Goal: Contribute content: Contribute content

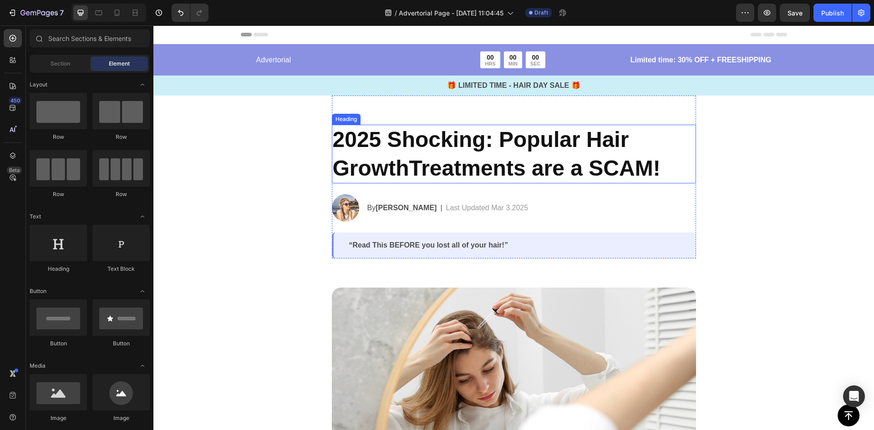
click at [473, 143] on h2 "2025 Shocking: Popular Hair GrowthTreatments are a SCAM!" at bounding box center [514, 154] width 364 height 59
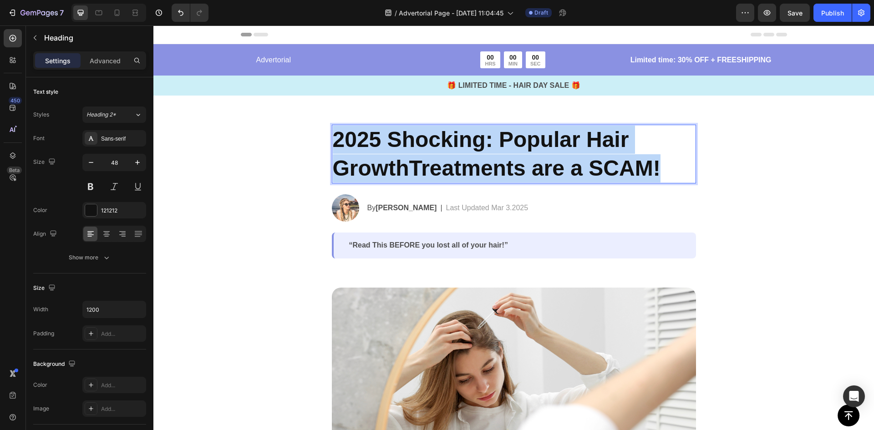
click at [473, 143] on p "2025 Shocking: Popular Hair GrowthTreatments are a SCAM!" at bounding box center [514, 154] width 362 height 57
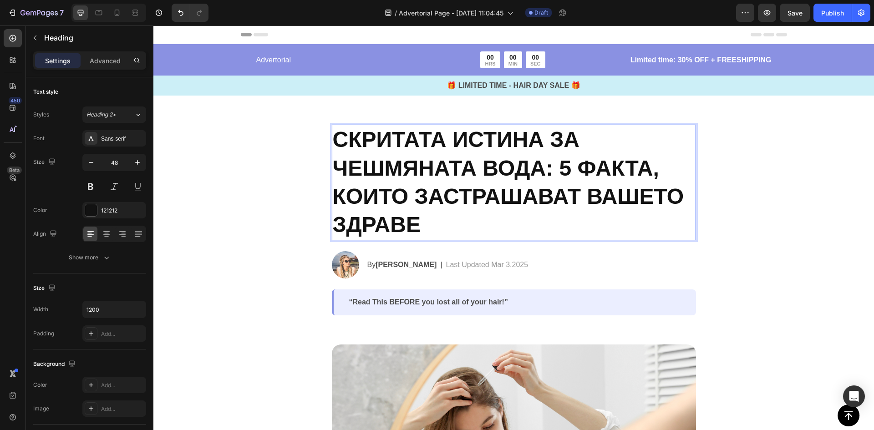
click at [448, 158] on p "СКРИТАТА ИСТИНА ЗА ЧЕШМЯНАТА ВОДА: 5 ФАКТА, КОИТО ЗАСТРАШАВАТ ВАШЕТО ЗДРАВЕ" at bounding box center [514, 183] width 362 height 114
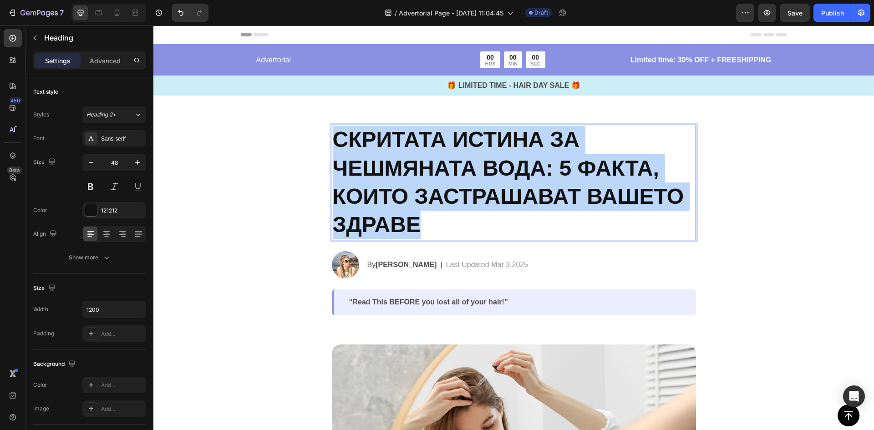
click at [448, 158] on p "СКРИТАТА ИСТИНА ЗА ЧЕШМЯНАТА ВОДА: 5 ФАКТА, КОИТО ЗАСТРАШАВАТ ВАШЕТО ЗДРАВЕ" at bounding box center [514, 183] width 362 height 114
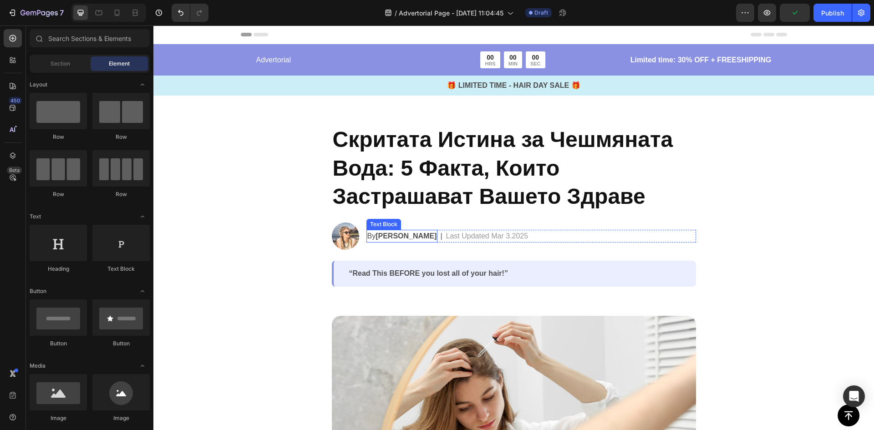
click at [395, 236] on strong "Jessica M." at bounding box center [405, 236] width 61 height 8
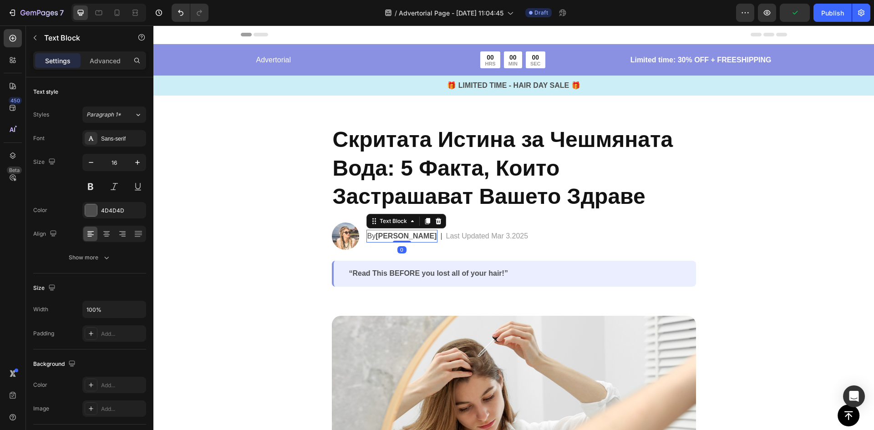
click at [384, 236] on strong "Jessica M." at bounding box center [405, 236] width 61 height 8
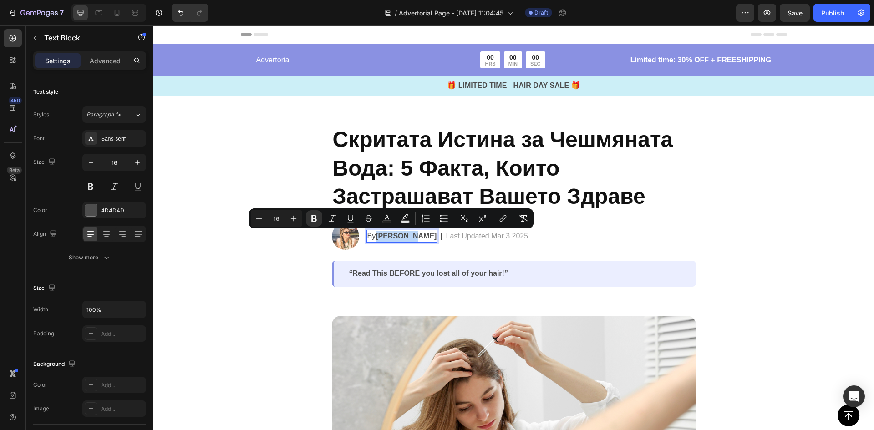
drag, startPoint x: 374, startPoint y: 236, endPoint x: 406, endPoint y: 233, distance: 32.1
click at [406, 233] on strong "Jessica M." at bounding box center [405, 236] width 61 height 8
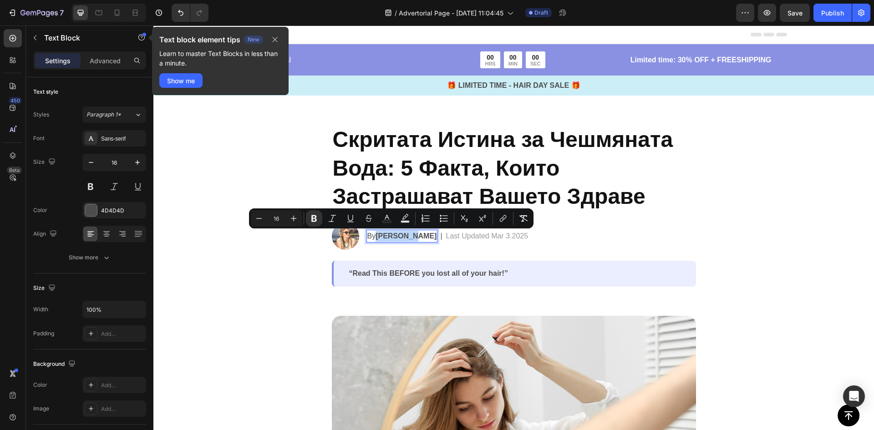
click at [375, 237] on strong "Jessica M." at bounding box center [405, 236] width 61 height 8
click at [370, 235] on p "By Jessica M." at bounding box center [402, 236] width 70 height 11
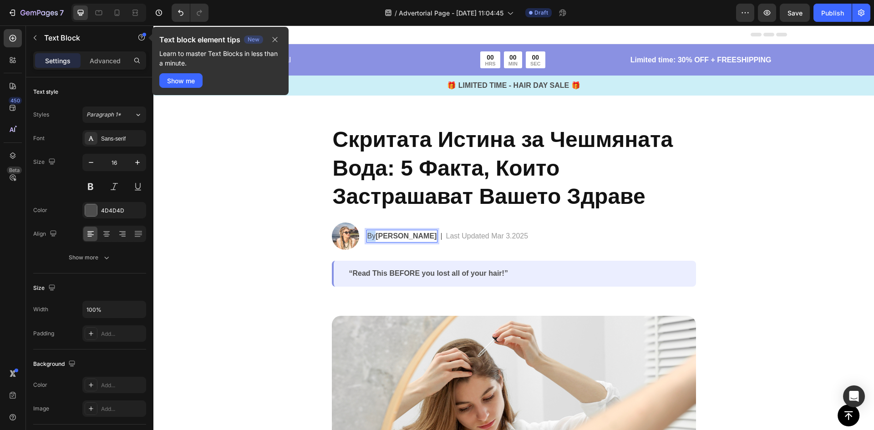
drag, startPoint x: 371, startPoint y: 235, endPoint x: 364, endPoint y: 238, distance: 7.5
click at [367, 238] on p "By Jessica M." at bounding box center [402, 236] width 70 height 11
drag, startPoint x: 410, startPoint y: 235, endPoint x: 379, endPoint y: 238, distance: 31.1
click at [379, 238] on strong "Jessica M." at bounding box center [406, 236] width 61 height 8
drag, startPoint x: 428, startPoint y: 234, endPoint x: 423, endPoint y: 237, distance: 5.7
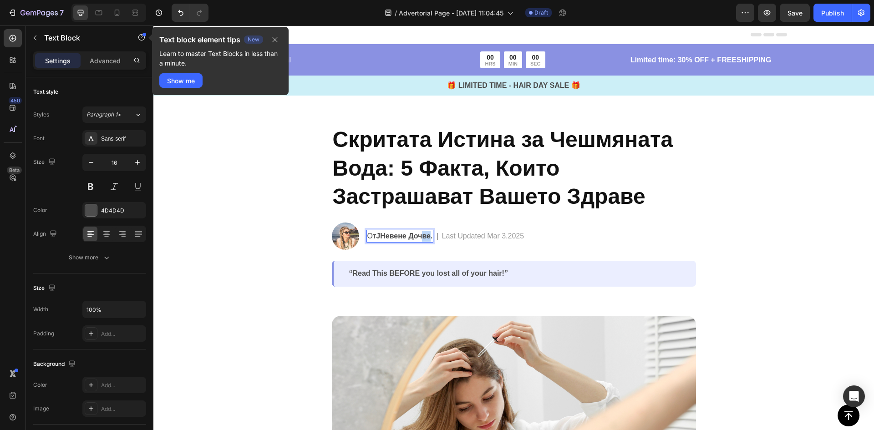
click at [423, 237] on strong "JНевене Дочве." at bounding box center [404, 236] width 56 height 8
click at [435, 238] on div "От JНевене Дочева." at bounding box center [403, 236] width 74 height 13
click at [380, 236] on strong "JНевене Дочева" at bounding box center [406, 236] width 61 height 8
click at [477, 235] on p "Last Updated Mar 3.2025" at bounding box center [487, 236] width 82 height 11
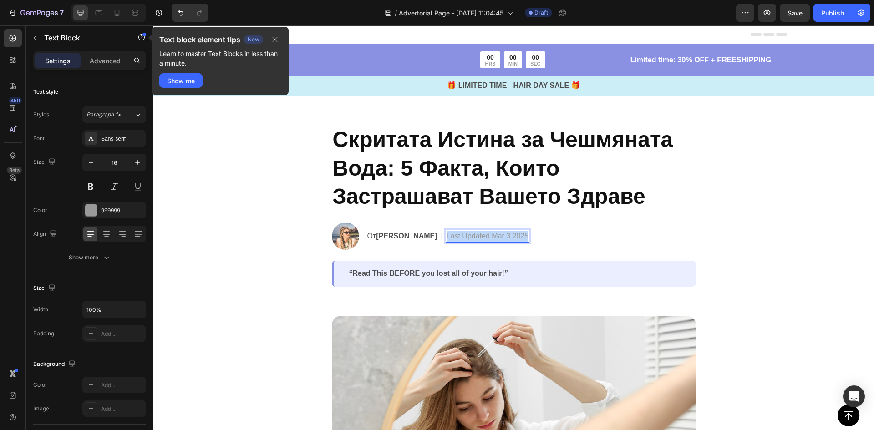
click at [477, 235] on p "Last Updated Mar 3.2025" at bounding box center [487, 236] width 82 height 11
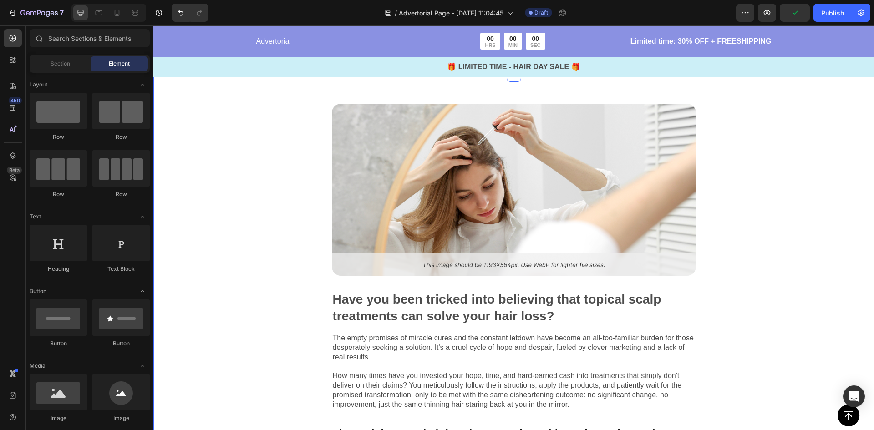
scroll to position [228, 0]
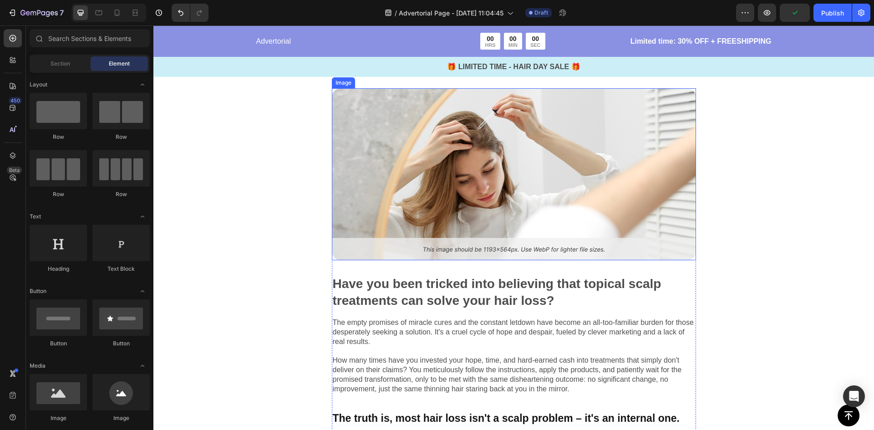
click at [492, 184] on img at bounding box center [514, 174] width 364 height 172
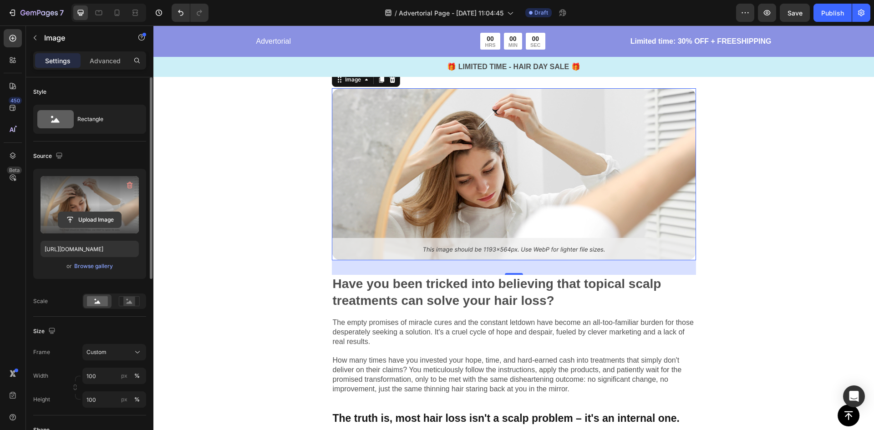
click at [99, 217] on input "file" at bounding box center [89, 219] width 63 height 15
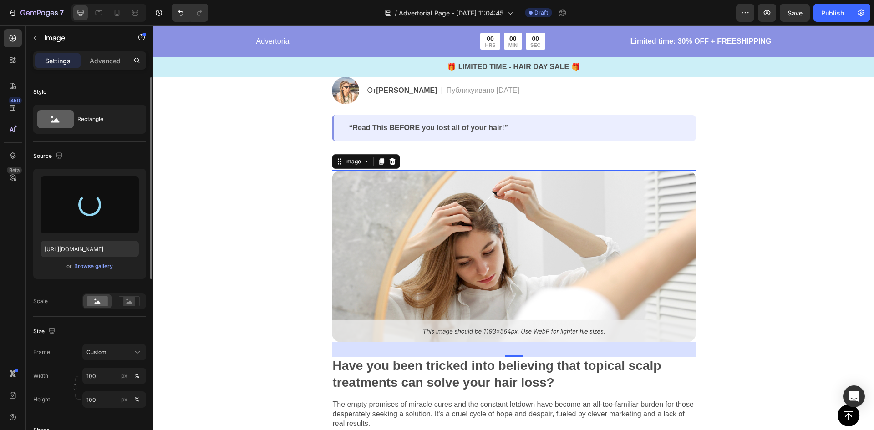
scroll to position [46, 0]
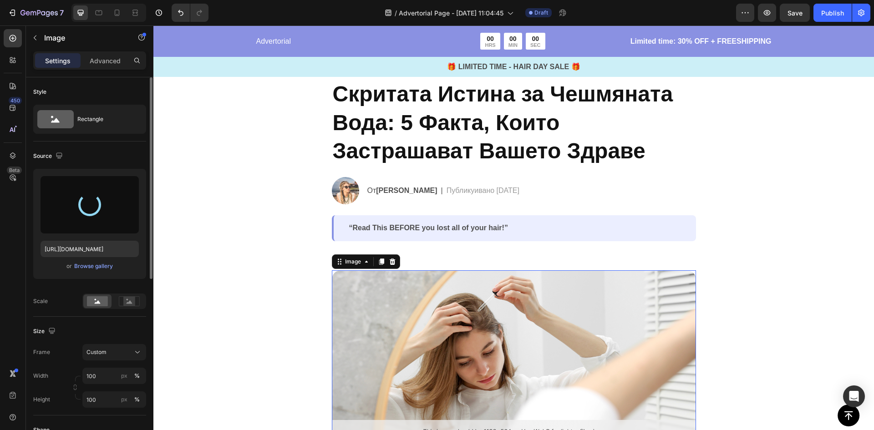
type input "[URL][DOMAIN_NAME]"
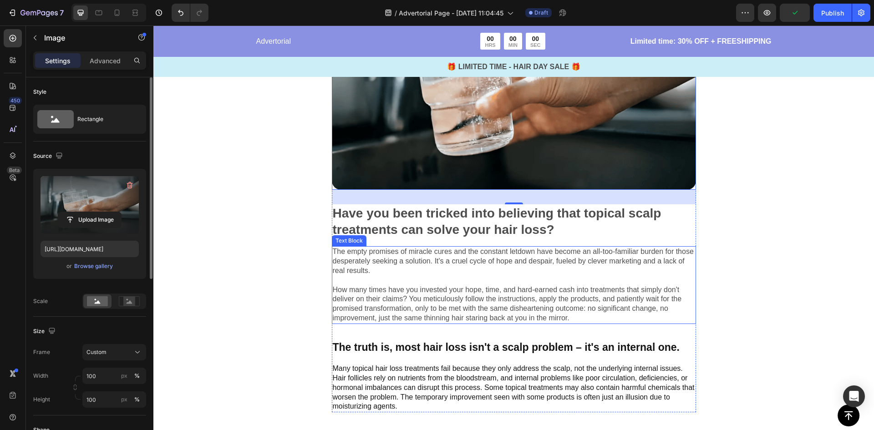
scroll to position [364, 0]
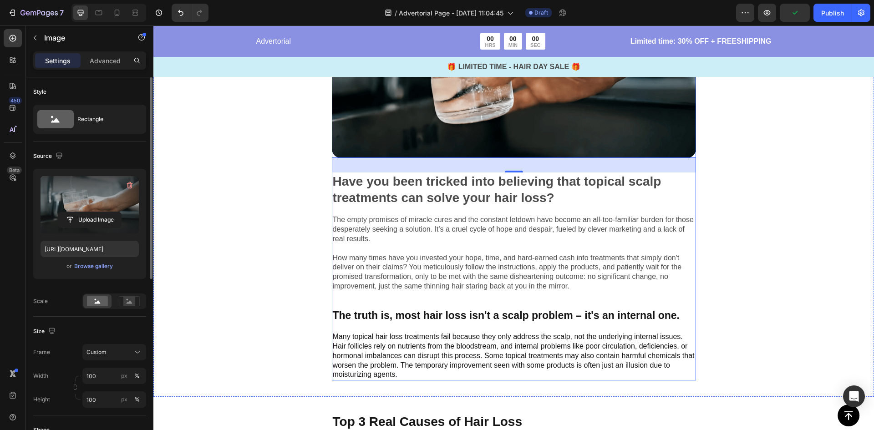
click at [399, 251] on p "The empty promises of miracle cures and the constant letdown have become an all…" at bounding box center [514, 253] width 362 height 76
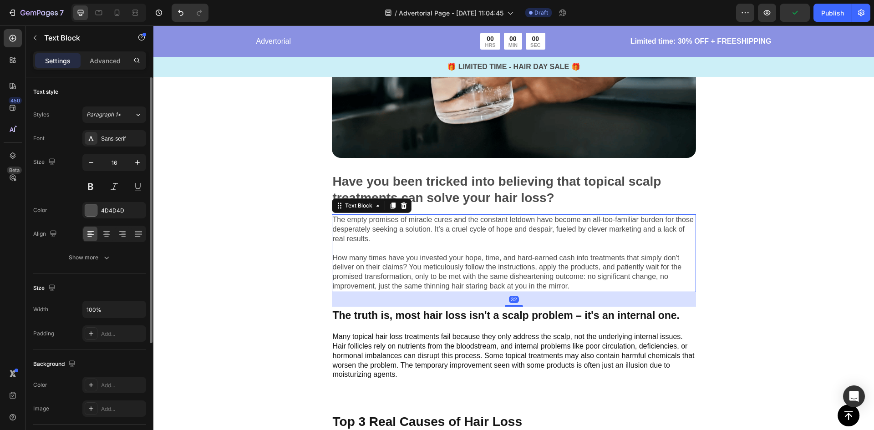
click at [391, 230] on p "The empty promises of miracle cures and the constant letdown have become an all…" at bounding box center [514, 253] width 362 height 76
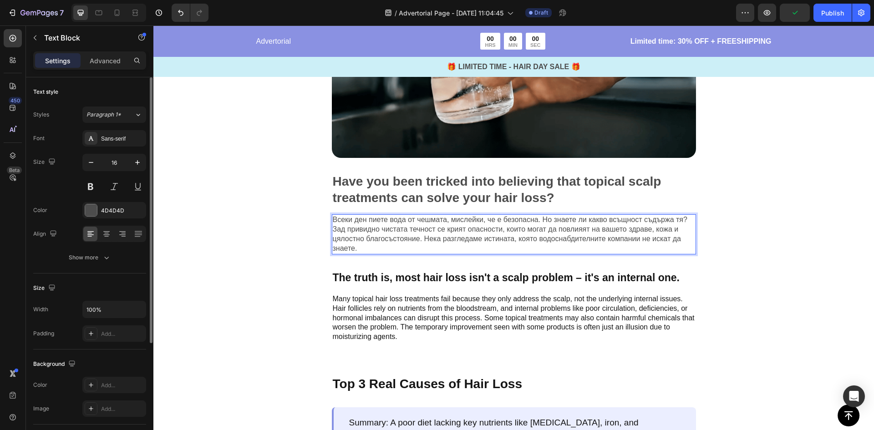
click at [270, 229] on div "Image Have you been tricked into believing that topical scalp treatments can so…" at bounding box center [513, 141] width 720 height 436
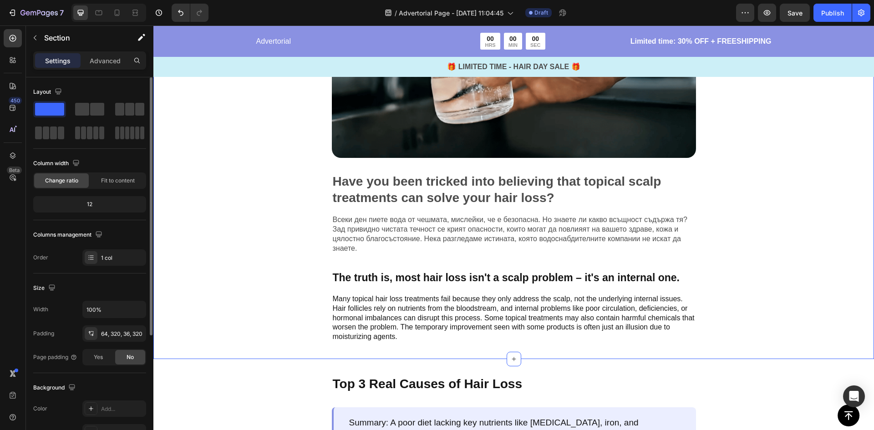
click at [411, 194] on p "Have you been tricked into believing that topical scalp treatments can solve yo…" at bounding box center [514, 189] width 362 height 33
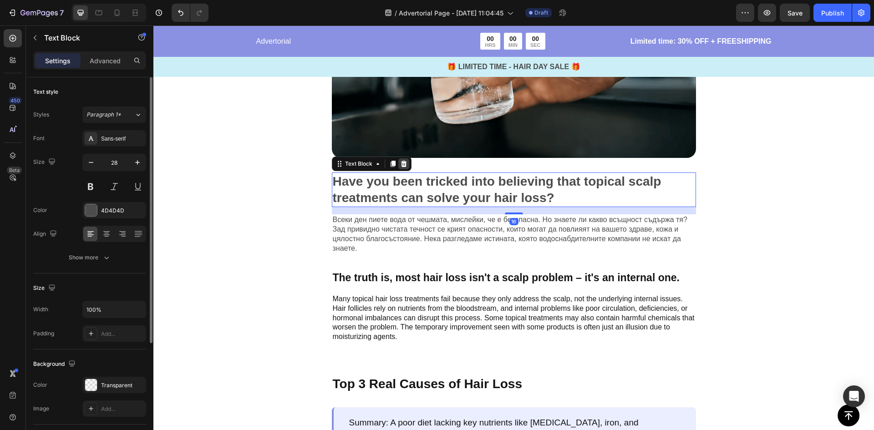
click at [398, 161] on div at bounding box center [403, 163] width 11 height 11
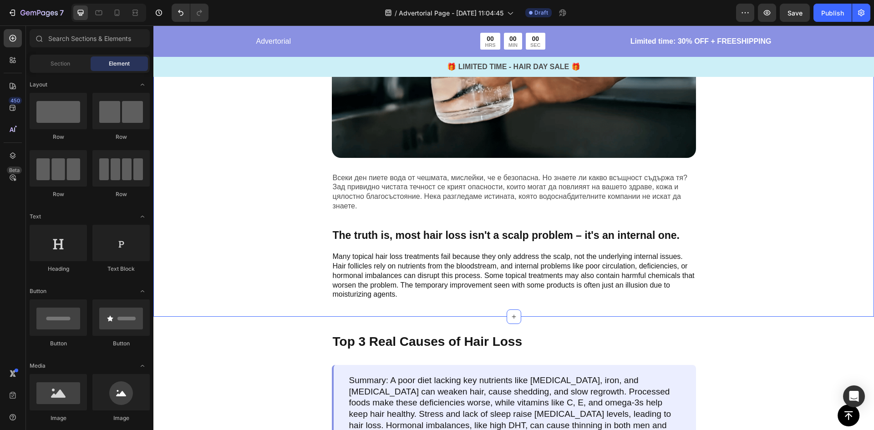
click at [290, 193] on div "Image Всеки ден пиете вода от чешмата, мислейки, че е безопасна. Но знаете ли к…" at bounding box center [513, 120] width 720 height 394
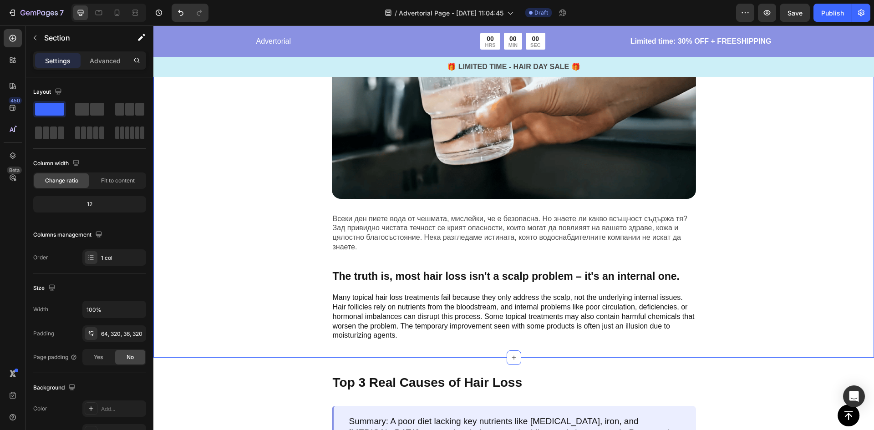
scroll to position [319, 0]
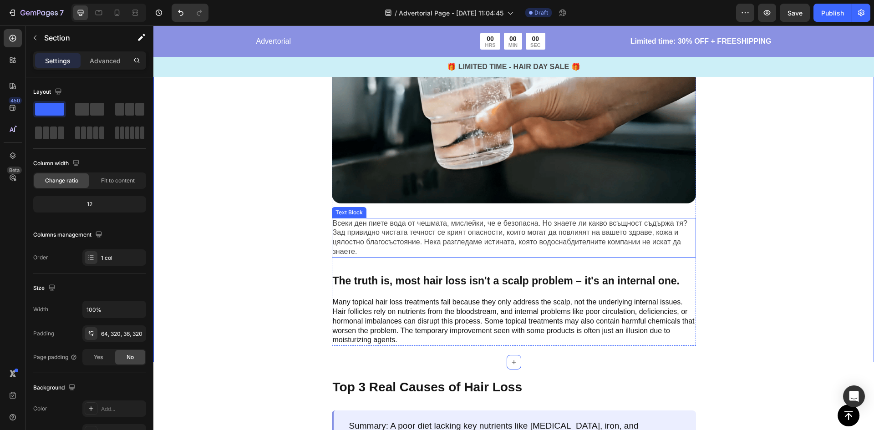
click at [534, 245] on p "Всеки ден пиете вода от чешмата, мислейки, че е безопасна. Но знаете ли какво в…" at bounding box center [514, 238] width 362 height 38
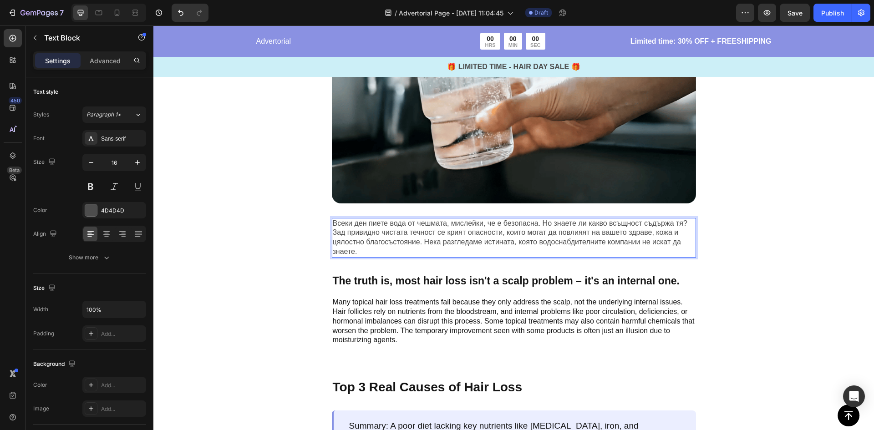
click at [540, 222] on p "Всеки ден пиете вода от чешмата, мислейки, че е безопасна. Но знаете ли какво в…" at bounding box center [514, 238] width 362 height 38
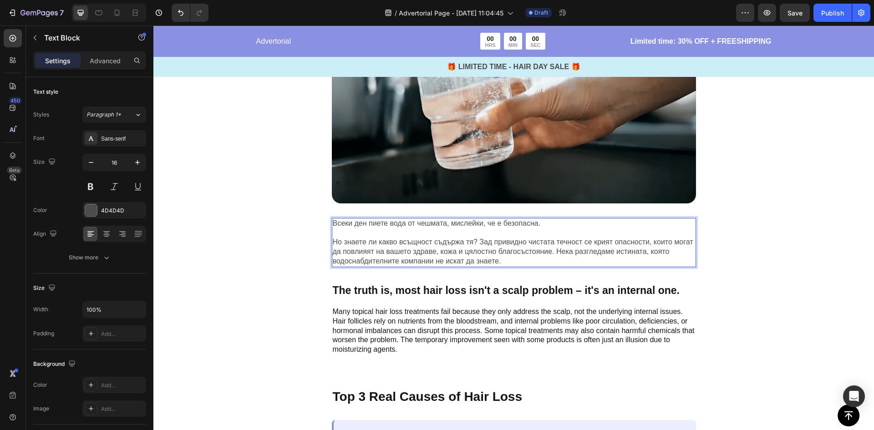
click at [478, 242] on p "Но знаете ли какво всъщност съдържа тя? Зад привидно чистата течност се крият о…" at bounding box center [514, 252] width 362 height 28
click at [475, 242] on p "Но знаете ли какво всъщност съдържа тя? Зад привидно чистата течност се крият о…" at bounding box center [514, 252] width 362 height 28
click at [478, 242] on p "Но знаете ли какво всъщност съдържа тя? Зад привидно чистата течност се крият о…" at bounding box center [514, 252] width 362 height 28
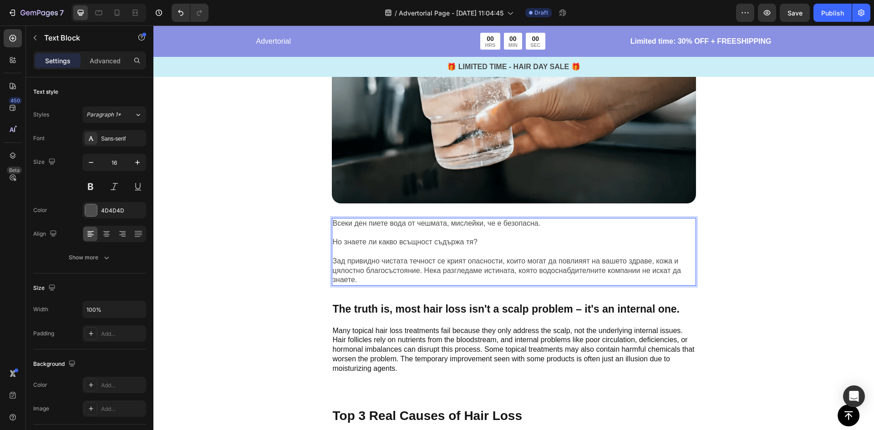
click at [420, 271] on p "Зад привидно чистата течност се крият опасности, които могат да повлияят на ваш…" at bounding box center [514, 271] width 362 height 28
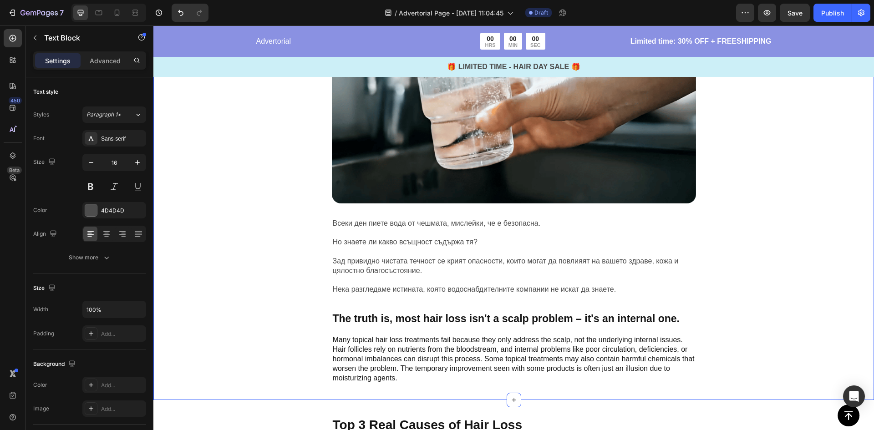
click at [241, 261] on div "Image Всеки ден пиете вода от чешмата, мислейки, че е безопасна. Но знаете ли к…" at bounding box center [513, 184] width 720 height 432
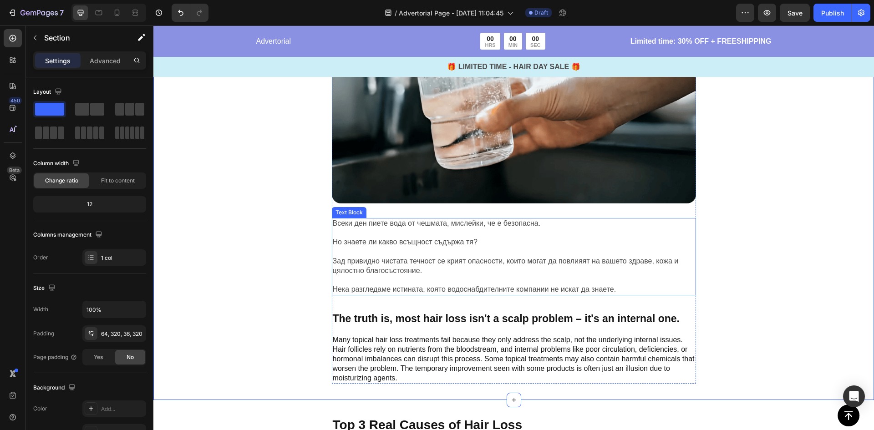
click at [490, 238] on p "Но знаете ли какво всъщност съдържа тя?" at bounding box center [514, 243] width 362 height 10
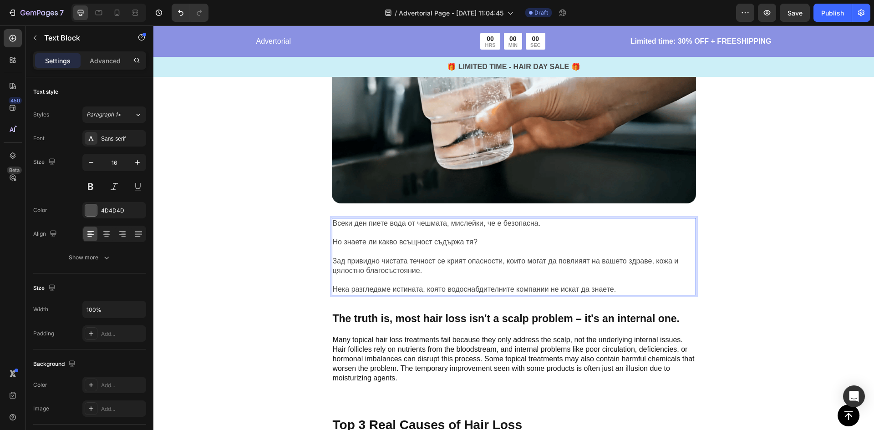
click at [395, 241] on p "Но знаете ли какво всъщност съдържа тя?" at bounding box center [514, 243] width 362 height 10
drag, startPoint x: 479, startPoint y: 242, endPoint x: 329, endPoint y: 247, distance: 149.3
click at [333, 247] on p "Но знаете ли какво всъщност съдържа тя?" at bounding box center [514, 243] width 362 height 10
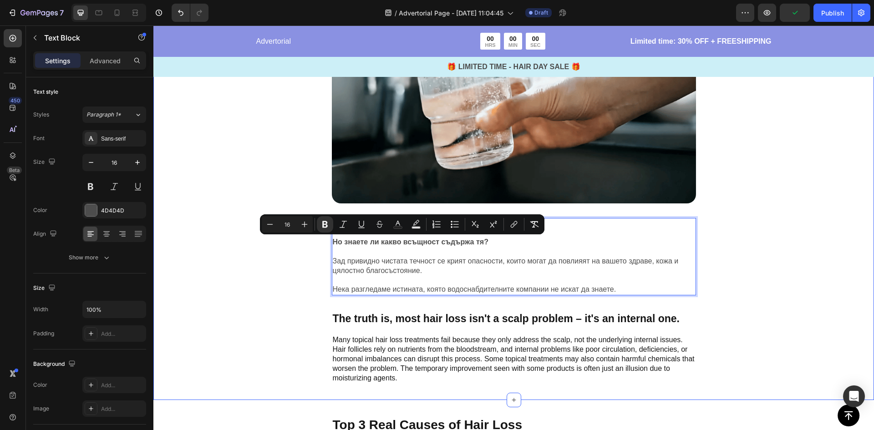
click at [268, 254] on div "Image Всеки ден пиете вода от чешмата, мислейки, че е безопасна. Но знаете ли к…" at bounding box center [513, 184] width 720 height 432
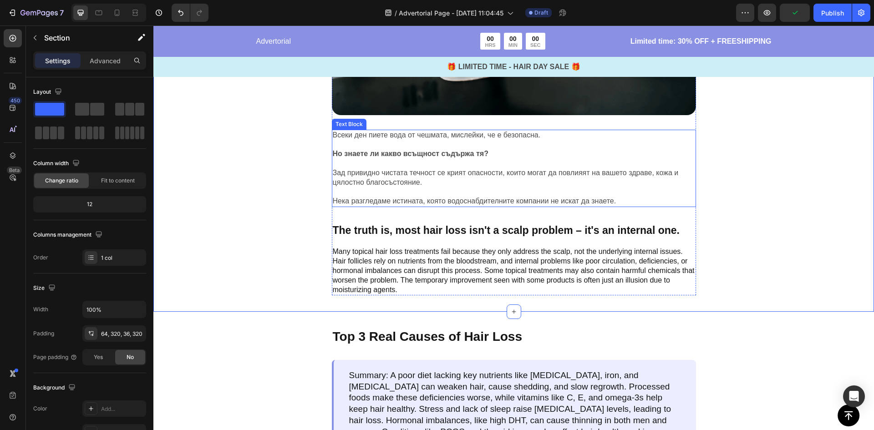
scroll to position [410, 0]
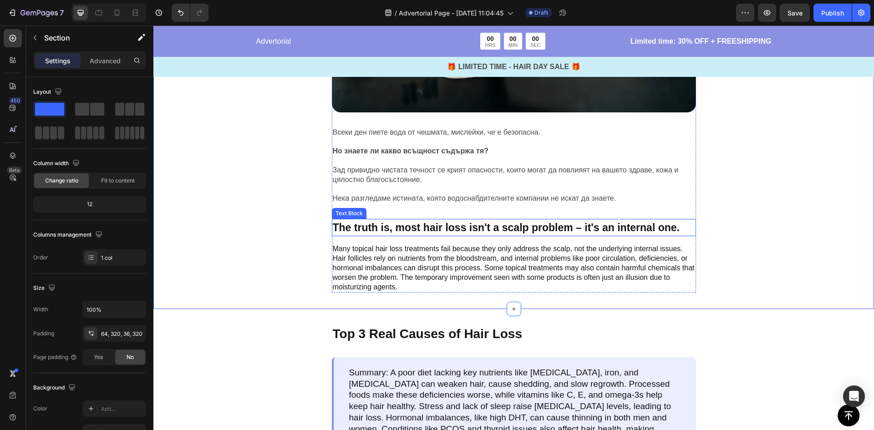
click at [410, 227] on p "The truth is, most hair loss isn't a scalp problem – it's an internal one." at bounding box center [514, 228] width 362 height 16
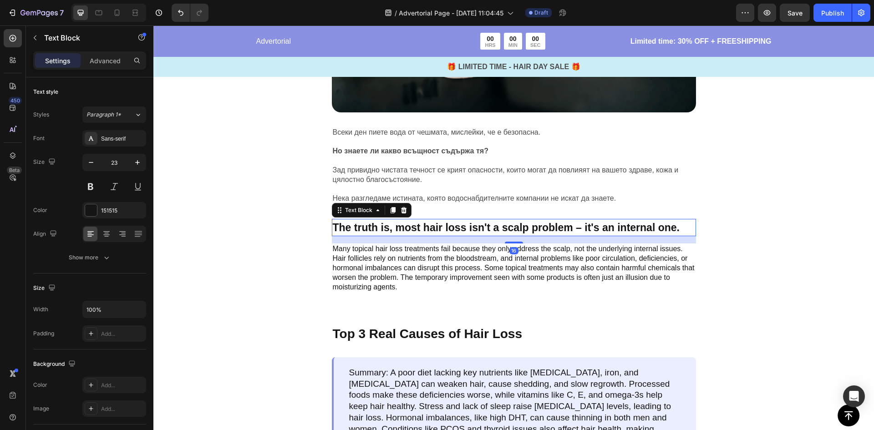
click at [410, 227] on p "The truth is, most hair loss isn't a scalp problem – it's an internal one." at bounding box center [514, 228] width 362 height 16
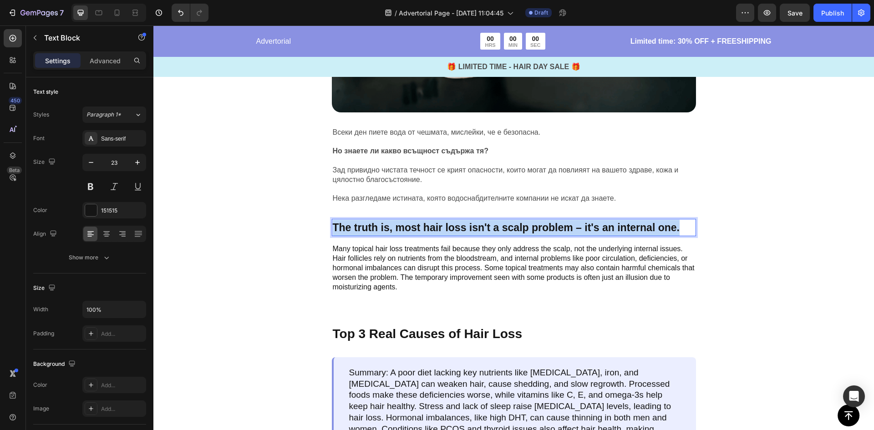
click at [410, 227] on p "The truth is, most hair loss isn't a scalp problem – it's an internal one." at bounding box center [514, 228] width 362 height 16
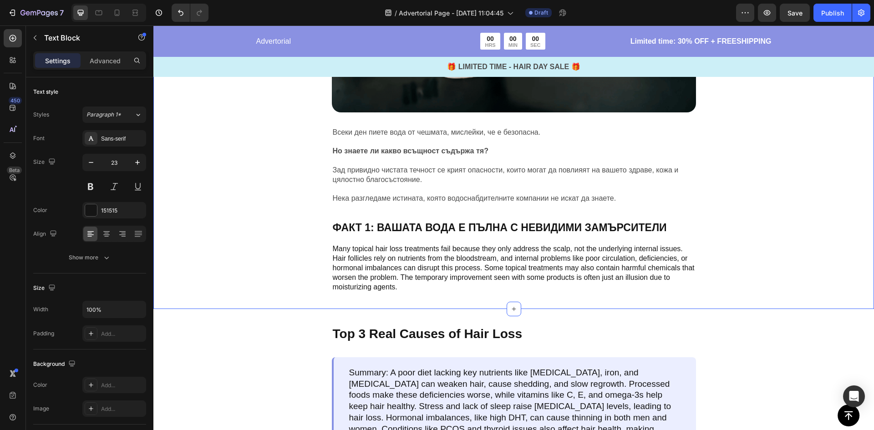
click at [282, 246] on div "Image Всеки ден пиете вода от чешмата, мислейки, че е безопасна. Но знаете ли к…" at bounding box center [513, 93] width 720 height 432
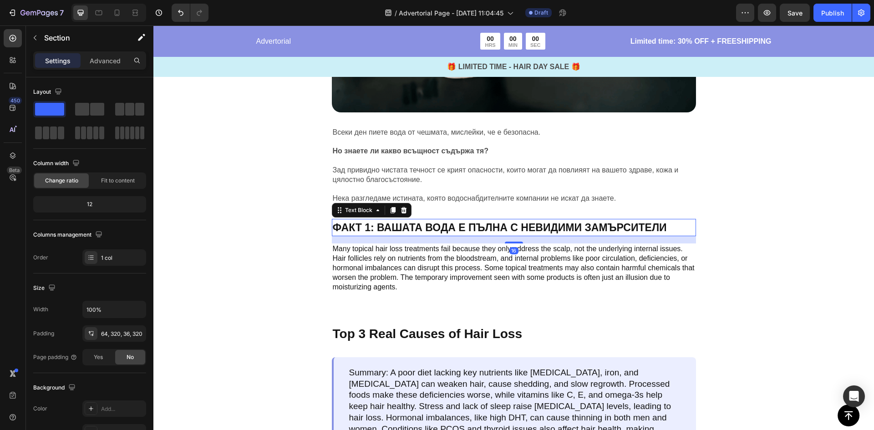
click at [666, 231] on p "ФАКТ 1: ВАШАТА ВОДА Е ПЪЛНА С НЕВИДИМИ ЗАМЪРСИТЕЛИ" at bounding box center [514, 228] width 362 height 16
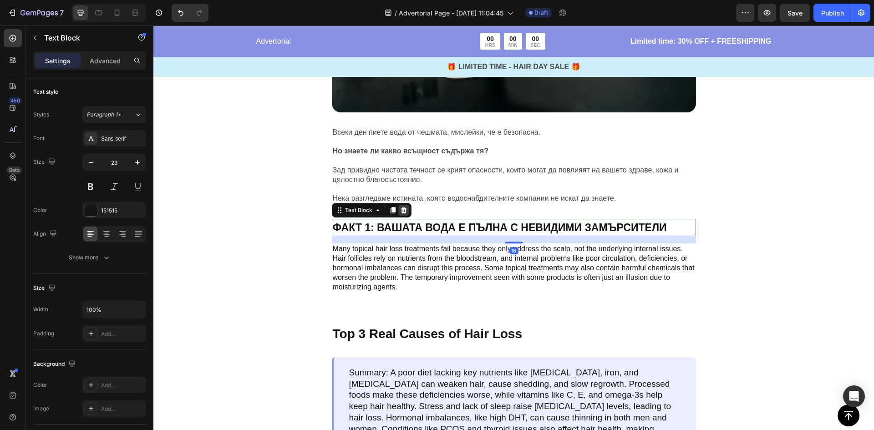
click at [402, 208] on icon at bounding box center [403, 210] width 6 height 6
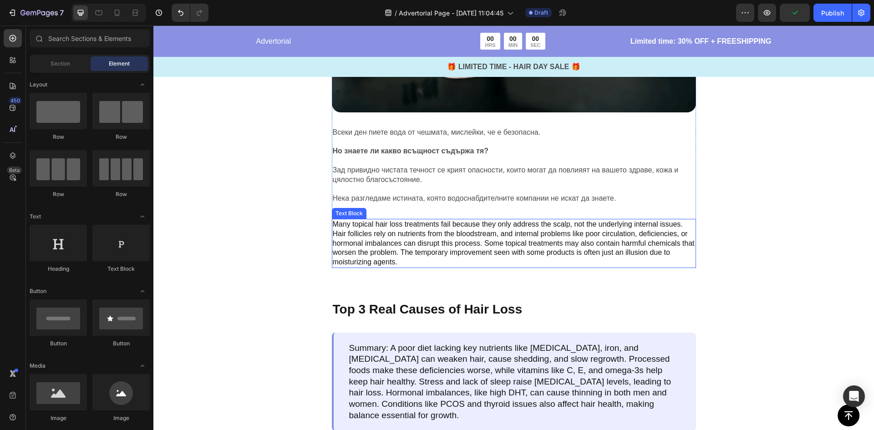
click at [448, 242] on p "Many topical hair loss treatments fail because they only address the scalp, not…" at bounding box center [514, 243] width 362 height 47
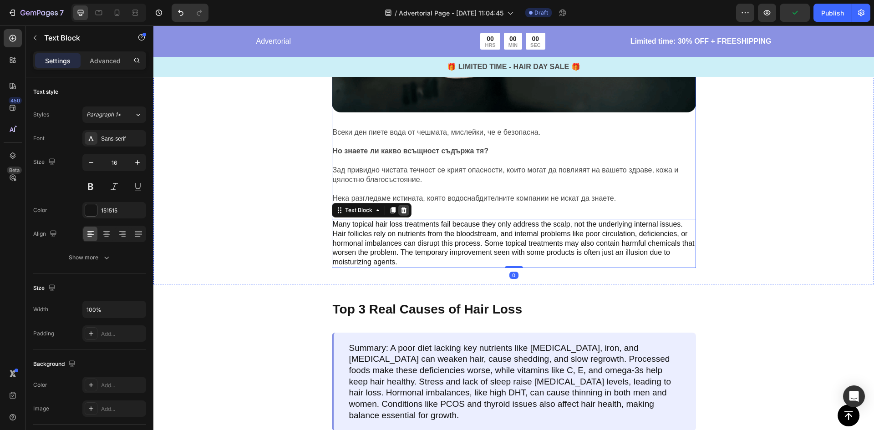
click at [402, 213] on icon at bounding box center [403, 210] width 7 height 7
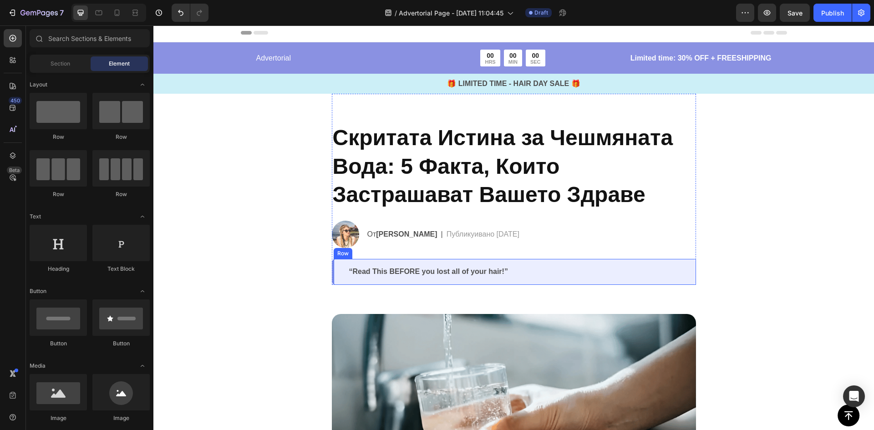
scroll to position [0, 0]
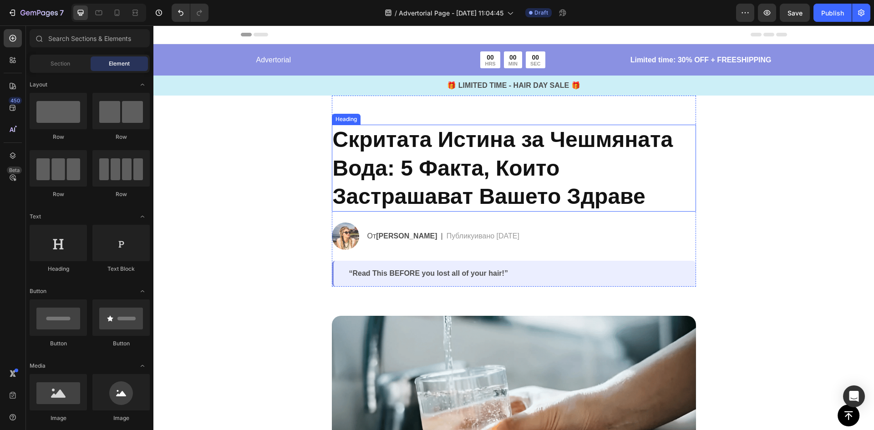
click at [457, 182] on h2 "Скритата Истина за Чешмяната Вода: 5 Факта, Които Застрашават Вашето Здраве" at bounding box center [514, 168] width 364 height 87
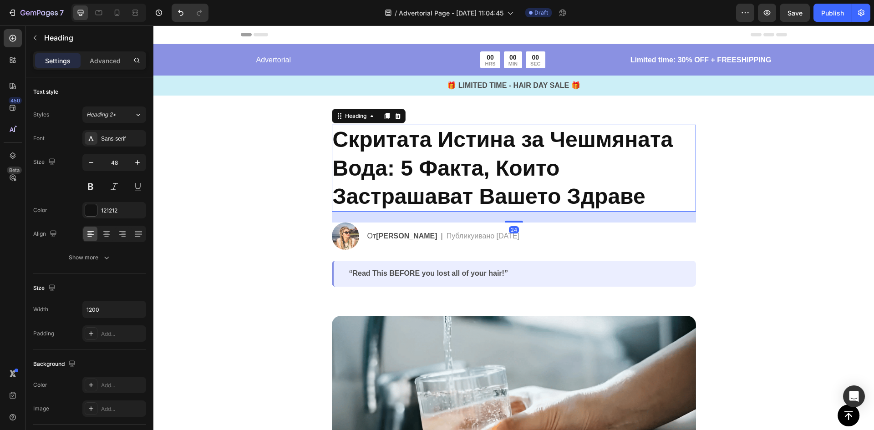
click at [436, 174] on h2 "Скритата Истина за Чешмяната Вода: 5 Факта, Които Застрашават Вашето Здраве" at bounding box center [514, 168] width 364 height 87
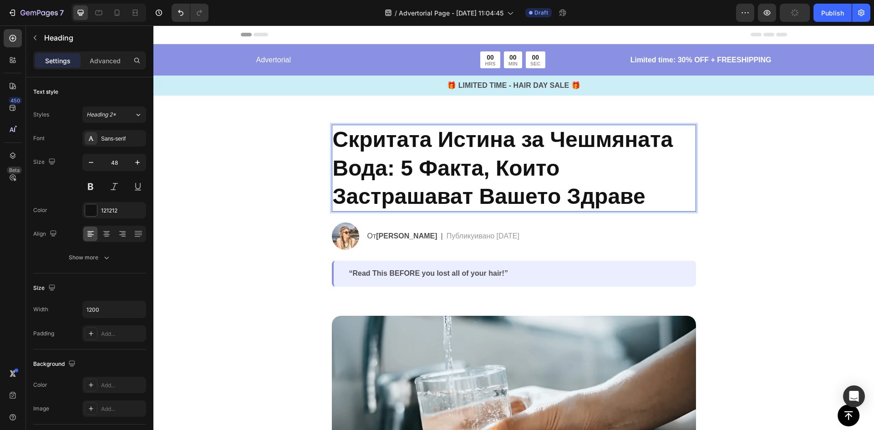
click at [403, 166] on p "Скритата Истина за Чешмяната Вода: 5 Факта, Които Застрашават Вашето Здраве" at bounding box center [514, 168] width 362 height 85
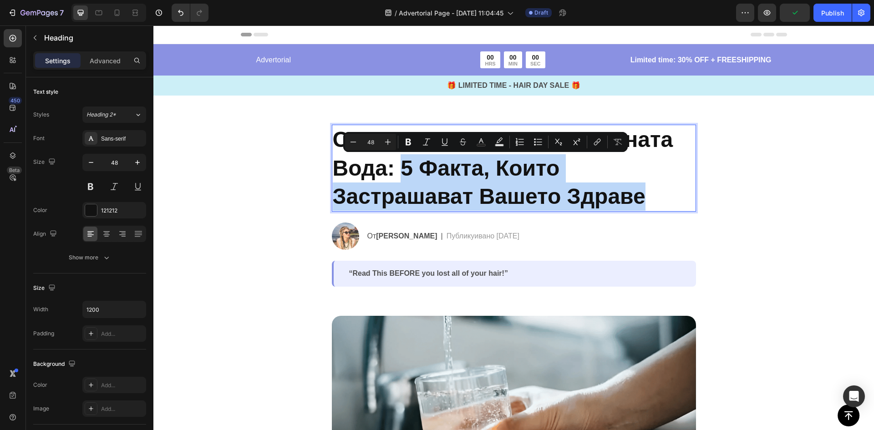
drag, startPoint x: 401, startPoint y: 165, endPoint x: 645, endPoint y: 194, distance: 245.6
click at [645, 194] on p "Скритата Истина за Чешмяната Вода: 5 Факта, Които Застрашават Вашето Здраве" at bounding box center [514, 168] width 362 height 85
copy p "5 Факта, Които Застрашават Вашето Здраве"
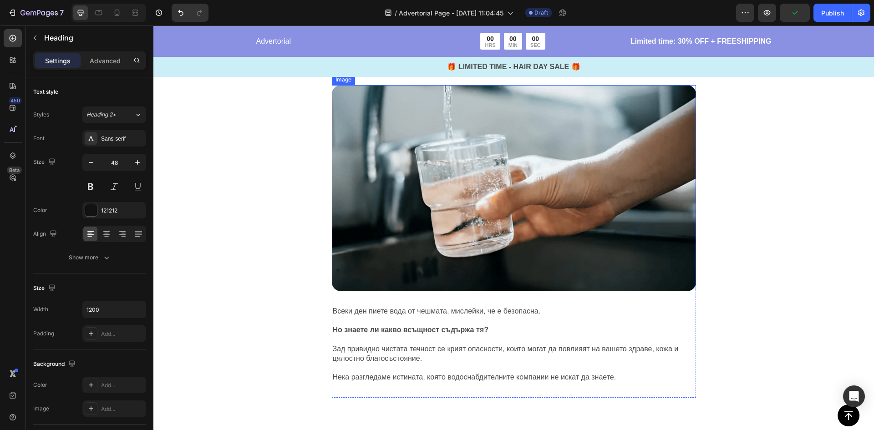
type input "16"
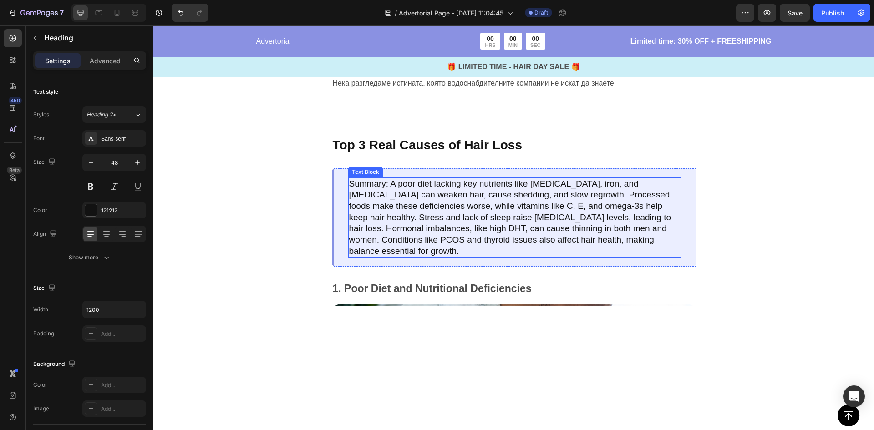
scroll to position [546, 0]
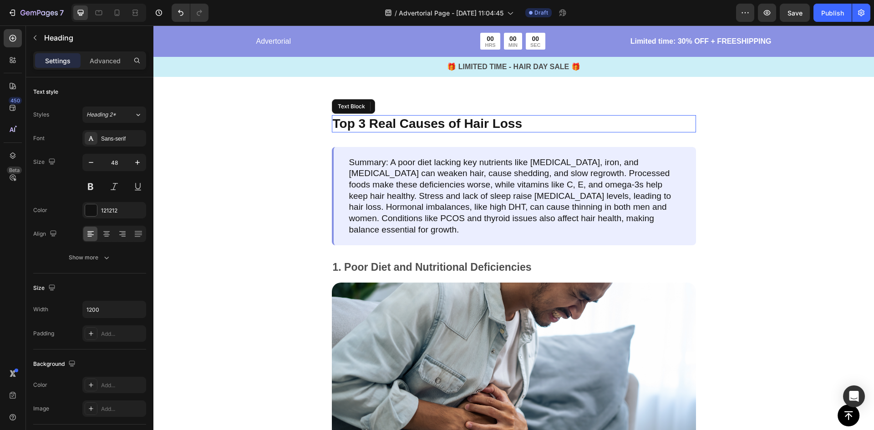
click at [405, 123] on p "Top 3 Real Causes of Hair Loss" at bounding box center [514, 123] width 362 height 15
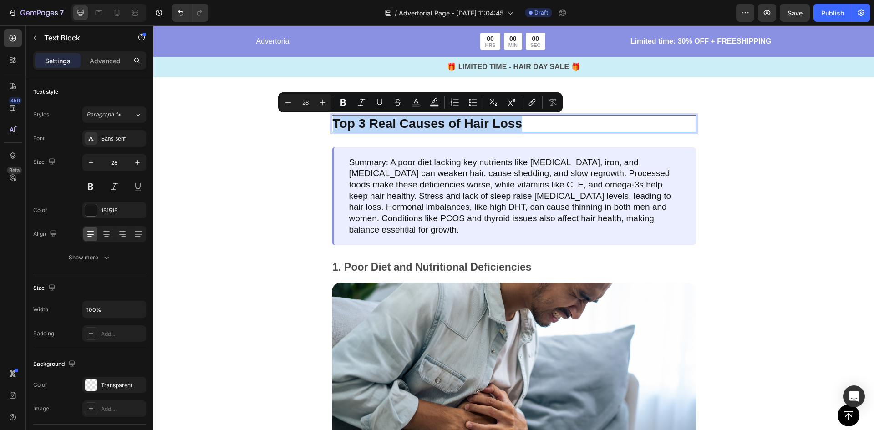
click at [405, 122] on p "Top 3 Real Causes of Hair Loss" at bounding box center [514, 123] width 362 height 15
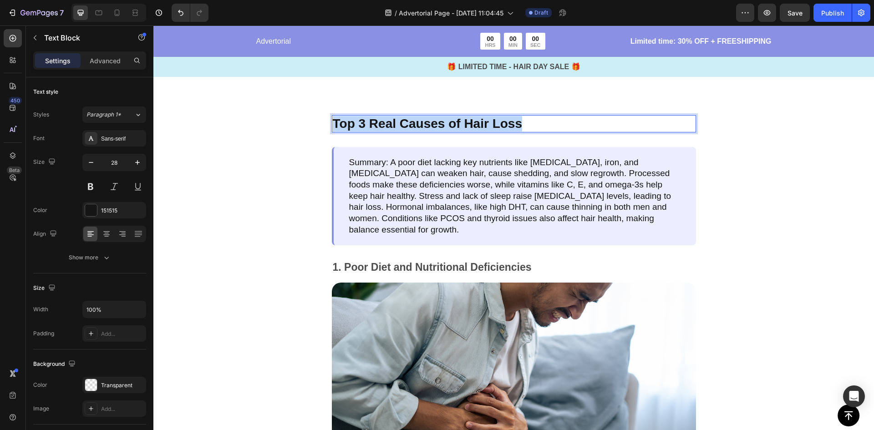
click at [528, 121] on p "Top 3 Real Causes of Hair Loss" at bounding box center [514, 123] width 362 height 15
drag, startPoint x: 535, startPoint y: 121, endPoint x: 329, endPoint y: 128, distance: 205.8
click at [333, 128] on p "Top 3 Real Causes of Hair Loss" at bounding box center [514, 123] width 362 height 15
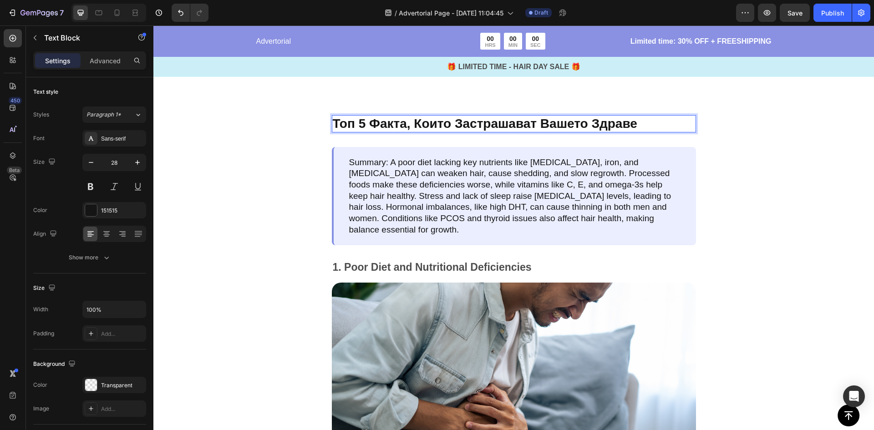
click at [306, 207] on div "Топ 5 Факта, Които Застрашават Вашето Здраве Text Block 32 Summary: A poor diet…" at bounding box center [513, 327] width 429 height 425
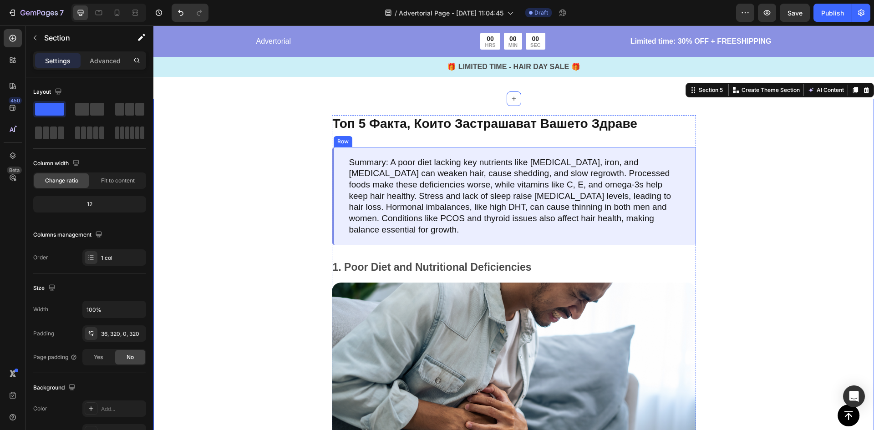
click at [631, 228] on div "Summary: A poor diet lacking key nutrients like biotin, iron, and vitamin D can…" at bounding box center [514, 196] width 364 height 99
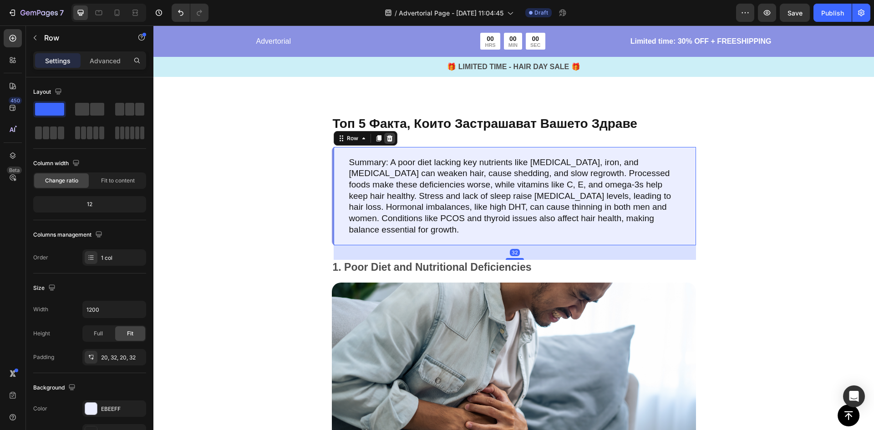
click at [388, 137] on icon at bounding box center [389, 138] width 7 height 7
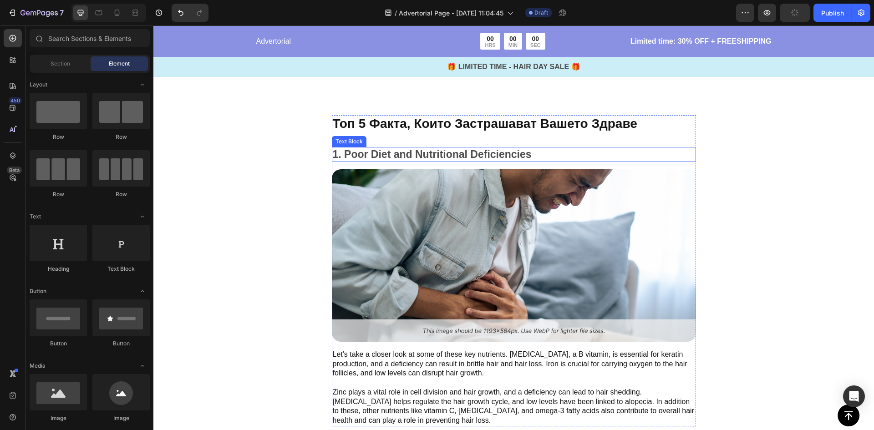
click at [373, 156] on p "1. Poor Diet and Nutritional Deficiencies" at bounding box center [514, 155] width 362 height 14
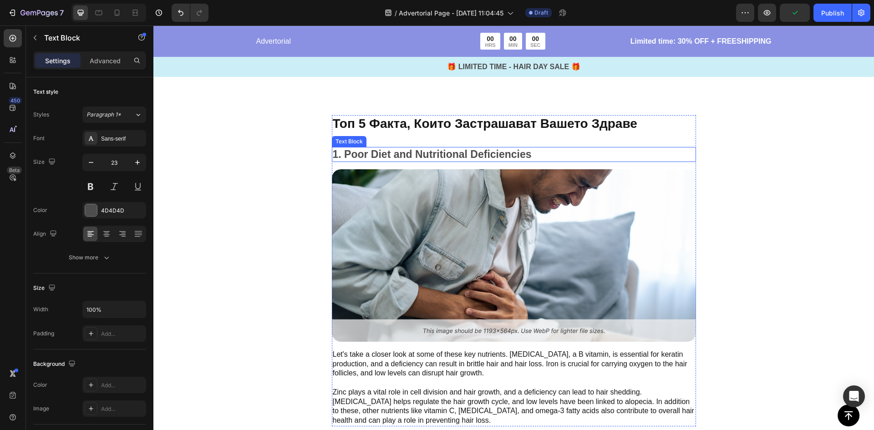
click at [373, 156] on p "1. Poor Diet and Nutritional Deficiencies" at bounding box center [514, 155] width 362 height 14
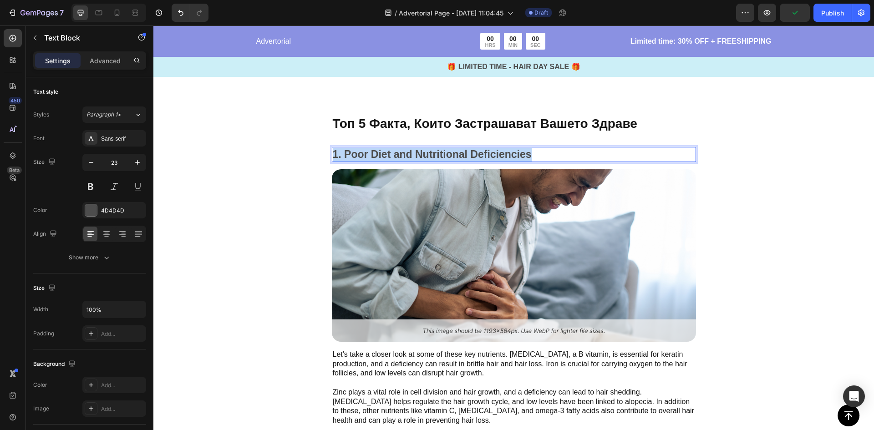
click at [373, 156] on p "1. Poor Diet and Nutritional Deficiencies" at bounding box center [514, 155] width 362 height 14
drag, startPoint x: 673, startPoint y: 153, endPoint x: 378, endPoint y: 157, distance: 294.9
click at [378, 157] on p "ФАКТ 1: ВАШАТА ВОДА Е ПЪЛНА С НЕВИДИМИ ЗАМЪРСИТЕЛИ" at bounding box center [514, 155] width 362 height 14
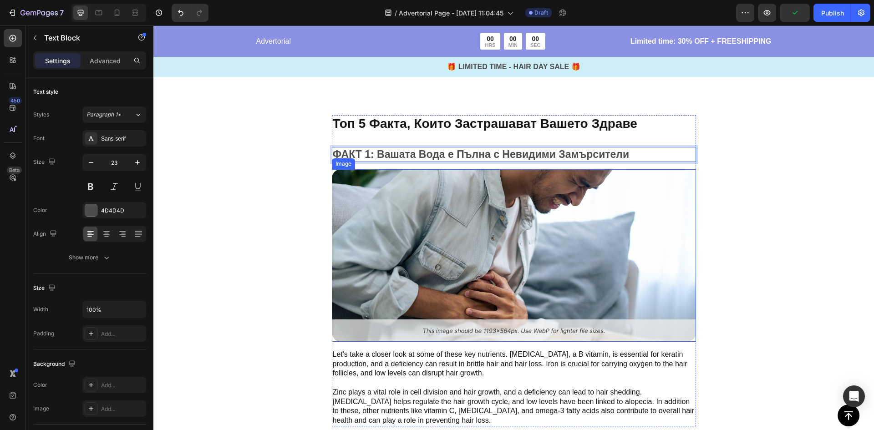
click at [484, 251] on img at bounding box center [514, 255] width 364 height 172
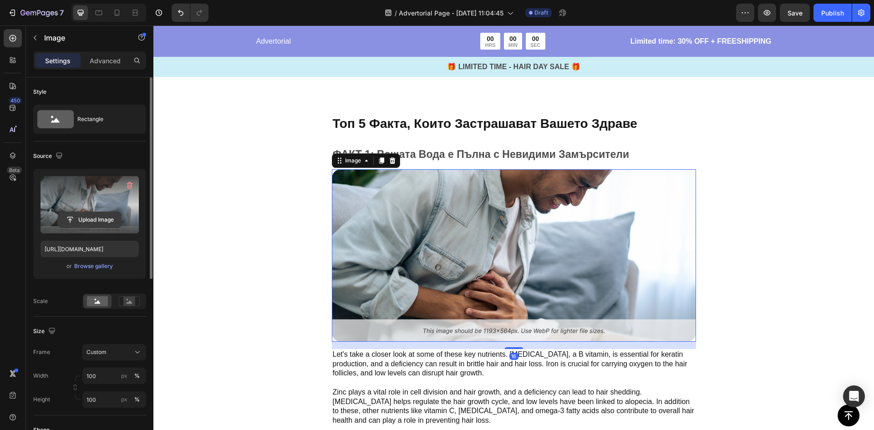
click at [99, 221] on input "file" at bounding box center [89, 219] width 63 height 15
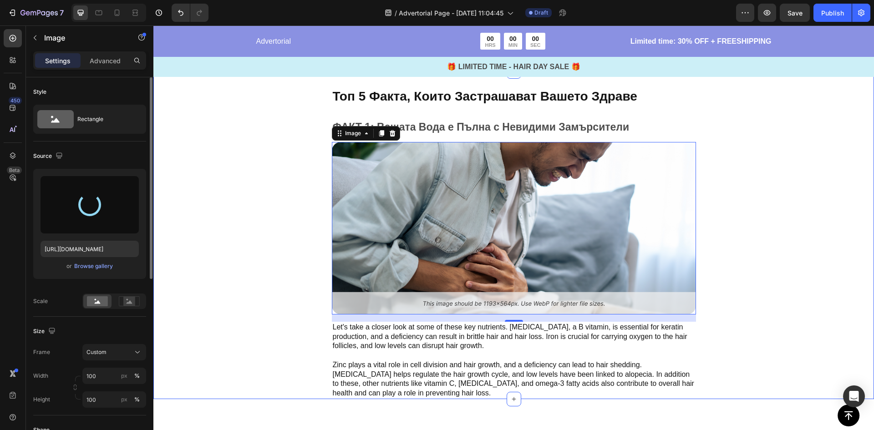
scroll to position [592, 0]
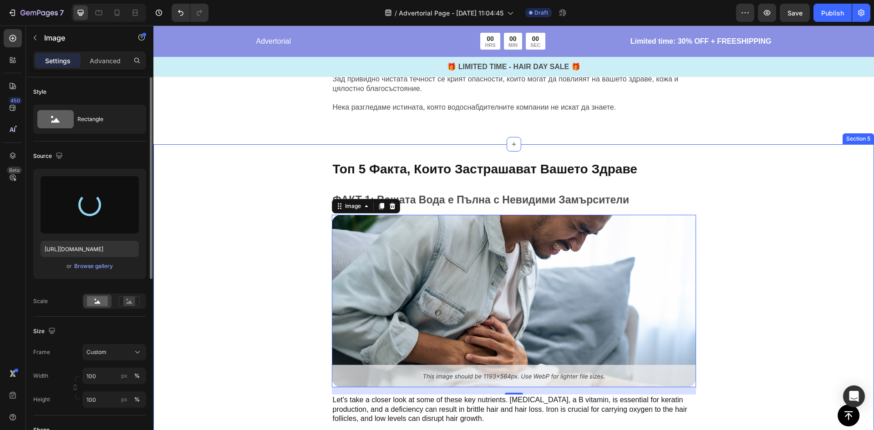
type input "https://cdn.shopify.com/s/files/1/0900/6854/9898/files/gempages_581753549872956…"
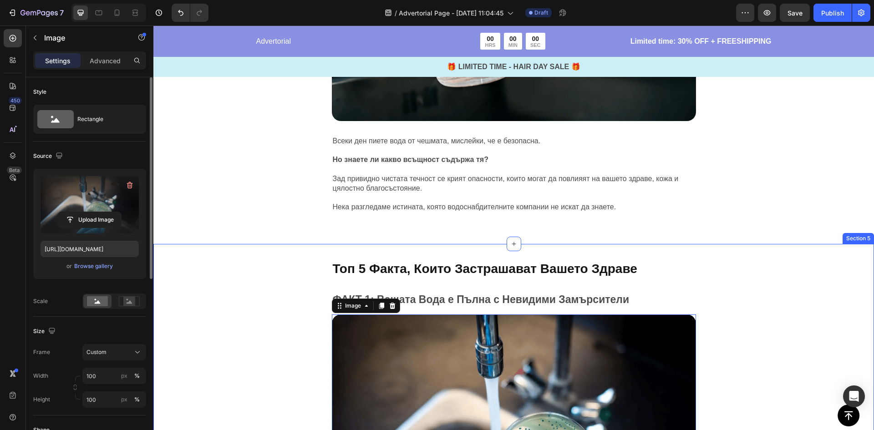
scroll to position [364, 0]
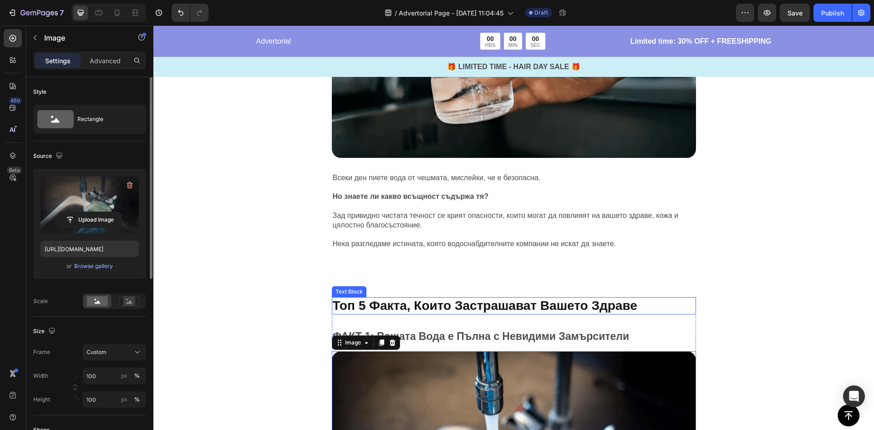
click at [640, 305] on p "Топ 5 Факта, Които Застрашават Вашето Здраве" at bounding box center [514, 305] width 362 height 15
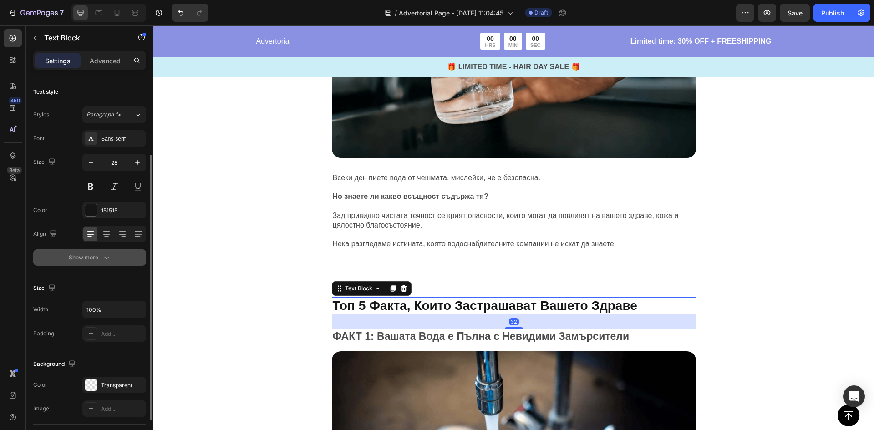
scroll to position [46, 0]
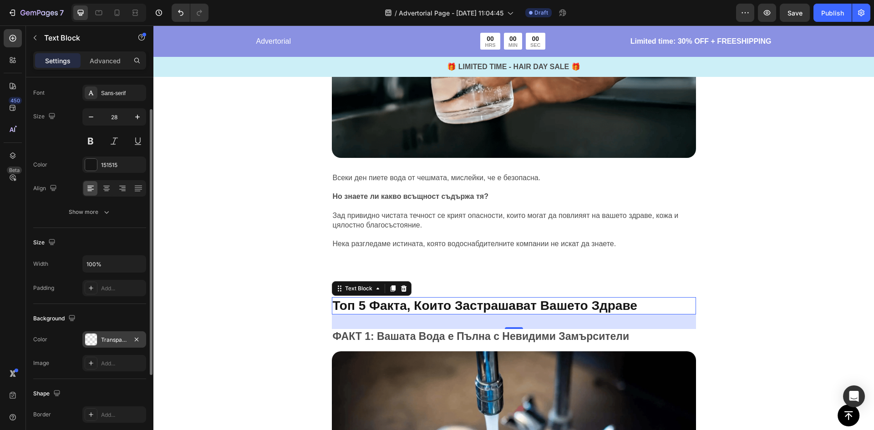
click at [115, 341] on div "Transparent" at bounding box center [114, 340] width 26 height 8
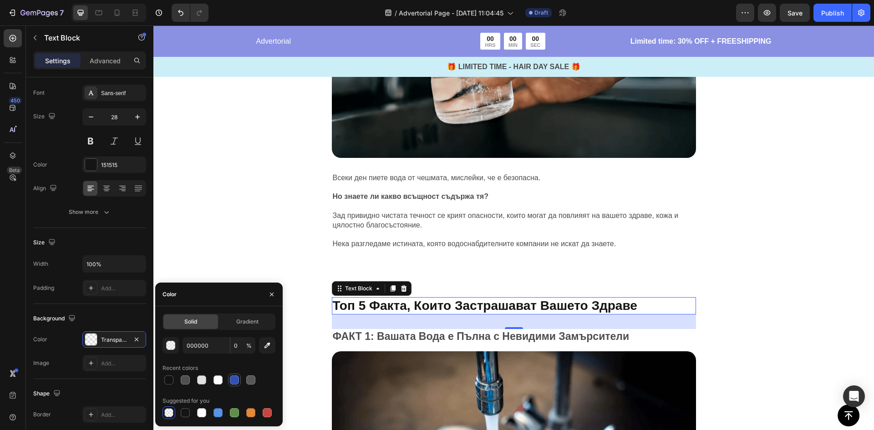
click at [230, 379] on div at bounding box center [234, 379] width 9 height 9
type input "334FB4"
type input "100"
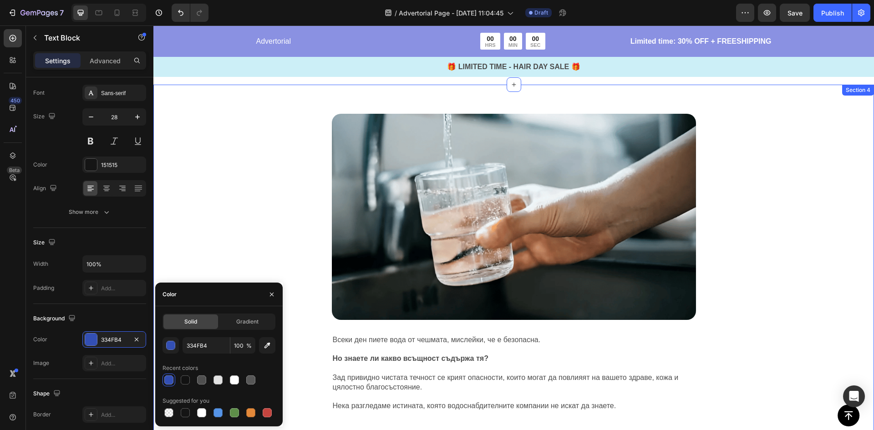
scroll to position [182, 0]
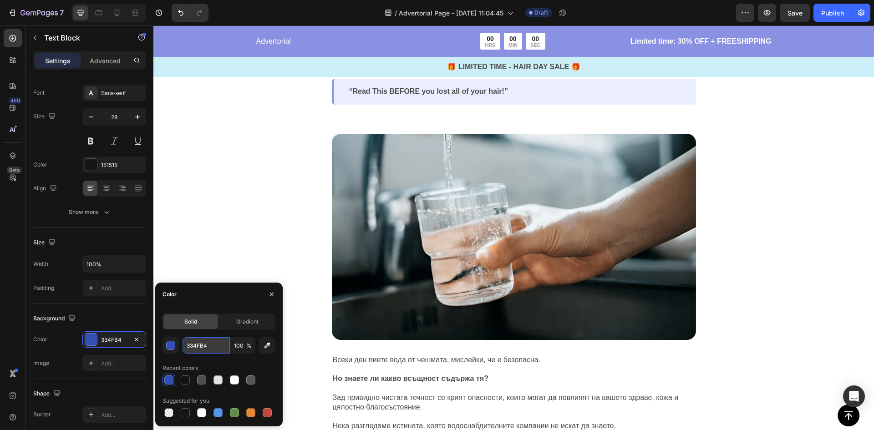
click at [216, 352] on input "334FB4" at bounding box center [205, 345] width 47 height 16
paste input "#12264F"
type input "12264F"
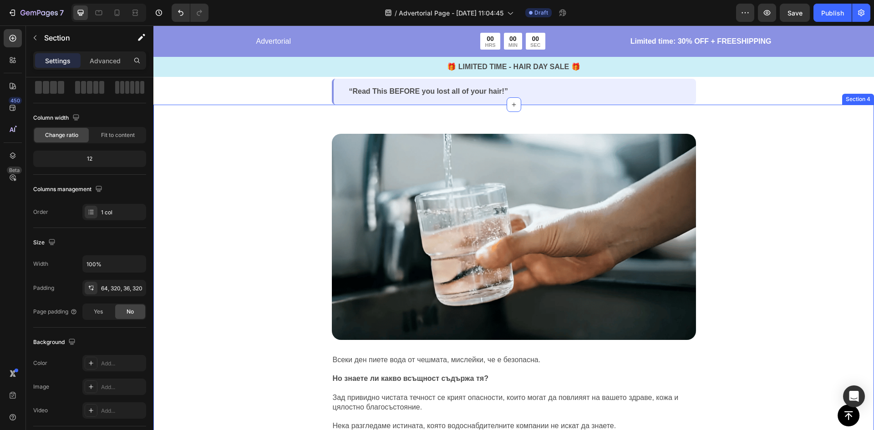
click at [263, 186] on div "Image Всеки ден пиете вода от чешмата, мислейки, че е безопасна. Но знаете ли к…" at bounding box center [513, 284] width 720 height 358
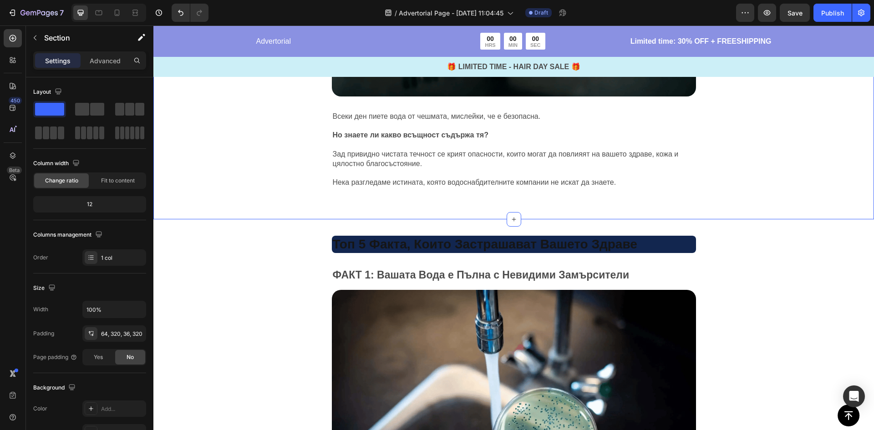
scroll to position [455, 0]
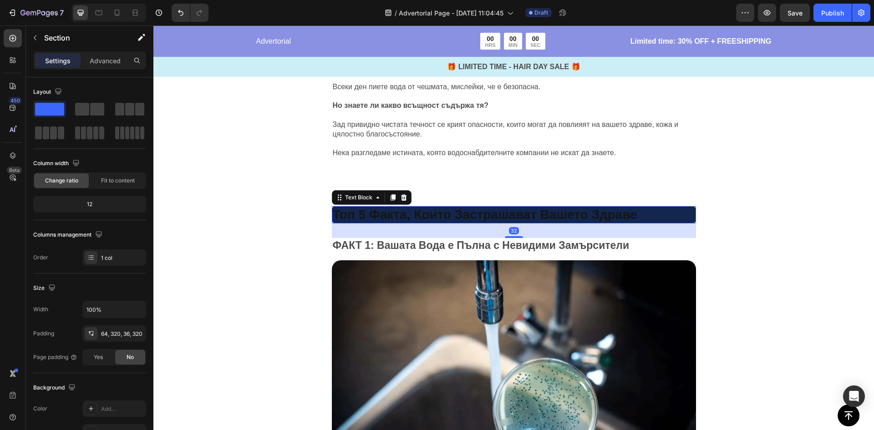
click at [369, 215] on p "Топ 5 Факта, Които Застрашават Вашето Здраве" at bounding box center [514, 214] width 362 height 15
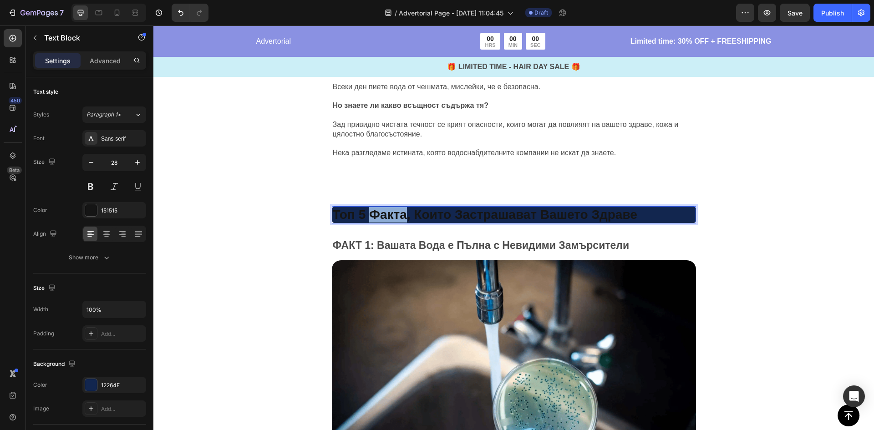
click at [369, 215] on p "Топ 5 Факта, Които Застрашават Вашето Здраве" at bounding box center [514, 214] width 362 height 15
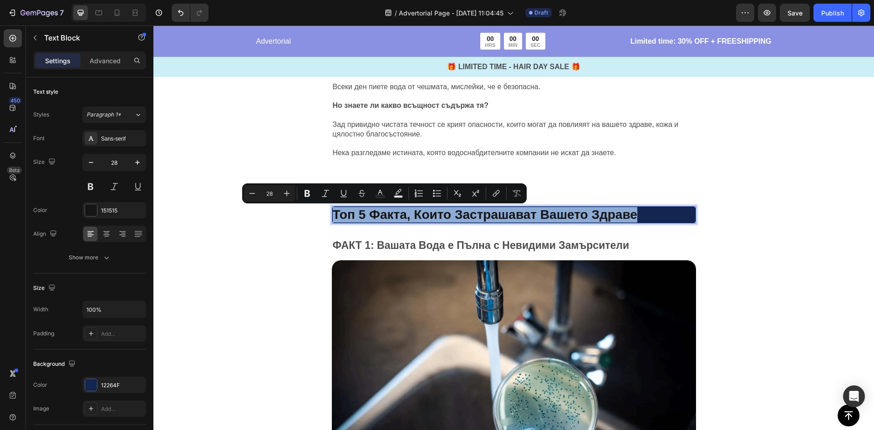
click at [369, 215] on p "Топ 5 Факта, Които Застрашават Вашето Здраве" at bounding box center [514, 214] width 362 height 15
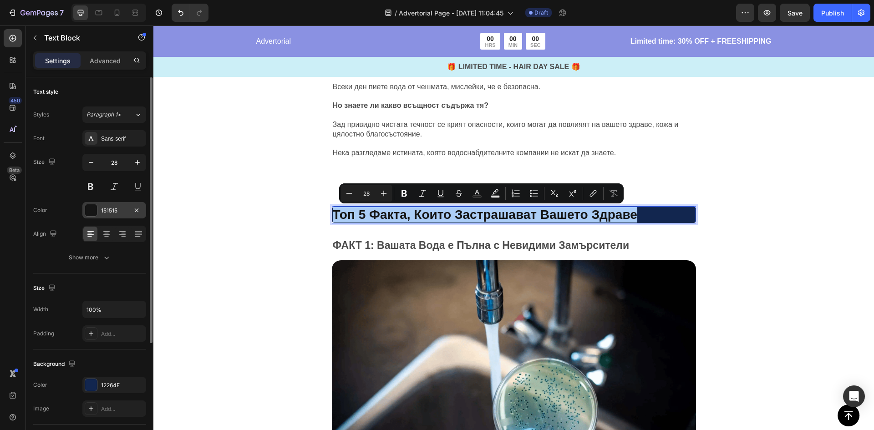
click at [102, 212] on div "151515" at bounding box center [114, 211] width 26 height 8
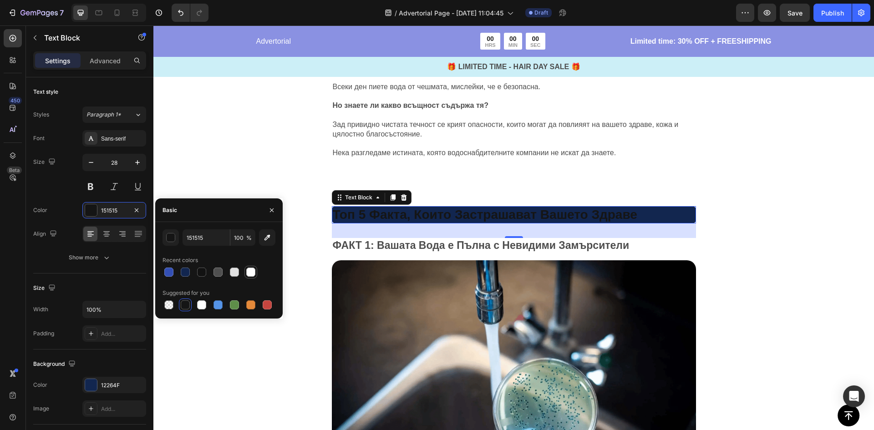
click at [252, 270] on div at bounding box center [250, 272] width 9 height 9
type input "FFFFFF"
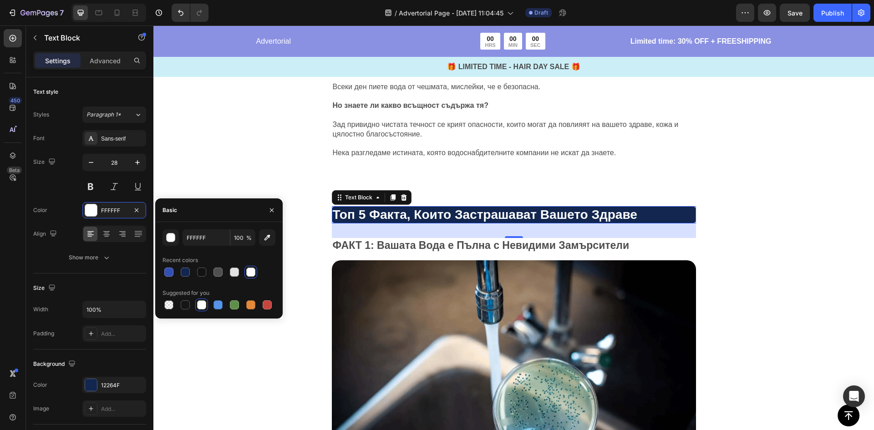
click at [258, 160] on div "Image Всеки ден пиете вода от чешмата, мислейки, че е безопасна. Но знаете ли к…" at bounding box center [513, 11] width 720 height 358
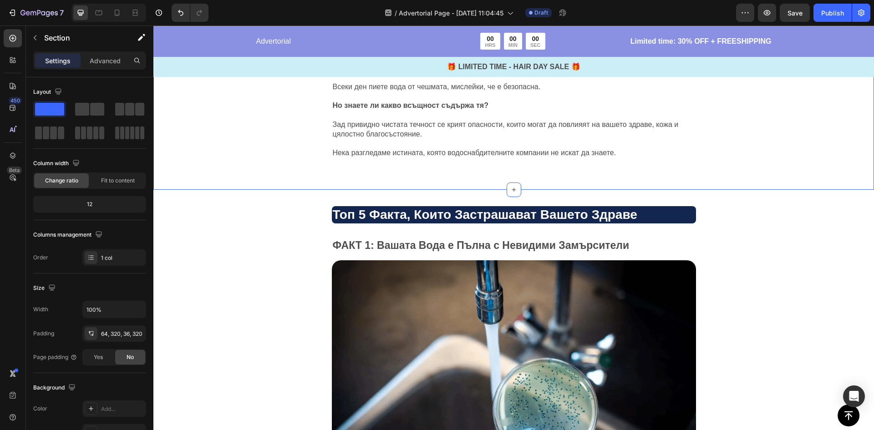
click at [258, 160] on div "Image Всеки ден пиете вода от чешмата, мислейки, че е безопасна. Но знаете ли к…" at bounding box center [513, 11] width 720 height 358
click at [592, 212] on p "Топ 5 Факта, Които Застрашават Вашето Здраве" at bounding box center [514, 214] width 362 height 15
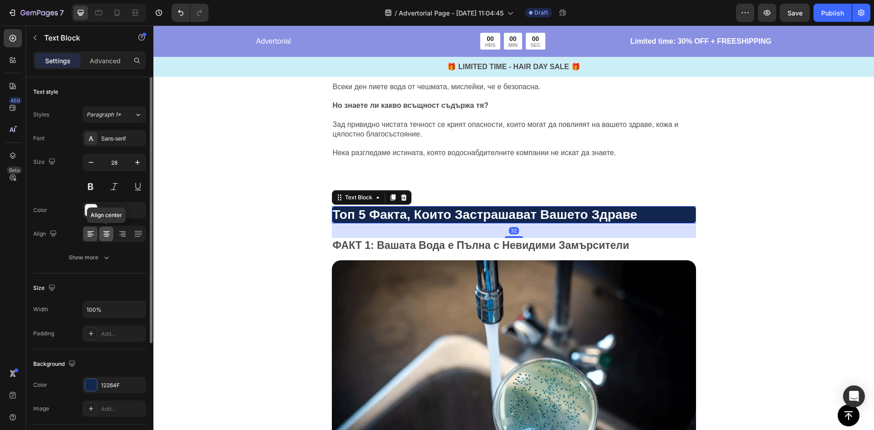
click at [109, 239] on div at bounding box center [106, 234] width 14 height 15
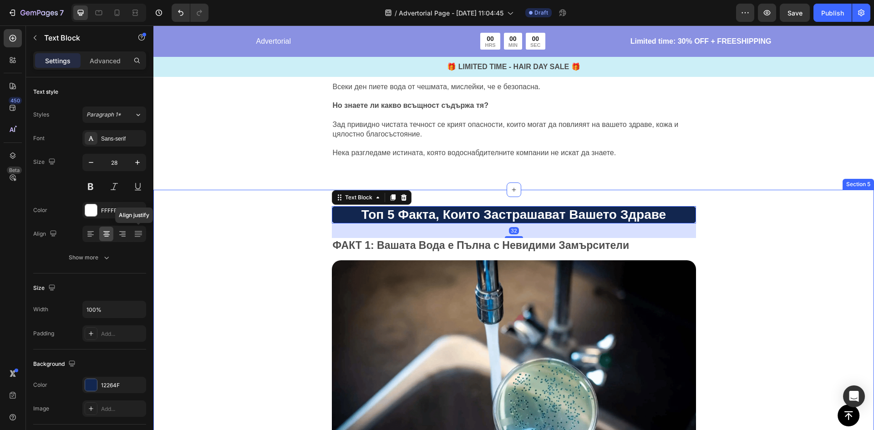
click at [270, 200] on div "Топ 5 Факта, Които Застрашават Вашето Здраве Text Block 32 ФАКТ 1: Вашата Вода …" at bounding box center [513, 377] width 720 height 375
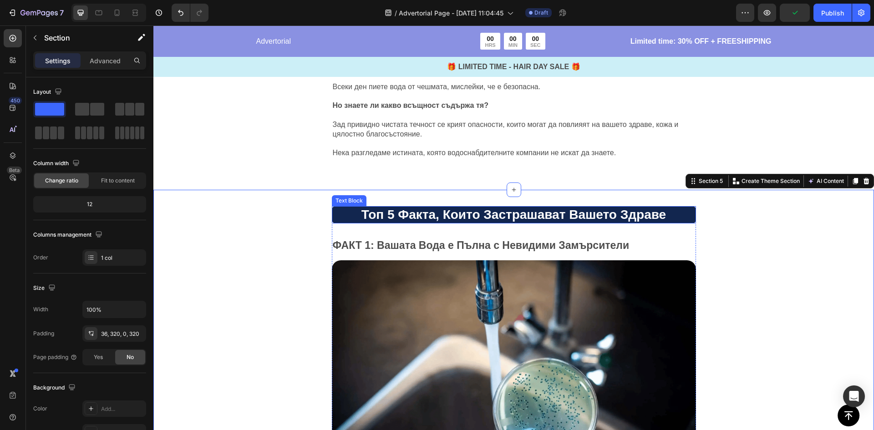
click at [348, 216] on p "Топ 5 Факта, Които Застрашават Вашето Здраве" at bounding box center [514, 214] width 362 height 15
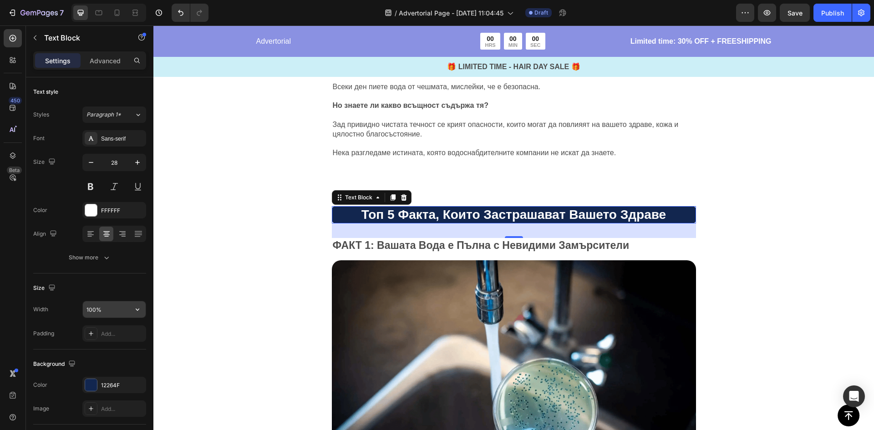
click at [113, 312] on input "100%" at bounding box center [114, 309] width 63 height 16
click at [121, 305] on input "100%" at bounding box center [114, 309] width 63 height 16
click at [135, 306] on icon "button" at bounding box center [137, 309] width 9 height 9
click at [88, 366] on span "Default" at bounding box center [95, 367] width 19 height 8
click at [130, 307] on button "button" at bounding box center [137, 309] width 16 height 16
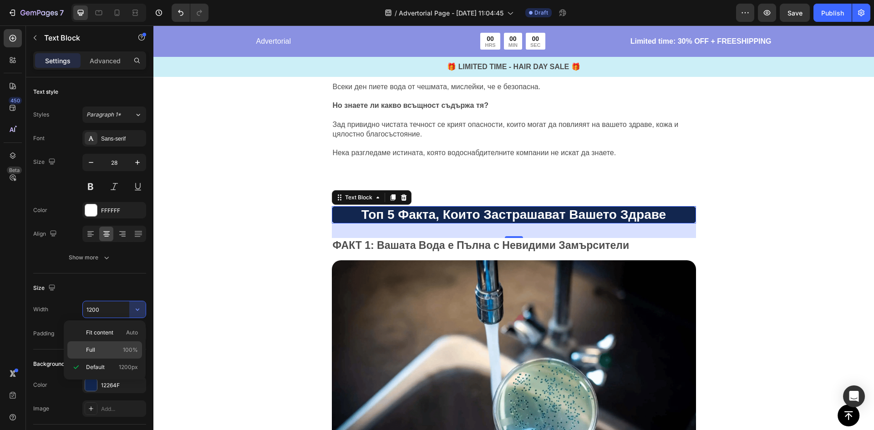
click at [101, 352] on p "Full 100%" at bounding box center [112, 350] width 52 height 8
type input "100%"
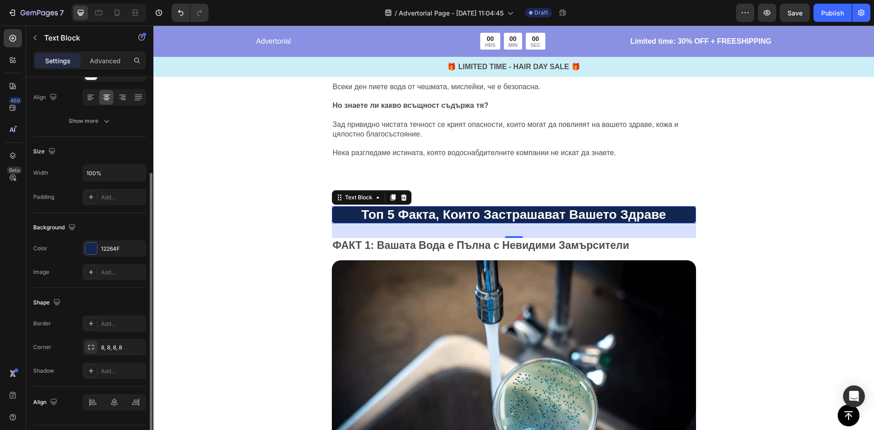
scroll to position [161, 0]
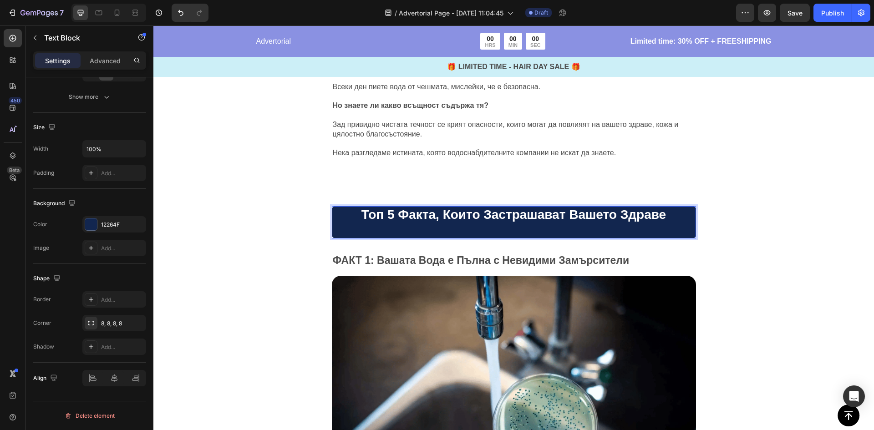
click at [362, 214] on p "Топ 5 Факта, Които Застрашават Вашето Здраве" at bounding box center [514, 214] width 362 height 15
click at [360, 214] on p "Топ 5 Факта, Които Застрашават Вашето Здраве" at bounding box center [514, 214] width 362 height 15
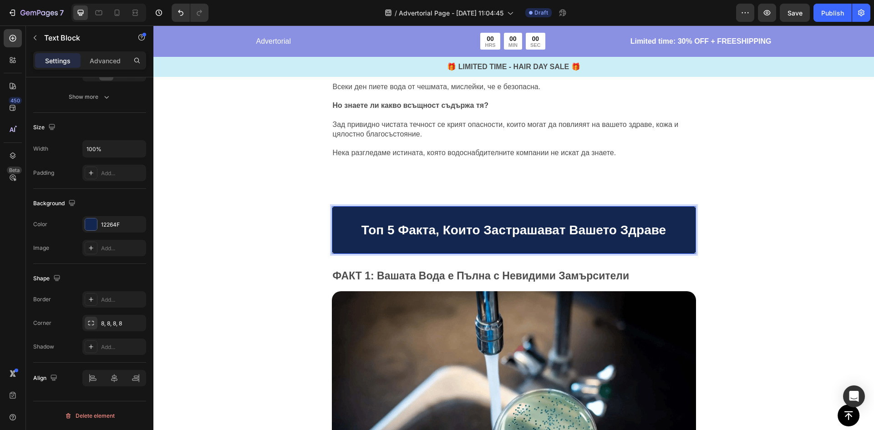
click at [231, 229] on div "Топ 5 Факта, Които Застрашават Вашето Здраве Text Block 32 ФАКТ 1: Вашата Вода …" at bounding box center [513, 393] width 720 height 406
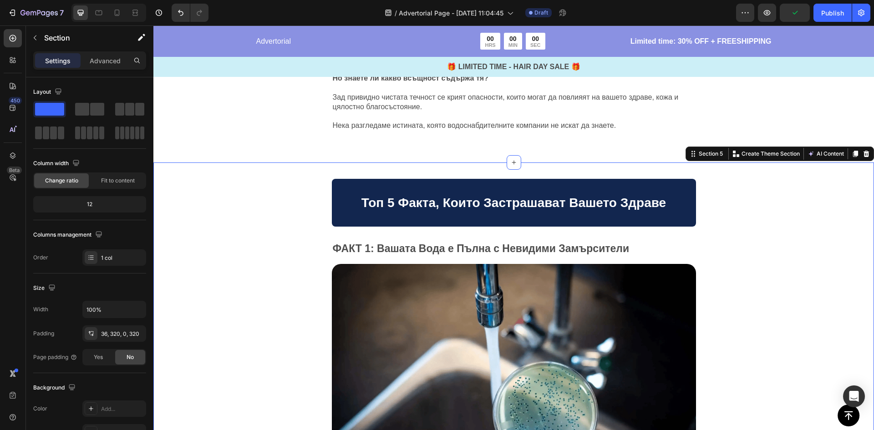
scroll to position [546, 0]
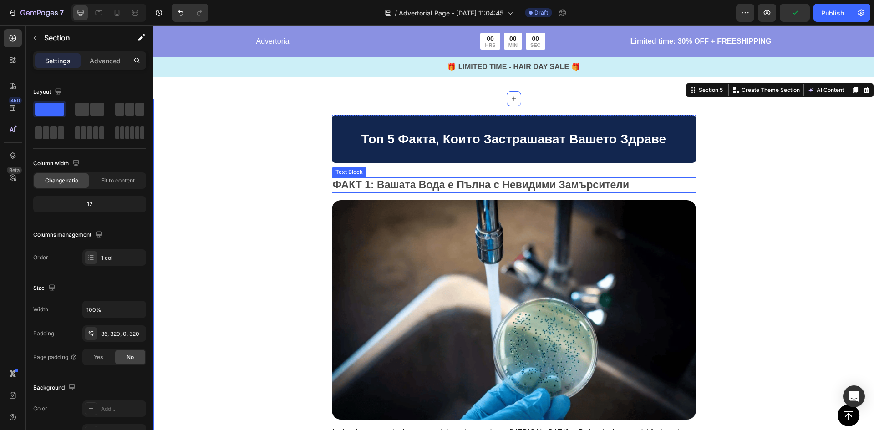
click at [380, 182] on p "ФАКТ 1: Вашата Вода е Пълна с Невидими Замърсители" at bounding box center [514, 185] width 362 height 14
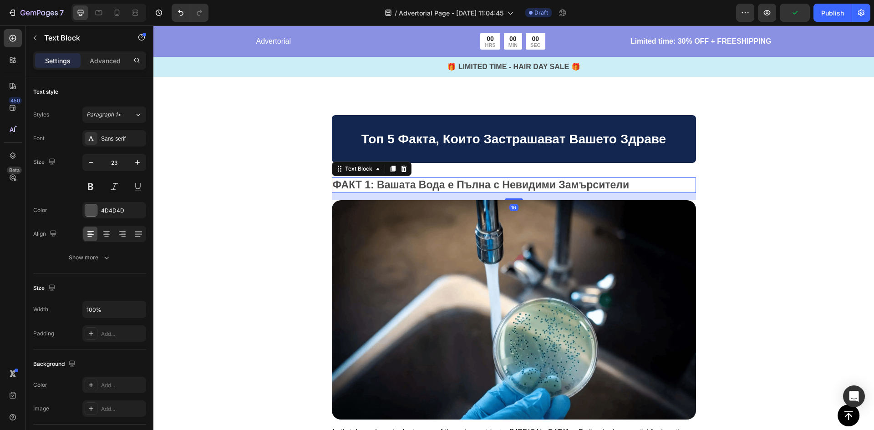
click at [360, 183] on p "ФАКТ 1: Вашата Вода е Пълна с Невидими Замърсители" at bounding box center [514, 185] width 362 height 14
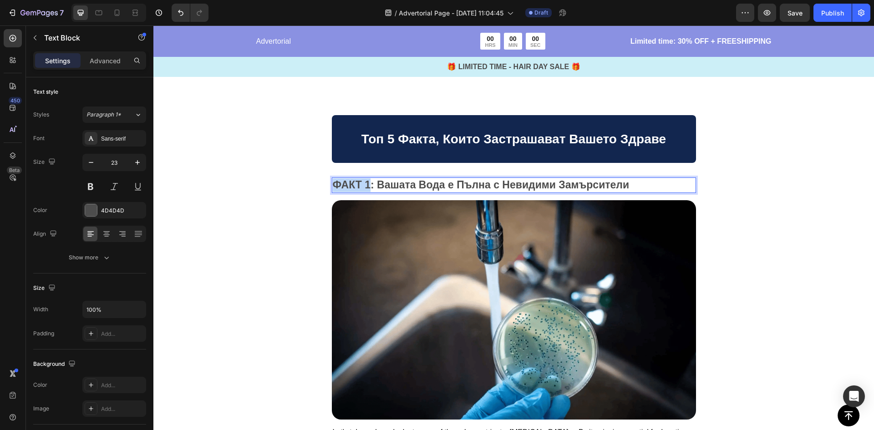
drag, startPoint x: 366, startPoint y: 187, endPoint x: 330, endPoint y: 189, distance: 35.6
click at [333, 189] on p "ФАКТ 1: Вашата Вода е Пълна с Невидими Замърсители" at bounding box center [514, 185] width 362 height 14
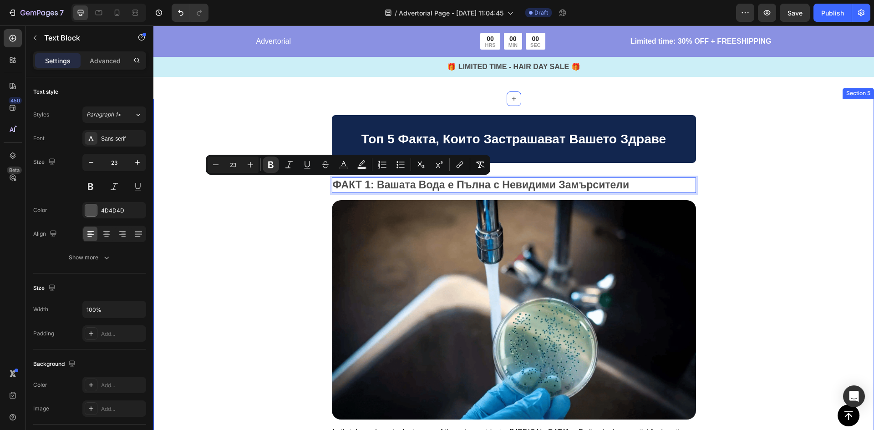
click at [271, 204] on div "Топ 5 Факта, Които Застрашават Вашето Здраве Text Block ФАКТ 1 : Вашата Вода е …" at bounding box center [513, 302] width 720 height 406
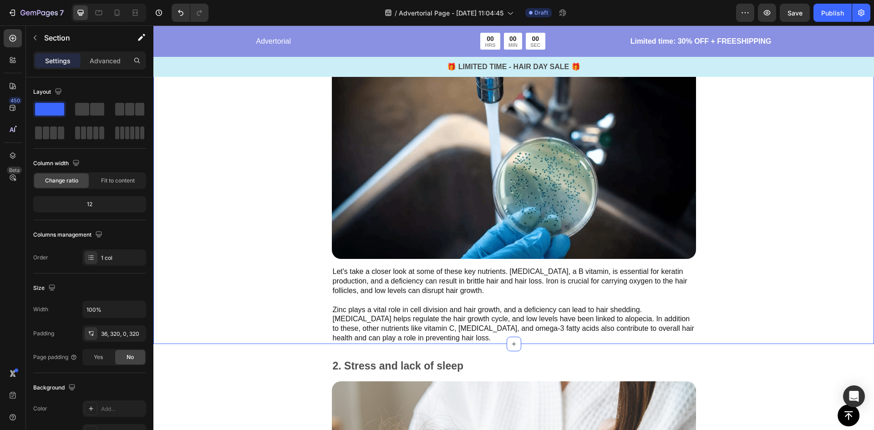
scroll to position [728, 0]
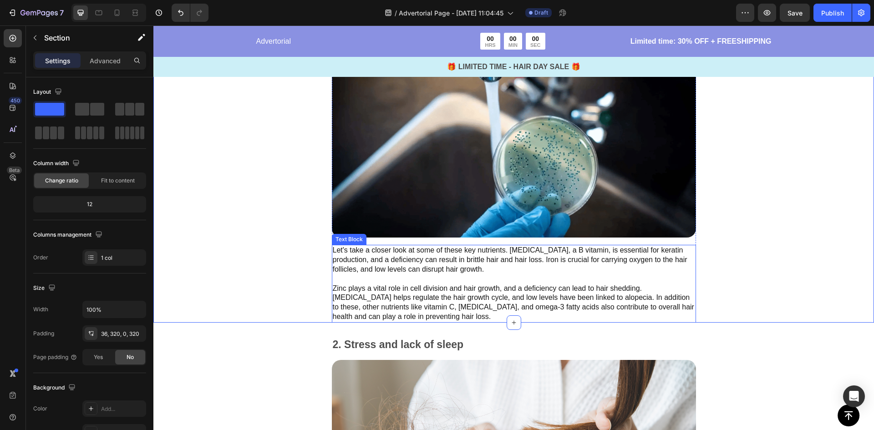
click at [426, 258] on p "Let's take a closer look at some of these key nutrients. Biotin, a B vitamin, i…" at bounding box center [514, 284] width 362 height 76
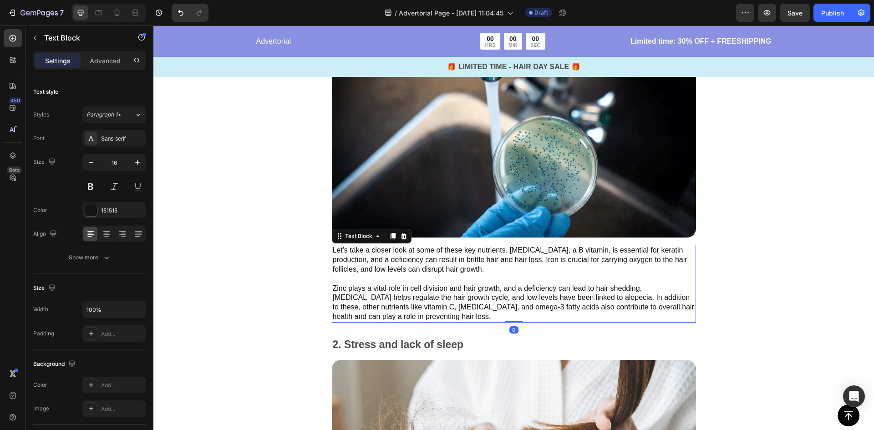
click at [426, 258] on p "Let's take a closer look at some of these key nutrients. Biotin, a B vitamin, i…" at bounding box center [514, 284] width 362 height 76
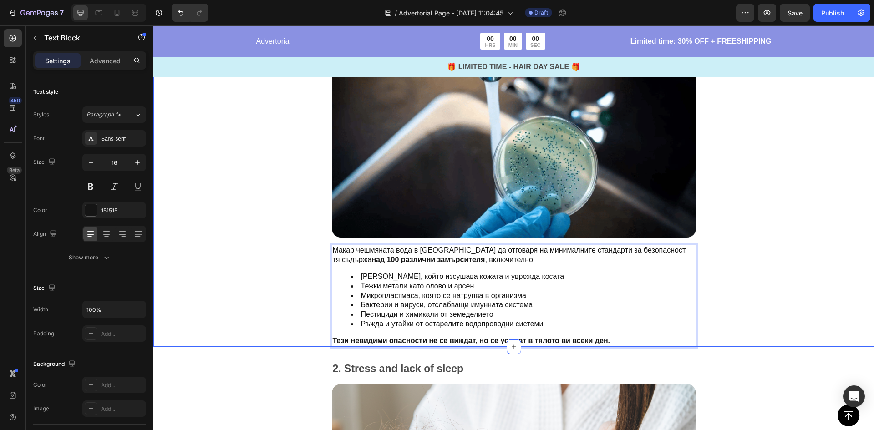
click at [268, 241] on div "Топ 5 Факта, Които Застрашават Вашето Здраве Text Block ФАКТ 1 : Вашата Вода е …" at bounding box center [513, 132] width 720 height 430
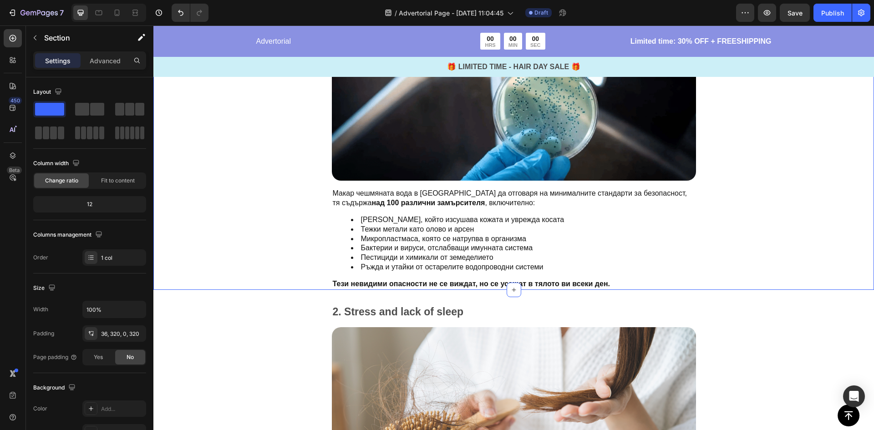
scroll to position [819, 0]
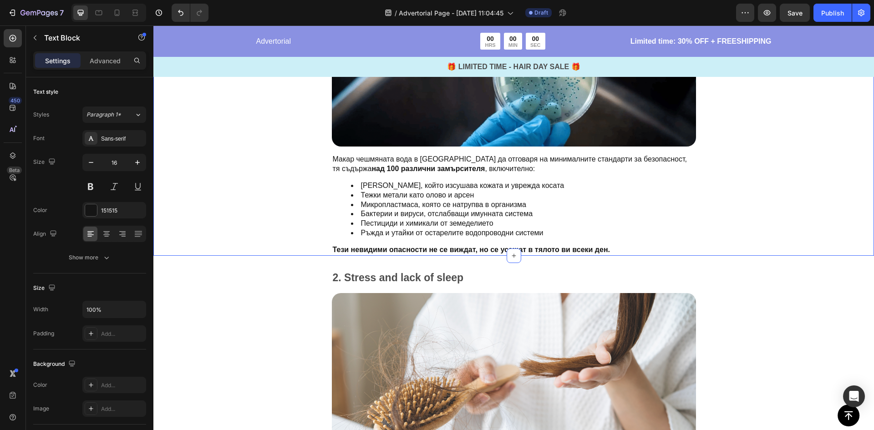
click at [428, 202] on li "Микропластмаса, която се натрупва в организма" at bounding box center [523, 205] width 344 height 10
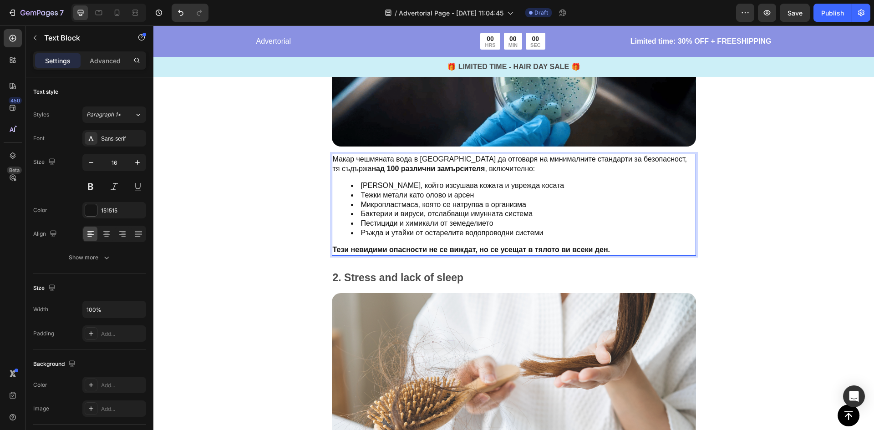
click at [428, 202] on li "Микропластмаса, която се натрупва в организма" at bounding box center [523, 205] width 344 height 10
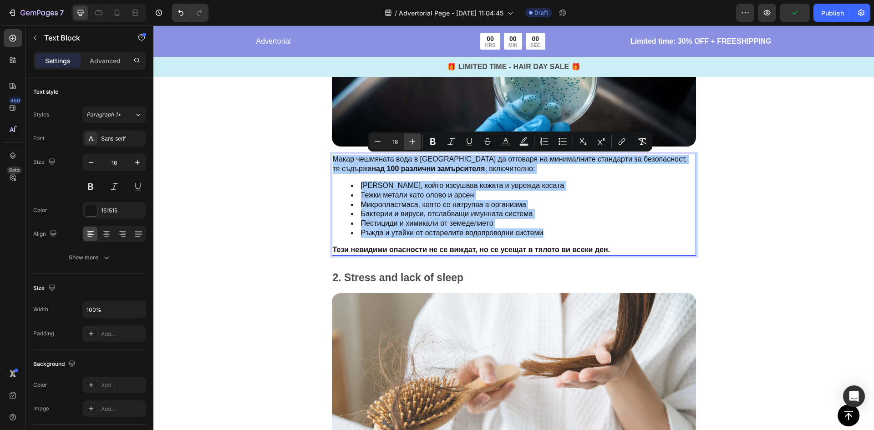
click at [417, 142] on button "Plus" at bounding box center [412, 141] width 16 height 16
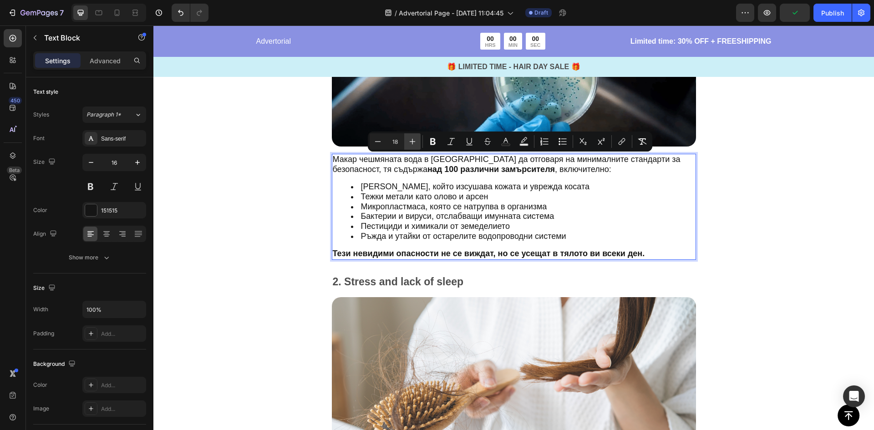
click at [417, 142] on button "Plus" at bounding box center [412, 141] width 16 height 16
type input "19"
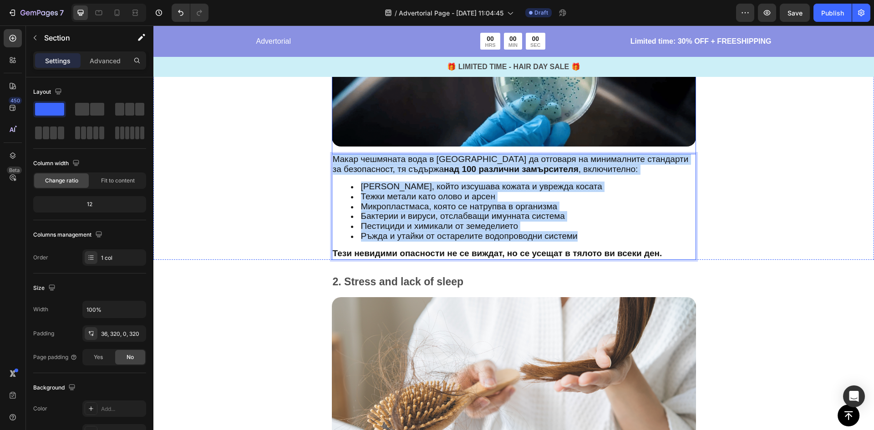
click at [284, 190] on div "Топ 5 Факта, Които Застрашават Вашето Здраве Text Block ФАКТ 1 : Вашата Вода е …" at bounding box center [513, 43] width 720 height 434
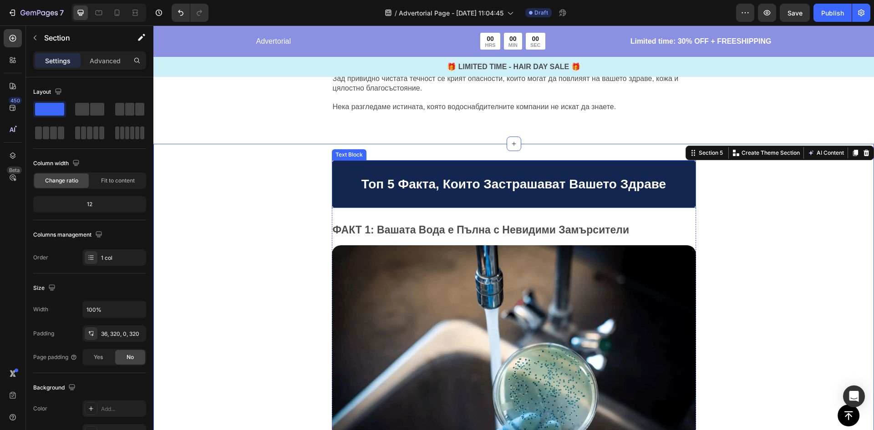
scroll to position [455, 0]
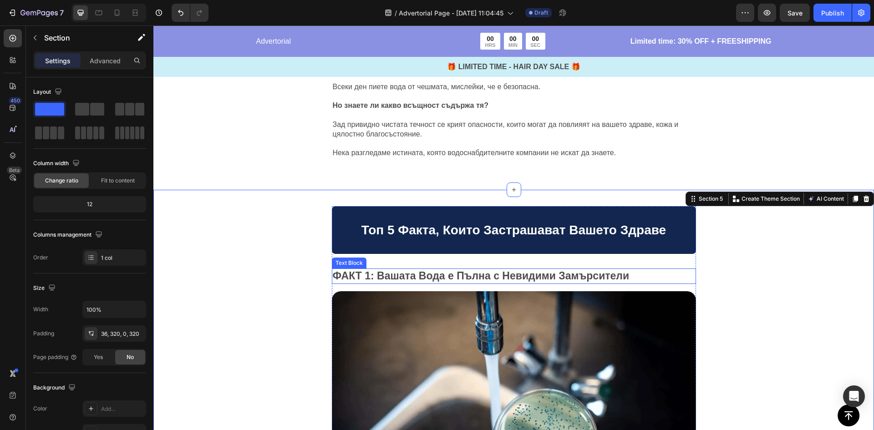
click at [368, 278] on p "ФАКТ 1 : Вашата Вода е Пълна с Невидими Замърсители" at bounding box center [514, 276] width 362 height 14
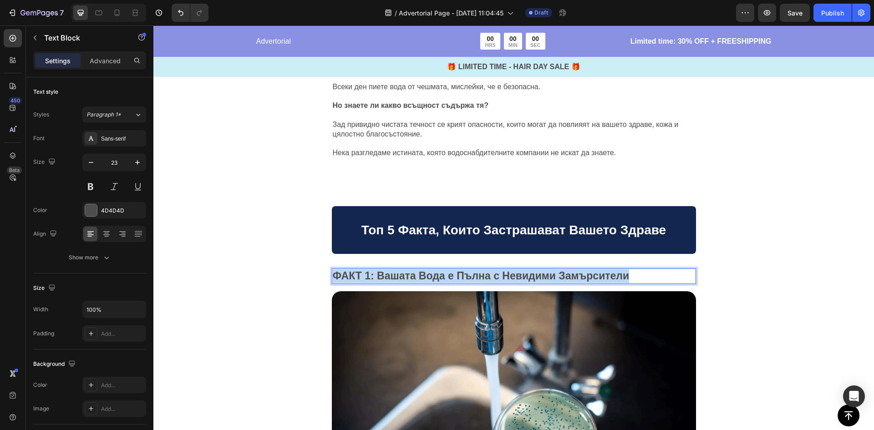
click at [368, 278] on p "ФАКТ 1 : Вашата Вода е Пълна с Невидими Замърсители" at bounding box center [514, 276] width 362 height 14
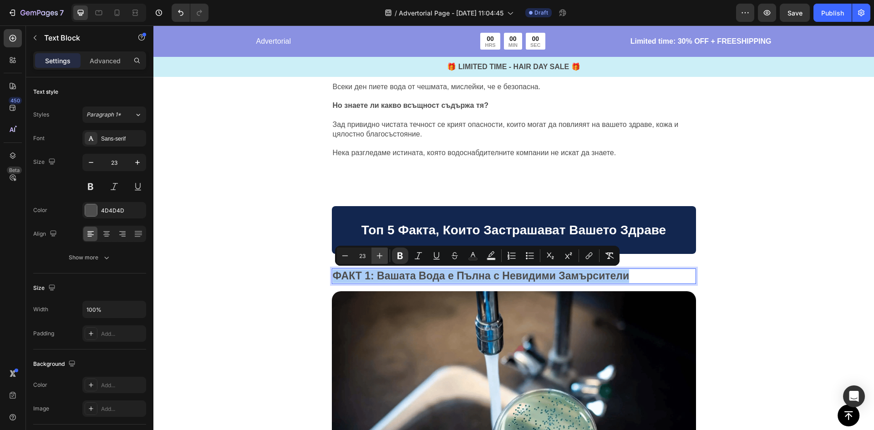
click at [385, 258] on button "Plus" at bounding box center [379, 256] width 16 height 16
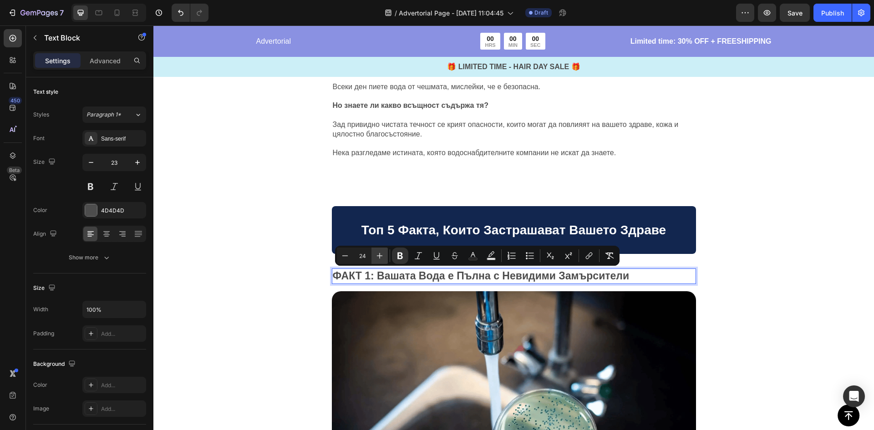
click at [385, 258] on button "Plus" at bounding box center [379, 256] width 16 height 16
type input "25"
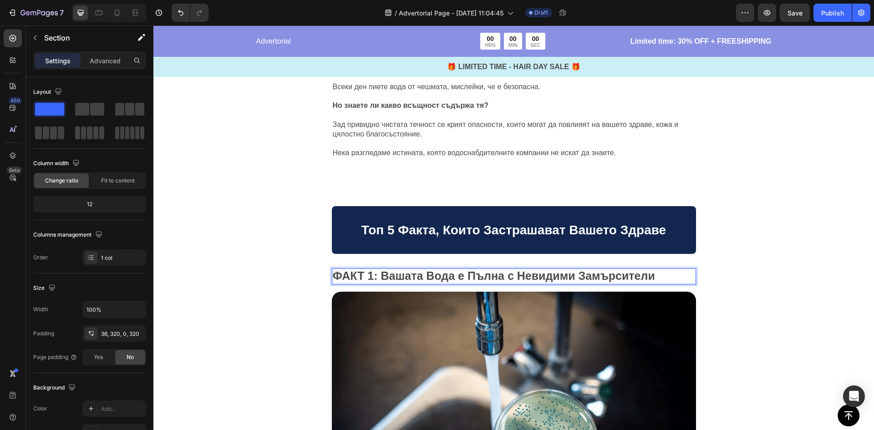
click at [285, 253] on div "Топ 5 Факта, Които Застрашават Вашето Здраве Text Block ФАКТ 1 : Вашата Вода е …" at bounding box center [513, 407] width 720 height 435
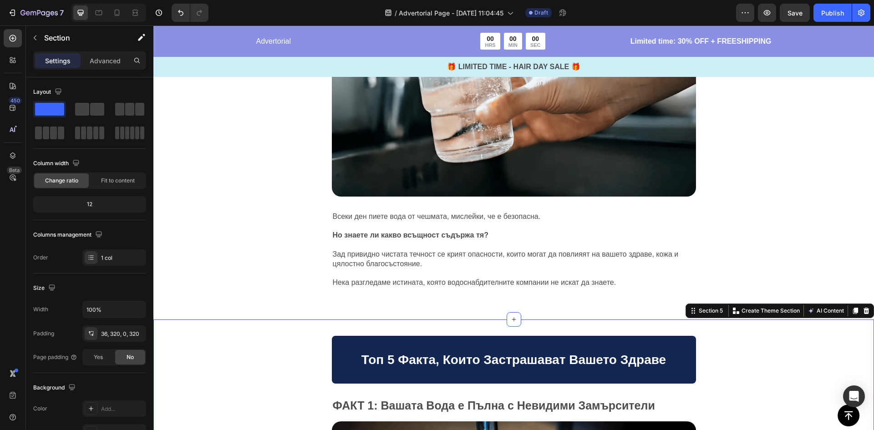
scroll to position [319, 0]
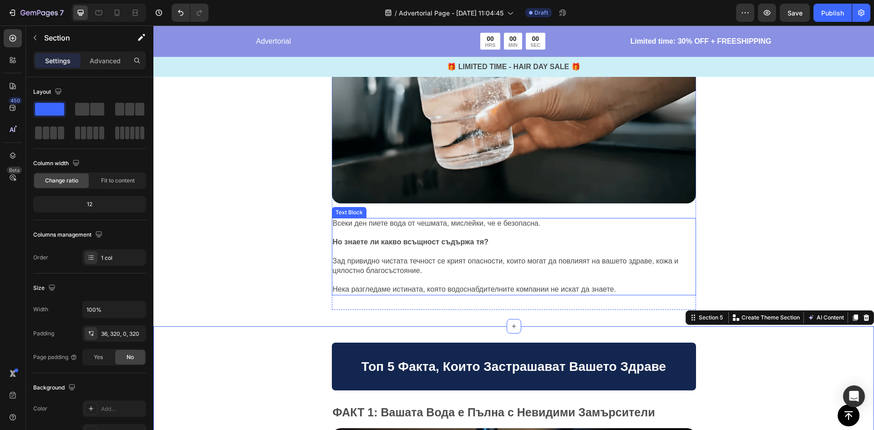
click at [373, 268] on p "Зад привидно чистата течност се крият опасности, които могат да повлияят на ваш…" at bounding box center [514, 266] width 362 height 19
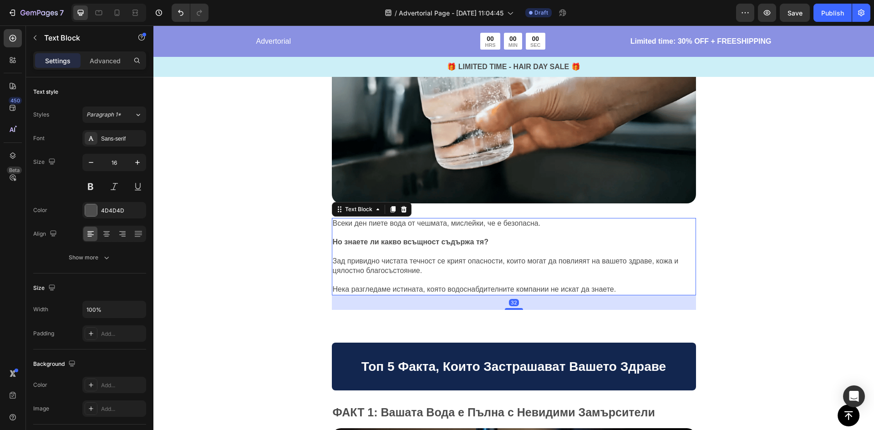
click at [373, 268] on p "Зад привидно чистата течност се крият опасности, които могат да повлияят на ваш…" at bounding box center [514, 266] width 362 height 19
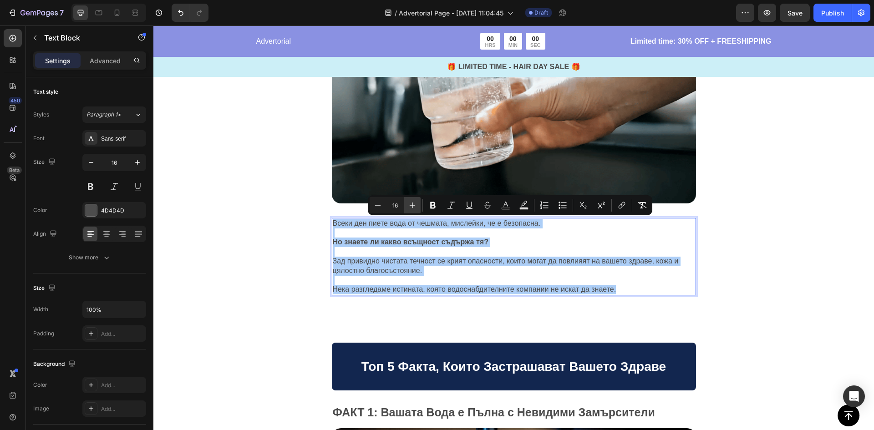
click at [412, 204] on icon "Editor contextual toolbar" at bounding box center [413, 205] width 6 height 6
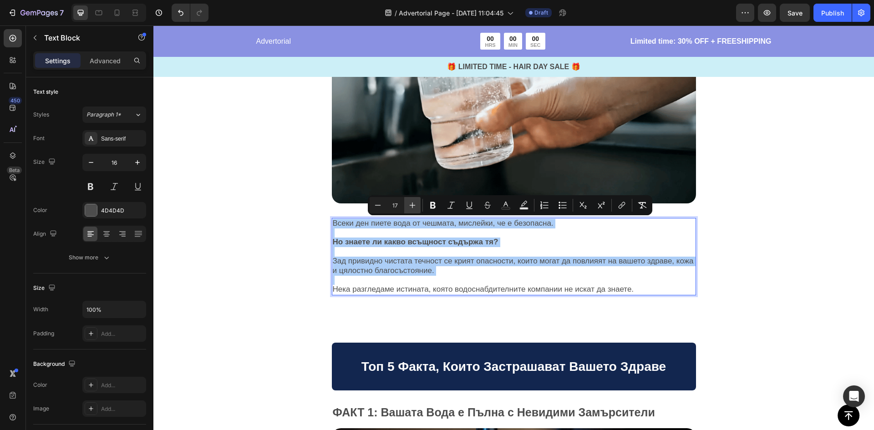
click at [412, 204] on icon "Editor contextual toolbar" at bounding box center [413, 205] width 6 height 6
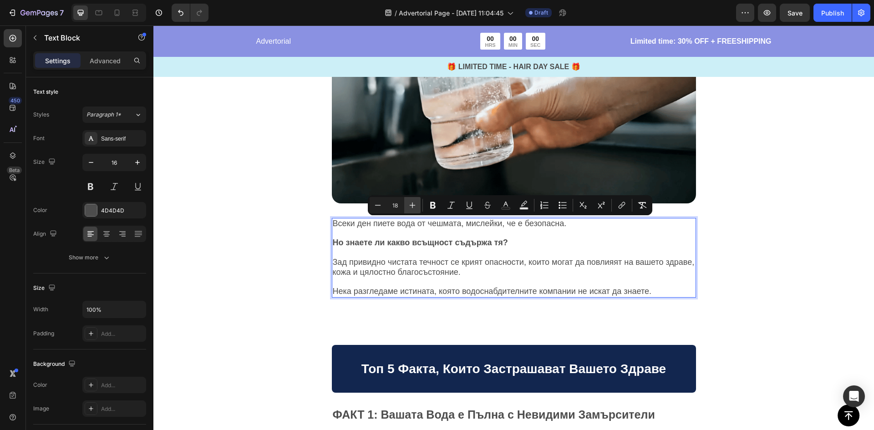
click at [412, 204] on icon "Editor contextual toolbar" at bounding box center [413, 205] width 6 height 6
type input "19"
click at [272, 250] on div "Image Всеки ден пиете вода от чешмата, мислейки, че е безопасна. Но знаете ли к…" at bounding box center [513, 148] width 720 height 360
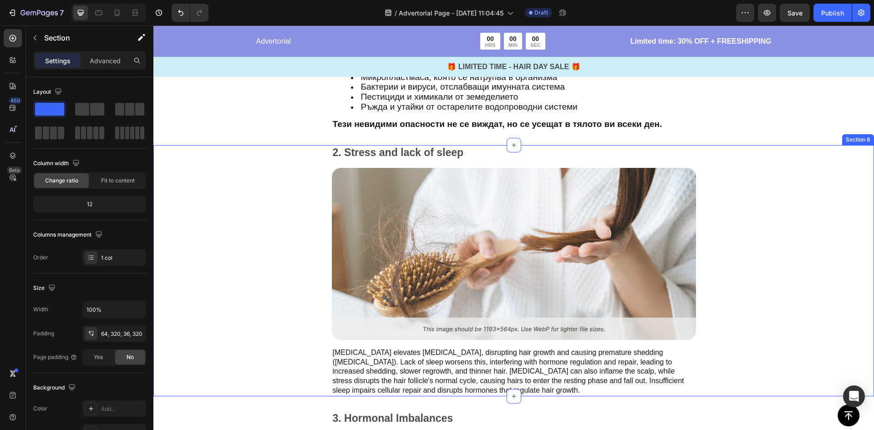
scroll to position [956, 0]
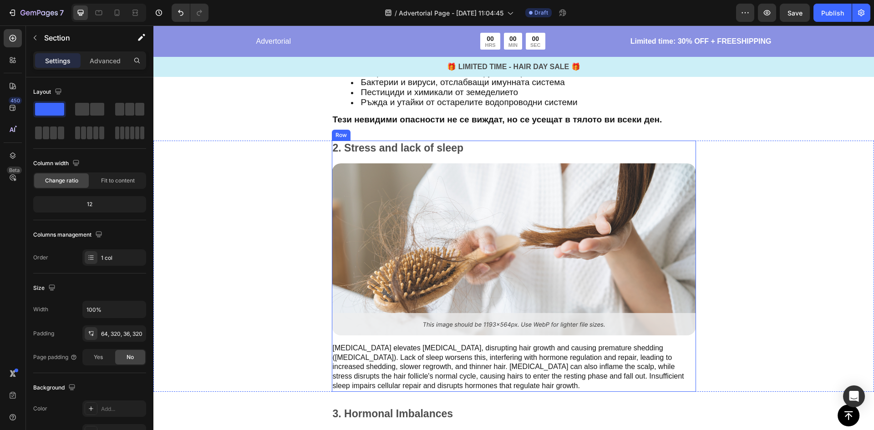
click at [387, 147] on p "2. Stress and lack of sleep" at bounding box center [514, 149] width 362 height 14
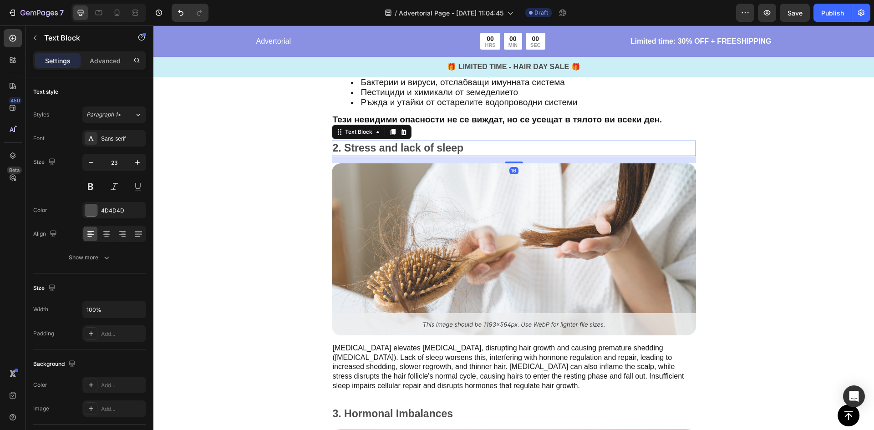
click at [387, 147] on p "2. Stress and lack of sleep" at bounding box center [514, 149] width 362 height 14
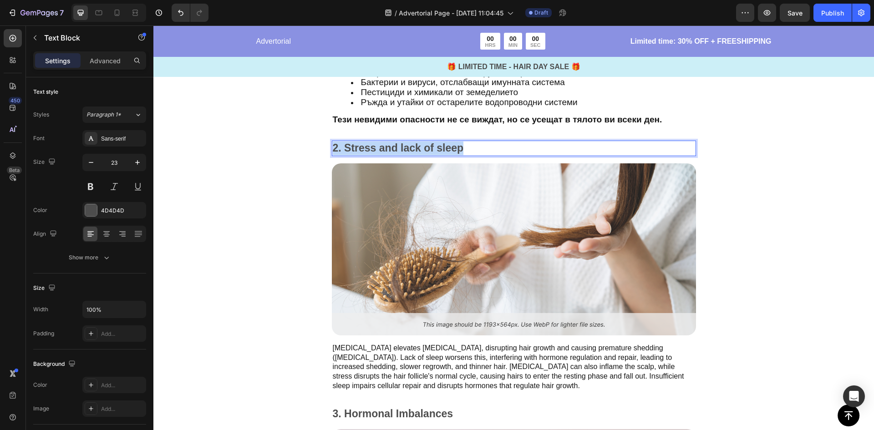
click at [387, 147] on p "2. Stress and lack of sleep" at bounding box center [514, 149] width 362 height 14
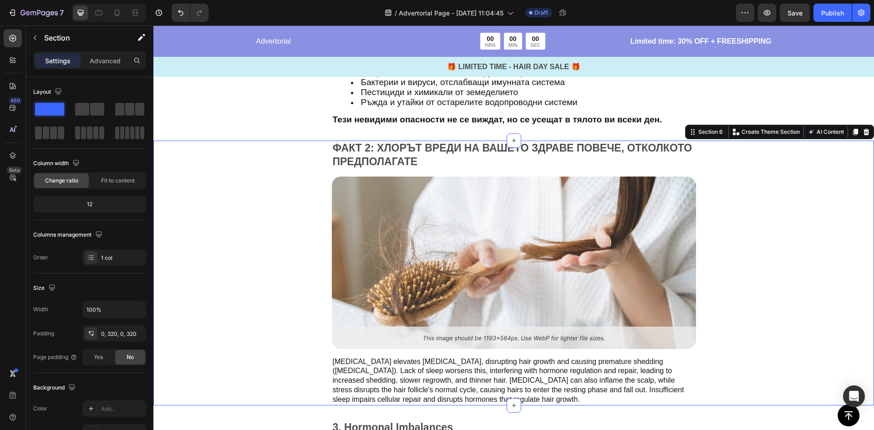
click at [298, 174] on div "ФАКТ 2: ХЛОРЪТ ВРЕДИ НА ВАШЕТО ЗДРАВЕ ПОВЕЧЕ, ОТКОЛКОТО ПРЕДПОЛАГАТЕ Text Block…" at bounding box center [513, 273] width 720 height 265
click at [417, 148] on p "ФАКТ 2: ХЛОРЪТ ВРЕДИ НА ВАШЕТО ЗДРАВЕ ПОВЕЧЕ, ОТКОЛКОТО ПРЕДПОЛАГАТЕ" at bounding box center [514, 155] width 362 height 27
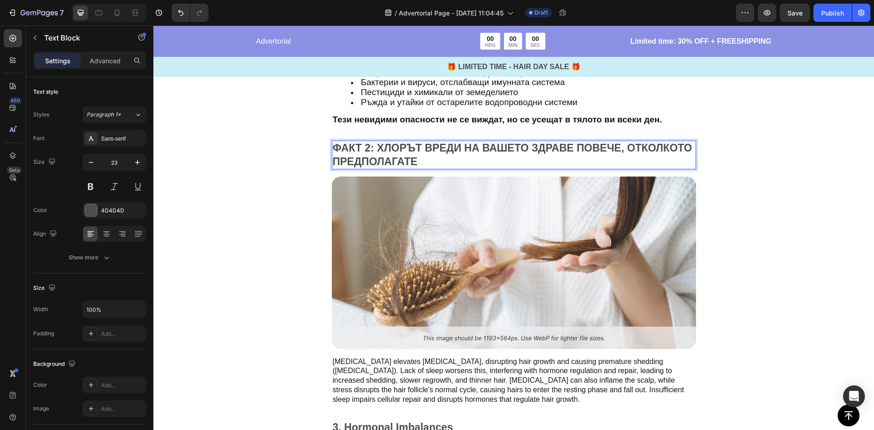
click at [445, 155] on p "ФАКТ 2: ХЛОРЪТ ВРЕДИ НА ВАШЕТО ЗДРАВЕ ПОВЕЧЕ, ОТКОЛКОТО ПРЕДПОЛАГАТЕ" at bounding box center [514, 155] width 362 height 27
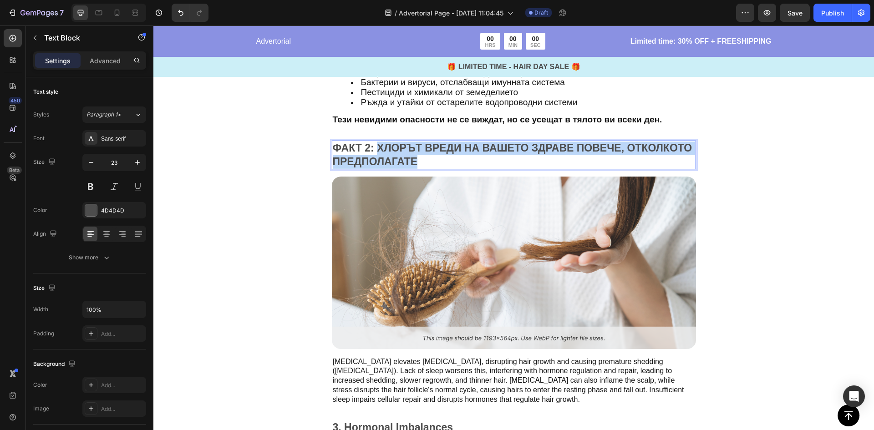
drag, startPoint x: 411, startPoint y: 162, endPoint x: 375, endPoint y: 148, distance: 38.2
click at [375, 148] on p "ФАКТ 2: ХЛОРЪТ ВРЕДИ НА ВАШЕТО ЗДРАВЕ ПОВЕЧЕ, ОТКОЛКОТО ПРЕДПОЛАГАТЕ" at bounding box center [514, 155] width 362 height 27
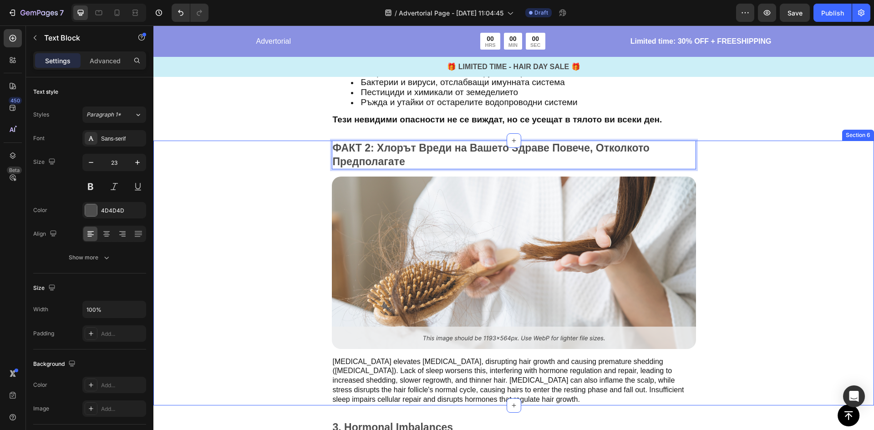
click at [314, 270] on div "ФАКТ 2: Хлорът Вреди на Вашето Здраве Повече, Отколкото Предполагате Text Block…" at bounding box center [513, 273] width 429 height 265
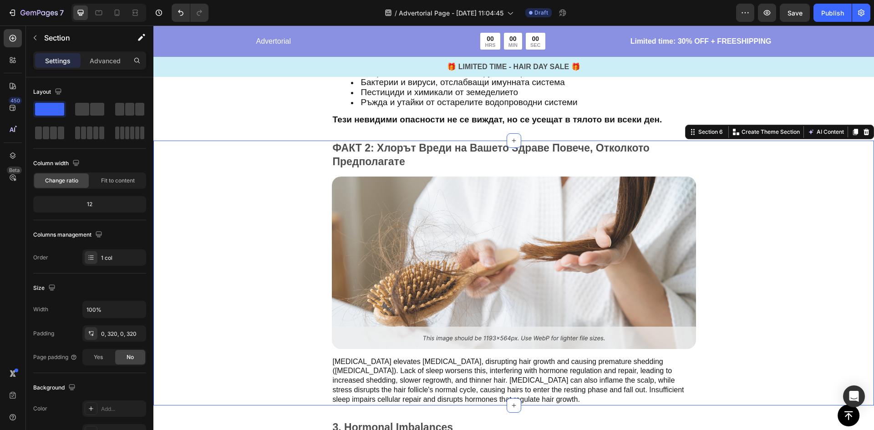
click at [507, 297] on img at bounding box center [514, 263] width 364 height 172
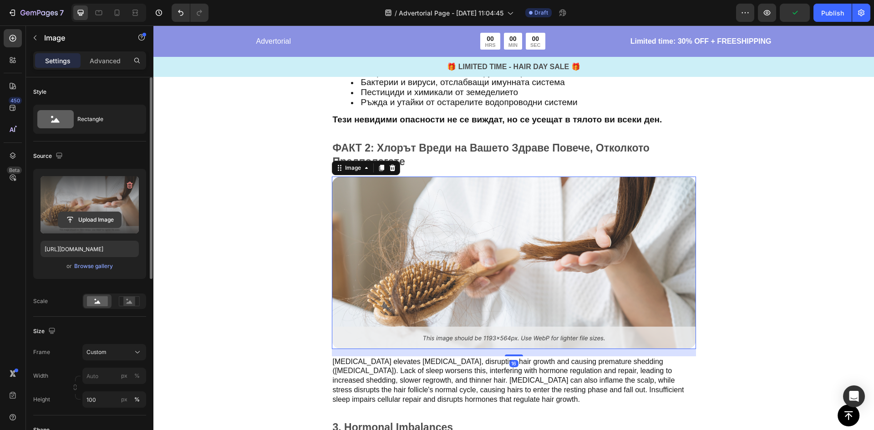
click at [96, 225] on input "file" at bounding box center [89, 219] width 63 height 15
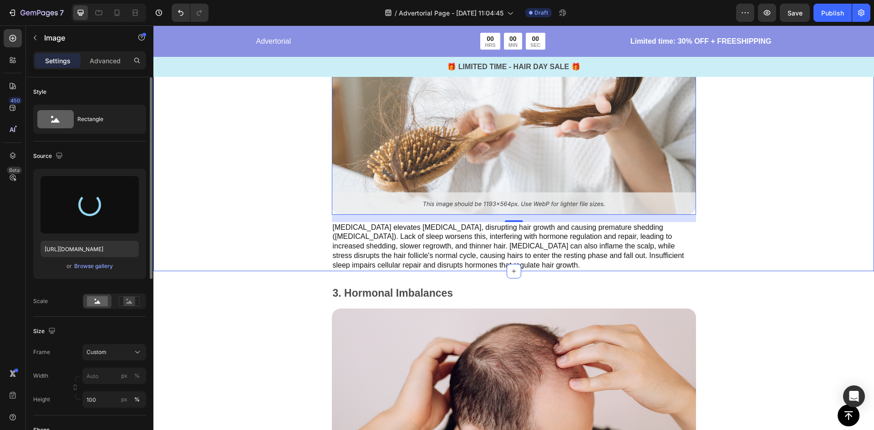
scroll to position [1092, 0]
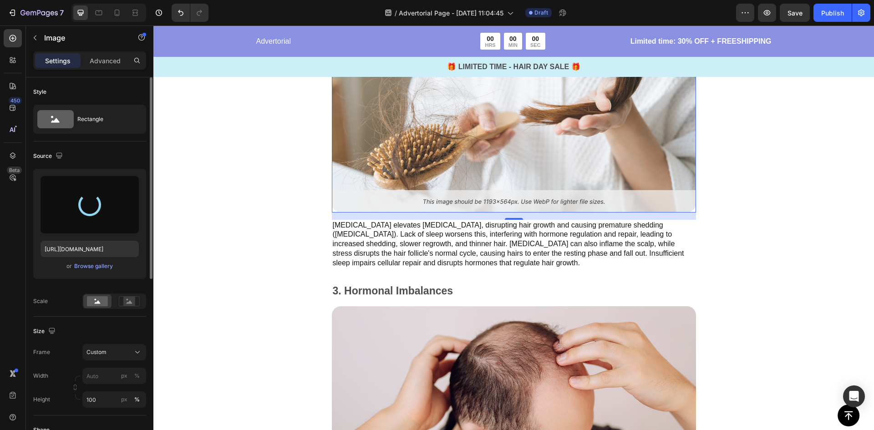
type input "https://cdn.shopify.com/s/files/1/0900/6854/9898/files/gempages_581753549872956…"
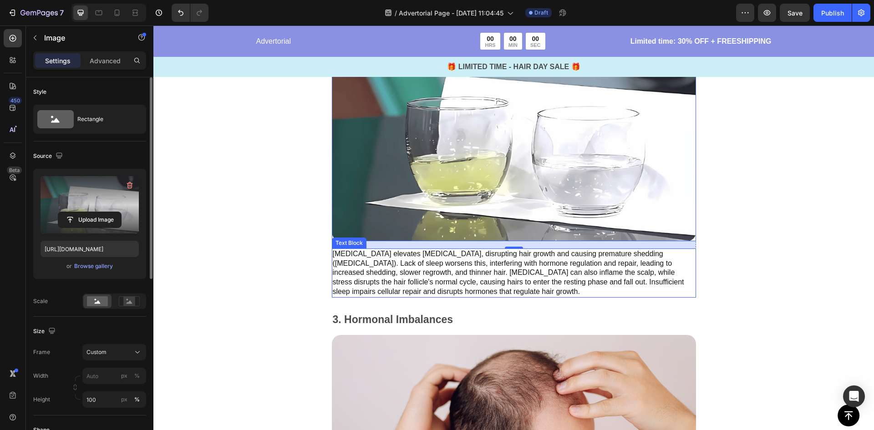
click at [404, 249] on p "Chronic stress elevates cortisol, disrupting hair growth and causing premature …" at bounding box center [514, 272] width 362 height 47
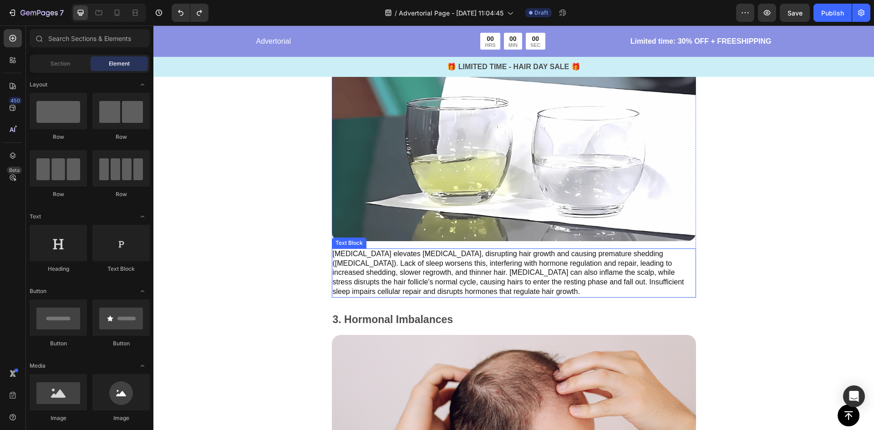
click at [368, 266] on p "Chronic stress elevates cortisol, disrupting hair growth and causing premature …" at bounding box center [514, 272] width 362 height 47
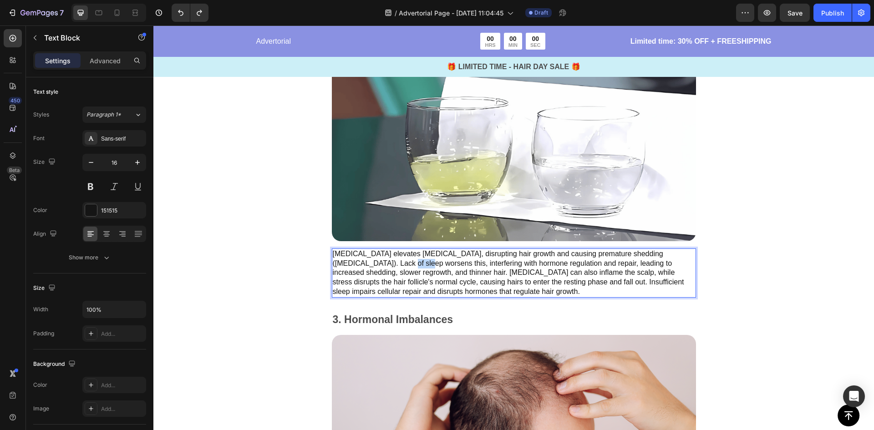
click at [368, 266] on p "Chronic stress elevates cortisol, disrupting hair growth and causing premature …" at bounding box center [514, 272] width 362 height 47
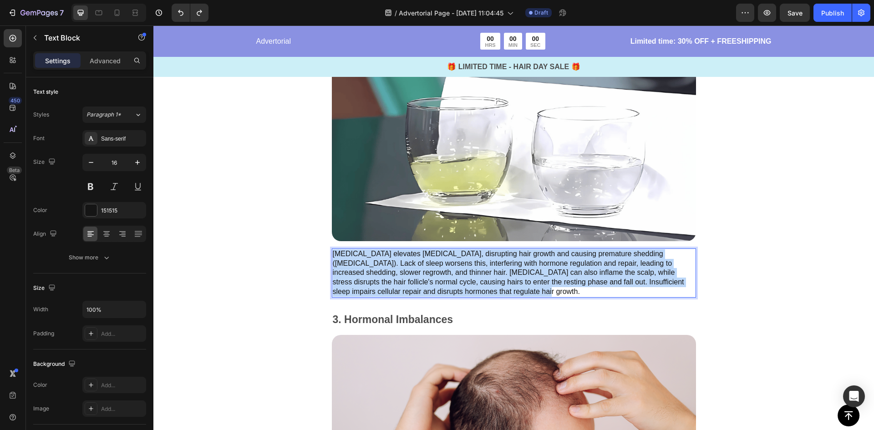
click at [368, 266] on p "Chronic stress elevates cortisol, disrupting hair growth and causing premature …" at bounding box center [514, 272] width 362 height 47
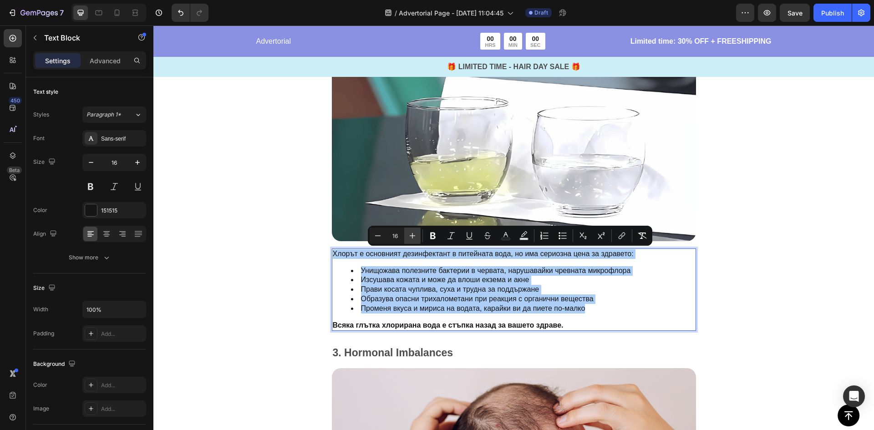
click at [405, 237] on button "Plus" at bounding box center [412, 236] width 16 height 16
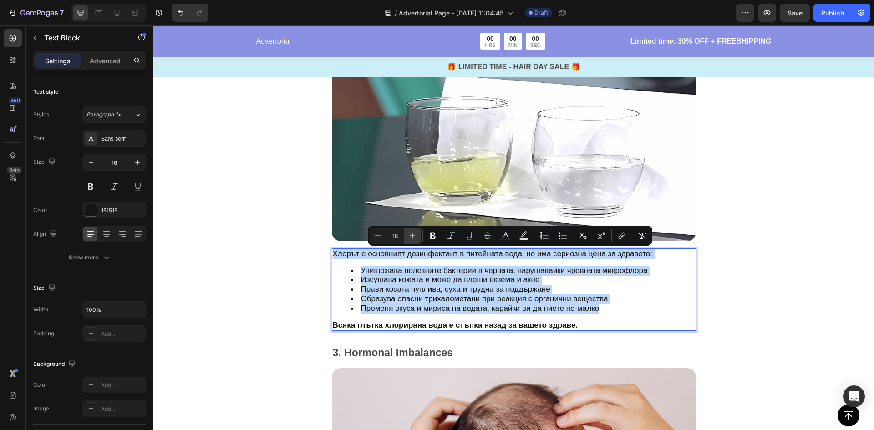
type input "19"
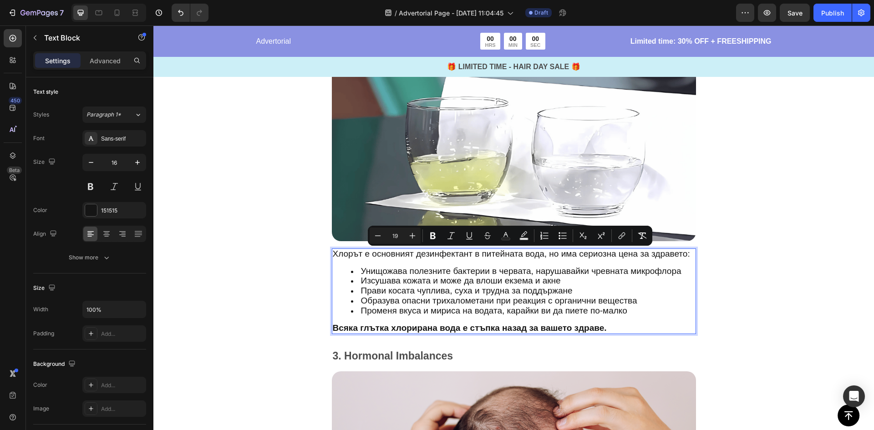
click at [269, 241] on div "ФАКТ 2: Хлорът Вреди на Вашето Здраве Повече, Отколкото Предполагате Text Block…" at bounding box center [513, 169] width 720 height 330
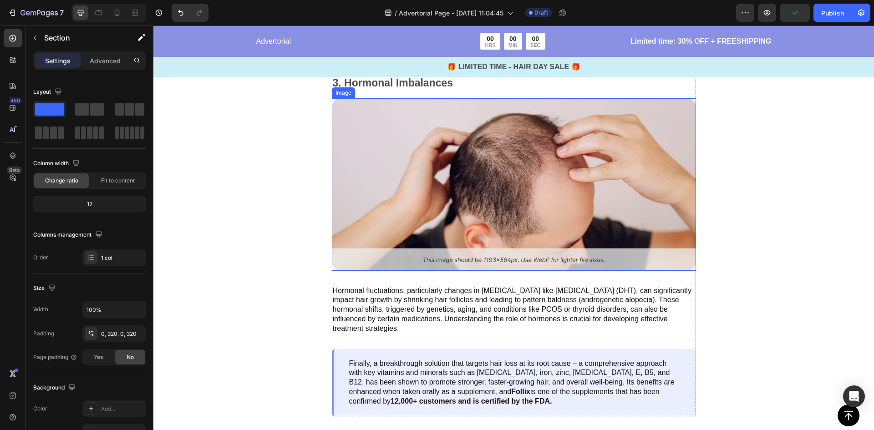
scroll to position [1229, 0]
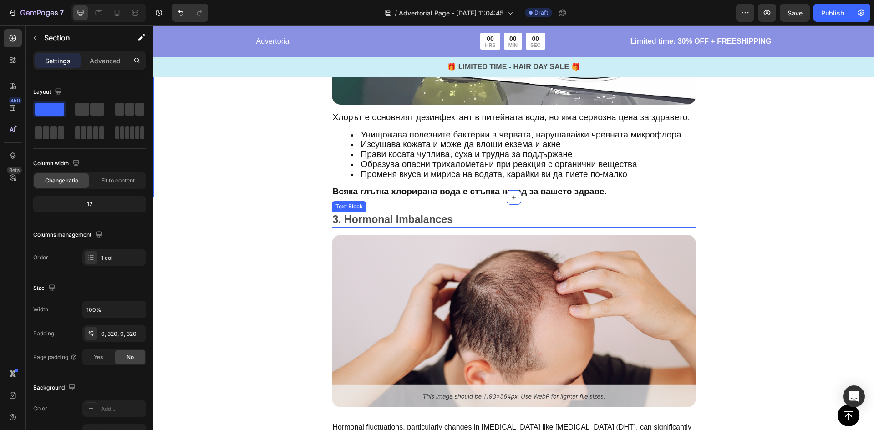
click at [365, 218] on p "3. Hormonal Imbalances" at bounding box center [514, 220] width 362 height 14
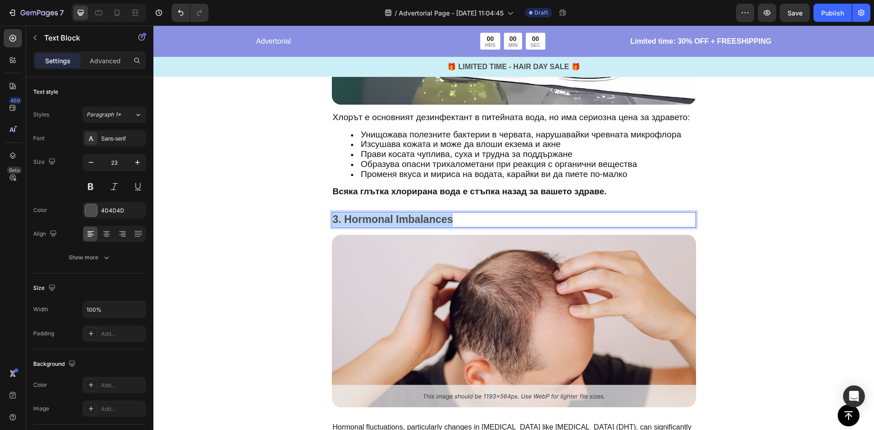
click at [365, 218] on p "3. Hormonal Imbalances" at bounding box center [514, 220] width 362 height 14
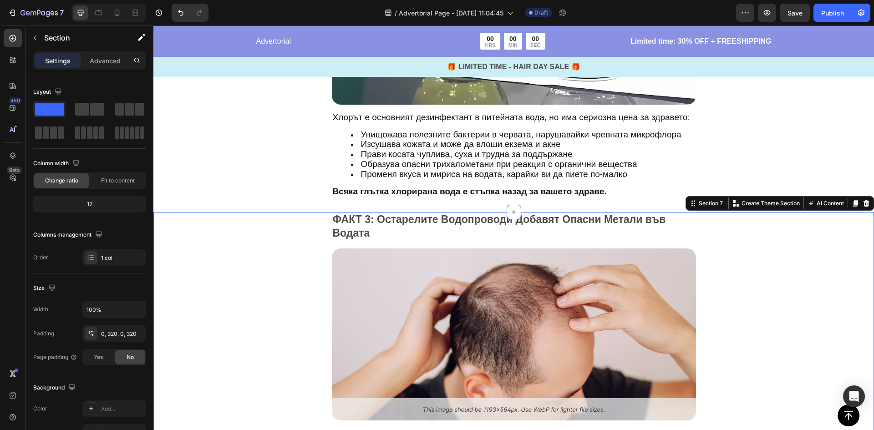
click at [256, 246] on div "ФАКТ 3: Остарелите Водопроводи Добавят Опасни Метали във Водата Text Block Imag…" at bounding box center [513, 389] width 720 height 354
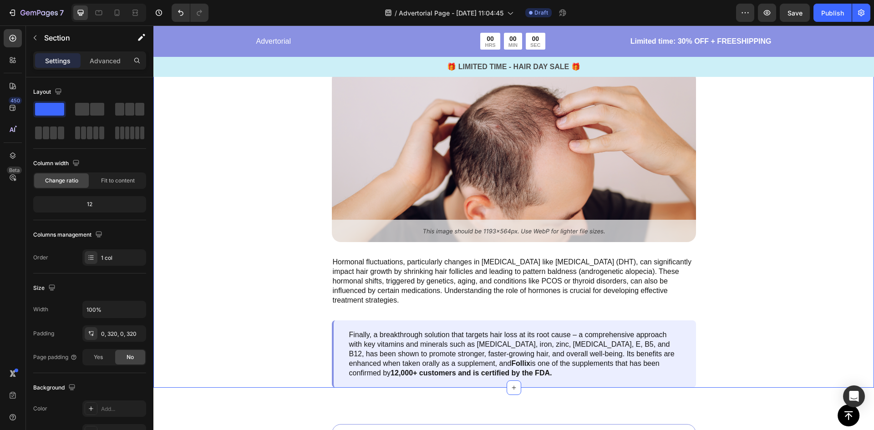
scroll to position [1411, 0]
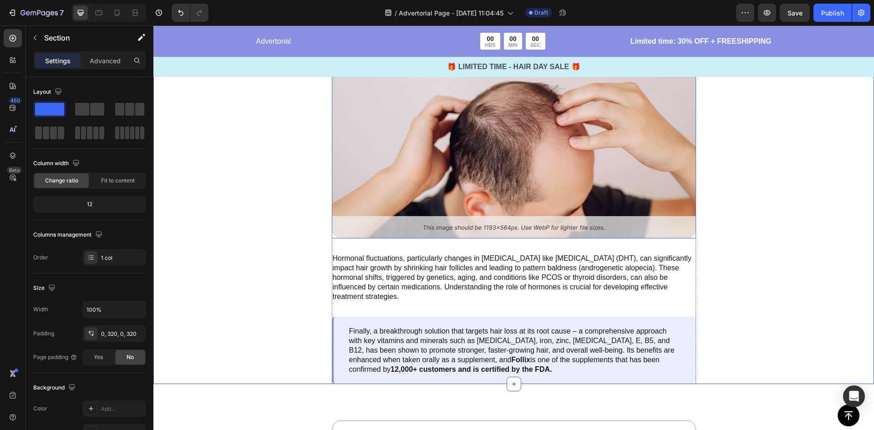
click at [518, 163] on img at bounding box center [514, 152] width 364 height 172
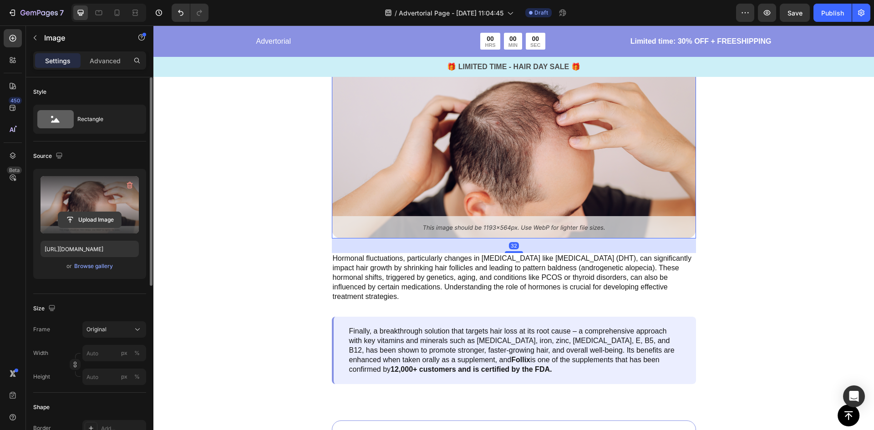
click at [111, 225] on input "file" at bounding box center [89, 219] width 63 height 15
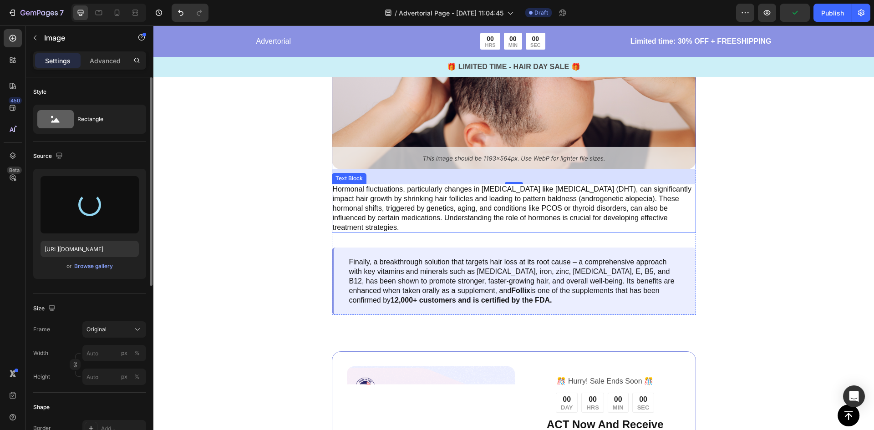
scroll to position [1502, 0]
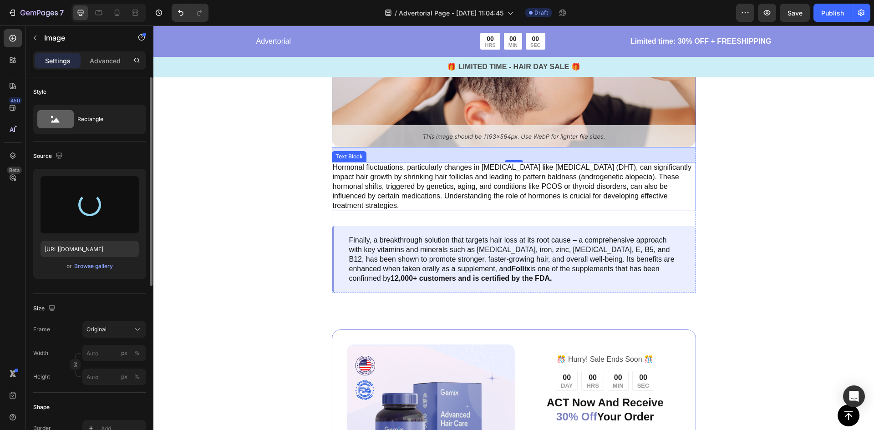
click at [355, 181] on p "Hormonal fluctuations, particularly changes in androgens like dihydrotestostero…" at bounding box center [514, 186] width 362 height 47
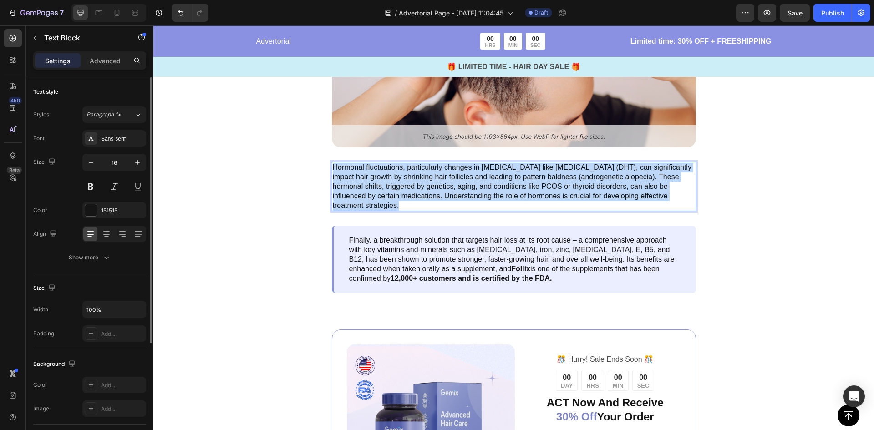
click at [355, 181] on p "Hormonal fluctuations, particularly changes in androgens like dihydrotestostero…" at bounding box center [514, 186] width 362 height 47
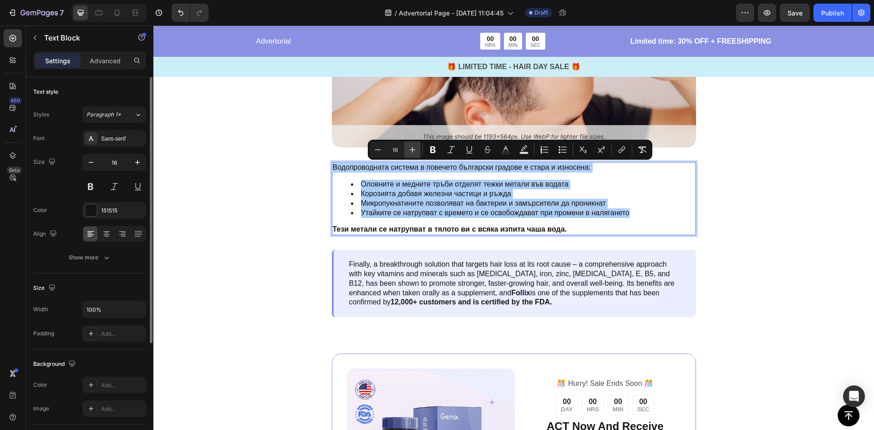
click at [410, 152] on icon "Editor contextual toolbar" at bounding box center [412, 149] width 9 height 9
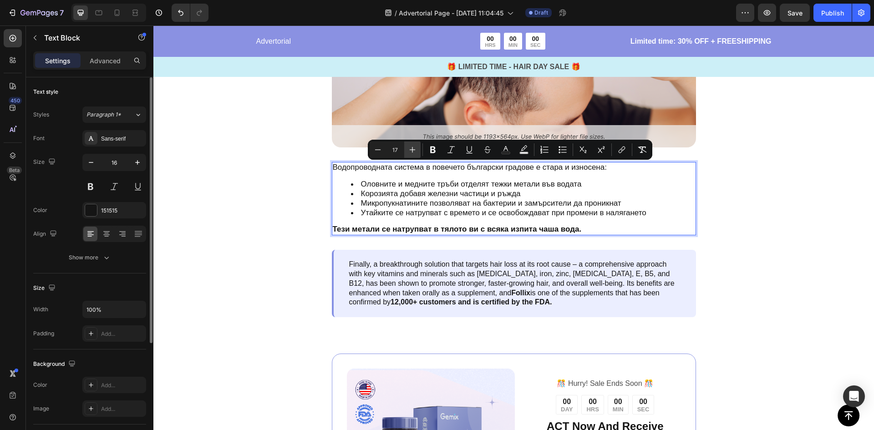
click at [410, 152] on icon "Editor contextual toolbar" at bounding box center [412, 149] width 9 height 9
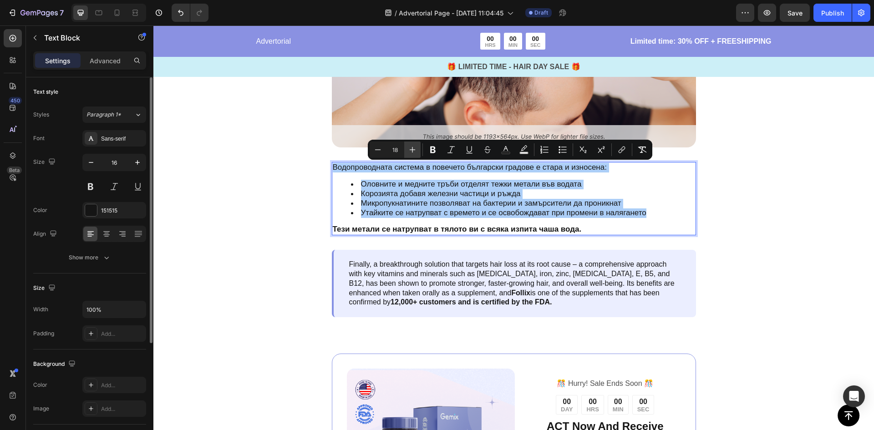
click at [410, 152] on icon "Editor contextual toolbar" at bounding box center [412, 149] width 9 height 9
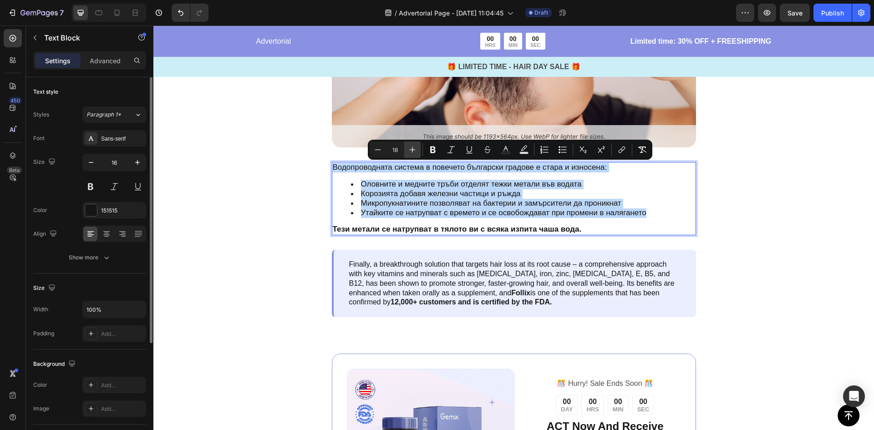
type input "19"
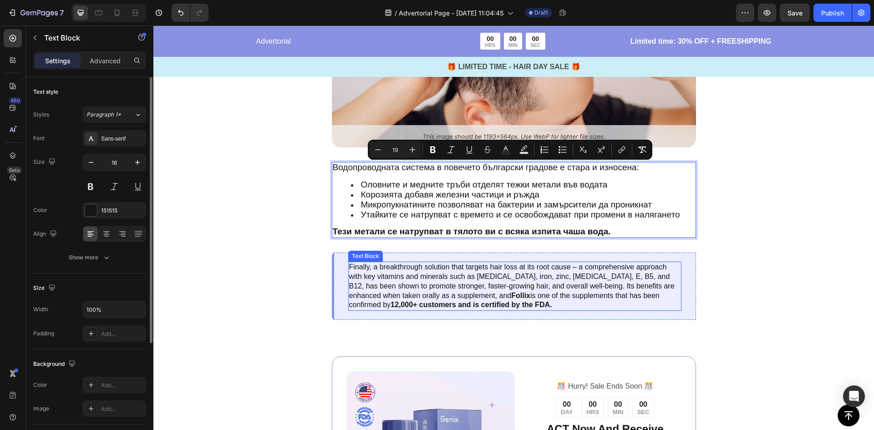
click at [583, 309] on p "Finally, a breakthrough solution that targets hair loss at its root cause – a c…" at bounding box center [514, 286] width 331 height 47
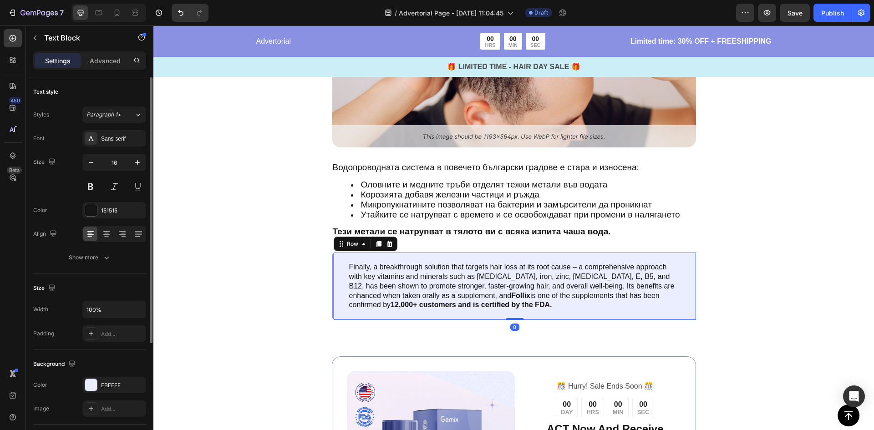
click at [638, 315] on div "Finally, a breakthrough solution that targets hair loss at its root cause – a c…" at bounding box center [514, 286] width 364 height 67
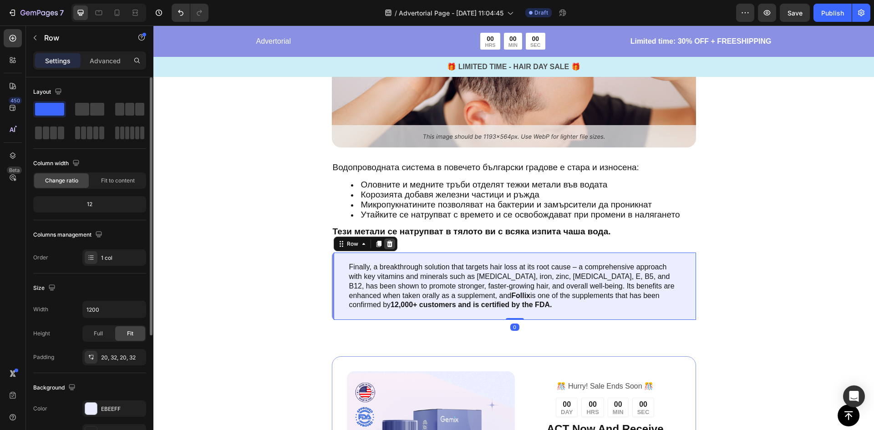
click at [387, 246] on icon at bounding box center [389, 244] width 6 height 6
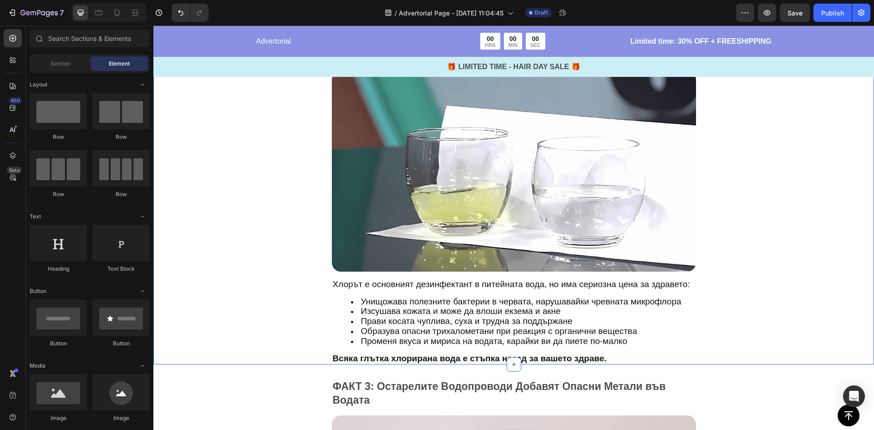
scroll to position [1365, 0]
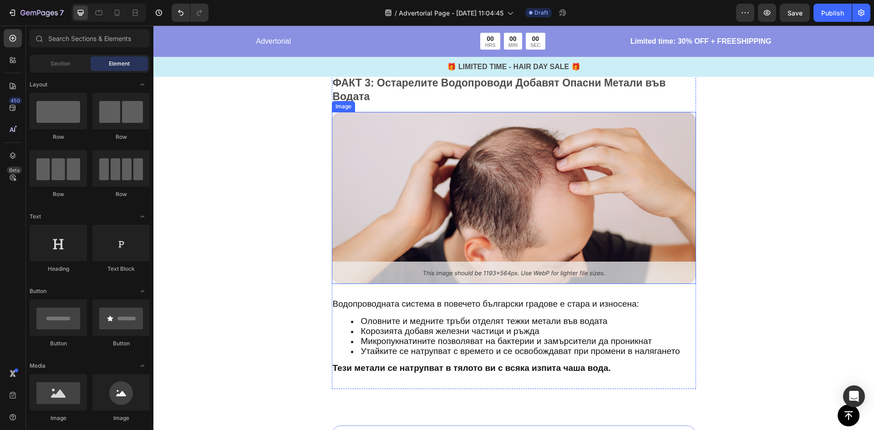
click at [478, 212] on img at bounding box center [514, 198] width 364 height 172
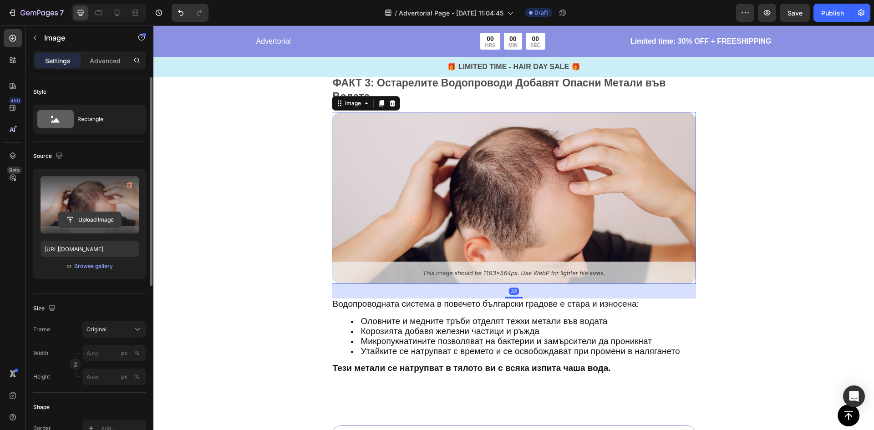
click at [90, 222] on input "file" at bounding box center [89, 219] width 63 height 15
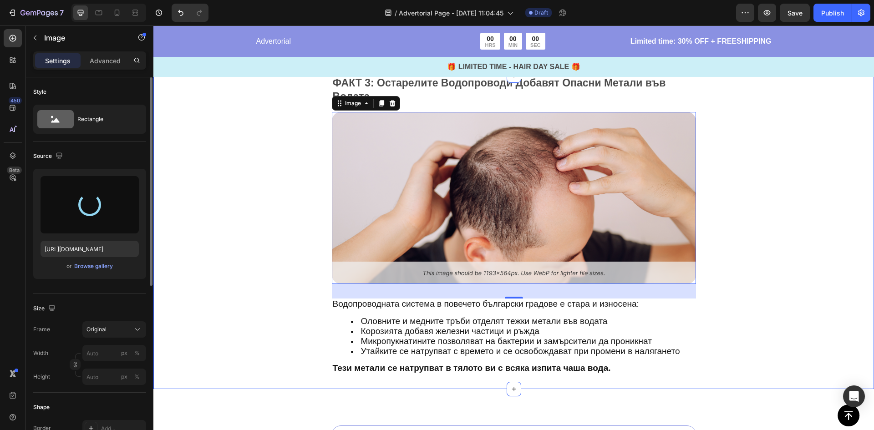
type input "https://cdn.shopify.com/s/files/1/0900/6854/9898/files/gempages_581753549872956…"
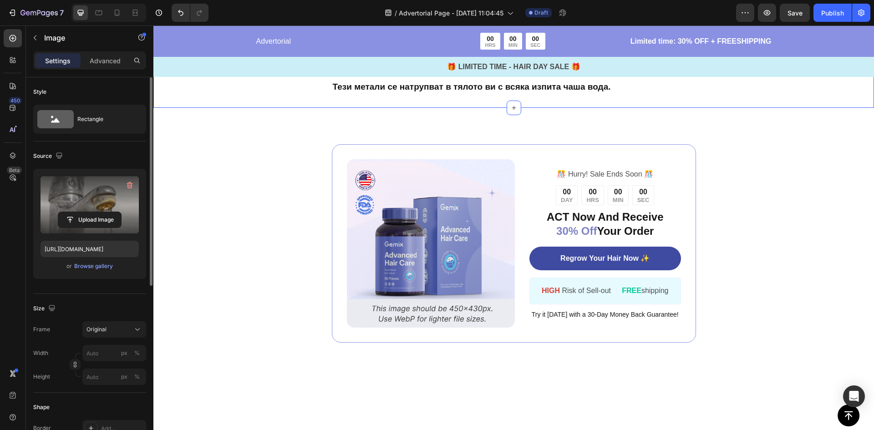
scroll to position [1320, 0]
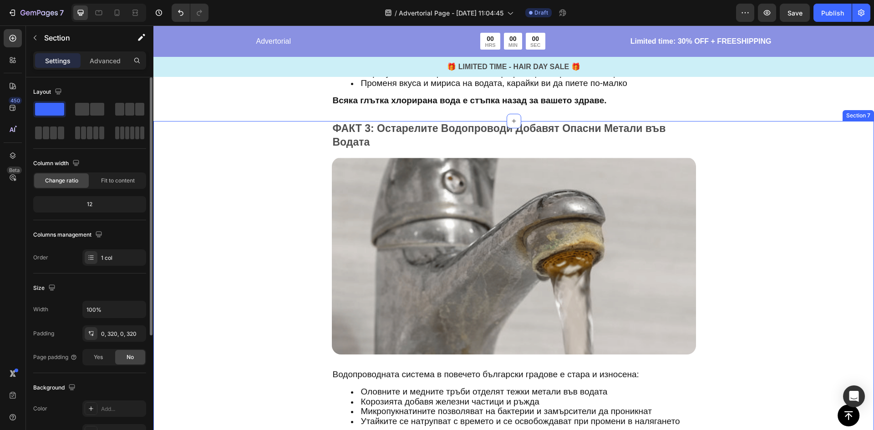
click at [325, 138] on div "ФАКТ 3: Остарелите Водопроводи Добавят Опасни Метали във Водата Text Block Imag…" at bounding box center [513, 290] width 429 height 338
click at [853, 113] on icon at bounding box center [855, 113] width 5 height 6
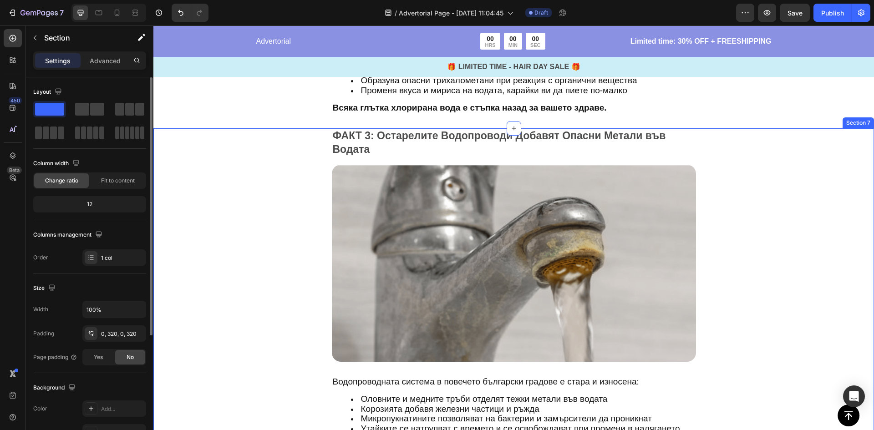
scroll to position [1540, 0]
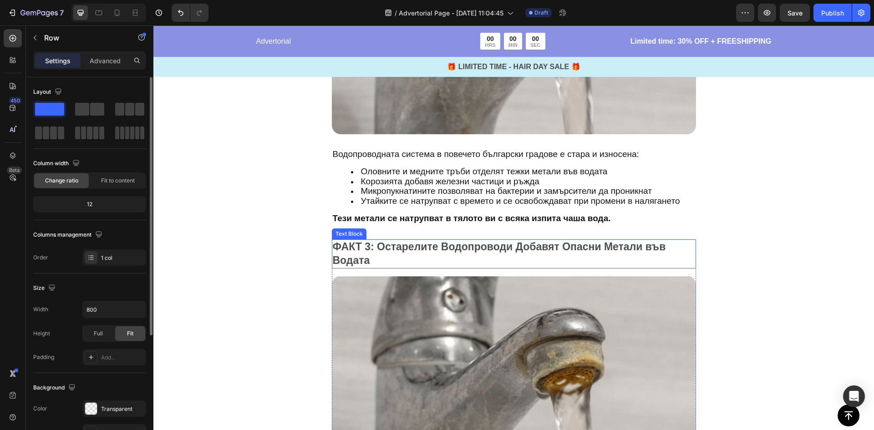
click at [364, 237] on div "ФАКТ 3: Остарелите Водопроводи Добавят Опасни Метали във Водата Text Block Imag…" at bounding box center [514, 70] width 364 height 338
click at [366, 243] on p "ФАКТ 3: Остарелите Водопроводи Добавят Опасни Метали във Водата" at bounding box center [514, 253] width 362 height 27
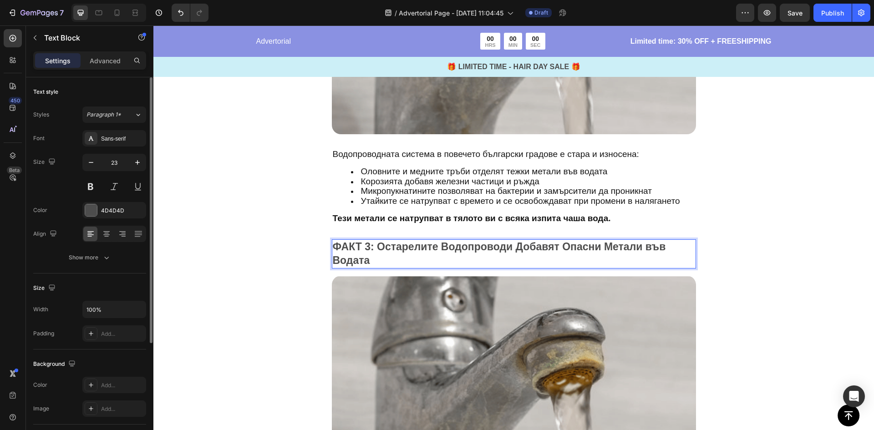
click at [365, 248] on p "ФАКТ 3: Остарелите Водопроводи Добавят Опасни Метали във Водата" at bounding box center [514, 253] width 362 height 27
click at [364, 248] on p "ФАКТ 3: Остарелите Водопроводи Добавят Опасни Метали във Водата" at bounding box center [514, 253] width 362 height 27
click at [414, 259] on p "ФАКТ 4: Остарелите Водопроводи Добавят Опасни Метали във Водата" at bounding box center [514, 253] width 362 height 27
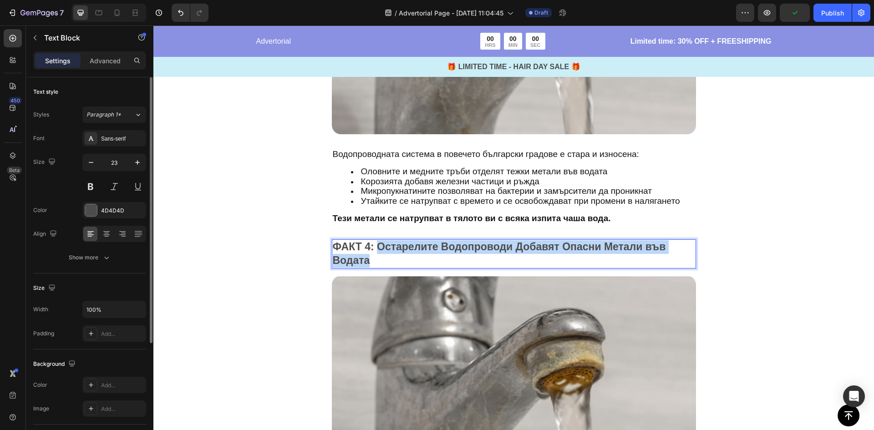
drag, startPoint x: 401, startPoint y: 258, endPoint x: 375, endPoint y: 248, distance: 27.8
click at [375, 248] on p "ФАКТ 4: Остарелите Водопроводи Добавят Опасни Метали във Водата" at bounding box center [514, 253] width 362 height 27
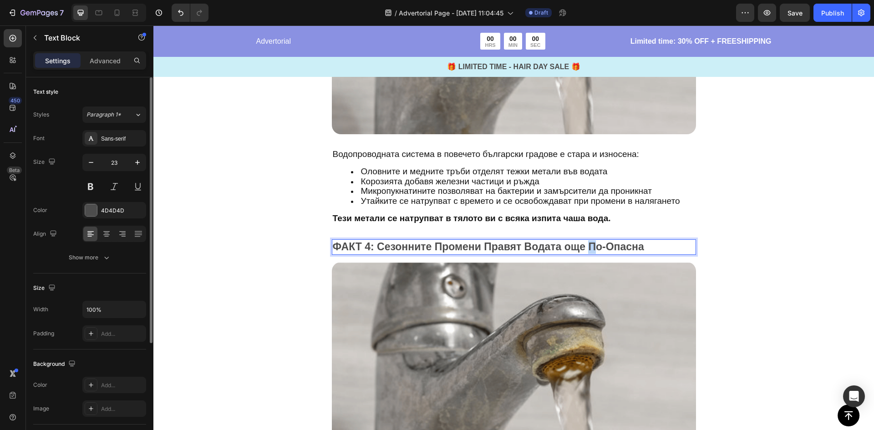
click at [587, 247] on p "ФАКТ 4: Сезонните Промени Правят Водата още По-Опасна" at bounding box center [514, 247] width 362 height 14
click at [755, 276] on div "ФАКТ 4: Сезонните Промени Правят Водата още по-Опасна Text Block 16 Image Водоп…" at bounding box center [513, 401] width 720 height 325
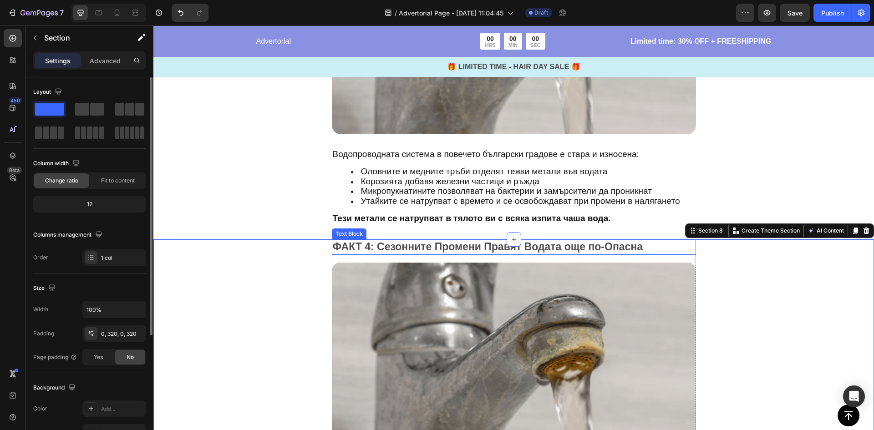
click at [591, 244] on p "ФАКТ 4: Сезонните Промени Правят Водата още по-Опасна" at bounding box center [514, 247] width 362 height 14
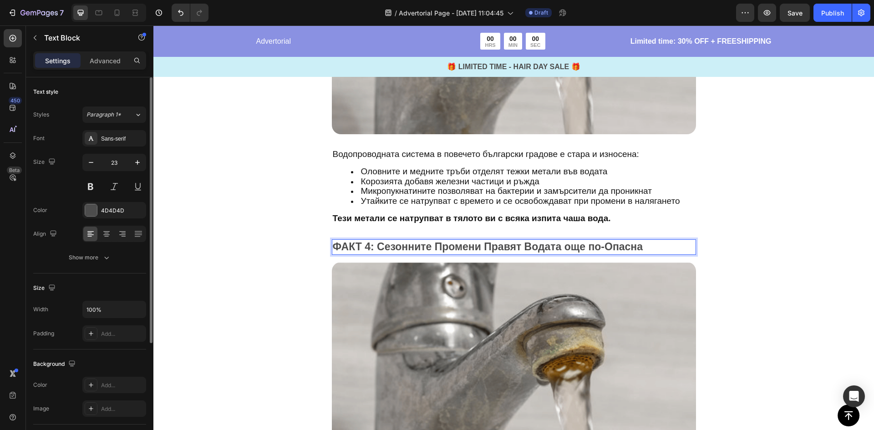
click at [608, 246] on p "ФАКТ 4: Сезонните Промени Правят Водата още по-Опасна" at bounding box center [514, 247] width 362 height 14
drag, startPoint x: 609, startPoint y: 246, endPoint x: 602, endPoint y: 247, distance: 6.4
click at [602, 247] on p "ФАКТ 4: Сезонните Промени Правят Водата още по-Опасна" at bounding box center [514, 247] width 362 height 14
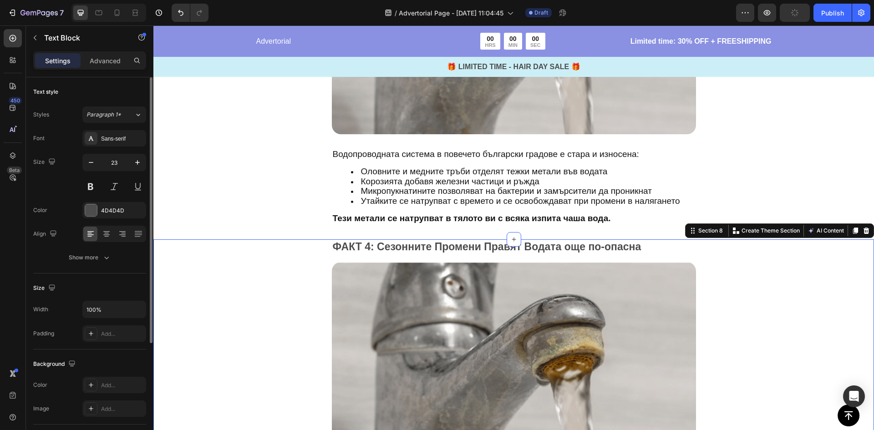
click at [284, 278] on div "ФАКТ 4: Сезонните Промени Правят Водата още по-опасна Text Block Image Водопров…" at bounding box center [513, 401] width 720 height 325
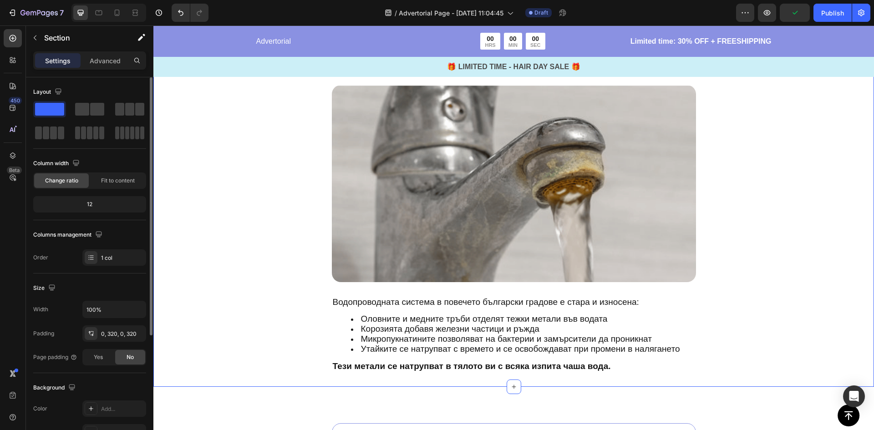
scroll to position [1722, 0]
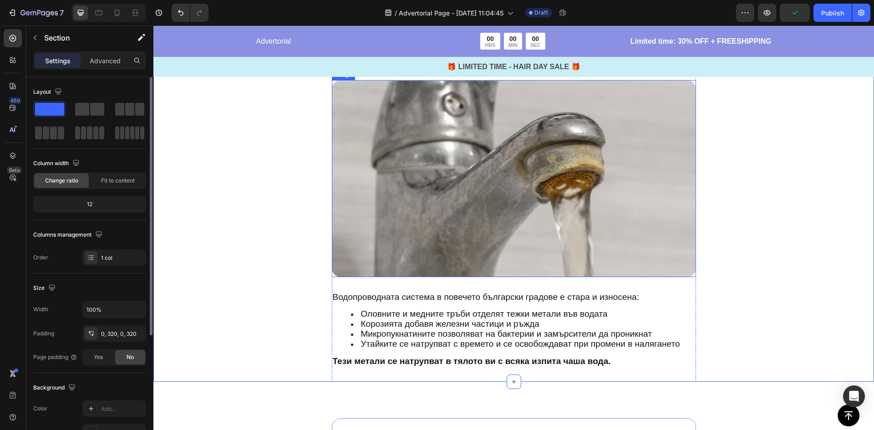
click at [543, 200] on img at bounding box center [514, 178] width 364 height 197
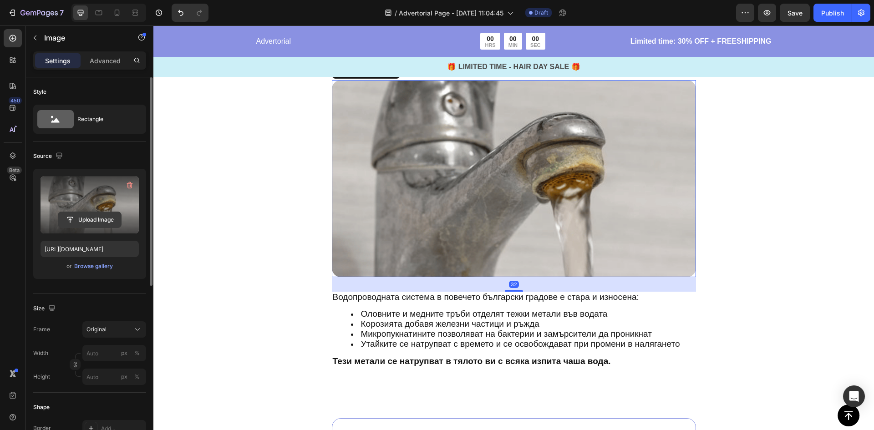
click at [108, 222] on input "file" at bounding box center [89, 219] width 63 height 15
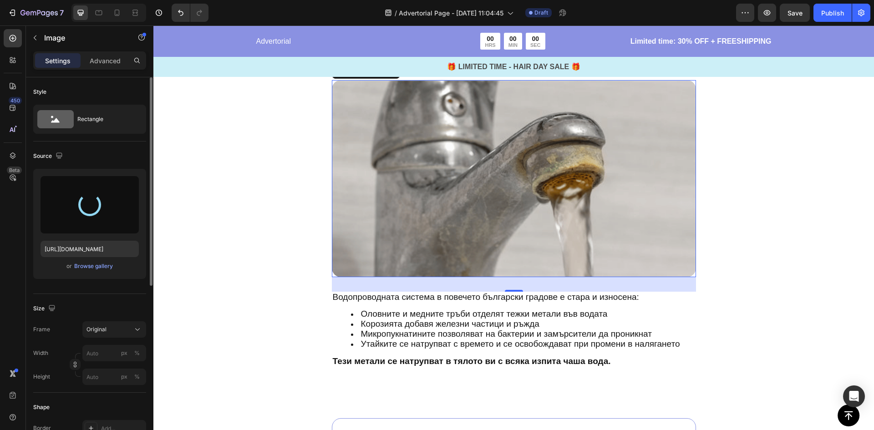
type input "https://cdn.shopify.com/s/files/1/0900/6854/9898/files/gempages_581753549872956…"
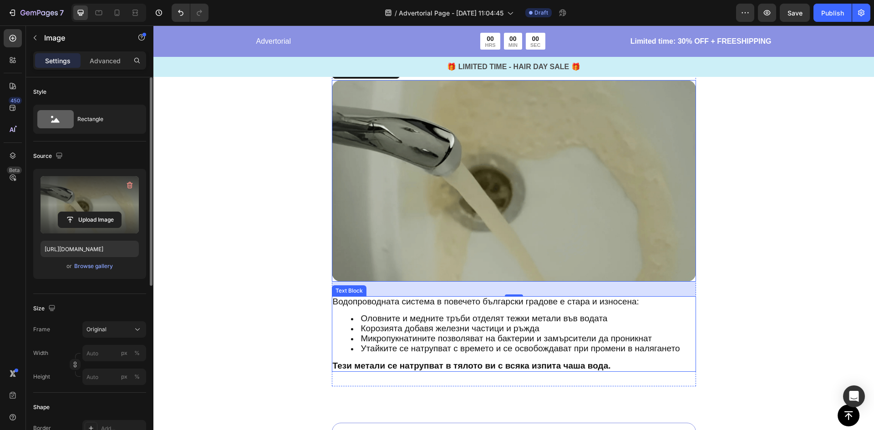
click at [474, 333] on span "Корозията добавя железни частици и ръжда" at bounding box center [450, 329] width 178 height 10
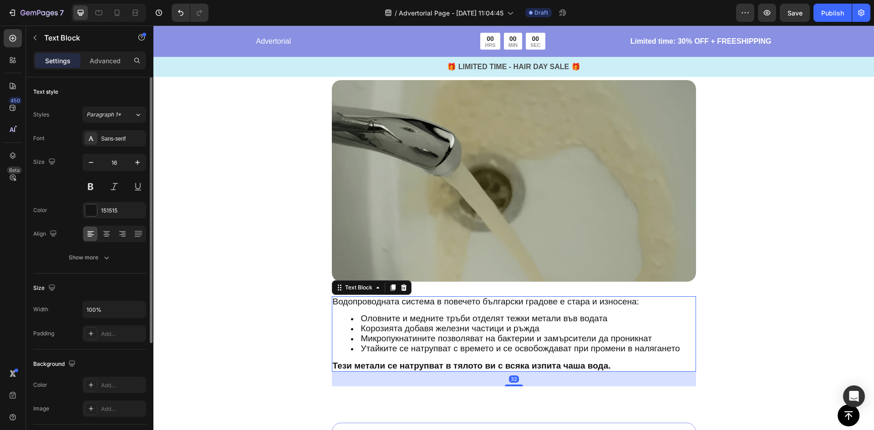
click at [474, 332] on span "Корозията добавя железни частици и ръжда" at bounding box center [450, 329] width 178 height 10
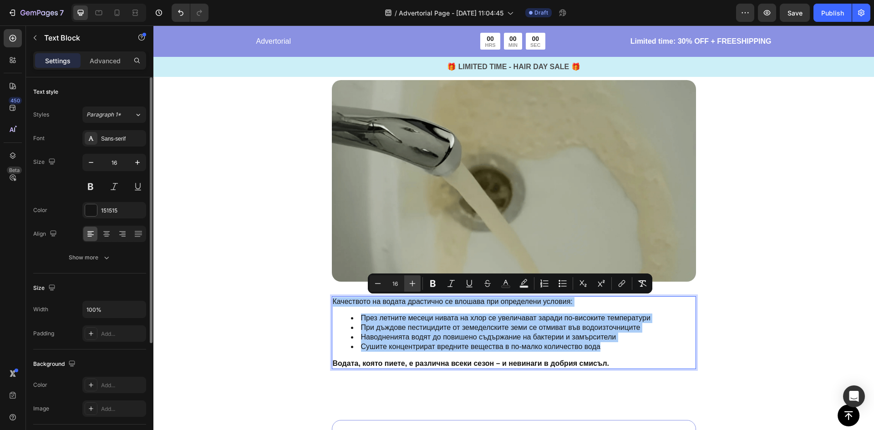
click at [414, 284] on icon "Editor contextual toolbar" at bounding box center [412, 283] width 9 height 9
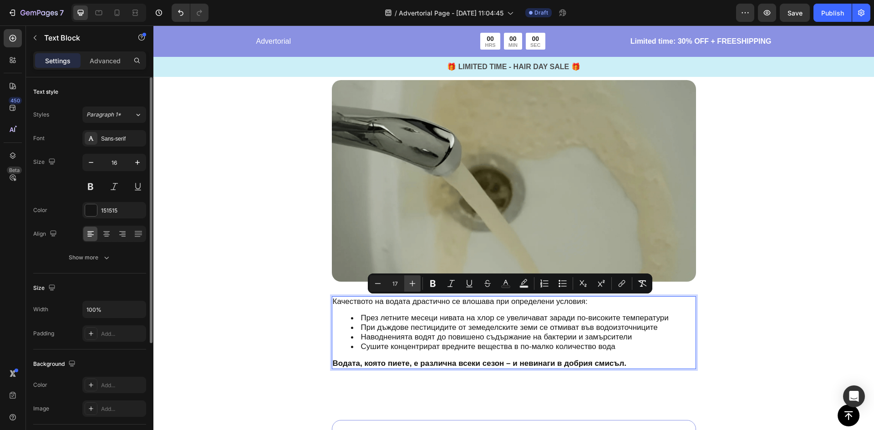
click at [414, 284] on icon "Editor contextual toolbar" at bounding box center [412, 283] width 9 height 9
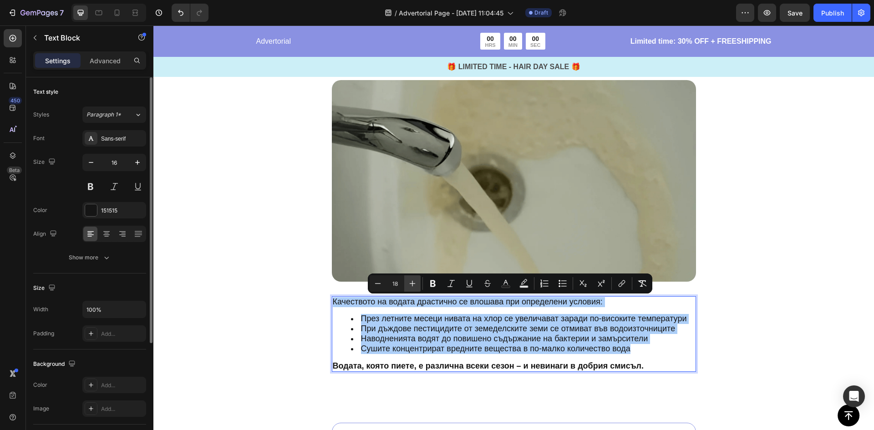
click at [414, 284] on icon "Editor contextual toolbar" at bounding box center [412, 283] width 9 height 9
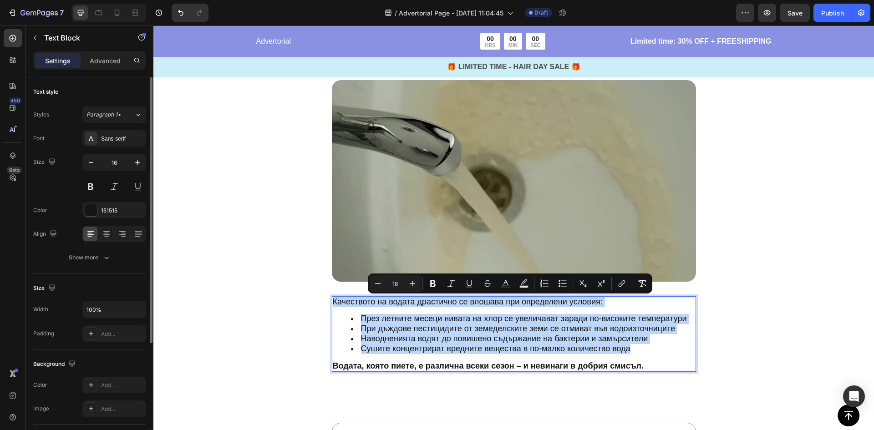
type input "19"
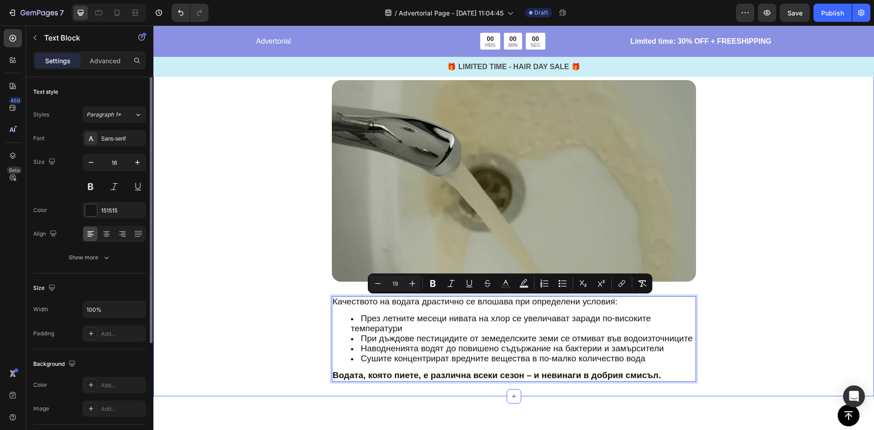
click at [275, 275] on div "ФАКТ 4: Сезонните Промени Правят Водата още по-опасна Text Block Image Качество…" at bounding box center [513, 226] width 720 height 339
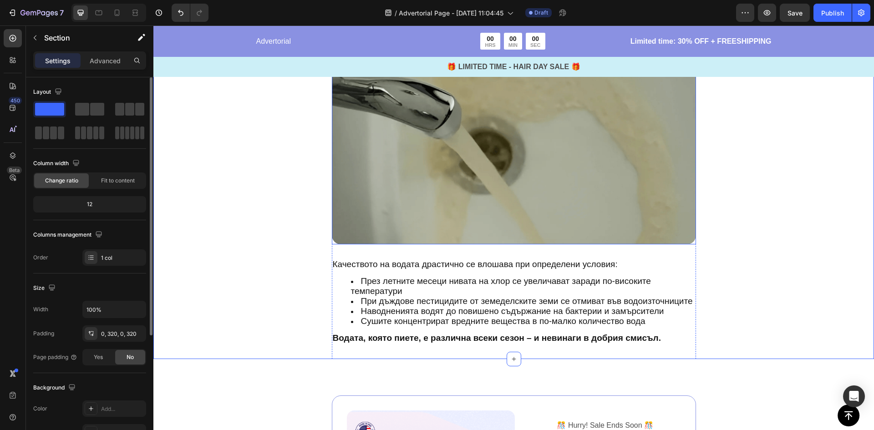
scroll to position [1676, 0]
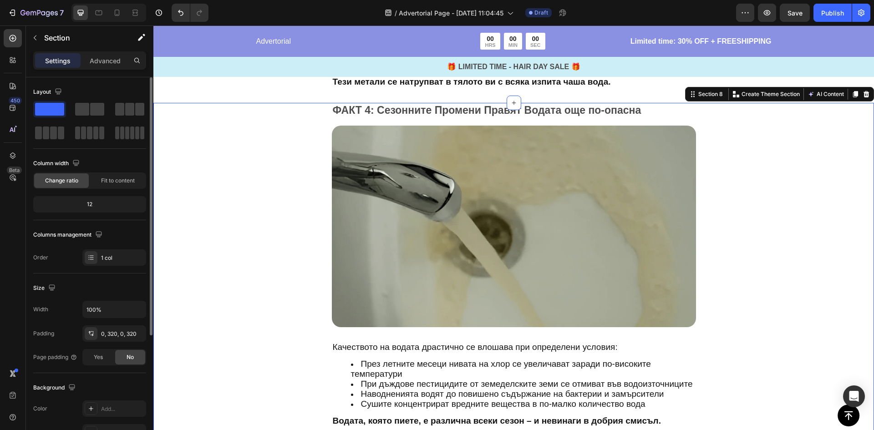
click at [245, 248] on div "ФАКТ 4: Сезонните Промени Правят Водата още по-опасна Text Block Image Качество…" at bounding box center [513, 272] width 720 height 339
click at [851, 96] on icon at bounding box center [854, 94] width 7 height 7
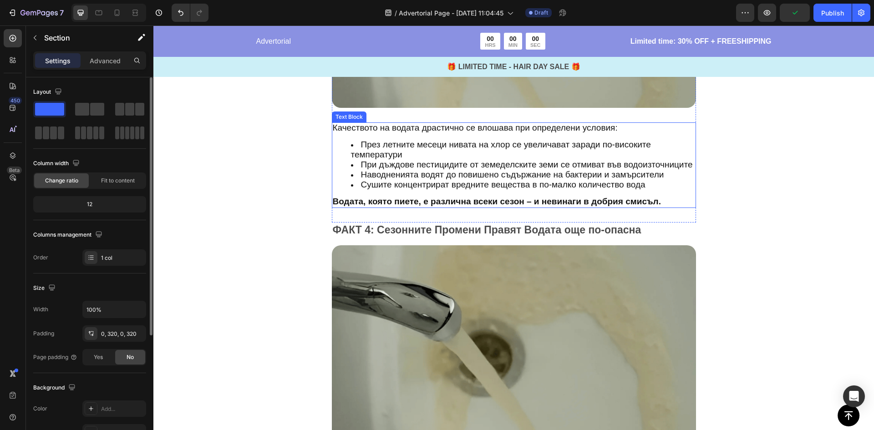
scroll to position [1879, 0]
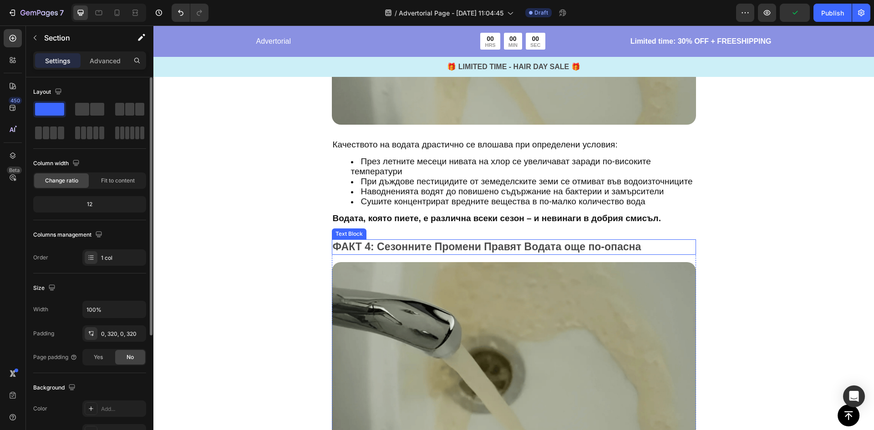
click at [366, 246] on p "ФАКТ 4: Сезонните Промени Правят Водата още по-опасна" at bounding box center [514, 247] width 362 height 14
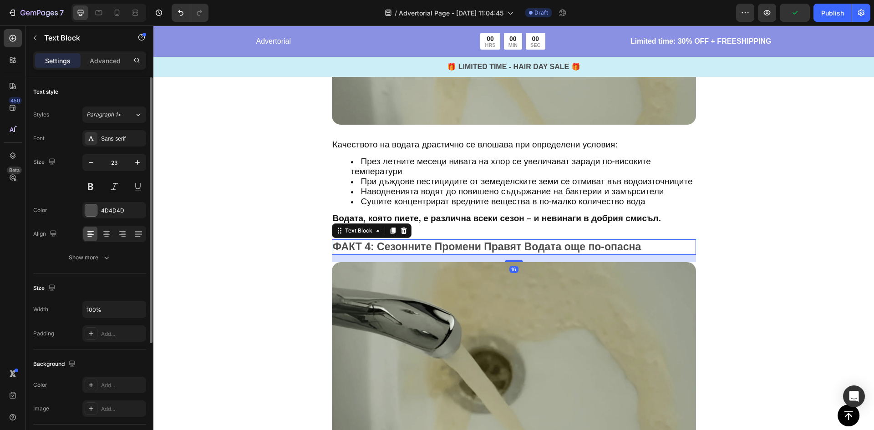
click at [371, 245] on p "ФАКТ 4: Сезонните Промени Правят Водата още по-опасна" at bounding box center [514, 247] width 362 height 14
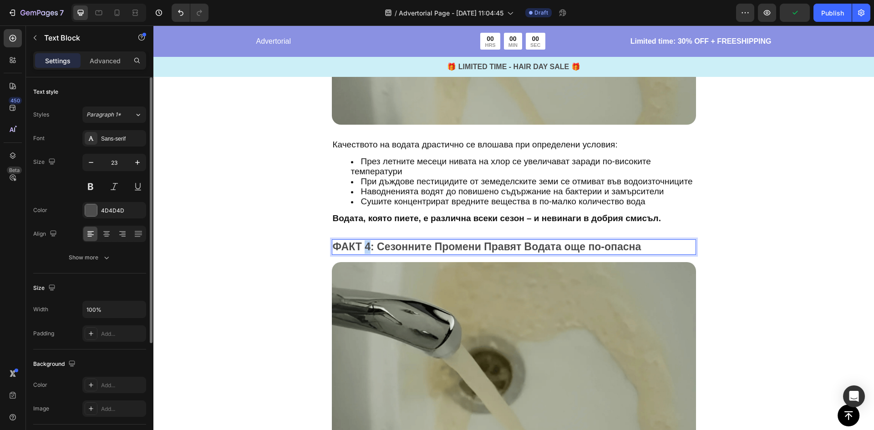
click at [364, 246] on p "ФАКТ 4: Сезонните Промени Правят Водата още по-опасна" at bounding box center [514, 247] width 362 height 14
click at [519, 243] on p "ФАКТ 5: Сезонните Промени Правят Водата още по-опасна" at bounding box center [514, 247] width 362 height 14
drag, startPoint x: 644, startPoint y: 248, endPoint x: 437, endPoint y: 248, distance: 207.0
click at [375, 248] on p "ФАКТ 5: Сезонните Промени Правят Водата още по-опасна" at bounding box center [514, 247] width 362 height 14
drag, startPoint x: 677, startPoint y: 245, endPoint x: 670, endPoint y: 246, distance: 6.9
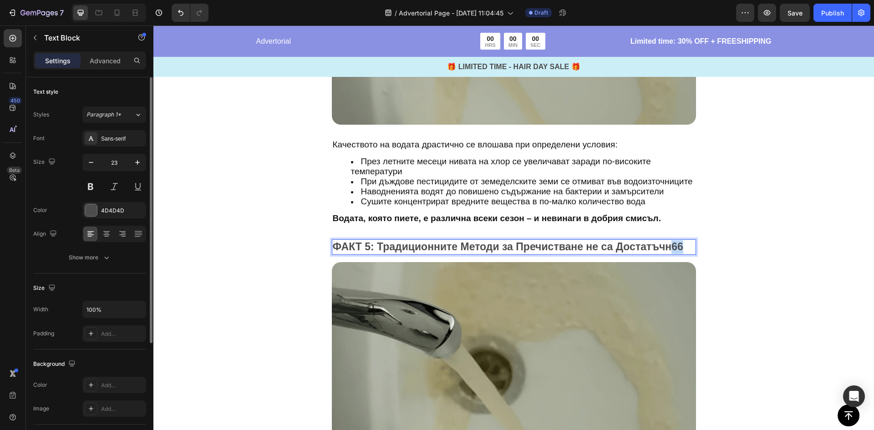
click at [670, 246] on p "ФАКТ 5: Традиционните Методи за Пречистване не са Достатъчн66" at bounding box center [514, 247] width 362 height 14
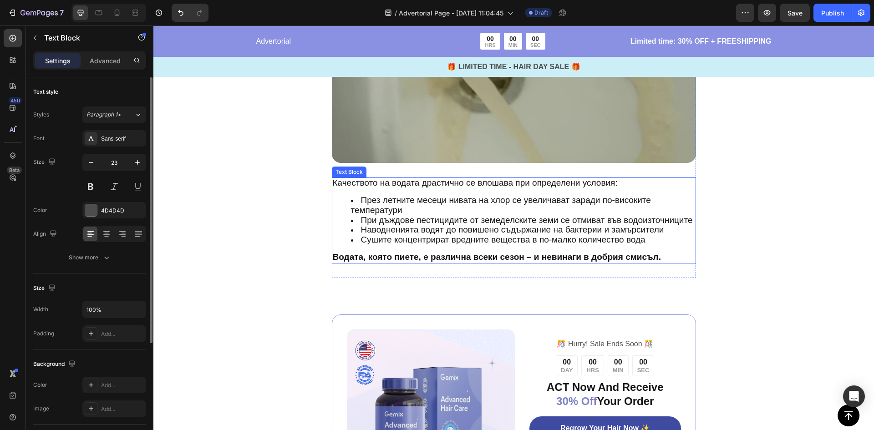
scroll to position [2197, 0]
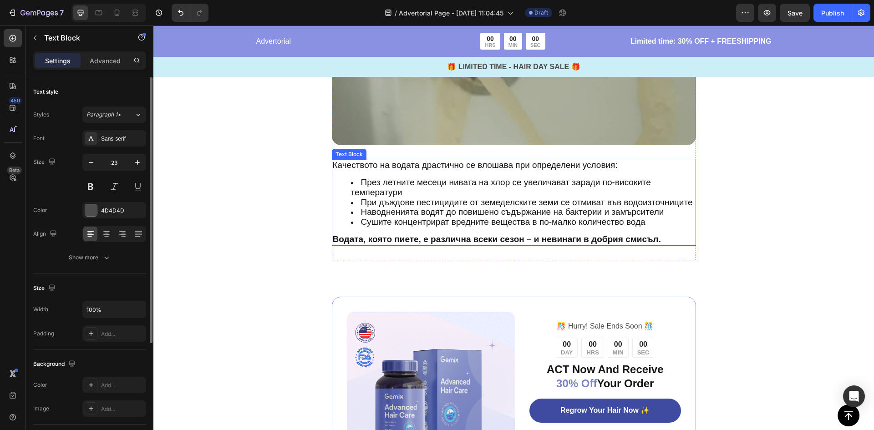
click at [442, 213] on span "Наводненията водят до повишено съдържание на бактерии и замърсители" at bounding box center [512, 212] width 303 height 10
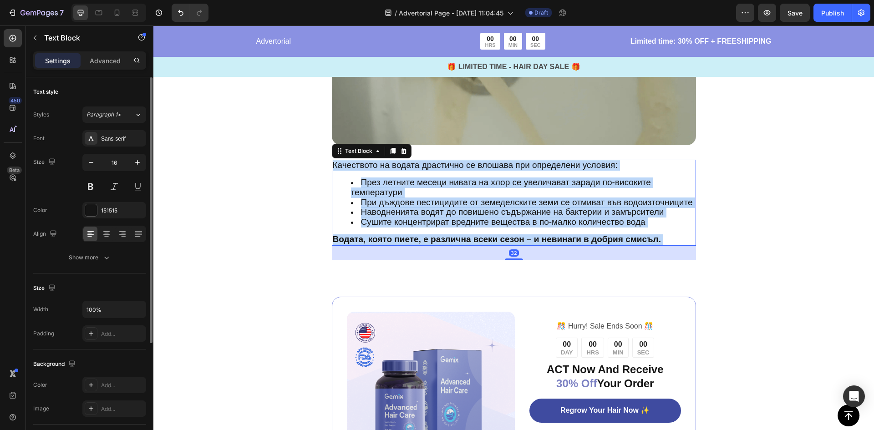
click at [445, 209] on span "Наводненията водят до повишено съдържание на бактерии и замърсители" at bounding box center [512, 212] width 303 height 10
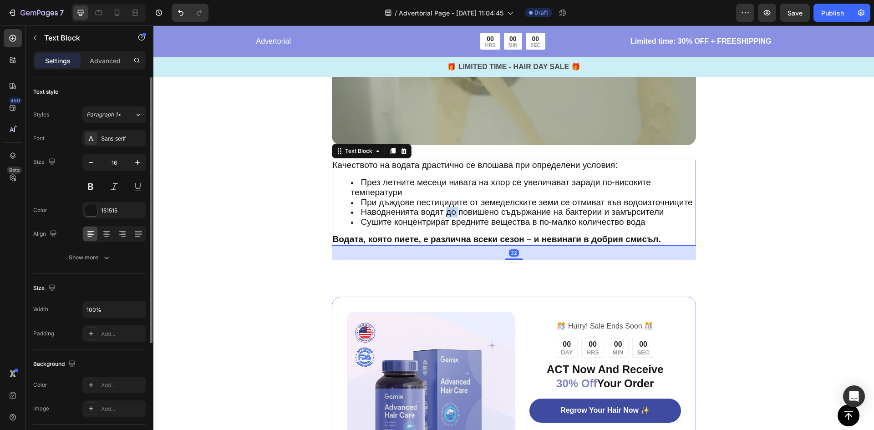
click at [445, 209] on span "Наводненията водят до повишено съдържание на бактерии и замърсители" at bounding box center [512, 212] width 303 height 10
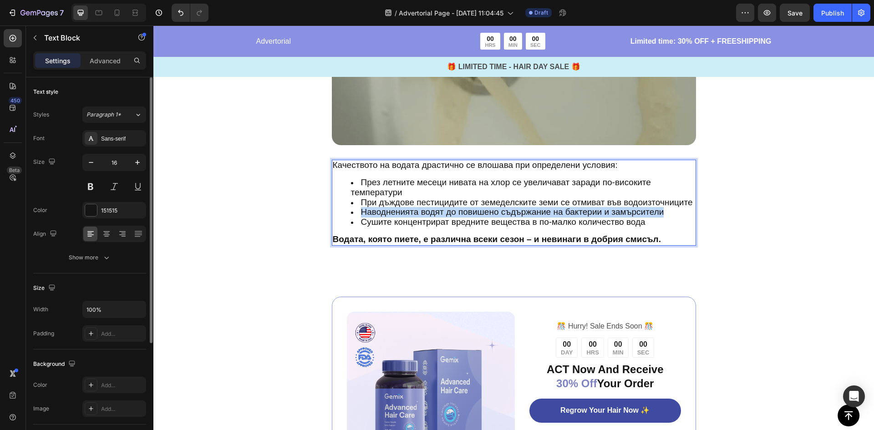
click at [445, 209] on span "Наводненията водят до повишено съдържание на бактерии и замърсители" at bounding box center [512, 212] width 303 height 10
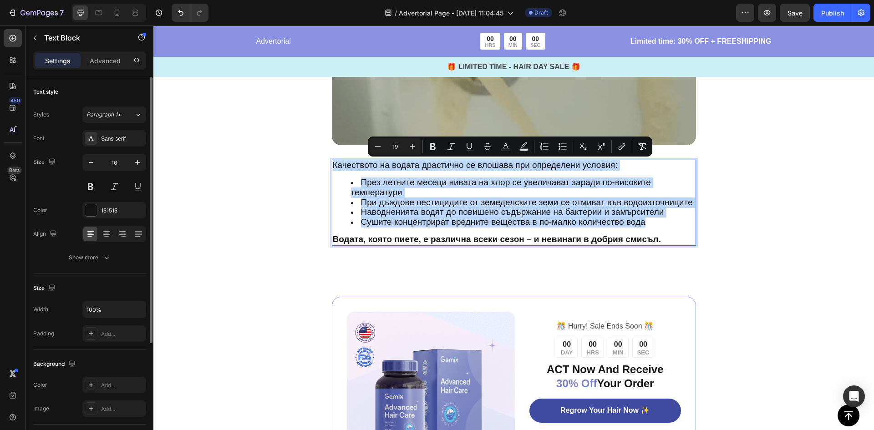
type input "16"
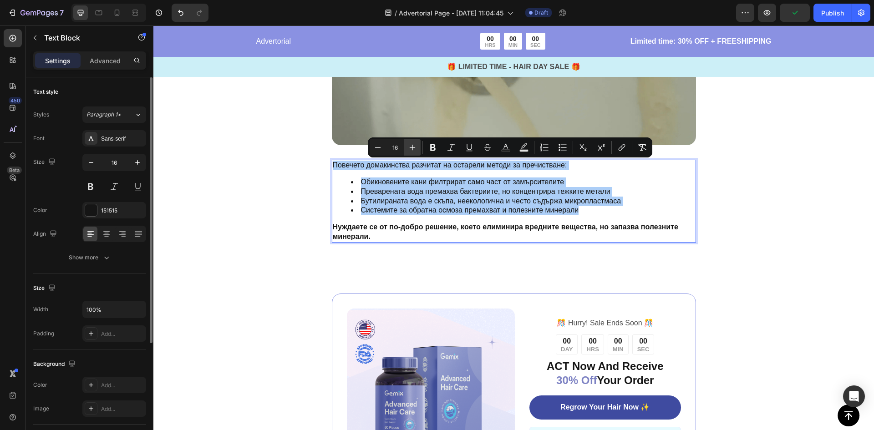
click at [414, 146] on icon "Editor contextual toolbar" at bounding box center [412, 147] width 9 height 9
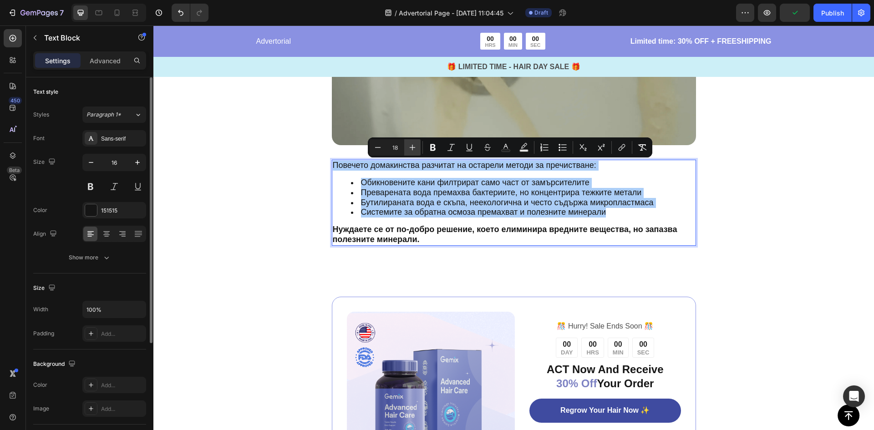
click at [414, 146] on icon "Editor contextual toolbar" at bounding box center [412, 147] width 9 height 9
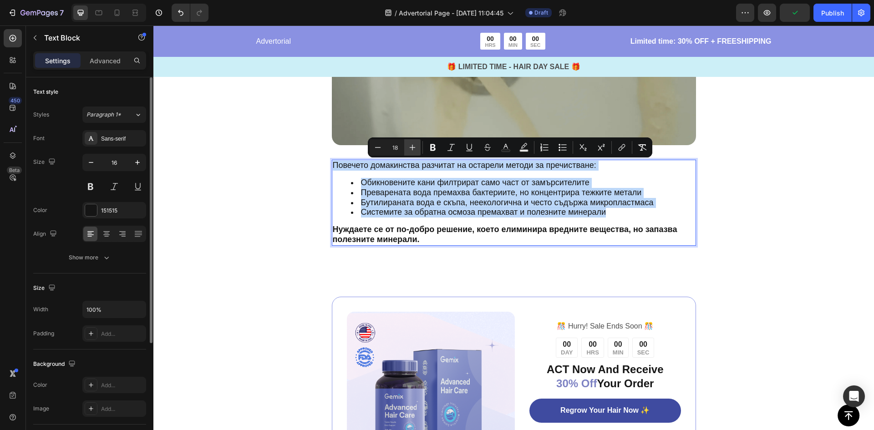
type input "19"
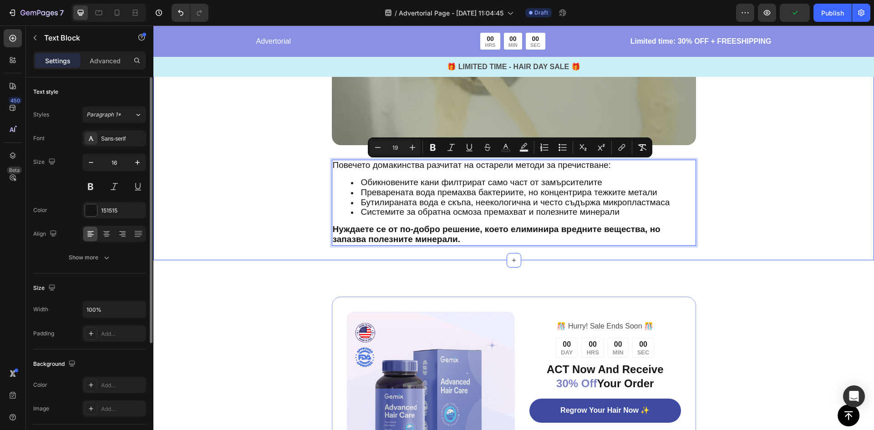
click at [303, 159] on div "ФАКТ 5: Традиционните Методи за Пречистване не са Достатъчни Text Block Image П…" at bounding box center [513, 90] width 429 height 339
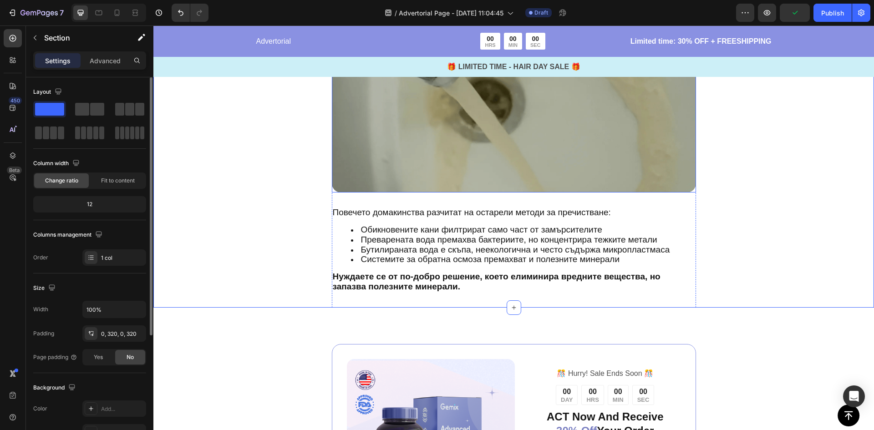
scroll to position [2106, 0]
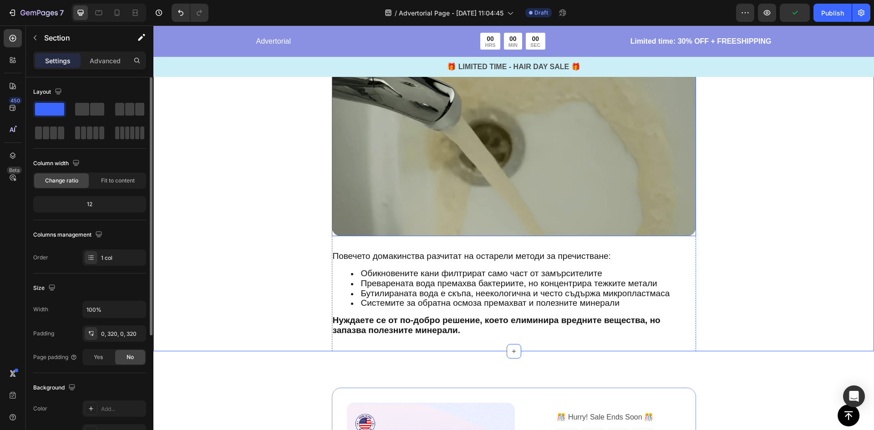
click at [472, 160] on img at bounding box center [514, 136] width 364 height 202
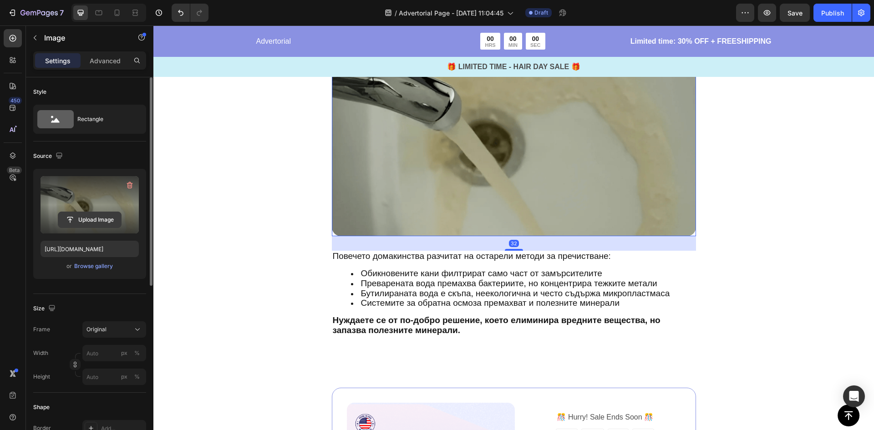
click at [103, 220] on input "file" at bounding box center [89, 219] width 63 height 15
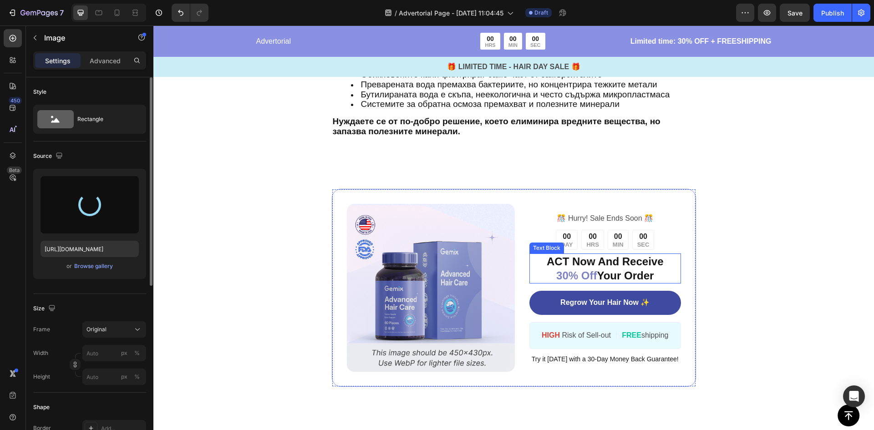
scroll to position [2288, 0]
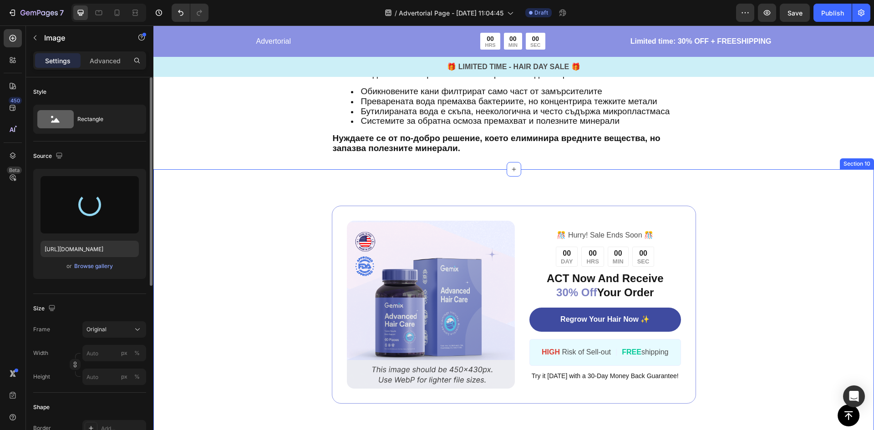
type input "https://cdn.shopify.com/s/files/1/0900/6854/9898/files/gempages_581753549872956…"
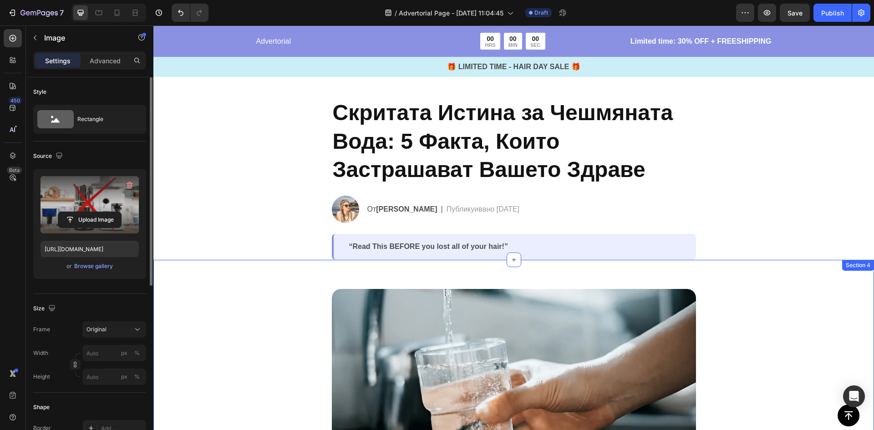
scroll to position [0, 0]
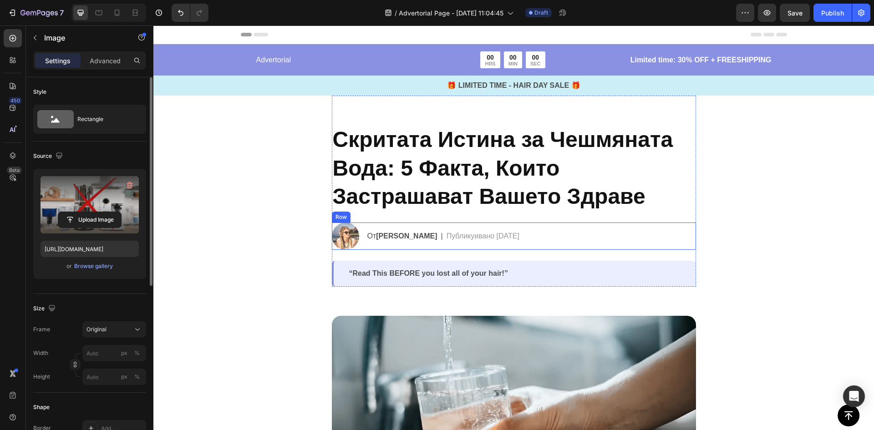
click at [395, 243] on div "От Невене Дочева" at bounding box center [402, 236] width 72 height 13
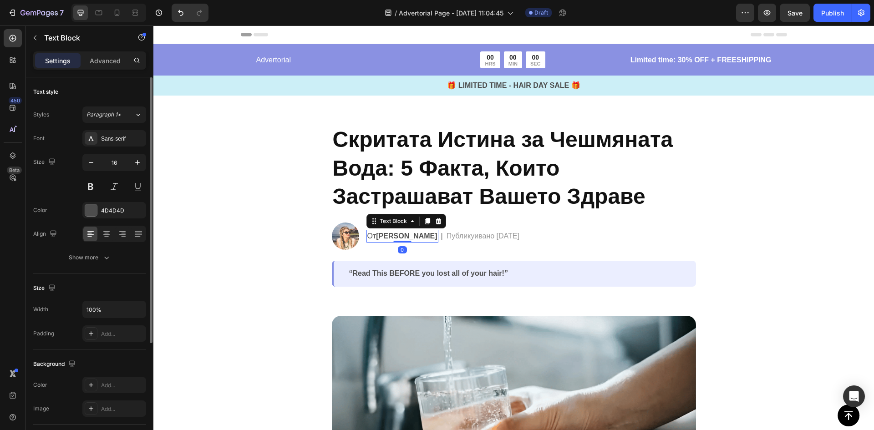
click at [397, 238] on strong "Невене Дочева" at bounding box center [406, 236] width 61 height 8
click at [398, 237] on strong "Невене Дочева" at bounding box center [406, 236] width 61 height 8
click at [338, 233] on img at bounding box center [345, 236] width 27 height 27
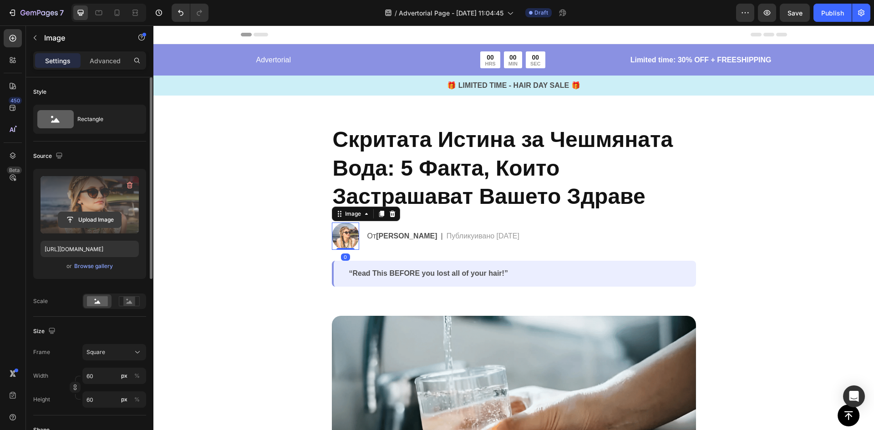
click at [93, 225] on input "file" at bounding box center [89, 219] width 63 height 15
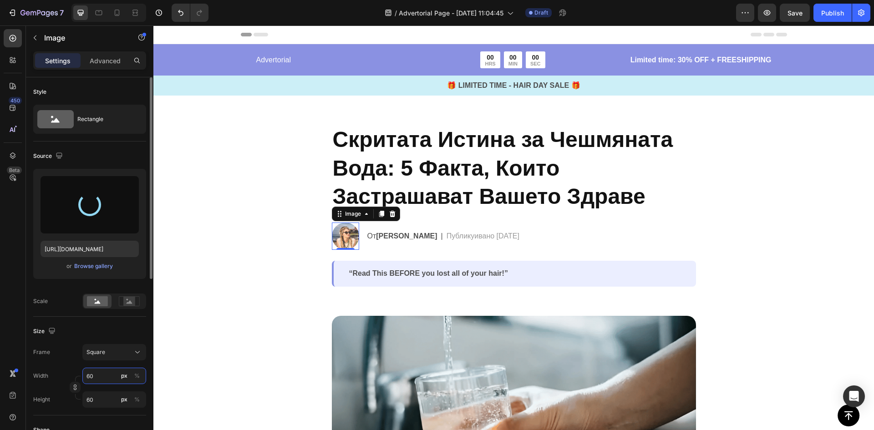
click at [96, 372] on input "60" at bounding box center [114, 376] width 64 height 16
type input "4"
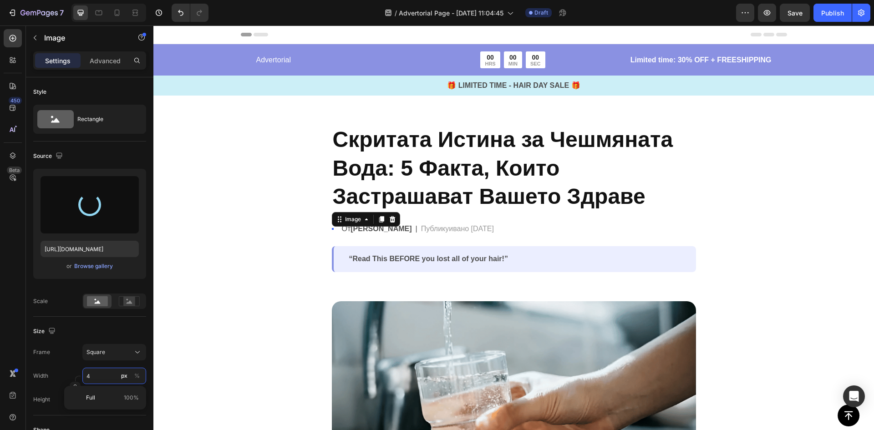
type input "45"
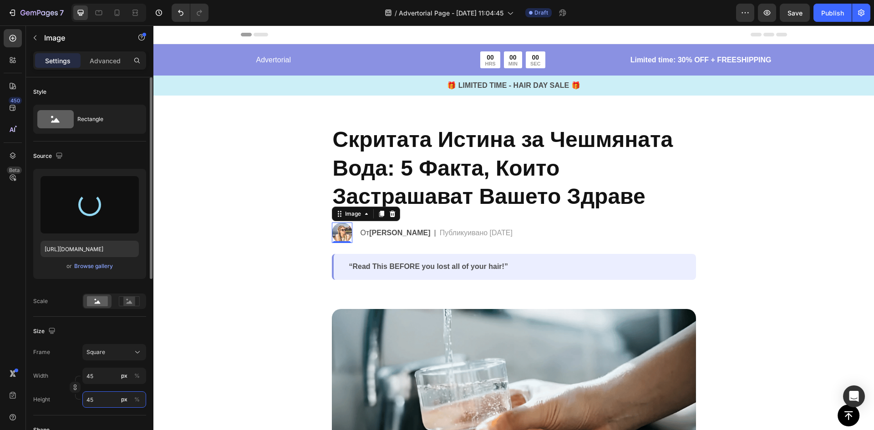
click at [102, 395] on input "45" at bounding box center [114, 399] width 64 height 16
type input "4"
type input "45"
type input "https://cdn.shopify.com/s/files/1/0900/6854/9898/files/gempages_581753549872956…"
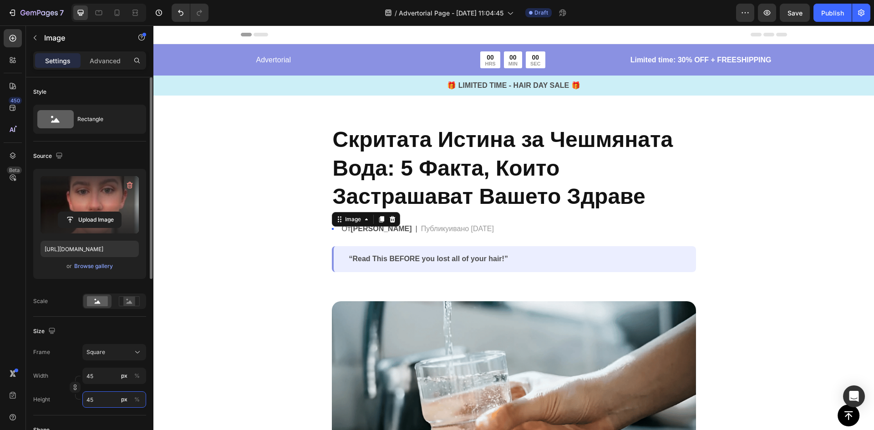
type input "4"
type input "45"
click at [98, 379] on input "4" at bounding box center [114, 376] width 64 height 16
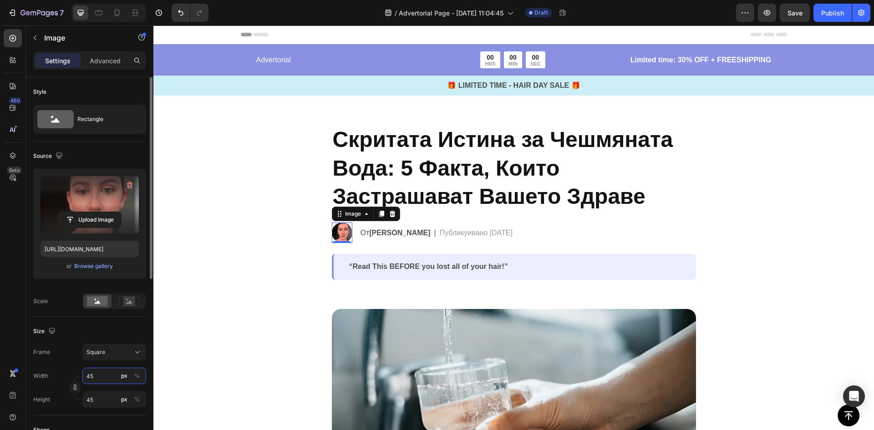
type input "45 '"
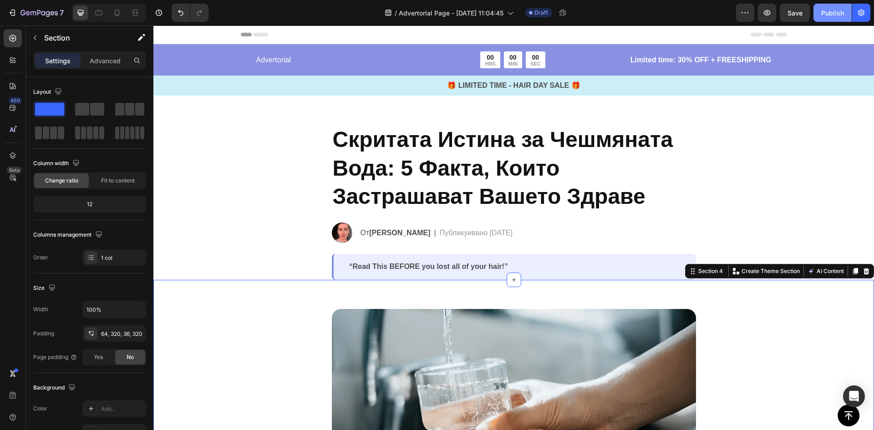
click at [825, 10] on div "Publish" at bounding box center [832, 13] width 23 height 10
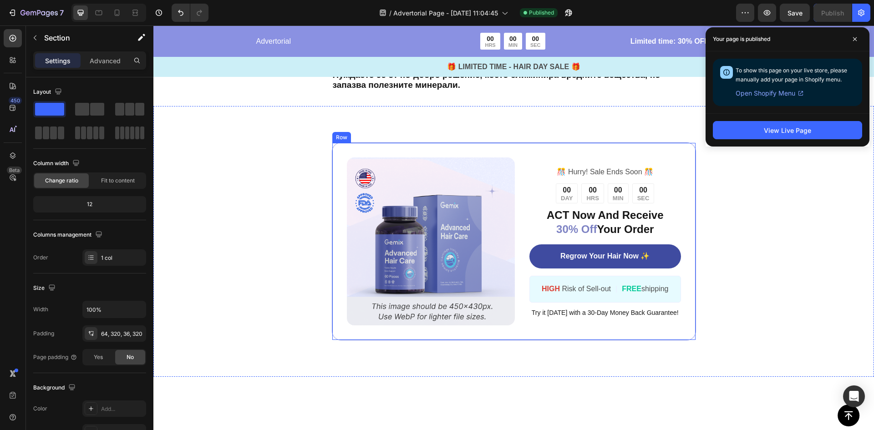
scroll to position [2184, 0]
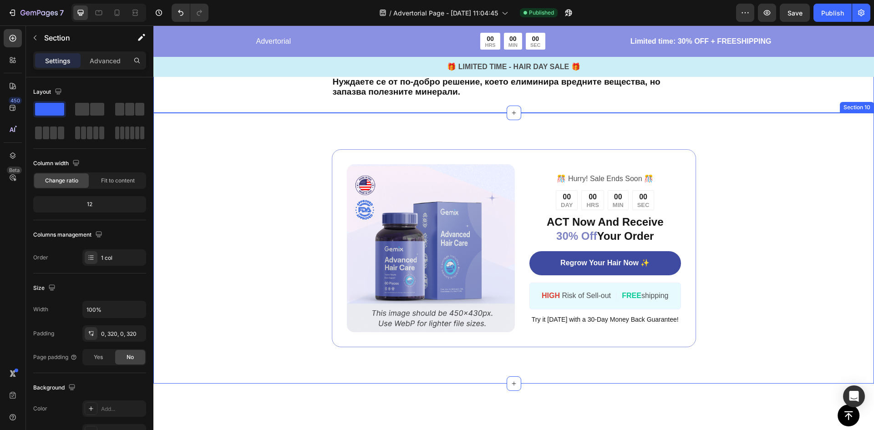
scroll to position [2002, 0]
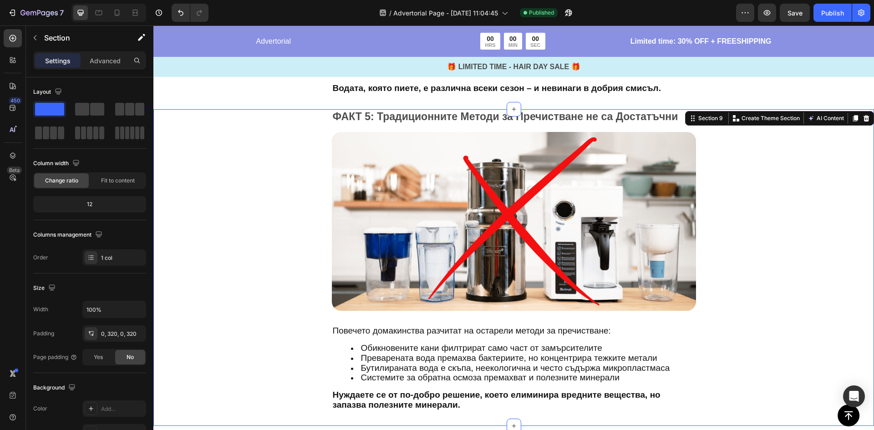
drag, startPoint x: 742, startPoint y: 245, endPoint x: 752, endPoint y: 239, distance: 12.0
click at [743, 245] on div "ФАКТ 5: Традиционните Методи за Пречистване не са Достатъчни Text Block Image П…" at bounding box center [513, 267] width 720 height 316
click at [851, 121] on icon at bounding box center [854, 118] width 7 height 7
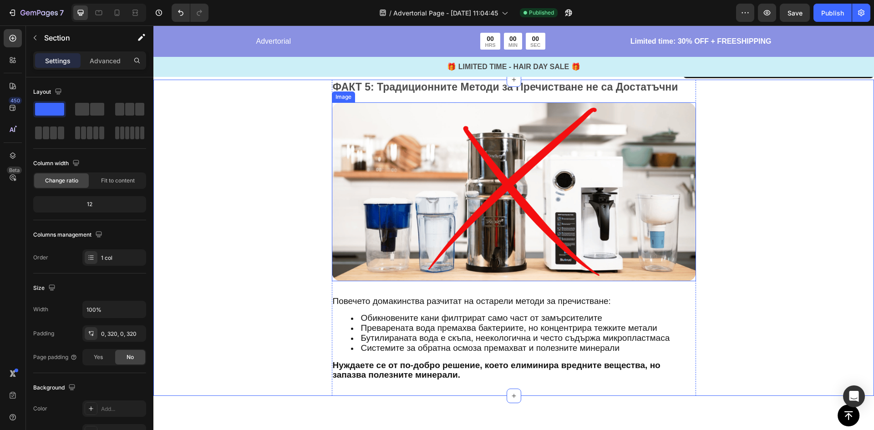
scroll to position [2325, 0]
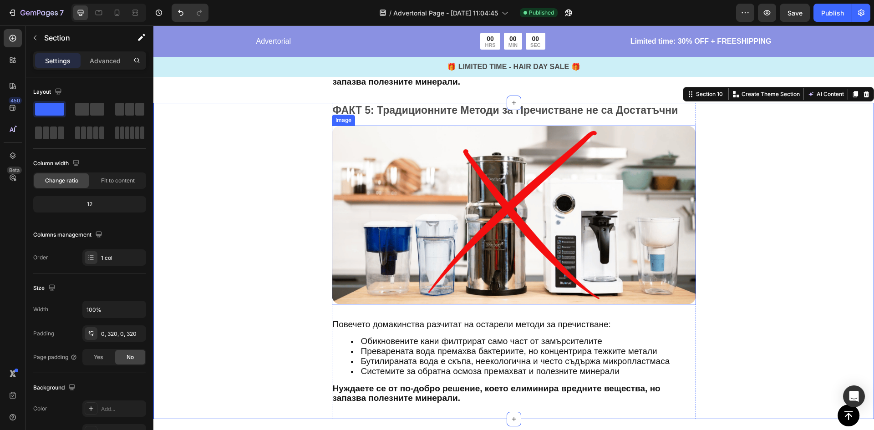
click at [511, 239] on img at bounding box center [514, 215] width 364 height 179
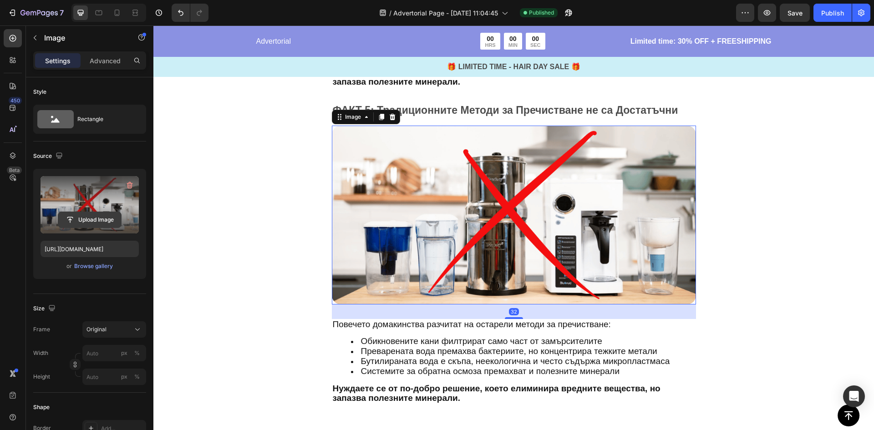
click at [99, 227] on input "file" at bounding box center [89, 219] width 63 height 15
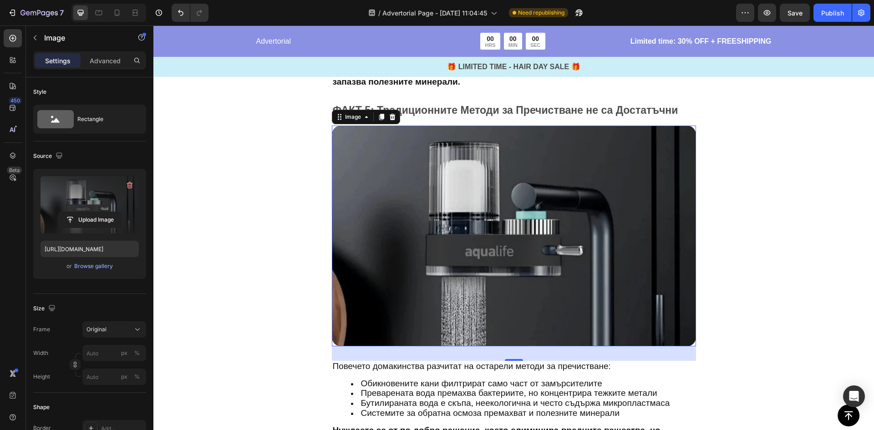
click at [485, 226] on img at bounding box center [514, 236] width 364 height 221
click at [96, 222] on input "file" at bounding box center [89, 219] width 63 height 15
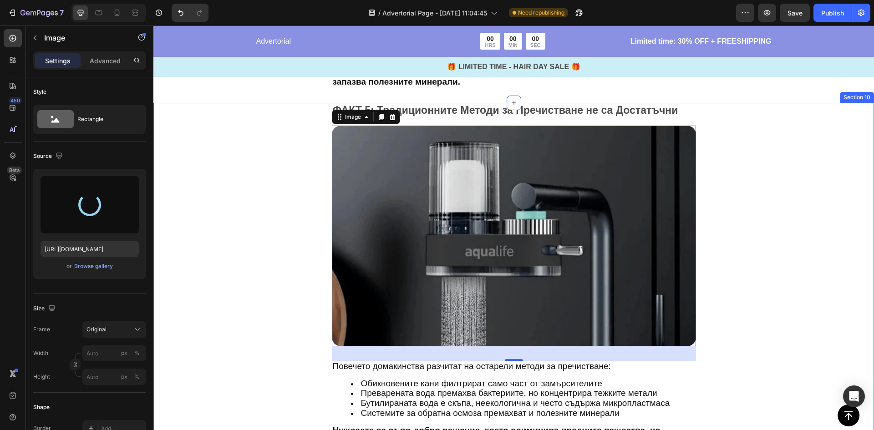
type input "[URL][DOMAIN_NAME]"
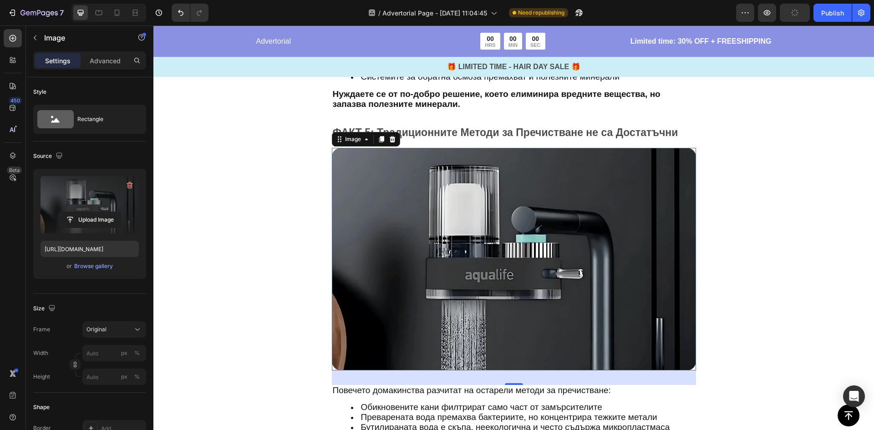
scroll to position [2234, 0]
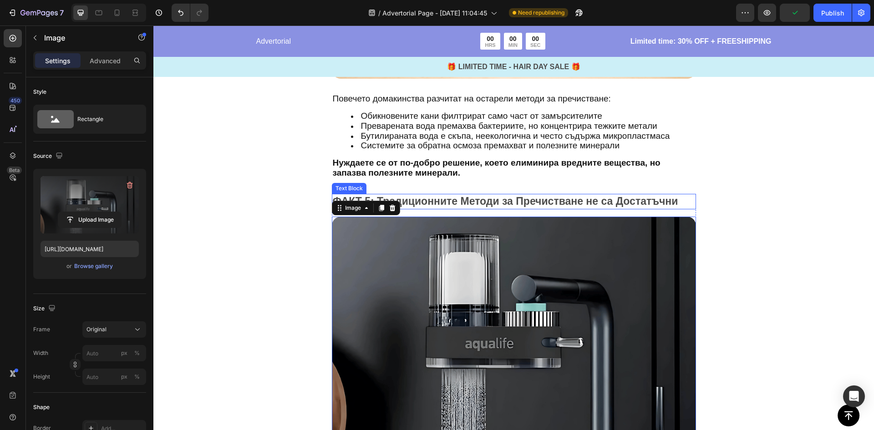
click at [439, 202] on p "ФАКТ 5: Традиционните Методи за Пречистване не са Достатъчни" at bounding box center [514, 202] width 362 height 14
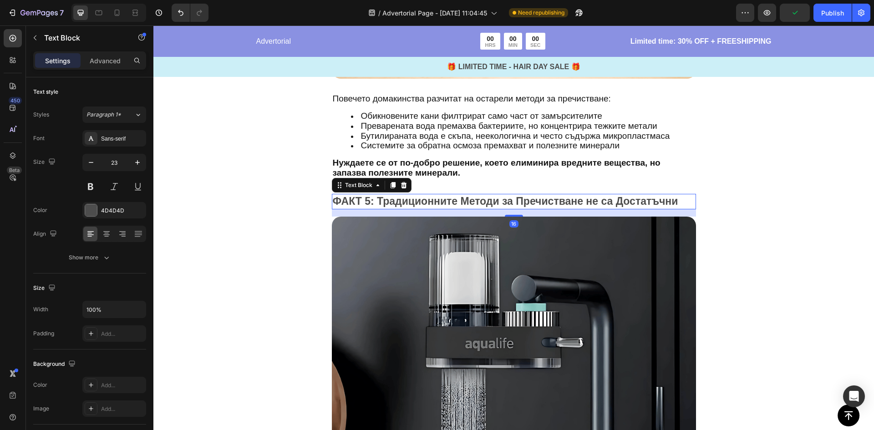
click at [439, 202] on p "ФАКТ 5: Традиционните Методи за Пречистване не са Достатъчни" at bounding box center [514, 202] width 362 height 14
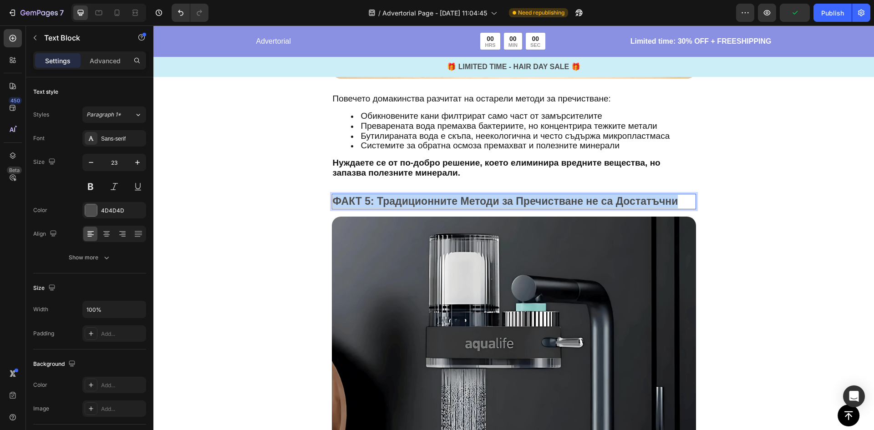
click at [439, 202] on p "ФАКТ 5: Традиционните Методи за Пречистване не са Достатъчни" at bounding box center [514, 202] width 362 height 14
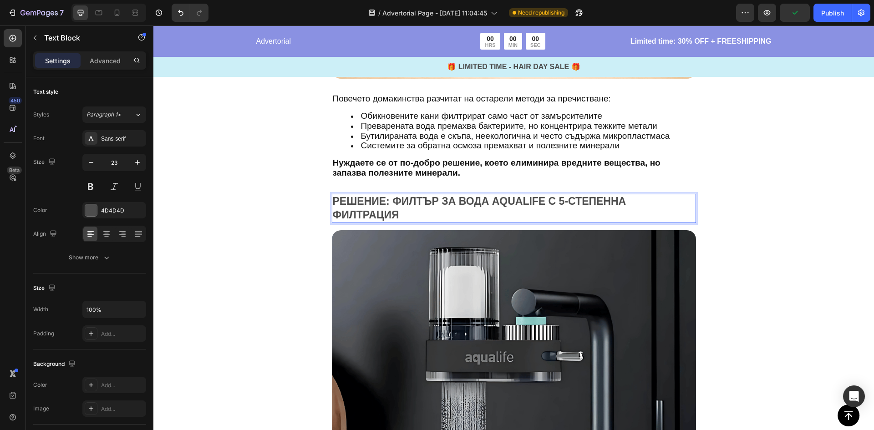
click at [383, 203] on p "РЕШЕНИЕ: ФИЛТЪР ЗА ВОДА AQUALIFE С 5-СТЕПЕННА ФИЛТРАЦИЯ" at bounding box center [514, 208] width 362 height 27
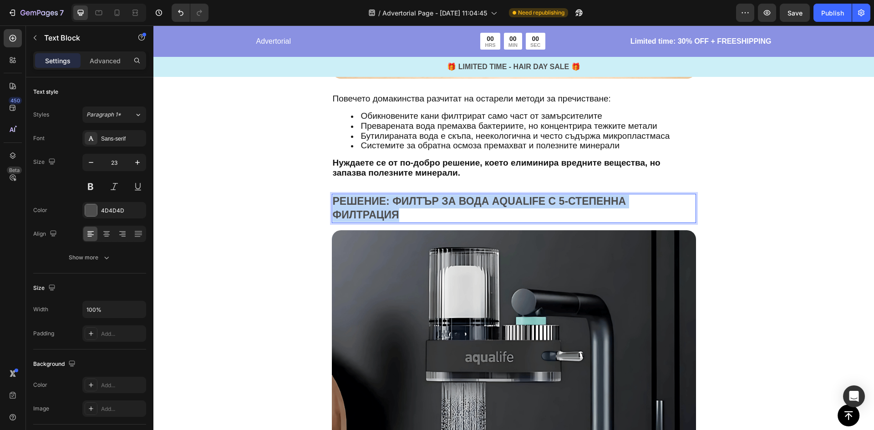
drag, startPoint x: 406, startPoint y: 214, endPoint x: 308, endPoint y: 204, distance: 98.8
click at [308, 204] on div "РЕШЕНИЕ: ФИЛТЪР ЗА ВОДА AQUALIFE С 5-СТЕПЕННА ФИЛТРАЦИЯ Text Block 16 Image Пов…" at bounding box center [513, 381] width 429 height 374
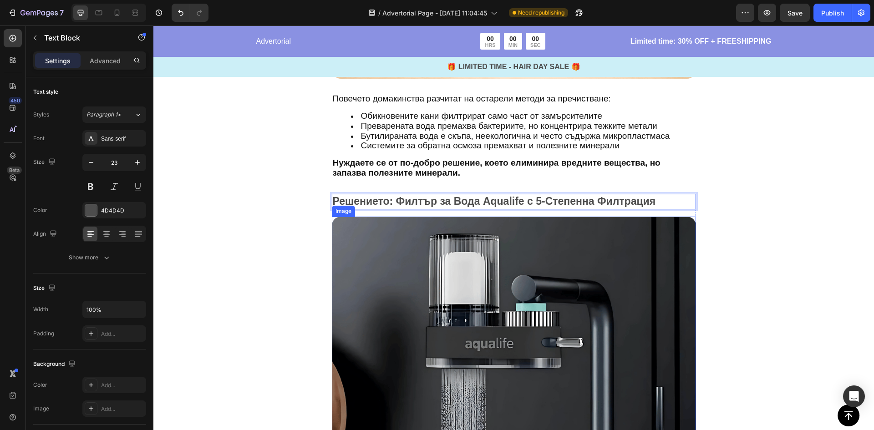
click at [296, 238] on div "Решението: Филтър за Вода Aqualife с 5-Степенна Филтрация Text Block 16 Image П…" at bounding box center [513, 374] width 720 height 360
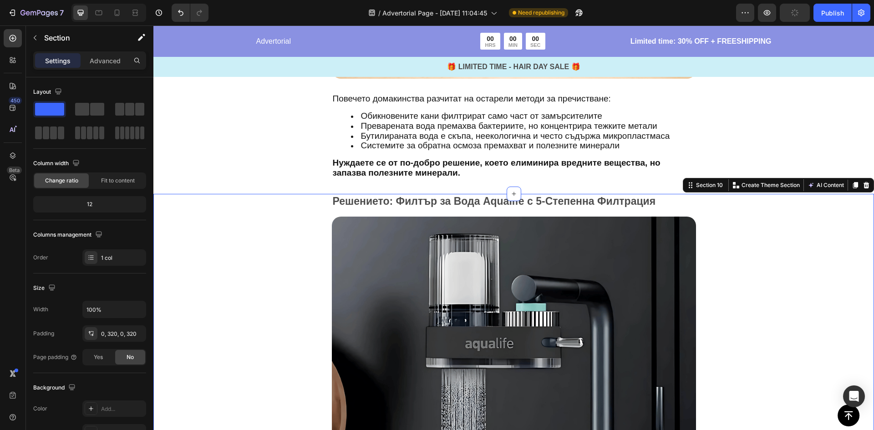
click at [279, 251] on div "Решението: Филтър за Вода Aqualife с 5-Степенна Филтрация Text Block Image Пове…" at bounding box center [513, 374] width 720 height 360
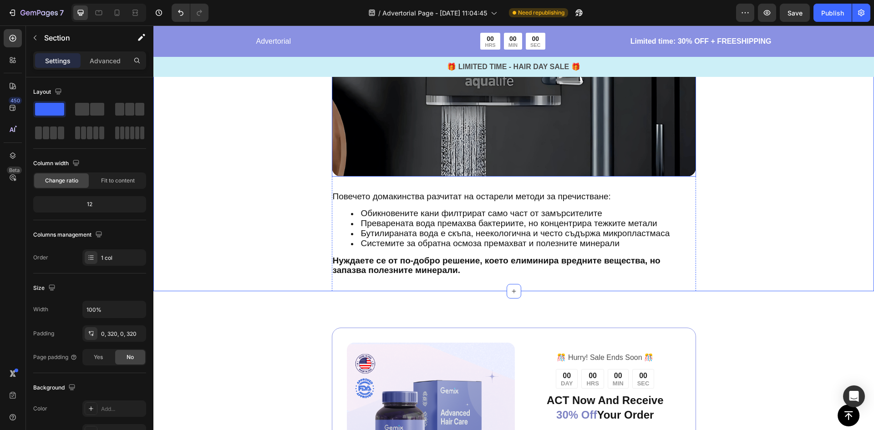
scroll to position [2507, 0]
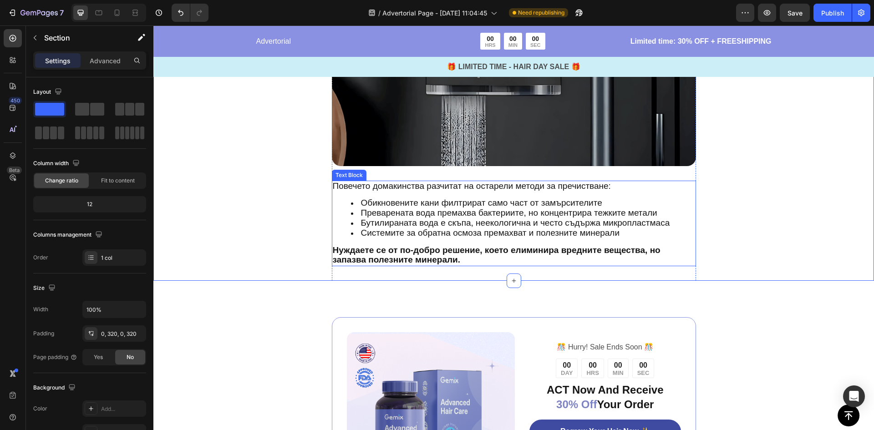
click at [437, 238] on li "Системите за обратна осмоза премахват и полезните минерали" at bounding box center [523, 233] width 344 height 10
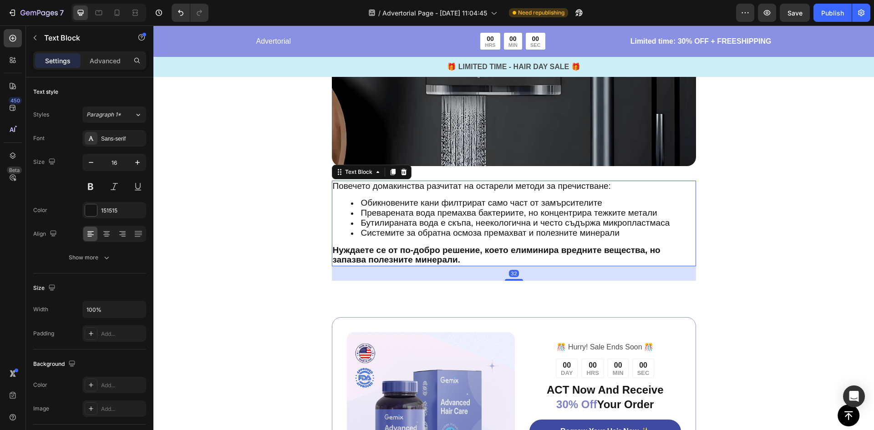
click at [440, 218] on span "Преварената вода премахва бактериите, но концентрира тежките метали" at bounding box center [509, 213] width 296 height 10
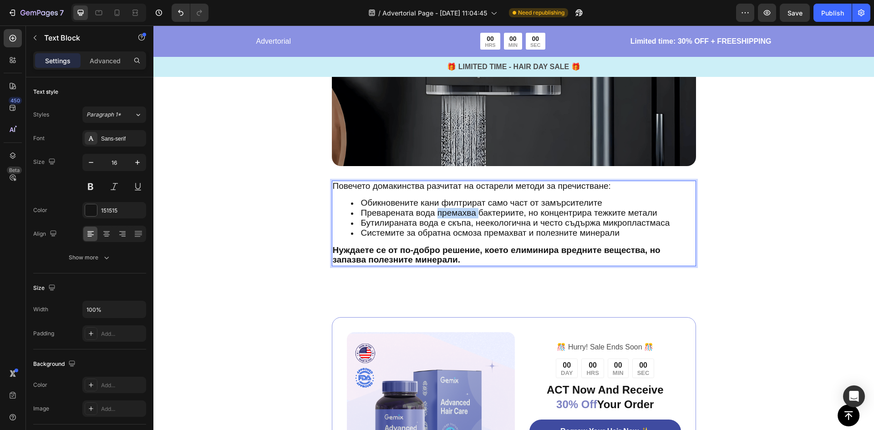
click at [440, 218] on span "Преварената вода премахва бактериите, но концентрира тежките метали" at bounding box center [509, 213] width 296 height 10
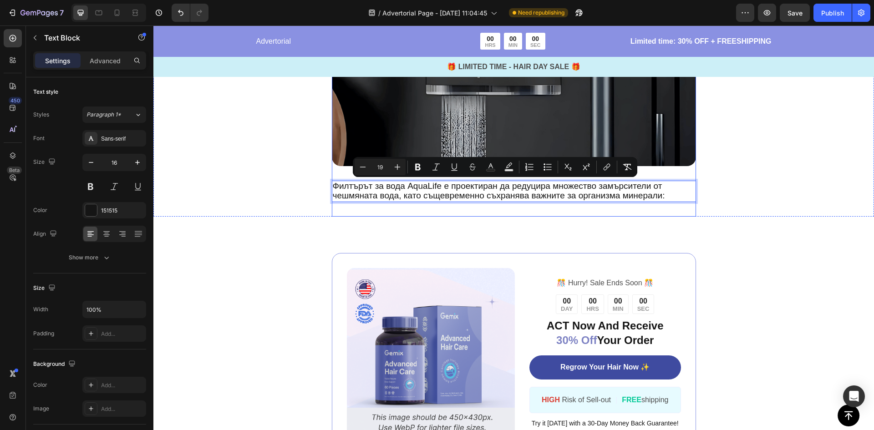
click at [273, 215] on div "Решението: Филтър за Вода Aqualife с 5-Степенна Филтрация Text Block Image Филт…" at bounding box center [513, 69] width 720 height 296
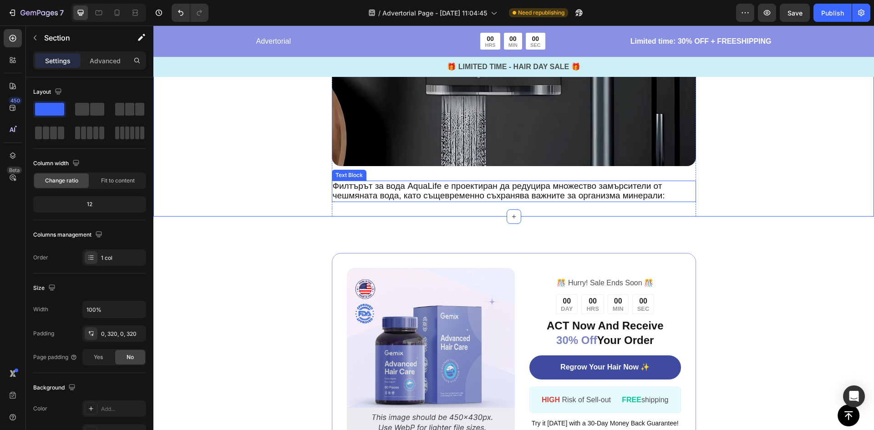
click at [401, 197] on span "Филтърът за вода AquaLife е проектиран да редуцира множество замърсители от чеш…" at bounding box center [499, 191] width 332 height 20
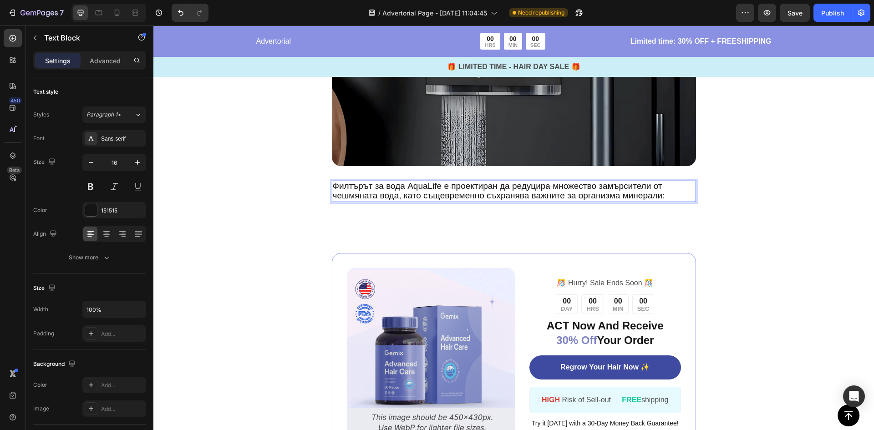
click at [457, 197] on span "Филтърът за вода AquaLife е проектиран да редуцира множество замърсители от чеш…" at bounding box center [499, 191] width 332 height 20
click at [507, 196] on span "Филтърът за вода AquaLife е проектиран да редуцира множество замърсители от чеш…" at bounding box center [499, 191] width 332 height 20
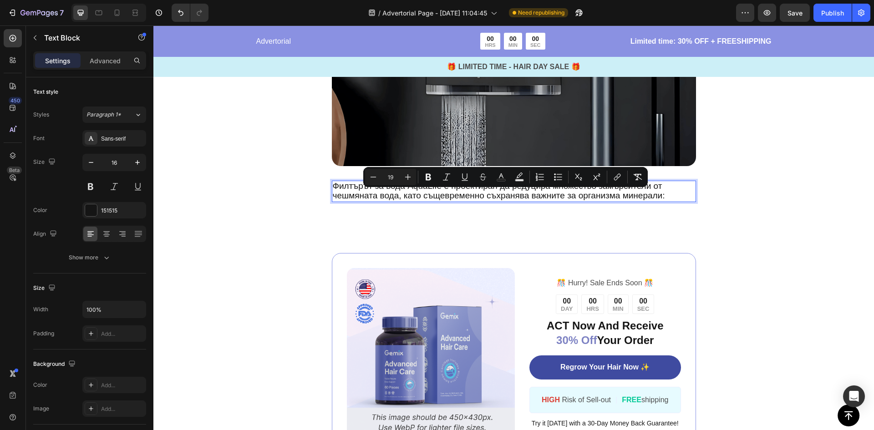
click at [548, 195] on span "Филтърът за вода AquaLife е проектиран да редуцира множество замърсители от чеш…" at bounding box center [499, 191] width 332 height 20
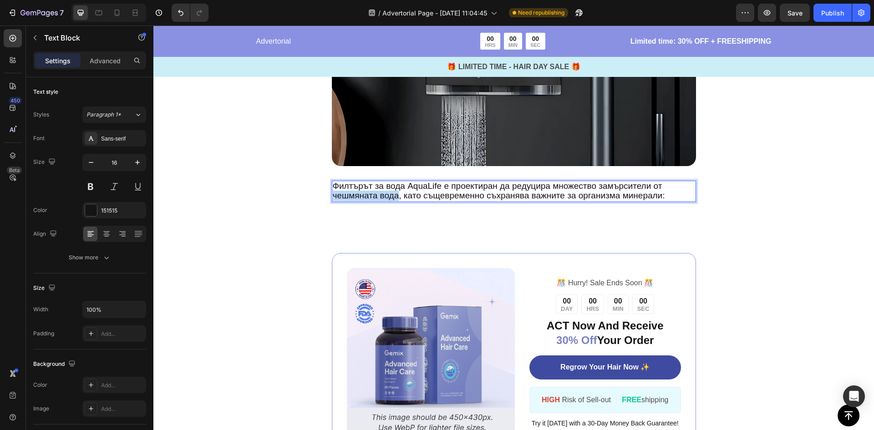
drag, startPoint x: 330, startPoint y: 197, endPoint x: 395, endPoint y: 196, distance: 64.6
click at [395, 196] on span "Филтърът за вода AquaLife е проектиран да редуцира множество замърсители от чеш…" at bounding box center [499, 191] width 332 height 20
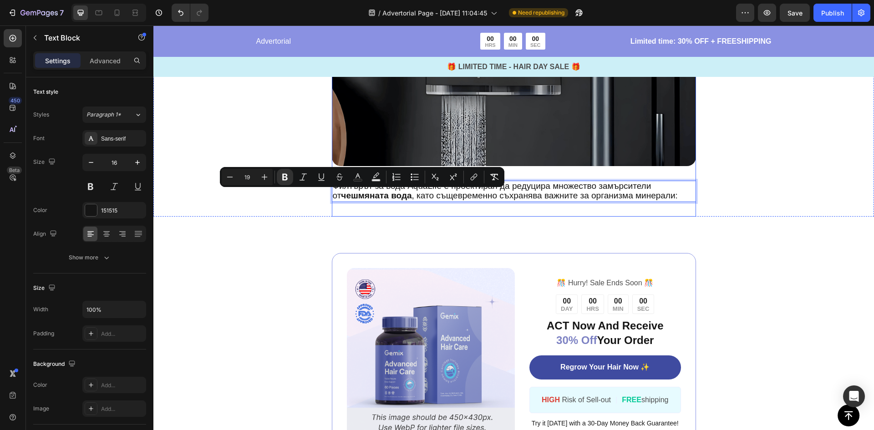
click at [269, 211] on div "Решението: Филтър за Вода Aqualife с 5-Степенна Филтрация Text Block Image Филт…" at bounding box center [513, 69] width 720 height 296
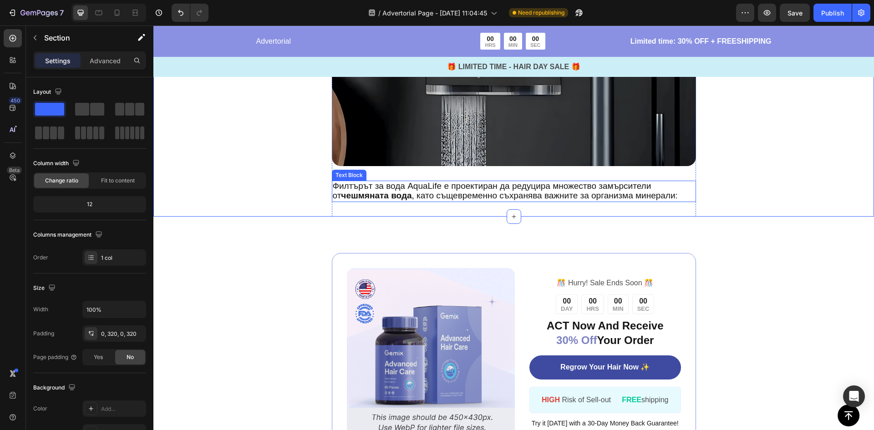
click at [366, 193] on strong "чешмяната вода" at bounding box center [376, 196] width 71 height 10
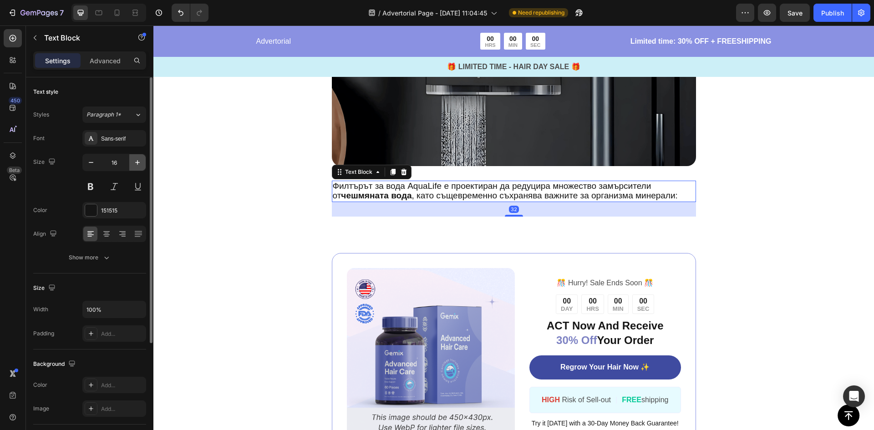
click at [137, 165] on icon "button" at bounding box center [137, 162] width 9 height 9
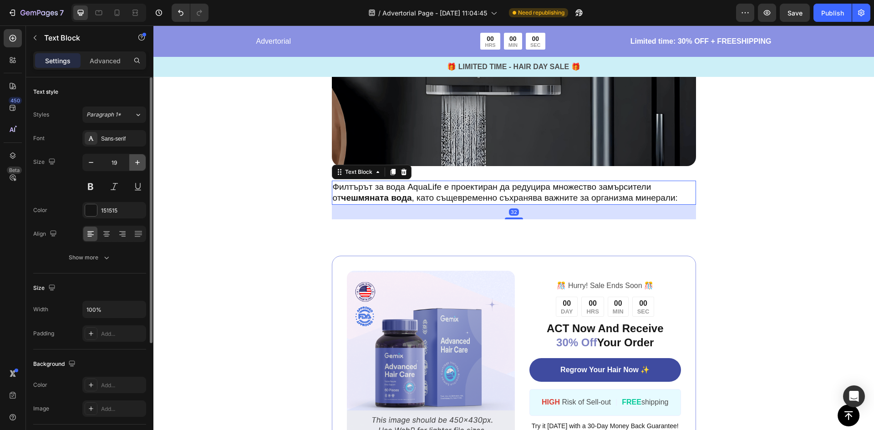
click at [137, 165] on icon "button" at bounding box center [137, 162] width 9 height 9
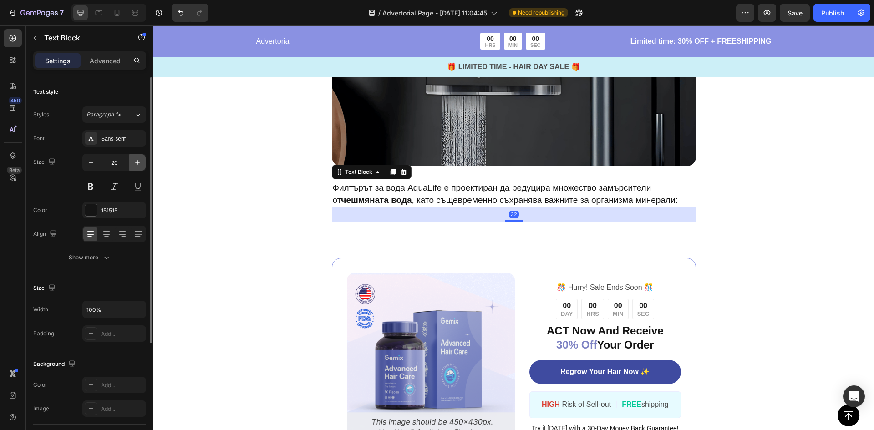
click at [137, 165] on icon "button" at bounding box center [137, 162] width 9 height 9
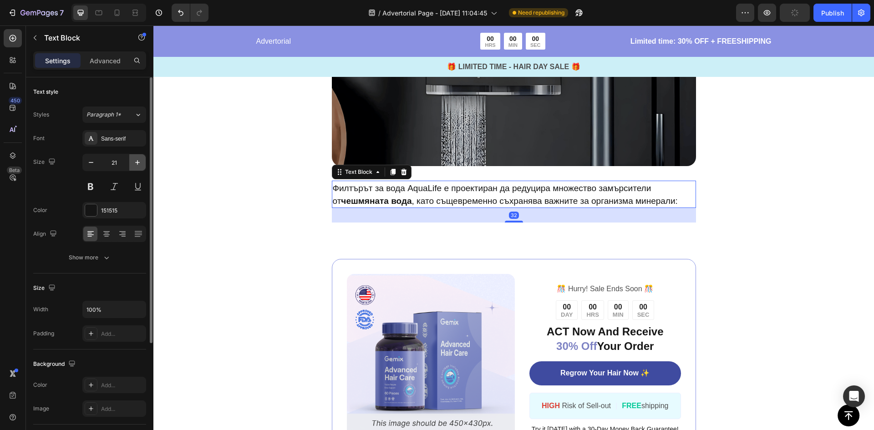
click at [137, 165] on icon "button" at bounding box center [137, 162] width 9 height 9
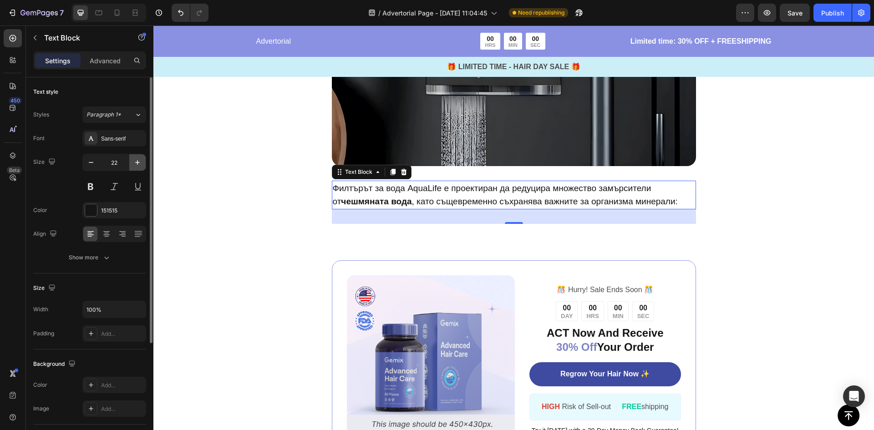
click at [137, 165] on icon "button" at bounding box center [137, 162] width 9 height 9
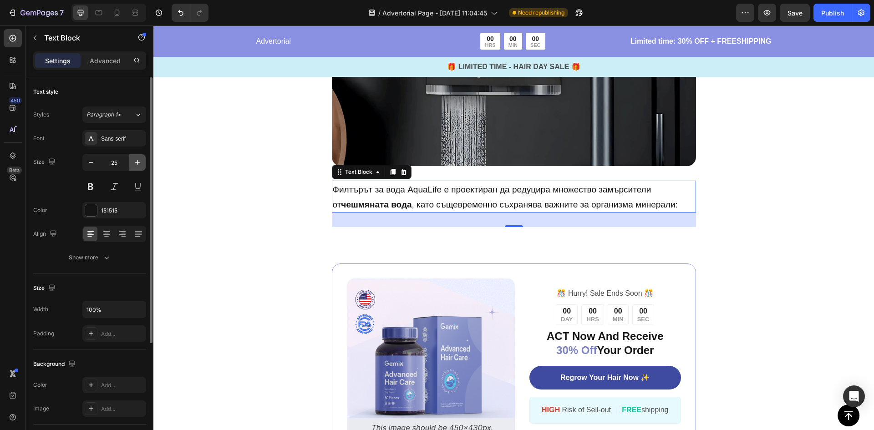
click at [137, 165] on icon "button" at bounding box center [137, 162] width 9 height 9
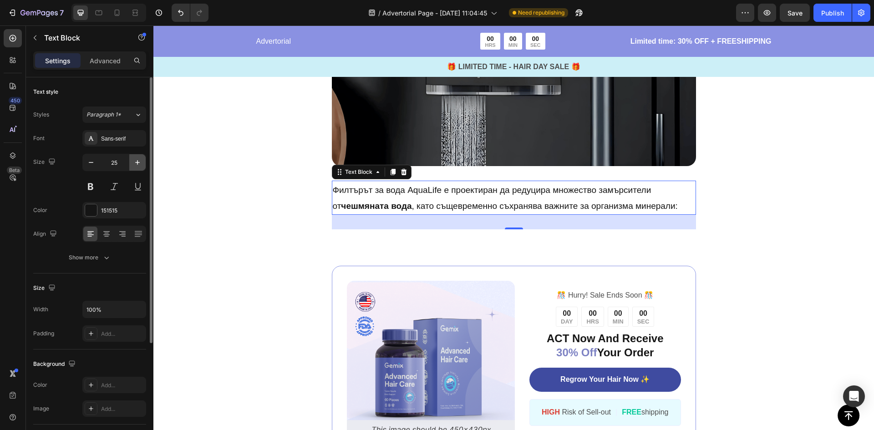
type input "26"
click at [249, 190] on div "Решението: Филтър за Вода Aqualife с 5-Степенна Филтрация Text Block Image Филт…" at bounding box center [513, 75] width 720 height 309
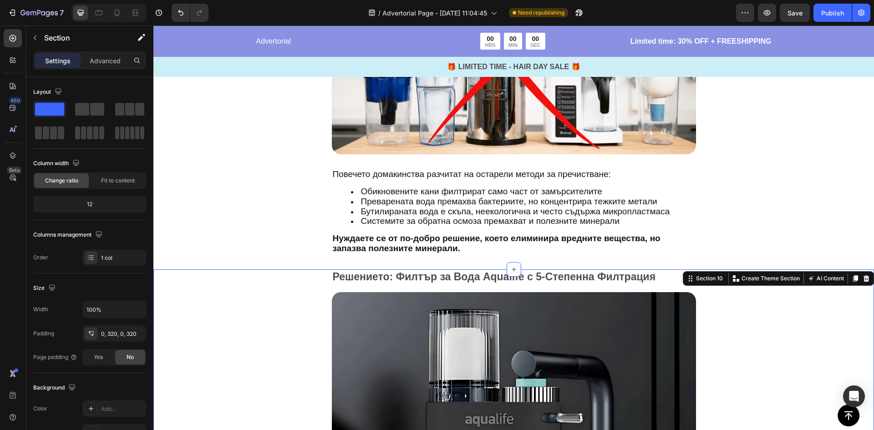
scroll to position [2098, 0]
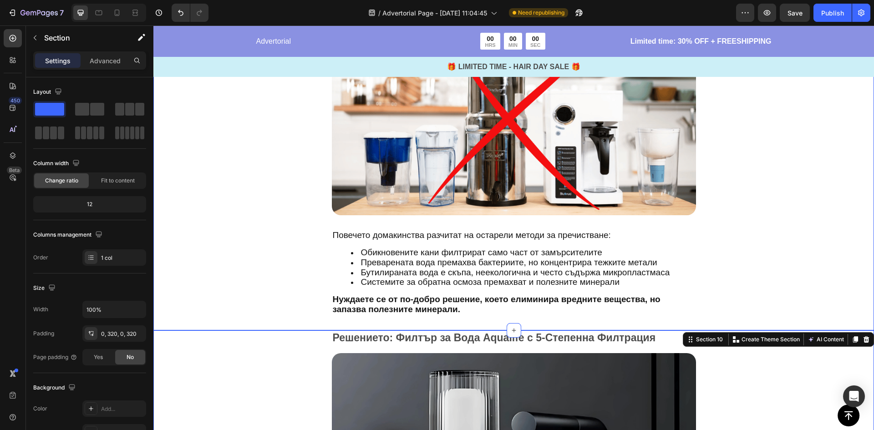
click at [402, 273] on span "Бутилираната вода е скъпа, неекологична и често съдържа микропластмаса" at bounding box center [515, 273] width 309 height 10
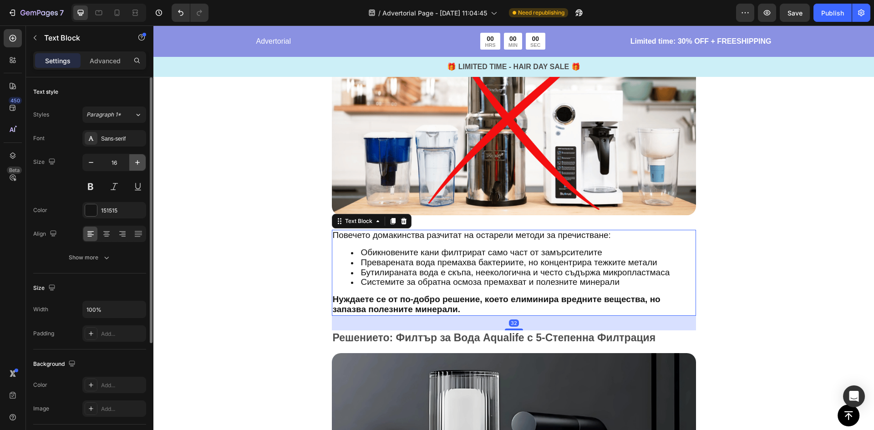
click at [135, 165] on icon "button" at bounding box center [137, 162] width 9 height 9
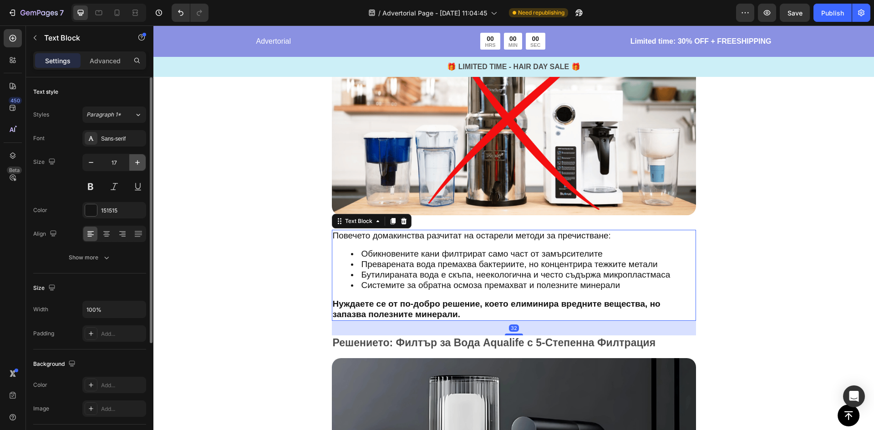
click at [135, 165] on icon "button" at bounding box center [137, 162] width 9 height 9
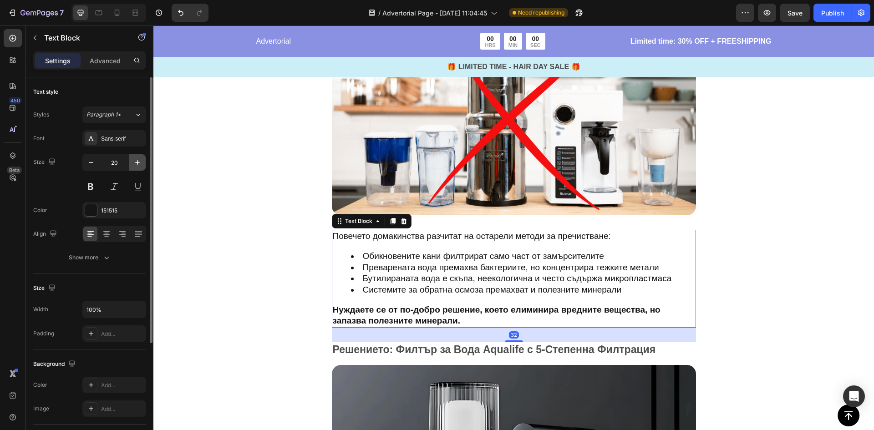
click at [135, 165] on icon "button" at bounding box center [137, 162] width 9 height 9
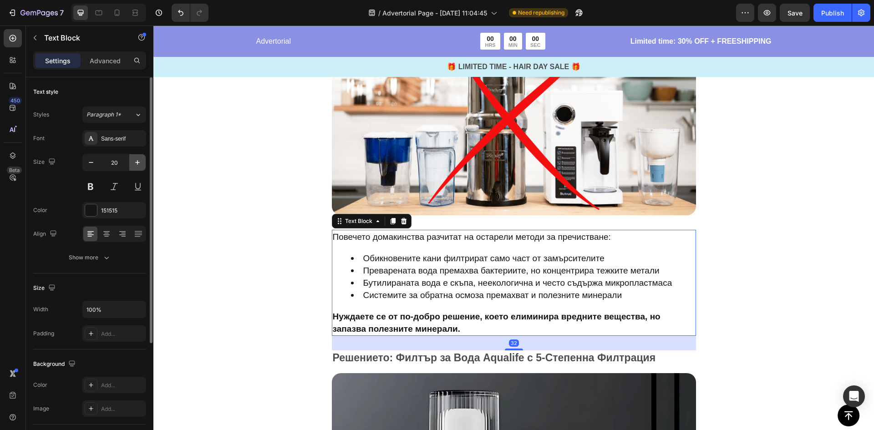
type input "21"
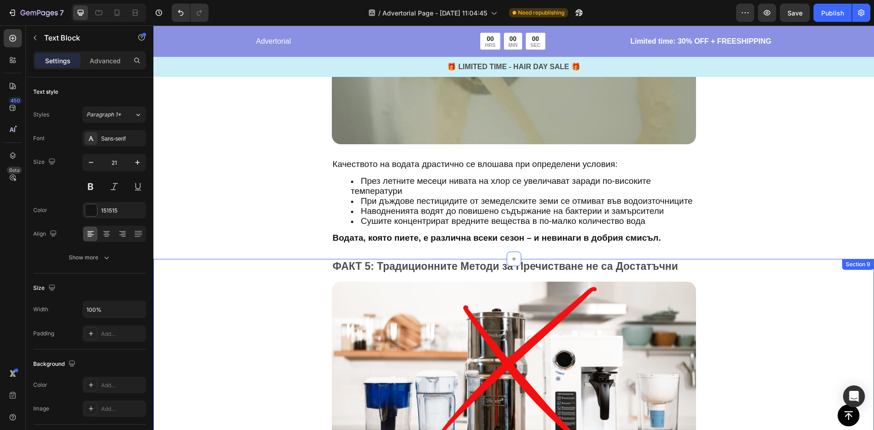
scroll to position [1825, 0]
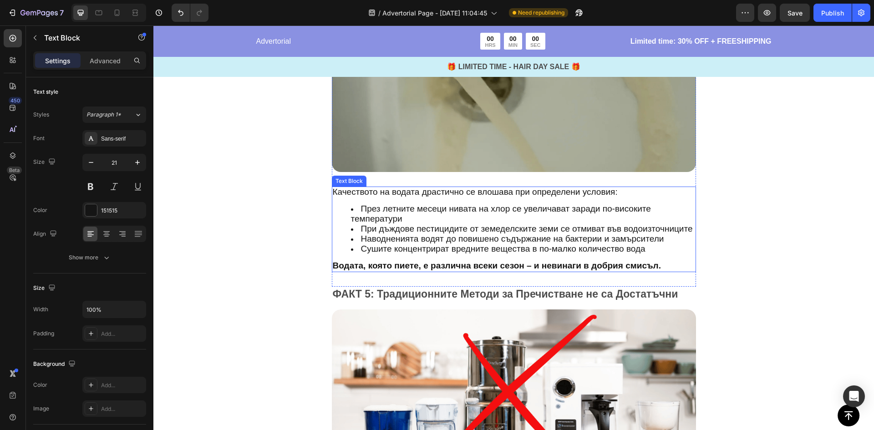
click at [394, 231] on span "При дъждове пестицидите от земеделските земи се отмиват във водоизточниците" at bounding box center [527, 229] width 332 height 10
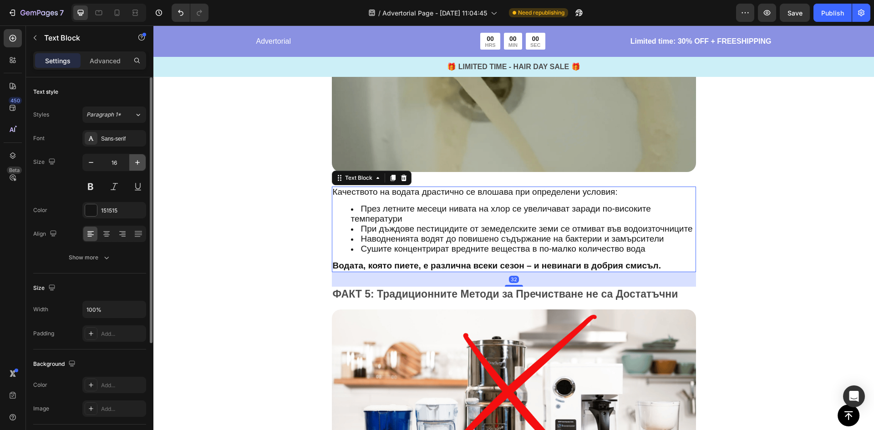
click at [133, 163] on icon "button" at bounding box center [137, 162] width 9 height 9
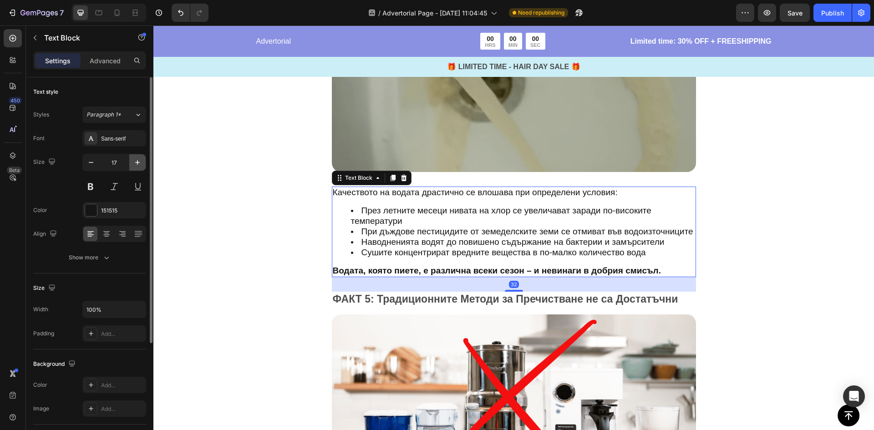
click at [133, 163] on icon "button" at bounding box center [137, 162] width 9 height 9
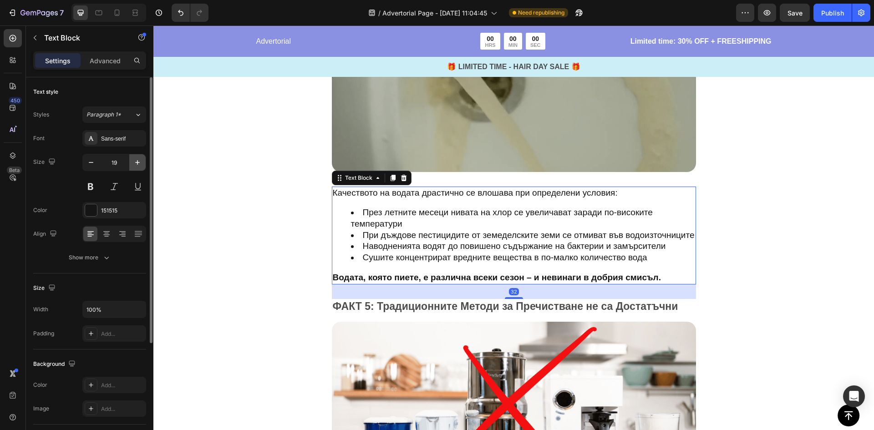
click at [133, 163] on icon "button" at bounding box center [137, 162] width 9 height 9
type input "20"
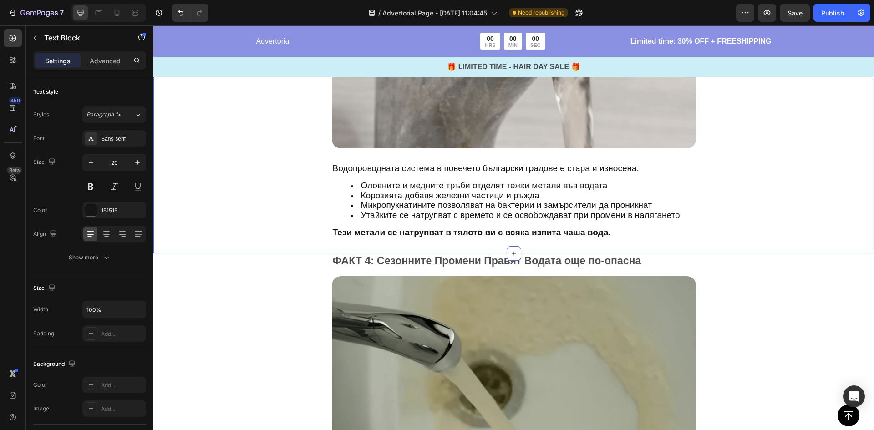
scroll to position [1506, 0]
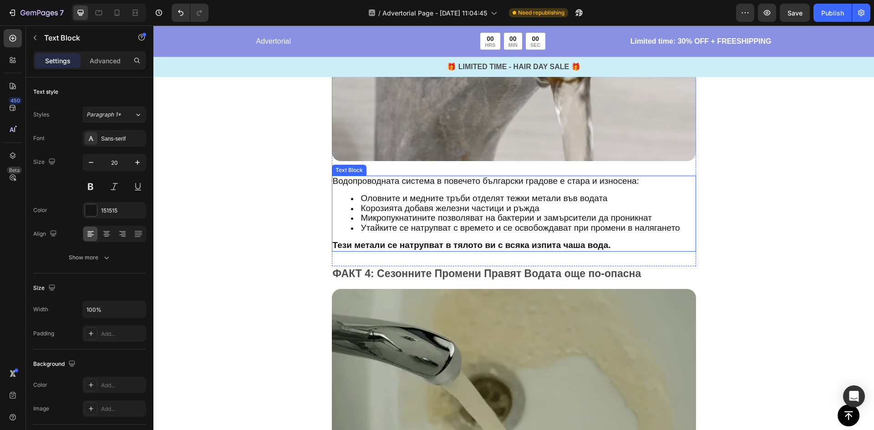
click at [398, 196] on span "Оловните и медните тръби отделят тежки метали във водата" at bounding box center [484, 198] width 247 height 10
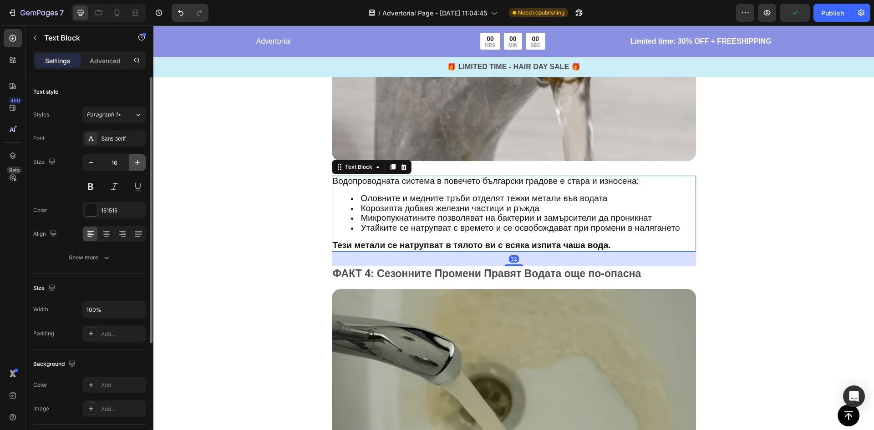
click at [133, 167] on button "button" at bounding box center [137, 162] width 16 height 16
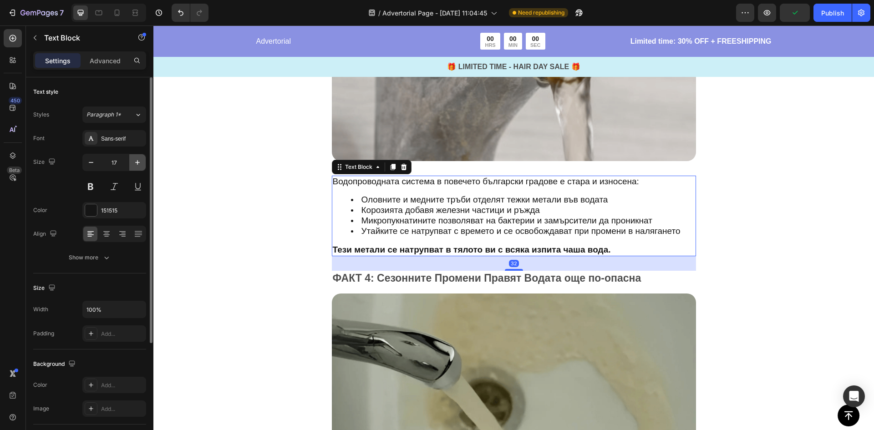
click at [133, 167] on button "button" at bounding box center [137, 162] width 16 height 16
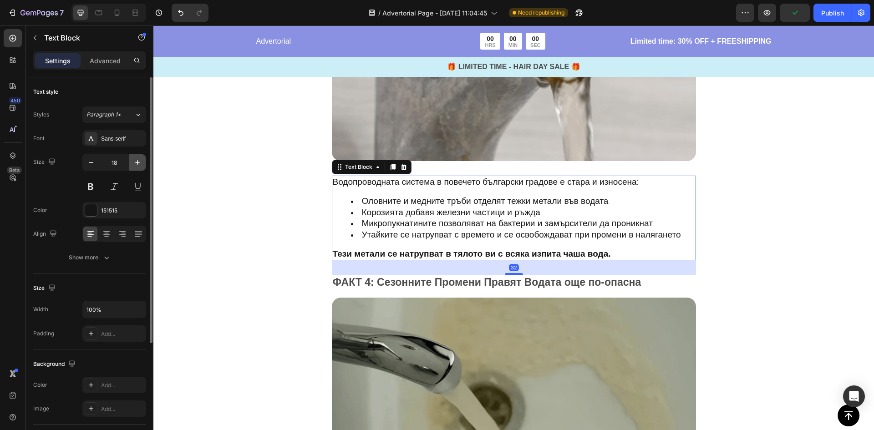
click at [133, 167] on button "button" at bounding box center [137, 162] width 16 height 16
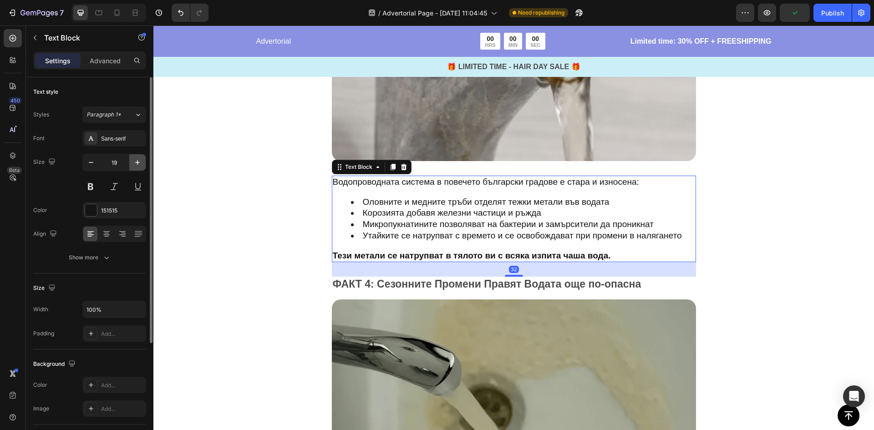
click at [133, 167] on button "button" at bounding box center [137, 162] width 16 height 16
type input "20"
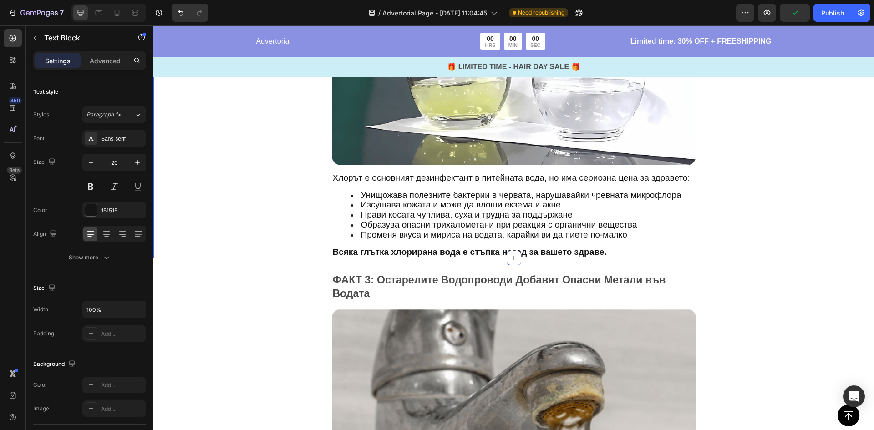
scroll to position [1142, 0]
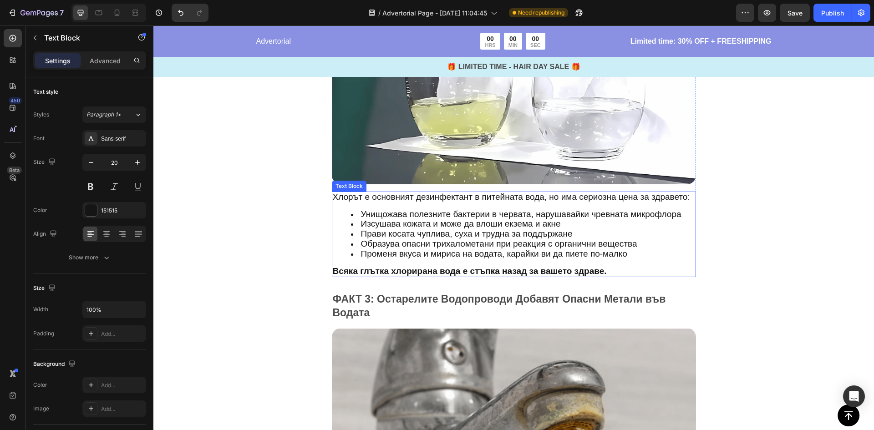
click at [402, 228] on span "Изсушава кожата и може да влоши екзема и акне" at bounding box center [461, 224] width 200 height 10
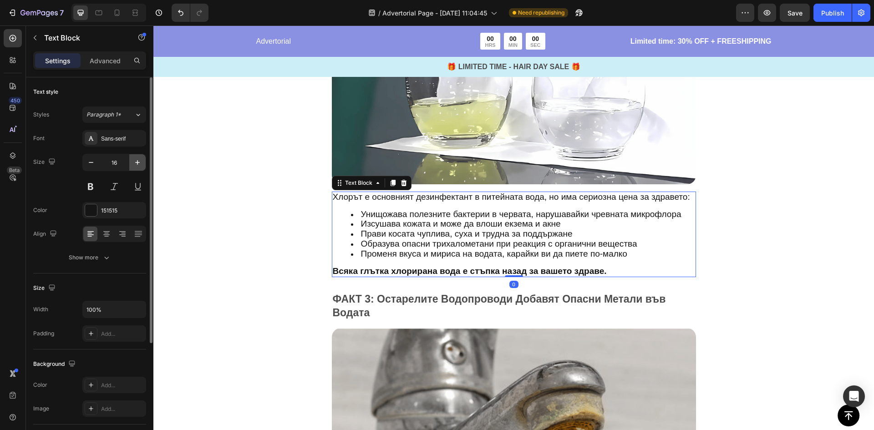
click at [133, 159] on icon "button" at bounding box center [137, 162] width 9 height 9
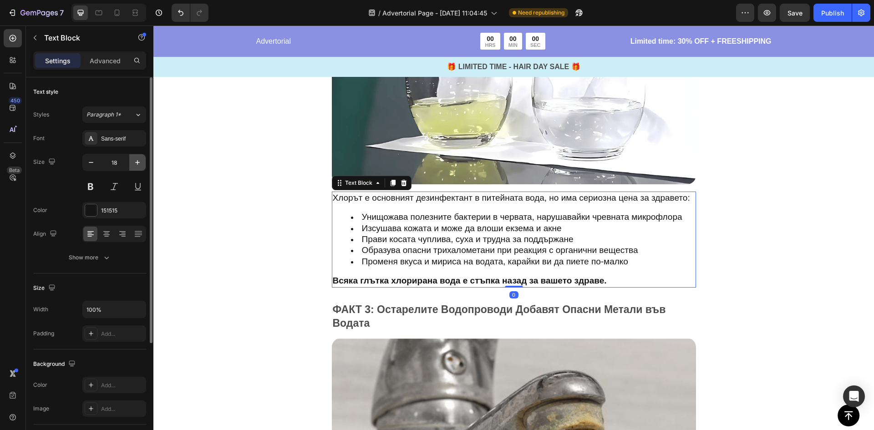
click at [133, 159] on icon "button" at bounding box center [137, 162] width 9 height 9
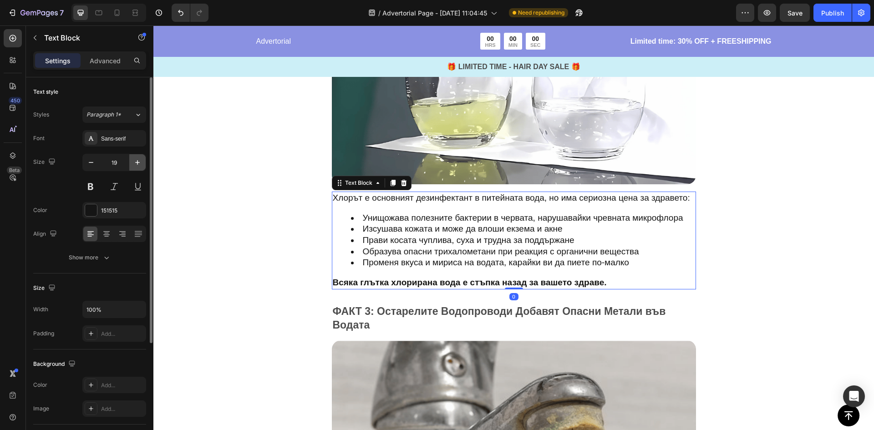
click at [133, 159] on icon "button" at bounding box center [137, 162] width 9 height 9
type input "20"
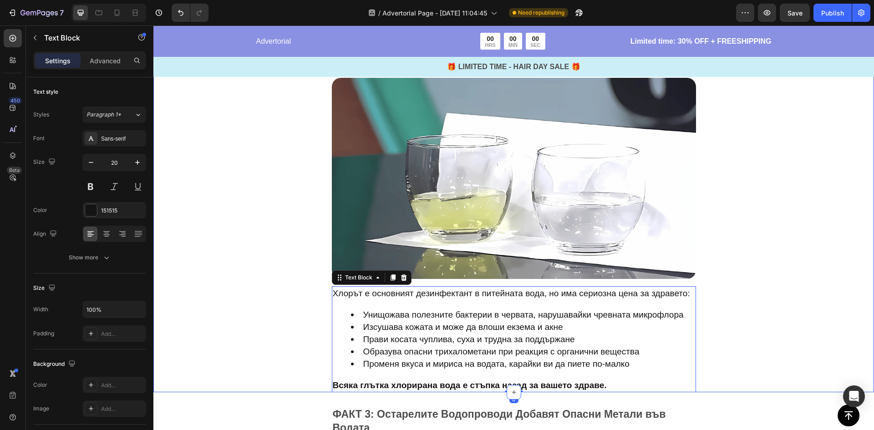
scroll to position [824, 0]
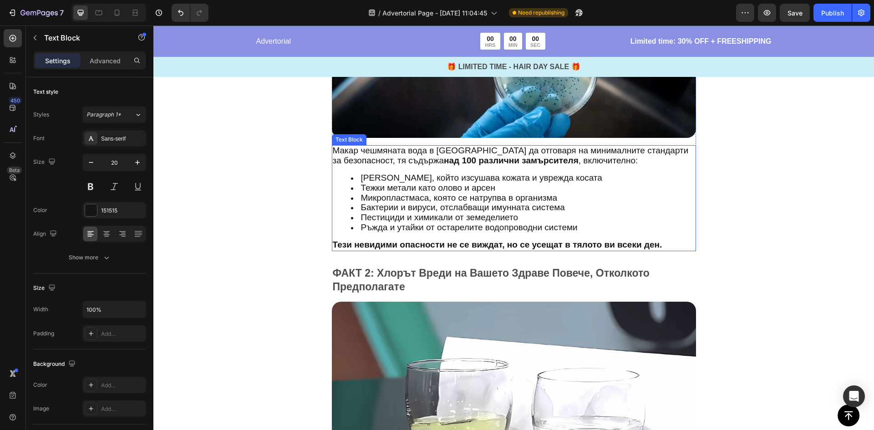
click at [400, 216] on span "Пестициди и химикали от земеделието" at bounding box center [439, 218] width 157 height 10
click at [137, 165] on icon "button" at bounding box center [137, 162] width 9 height 9
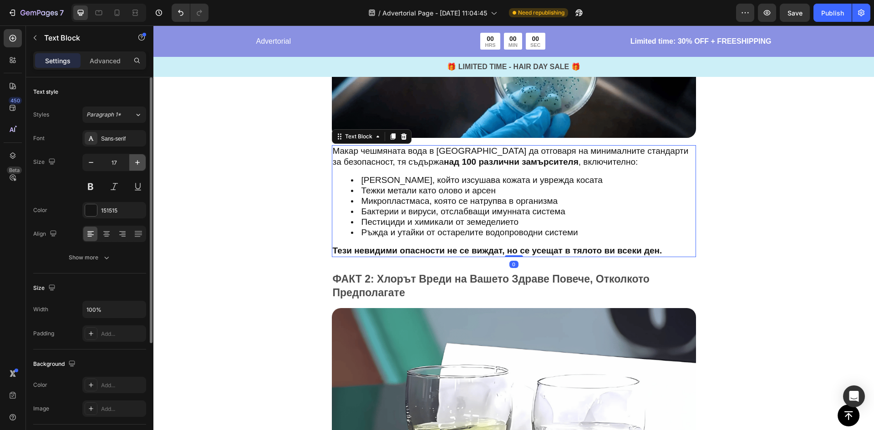
click at [137, 165] on icon "button" at bounding box center [137, 162] width 9 height 9
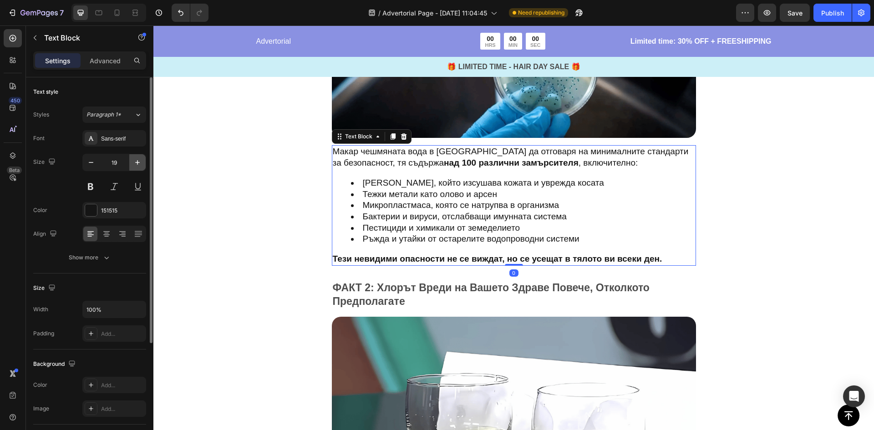
type input "20"
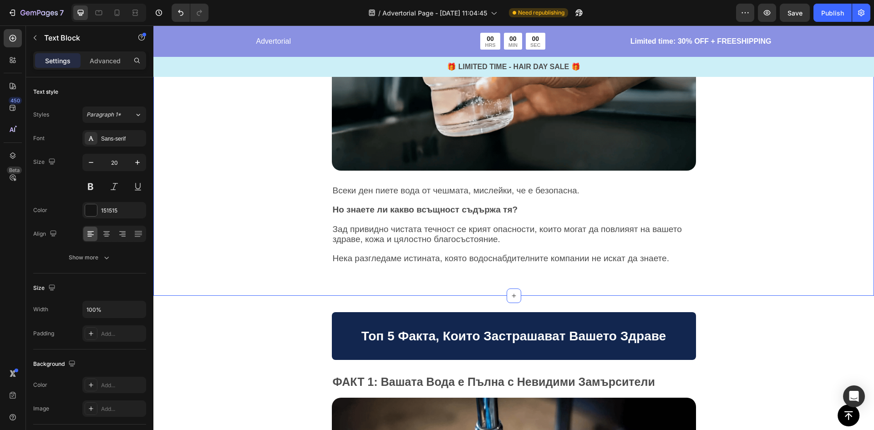
scroll to position [278, 0]
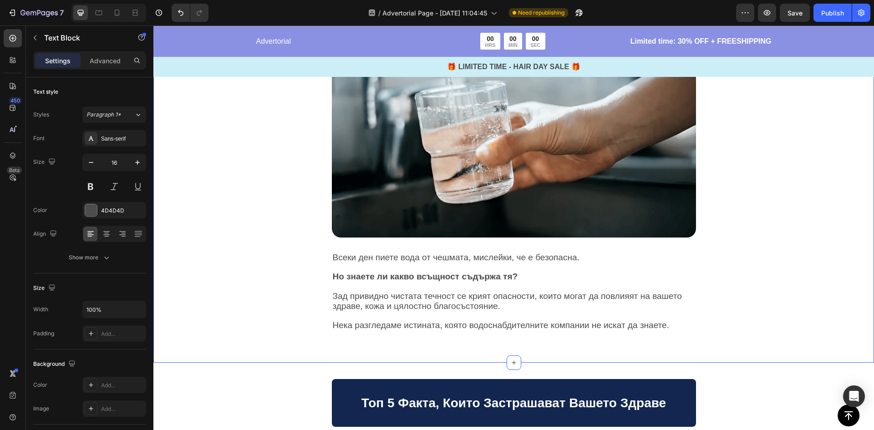
click at [366, 293] on span "Зад привидно чистата течност се крият опасности, които могат да повлияят на ваш…" at bounding box center [507, 301] width 349 height 20
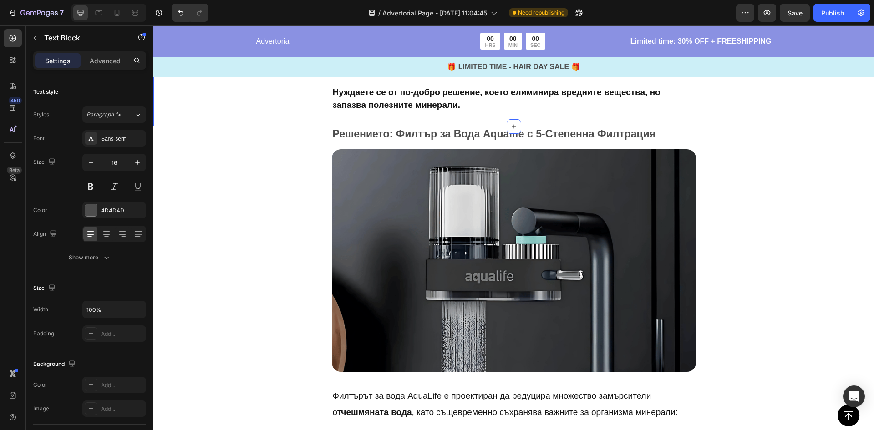
scroll to position [2584, 0]
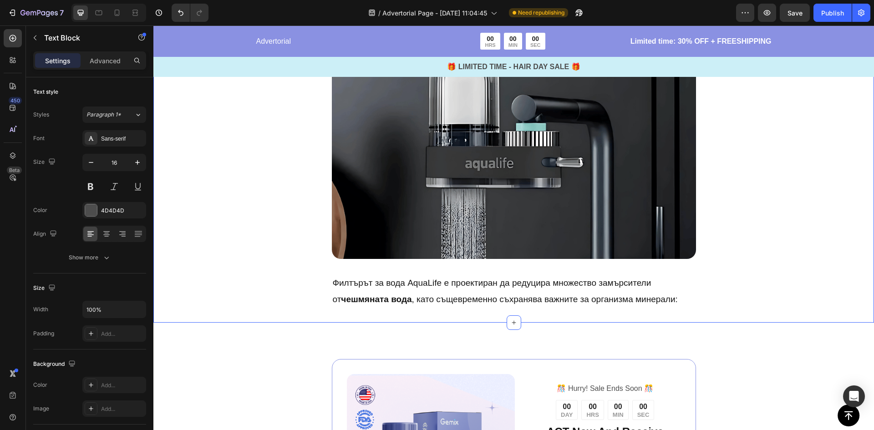
click at [774, 186] on div "Решението: Филтър за Вода Aqualife с 5-Степенна Филтрация Text Block Image Филт…" at bounding box center [513, 168] width 720 height 309
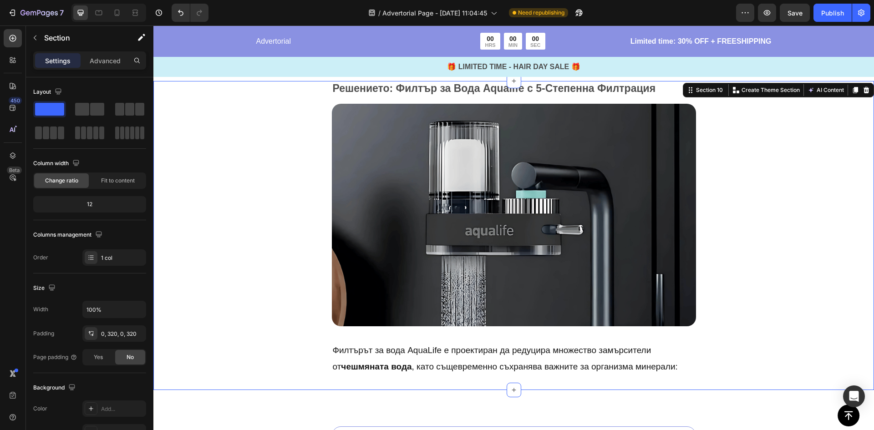
scroll to position [2353, 0]
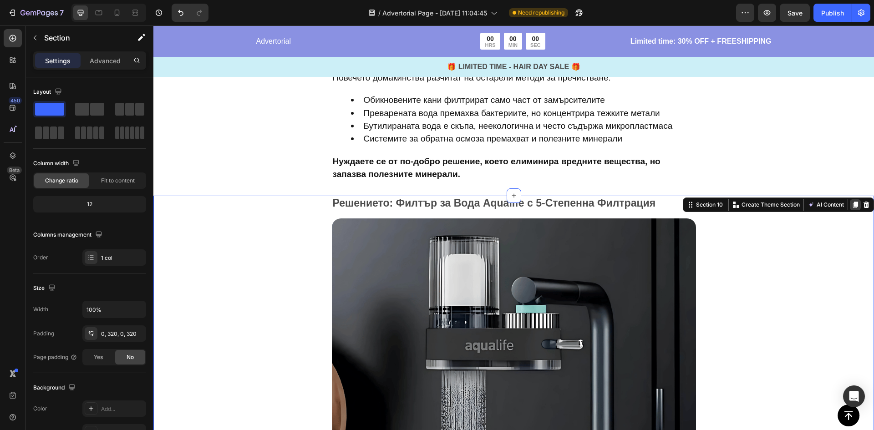
click at [851, 205] on icon at bounding box center [854, 204] width 7 height 7
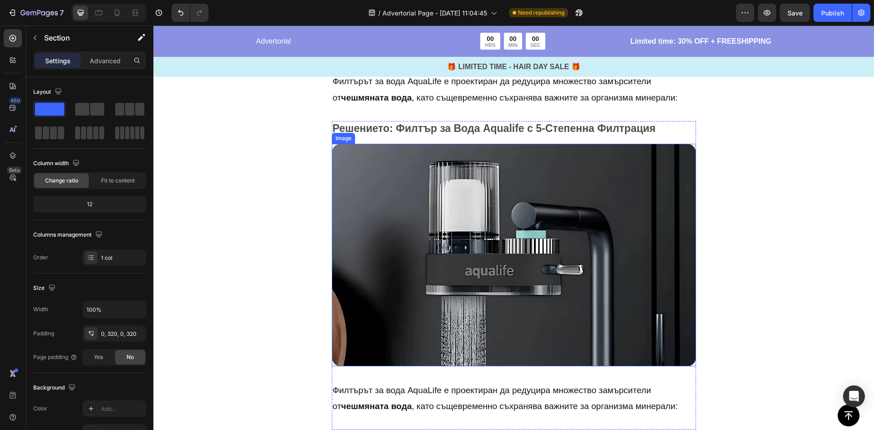
scroll to position [2618, 0]
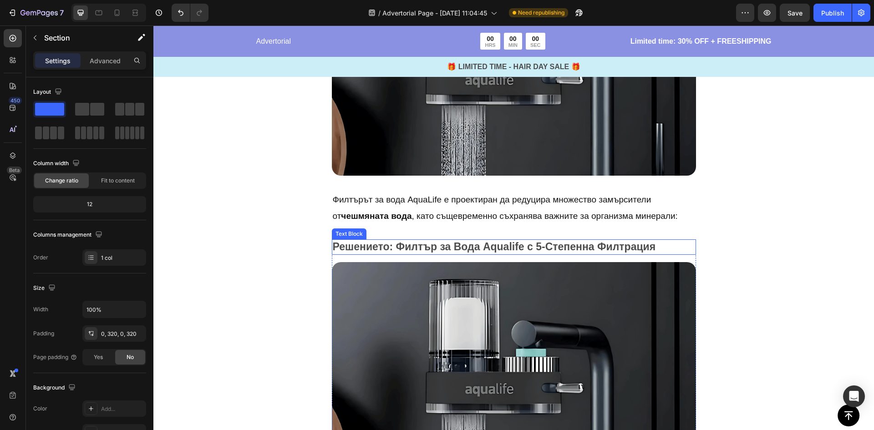
click at [381, 245] on p "Решението: Филтър за Вода Aqualife с 5-Степенна Филтрация" at bounding box center [514, 247] width 362 height 14
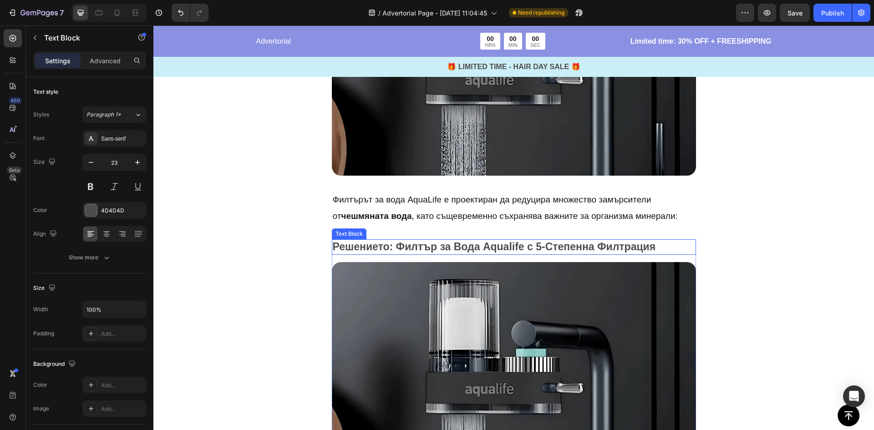
click at [381, 245] on p "Решението: Филтър за Вода Aqualife с 5-Степенна Филтрация" at bounding box center [514, 247] width 362 height 14
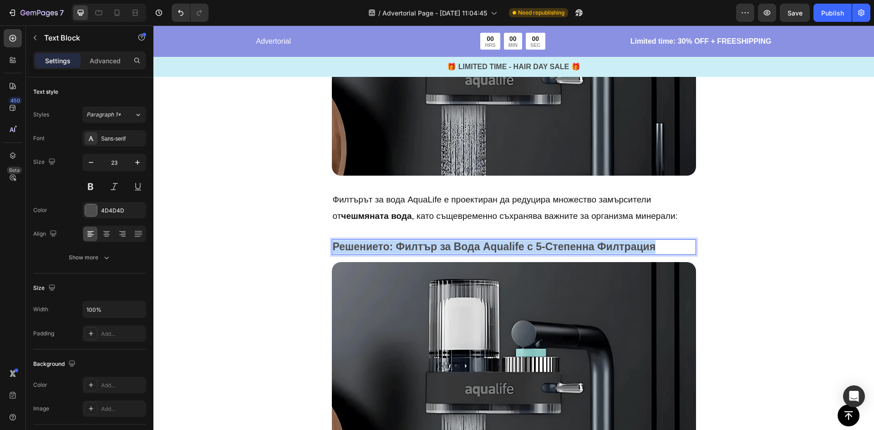
click at [381, 245] on p "Решението: Филтър за Вода Aqualife с 5-Степенна Филтрация" at bounding box center [514, 247] width 362 height 14
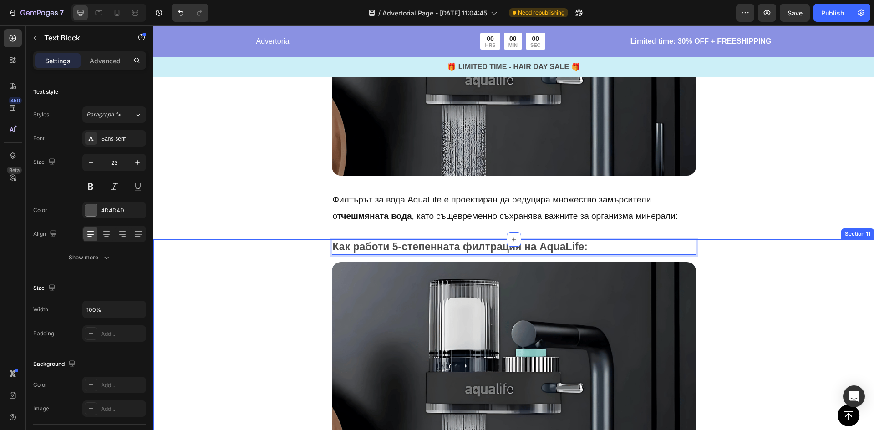
click at [280, 264] on div "Как работи 5-степенната филтрация на AquaLife: Text Block 16 Image Филтърът за …" at bounding box center [513, 393] width 720 height 309
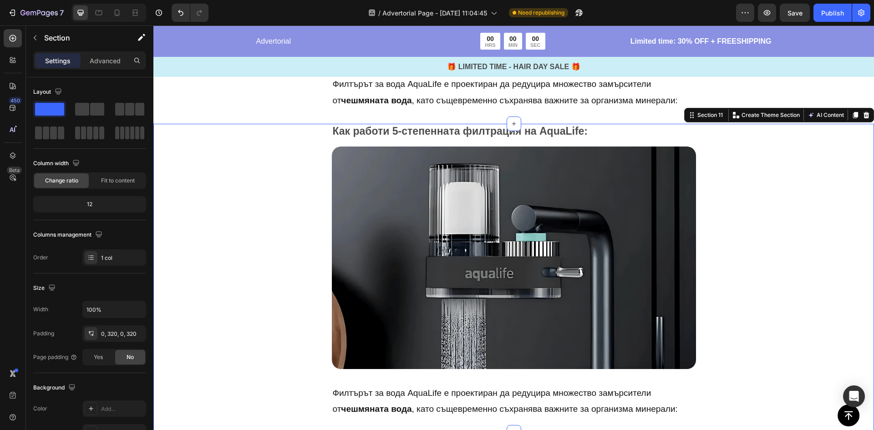
scroll to position [2755, 0]
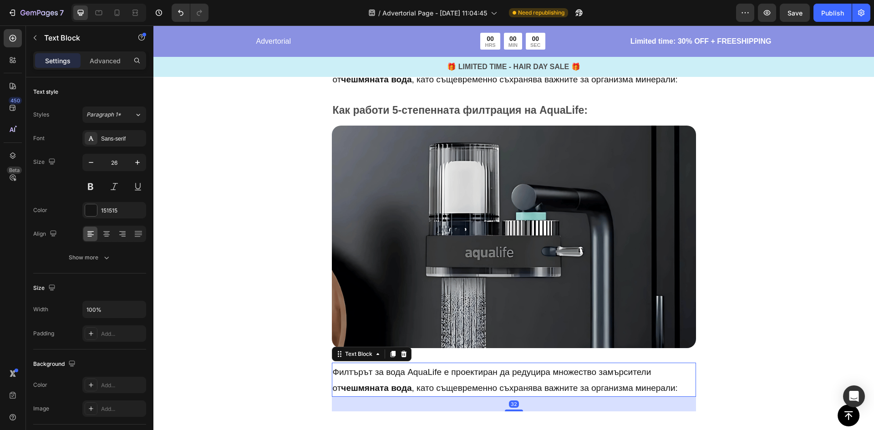
click at [337, 370] on span "Филтърът за вода AquaLife е проектиран да редуцира множество замърсители от чеш…" at bounding box center [505, 380] width 345 height 26
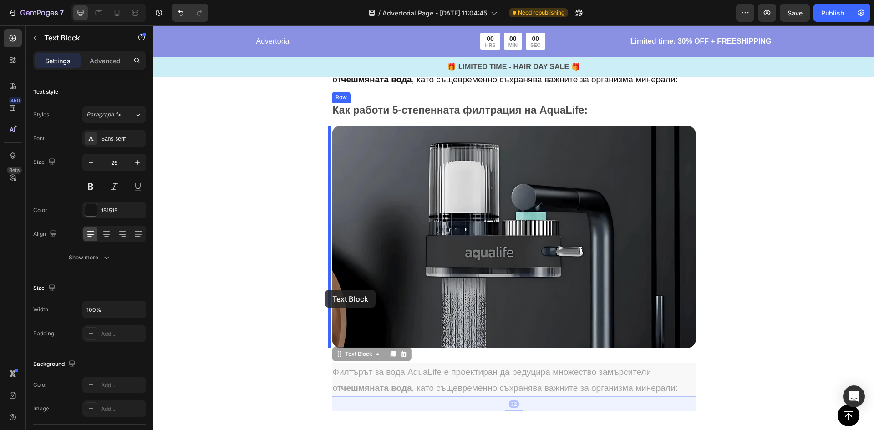
drag, startPoint x: 346, startPoint y: 354, endPoint x: 325, endPoint y: 290, distance: 68.1
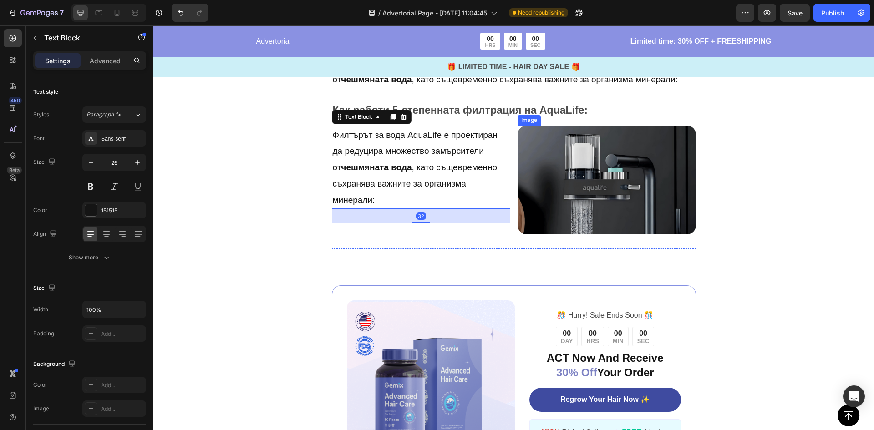
click at [759, 190] on div "Как работи 5-степенната филтрация на AquaLife: Text Block Филтърът за вода Aqua…" at bounding box center [513, 176] width 720 height 147
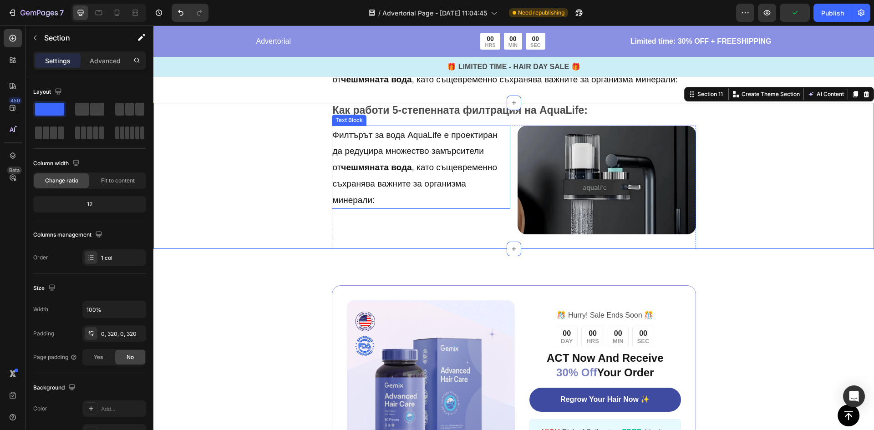
click at [397, 166] on strong "чешмяната вода" at bounding box center [376, 167] width 71 height 10
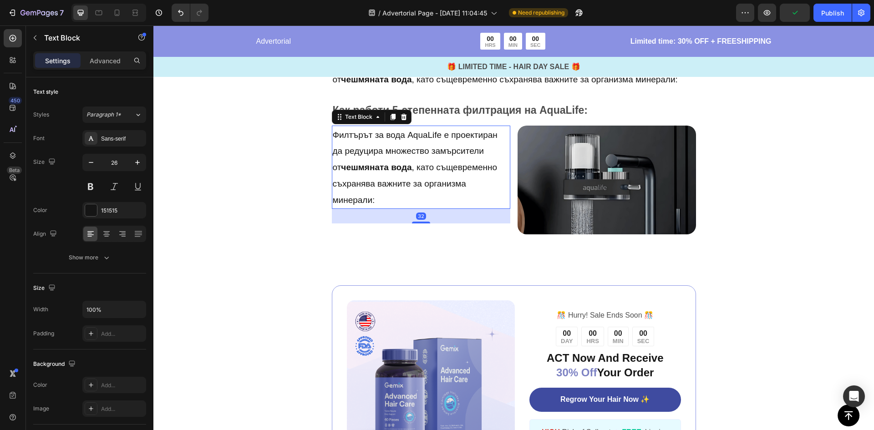
click at [397, 166] on strong "чешмяната вода" at bounding box center [376, 167] width 71 height 10
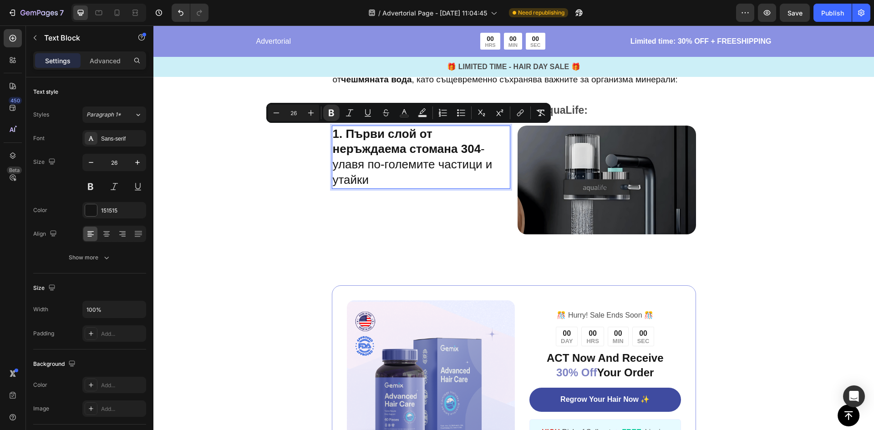
click at [297, 111] on input "26" at bounding box center [293, 112] width 18 height 11
type input "20"
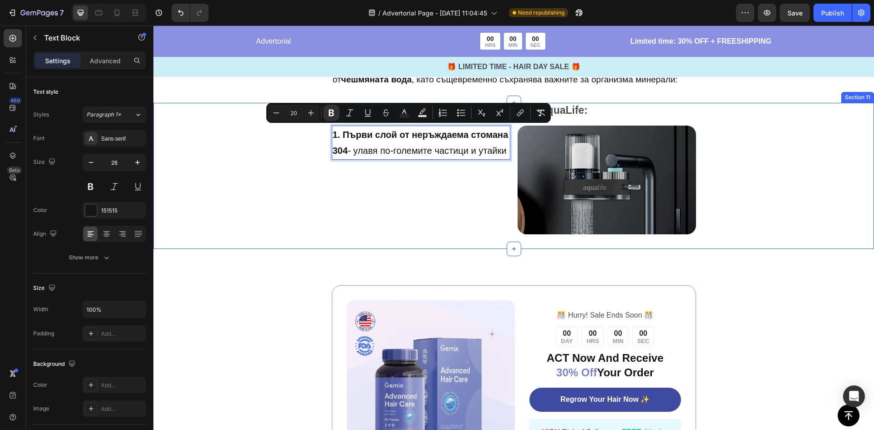
click at [262, 175] on div "Как работи 5-степенната филтрация на AquaLife: Text Block 1. Първи слой от неръ…" at bounding box center [513, 176] width 720 height 147
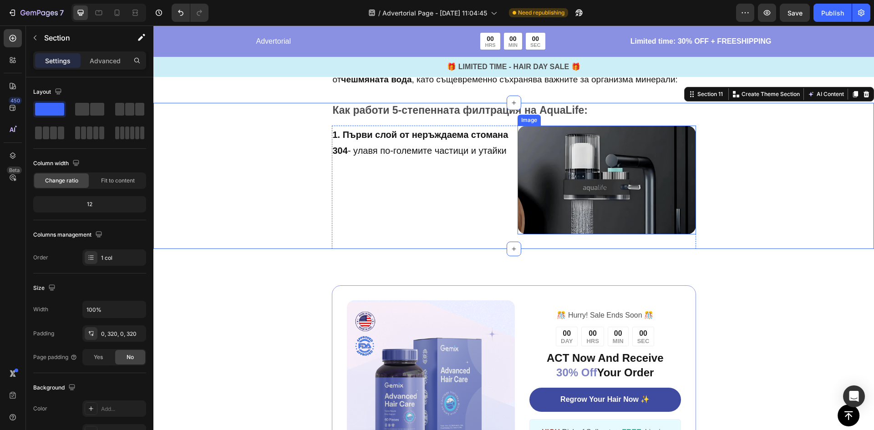
click at [576, 179] on img at bounding box center [606, 180] width 178 height 109
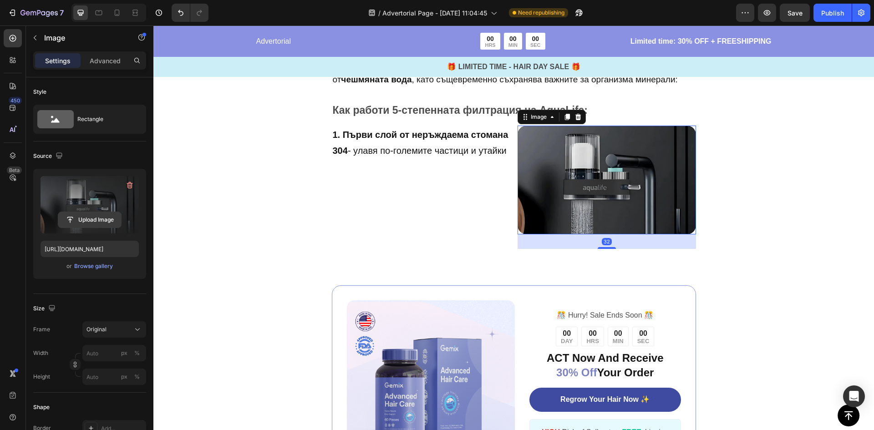
click at [91, 223] on input "file" at bounding box center [89, 219] width 63 height 15
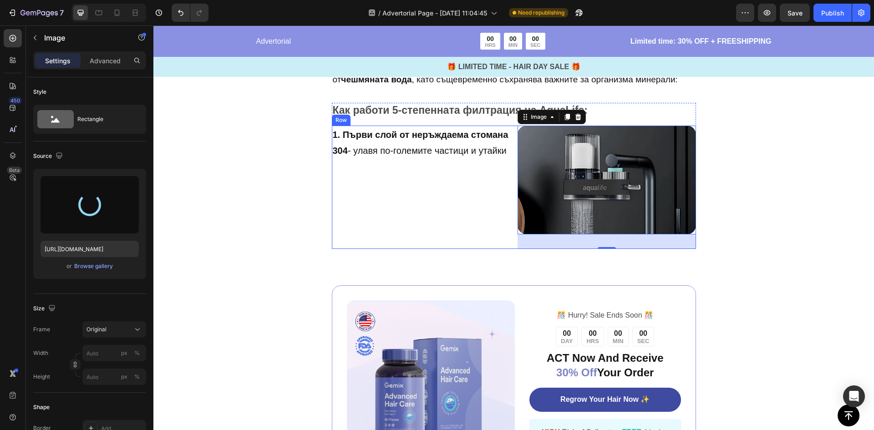
type input "https://cdn.shopify.com/s/files/1/0900/6854/9898/files/gempages_581753549872956…"
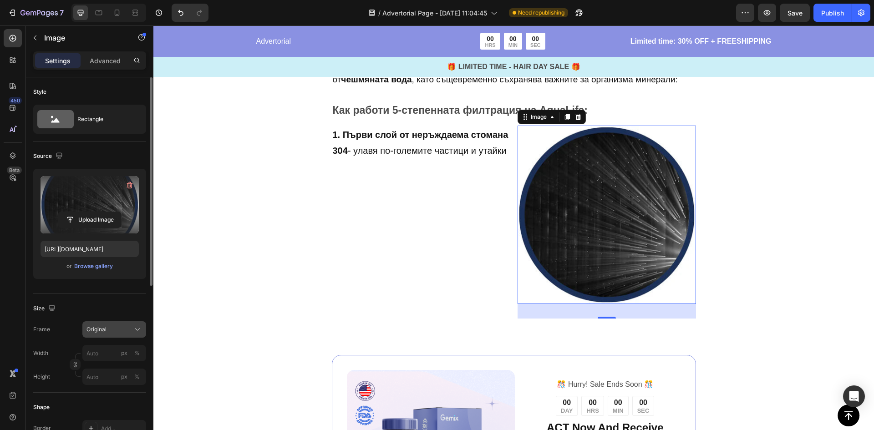
click at [107, 333] on div "Original" at bounding box center [108, 329] width 45 height 8
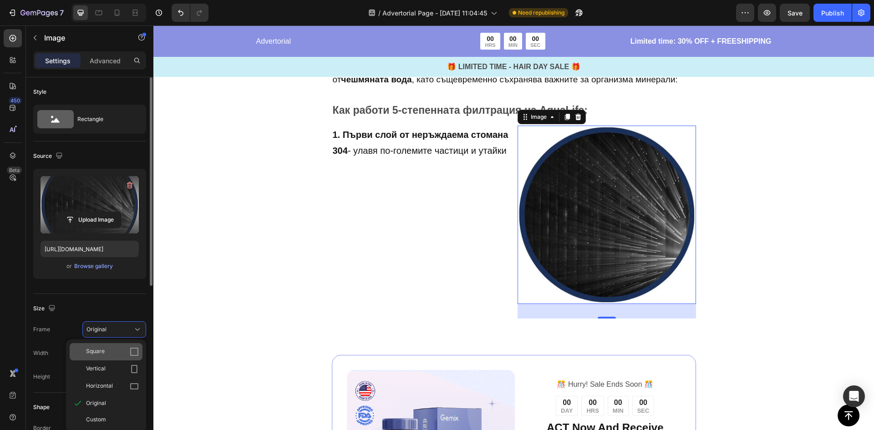
click at [99, 357] on div "Square" at bounding box center [106, 351] width 73 height 17
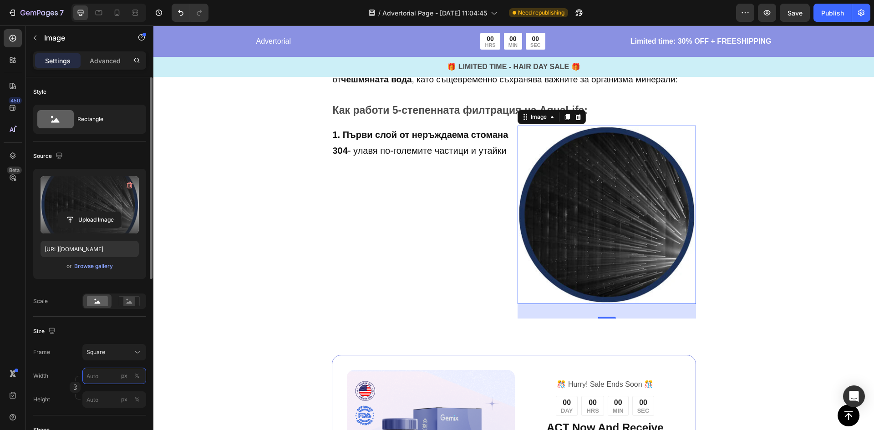
click at [107, 377] on input "px %" at bounding box center [114, 376] width 64 height 16
type input "1"
type input "10"
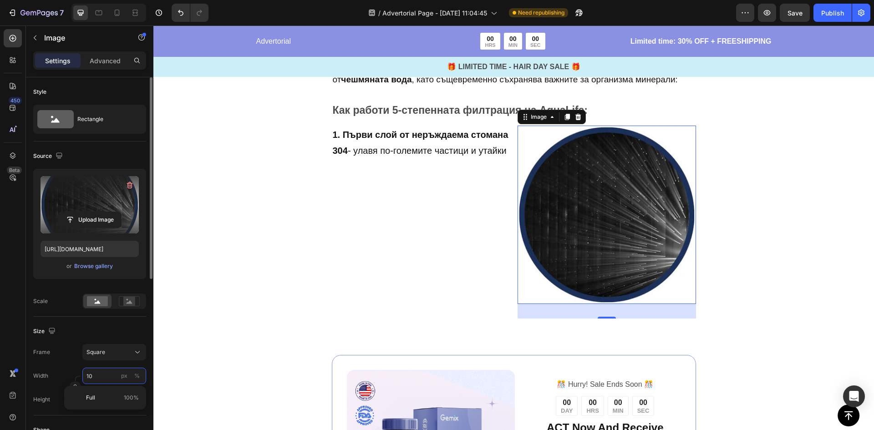
type input "100"
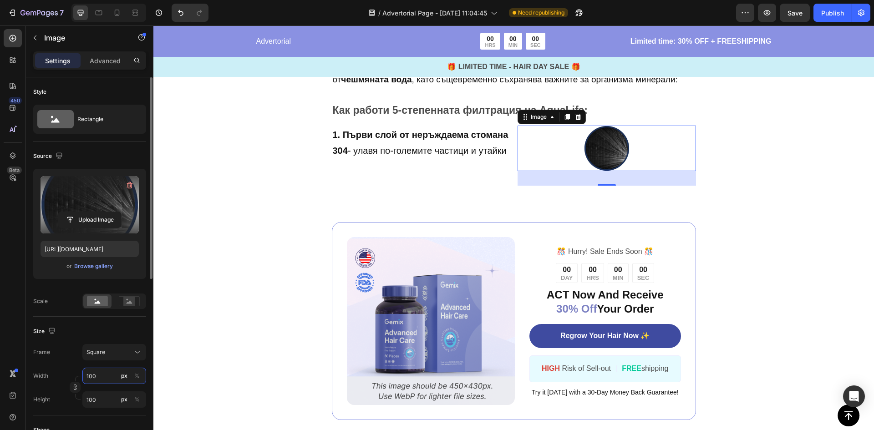
drag, startPoint x: 107, startPoint y: 377, endPoint x: 90, endPoint y: 377, distance: 17.3
click at [90, 377] on input "100" at bounding box center [114, 376] width 64 height 16
type input "15"
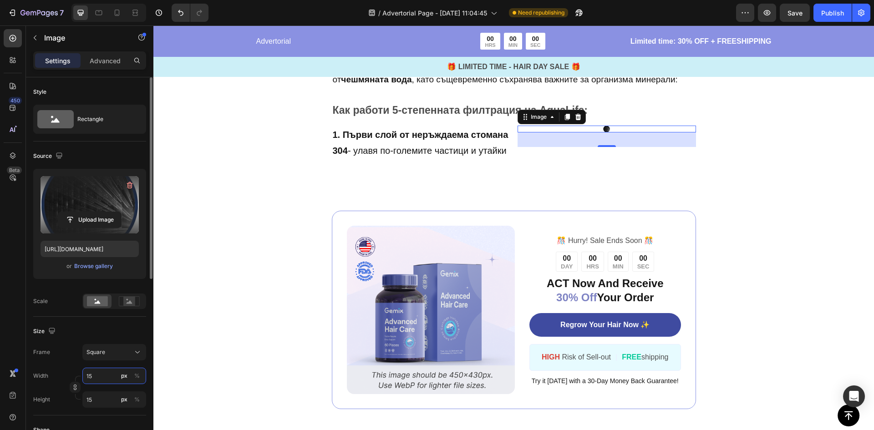
type input "150"
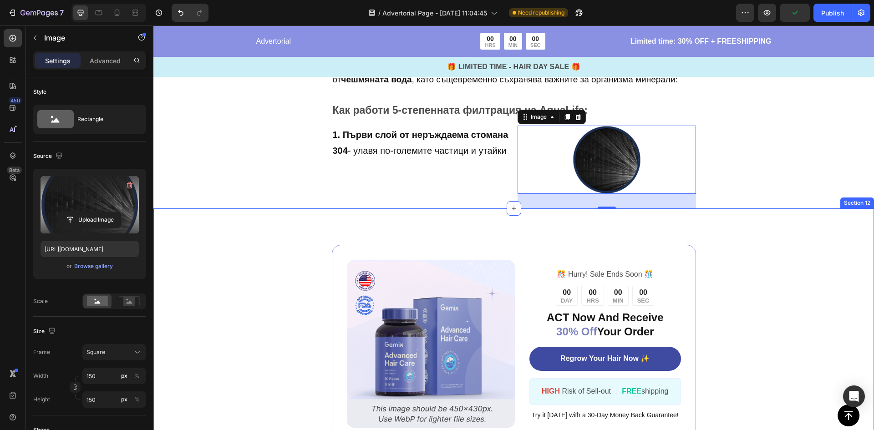
click at [291, 200] on div "Как работи 5-степенната филтрация на AquaLife: Text Block 1. Първи слой от неръ…" at bounding box center [513, 156] width 720 height 106
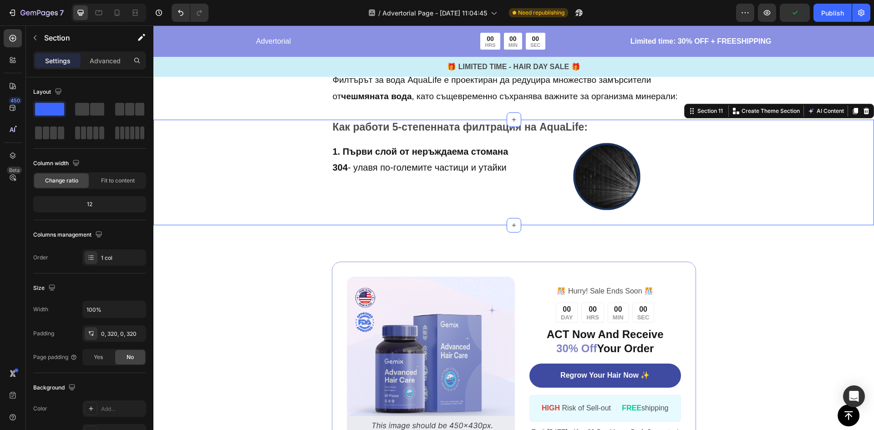
scroll to position [2709, 0]
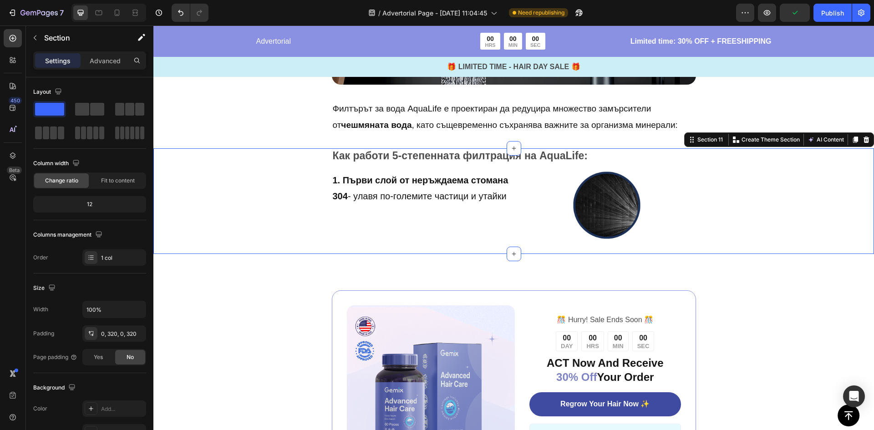
click at [777, 185] on div "Как работи 5-степенната филтрация на AquaLife: Text Block 1. Първи слой от неръ…" at bounding box center [513, 201] width 720 height 106
click at [850, 143] on div at bounding box center [855, 139] width 11 height 11
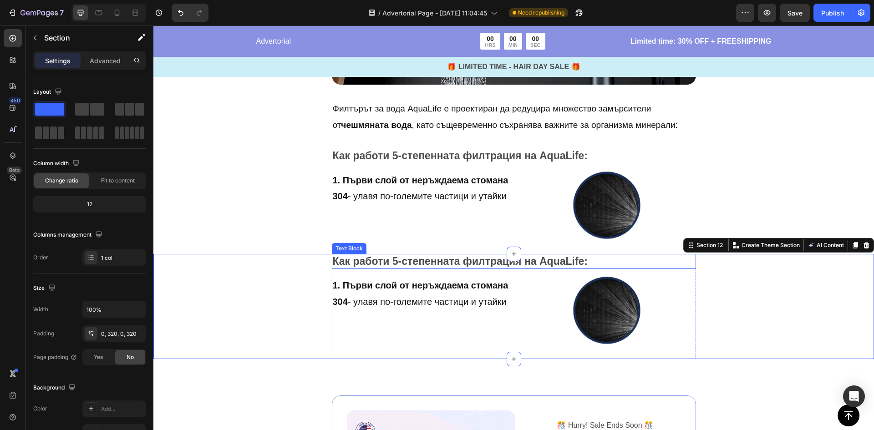
click at [427, 266] on p "Как работи 5-степенната филтрация на AquaLife:" at bounding box center [514, 262] width 362 height 14
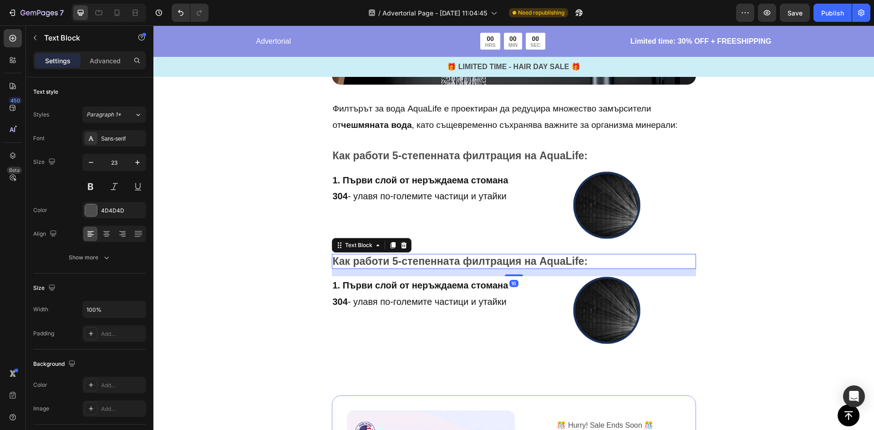
click at [427, 266] on p "Как работи 5-степенната филтрация на AquaLife:" at bounding box center [514, 262] width 362 height 14
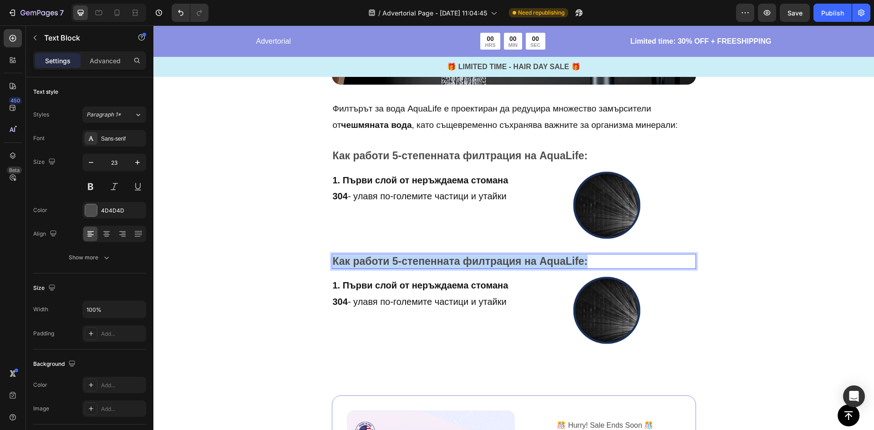
click at [427, 266] on p "Как работи 5-степенната филтрация на AquaLife:" at bounding box center [514, 262] width 362 height 14
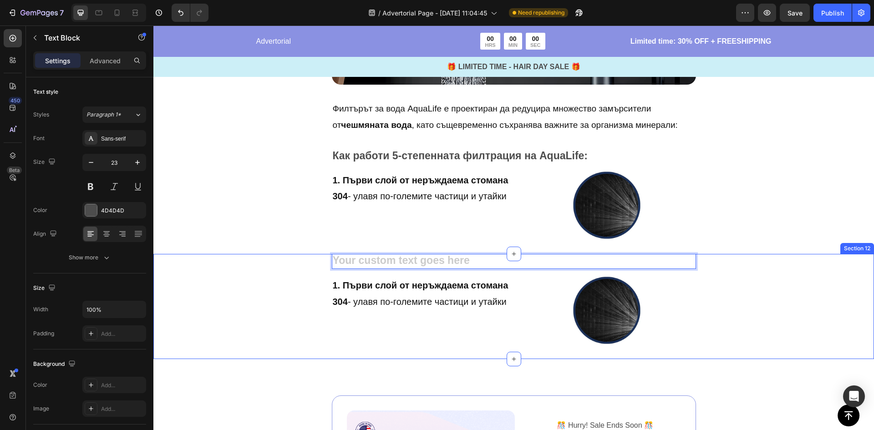
click at [282, 285] on div "Text Block 16 1. Първи слой от неръждаема стомана 304 - улавя по-големите части…" at bounding box center [513, 307] width 720 height 106
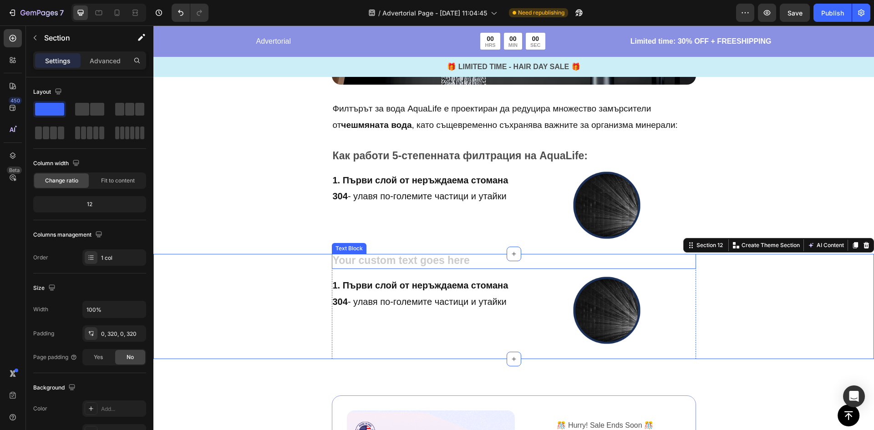
click at [365, 262] on div "Rich Text Editor. Editing area: main" at bounding box center [514, 261] width 364 height 15
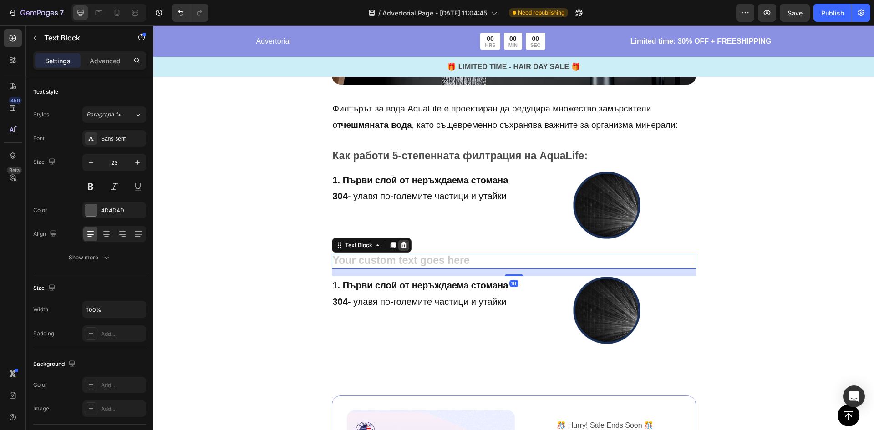
click at [400, 247] on icon at bounding box center [403, 245] width 6 height 6
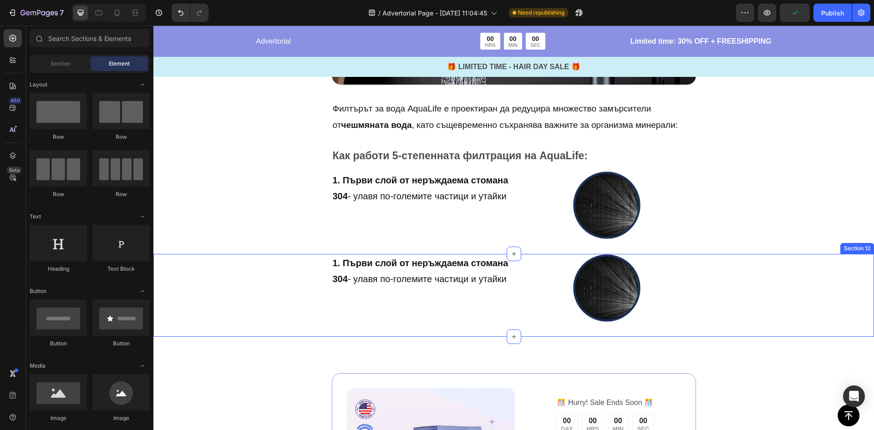
click at [335, 273] on p "1. Първи слой от неръждаема стомана 304 - улавя по-големите частици и утайки" at bounding box center [421, 271] width 177 height 33
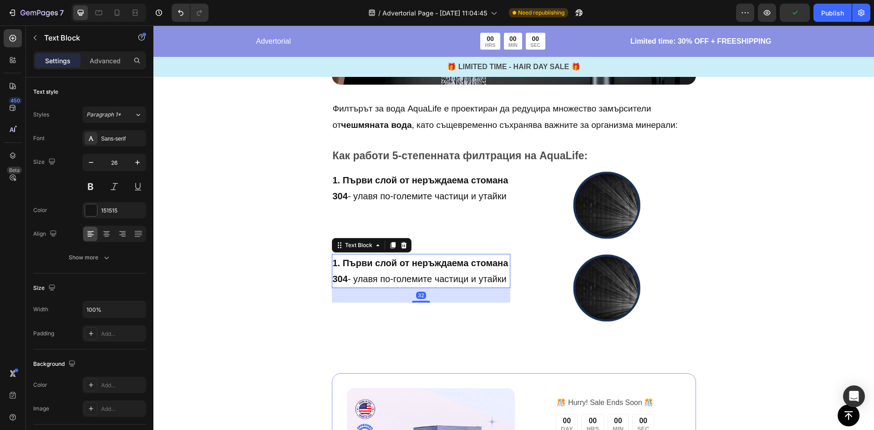
click at [353, 266] on strong "1. Първи слой от неръждаема стомана 304" at bounding box center [421, 271] width 176 height 26
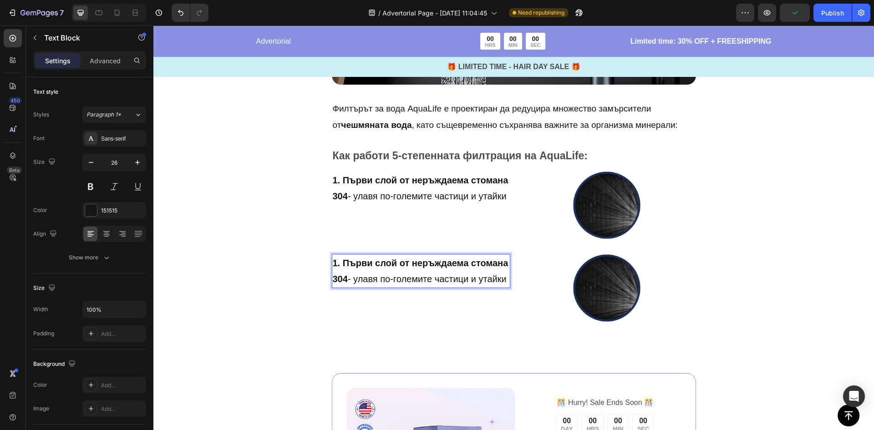
click at [344, 263] on strong "1. Първи слой от неръждаема стомана 304" at bounding box center [421, 271] width 176 height 26
drag, startPoint x: 355, startPoint y: 266, endPoint x: 503, endPoint y: 279, distance: 148.5
click at [503, 279] on span "1. Първи слой от неръждаема стомана 304 - улавя по-големите частици и утайки" at bounding box center [421, 271] width 176 height 26
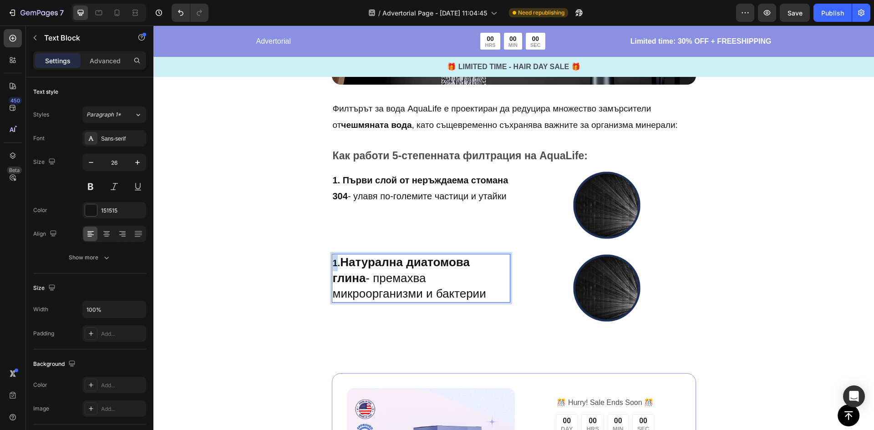
click at [333, 265] on strong "1." at bounding box center [337, 263] width 8 height 10
click at [375, 270] on p "2. Натурална диатомова глина - премахва микроорганизми и бактерии" at bounding box center [421, 278] width 177 height 47
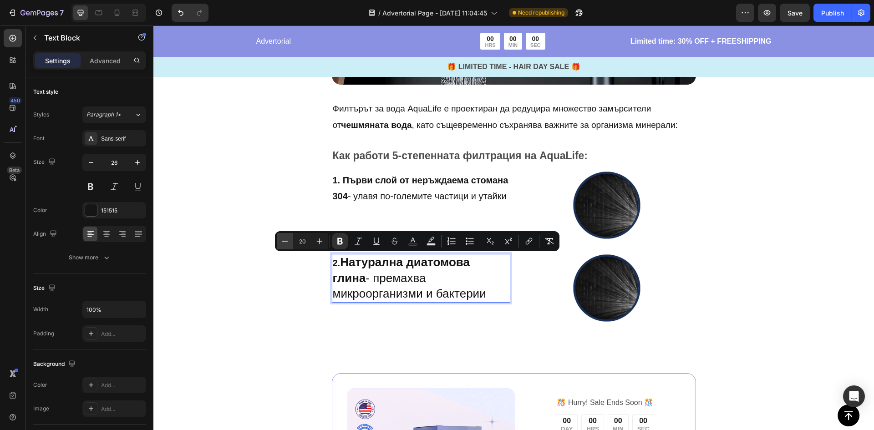
click at [286, 248] on button "Minus" at bounding box center [285, 241] width 16 height 16
type input "19"
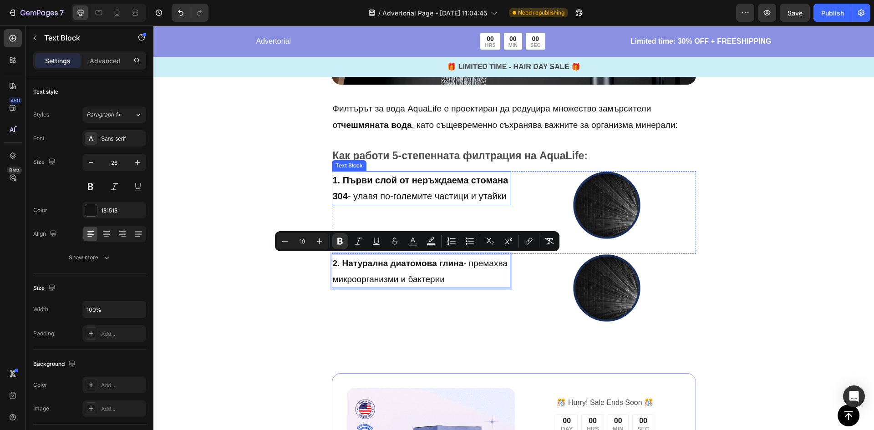
click at [361, 187] on p "1. Първи слой от неръждаема стомана 304 - улавя по-големите частици и утайки" at bounding box center [421, 188] width 177 height 33
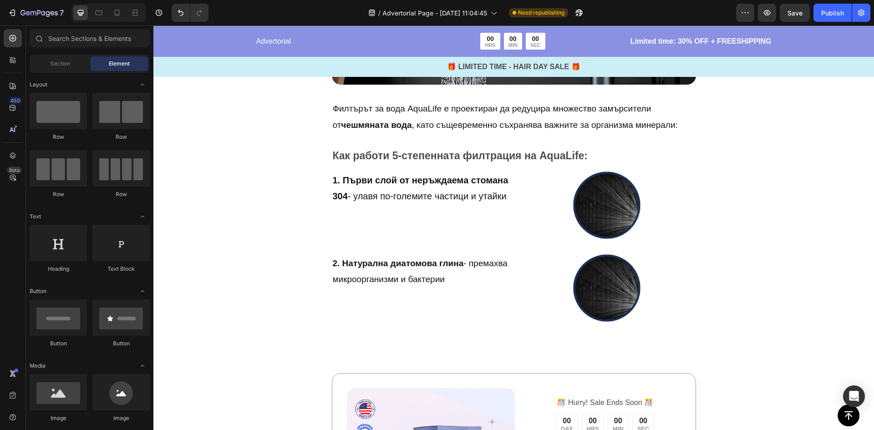
click at [369, 182] on strong "1. Първи слой от неръждаема стомана 304" at bounding box center [421, 188] width 176 height 26
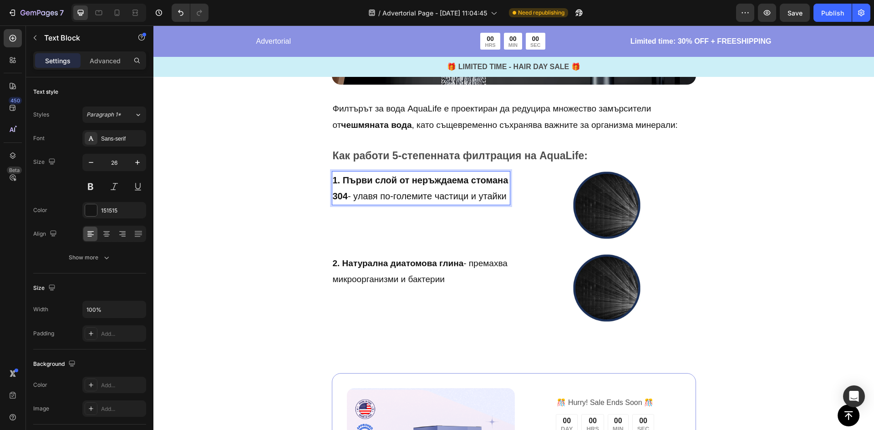
click at [369, 182] on strong "1. Първи слой от неръждаема стомана 304" at bounding box center [421, 188] width 176 height 26
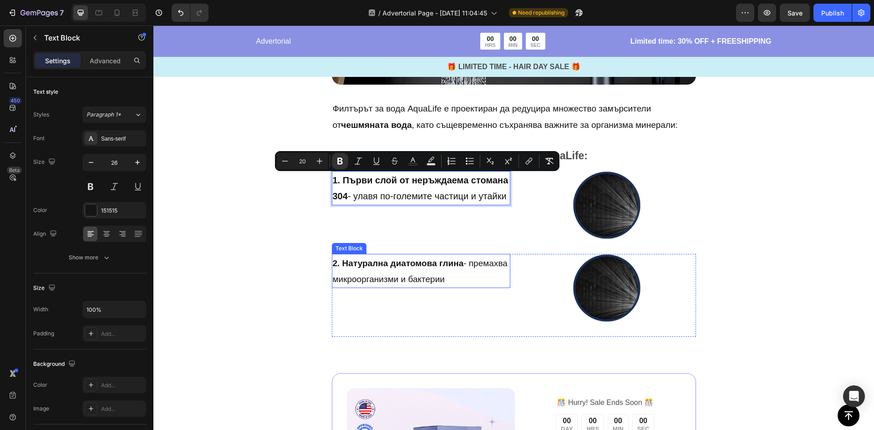
click at [348, 268] on p "2. Натурална диатомова глина - премахва микроорганизми и бактерии" at bounding box center [421, 271] width 177 height 33
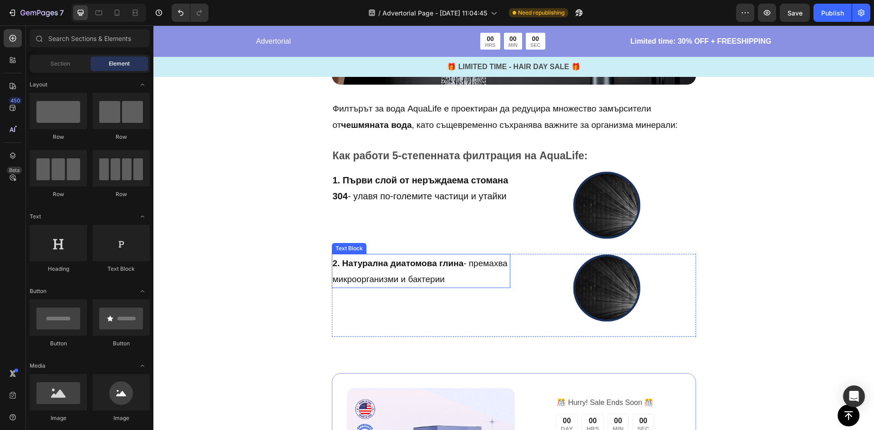
click at [364, 265] on strong "2. Натурална диатомова глина" at bounding box center [398, 263] width 131 height 10
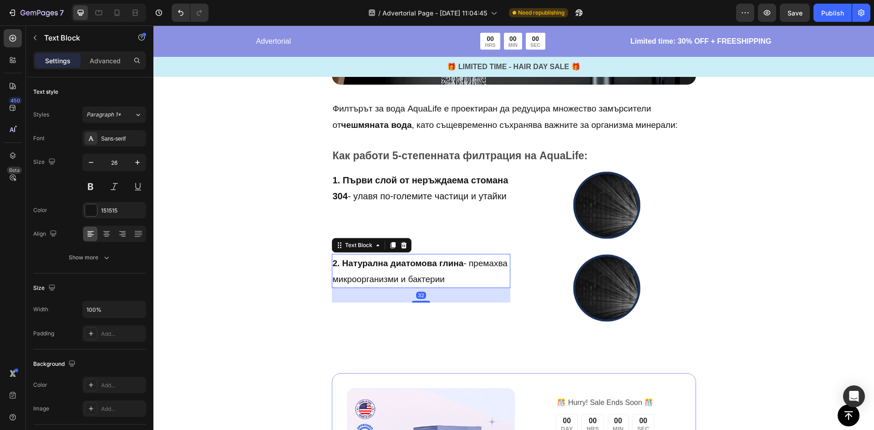
click at [364, 265] on strong "2. Натурална диатомова глина" at bounding box center [398, 263] width 131 height 10
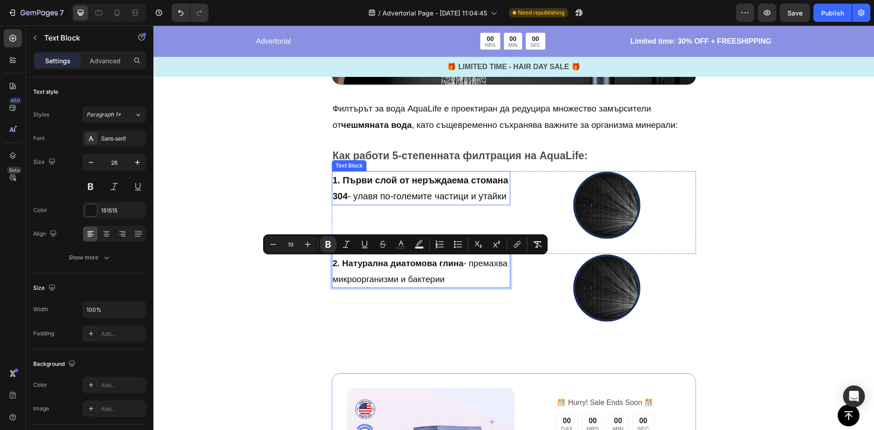
click at [368, 192] on span "1. Първи слой от неръждаема стомана 304 - улавя по-големите частици и утайки" at bounding box center [421, 188] width 176 height 26
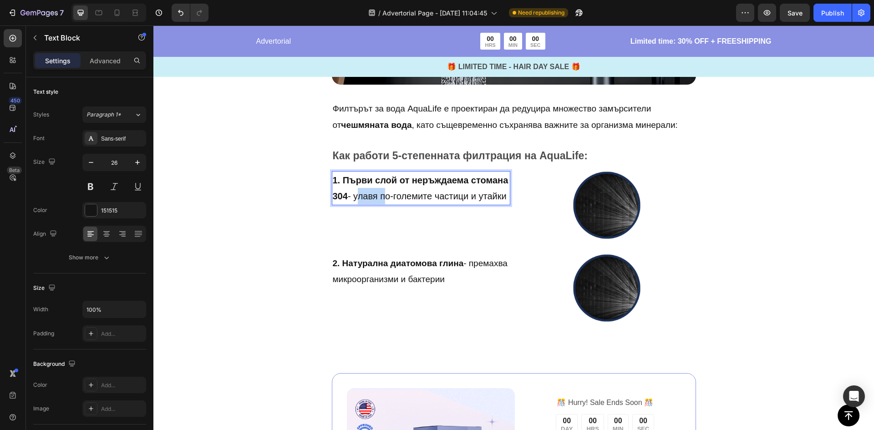
click at [362, 197] on span "1. Първи слой от неръждаема стомана 304 - улавя по-големите частици и утайки" at bounding box center [421, 188] width 176 height 26
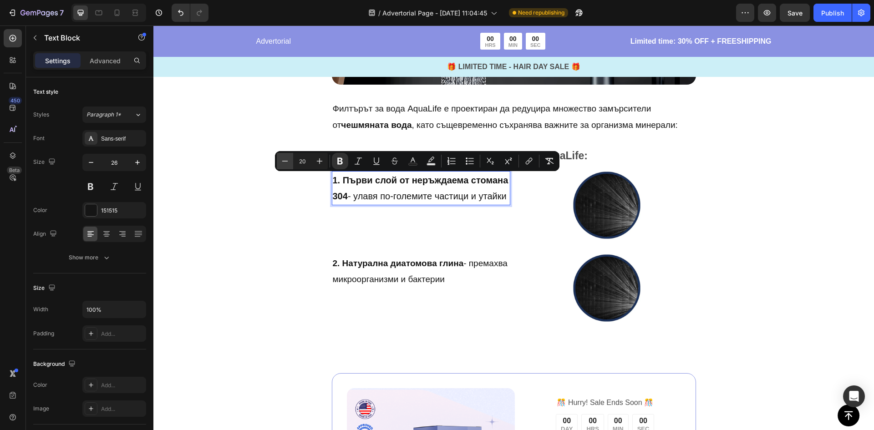
click at [285, 164] on icon "Editor contextual toolbar" at bounding box center [284, 161] width 9 height 9
type input "19"
click at [397, 269] on p "2. Натурална диатомова глина - премахва микроорганизми и бактерии" at bounding box center [421, 271] width 177 height 33
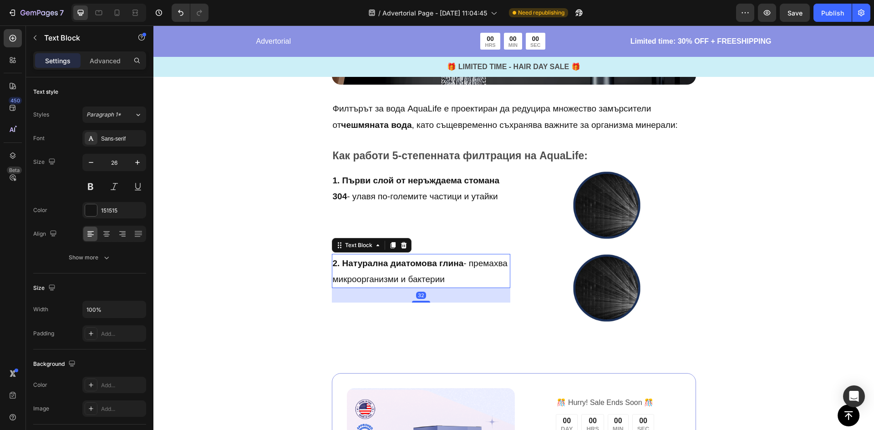
click at [596, 278] on img at bounding box center [606, 288] width 68 height 68
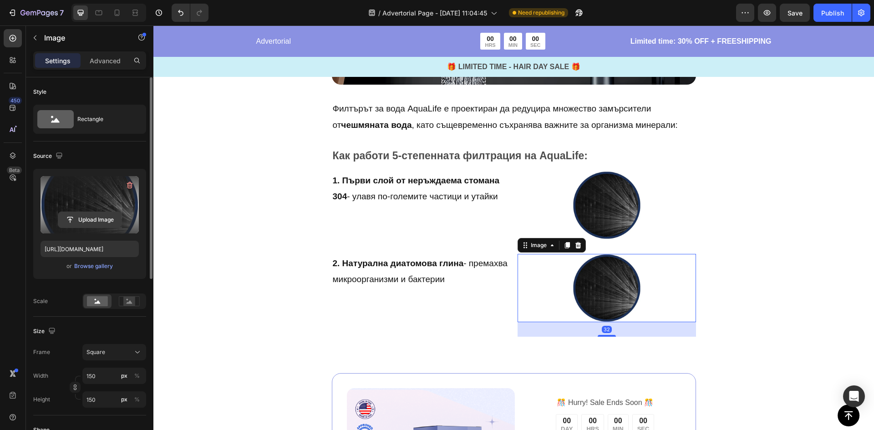
click at [91, 219] on input "file" at bounding box center [89, 219] width 63 height 15
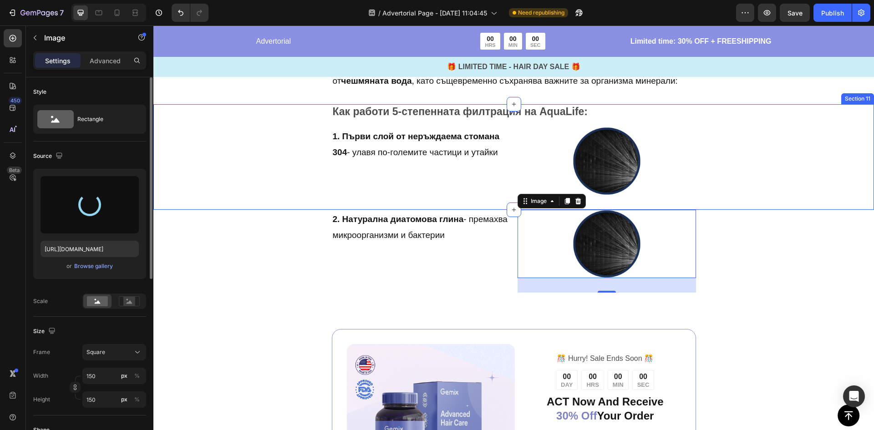
scroll to position [2755, 0]
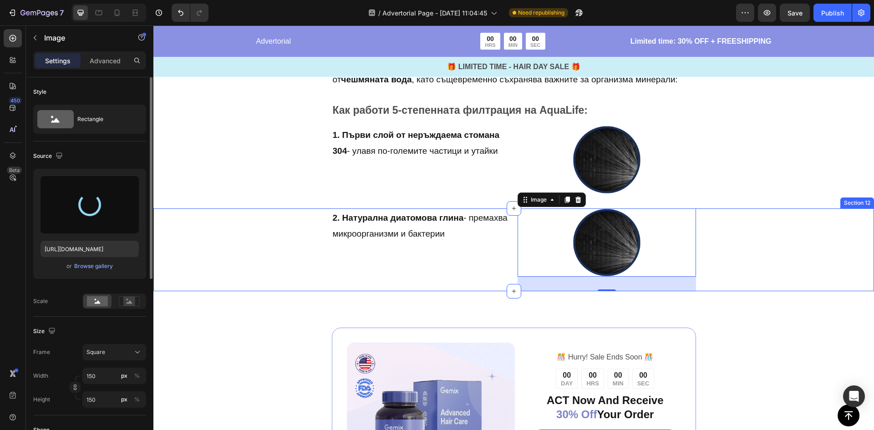
type input "https://cdn.shopify.com/s/files/1/0900/6854/9898/files/gempages_581753549872956…"
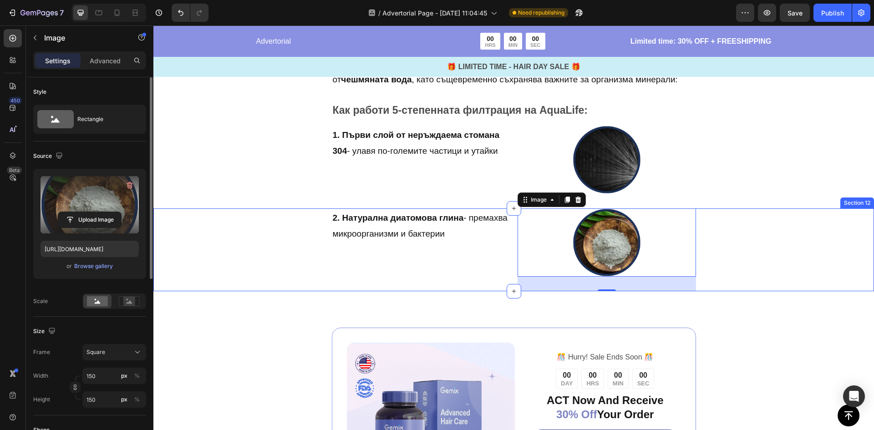
click at [767, 239] on div "2. Натурална диатомова глина - премахва микроорганизми и бактерии Text Block Im…" at bounding box center [513, 249] width 720 height 83
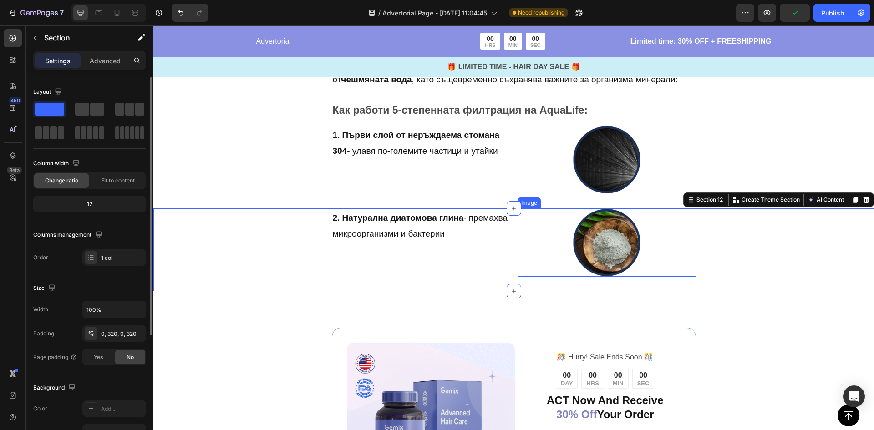
click at [610, 242] on img at bounding box center [606, 242] width 68 height 68
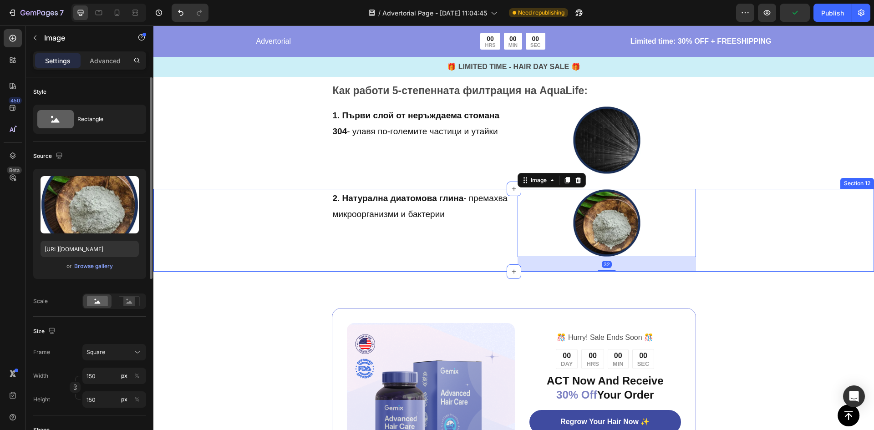
scroll to position [2800, 0]
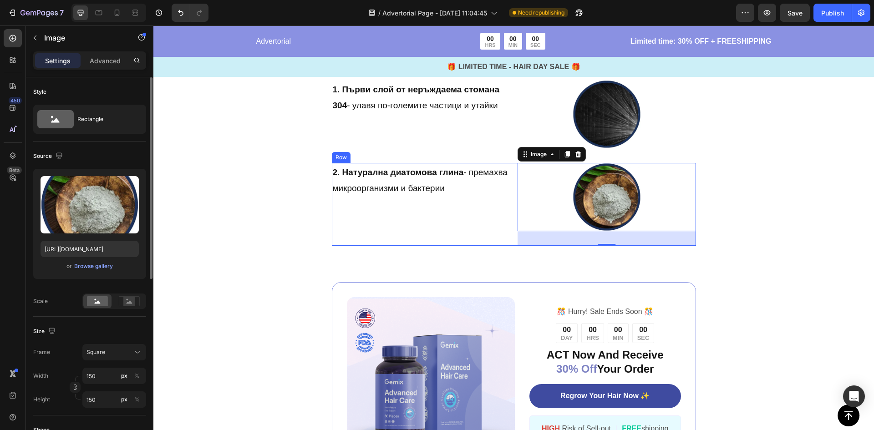
click at [381, 211] on div "2. Натурална диатомова глина - премахва микроорганизми и бактерии Text Block" at bounding box center [421, 204] width 178 height 83
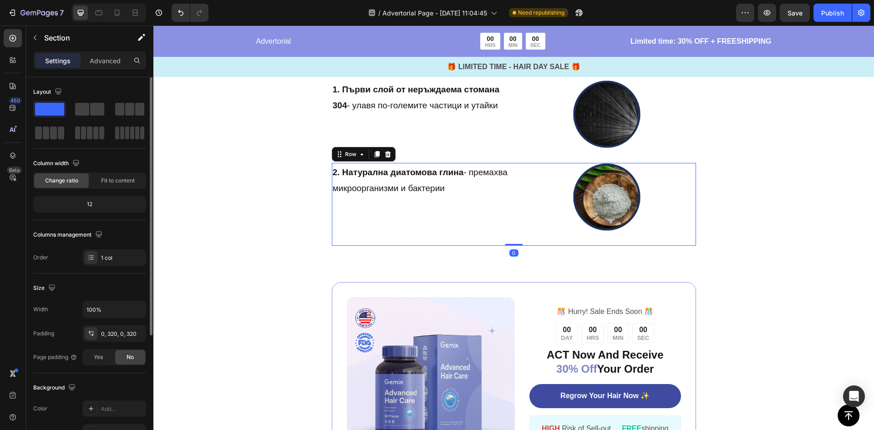
click at [276, 207] on div "2. Натурална диатомова глина - премахва микроорганизми и бактерии Text Block Im…" at bounding box center [513, 204] width 720 height 83
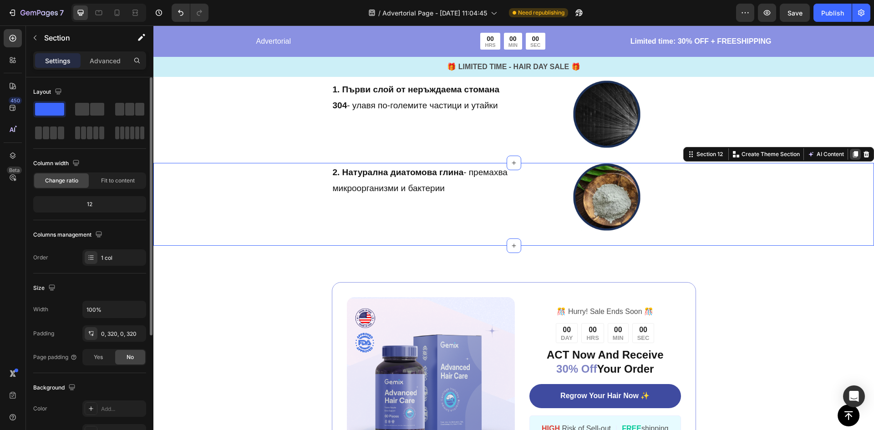
click at [851, 157] on icon at bounding box center [854, 154] width 7 height 7
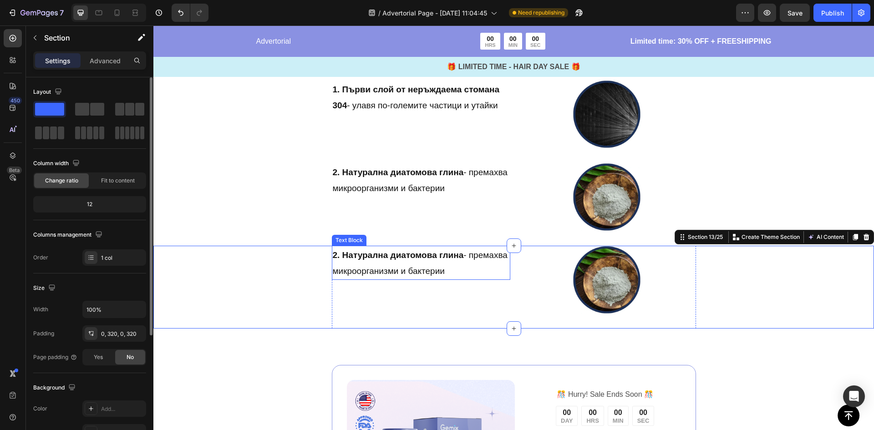
click at [400, 259] on strong "2. Натурална диатомова глина" at bounding box center [398, 255] width 131 height 10
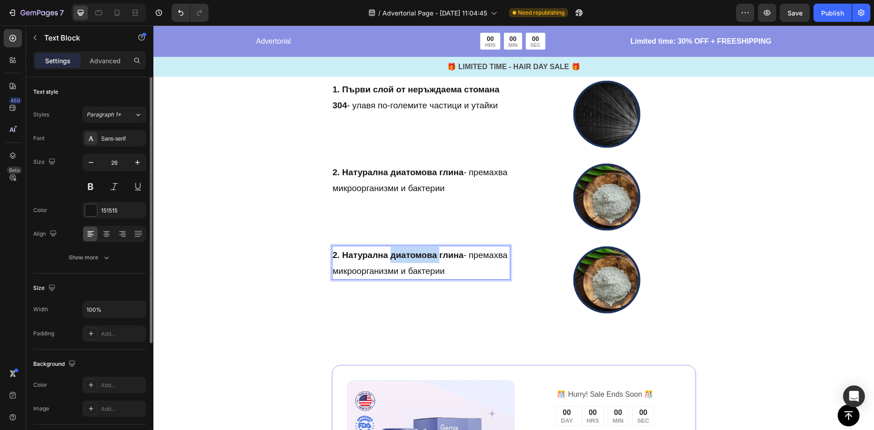
click at [400, 259] on strong "2. Натурална диатомова глина" at bounding box center [398, 255] width 131 height 10
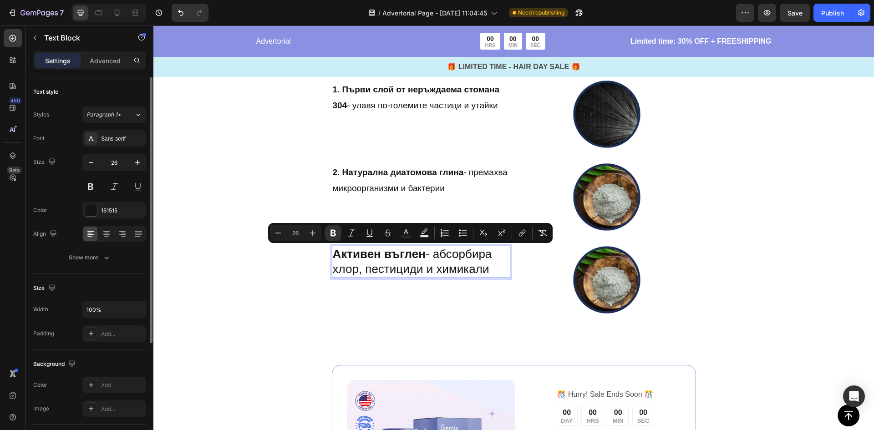
click at [297, 235] on input "26" at bounding box center [295, 233] width 18 height 11
type input "19"
drag, startPoint x: 349, startPoint y: 253, endPoint x: 341, endPoint y: 255, distance: 7.9
click at [345, 254] on strong "Активен въглен" at bounding box center [367, 255] width 68 height 10
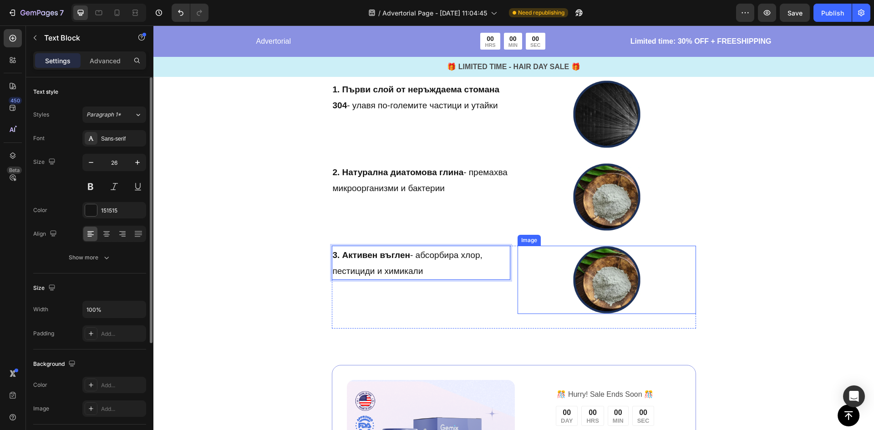
click at [621, 264] on img at bounding box center [606, 280] width 68 height 68
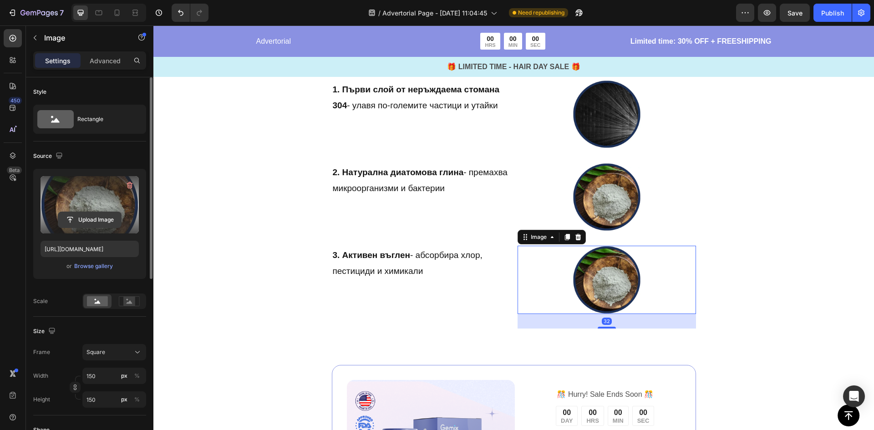
click at [78, 216] on input "file" at bounding box center [89, 219] width 63 height 15
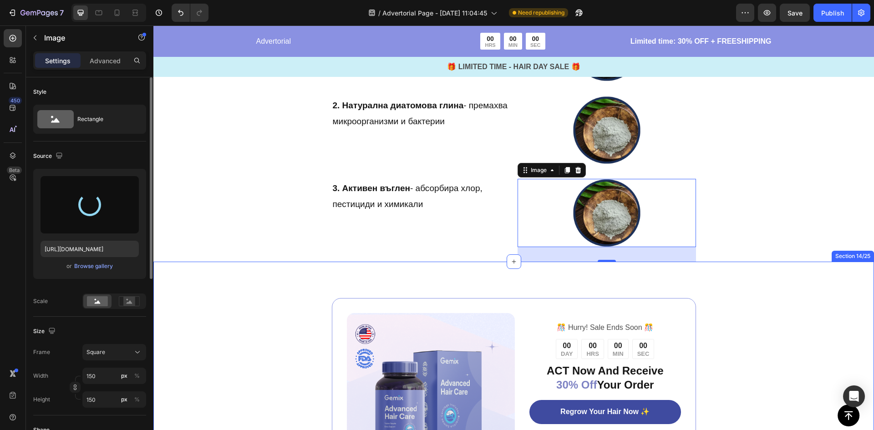
scroll to position [2709, 0]
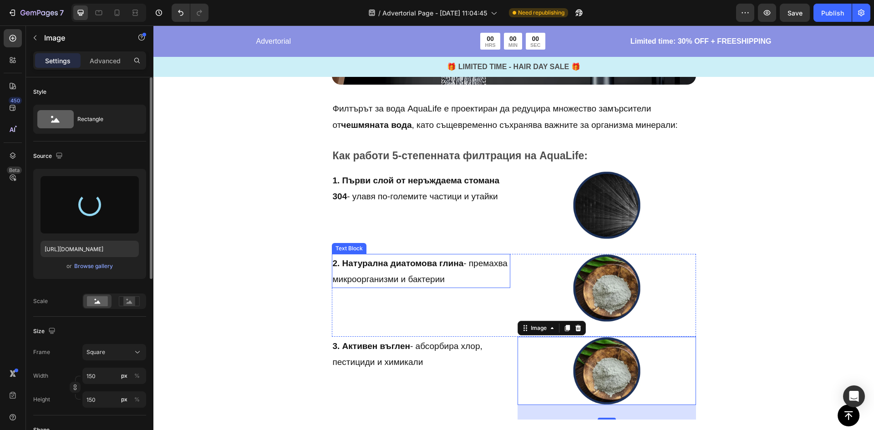
type input "https://cdn.shopify.com/s/files/1/0900/6854/9898/files/gempages_581753549872956…"
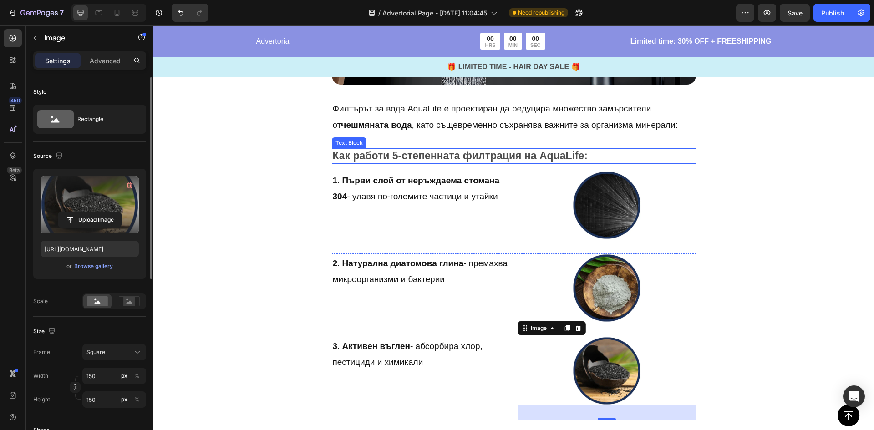
click at [461, 156] on p "Как работи 5-степенната филтрация на AquaLife:" at bounding box center [514, 156] width 362 height 14
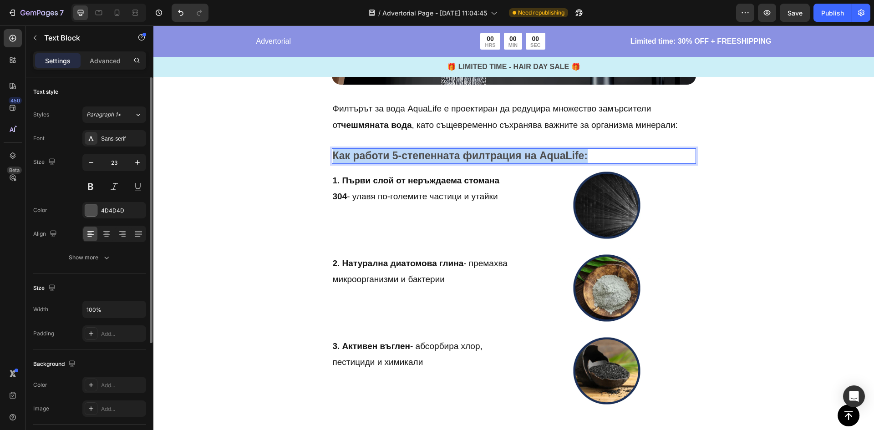
click at [461, 156] on p "Как работи 5-степенната филтрация на AquaLife:" at bounding box center [514, 156] width 362 height 14
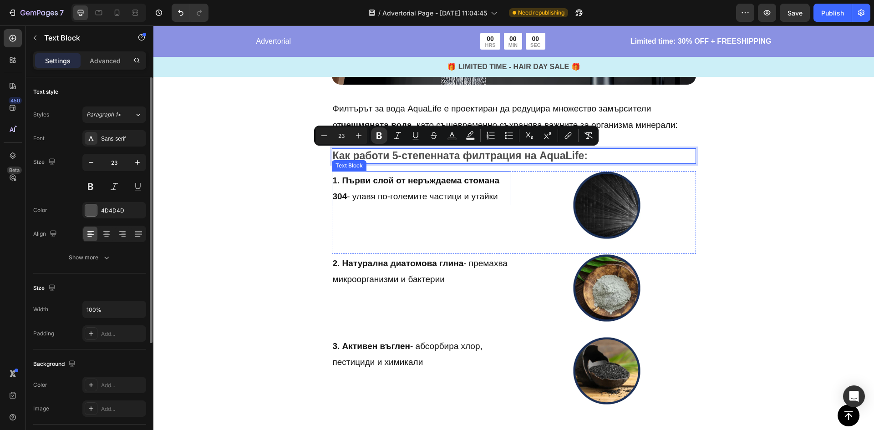
click at [307, 208] on div "Как работи 5-степенната филтрация на AquaLife: Text Block 16 1. Първи слой от н…" at bounding box center [513, 201] width 429 height 106
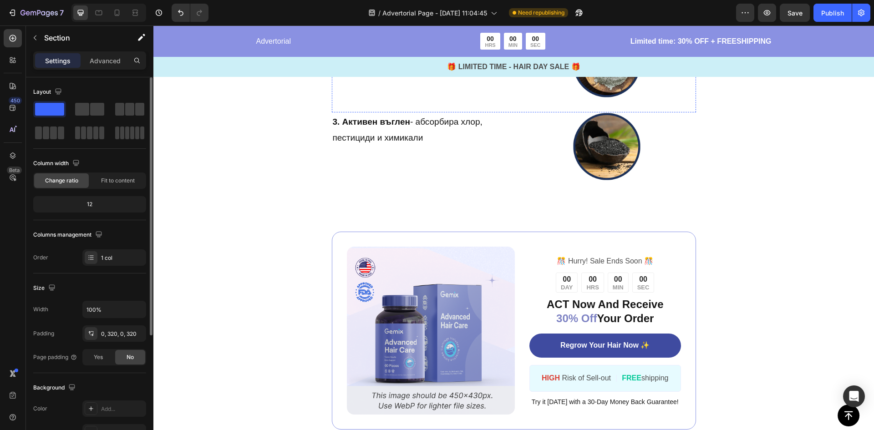
scroll to position [2937, 0]
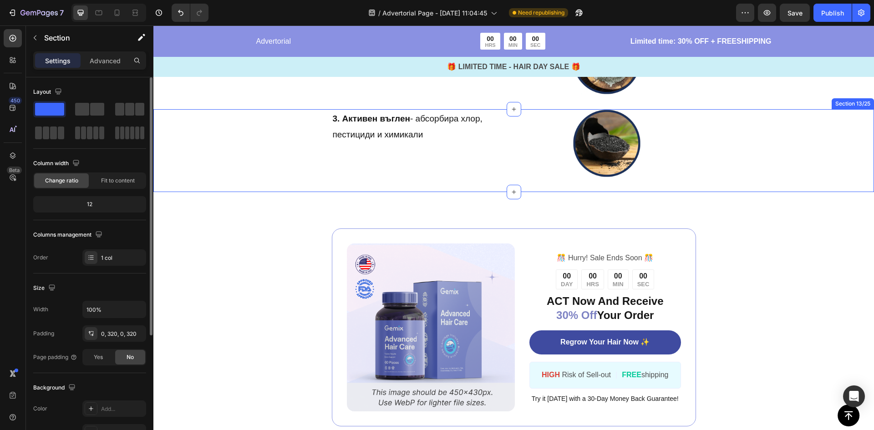
click at [759, 155] on div "3. Активен въглен - абсорбира хлор, пестициди и химикали Text Block Image Row R…" at bounding box center [513, 150] width 720 height 83
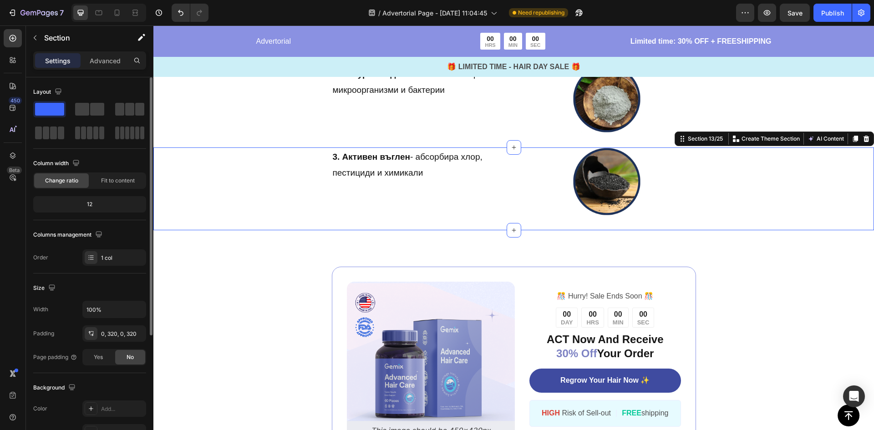
scroll to position [2846, 0]
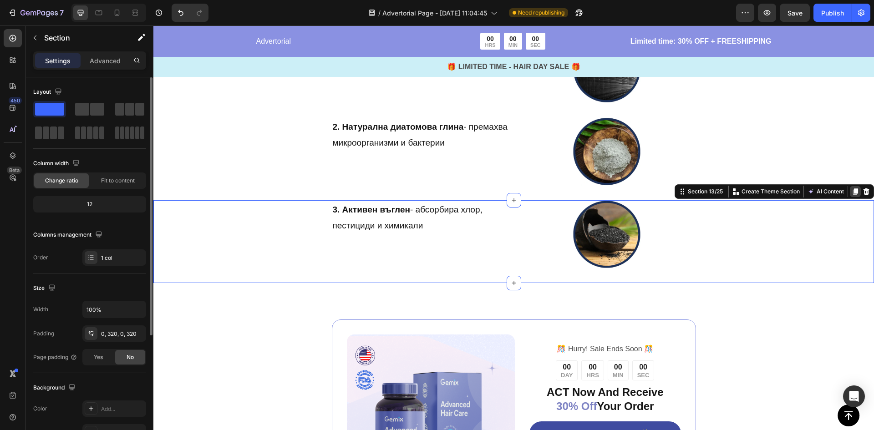
click at [851, 190] on icon at bounding box center [854, 191] width 7 height 7
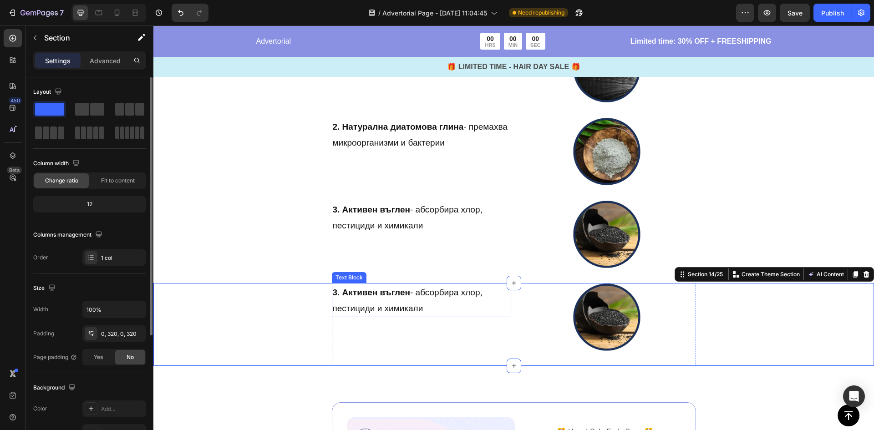
click at [396, 305] on span "3. Активен въглен - абсорбира хлор, пестициди и химикали" at bounding box center [408, 301] width 150 height 26
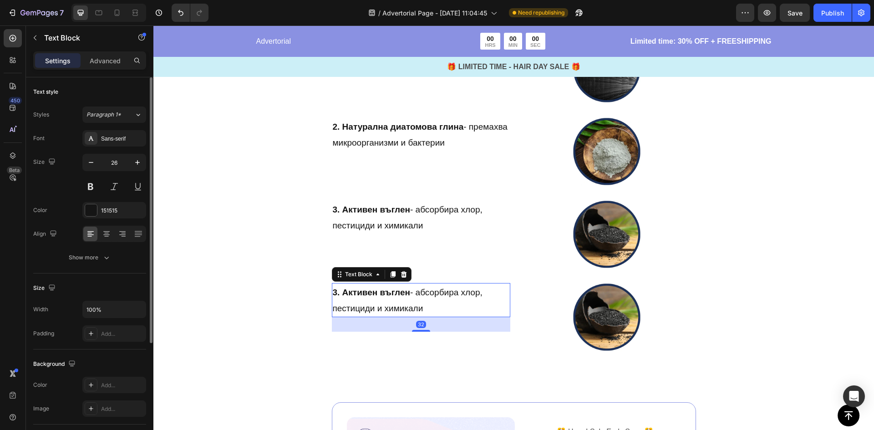
click at [425, 304] on p "3. Активен въглен - абсорбира хлор, пестициди и химикали" at bounding box center [421, 300] width 177 height 33
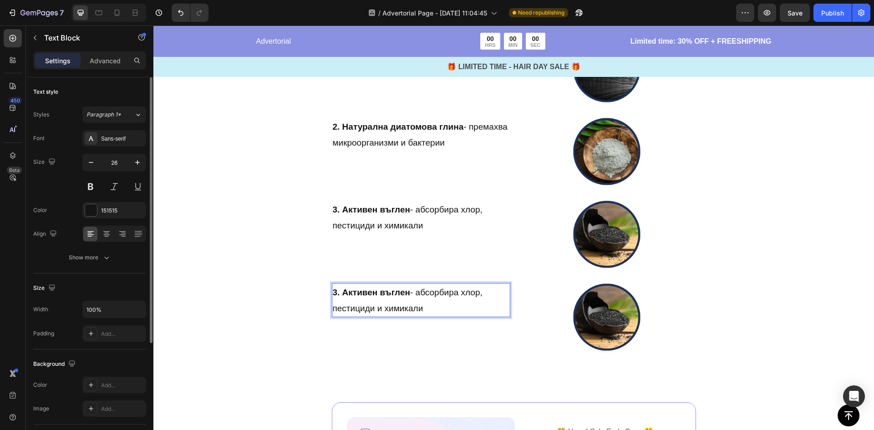
drag, startPoint x: 425, startPoint y: 306, endPoint x: 340, endPoint y: 295, distance: 84.9
click at [340, 295] on p "3. Активен въглен - абсорбира хлор, пестициди и химикали" at bounding box center [421, 300] width 177 height 33
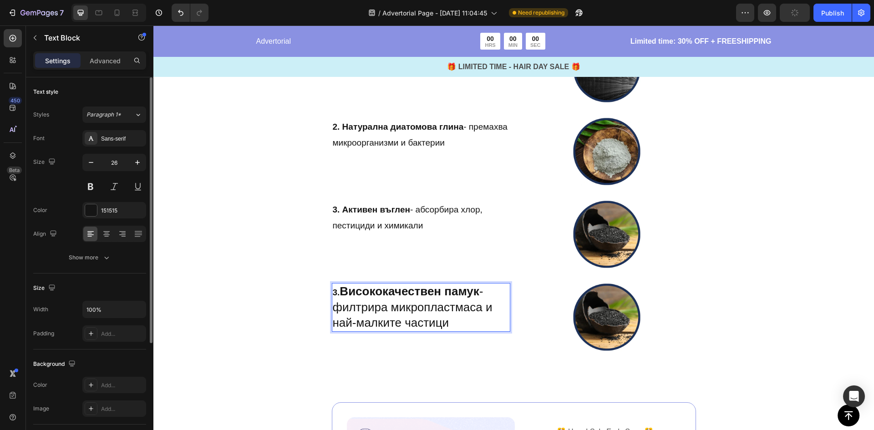
click at [348, 294] on strong "Висококачествен памук" at bounding box center [408, 291] width 139 height 14
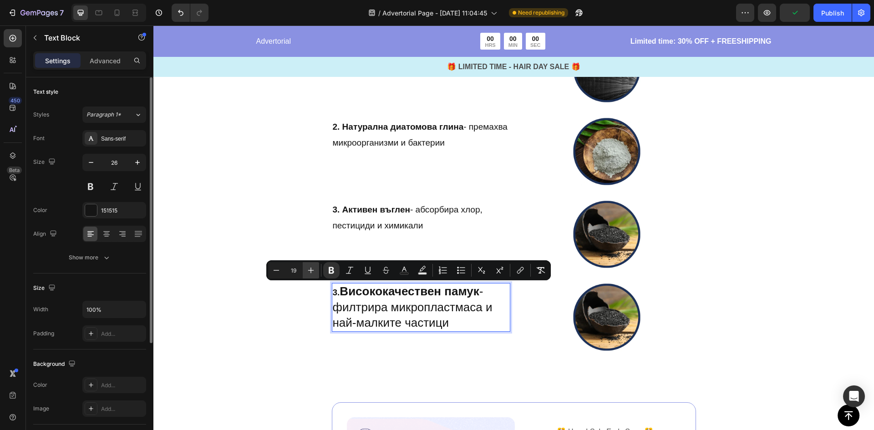
click at [309, 273] on icon "Editor contextual toolbar" at bounding box center [310, 270] width 9 height 9
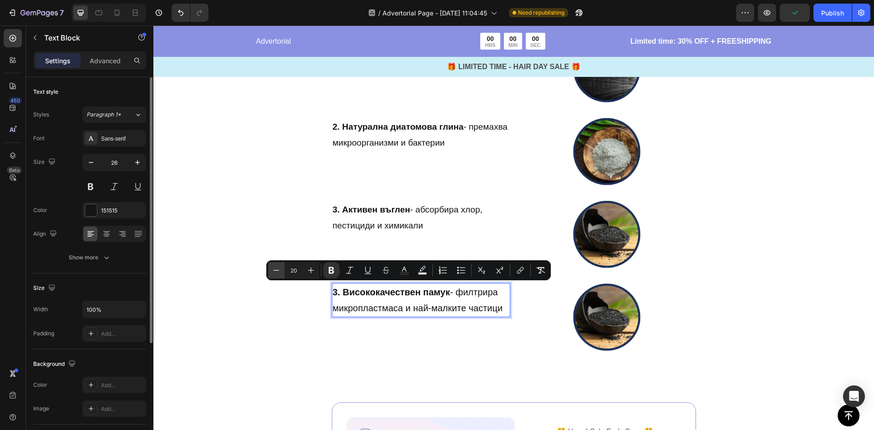
click at [276, 273] on icon "Editor contextual toolbar" at bounding box center [276, 270] width 9 height 9
type input "19"
click at [272, 299] on div "3. Висококачествен памук - филтрира микропластмаса и най-малките частици Text B…" at bounding box center [513, 324] width 720 height 83
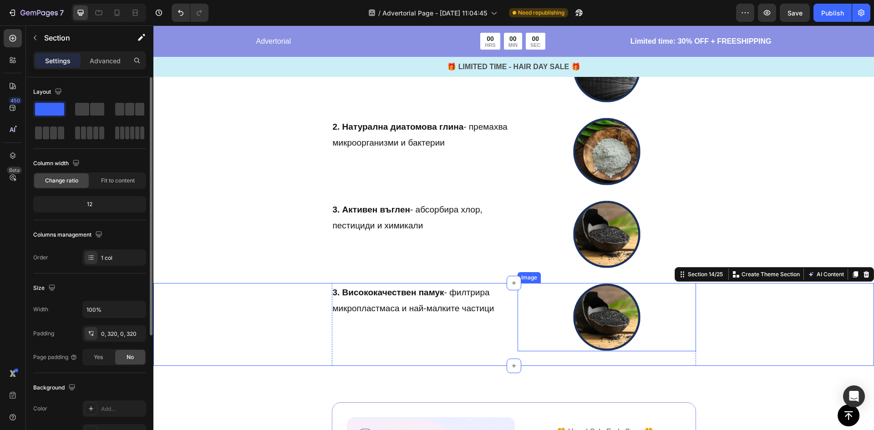
click at [590, 305] on img at bounding box center [606, 317] width 68 height 68
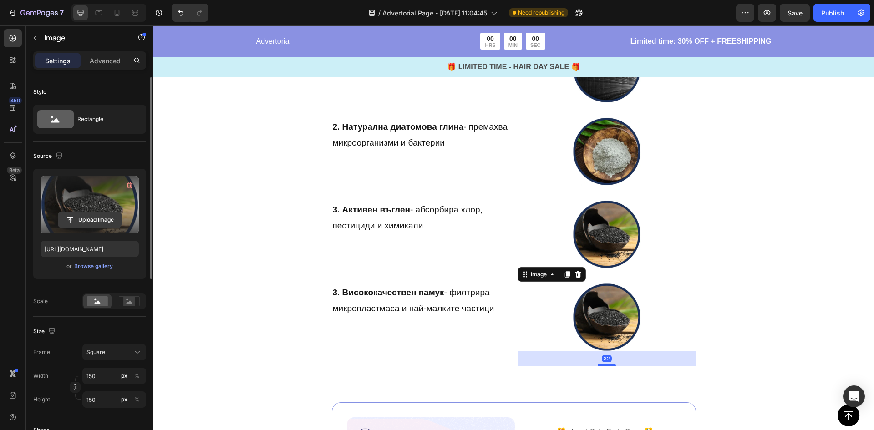
click at [114, 224] on input "file" at bounding box center [89, 219] width 63 height 15
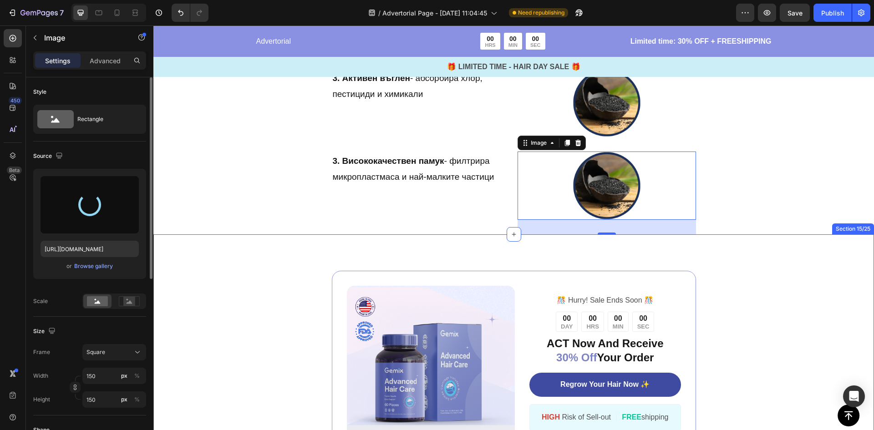
scroll to position [2982, 0]
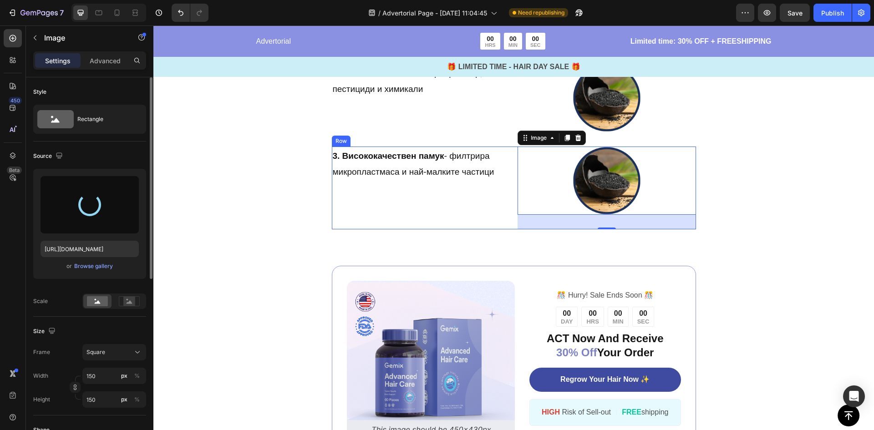
type input "https://cdn.shopify.com/s/files/1/0900/6854/9898/files/gempages_581753549872956…"
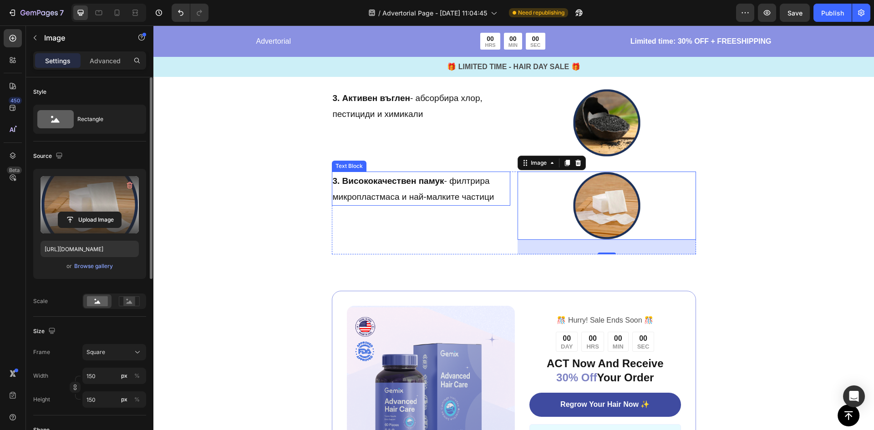
scroll to position [2891, 0]
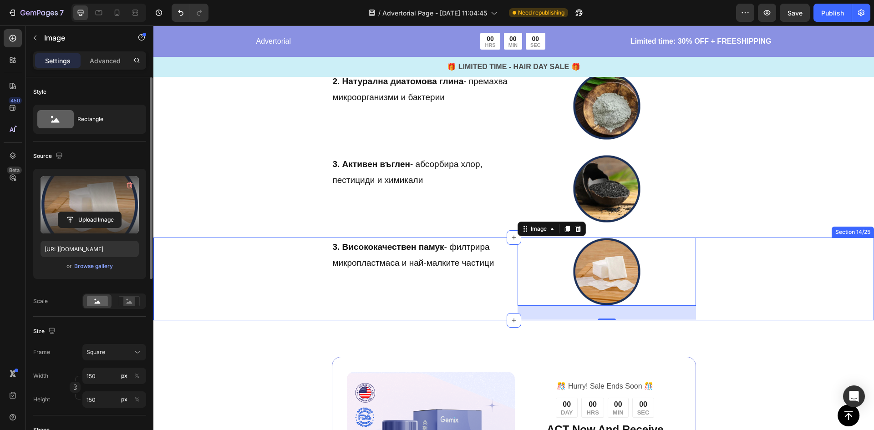
click at [738, 285] on div "3. Висококачествен памук - филтрира микропластмаса и най-малките частици Text B…" at bounding box center [513, 279] width 720 height 83
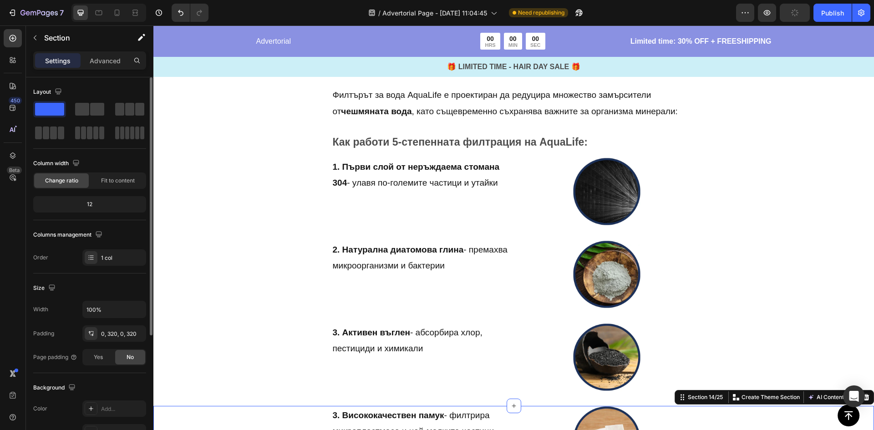
scroll to position [2709, 0]
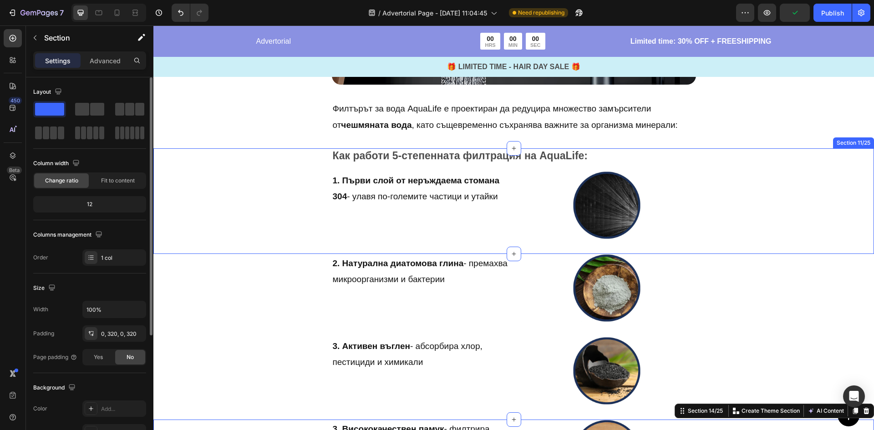
click at [727, 203] on div "Как работи 5-степенната филтрация на AquaLife: Text Block 1. Първи слой от неръ…" at bounding box center [513, 201] width 720 height 106
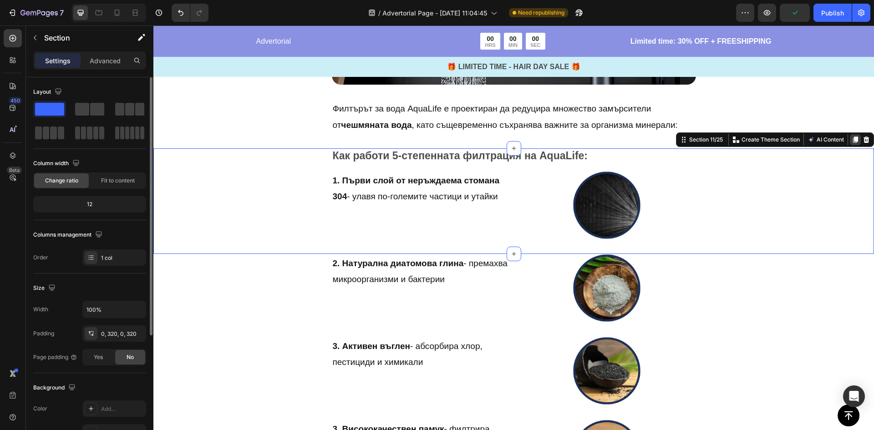
click at [851, 137] on icon at bounding box center [854, 139] width 7 height 7
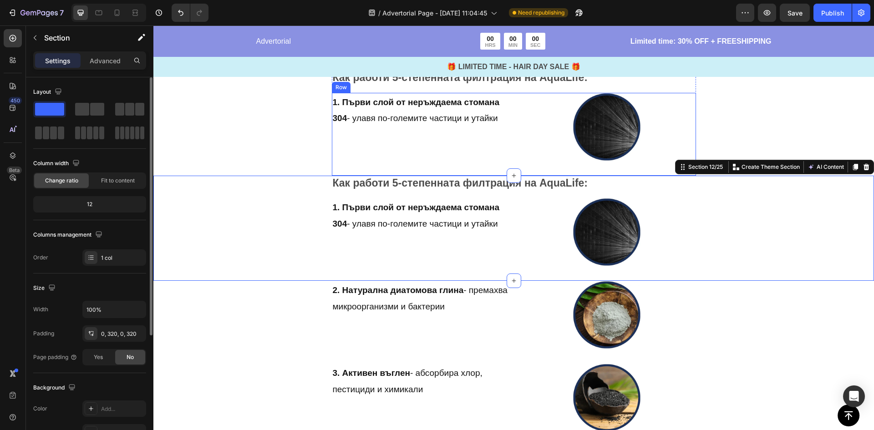
scroll to position [2800, 0]
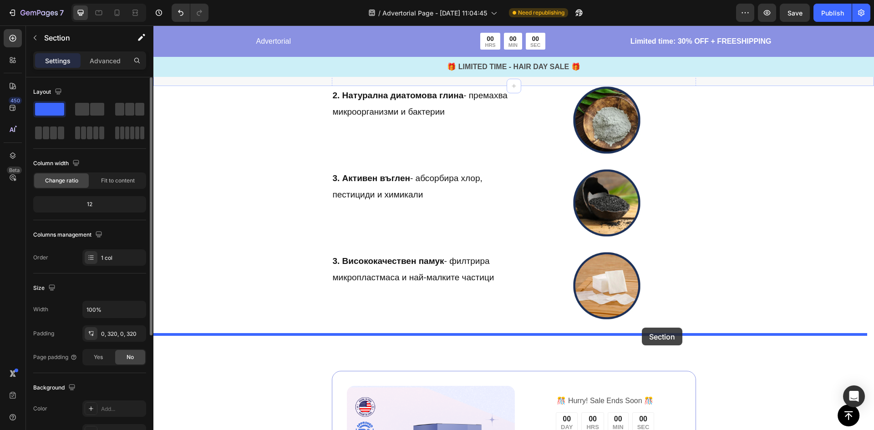
drag, startPoint x: 677, startPoint y: 156, endPoint x: 641, endPoint y: 329, distance: 176.1
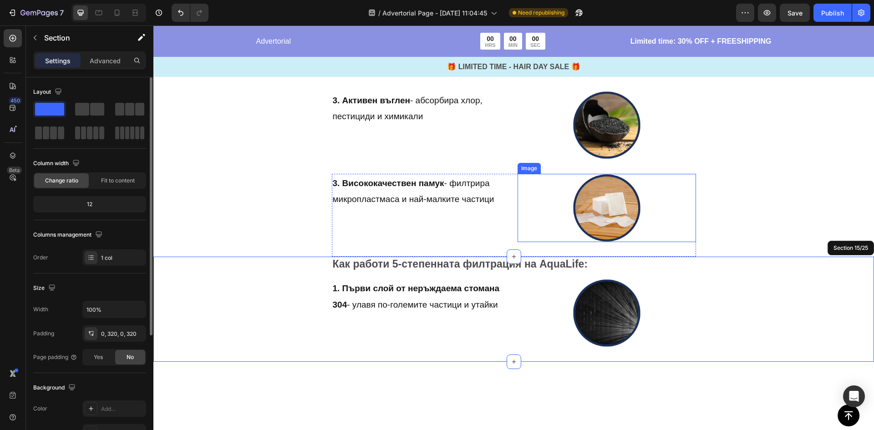
scroll to position [2968, 0]
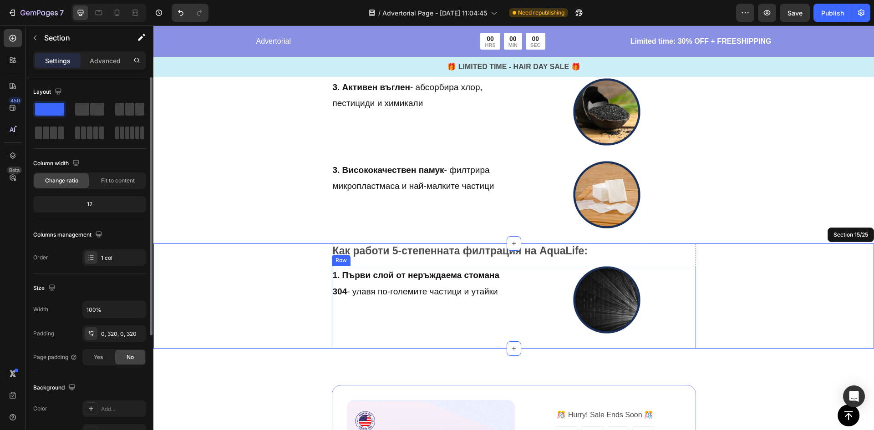
click at [498, 256] on strong "Как работи 5-степенната филтрация на AquaLife:" at bounding box center [460, 251] width 255 height 12
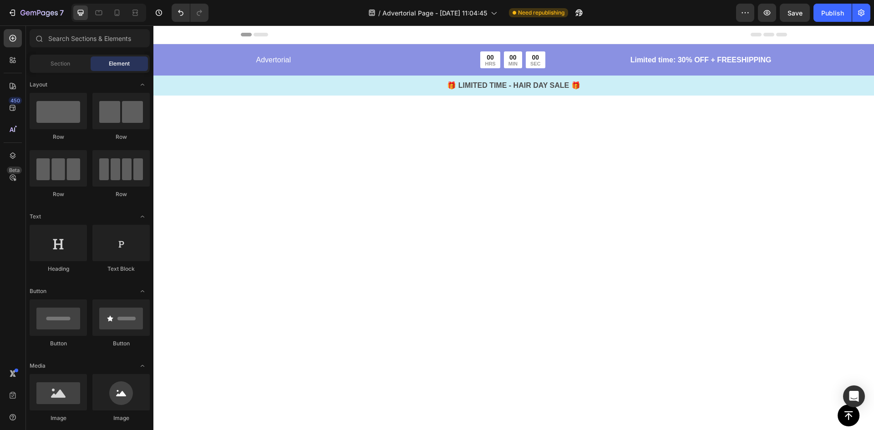
scroll to position [2968, 0]
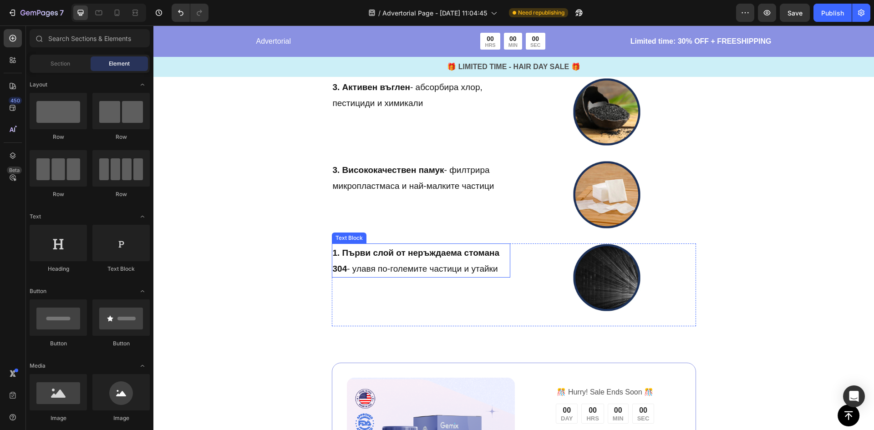
click at [393, 256] on strong "1. Първи слой от неръждаема стомана 304" at bounding box center [416, 261] width 167 height 26
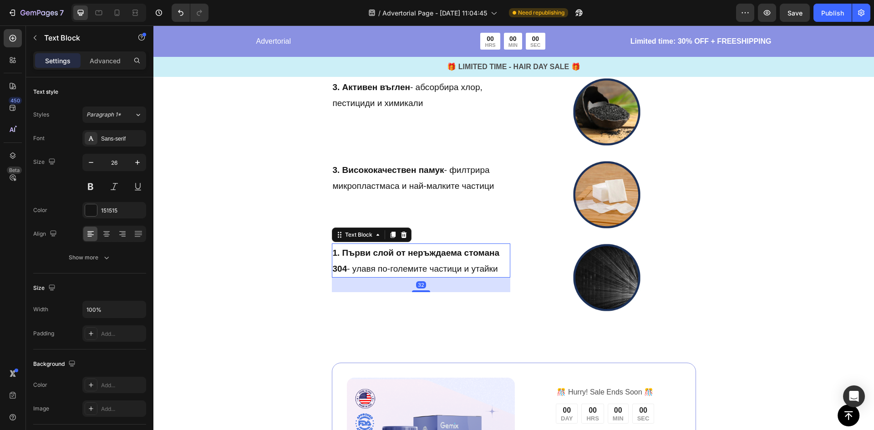
click at [393, 256] on strong "1. Първи слой от неръждаема стомана 304" at bounding box center [416, 261] width 167 height 26
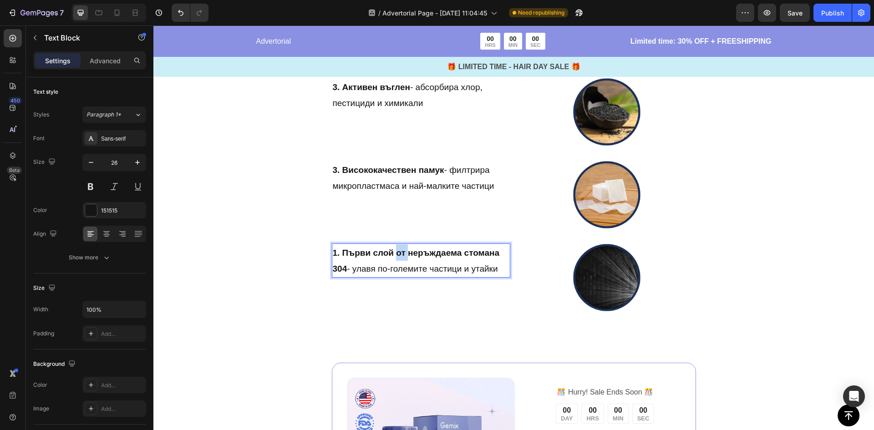
click at [393, 256] on strong "1. Първи слой от неръждаема стомана 304" at bounding box center [416, 261] width 167 height 26
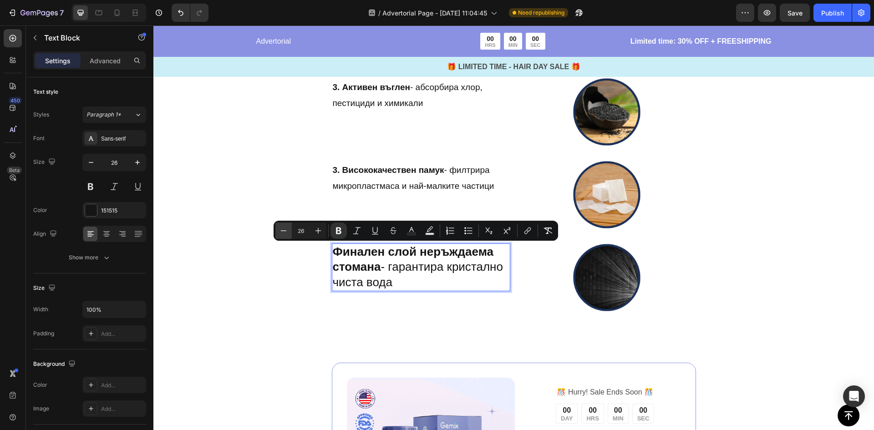
click at [283, 234] on icon "Editor contextual toolbar" at bounding box center [283, 230] width 9 height 9
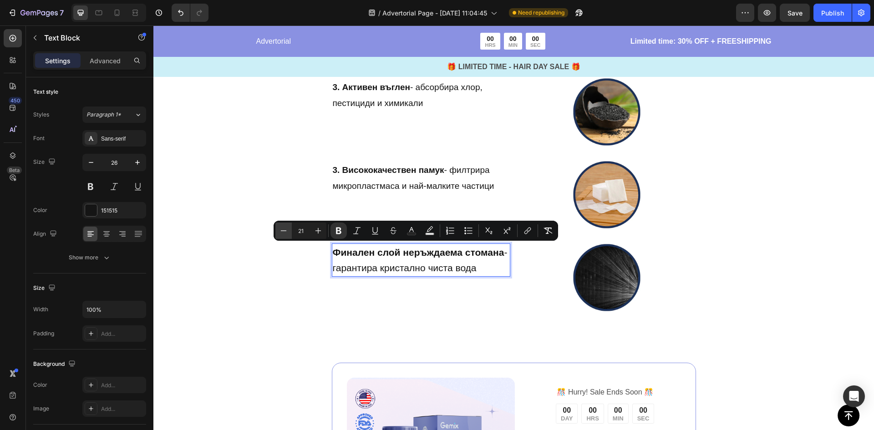
click at [283, 234] on icon "Editor contextual toolbar" at bounding box center [283, 230] width 9 height 9
type input "19"
click at [342, 258] on p "Финален слой неръждаема стомана - гарантира кристално чиста вода" at bounding box center [421, 260] width 177 height 33
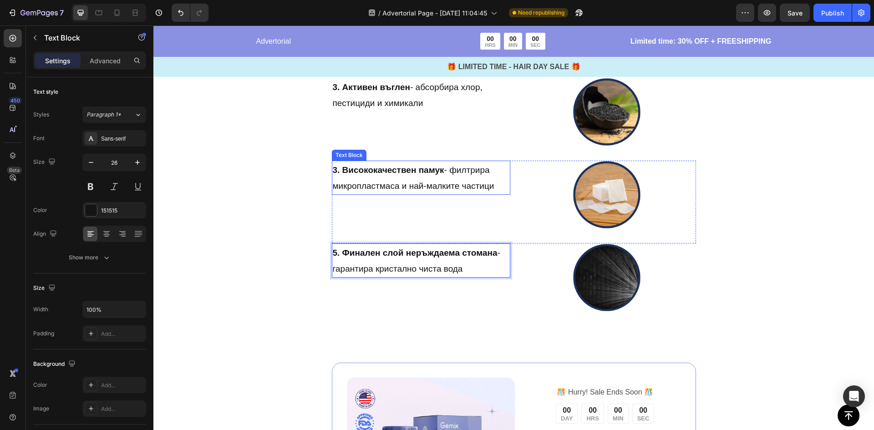
click at [336, 169] on strong "3. Висококачествен памук" at bounding box center [388, 170] width 111 height 10
click at [333, 172] on strong "3. Висококачествен памук" at bounding box center [388, 170] width 111 height 10
click at [333, 171] on strong "3. Висококачествен памук" at bounding box center [388, 170] width 111 height 10
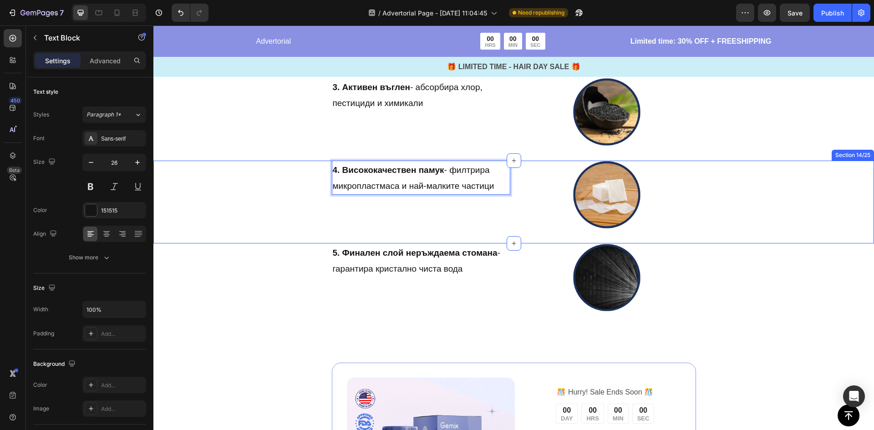
click at [293, 194] on div "4. Висококачествен памук - филтрира микропластмаса и най-малките частици Text B…" at bounding box center [513, 202] width 720 height 83
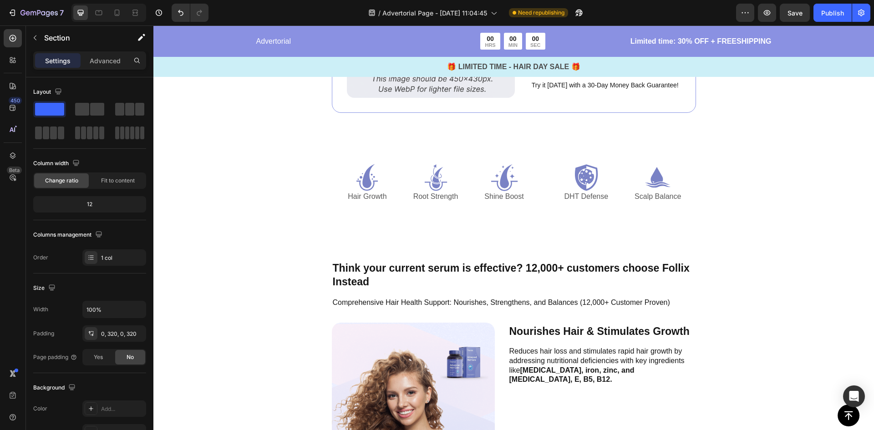
scroll to position [3423, 0]
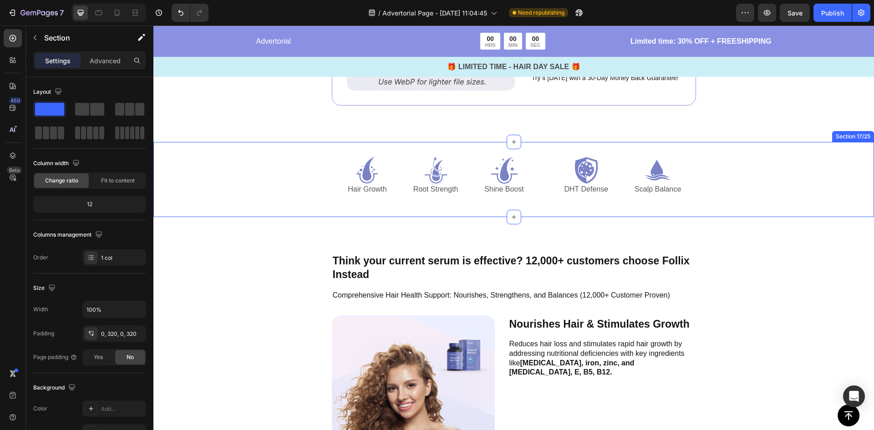
click at [717, 172] on div "Icon Hair Growth Text Block Icon Root Strength Text Block Icon Shine Boost Text…" at bounding box center [513, 180] width 518 height 46
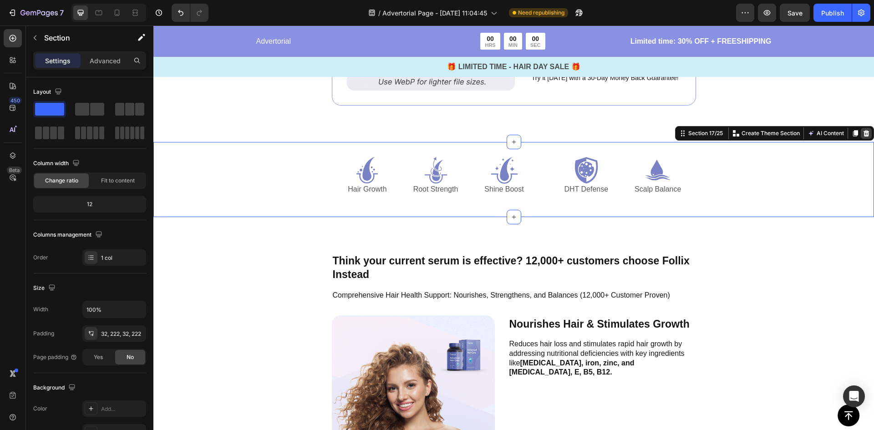
click at [863, 132] on icon at bounding box center [866, 133] width 6 height 6
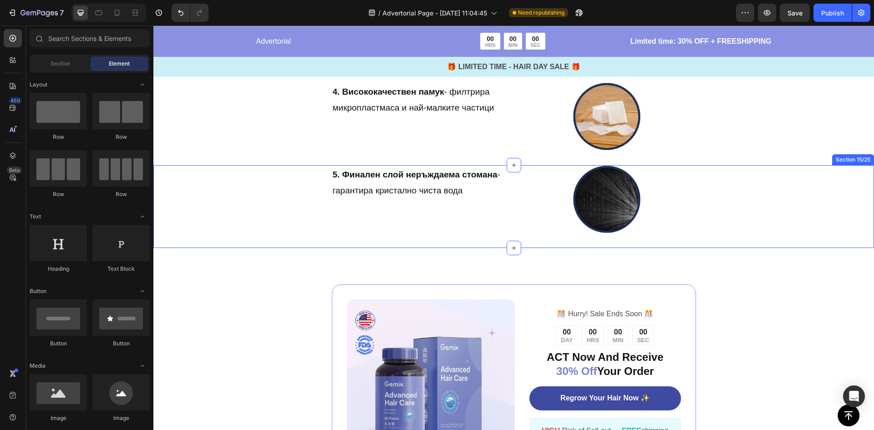
scroll to position [3059, 0]
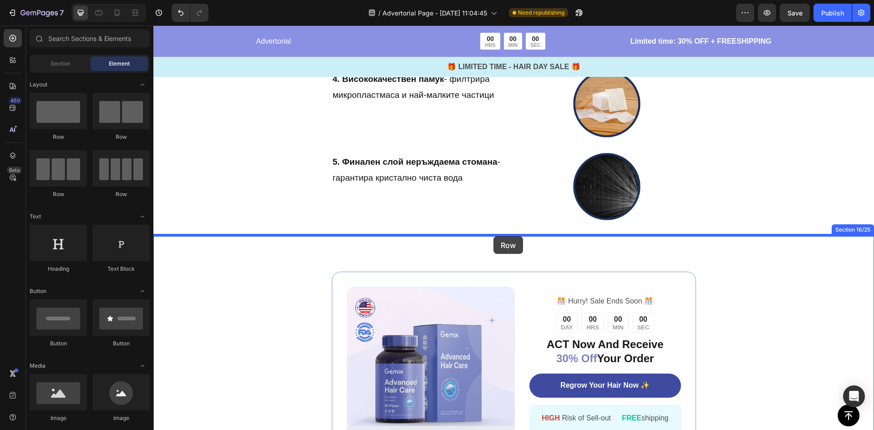
drag, startPoint x: 267, startPoint y: 195, endPoint x: 493, endPoint y: 236, distance: 229.9
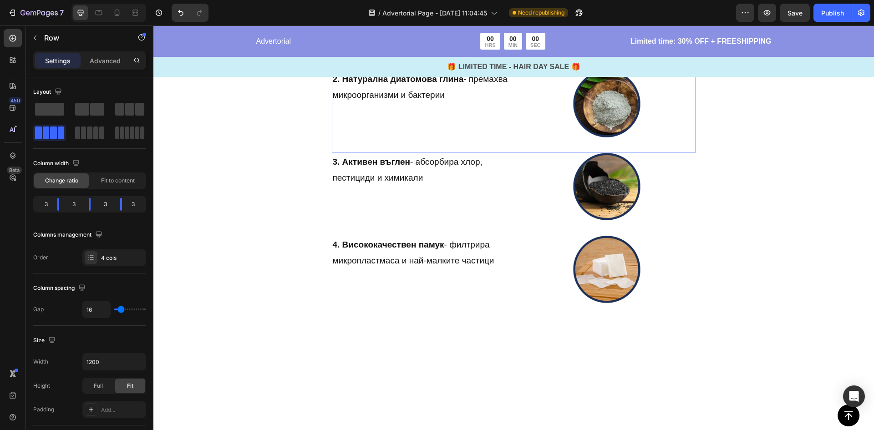
scroll to position [2650, 0]
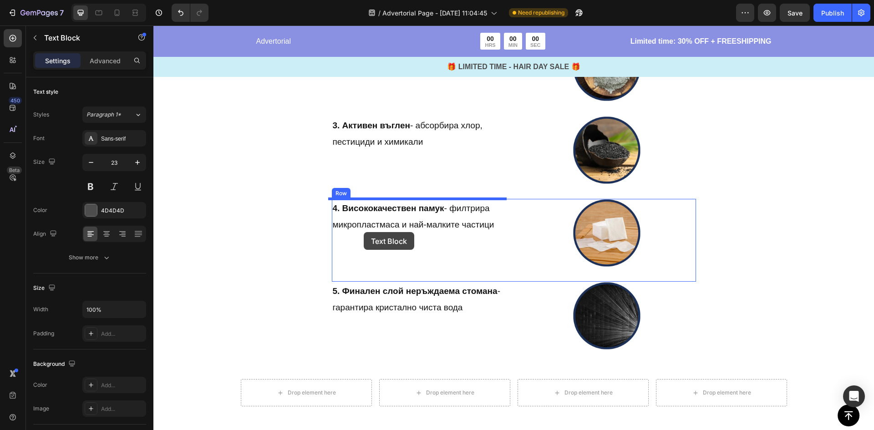
scroll to position [2968, 0]
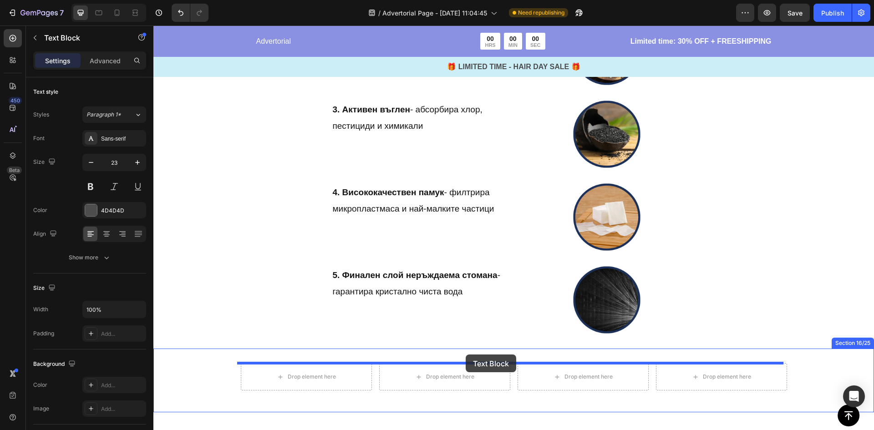
drag, startPoint x: 342, startPoint y: 225, endPoint x: 465, endPoint y: 354, distance: 178.9
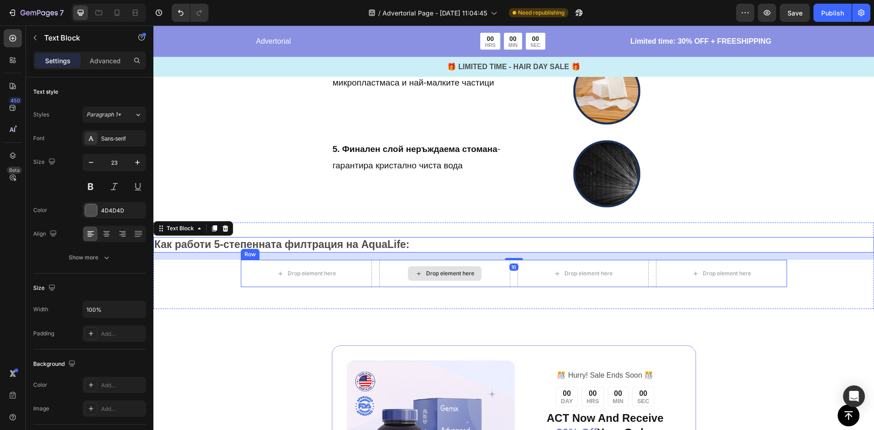
scroll to position [3105, 0]
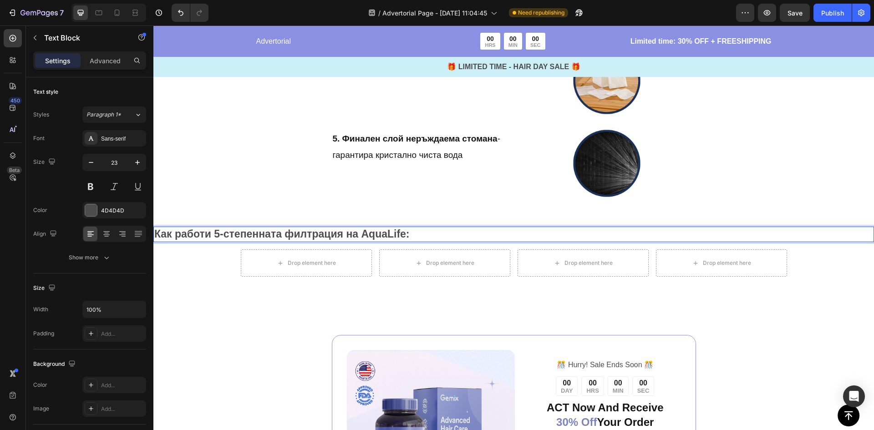
click at [269, 231] on strong "Как работи 5-степенната филтрация на AquaLife:" at bounding box center [281, 234] width 255 height 12
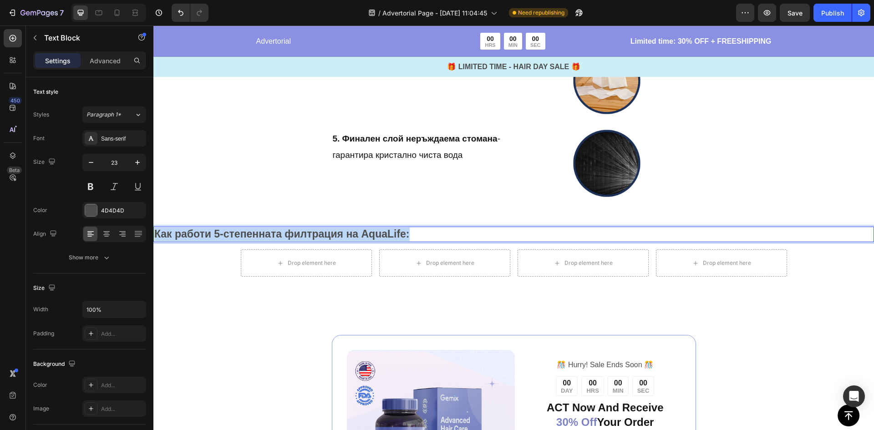
click at [269, 231] on strong "Как работи 5-степенната филтрация на AquaLife:" at bounding box center [281, 234] width 255 height 12
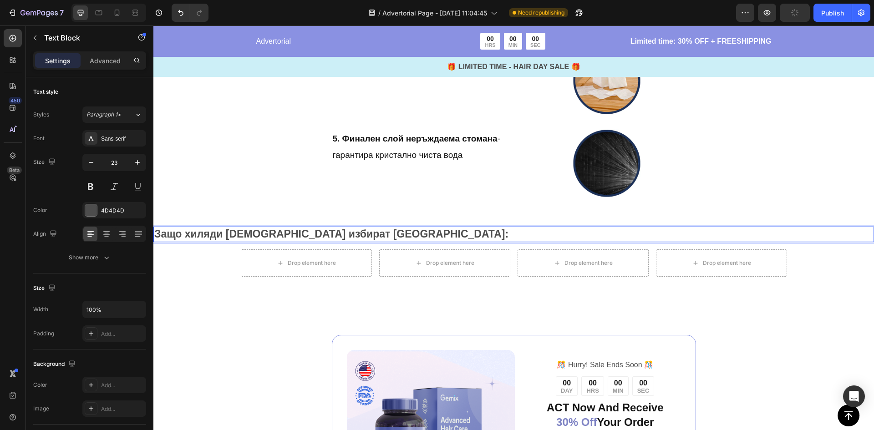
click at [199, 271] on div "Защо хиляди [DEMOGRAPHIC_DATA] избират AquaLife: Text Block 16 Drop element her…" at bounding box center [513, 255] width 720 height 57
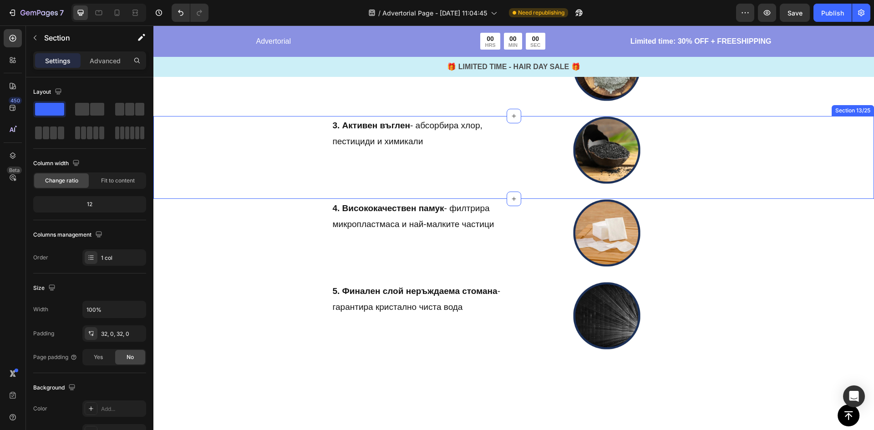
scroll to position [2695, 0]
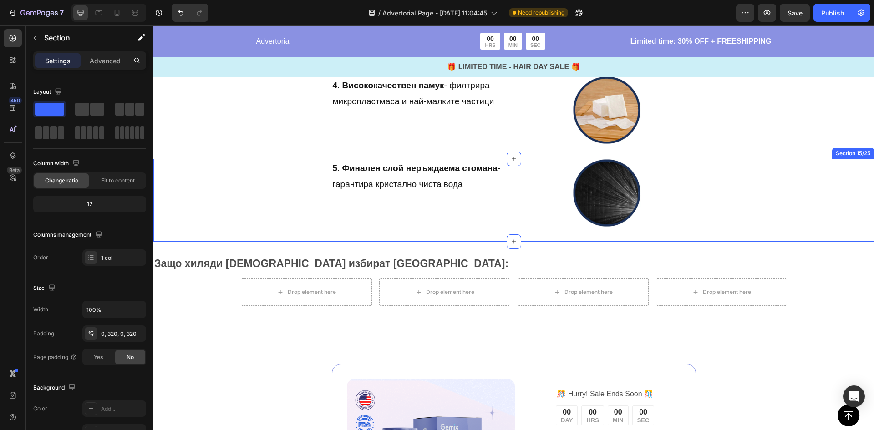
scroll to position [3059, 0]
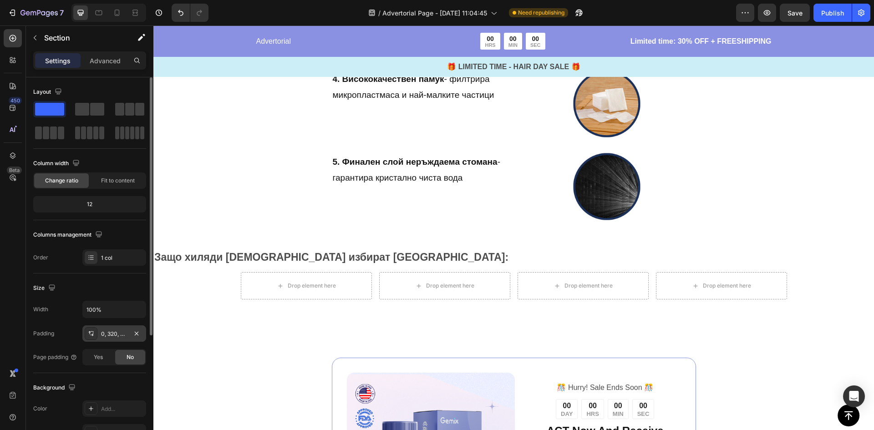
click at [113, 332] on div "0, 320, 0, 320" at bounding box center [114, 334] width 26 height 8
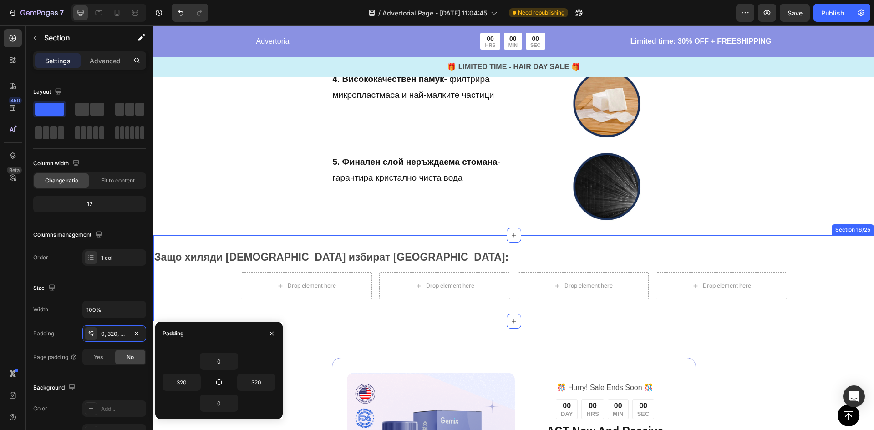
click at [207, 290] on div "Защо хиляди [DEMOGRAPHIC_DATA] избират AquaLife: Text Block Drop element here D…" at bounding box center [513, 278] width 720 height 57
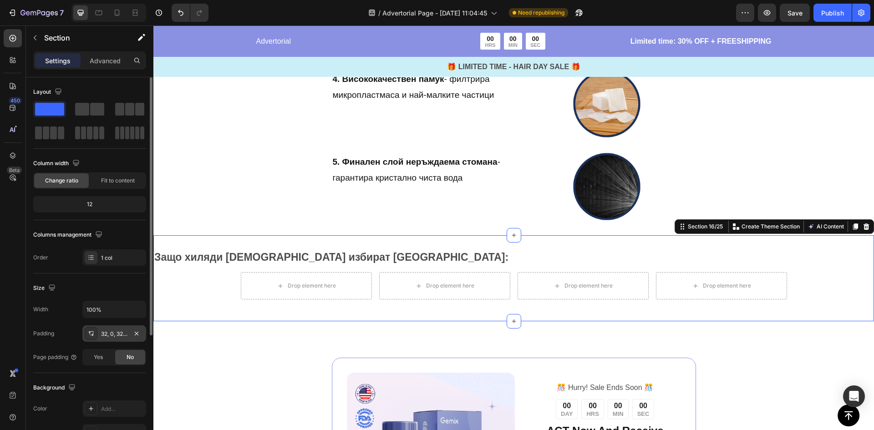
click at [107, 335] on div "32, 0, 32, 0" at bounding box center [114, 334] width 26 height 8
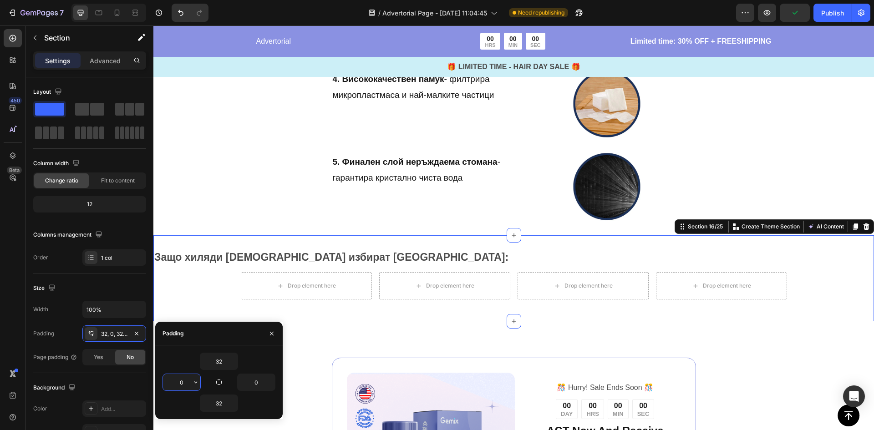
click at [178, 380] on input "0" at bounding box center [181, 382] width 37 height 16
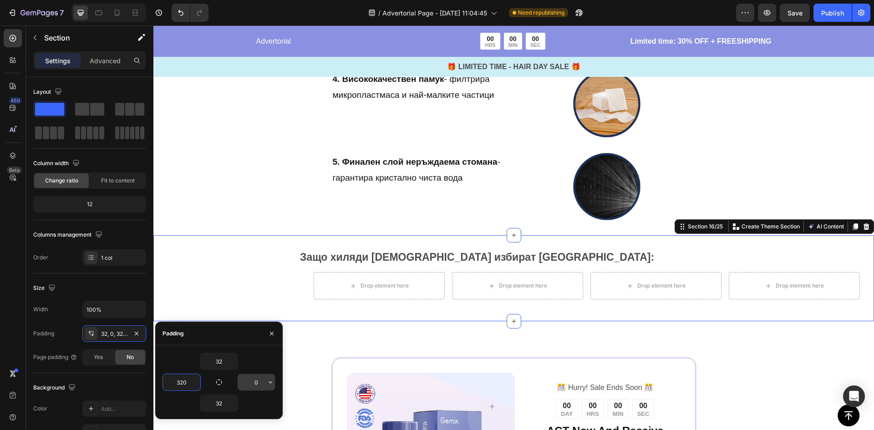
type input "320"
click at [263, 380] on input "0" at bounding box center [256, 382] width 37 height 16
type input "320"
click at [233, 259] on div "Защо хиляди [DEMOGRAPHIC_DATA] избират AquaLife: Text Block Drop element here D…" at bounding box center [513, 278] width 720 height 86
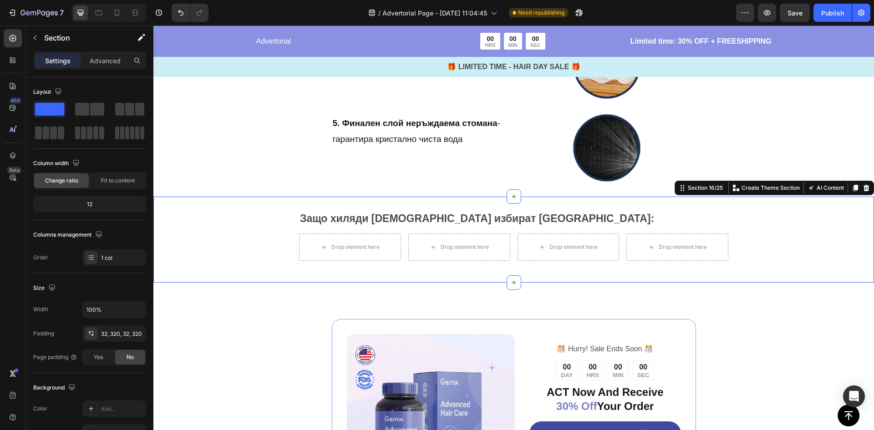
scroll to position [3105, 0]
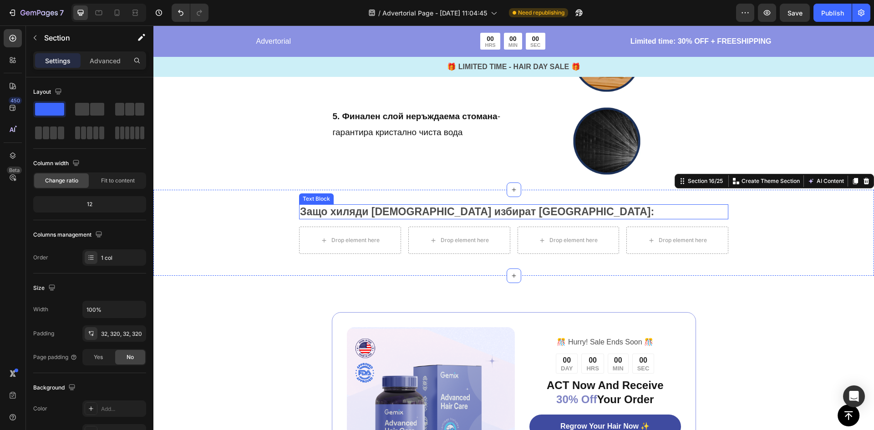
click at [453, 213] on strong "Защо хиляди [DEMOGRAPHIC_DATA] избират [GEOGRAPHIC_DATA]:" at bounding box center [477, 212] width 354 height 12
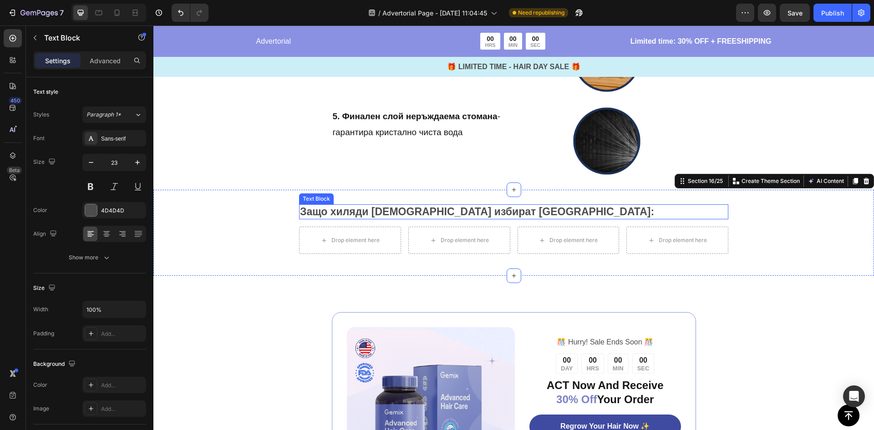
click at [453, 213] on strong "Защо хиляди [DEMOGRAPHIC_DATA] избират [GEOGRAPHIC_DATA]:" at bounding box center [477, 212] width 354 height 12
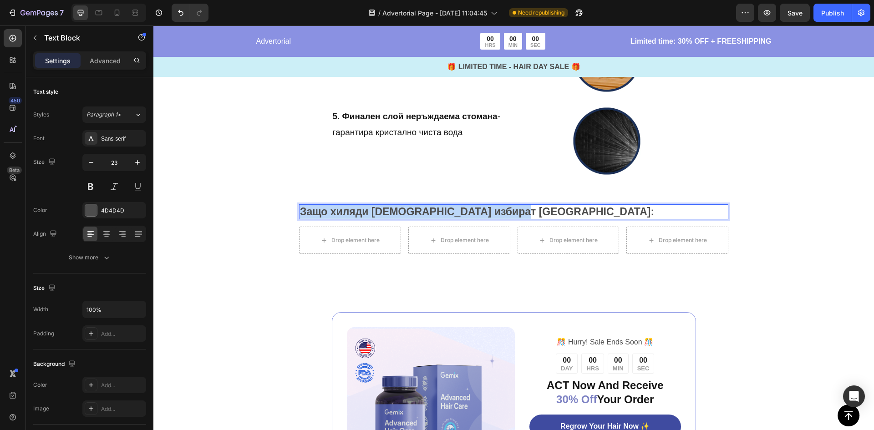
click at [453, 213] on strong "Защо хиляди [DEMOGRAPHIC_DATA] избират [GEOGRAPHIC_DATA]:" at bounding box center [477, 212] width 354 height 12
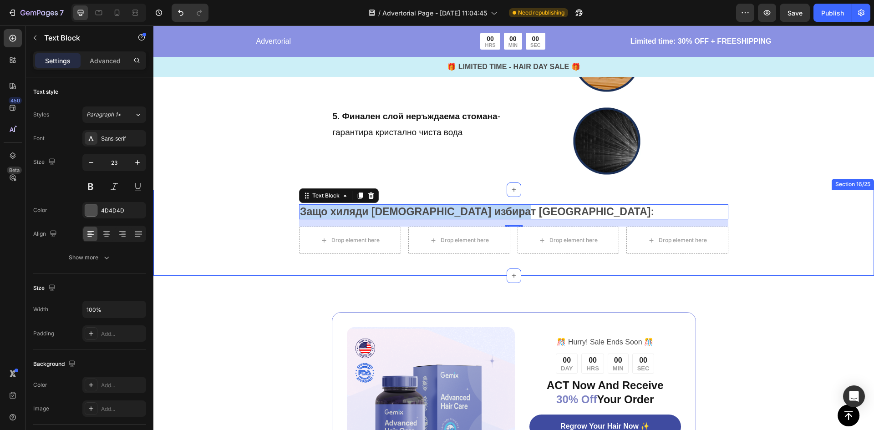
click at [254, 255] on div "Защо хиляди [DEMOGRAPHIC_DATA] избират AquaLife: Text Block 16 Drop element her…" at bounding box center [513, 233] width 720 height 86
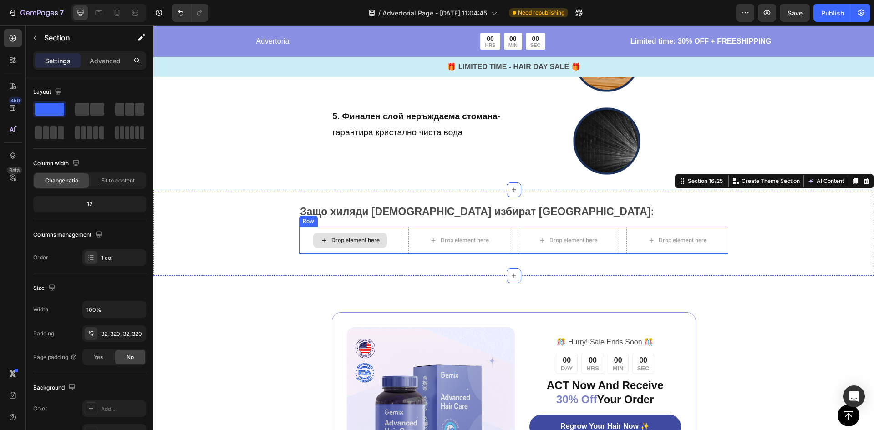
click at [402, 234] on div "Drop element here Drop element here Drop element here Drop element here Row" at bounding box center [513, 240] width 429 height 27
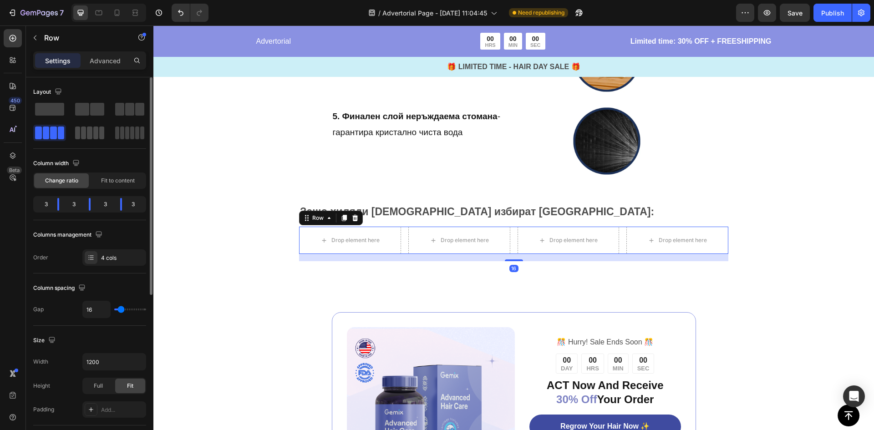
click at [56, 111] on span at bounding box center [49, 109] width 29 height 13
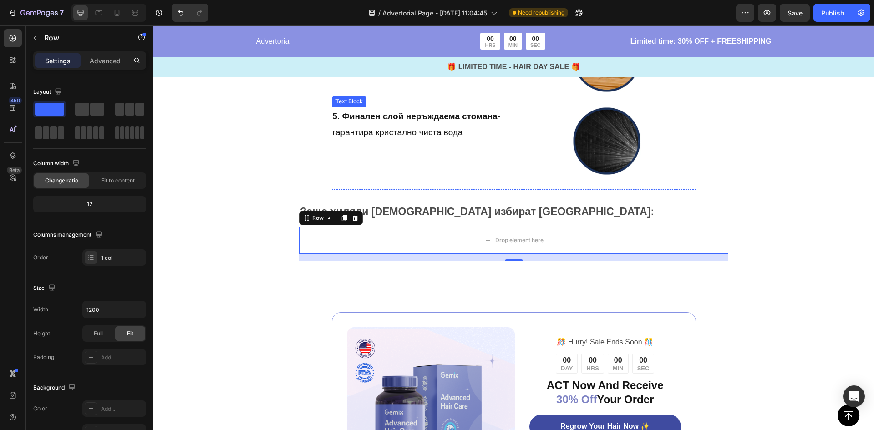
click at [430, 133] on span "5. Финален слой неръждаема стомана - гарантира кристално чиста вода" at bounding box center [416, 124] width 167 height 26
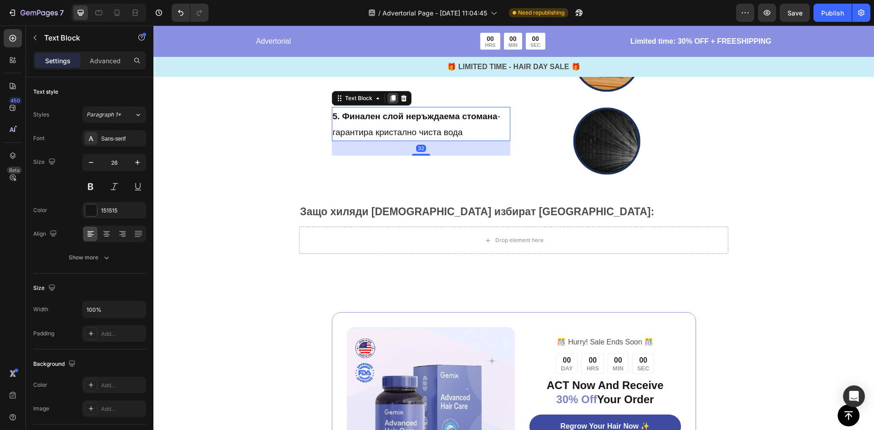
click at [390, 99] on icon at bounding box center [392, 98] width 5 height 6
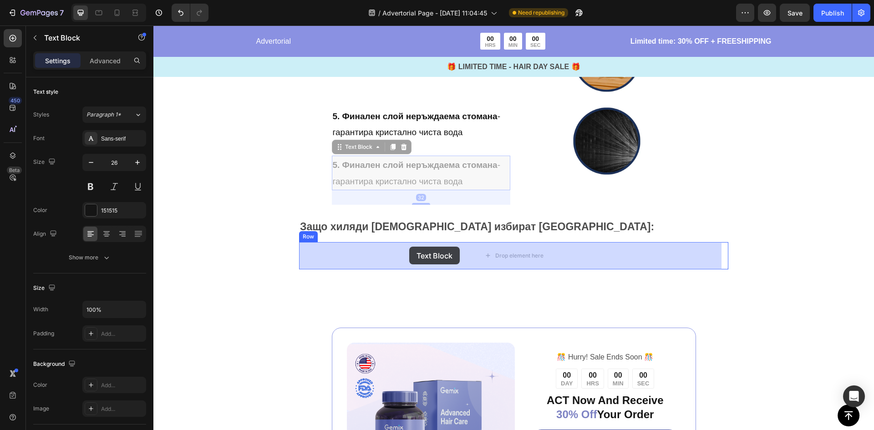
drag, startPoint x: 342, startPoint y: 151, endPoint x: 414, endPoint y: 253, distance: 125.1
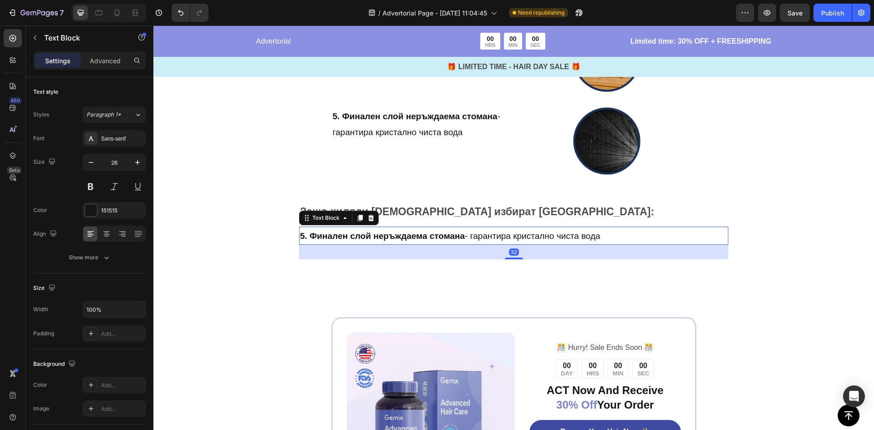
click at [426, 236] on strong "5. Финален слой неръждаема стомана" at bounding box center [382, 236] width 165 height 10
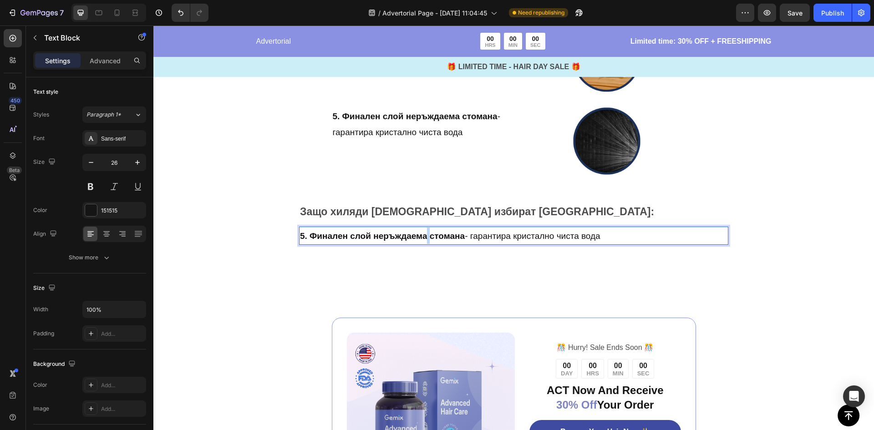
click at [426, 236] on strong "5. Финален слой неръждаема стомана" at bounding box center [382, 236] width 165 height 10
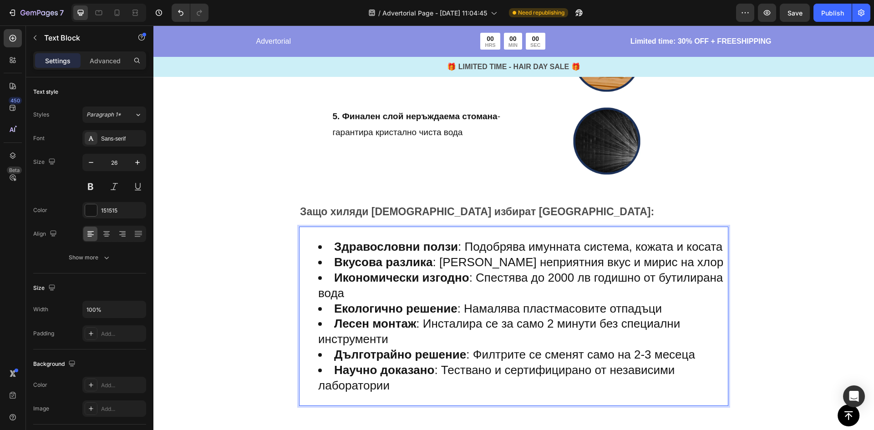
click at [255, 252] on div "Защо хиляди [DEMOGRAPHIC_DATA] избират AquaLife: Text Block Здравословни ползи …" at bounding box center [513, 316] width 720 height 253
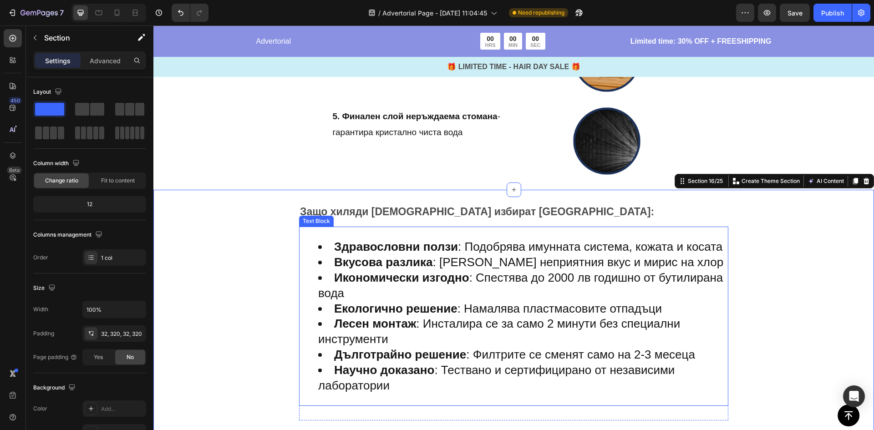
click at [386, 269] on strong "Вкусова разлика" at bounding box center [383, 262] width 98 height 14
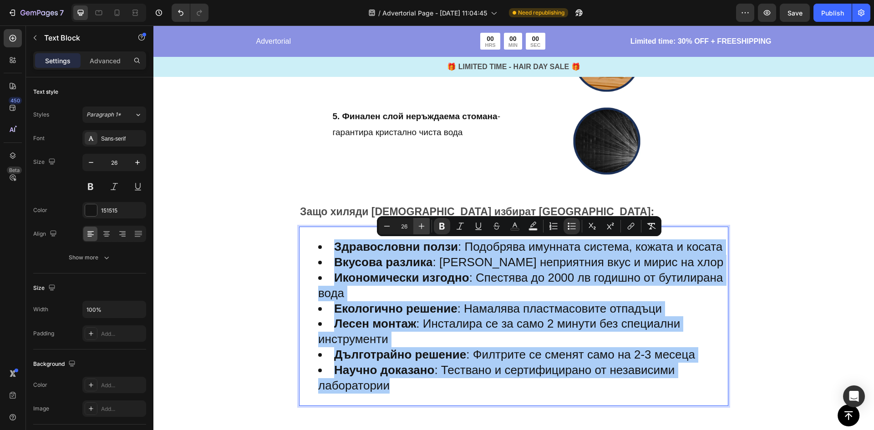
click at [415, 229] on button "Plus" at bounding box center [421, 226] width 16 height 16
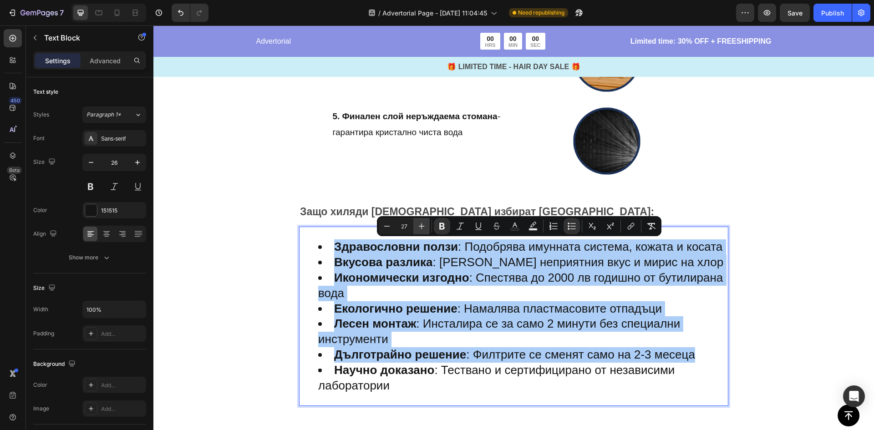
click at [415, 229] on button "Plus" at bounding box center [421, 226] width 16 height 16
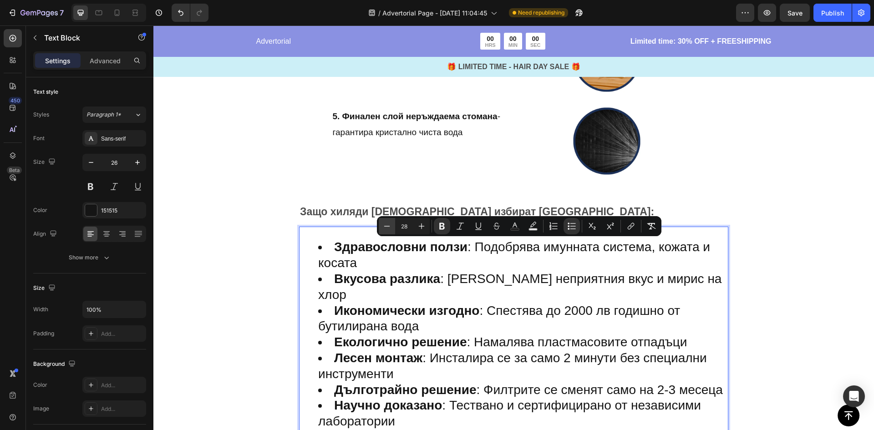
click at [391, 228] on button "Minus" at bounding box center [387, 226] width 16 height 16
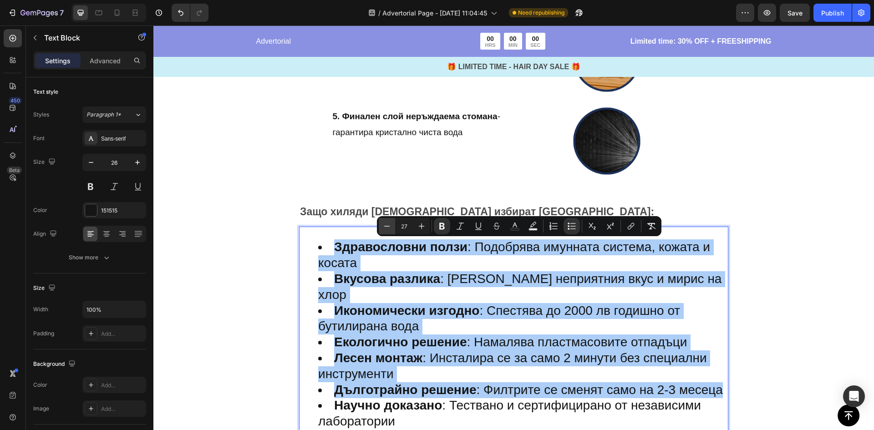
click at [391, 228] on button "Minus" at bounding box center [387, 226] width 16 height 16
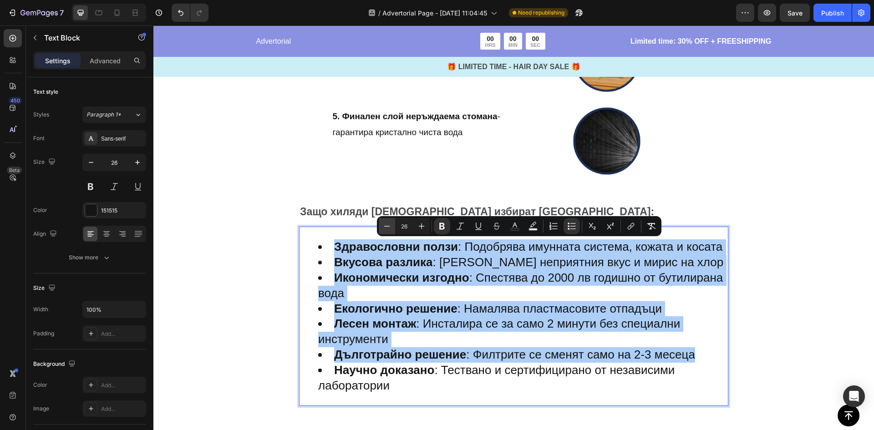
click at [391, 228] on button "Minus" at bounding box center [387, 226] width 16 height 16
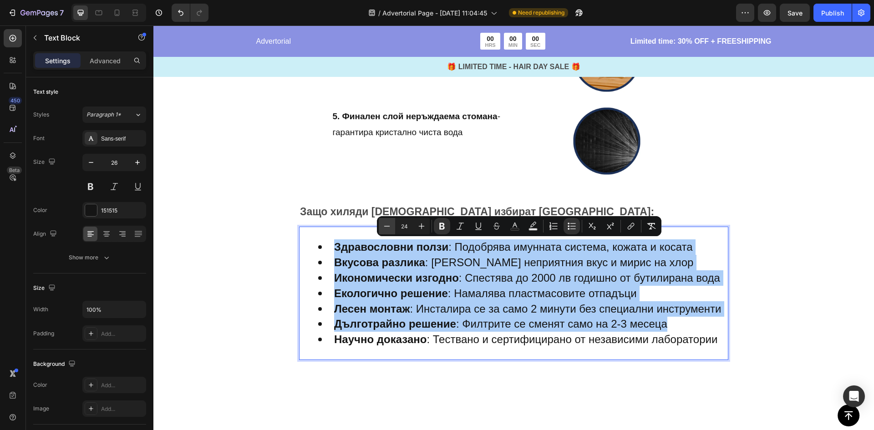
click at [391, 228] on button "Minus" at bounding box center [387, 226] width 16 height 16
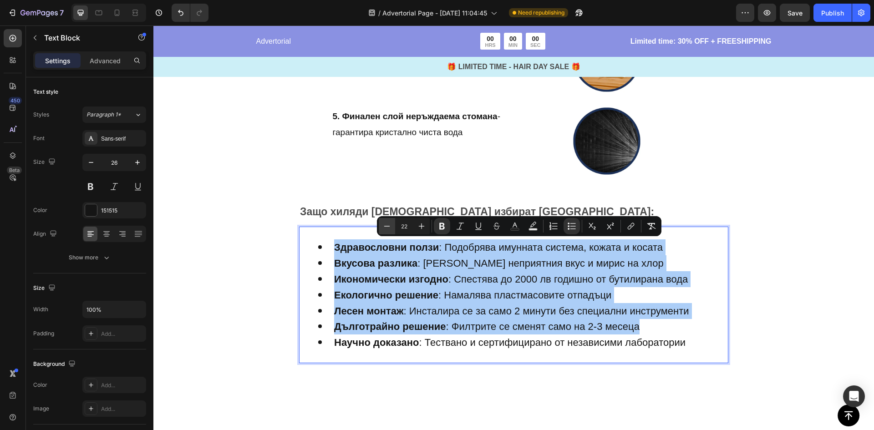
click at [391, 228] on button "Minus" at bounding box center [387, 226] width 16 height 16
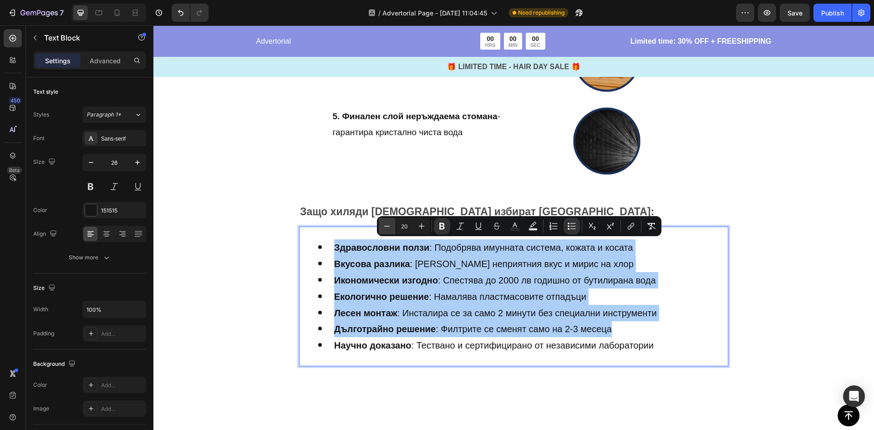
click at [391, 228] on button "Minus" at bounding box center [387, 226] width 16 height 16
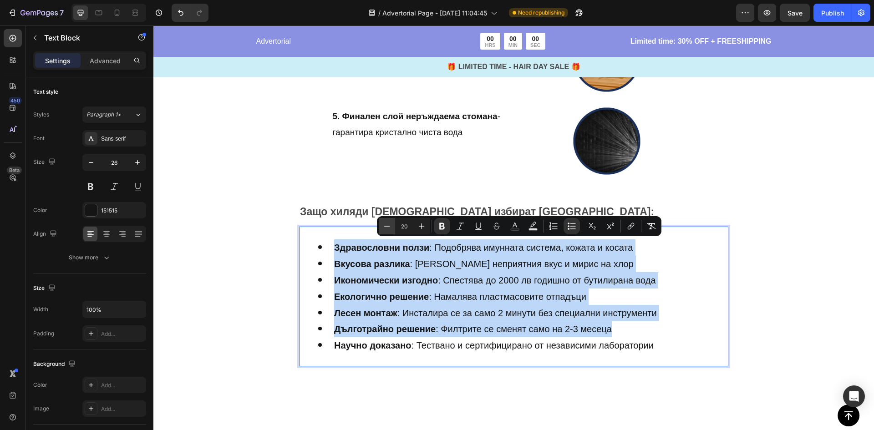
type input "19"
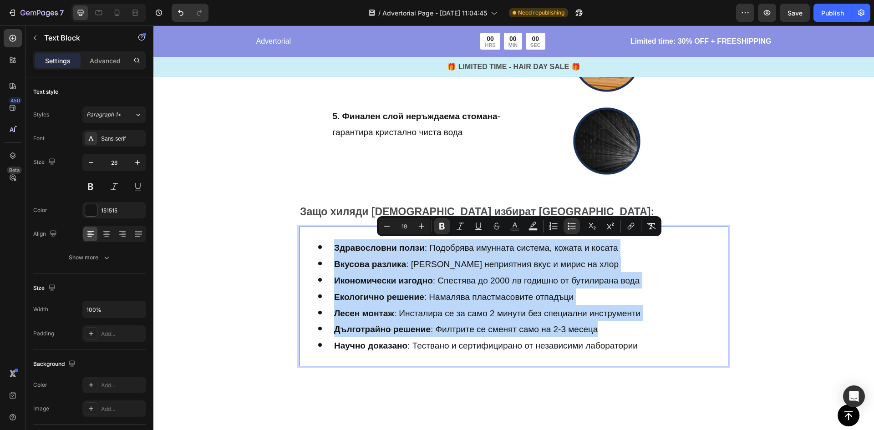
click at [228, 237] on div "Защо хиляди [DEMOGRAPHIC_DATA] избират AquaLife: Text Block Здравословни ползи …" at bounding box center [513, 296] width 720 height 213
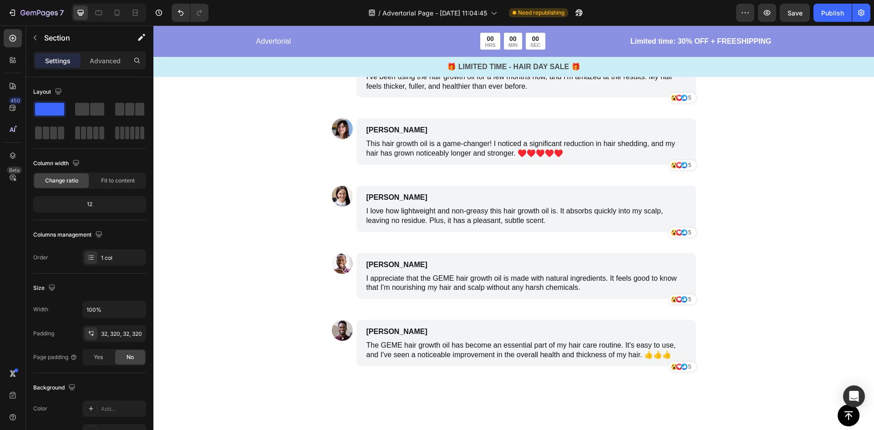
scroll to position [4606, 0]
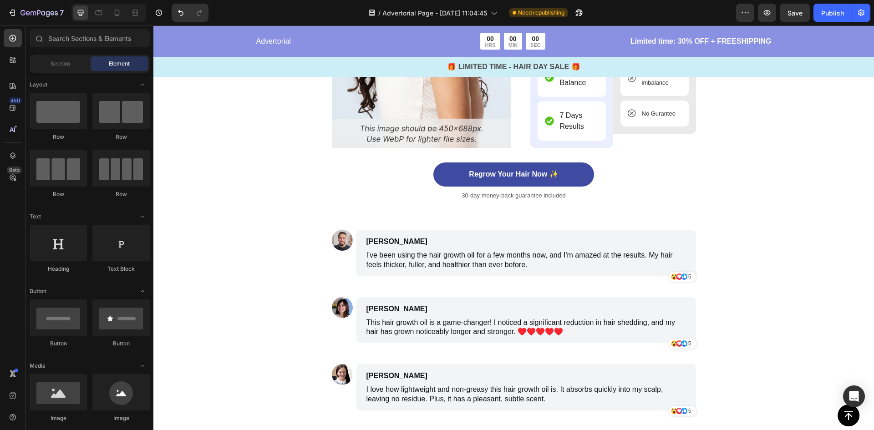
click at [346, 289] on div "Image [PERSON_NAME] Text Block I've been using the hair growth oil for a few mo…" at bounding box center [514, 398] width 364 height 336
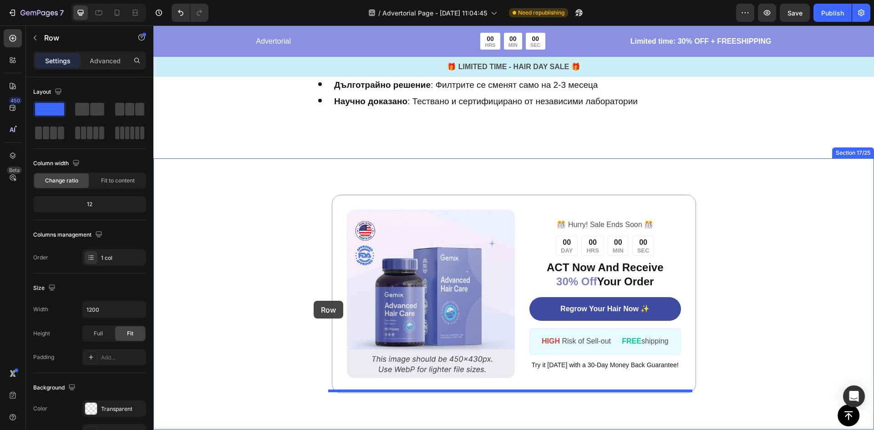
scroll to position [3196, 0]
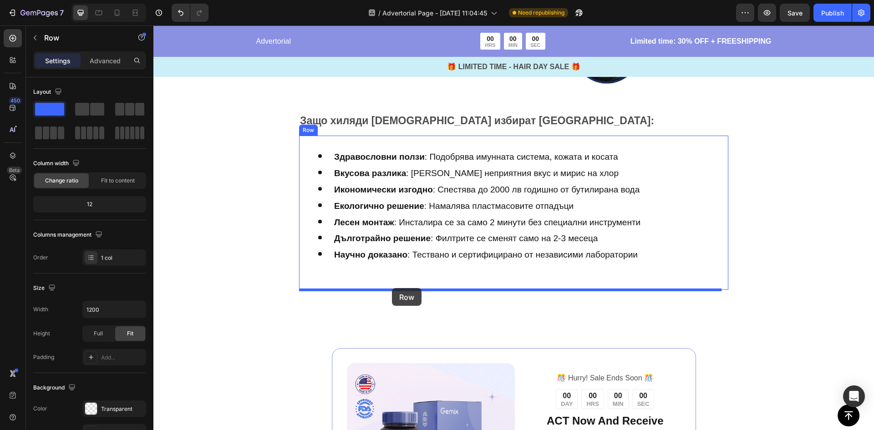
drag, startPoint x: 344, startPoint y: 224, endPoint x: 392, endPoint y: 288, distance: 79.7
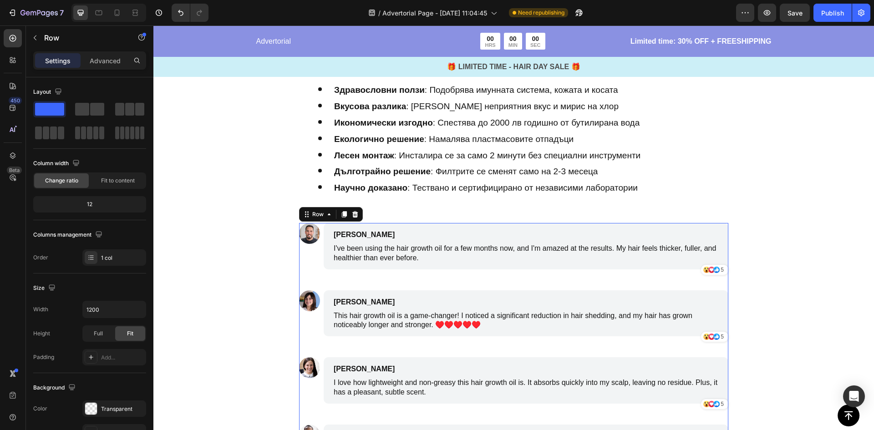
scroll to position [3105, 0]
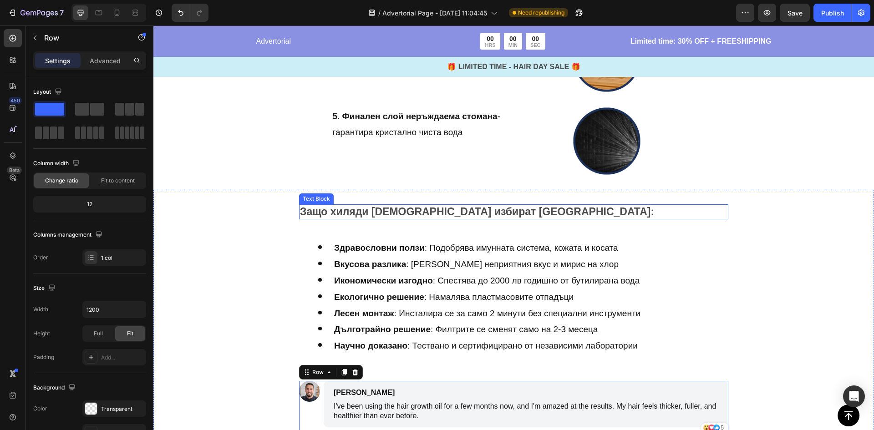
click at [475, 214] on strong "Защо хиляди [DEMOGRAPHIC_DATA] избират [GEOGRAPHIC_DATA]:" at bounding box center [477, 212] width 354 height 12
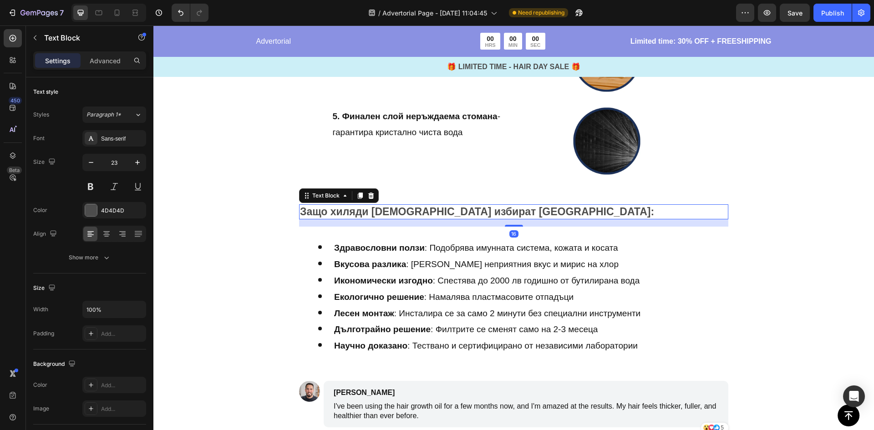
click at [357, 196] on icon at bounding box center [359, 195] width 7 height 7
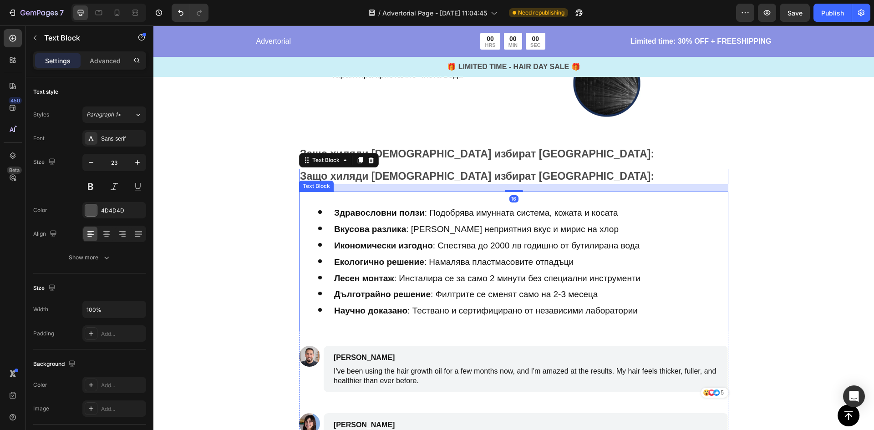
scroll to position [3196, 0]
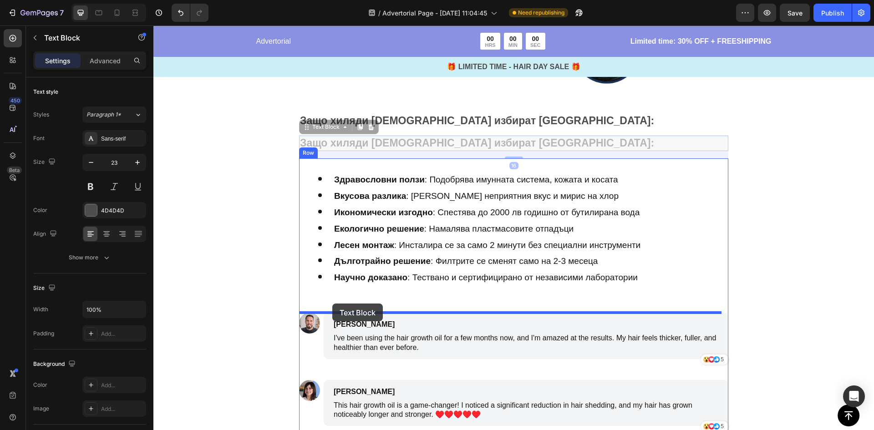
drag, startPoint x: 319, startPoint y: 131, endPoint x: 332, endPoint y: 304, distance: 172.9
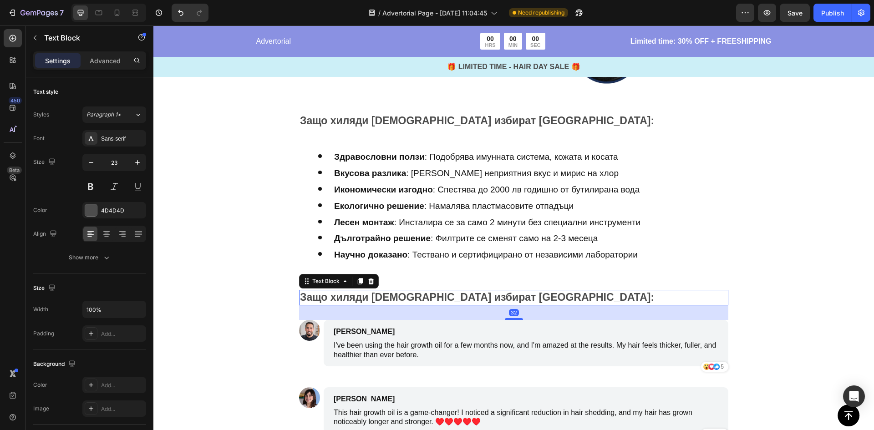
click at [349, 294] on strong "Защо хиляди [DEMOGRAPHIC_DATA] избират [GEOGRAPHIC_DATA]:" at bounding box center [477, 297] width 354 height 12
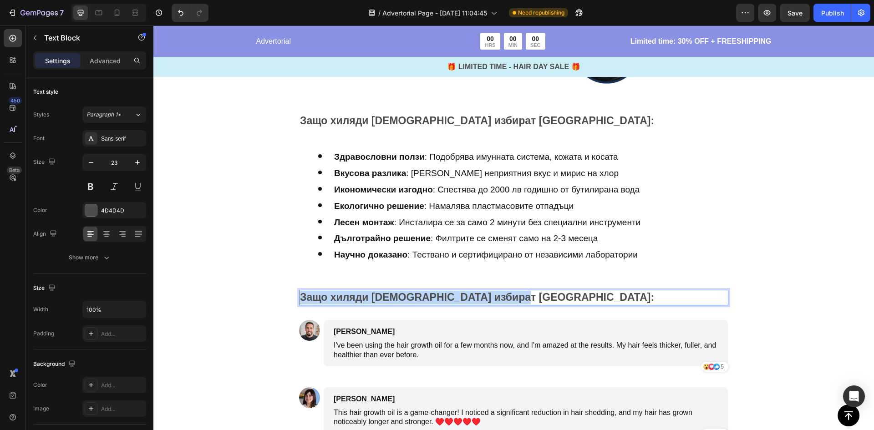
click at [349, 294] on strong "Защо хиляди [DEMOGRAPHIC_DATA] избират [GEOGRAPHIC_DATA]:" at bounding box center [477, 297] width 354 height 12
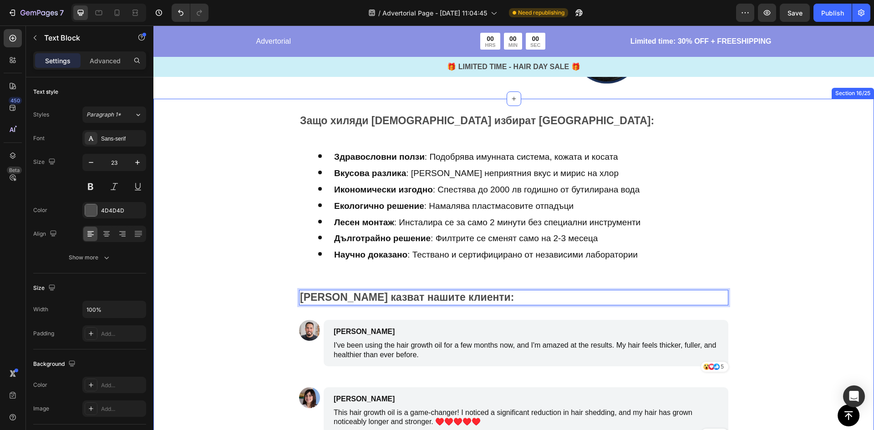
click at [276, 297] on div "Защо хиляди [DEMOGRAPHIC_DATA] избират AquaLife: Text Block Здравословни ползи …" at bounding box center [513, 388] width 720 height 579
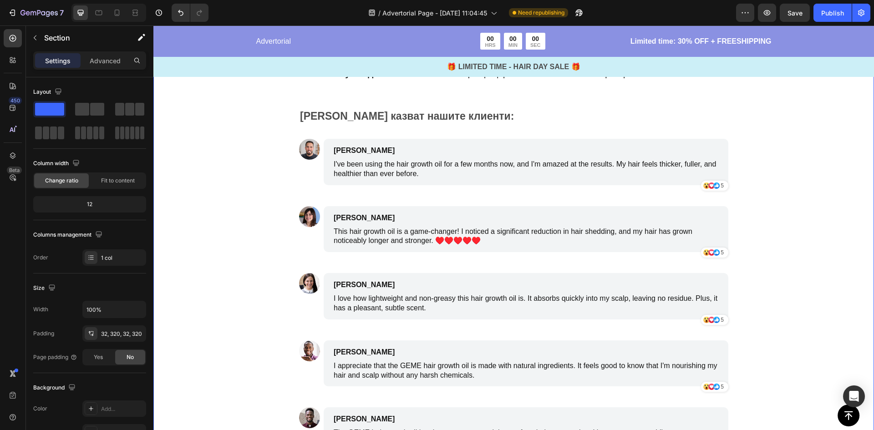
scroll to position [3378, 0]
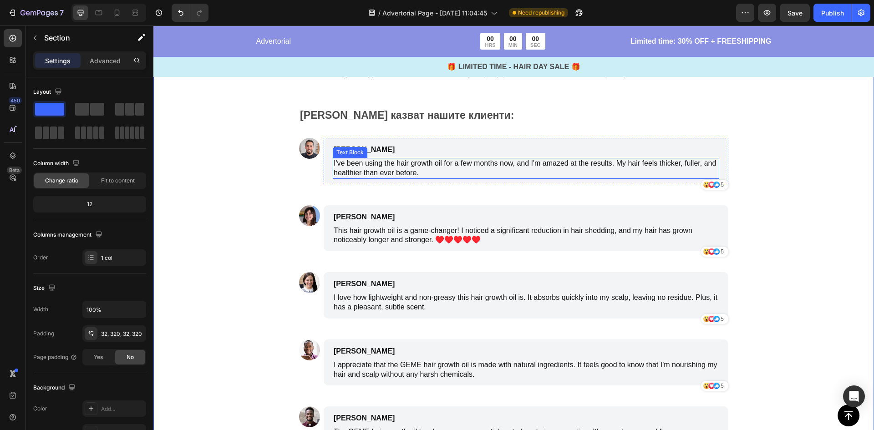
click at [405, 169] on p "I've been using the hair growth oil for a few months now, and I'm amazed at the…" at bounding box center [526, 168] width 385 height 19
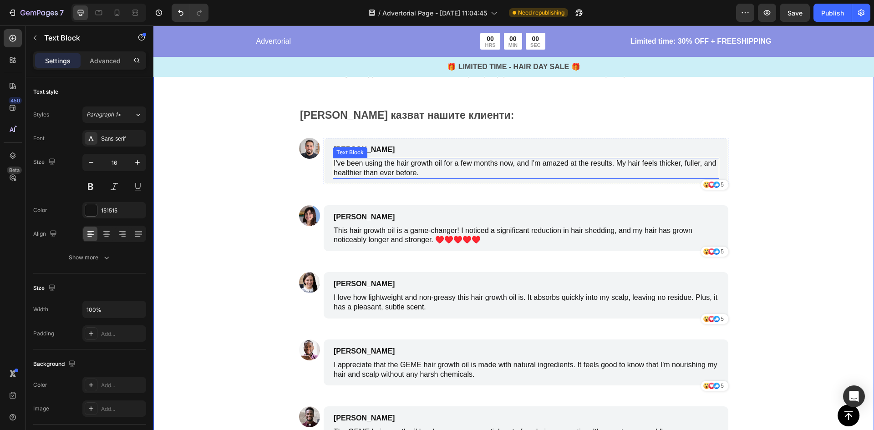
click at [405, 169] on p "I've been using the hair growth oil for a few months now, and I'm amazed at the…" at bounding box center [526, 168] width 385 height 19
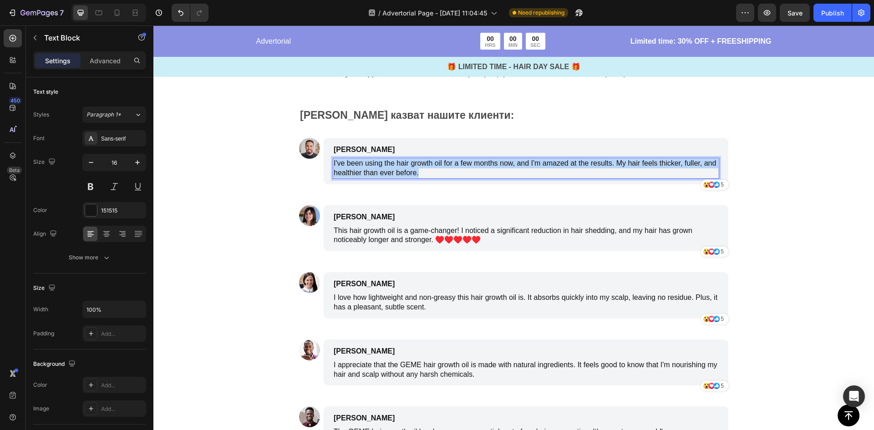
click at [405, 169] on p "I've been using the hair growth oil for a few months now, and I'm amazed at the…" at bounding box center [526, 168] width 385 height 19
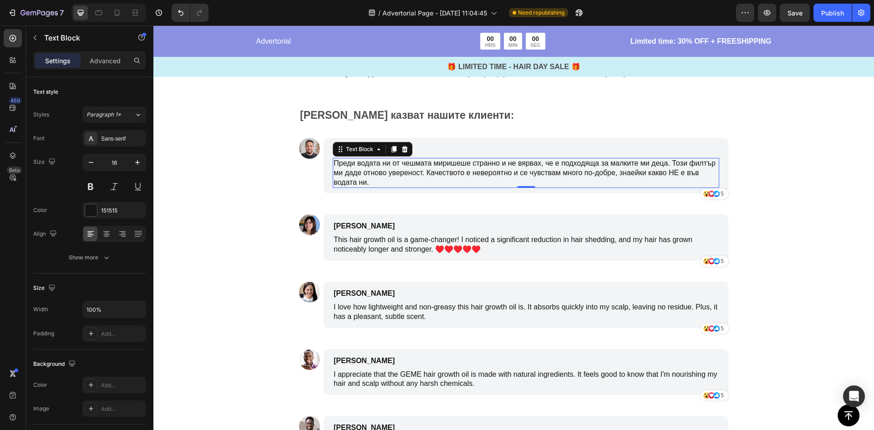
click at [289, 172] on div "Защо хиляди [DEMOGRAPHIC_DATA] избират AquaLife: Text Block Здравословни ползи …" at bounding box center [513, 211] width 720 height 588
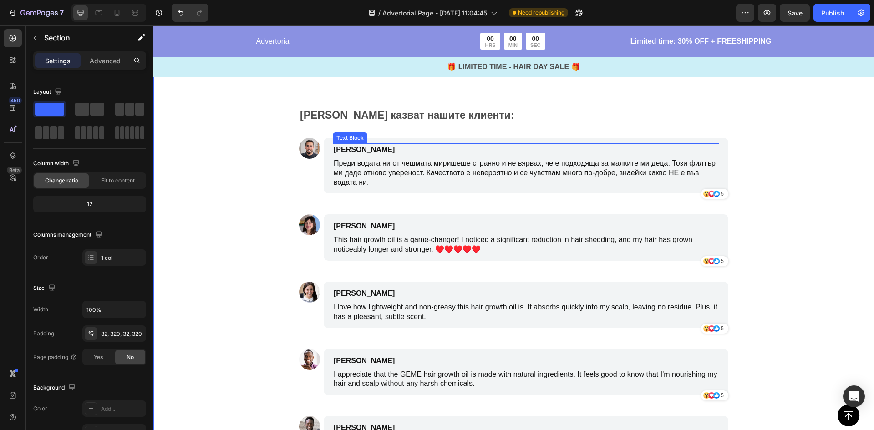
click at [353, 149] on p "[PERSON_NAME]" at bounding box center [483, 149] width 298 height 11
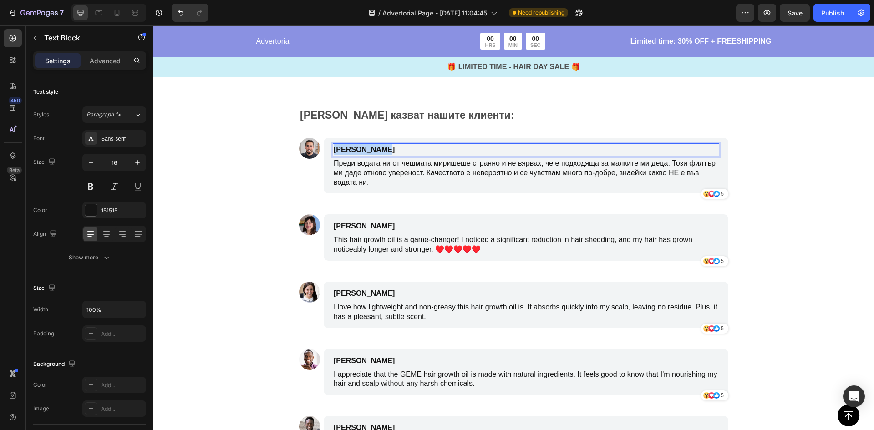
click at [353, 149] on p "[PERSON_NAME]" at bounding box center [483, 149] width 298 height 11
click at [243, 191] on div "Защо хиляди [DEMOGRAPHIC_DATA] избират AquaLife: Text Block Здравословни ползи …" at bounding box center [513, 211] width 720 height 588
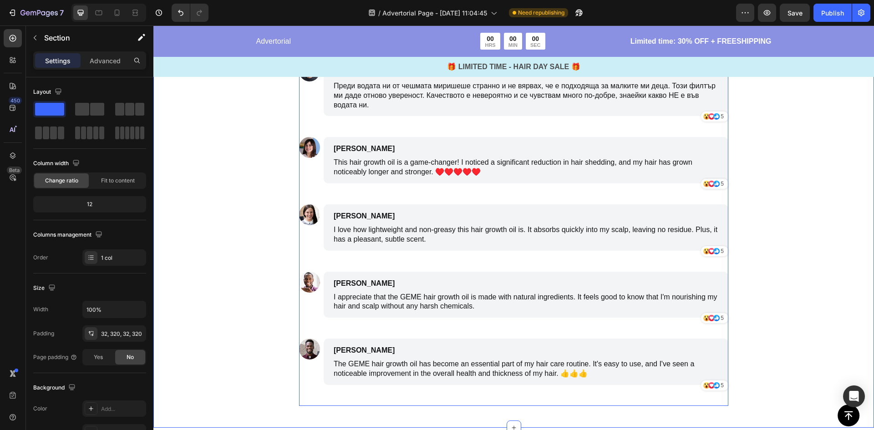
scroll to position [3469, 0]
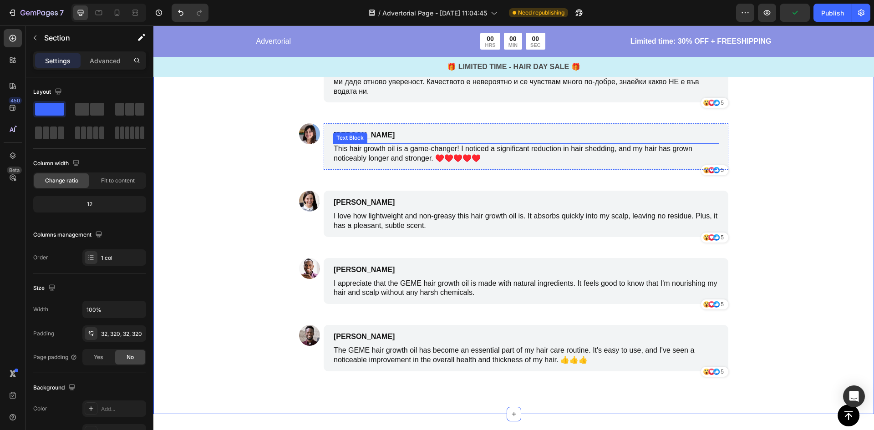
click at [364, 154] on p "This hair growth oil is a game-changer! I noticed a significant reduction in ha…" at bounding box center [526, 153] width 385 height 19
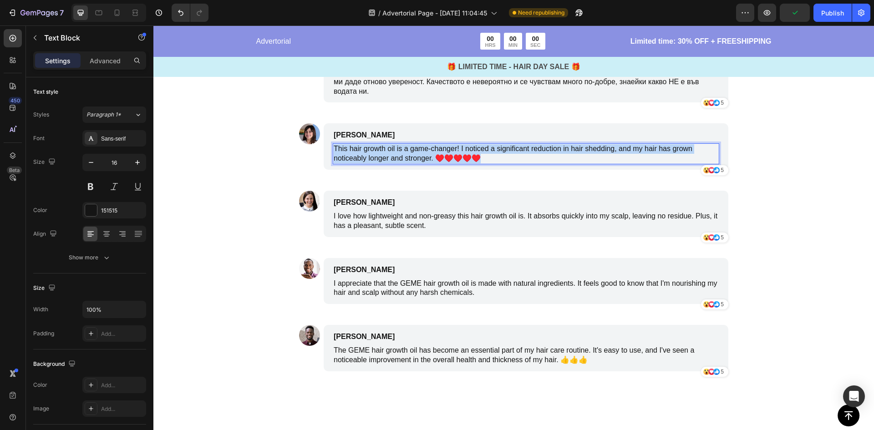
click at [364, 154] on p "This hair growth oil is a game-changer! I noticed a significant reduction in ha…" at bounding box center [526, 153] width 385 height 19
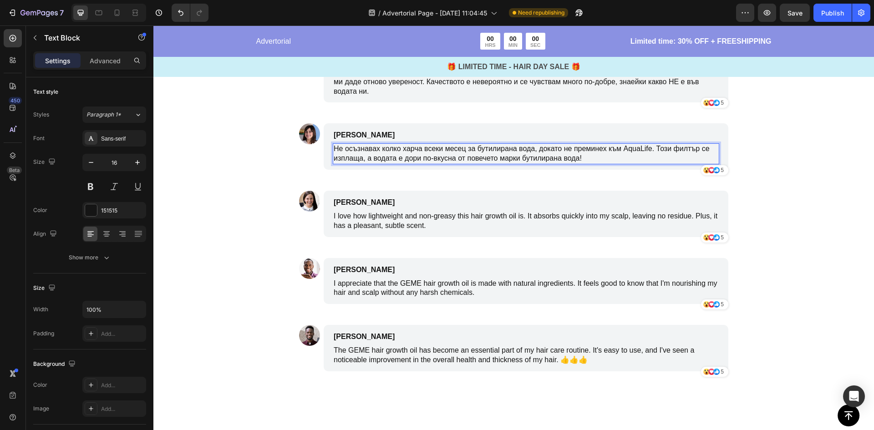
click at [339, 153] on p "Не осъзнавах колко харча всеки месец за бутилирана вода, докато не преминех към…" at bounding box center [526, 153] width 385 height 19
click at [342, 135] on p "[PERSON_NAME]" at bounding box center [483, 135] width 298 height 11
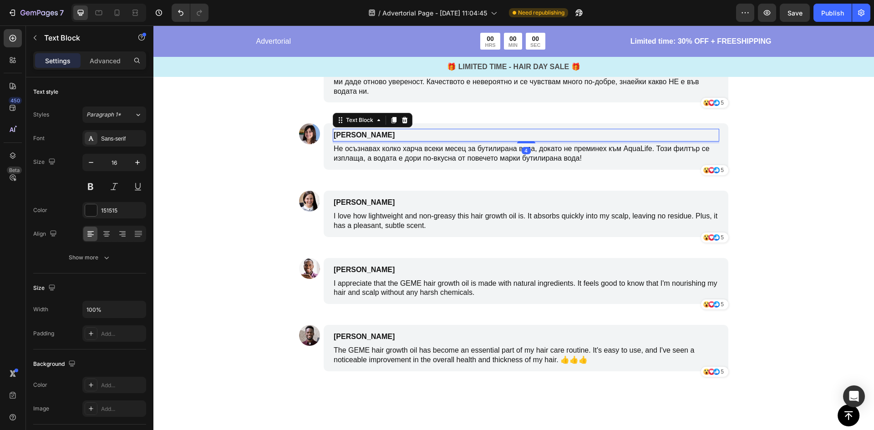
click at [342, 135] on p "[PERSON_NAME]" at bounding box center [483, 135] width 298 height 11
click at [370, 218] on p "I love how lightweight and non-greasy this hair growth oil is. It absorbs quick…" at bounding box center [526, 221] width 385 height 19
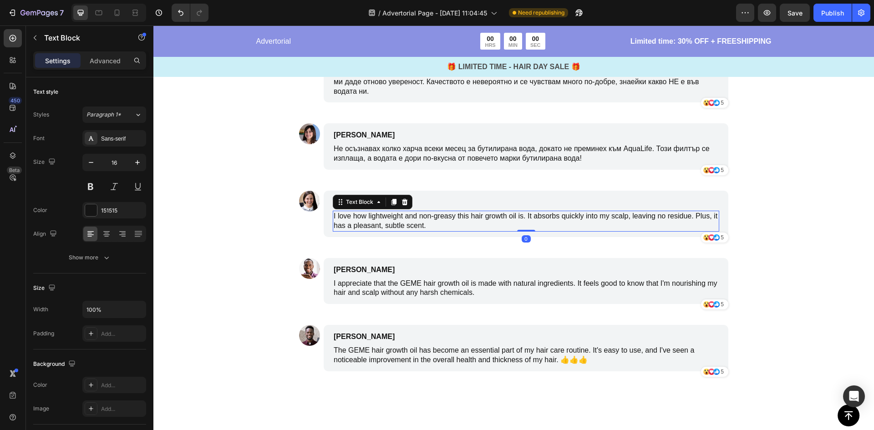
click at [370, 218] on p "I love how lightweight and non-greasy this hair growth oil is. It absorbs quick…" at bounding box center [526, 221] width 385 height 19
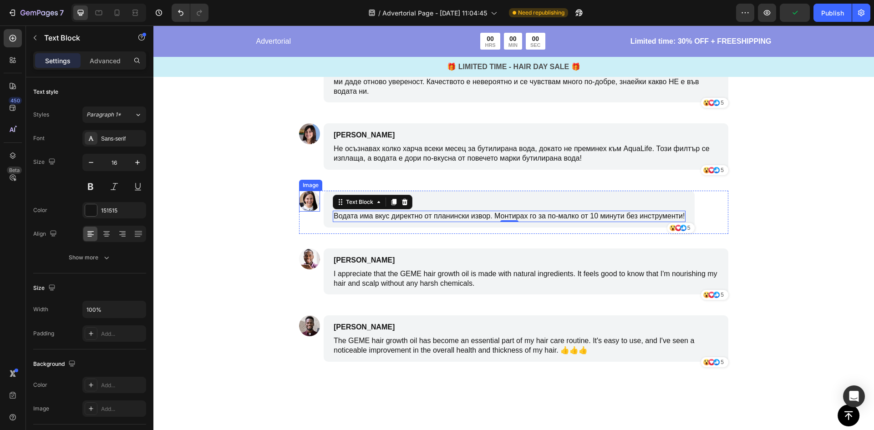
click at [310, 203] on img at bounding box center [309, 201] width 21 height 21
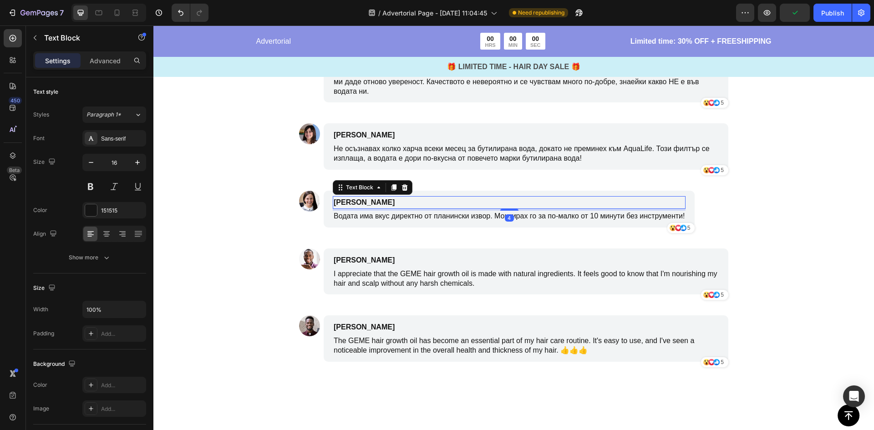
click at [356, 201] on p "[PERSON_NAME]" at bounding box center [466, 202] width 264 height 11
click at [252, 215] on div "Защо хиляди [DEMOGRAPHIC_DATA] избират AquaLife: Text Block Здравословни ползи …" at bounding box center [513, 115] width 720 height 579
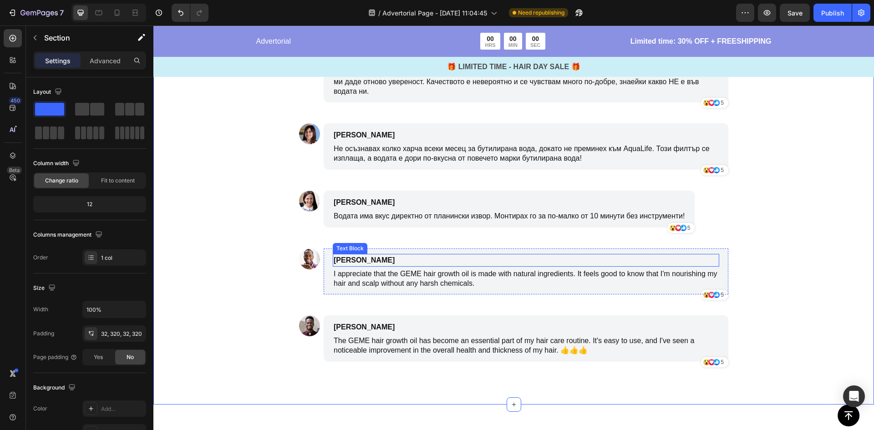
click at [601, 260] on p "[PERSON_NAME]" at bounding box center [483, 260] width 298 height 11
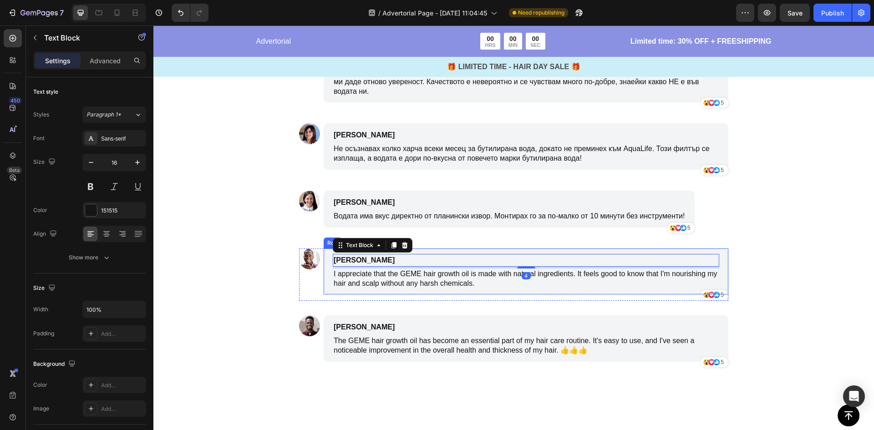
click at [624, 251] on div "[PERSON_NAME] Text Block 4 I appreciate that the GEME hair growth oil is made w…" at bounding box center [526, 271] width 405 height 46
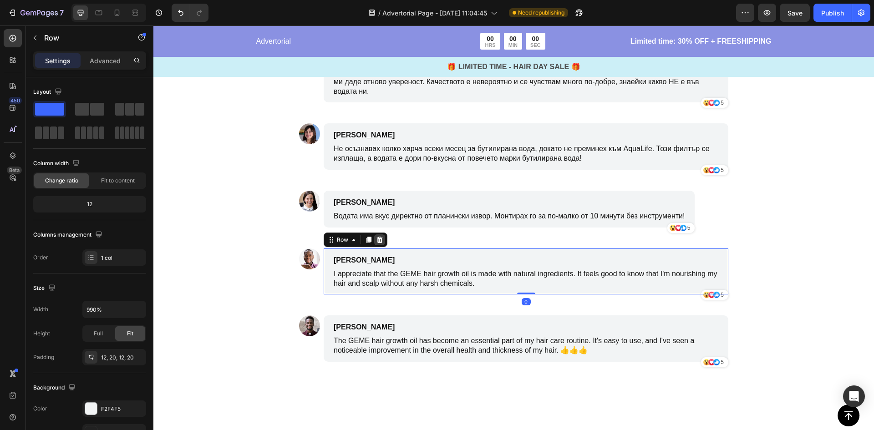
click at [380, 241] on icon at bounding box center [379, 239] width 7 height 7
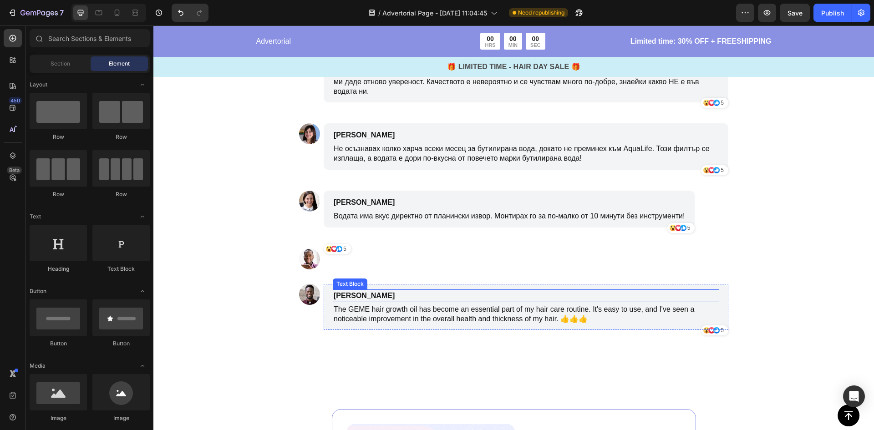
click at [645, 291] on div "[PERSON_NAME] Text Block" at bounding box center [526, 295] width 386 height 13
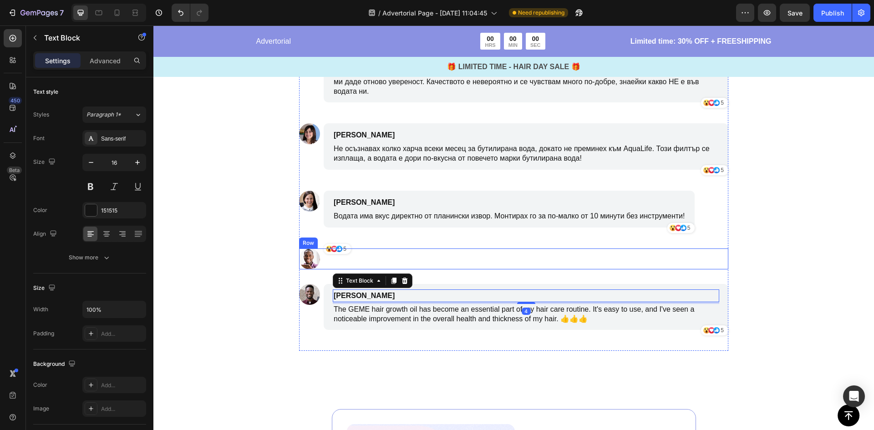
click at [476, 255] on div "Image Icon Icon Icon 5 Text [GEOGRAPHIC_DATA]" at bounding box center [513, 258] width 429 height 21
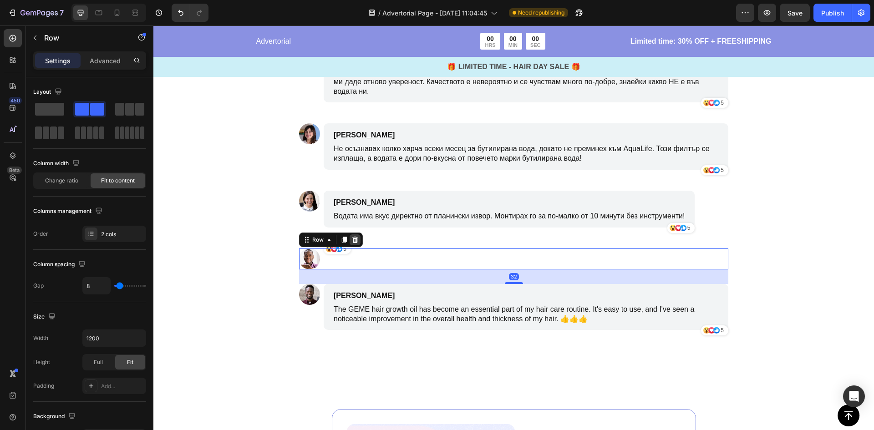
click at [349, 236] on div at bounding box center [354, 239] width 11 height 11
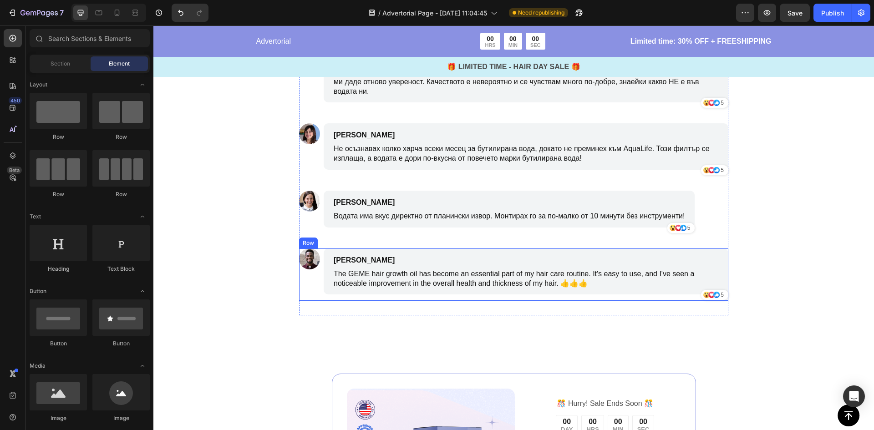
click at [322, 273] on div "Image [PERSON_NAME] Text Block The GEME hair growth oil has become an essential…" at bounding box center [513, 274] width 429 height 53
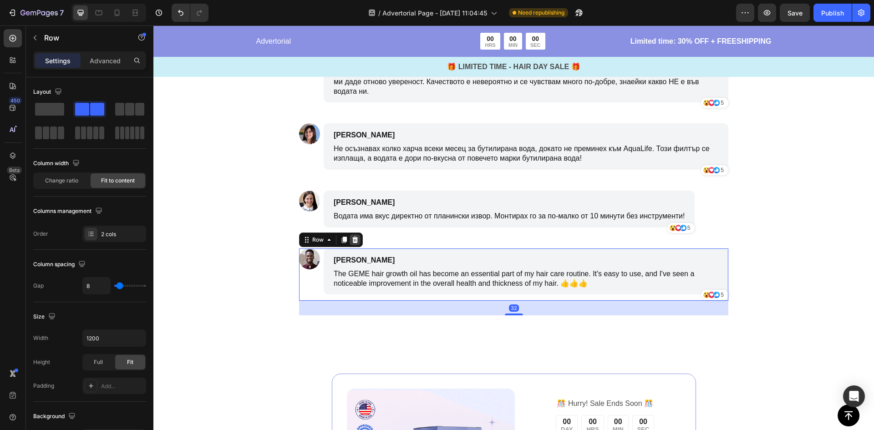
click at [356, 242] on icon at bounding box center [355, 240] width 6 height 6
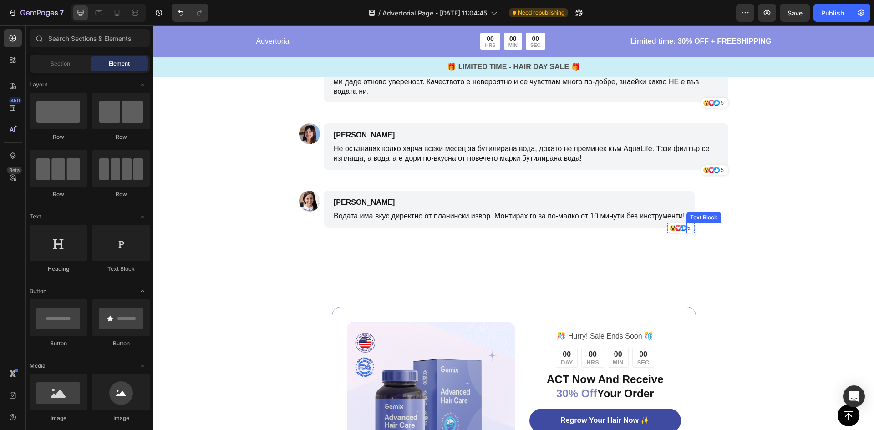
click at [684, 229] on icon at bounding box center [683, 228] width 3 height 4
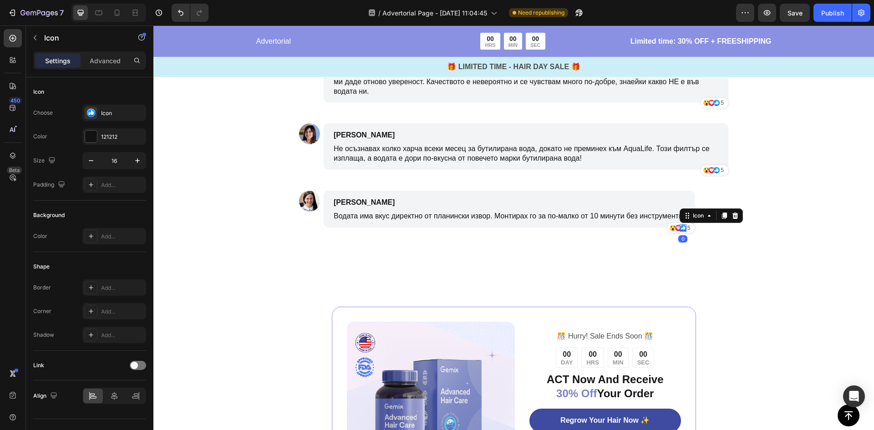
click at [688, 227] on p "5" at bounding box center [688, 228] width 3 height 8
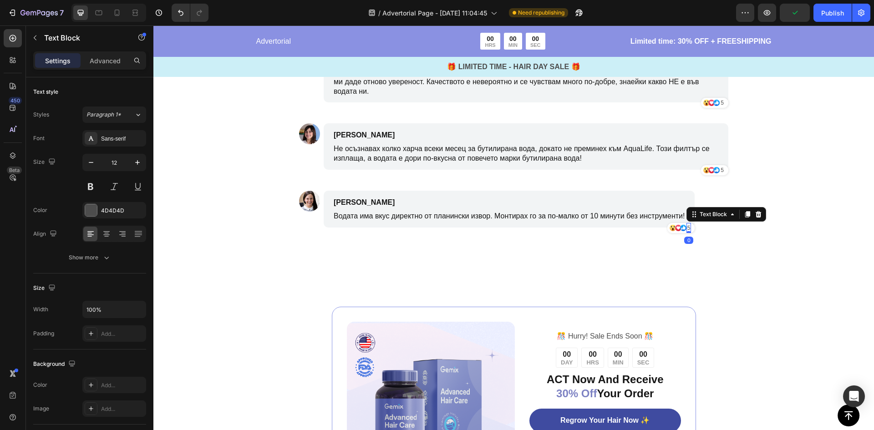
click at [688, 227] on p "5" at bounding box center [688, 228] width 3 height 8
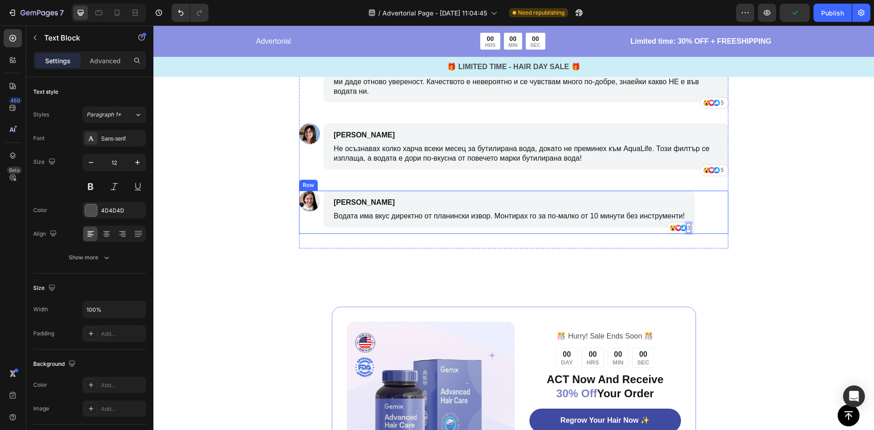
click at [733, 237] on div "Защо хиляди [DEMOGRAPHIC_DATA] избират AquaLife: Text Block Здравословни ползи …" at bounding box center [513, 48] width 720 height 445
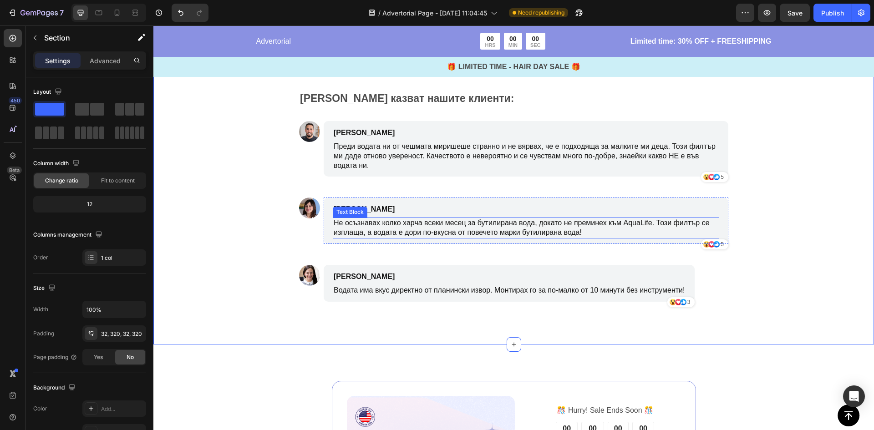
scroll to position [3378, 0]
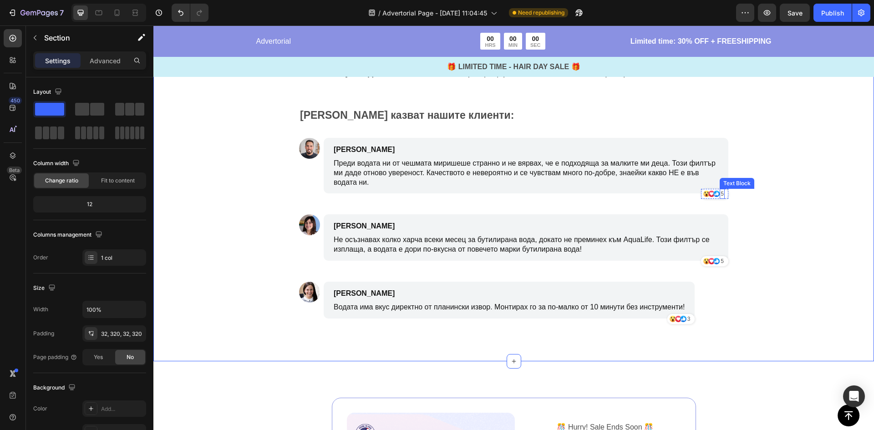
click at [720, 194] on p "5" at bounding box center [721, 194] width 3 height 8
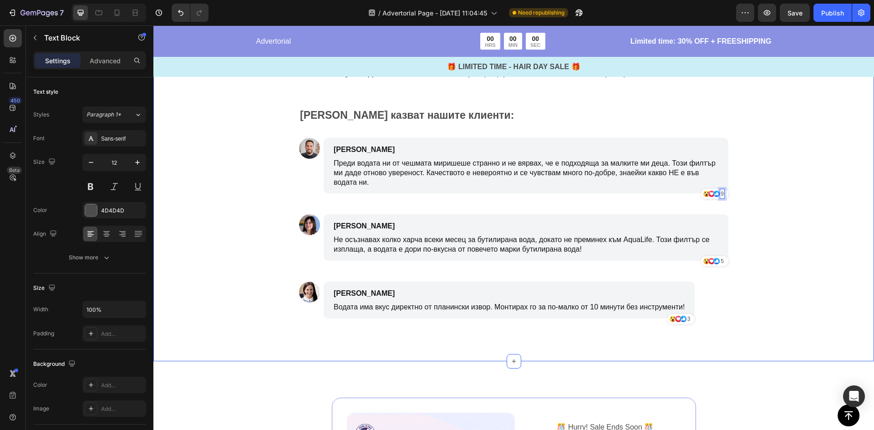
click at [794, 230] on div "Защо хиляди [DEMOGRAPHIC_DATA] избират AquaLife: Text Block Здравословни ползи …" at bounding box center [513, 139] width 720 height 445
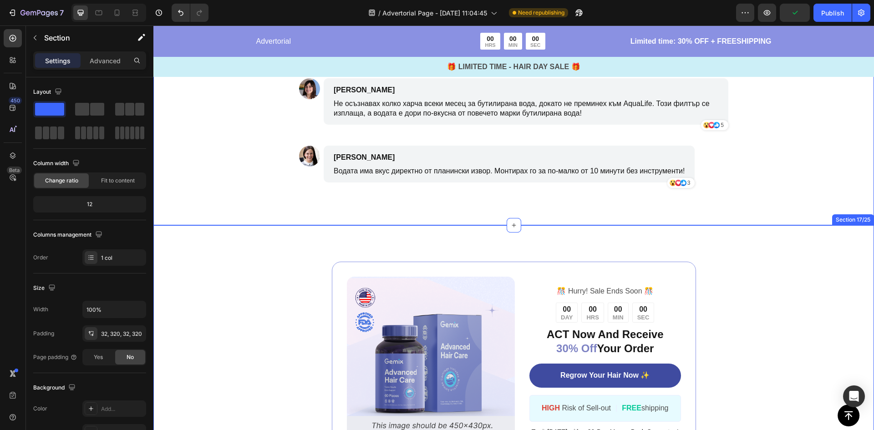
scroll to position [3560, 0]
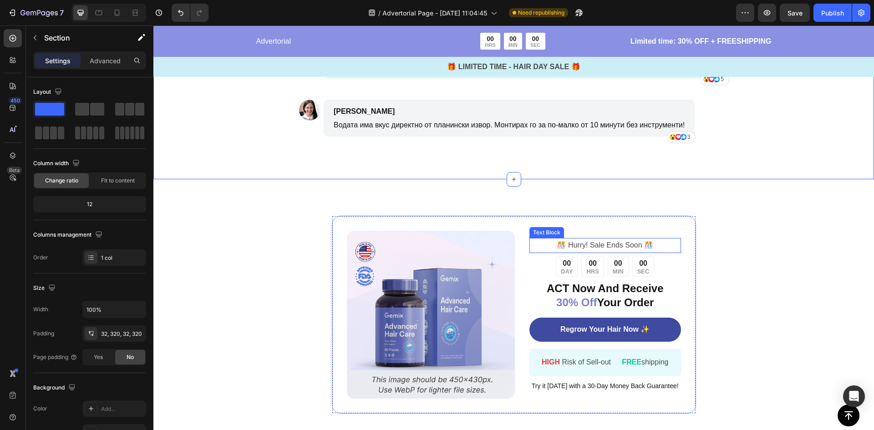
click at [622, 243] on p "️🎊 Hurry! Sale Ends Soon ️🎊" at bounding box center [604, 245] width 149 height 13
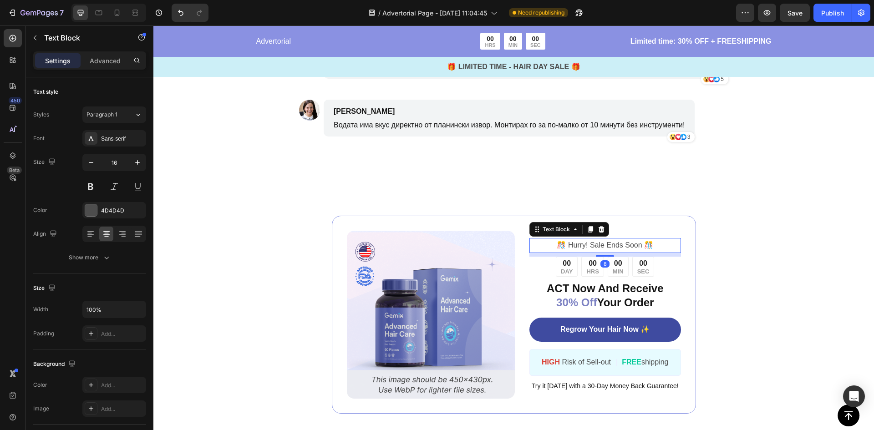
click at [622, 243] on p "️🎊 Hurry! Sale Ends Soon ️🎊" at bounding box center [604, 245] width 149 height 13
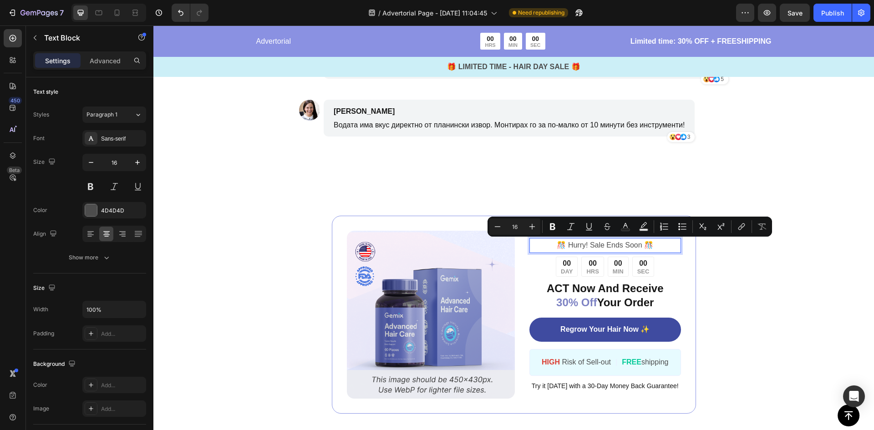
click at [618, 243] on p "️🎊 Hurry! Sale Ends Soon ️🎊" at bounding box center [604, 245] width 149 height 13
drag, startPoint x: 638, startPoint y: 243, endPoint x: 563, endPoint y: 243, distance: 74.2
click at [563, 243] on p "️🎊 Hurry! Sale Ends Soon ️🎊" at bounding box center [604, 245] width 149 height 13
drag, startPoint x: 610, startPoint y: 247, endPoint x: 601, endPoint y: 247, distance: 9.1
click at [601, 247] on p "️🎊 Ограничено ннамаление ️🎊" at bounding box center [604, 245] width 149 height 13
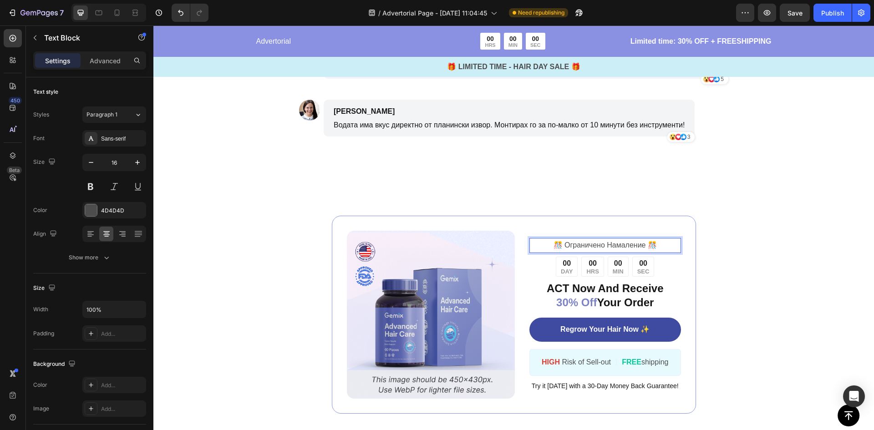
click at [722, 251] on div "Image ️🎊 Ограничено Намаление ️🎊 Text Block 8 00 DAY 00 HRS 00 MIN 00 SEC Count…" at bounding box center [513, 315] width 518 height 198
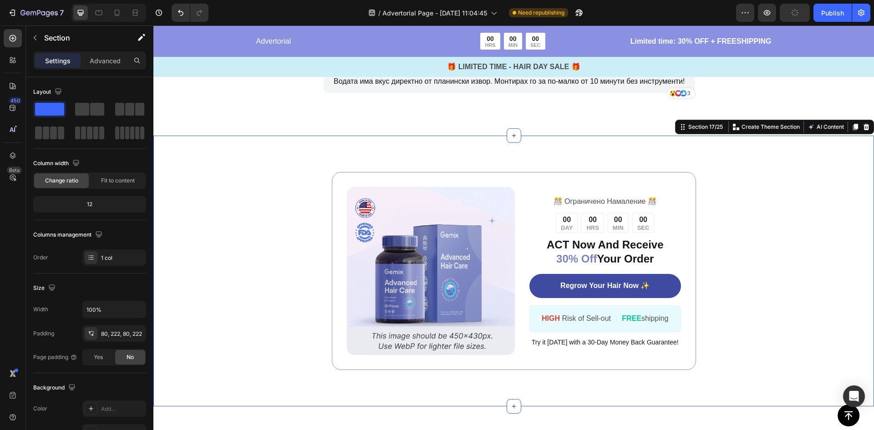
scroll to position [3651, 0]
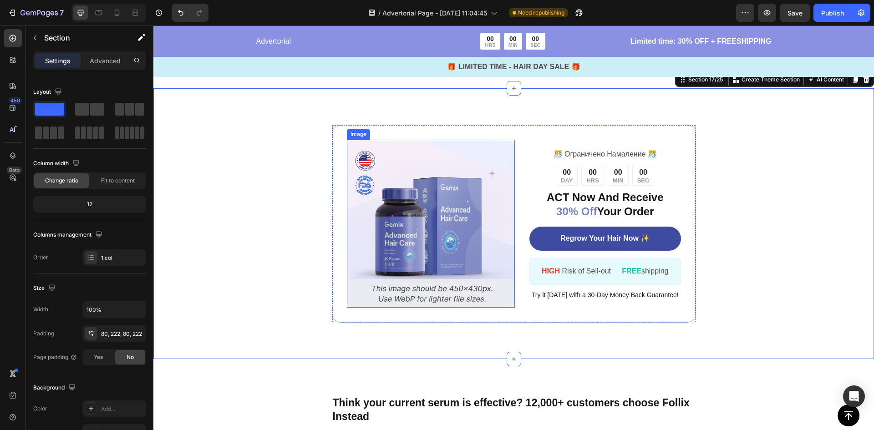
click at [409, 220] on img at bounding box center [431, 224] width 168 height 168
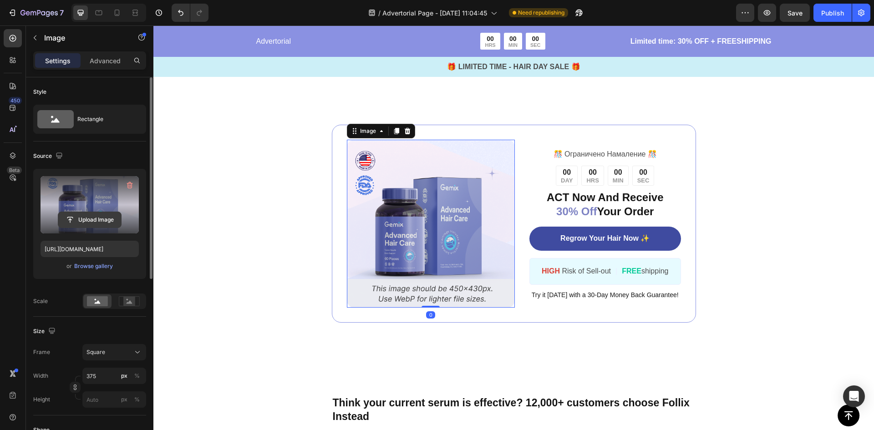
click at [92, 221] on input "file" at bounding box center [89, 219] width 63 height 15
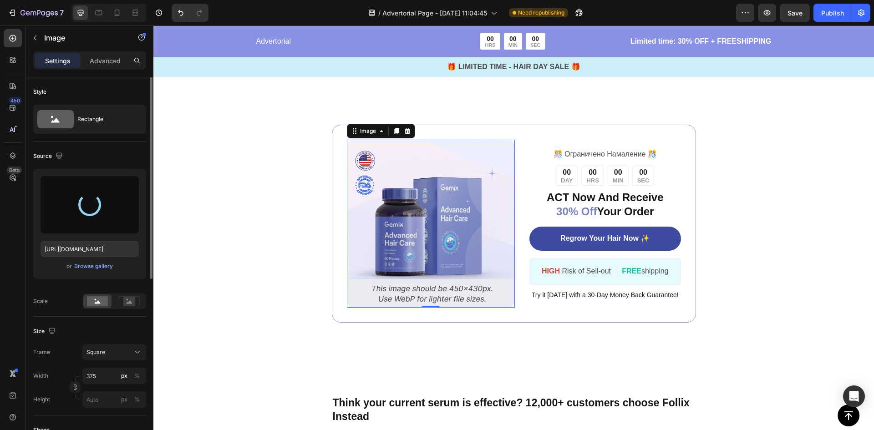
type input "[URL][DOMAIN_NAME]"
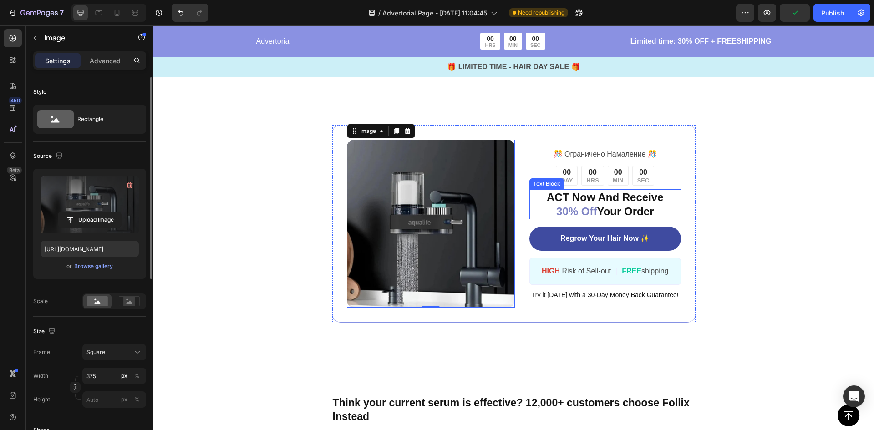
click at [583, 202] on p "ACT Now And Receive 30% Off Your Order" at bounding box center [604, 204] width 149 height 28
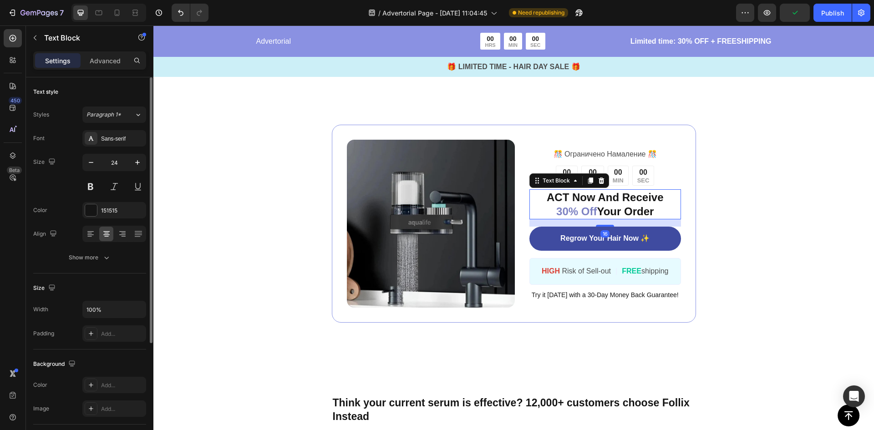
click at [583, 202] on p "ACT Now And Receive 30% Off Your Order" at bounding box center [604, 204] width 149 height 28
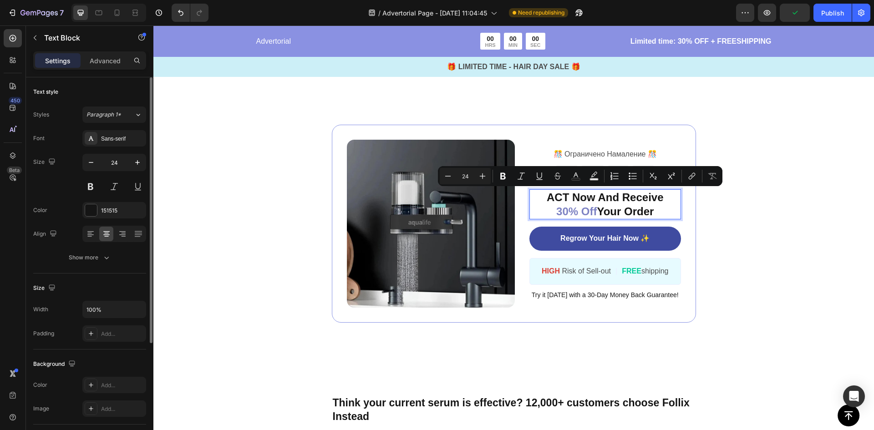
click at [627, 203] on p "ACT Now And Receive 30% Off Your Order" at bounding box center [604, 204] width 149 height 28
drag, startPoint x: 660, startPoint y: 194, endPoint x: 543, endPoint y: 199, distance: 117.0
click at [543, 199] on p "ACT Now And Receive 30% Off Your Order" at bounding box center [604, 204] width 149 height 28
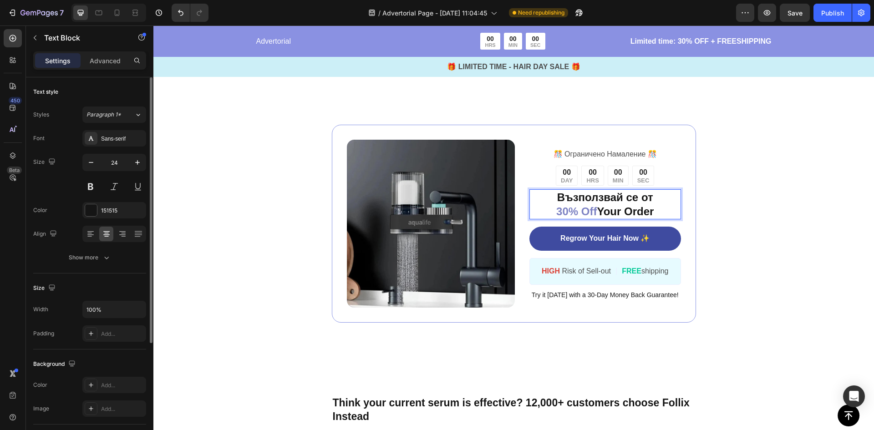
click at [563, 208] on span "30% Off" at bounding box center [576, 211] width 40 height 12
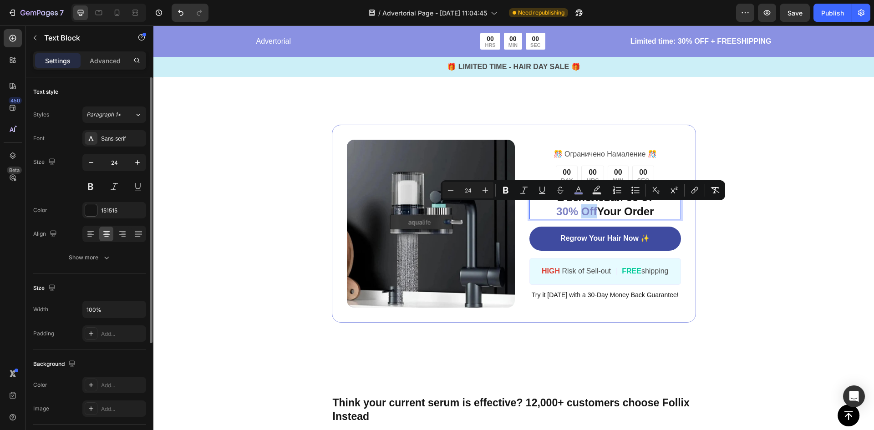
drag, startPoint x: 590, startPoint y: 210, endPoint x: 577, endPoint y: 212, distance: 13.4
click at [577, 212] on span "30% Off" at bounding box center [576, 211] width 40 height 12
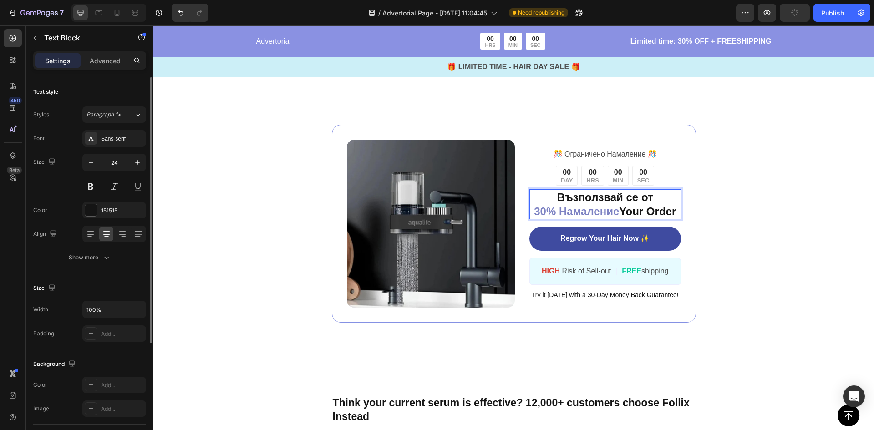
drag, startPoint x: 672, startPoint y: 210, endPoint x: 619, endPoint y: 212, distance: 52.8
click at [619, 212] on p "Възползвай се от 30% Намаление Your Order" at bounding box center [604, 204] width 149 height 28
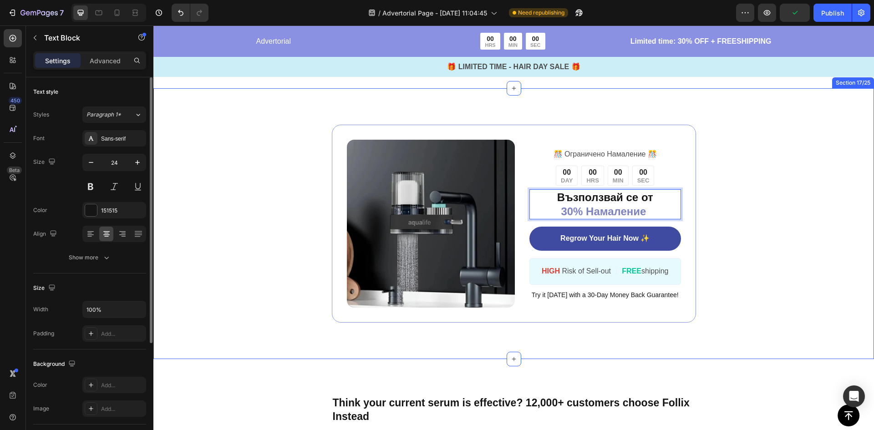
click at [730, 220] on div "Image ️🎊 Ограничено Намаление ️🎊 Text Block 00 DAY 00 HRS 00 MIN 00 SEC Countdo…" at bounding box center [513, 224] width 518 height 198
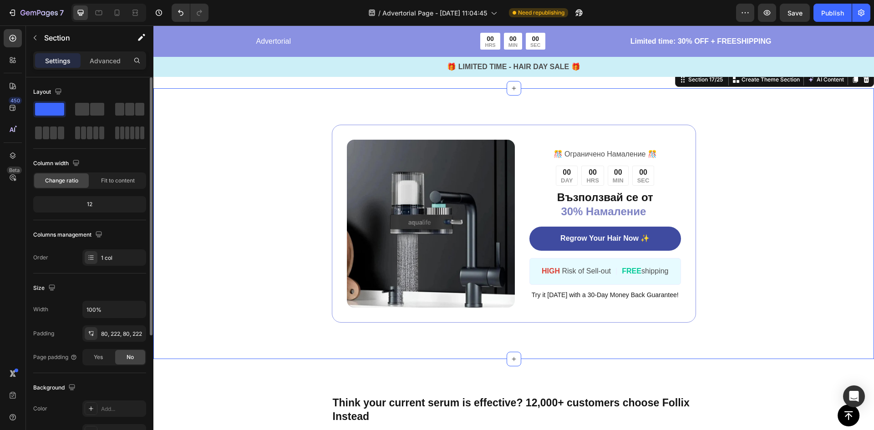
click at [756, 271] on div "Image ️🎊 Ограничено Намаление ️🎊 Text Block 00 DAY 00 HRS 00 MIN 00 SEC Countdo…" at bounding box center [513, 224] width 518 height 198
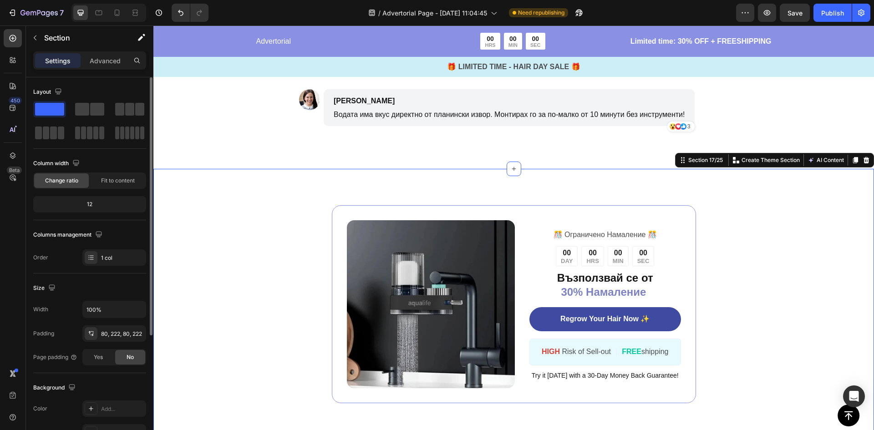
scroll to position [3560, 0]
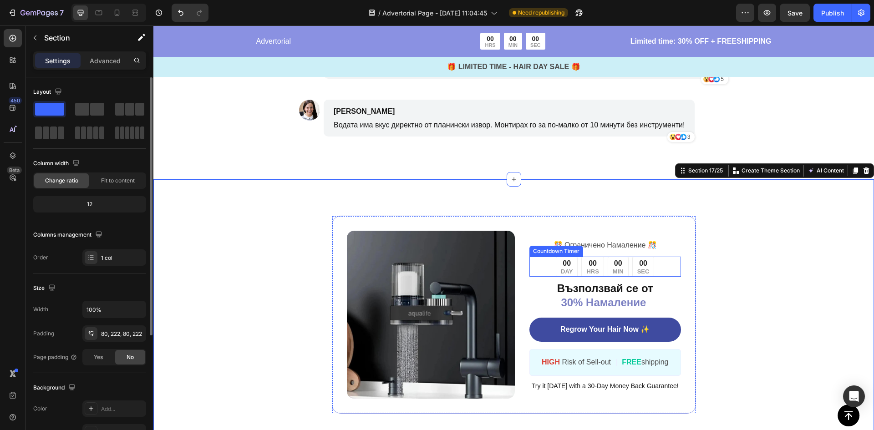
click at [600, 269] on div "00 DAY 00 HRS 00 MIN 00 SEC" at bounding box center [605, 267] width 98 height 20
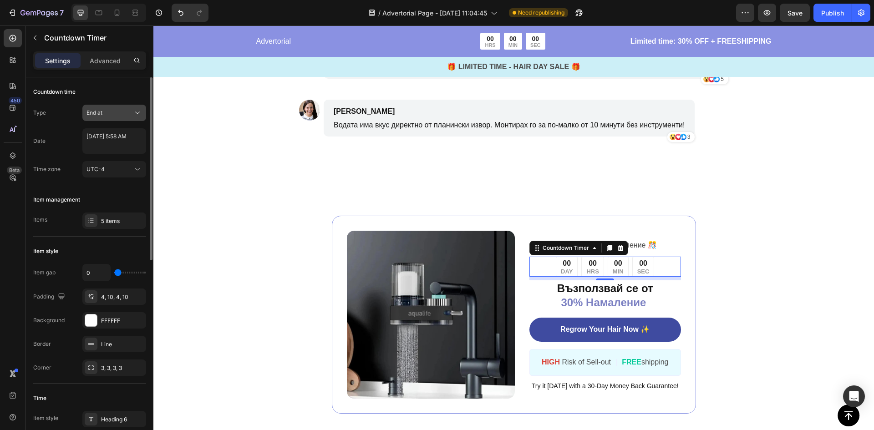
click at [104, 112] on div "End at" at bounding box center [109, 113] width 46 height 8
click at [102, 150] on span "Auto-renew" at bounding box center [101, 152] width 31 height 8
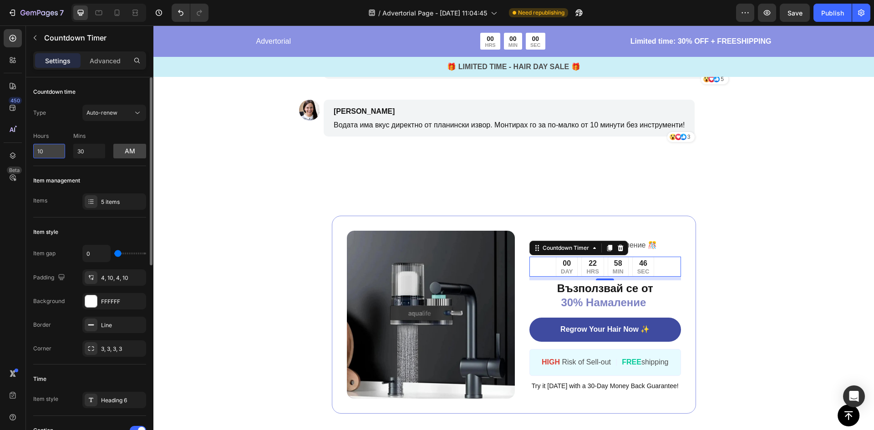
click at [47, 146] on input "10" at bounding box center [49, 151] width 32 height 15
drag, startPoint x: 50, startPoint y: 152, endPoint x: 34, endPoint y: 151, distance: 15.5
click at [35, 151] on input "10" at bounding box center [49, 151] width 32 height 15
type input "0"
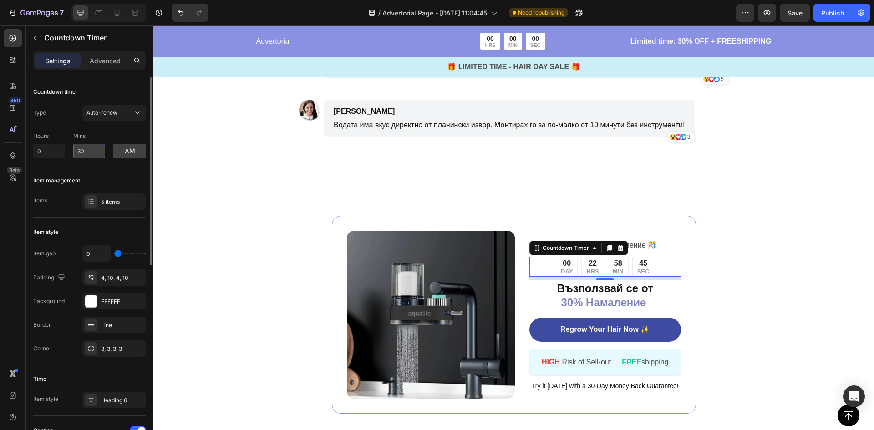
drag, startPoint x: 86, startPoint y: 152, endPoint x: 74, endPoint y: 152, distance: 11.8
click at [74, 152] on input "30" at bounding box center [89, 151] width 32 height 15
type input "27"
drag, startPoint x: 86, startPoint y: 148, endPoint x: 67, endPoint y: 150, distance: 19.2
click at [69, 150] on div "Hours 0 Mins 27 am" at bounding box center [89, 143] width 113 height 30
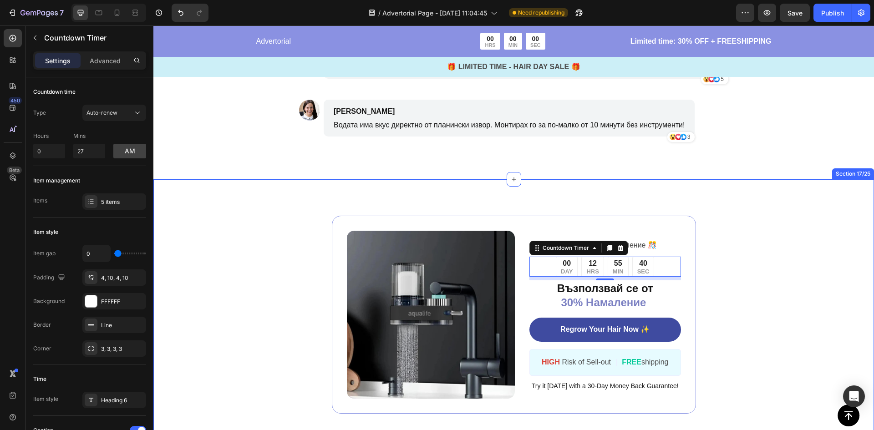
click at [236, 222] on div "Image ️🎊 Ограничено Намаление ️🎊 Text Block 00 DAY 12 HRS 55 MIN 40 SEC Countdo…" at bounding box center [513, 314] width 720 height 271
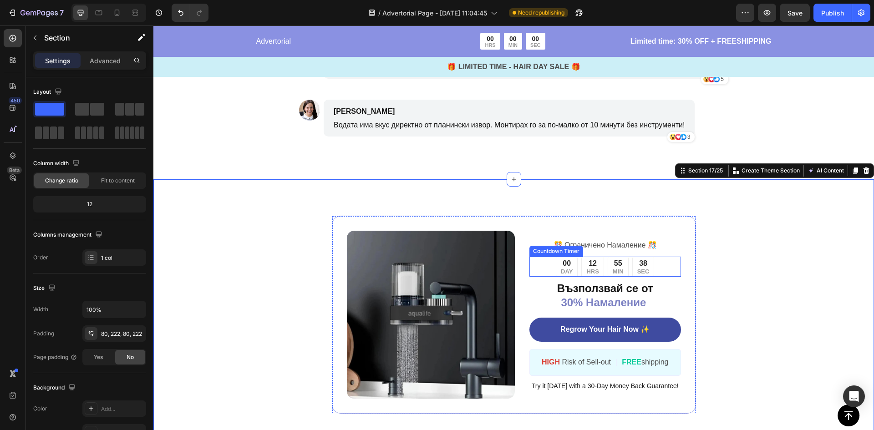
click at [607, 258] on div "55 MIN" at bounding box center [617, 267] width 21 height 20
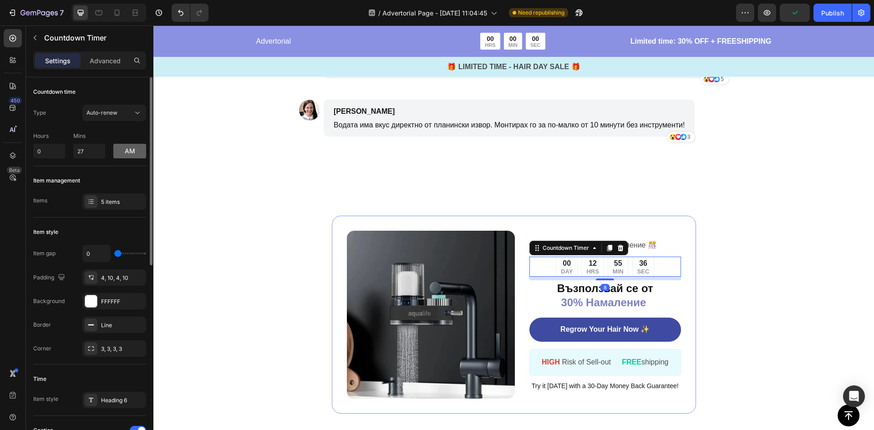
click at [133, 151] on button "am" at bounding box center [129, 151] width 33 height 15
click at [133, 151] on button "pm" at bounding box center [129, 151] width 33 height 15
click at [133, 151] on button "am" at bounding box center [129, 151] width 33 height 15
click at [133, 151] on button "pm" at bounding box center [129, 151] width 33 height 15
click at [133, 151] on button "am" at bounding box center [129, 151] width 33 height 15
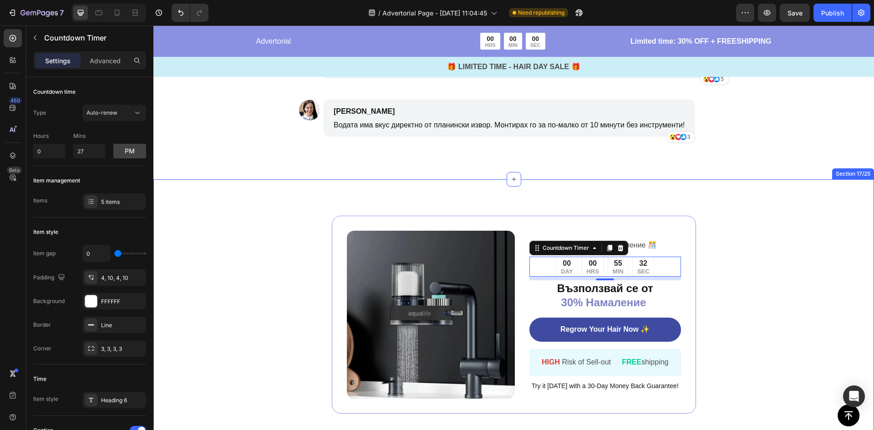
click at [749, 299] on div "Image ️🎊 Ограничено Намаление ️🎊 Text Block 00 DAY 00 HRS 55 MIN 32 SEC Countdo…" at bounding box center [513, 315] width 518 height 198
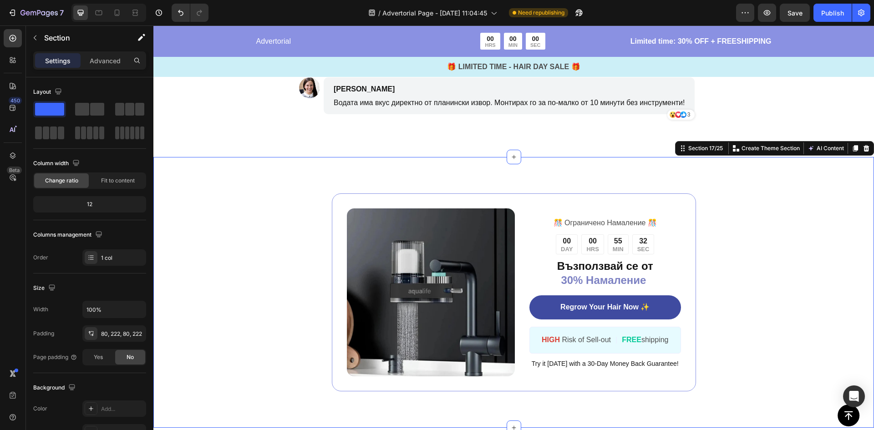
scroll to position [3696, 0]
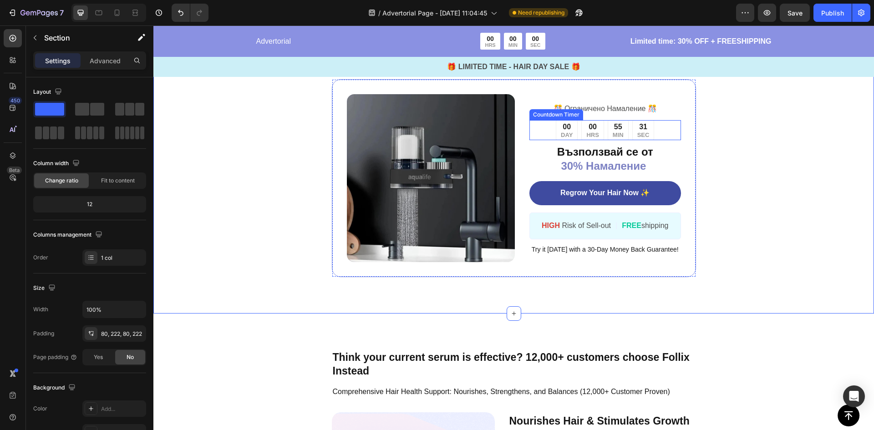
click at [597, 131] on div "00 HRS" at bounding box center [592, 130] width 22 height 20
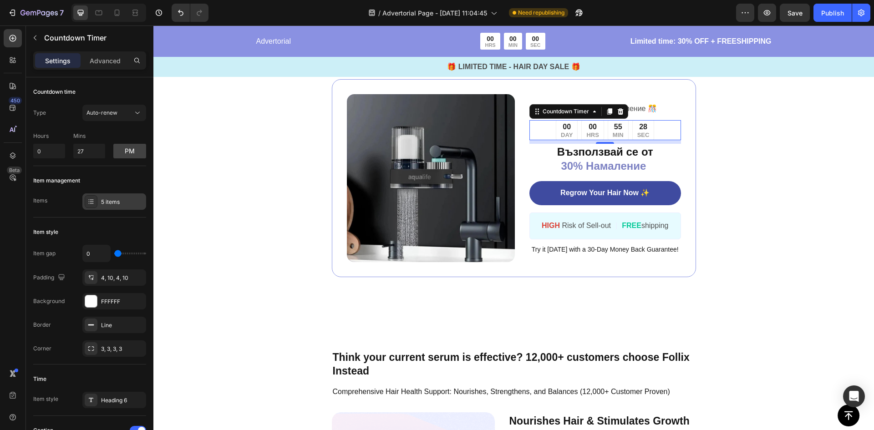
click at [109, 197] on div "5 items" at bounding box center [114, 201] width 64 height 16
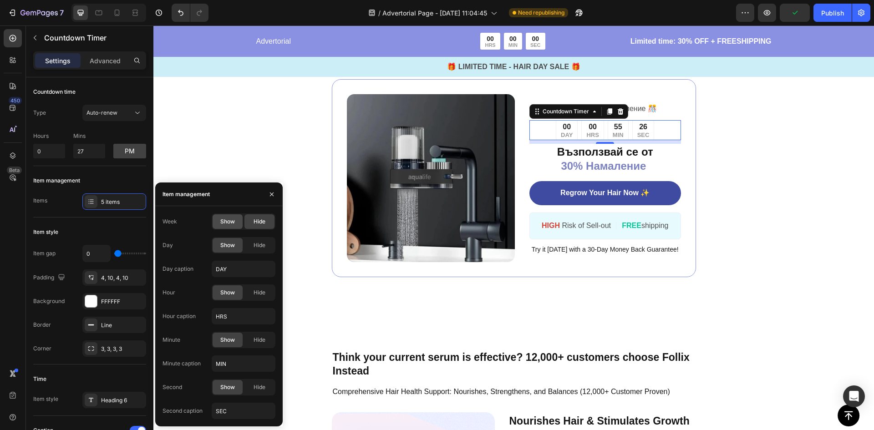
click at [229, 223] on span "Show" at bounding box center [227, 222] width 15 height 8
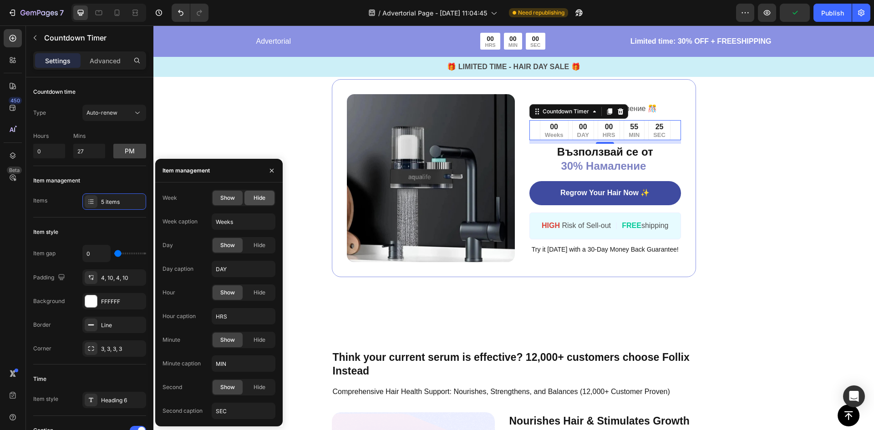
click at [256, 202] on div "Hide" at bounding box center [259, 198] width 30 height 15
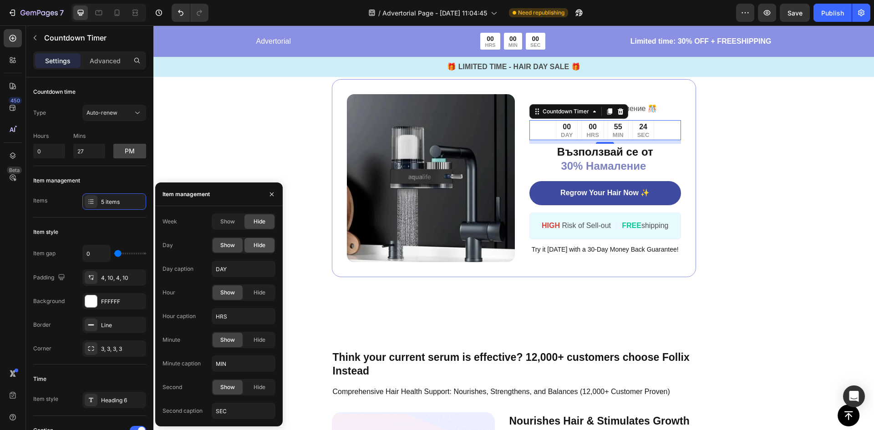
click at [248, 247] on div "Hide" at bounding box center [259, 245] width 30 height 15
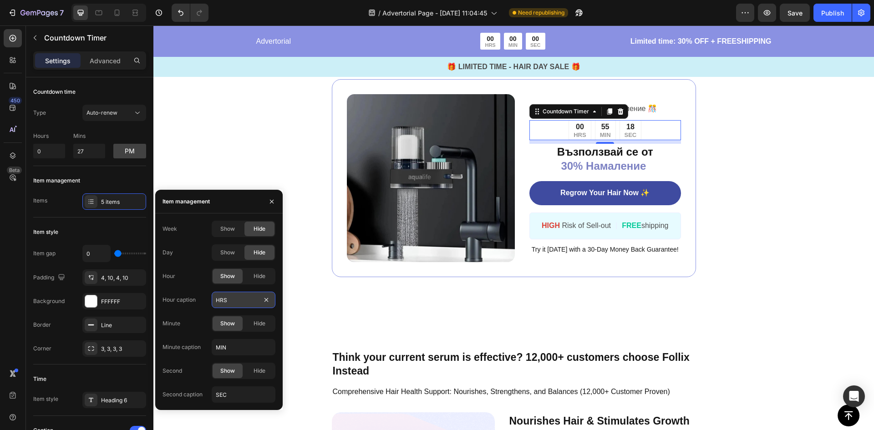
click at [226, 302] on input "HRS" at bounding box center [244, 300] width 64 height 16
type input "`"
type input "часа"
click at [226, 349] on input "MIN" at bounding box center [244, 347] width 64 height 16
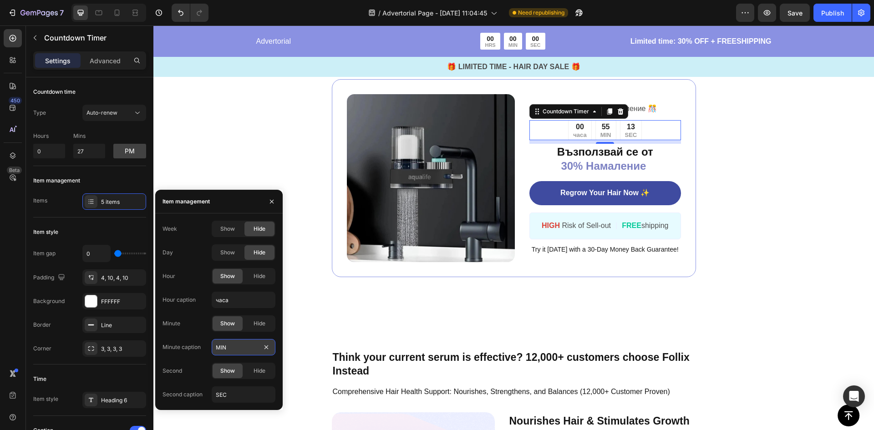
click at [226, 349] on input "MIN" at bounding box center [244, 347] width 64 height 16
type input "мин"
click at [242, 397] on input "SEC" at bounding box center [244, 394] width 64 height 16
type input "сек"
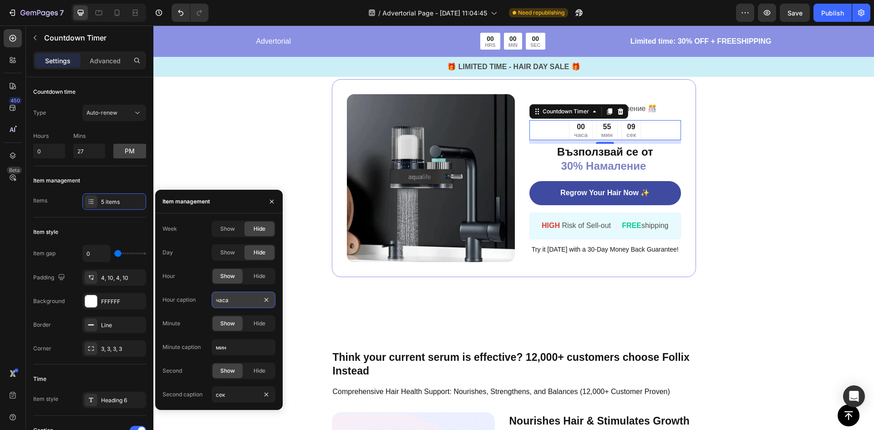
click at [238, 298] on input "часа" at bounding box center [244, 300] width 64 height 16
click at [230, 300] on input "часа" at bounding box center [244, 300] width 64 height 16
type input "час"
drag, startPoint x: 789, startPoint y: 258, endPoint x: 776, endPoint y: 253, distance: 13.7
click at [789, 258] on div "Image ️🎊 Ограничено Намаление ️🎊 Text Block 00 час 54 мин 53 сек Countdown Time…" at bounding box center [513, 178] width 720 height 271
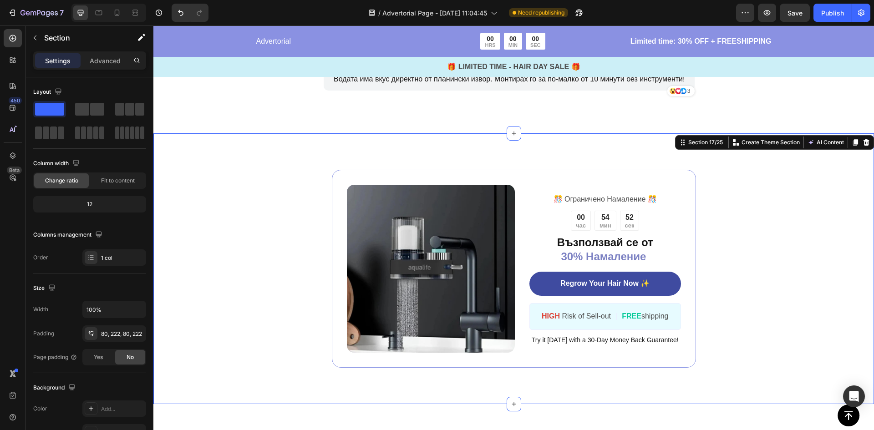
scroll to position [3605, 0]
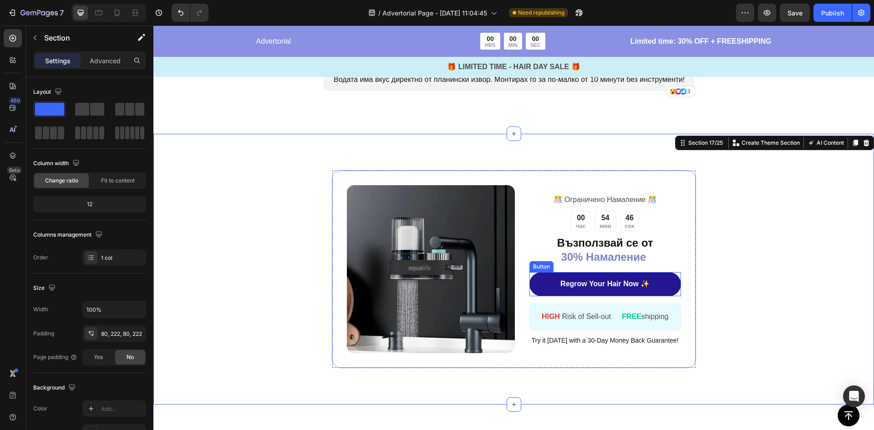
click at [665, 283] on link "Regrow Your Hair Now ✨" at bounding box center [604, 284] width 151 height 24
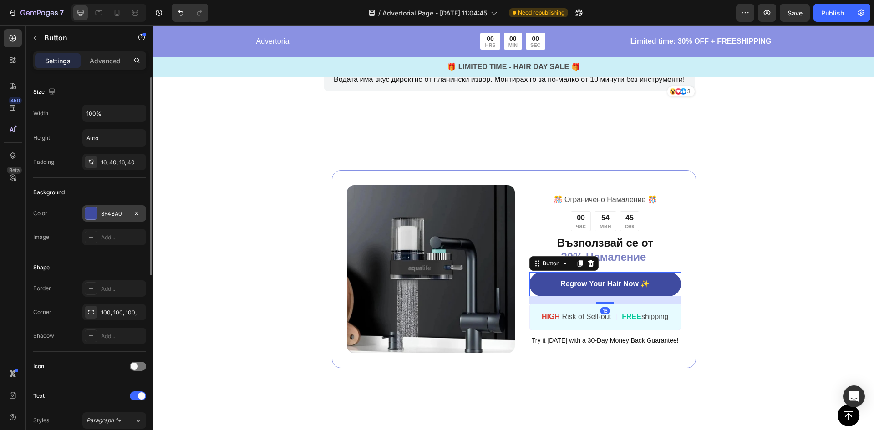
click at [113, 218] on div "3F4BA0" at bounding box center [114, 213] width 64 height 16
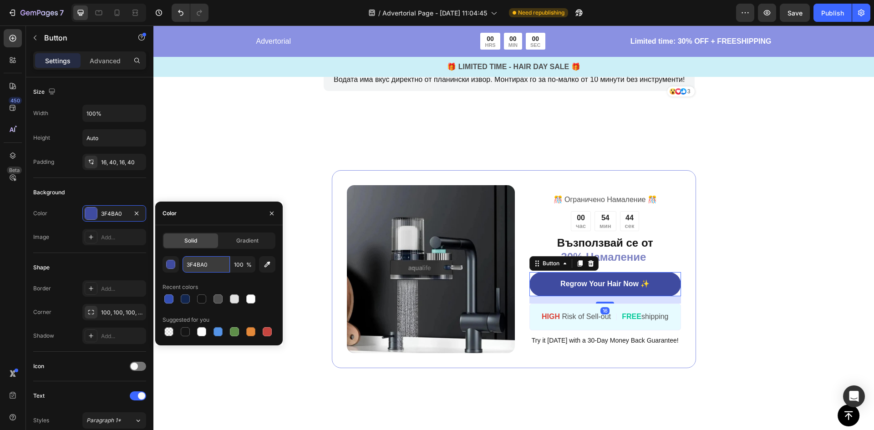
click at [203, 265] on input "3F4BA0" at bounding box center [205, 264] width 47 height 16
paste input "#12264F"
type input "#12264F"
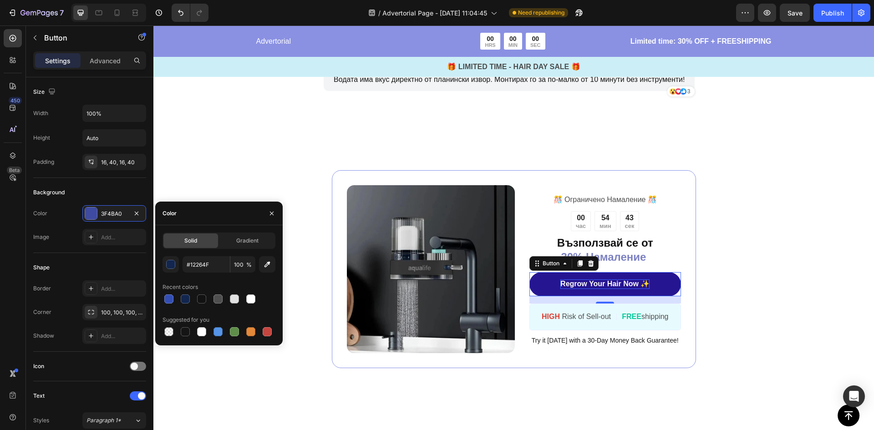
click at [582, 281] on p "Regrow Your Hair Now ✨" at bounding box center [604, 284] width 89 height 10
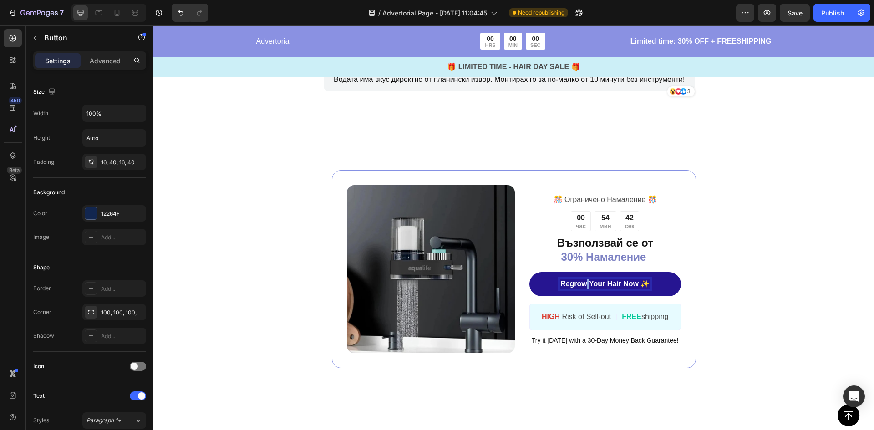
click at [582, 281] on p "Regrow Your Hair Now ✨" at bounding box center [604, 284] width 89 height 10
click at [764, 296] on div "Image ️🎊 Ограничено Намаление ️🎊 Text Block 00 час 54 мин 26 сек Countdown Time…" at bounding box center [513, 269] width 518 height 198
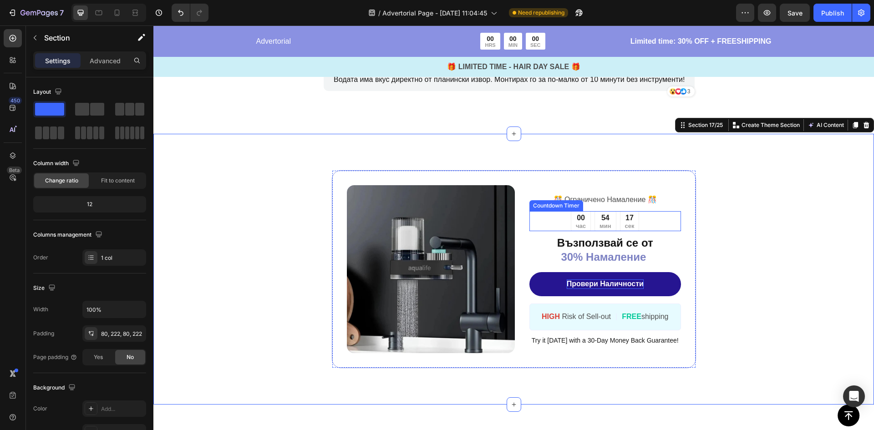
click at [601, 217] on div "54" at bounding box center [604, 218] width 11 height 10
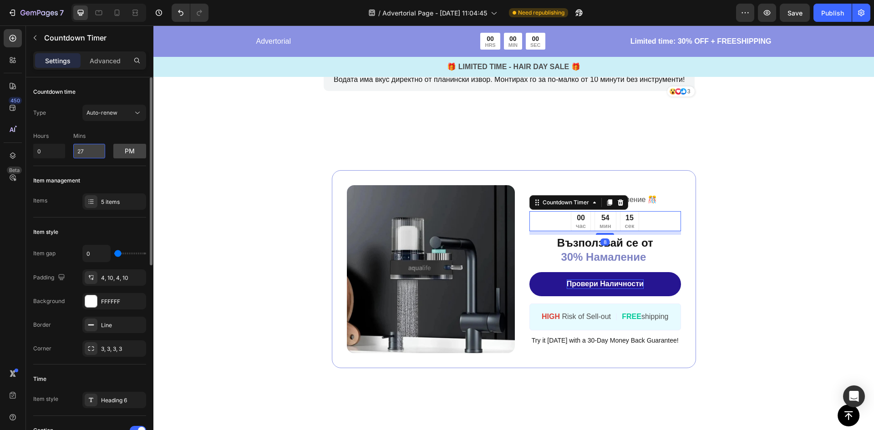
click at [92, 150] on input "27" at bounding box center [89, 151] width 32 height 15
drag, startPoint x: 86, startPoint y: 151, endPoint x: 78, endPoint y: 153, distance: 8.4
click at [78, 153] on input "27" at bounding box center [89, 151] width 32 height 15
type input "13"
click at [117, 118] on button "Auto-renew" at bounding box center [114, 113] width 64 height 16
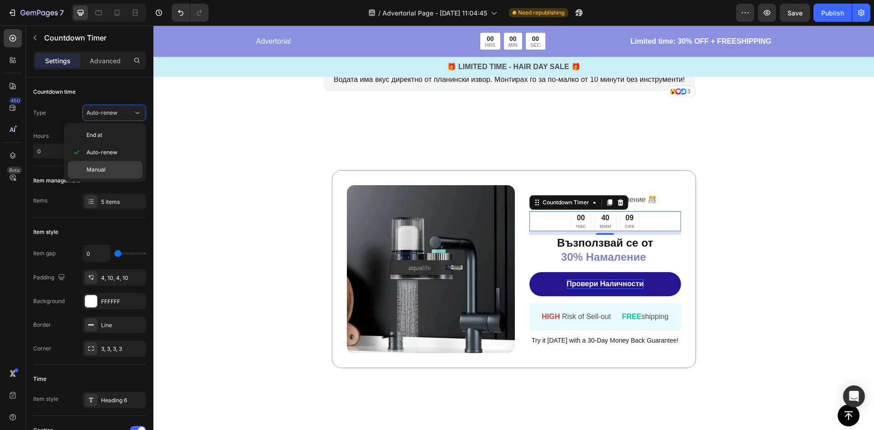
click at [104, 165] on div "Manual" at bounding box center [105, 169] width 75 height 17
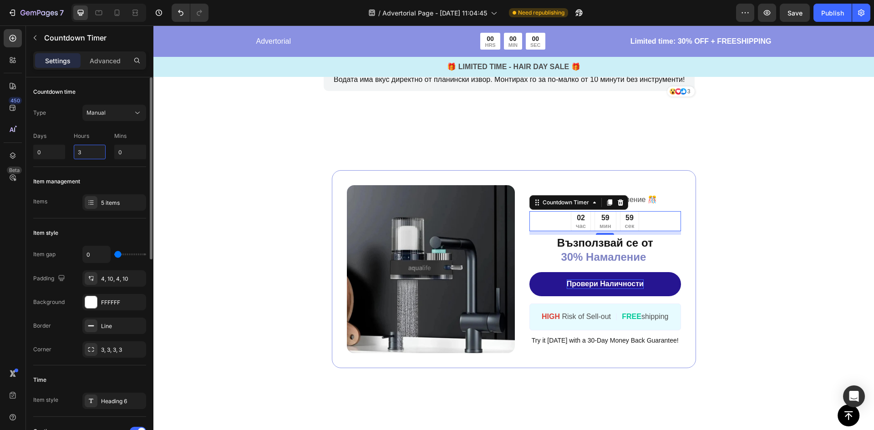
drag, startPoint x: 98, startPoint y: 151, endPoint x: 68, endPoint y: 151, distance: 30.0
click at [68, 151] on div "Days 0 Hours 3 Mins 0" at bounding box center [89, 143] width 113 height 31
type input "1"
drag, startPoint x: 94, startPoint y: 154, endPoint x: 68, endPoint y: 152, distance: 25.6
click at [70, 152] on div "Days 0 Hours 1 Mins 0" at bounding box center [89, 143] width 113 height 31
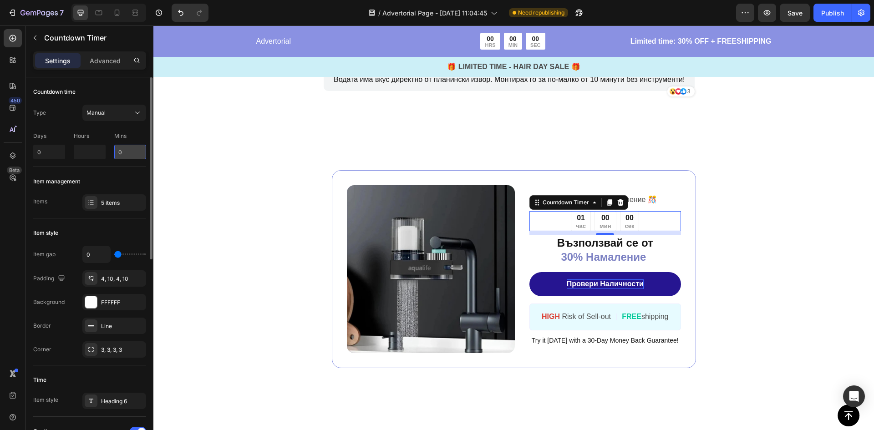
type input "0"
drag, startPoint x: 124, startPoint y: 153, endPoint x: 116, endPoint y: 154, distance: 8.2
click at [116, 154] on input "0" at bounding box center [130, 152] width 32 height 15
click at [132, 218] on div "Countdown time Type Manual Days 0 Hours 0 Mins 13" at bounding box center [89, 291] width 113 height 147
drag, startPoint x: 128, startPoint y: 153, endPoint x: 107, endPoint y: 155, distance: 20.6
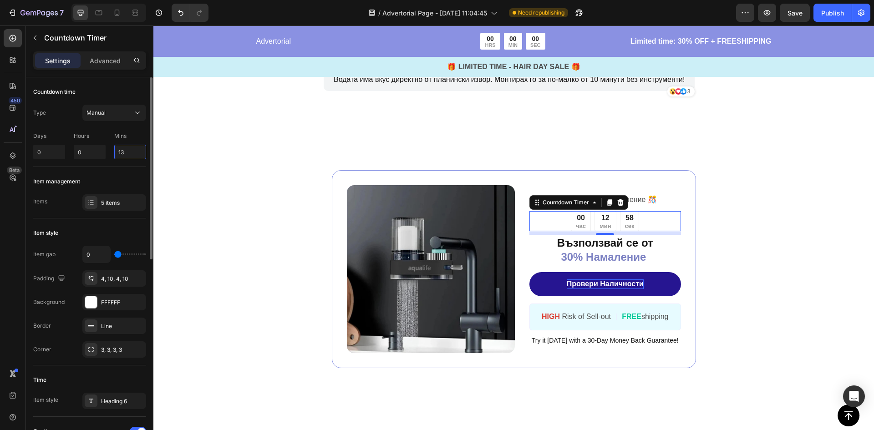
click at [107, 155] on div "Days 0 Hours 0 Mins 13" at bounding box center [89, 143] width 113 height 31
type input "21"
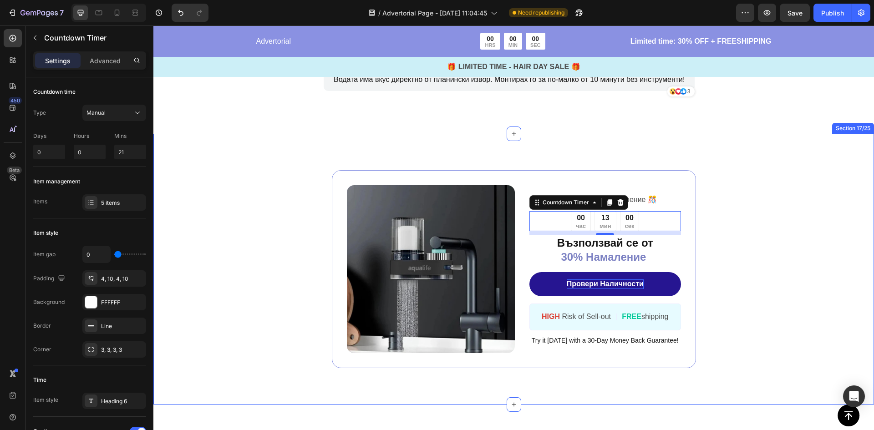
click at [294, 221] on div "Image ️🎊 Ограничено Намаление ️🎊 Text Block 00 час 13 мин 00 сек Countdown Time…" at bounding box center [513, 269] width 518 height 198
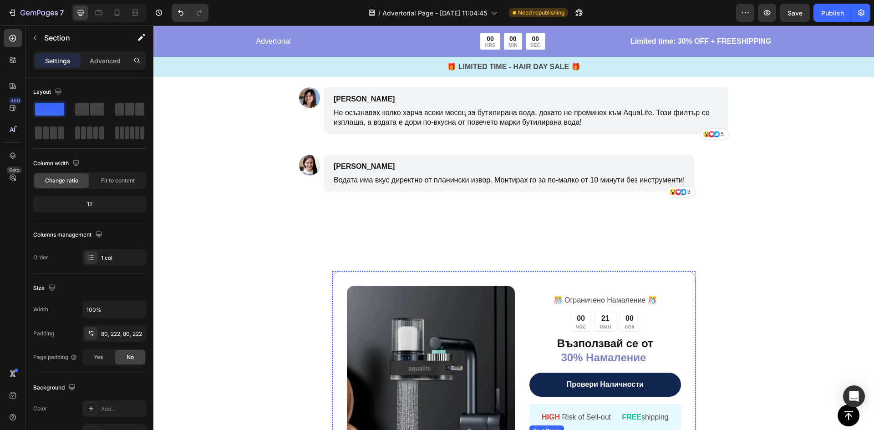
scroll to position [3651, 0]
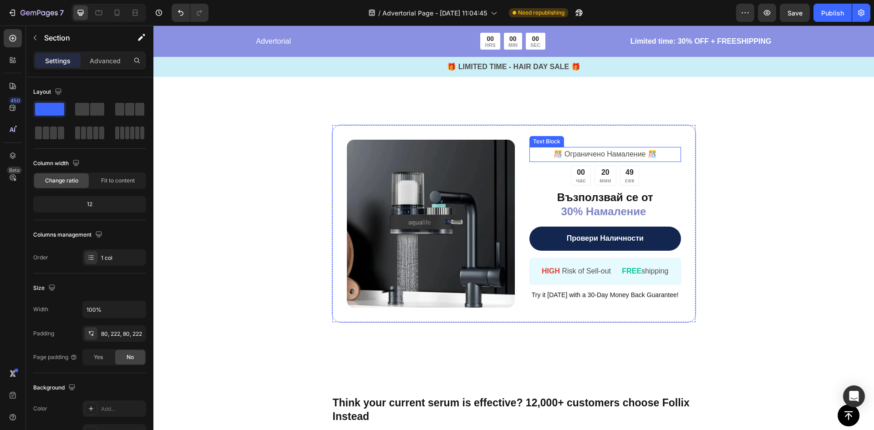
click at [626, 154] on p "️🎊 Ограничено Намаление ️🎊" at bounding box center [604, 154] width 149 height 13
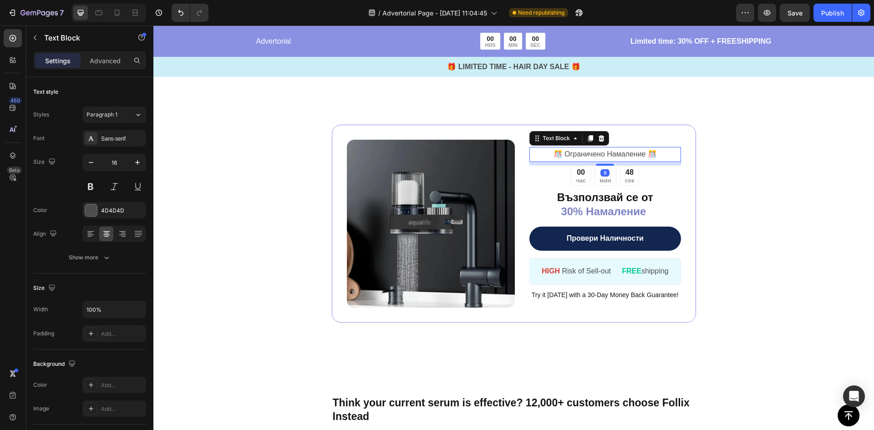
click at [636, 152] on p "️🎊 Ограничено Намаление ️🎊" at bounding box center [604, 154] width 149 height 13
drag, startPoint x: 640, startPoint y: 153, endPoint x: 602, endPoint y: 154, distance: 38.2
click at [602, 154] on p "️🎊 Ограничено Намаление ️🎊" at bounding box center [604, 154] width 149 height 13
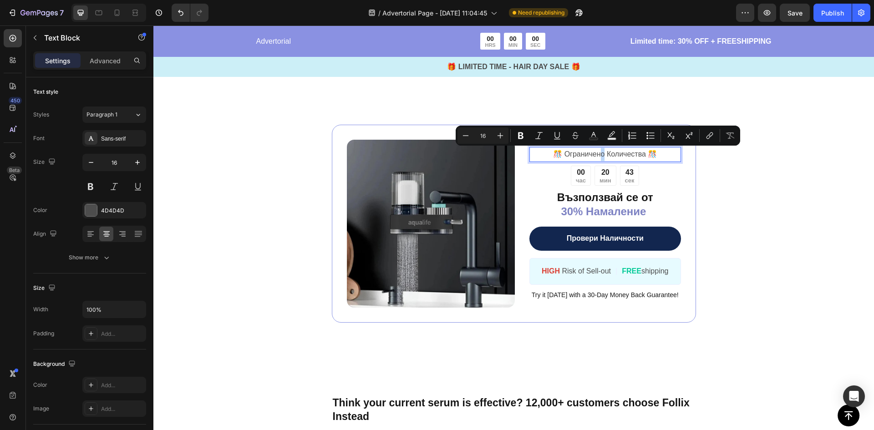
click at [597, 155] on p "️🎊 Ограничено Количества ️🎊" at bounding box center [604, 154] width 149 height 13
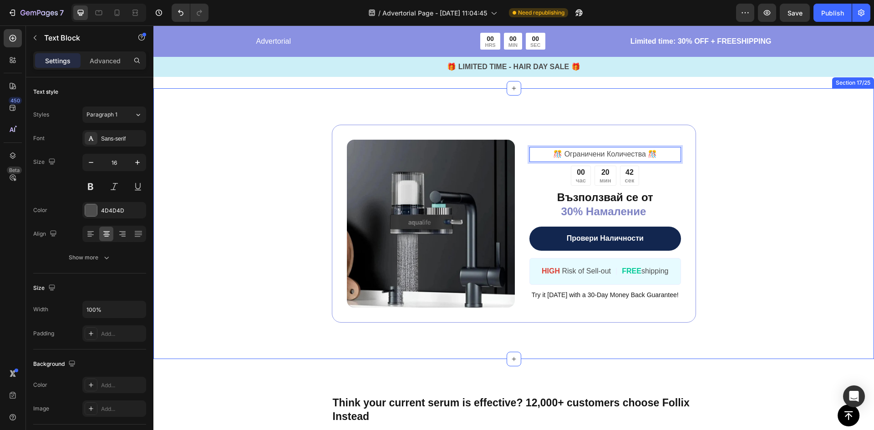
click at [760, 232] on div "Image ️🎊 Ограничени Количества ️🎊 Text Block 8 00 час 20 мин 42 сек Countdown T…" at bounding box center [513, 224] width 518 height 198
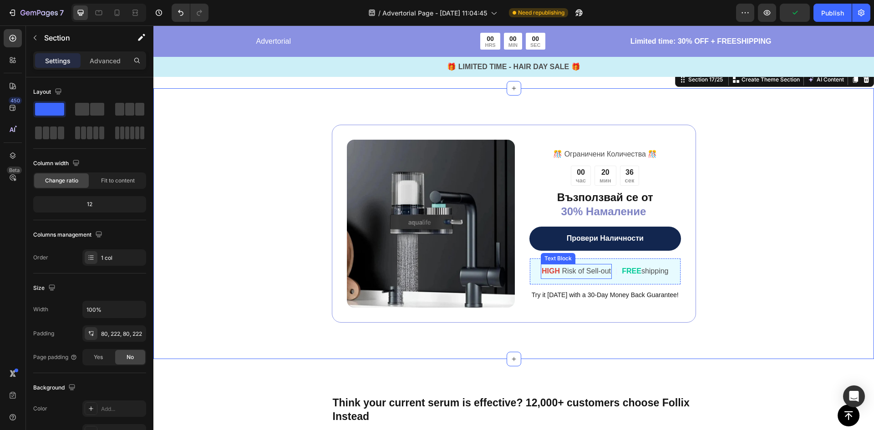
click at [555, 272] on span "HIGH" at bounding box center [551, 271] width 20 height 8
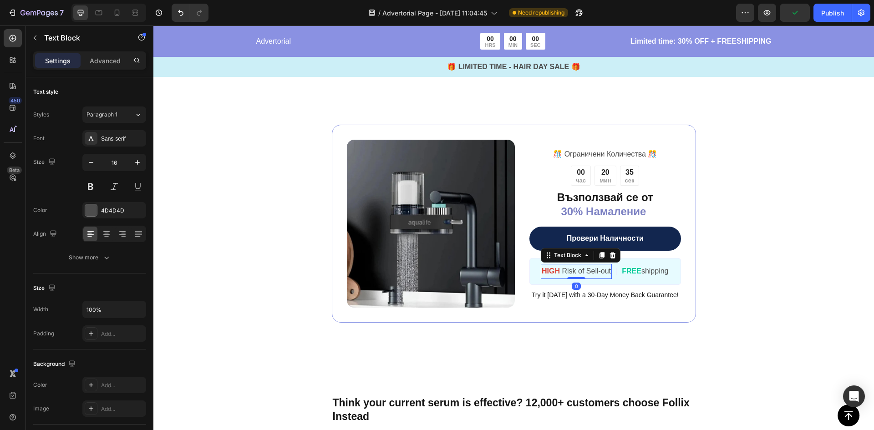
click at [551, 271] on strong "HIGH" at bounding box center [550, 271] width 18 height 8
drag, startPoint x: 554, startPoint y: 271, endPoint x: 541, endPoint y: 272, distance: 12.8
click at [541, 272] on strong "HIGH" at bounding box center [550, 271] width 18 height 8
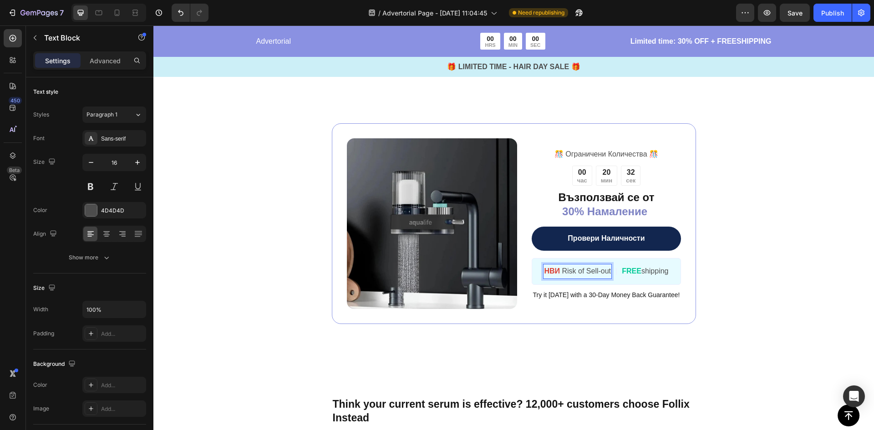
scroll to position [3644, 0]
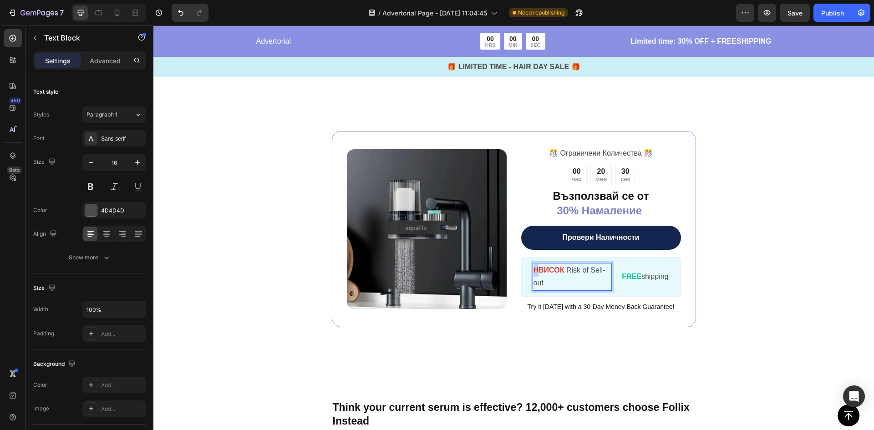
click at [533, 272] on strong "HВИСОК" at bounding box center [548, 270] width 31 height 8
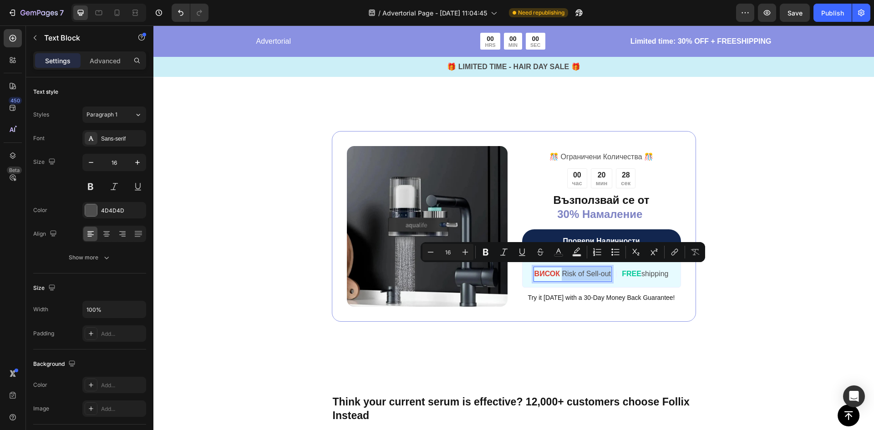
drag, startPoint x: 548, startPoint y: 283, endPoint x: 557, endPoint y: 272, distance: 13.6
click at [557, 272] on p "ВИСОК Risk of Sell-out" at bounding box center [572, 274] width 76 height 13
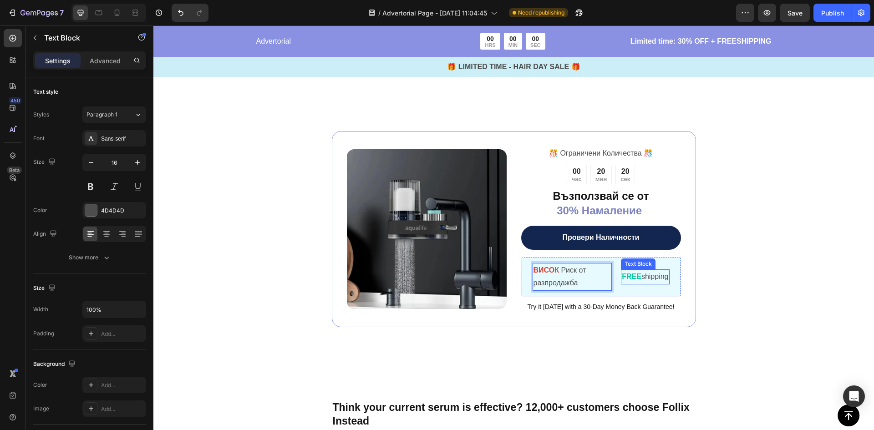
click at [739, 270] on div "Image ️🎊 Ограничени Количества ️🎊 Text Block 00 час 20 мин 20 сек Countdown Tim…" at bounding box center [513, 229] width 518 height 196
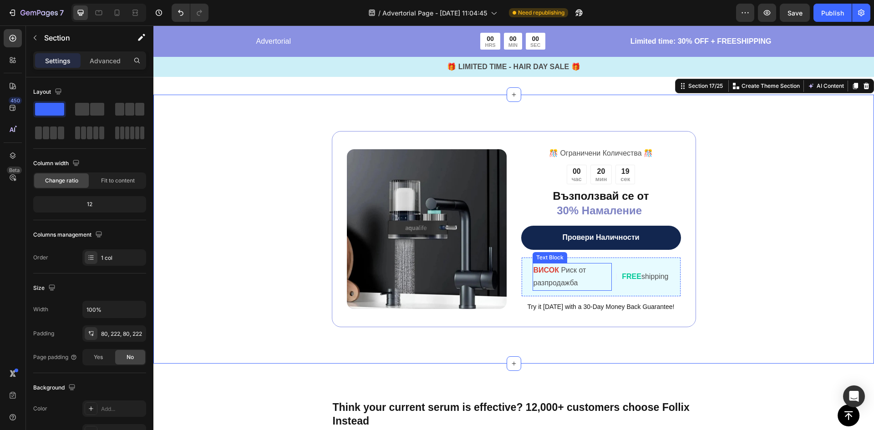
click at [566, 274] on p "ВИСОК Риск от разпродажба" at bounding box center [572, 277] width 78 height 26
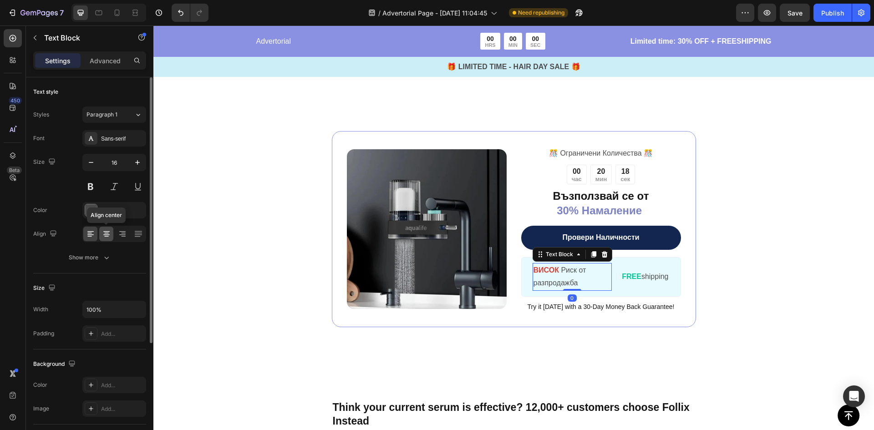
click at [106, 232] on icon at bounding box center [106, 233] width 9 height 9
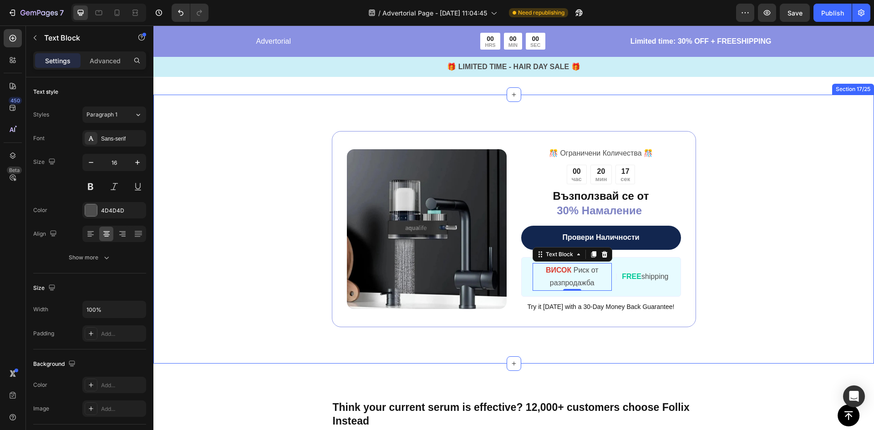
click at [756, 274] on div "Image ️🎊 Ограничени Количества ️🎊 Text Block 00 час 20 мин 17 сек Countdown Tim…" at bounding box center [513, 229] width 518 height 196
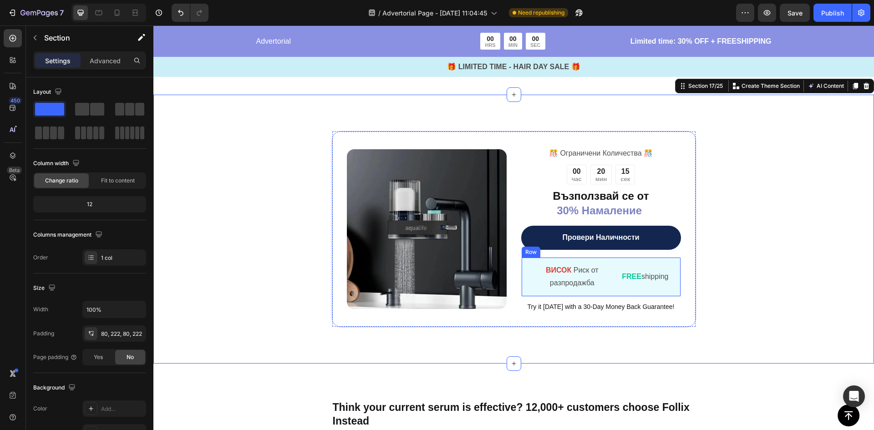
click at [524, 284] on div "ВИСОК Риск от разпродажба Text Block | Text Block FREE shipping Text Block Row" at bounding box center [601, 277] width 160 height 40
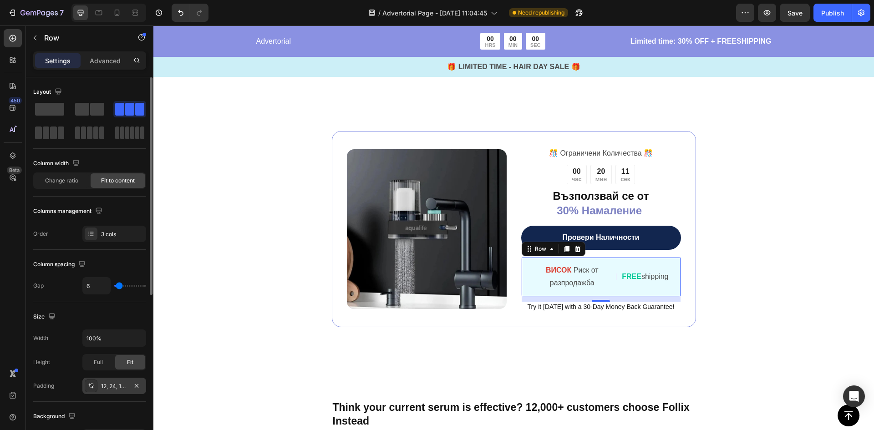
click at [107, 385] on div "12, 24, 12, 24" at bounding box center [114, 386] width 26 height 8
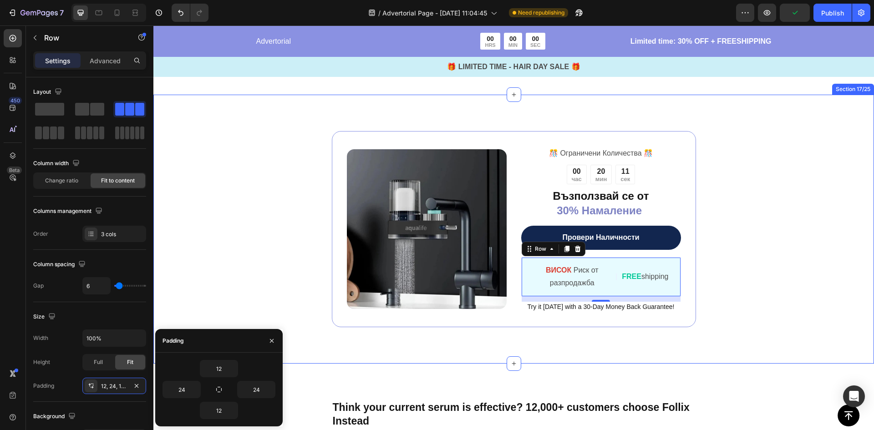
click at [181, 285] on div "Image ️🎊 Ограничени Количества ️🎊 Text Block 00 час 20 мин 11 сек Countdown Tim…" at bounding box center [513, 229] width 720 height 269
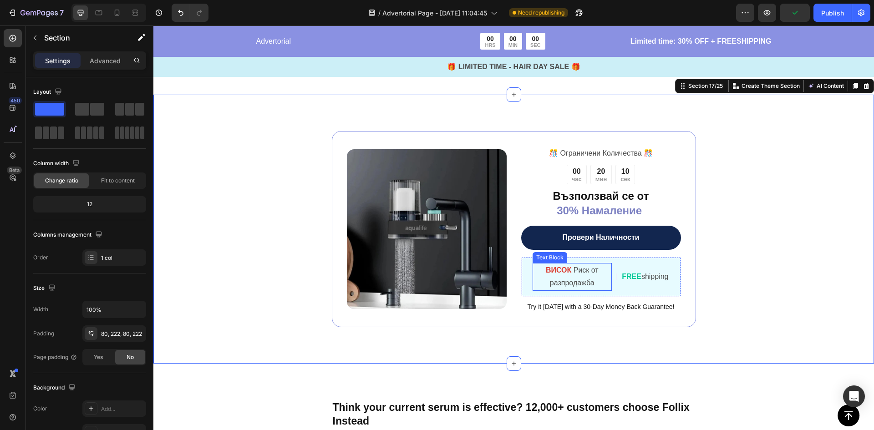
click at [577, 278] on p "ВИСОК Риск от разпродажба" at bounding box center [572, 277] width 78 height 26
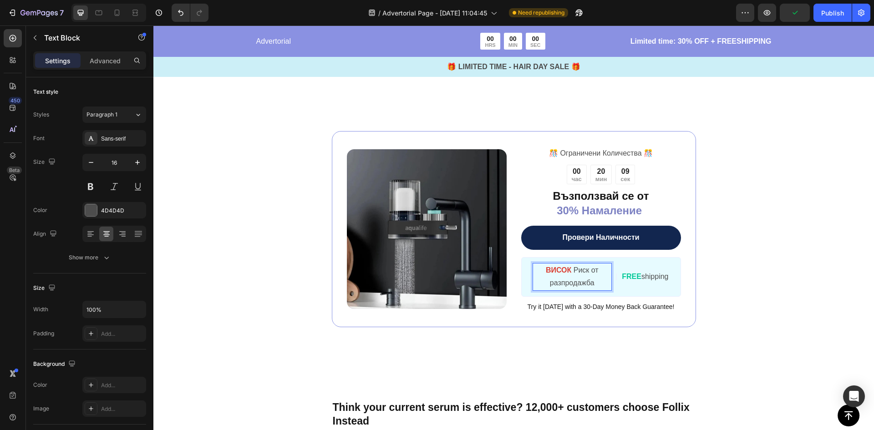
click at [589, 283] on p "ВИСОК Риск от разпродажба" at bounding box center [572, 277] width 78 height 26
click at [642, 277] on p "FREE shipping" at bounding box center [645, 276] width 46 height 13
click at [690, 262] on icon at bounding box center [693, 261] width 6 height 6
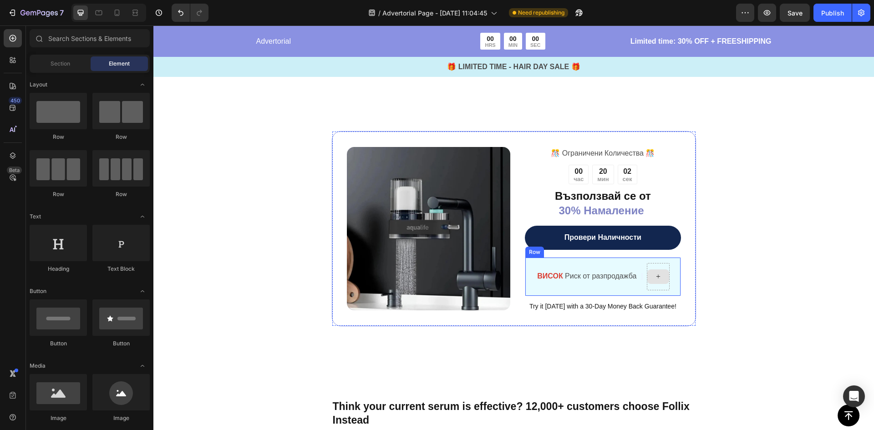
click at [648, 285] on div at bounding box center [658, 276] width 23 height 27
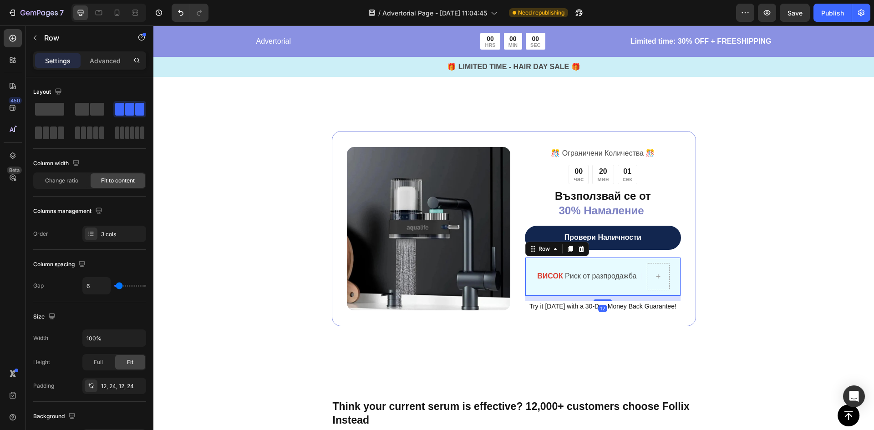
click at [625, 289] on div "ВИСОК Риск от разпродажба Text Block" at bounding box center [586, 276] width 101 height 27
click at [56, 113] on span at bounding box center [49, 109] width 29 height 13
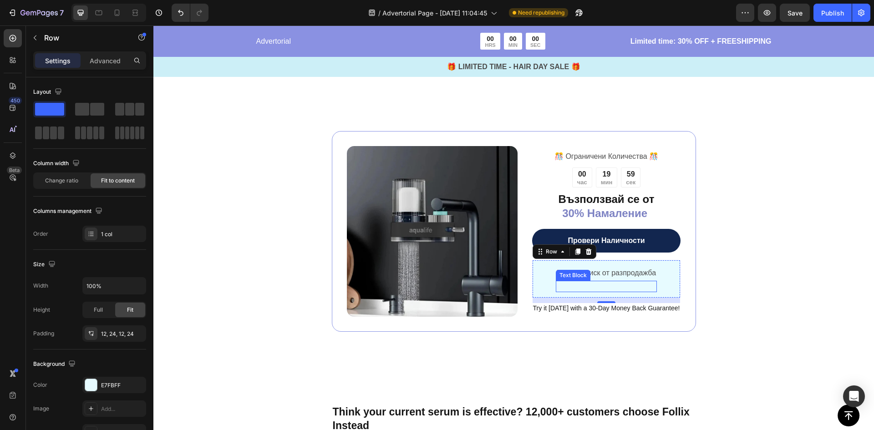
click at [602, 286] on p "|" at bounding box center [606, 287] width 99 height 10
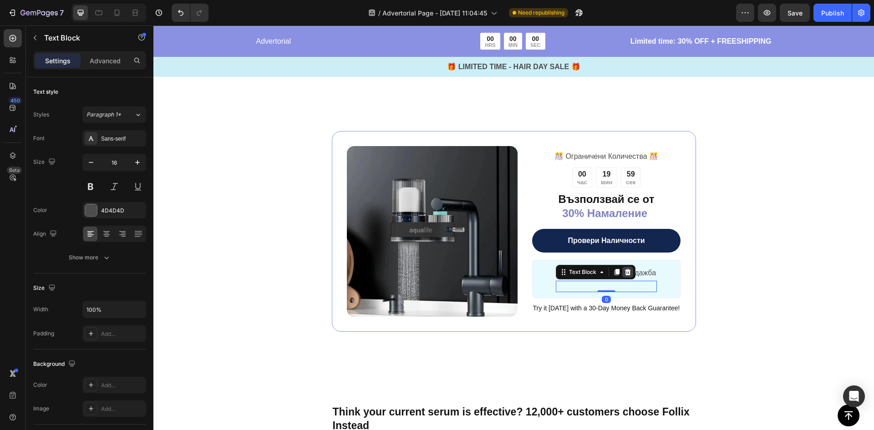
click at [624, 273] on icon at bounding box center [627, 271] width 7 height 7
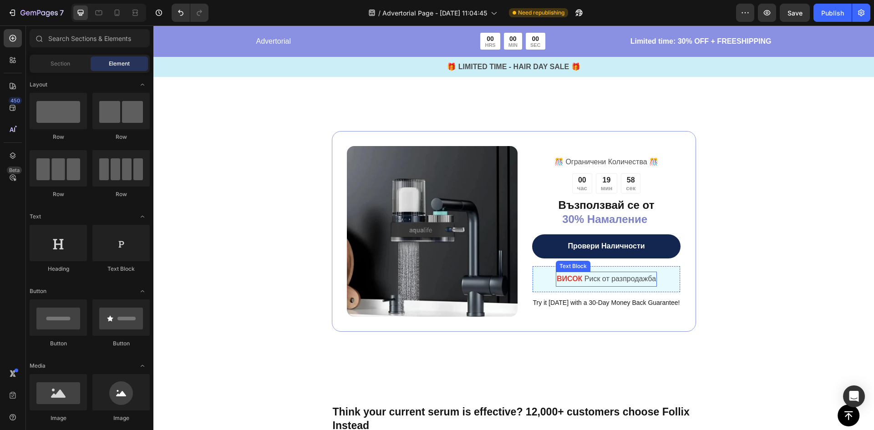
click at [768, 270] on div "Image ️🎊 Ограничени Количества ️🎊 Text Block 00 час 19 мин 58 сек Countdown Tim…" at bounding box center [513, 231] width 720 height 273
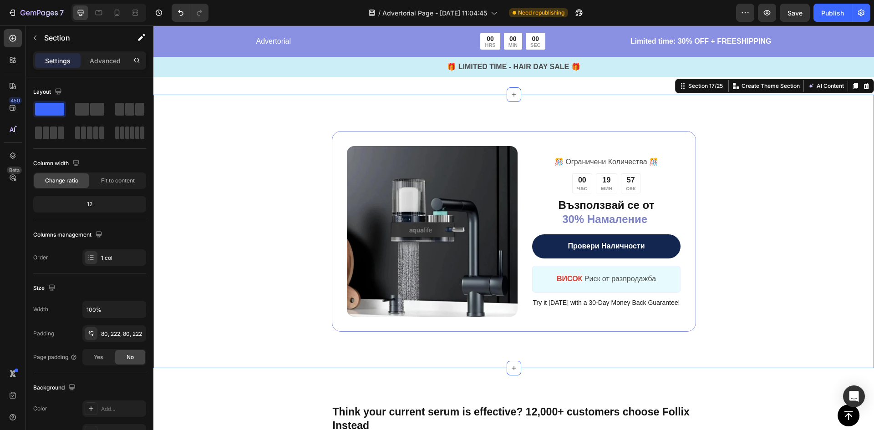
click at [759, 275] on div "Image ️🎊 Ограничени Количества ️🎊 Text Block 00 час 19 мин 57 сек Countdown Tim…" at bounding box center [513, 231] width 518 height 201
click at [607, 307] on div "Try it [DATE] with a 30-Day Money Back Guarantee! Text Block" at bounding box center [606, 303] width 149 height 10
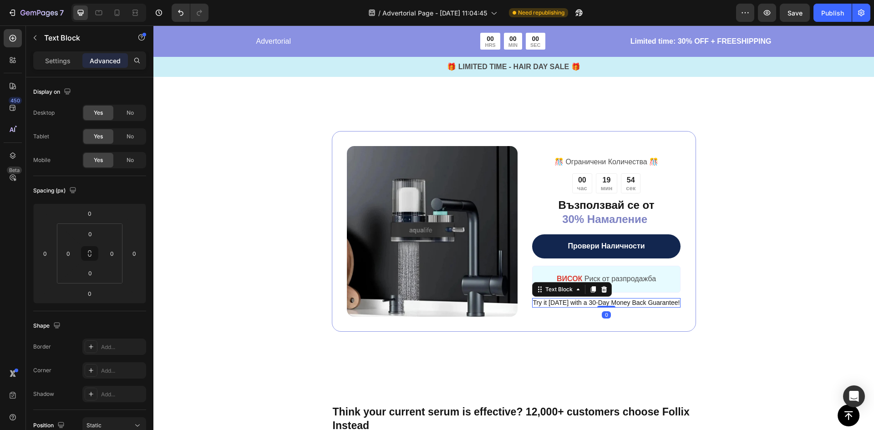
click at [623, 304] on span "Try it [DATE] with a 30-Day Money Back Guarantee!" at bounding box center [606, 302] width 147 height 7
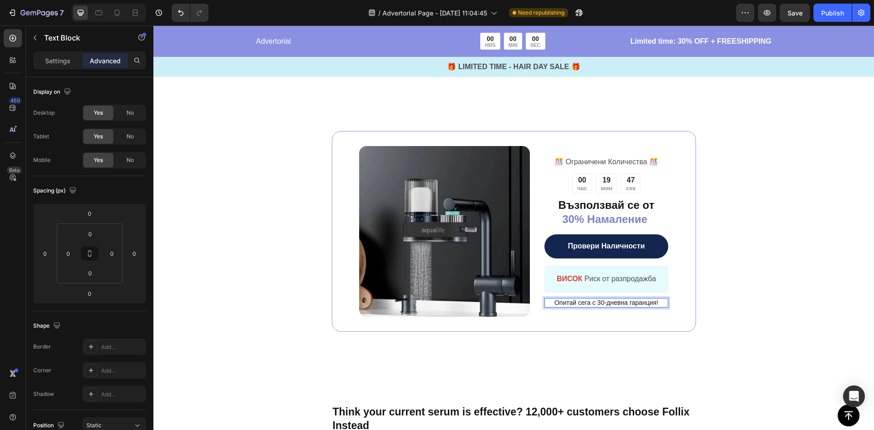
click at [760, 251] on div "Image ️🎊 Ограничени Количества ️🎊 Text Block 00 час 19 мин 47 сек Countdown Tim…" at bounding box center [513, 231] width 518 height 201
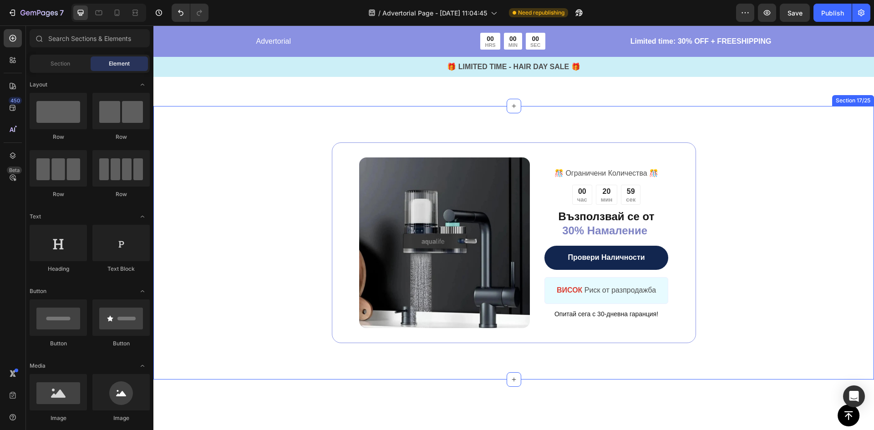
scroll to position [3905, 0]
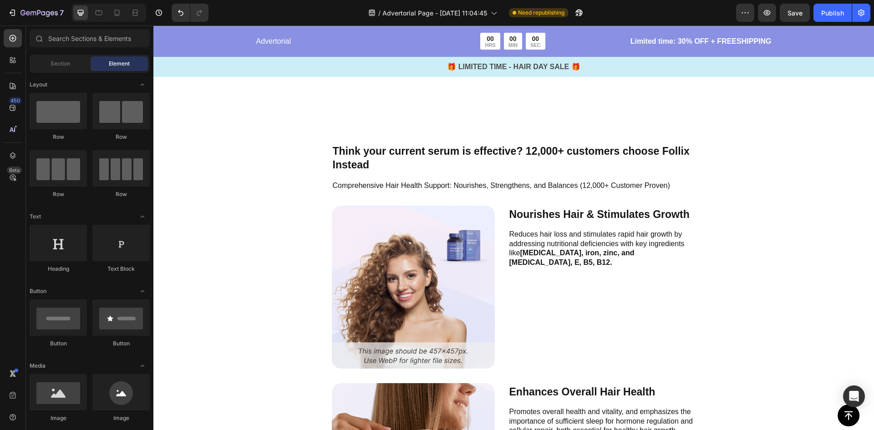
drag, startPoint x: 734, startPoint y: 244, endPoint x: 729, endPoint y: 242, distance: 5.5
click at [663, 167] on p "Think your current serum is effective? 12,000+ customers choose Follix Instead" at bounding box center [514, 158] width 362 height 27
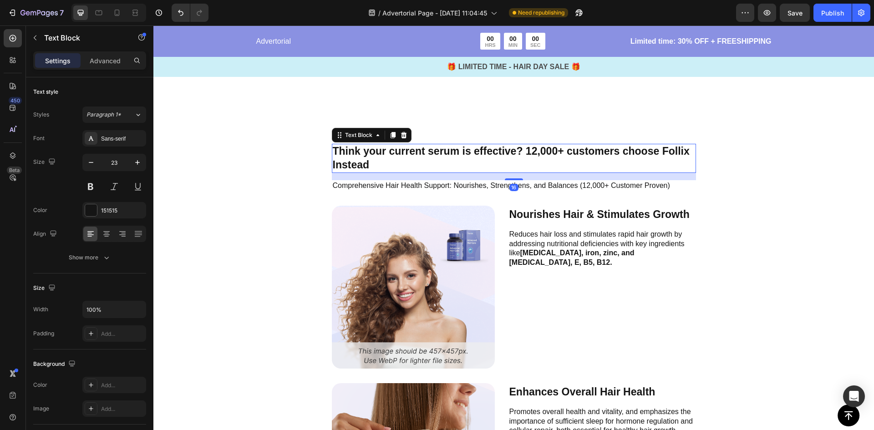
click at [676, 177] on div "16" at bounding box center [514, 176] width 364 height 7
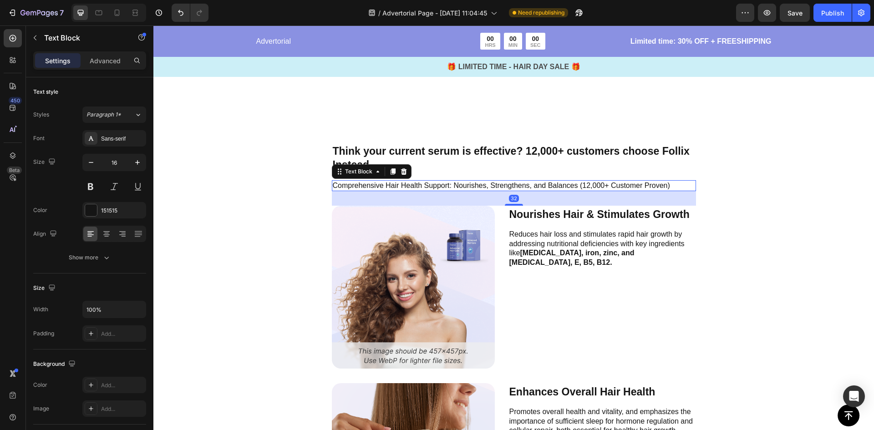
click at [686, 183] on p "Comprehensive Hair Health Support: Nourishes, Strengthens, and Balances (12,000…" at bounding box center [514, 186] width 362 height 10
click at [344, 138] on div "Text Block" at bounding box center [349, 138] width 31 height 8
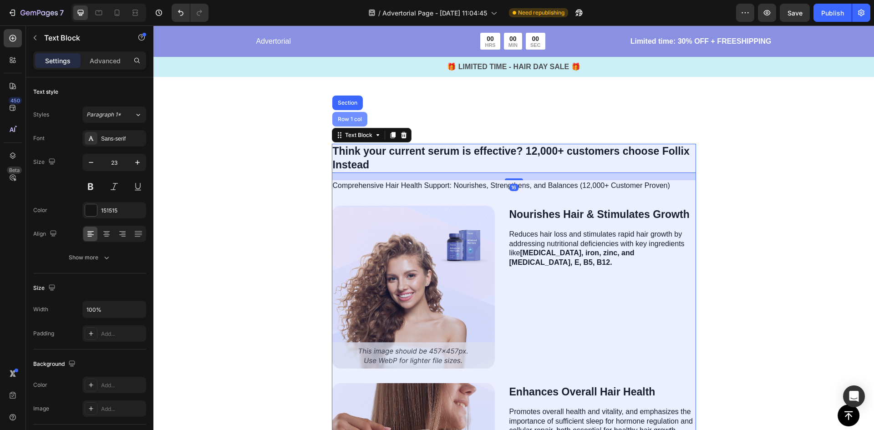
click at [344, 114] on div "Row 1 col" at bounding box center [349, 119] width 35 height 15
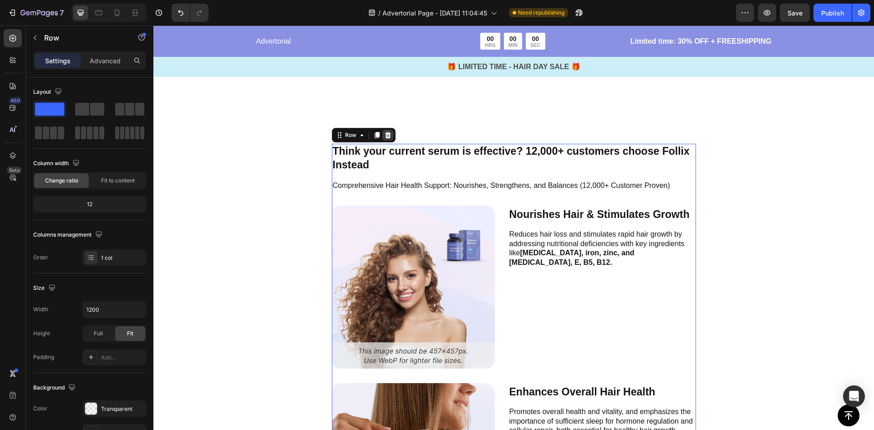
click at [385, 134] on icon at bounding box center [388, 135] width 6 height 6
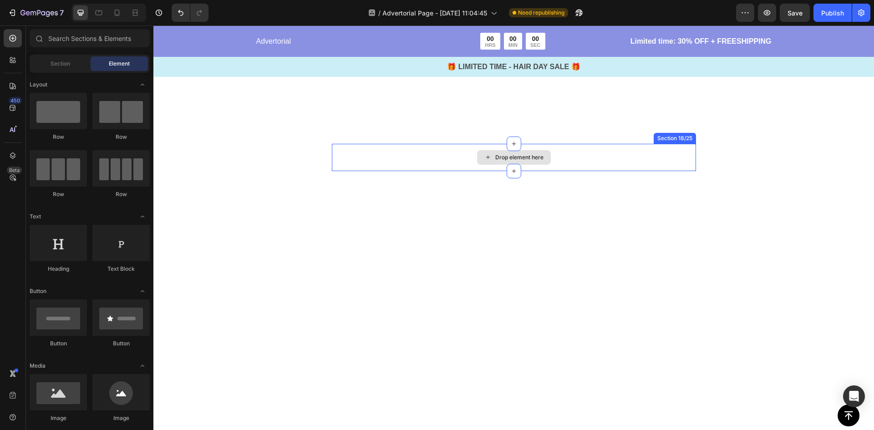
click at [373, 167] on div "Drop element here" at bounding box center [514, 157] width 364 height 27
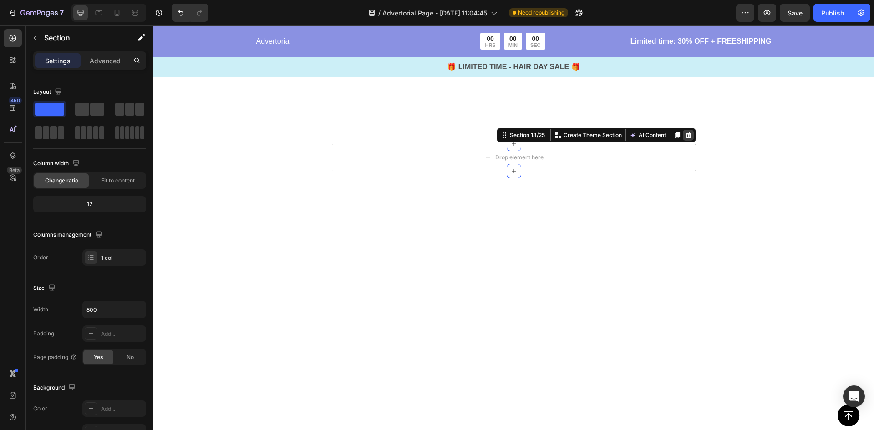
click at [684, 136] on icon at bounding box center [687, 135] width 7 height 7
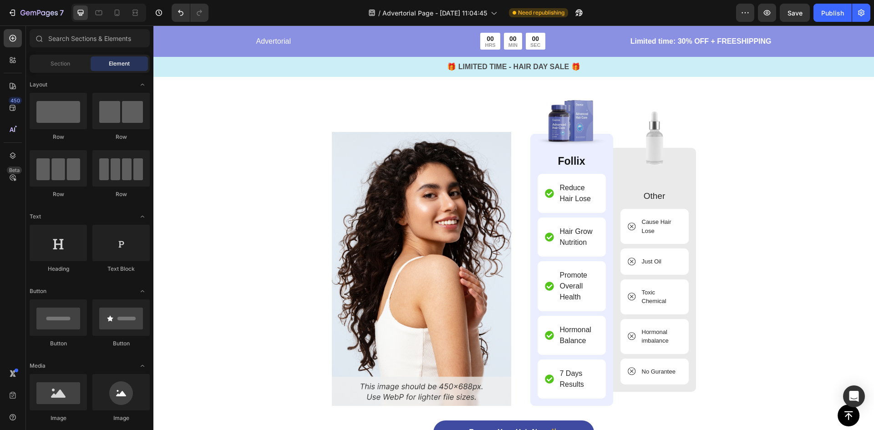
scroll to position [3957, 0]
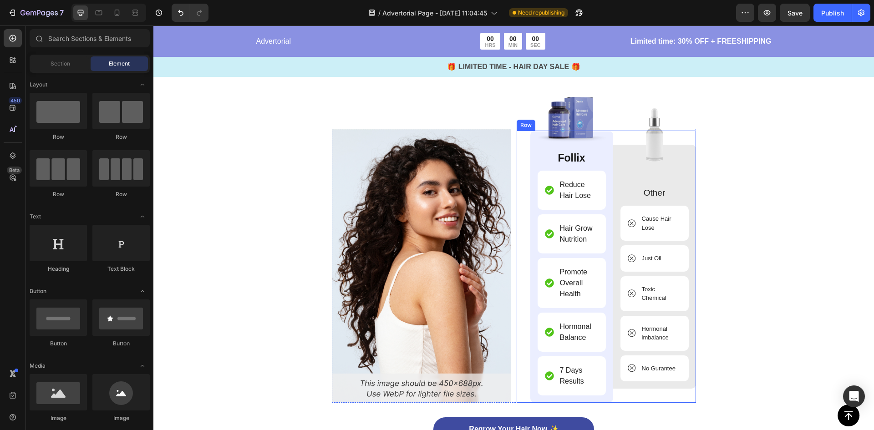
click at [519, 250] on div "Image Follix Text Block Reduce Hair Lose Item List Hair Grow Nutrition Item Lis…" at bounding box center [605, 267] width 179 height 272
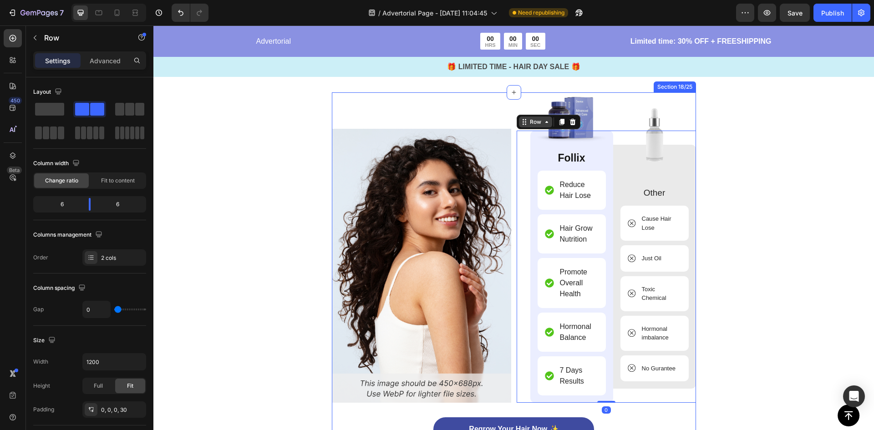
click at [528, 123] on div "Row" at bounding box center [535, 122] width 15 height 8
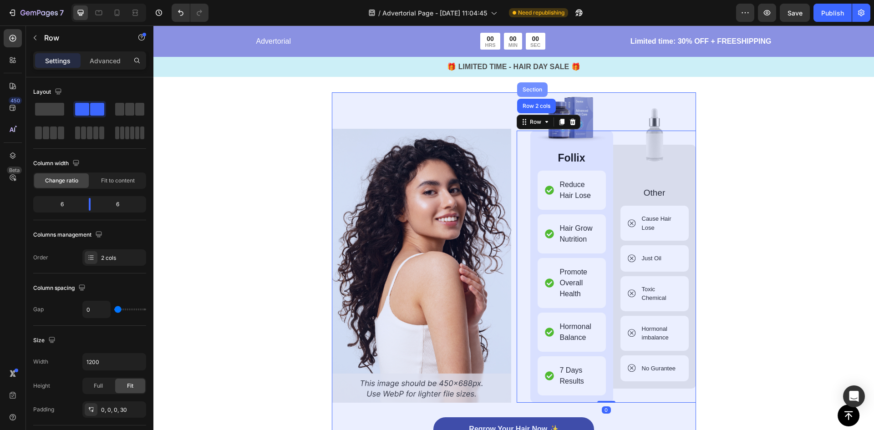
click at [529, 92] on div "Section" at bounding box center [532, 89] width 30 height 15
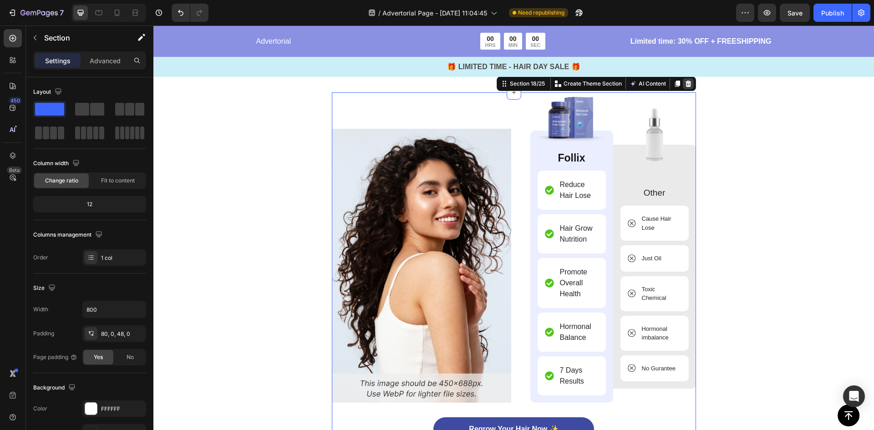
click at [685, 85] on icon at bounding box center [688, 84] width 6 height 6
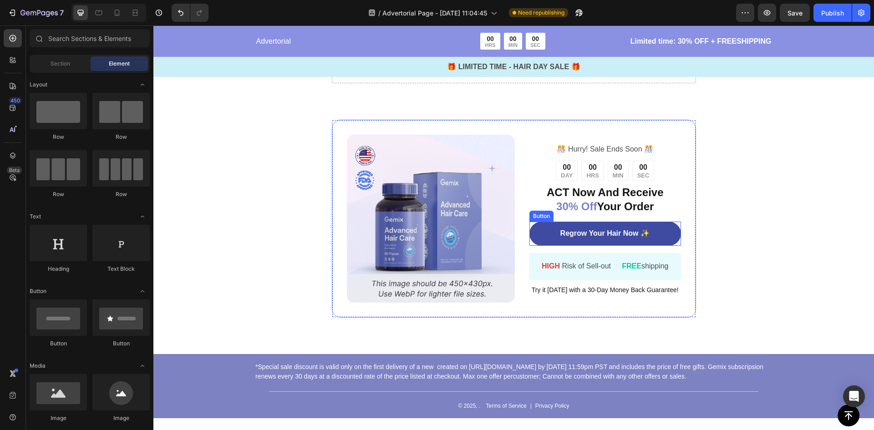
scroll to position [3775, 0]
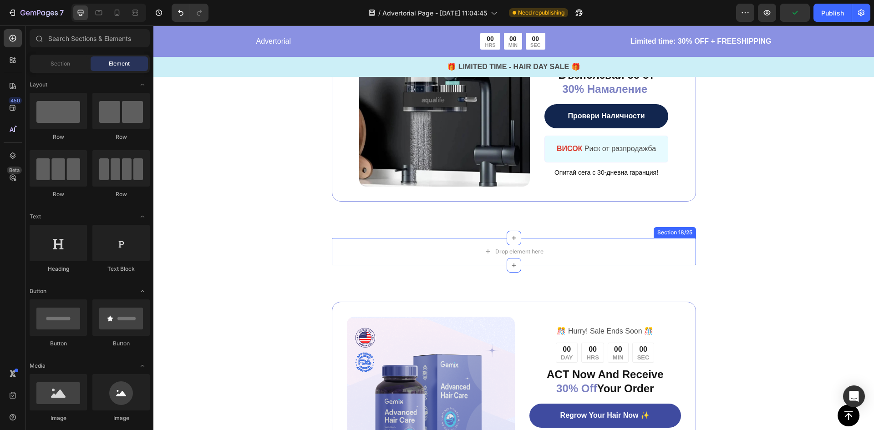
click at [644, 249] on div "Drop element here" at bounding box center [514, 251] width 364 height 27
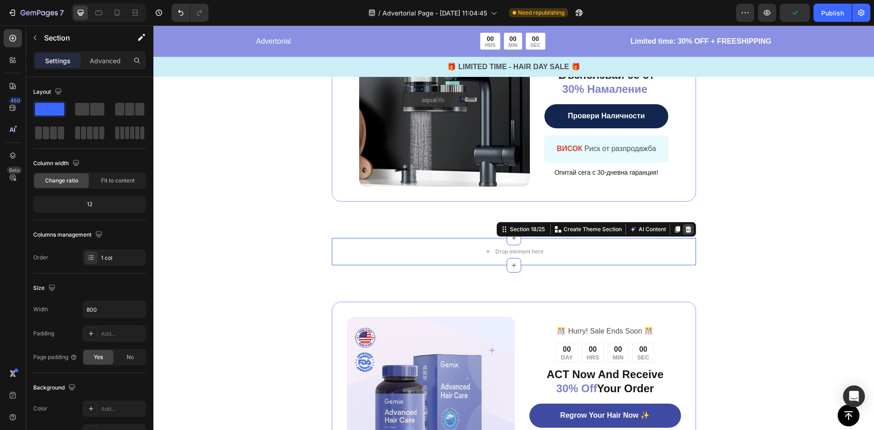
click at [685, 231] on icon at bounding box center [687, 229] width 7 height 7
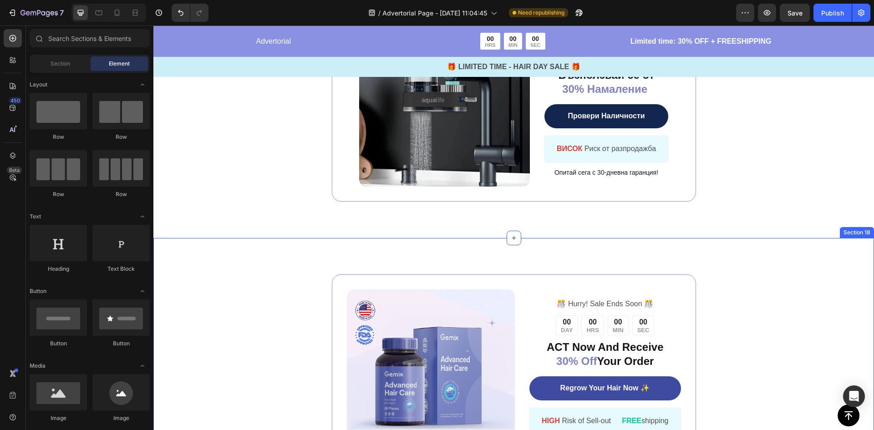
click at [650, 248] on div "Image ️🎊 Hurry! Sale Ends Soon ️🎊 Text Block 00 DAY 00 HRS 00 MIN 00 SEC Countd…" at bounding box center [513, 373] width 720 height 271
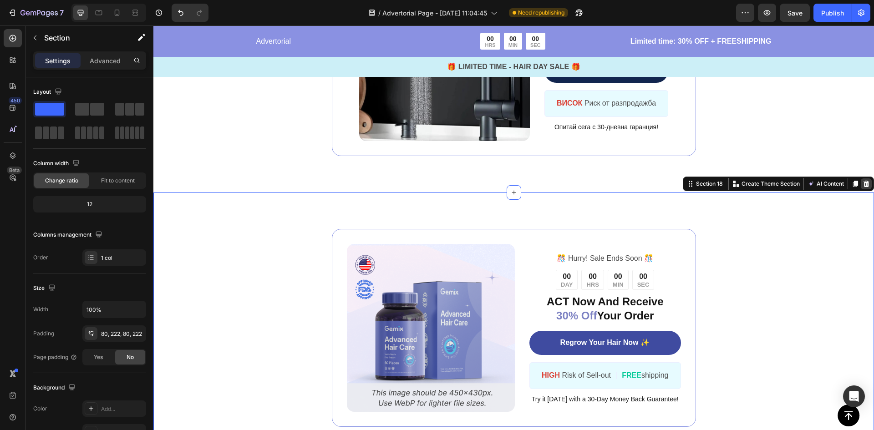
click at [862, 183] on icon at bounding box center [865, 183] width 7 height 7
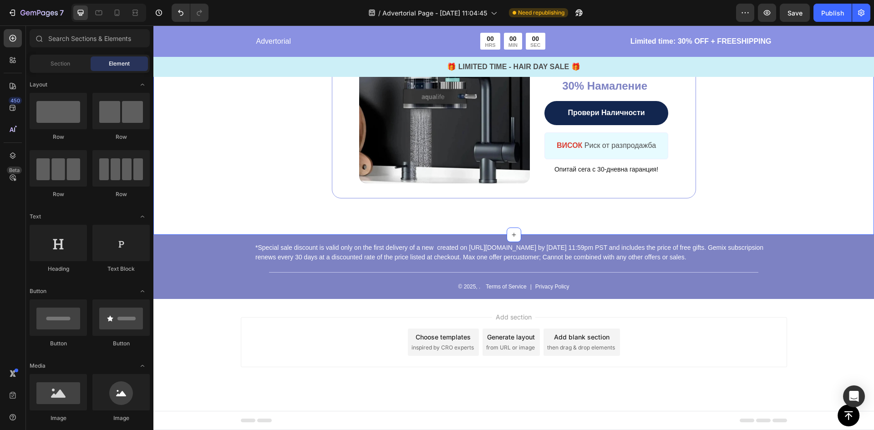
scroll to position [3778, 0]
click at [618, 287] on div "© 2025, . Text Block Terms of Service Text Block | Text Block Privacy Policy Te…" at bounding box center [513, 287] width 518 height 10
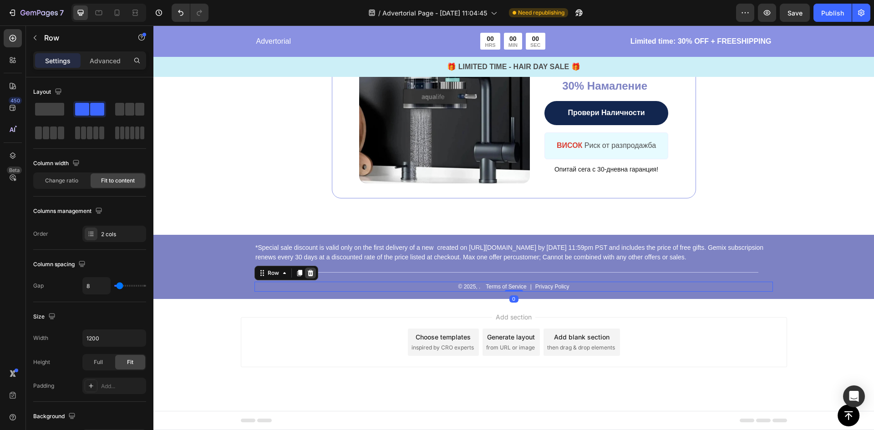
click at [310, 271] on icon at bounding box center [311, 273] width 6 height 6
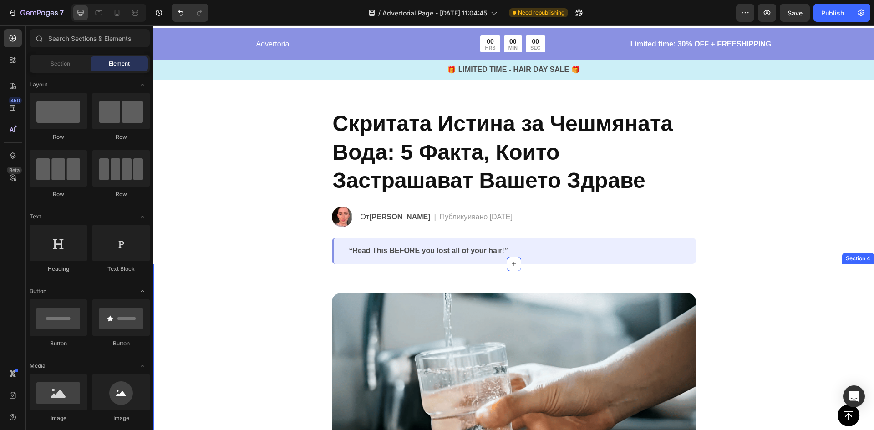
scroll to position [0, 0]
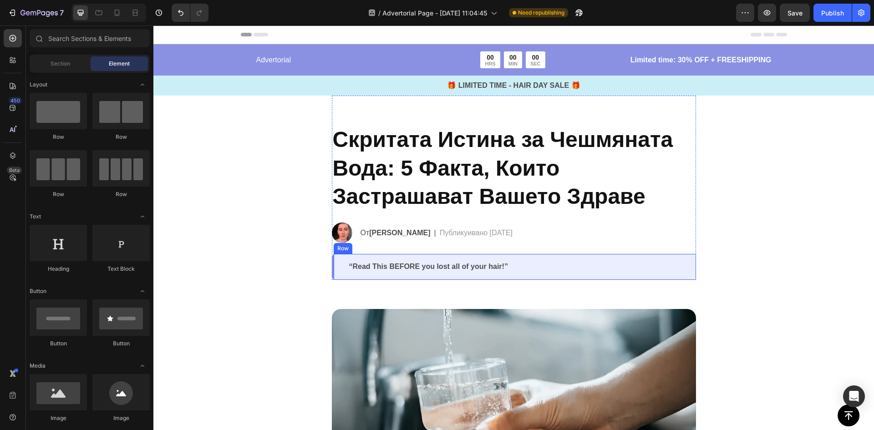
click at [395, 263] on p "“Read This BEFORE you lost all of your hair!”" at bounding box center [514, 267] width 331 height 10
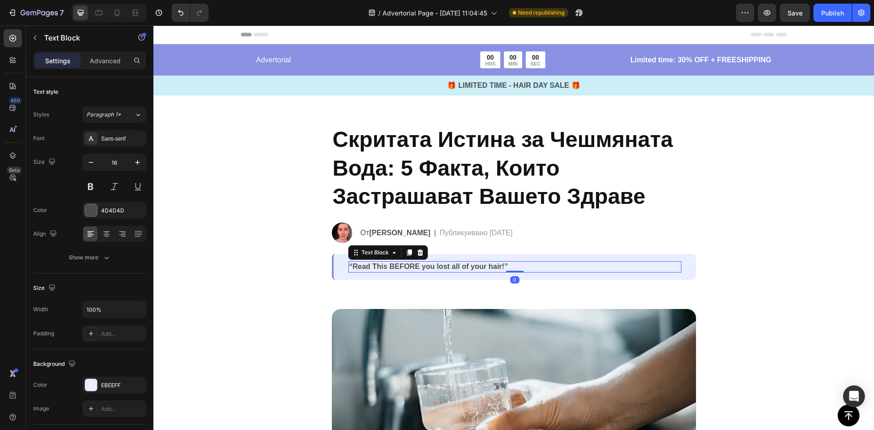
click at [394, 263] on p "“Read This BEFORE you lost all of your hair!”" at bounding box center [514, 267] width 331 height 10
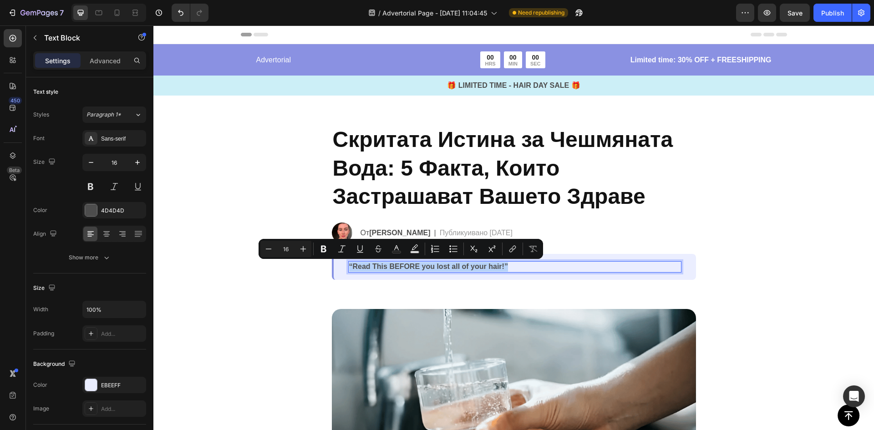
click at [394, 263] on p "“Read This BEFORE you lost all of your hair!”" at bounding box center [514, 267] width 331 height 10
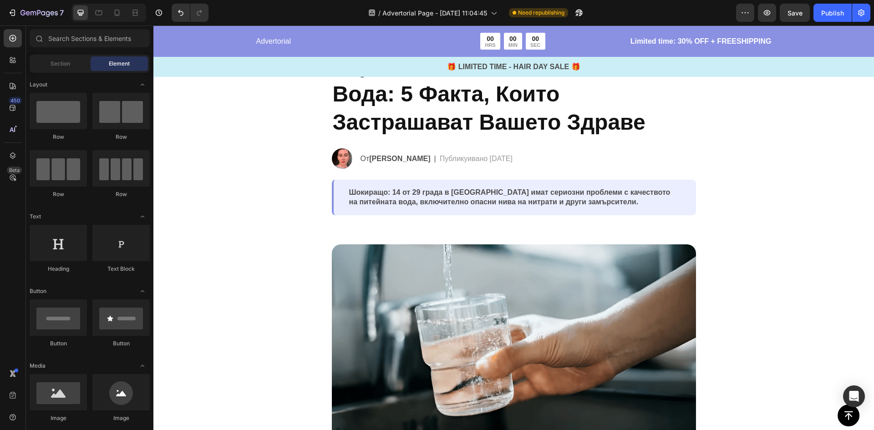
scroll to position [91, 0]
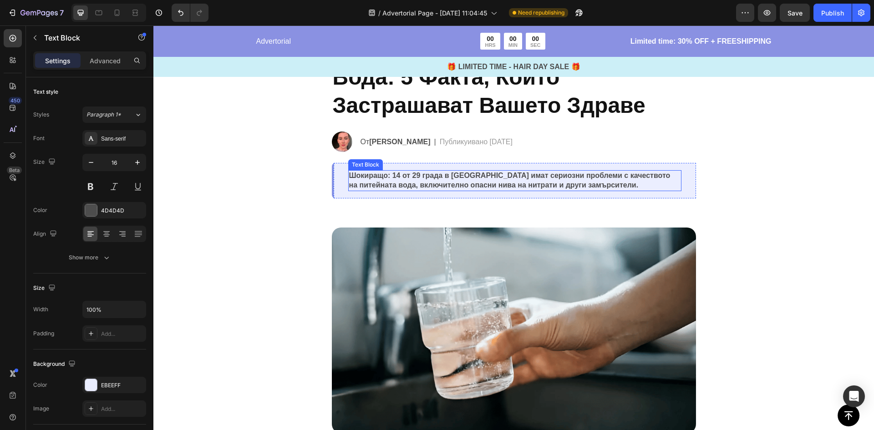
click at [415, 178] on p "Шокиращо: 14 от 29 града в [GEOGRAPHIC_DATA] имат сериозни проблеми с качествот…" at bounding box center [514, 180] width 331 height 19
click at [412, 178] on p "Шокиращо: 14 от 29 града в [GEOGRAPHIC_DATA] имат сериозни проблеми с качествот…" at bounding box center [514, 180] width 331 height 19
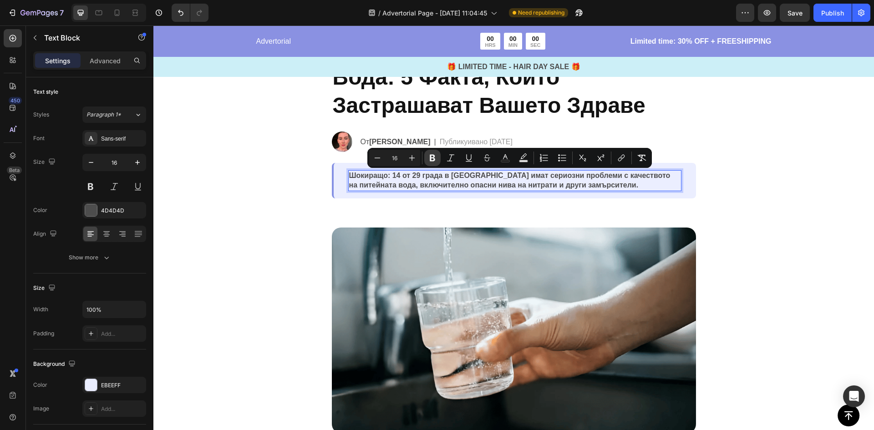
click at [436, 161] on icon "Editor contextual toolbar" at bounding box center [432, 157] width 9 height 9
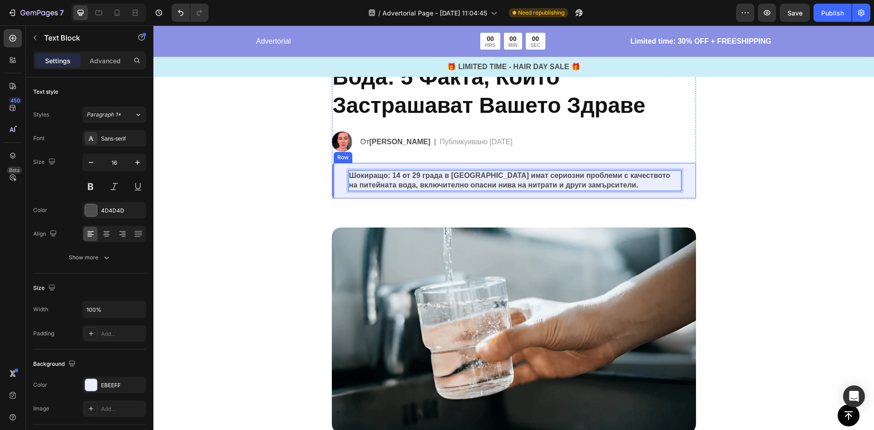
click at [422, 175] on p "Шокиращо: 14 от 29 града в [GEOGRAPHIC_DATA] имат сериозни проблеми с качествот…" at bounding box center [514, 180] width 331 height 19
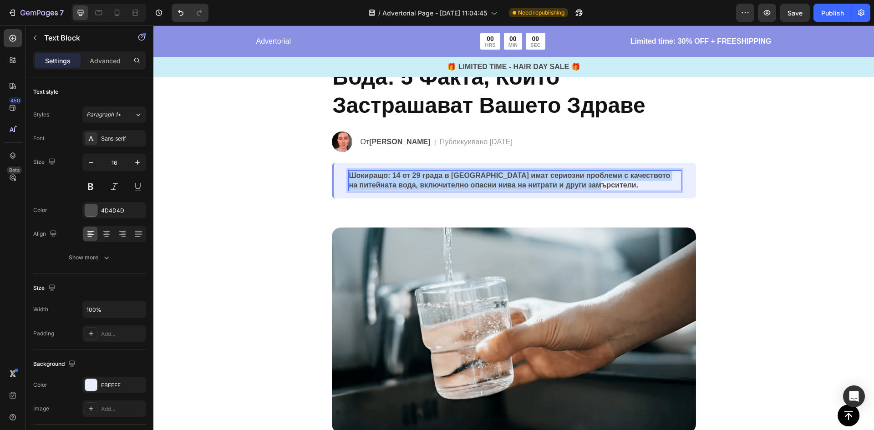
click at [422, 175] on p "Шокиращо: 14 от 29 града в [GEOGRAPHIC_DATA] имат сериозни проблеми с качествот…" at bounding box center [514, 180] width 331 height 19
click at [89, 188] on button at bounding box center [90, 186] width 16 height 16
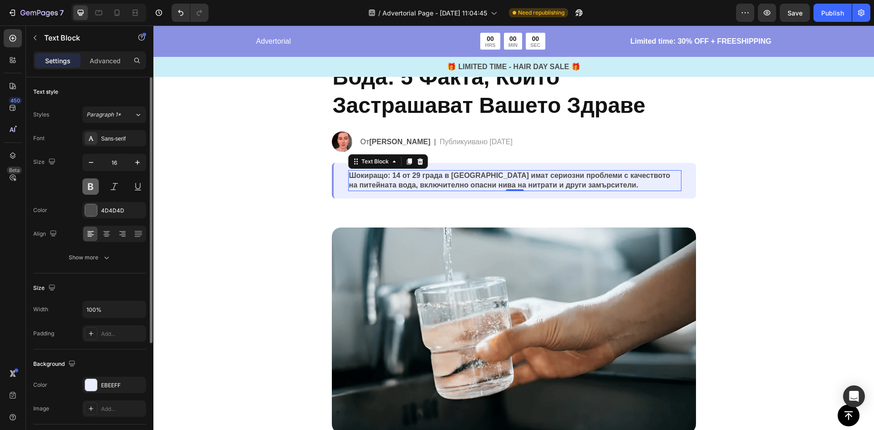
click at [89, 188] on button at bounding box center [90, 186] width 16 height 16
click at [110, 186] on button at bounding box center [114, 186] width 16 height 16
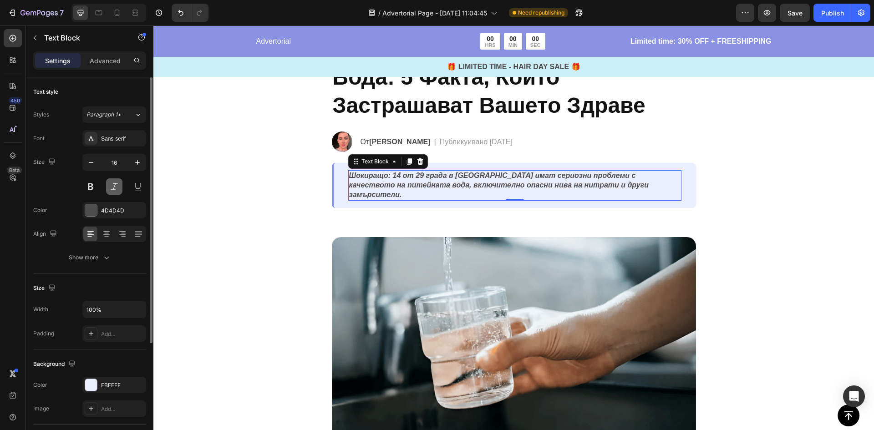
click at [118, 185] on button at bounding box center [114, 186] width 16 height 16
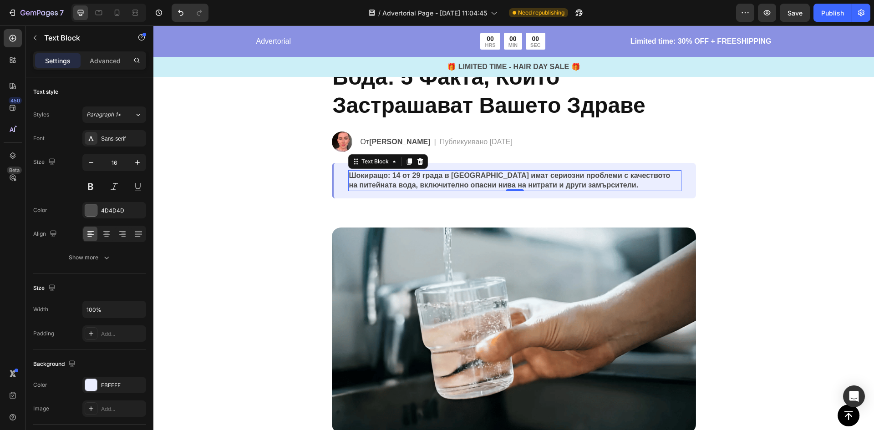
click at [388, 177] on p "Шокиращо: 14 от 29 града в [GEOGRAPHIC_DATA] имат сериозни проблеми с качествот…" at bounding box center [514, 180] width 331 height 19
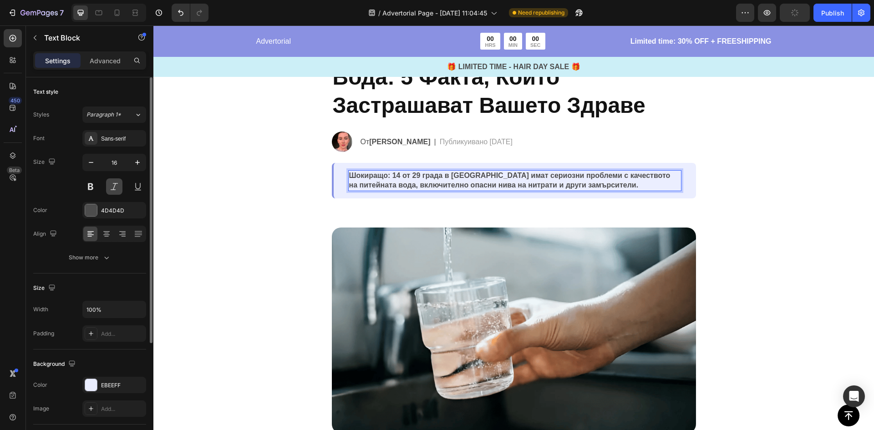
click at [120, 188] on button at bounding box center [114, 186] width 16 height 16
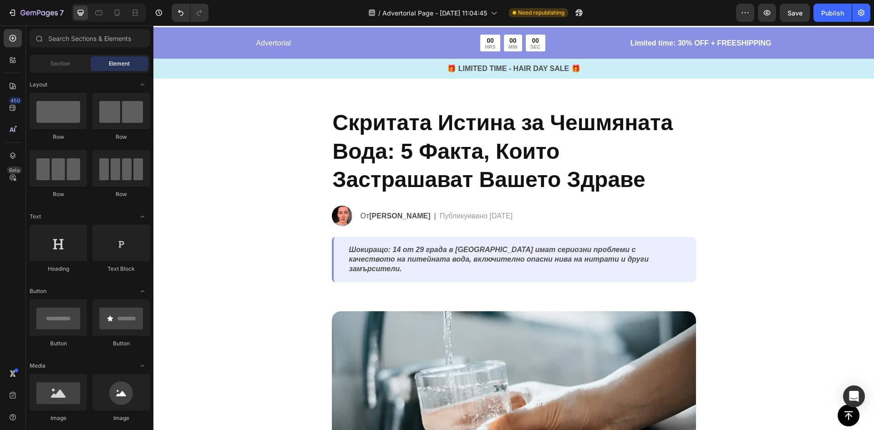
scroll to position [46, 0]
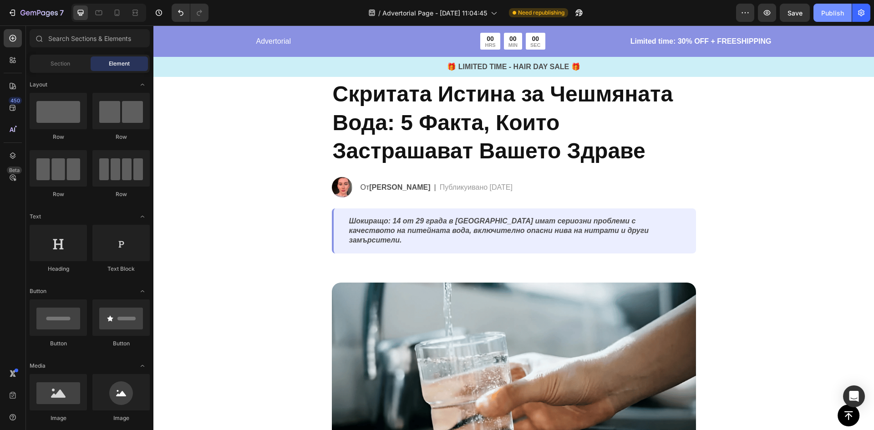
click at [844, 13] on button "Publish" at bounding box center [832, 13] width 38 height 18
click at [620, 44] on p "Limited time: 30% OFF + FREESHIPPING" at bounding box center [686, 41] width 169 height 11
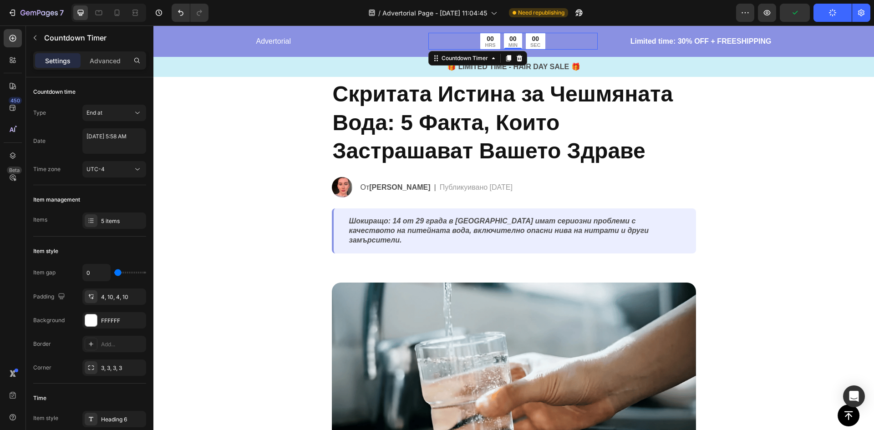
click at [585, 49] on div "00 HRS 00 MIN 00 SEC" at bounding box center [512, 41] width 169 height 17
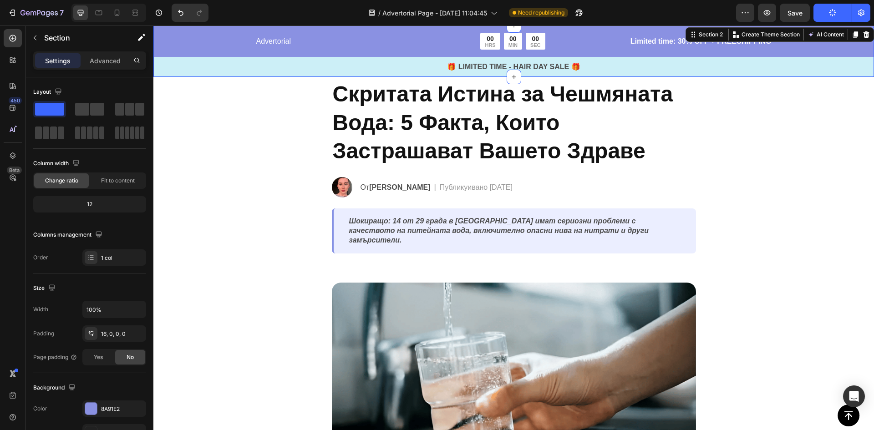
click at [582, 54] on div "Advertorial Text Block 00 HRS 00 MIN 00 SEC Countdown Timer Row Limited time: 3…" at bounding box center [513, 55] width 720 height 44
click at [862, 35] on icon at bounding box center [865, 34] width 7 height 7
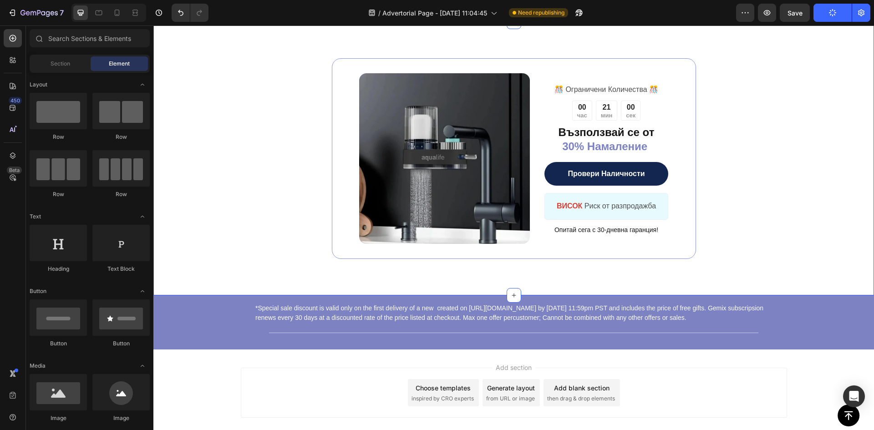
scroll to position [3686, 0]
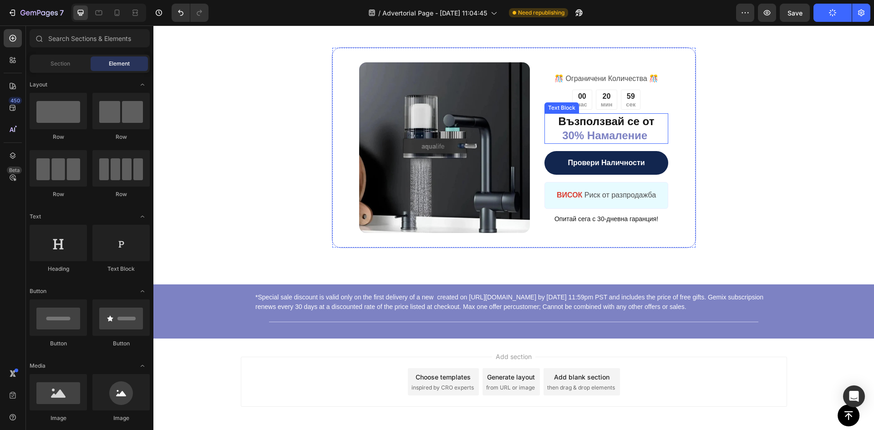
click at [607, 132] on span "30% Намаление" at bounding box center [604, 135] width 85 height 12
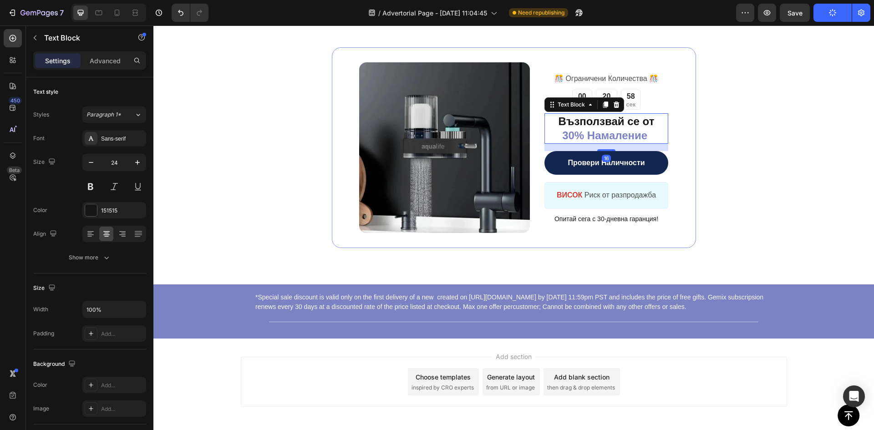
click at [600, 135] on span "30% Намаление" at bounding box center [604, 135] width 85 height 12
click at [647, 136] on p "Възползвай се от 30% Намаление" at bounding box center [606, 128] width 122 height 28
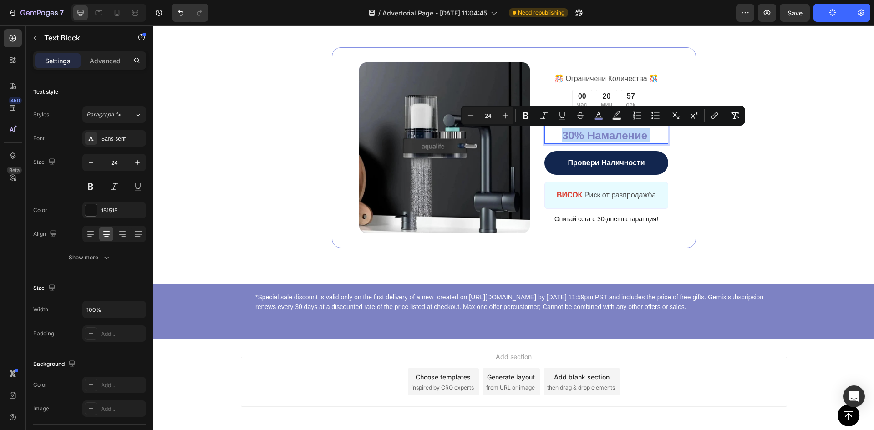
drag, startPoint x: 628, startPoint y: 138, endPoint x: 562, endPoint y: 139, distance: 66.4
click at [562, 139] on p "Възползвай се от 30% Намаление" at bounding box center [606, 128] width 122 height 28
click at [600, 114] on icon "Editor contextual toolbar" at bounding box center [598, 115] width 9 height 9
type input "7D82C3"
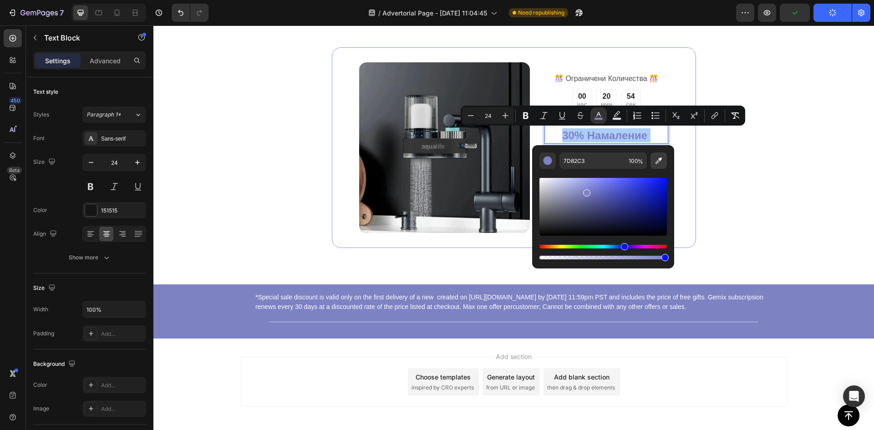
click at [658, 162] on icon "Editor contextual toolbar" at bounding box center [658, 160] width 6 height 6
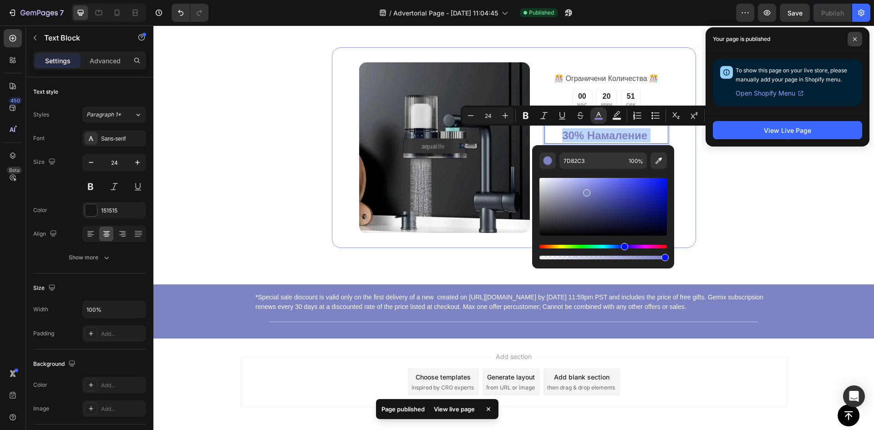
type input "FFFFFF"
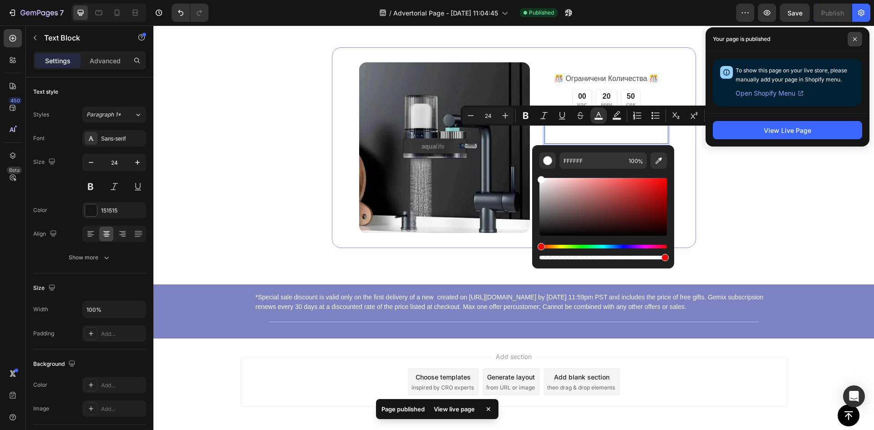
click at [851, 39] on span at bounding box center [854, 39] width 15 height 15
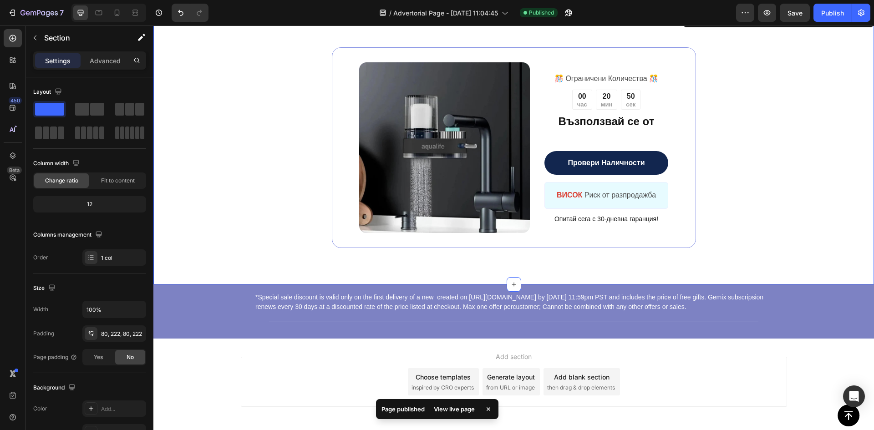
click at [752, 173] on div "Image ️🎊 Ограничени Количества ️🎊 Text Block 00 час 20 мин 50 сек Countdown Tim…" at bounding box center [513, 147] width 518 height 201
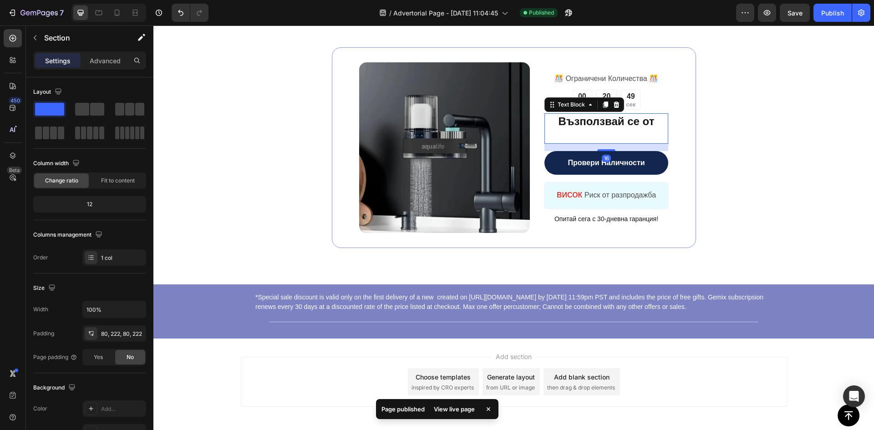
click at [610, 130] on span "30% Намаление" at bounding box center [605, 135] width 85 height 12
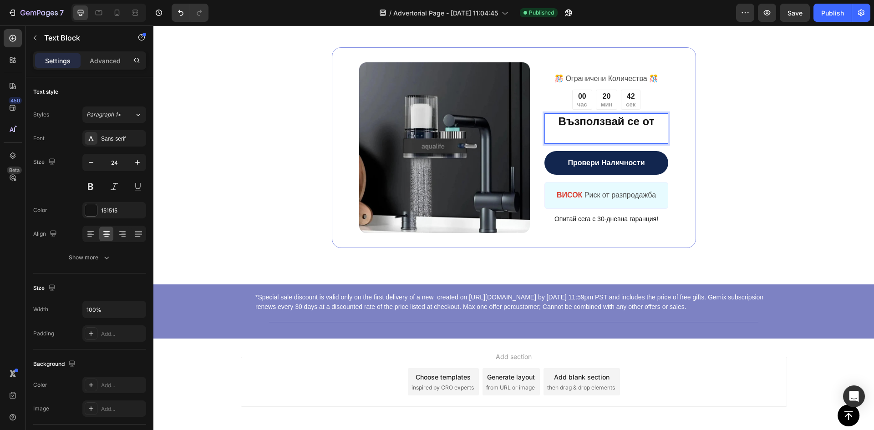
click at [628, 137] on span "30% Намаление" at bounding box center [605, 135] width 85 height 12
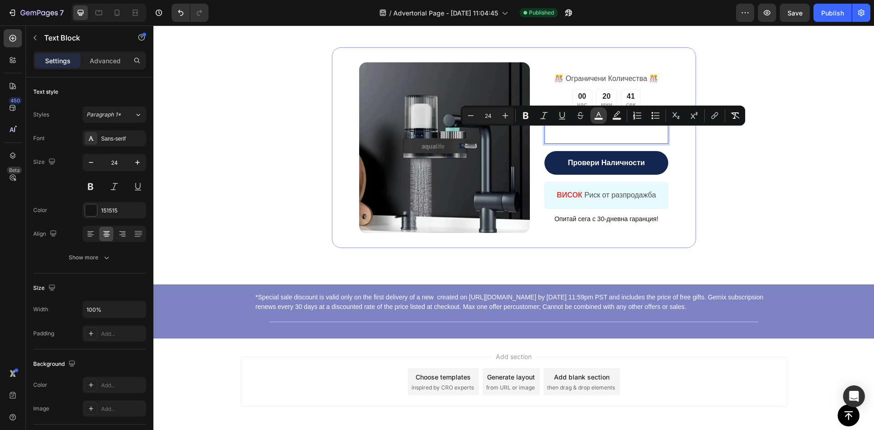
click at [601, 118] on rect "Editor contextual toolbar" at bounding box center [598, 119] width 9 height 2
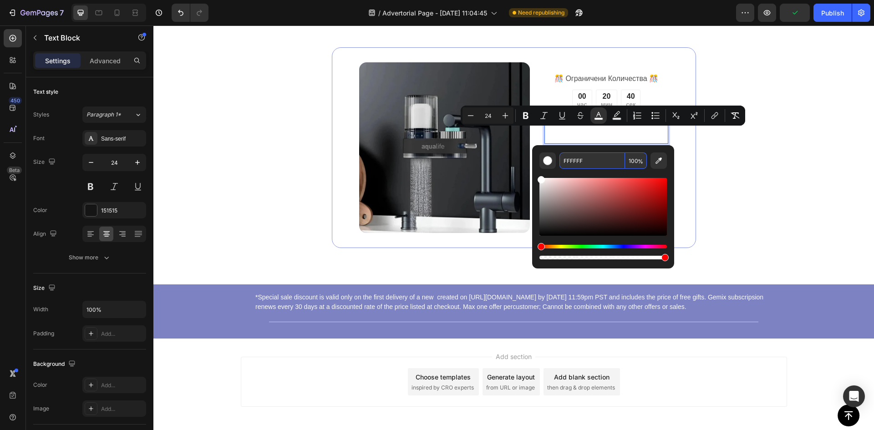
click at [592, 168] on input "FFFFFF" at bounding box center [592, 160] width 66 height 16
paste input "#12264"
type input "12264F"
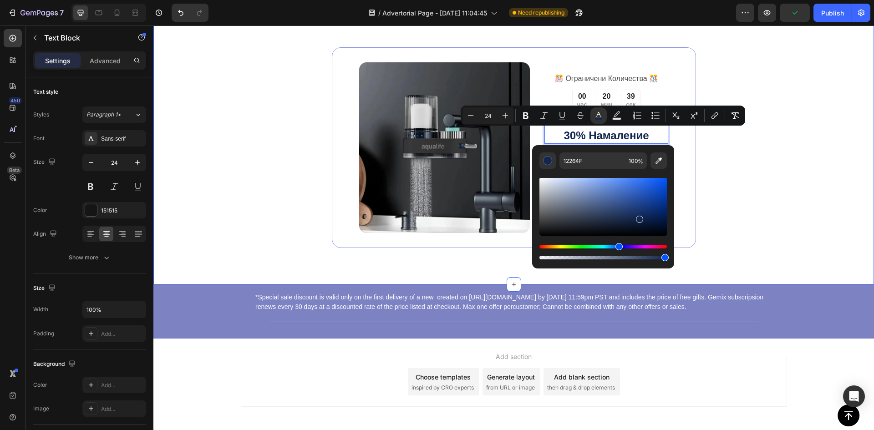
click at [758, 180] on div "Image ️🎊 Ограничени Количества ️🎊 Text Block 00 час 20 мин 39 сек Countdown Tim…" at bounding box center [513, 147] width 518 height 201
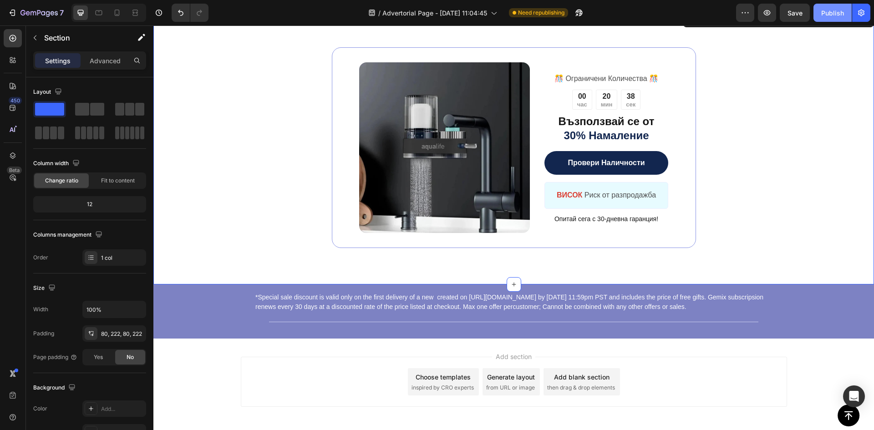
click at [831, 12] on div "Publish" at bounding box center [832, 13] width 23 height 10
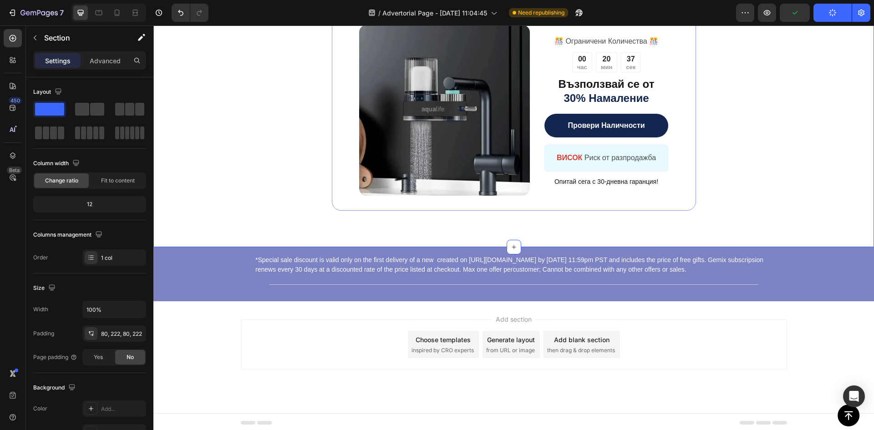
scroll to position [3725, 0]
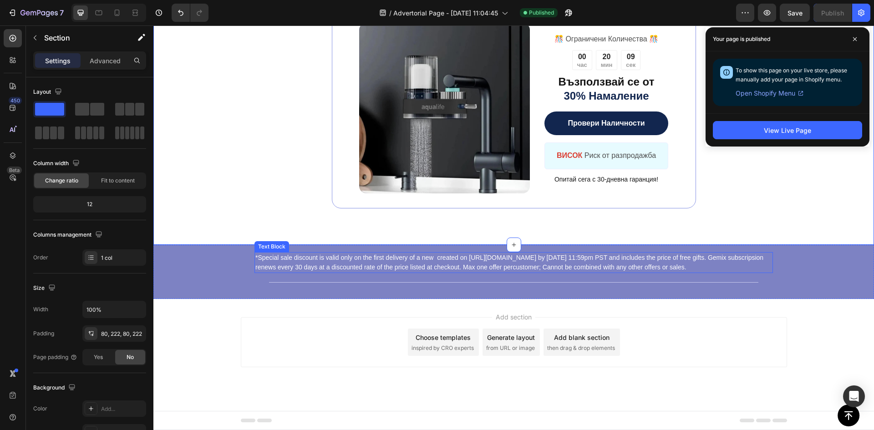
click at [449, 262] on p "*Special sale discount is valid only on the first delivery of a new created on …" at bounding box center [513, 262] width 516 height 19
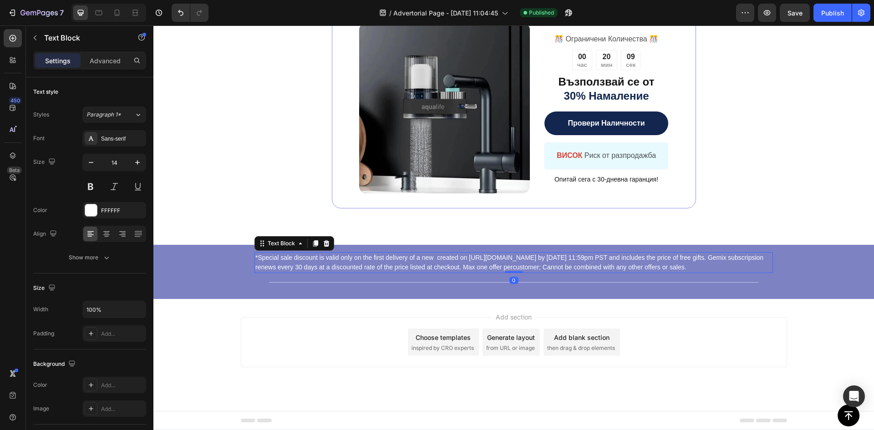
click at [449, 262] on p "*Special sale discount is valid only on the first delivery of a new created on …" at bounding box center [513, 262] width 516 height 19
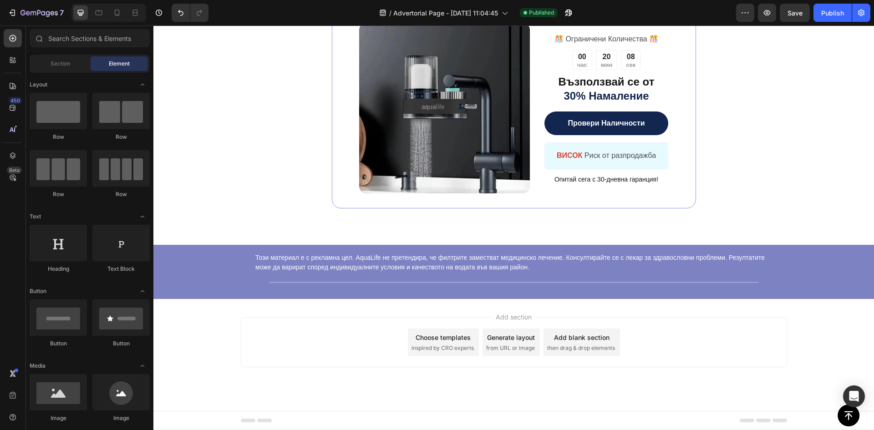
click at [357, 311] on div "Add section Choose templates inspired by CRO experts Generate layout from URL o…" at bounding box center [513, 355] width 720 height 112
click at [831, 20] on button "Publish" at bounding box center [832, 13] width 38 height 18
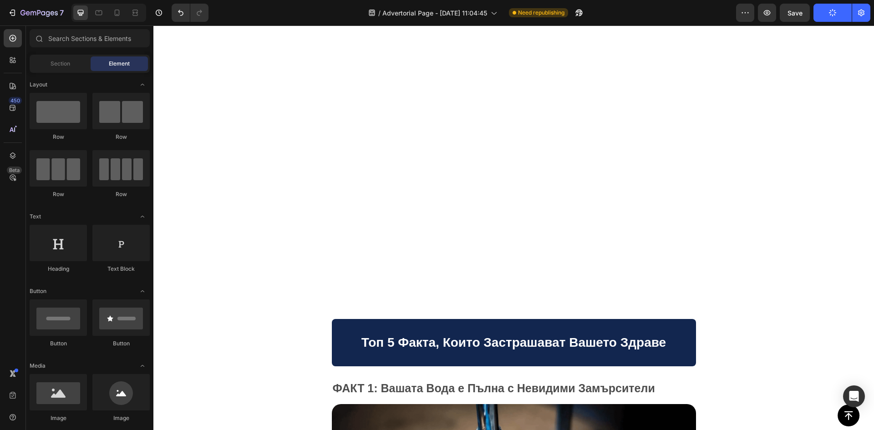
scroll to position [0, 0]
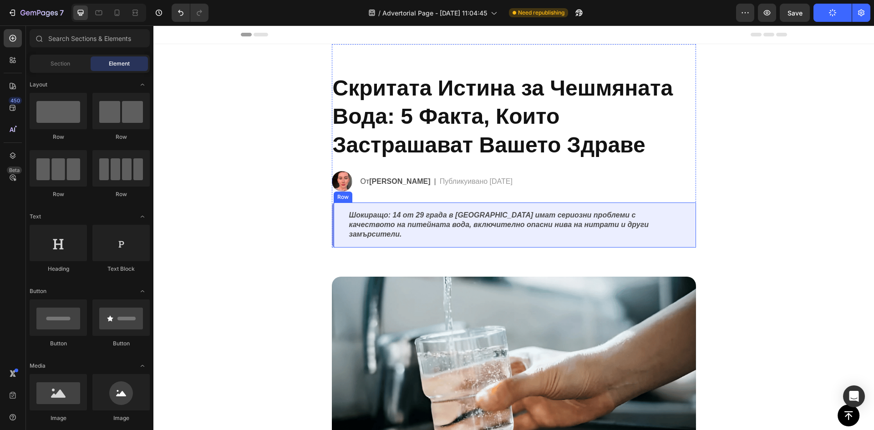
click at [684, 226] on div "Шокиращо: 14 от 29 града в [GEOGRAPHIC_DATA] имат сериозни проблеми с качествот…" at bounding box center [514, 224] width 364 height 45
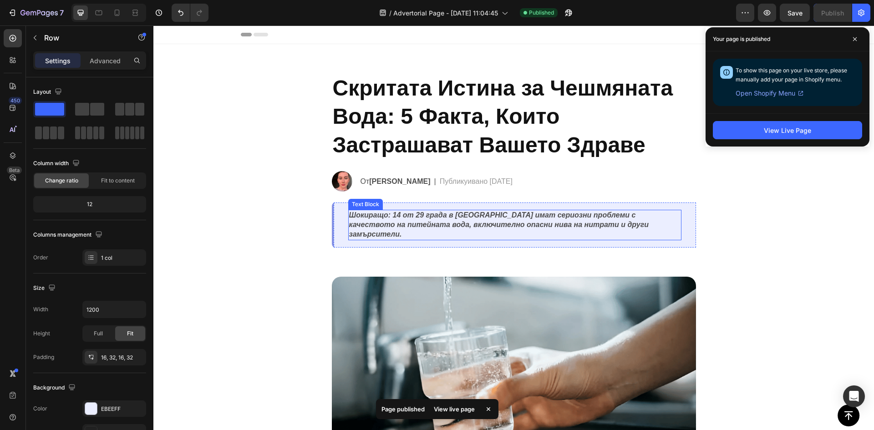
click at [667, 230] on div "Шокиращо: 14 от 29 града в [GEOGRAPHIC_DATA] имат сериозни проблеми с качествот…" at bounding box center [514, 225] width 333 height 30
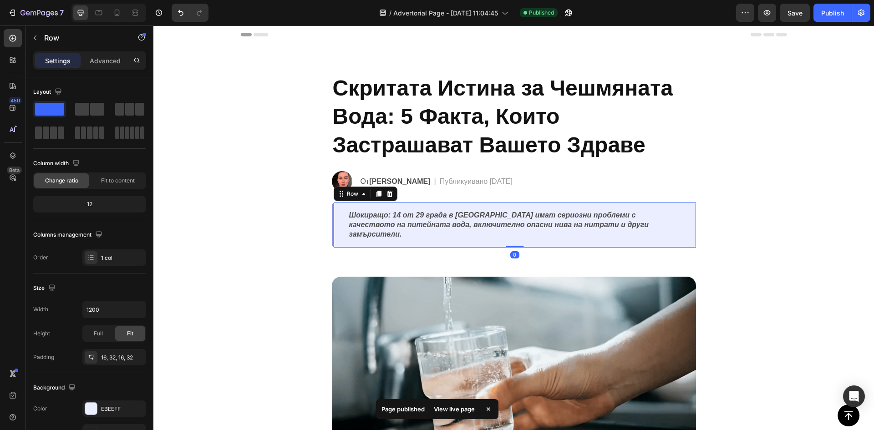
click at [686, 229] on div "Шокиращо: 14 от 29 града в [GEOGRAPHIC_DATA] имат сериозни проблеми с качествот…" at bounding box center [514, 224] width 364 height 45
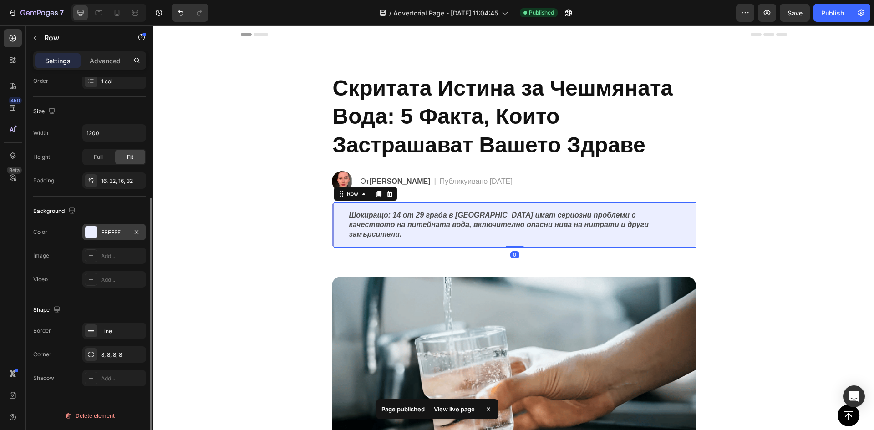
click at [105, 231] on div "EBEEFF" at bounding box center [114, 232] width 26 height 8
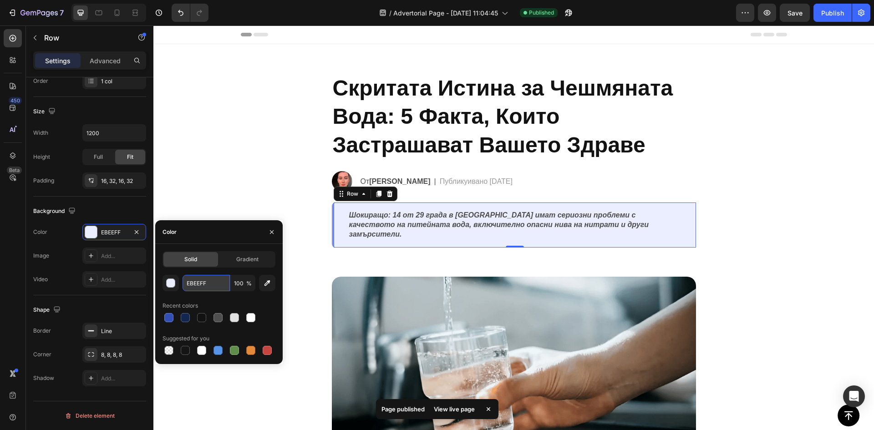
click at [205, 282] on input "EBEEFF" at bounding box center [205, 283] width 47 height 16
paste input "#FAFAFA"
type input "FAFAFAгг"
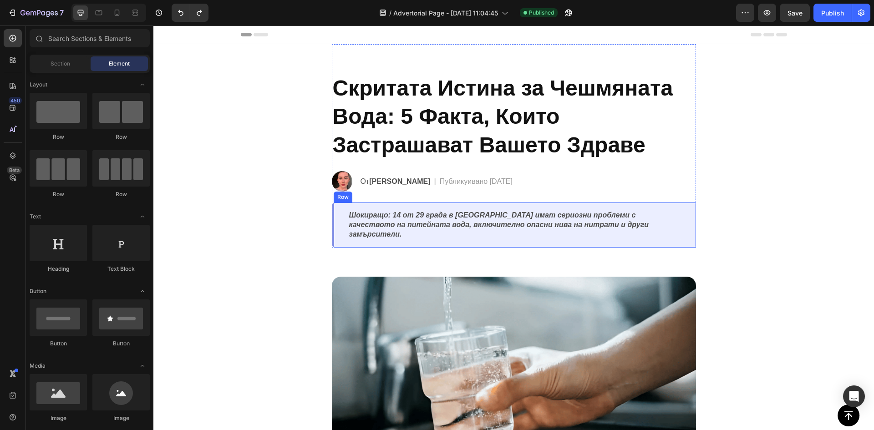
click at [335, 232] on div "Шокиращо: 14 от 29 града в [GEOGRAPHIC_DATA] имат сериозни проблеми с качествот…" at bounding box center [514, 224] width 364 height 45
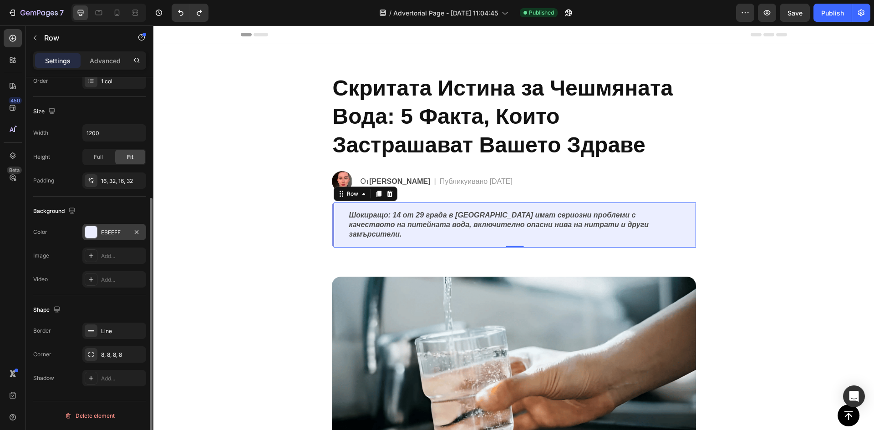
click at [117, 233] on div "EBEEFF" at bounding box center [114, 232] width 26 height 8
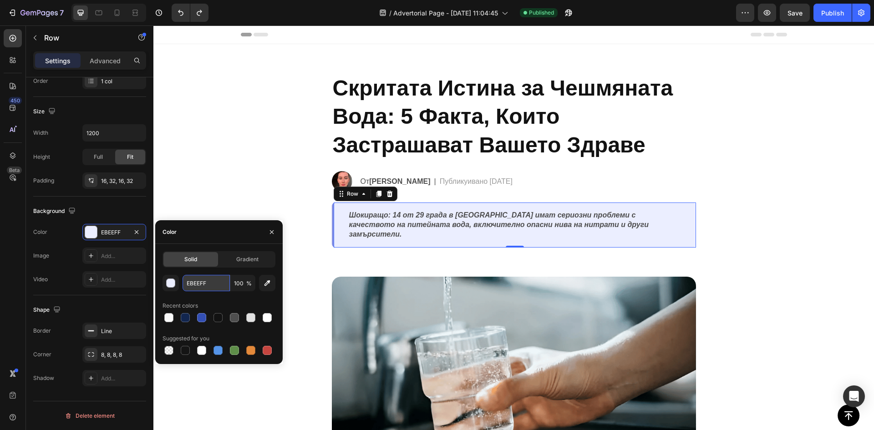
click at [196, 284] on input "EBEEFF" at bounding box center [205, 283] width 47 height 16
paste input "#FAFAFA"
click at [191, 283] on input "#FAFAFA" at bounding box center [205, 283] width 47 height 16
click at [184, 316] on div at bounding box center [185, 317] width 9 height 9
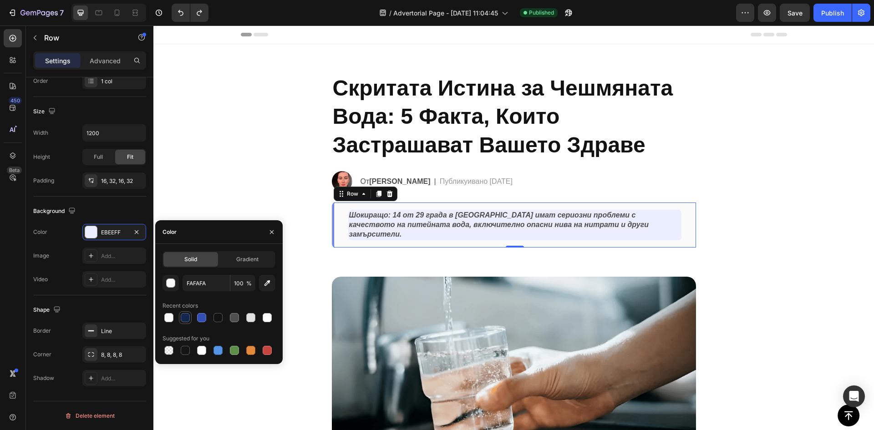
type input "12264F"
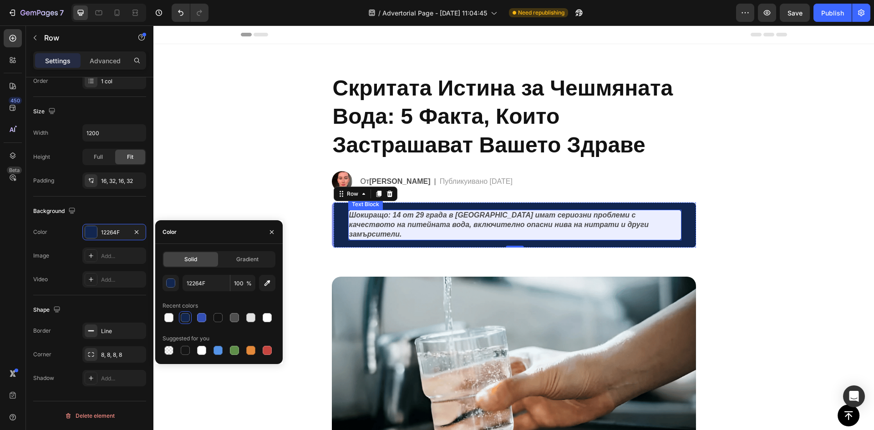
click at [409, 223] on p "Шокиращо: 14 от 29 града в [GEOGRAPHIC_DATA] имат сериозни проблеми с качествот…" at bounding box center [514, 225] width 331 height 28
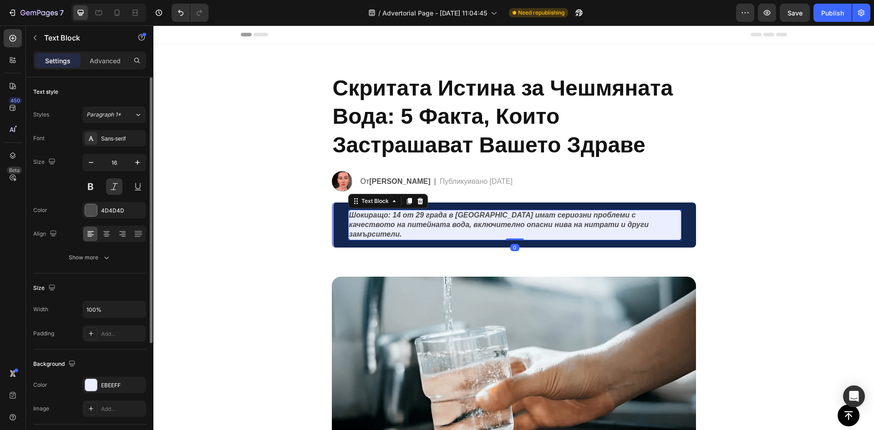
click at [409, 223] on p "Шокиращо: 14 от 29 града в [GEOGRAPHIC_DATA] имат сериозни проблеми с качествот…" at bounding box center [514, 225] width 331 height 28
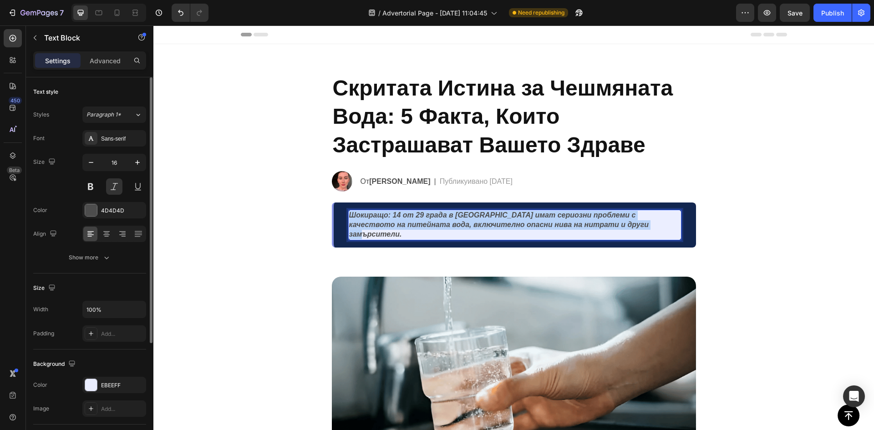
click at [409, 223] on p "Шокиращо: 14 от 29 града в [GEOGRAPHIC_DATA] имат сериозни проблеми с качествот…" at bounding box center [514, 225] width 331 height 28
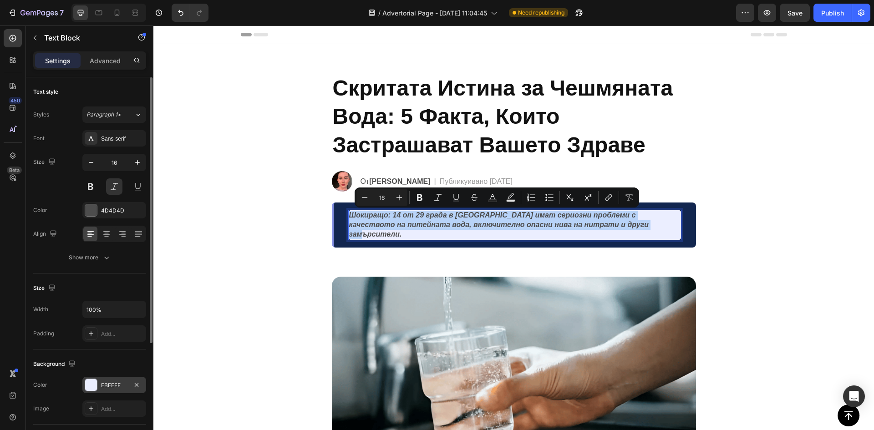
scroll to position [91, 0]
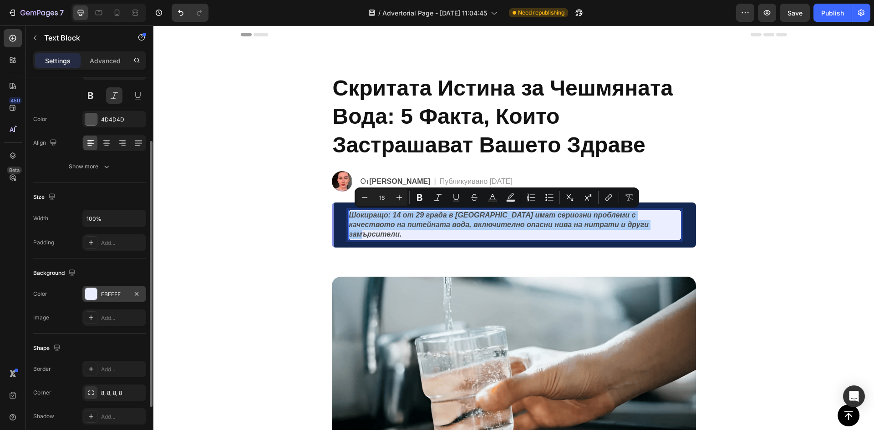
click at [129, 295] on div "EBEEFF" at bounding box center [114, 294] width 64 height 16
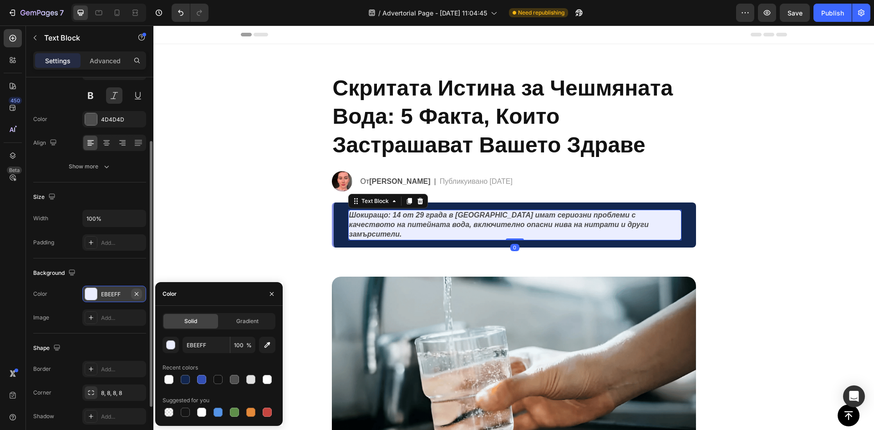
click at [136, 294] on icon "button" at bounding box center [137, 294] width 4 height 4
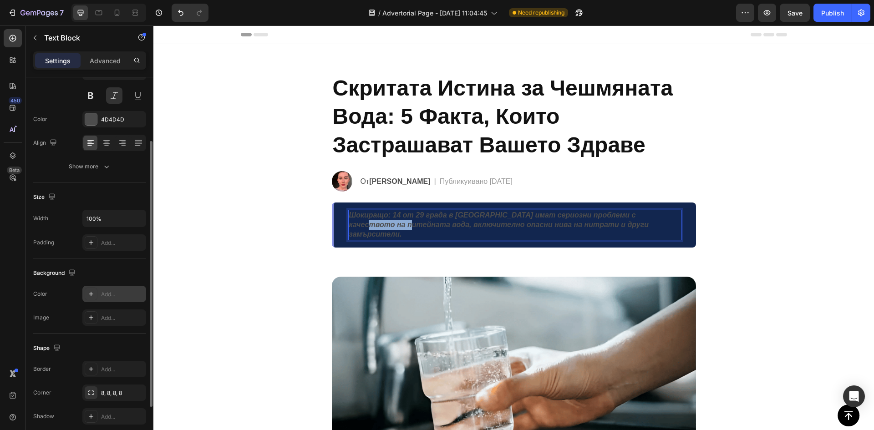
click at [372, 223] on p "Шокиращо: 14 от 29 града в [GEOGRAPHIC_DATA] имат сериозни проблеми с качествот…" at bounding box center [514, 225] width 331 height 28
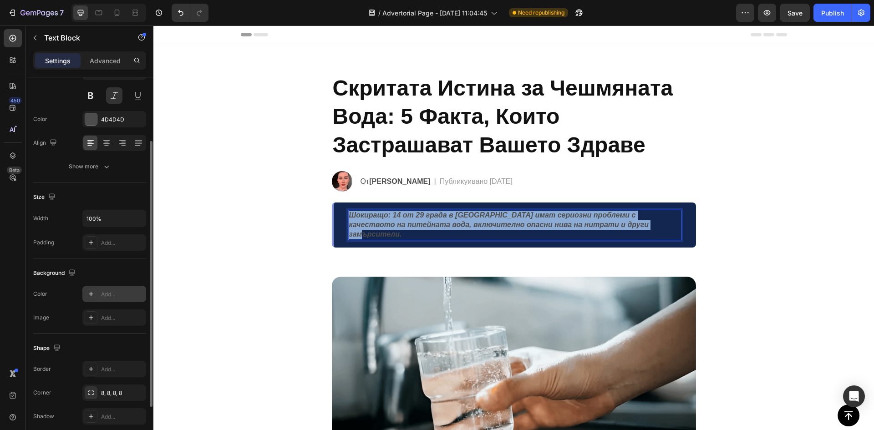
click at [372, 223] on p "Шокиращо: 14 от 29 града в [GEOGRAPHIC_DATA] имат сериозни проблеми с качествот…" at bounding box center [514, 225] width 331 height 28
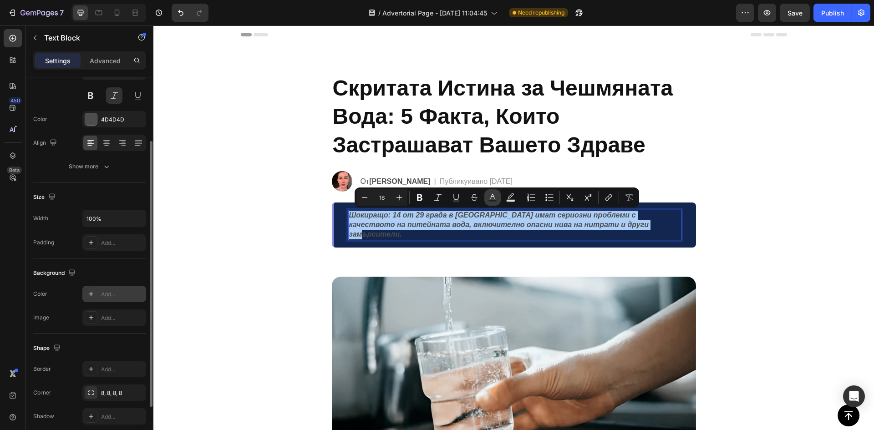
click at [488, 197] on icon "Editor contextual toolbar" at bounding box center [492, 197] width 9 height 9
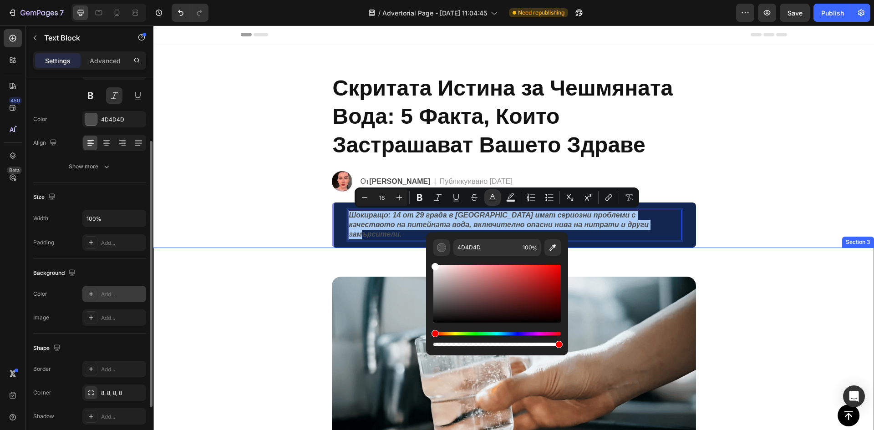
drag, startPoint x: 595, startPoint y: 295, endPoint x: 423, endPoint y: 243, distance: 179.8
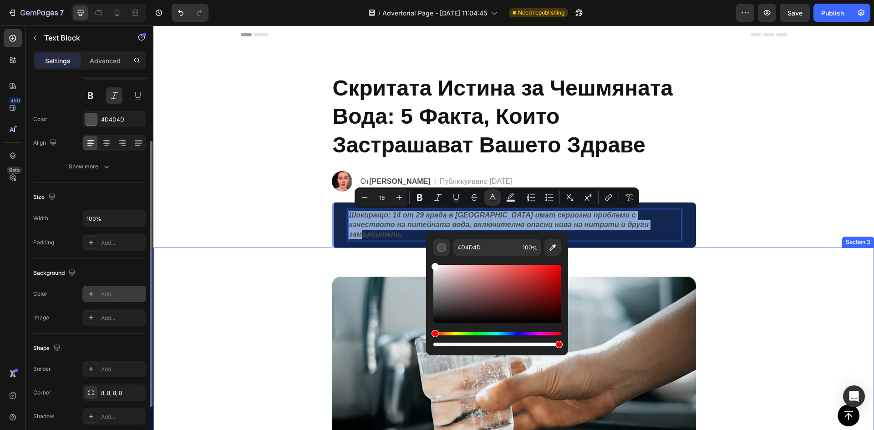
type input "FFFFFF"
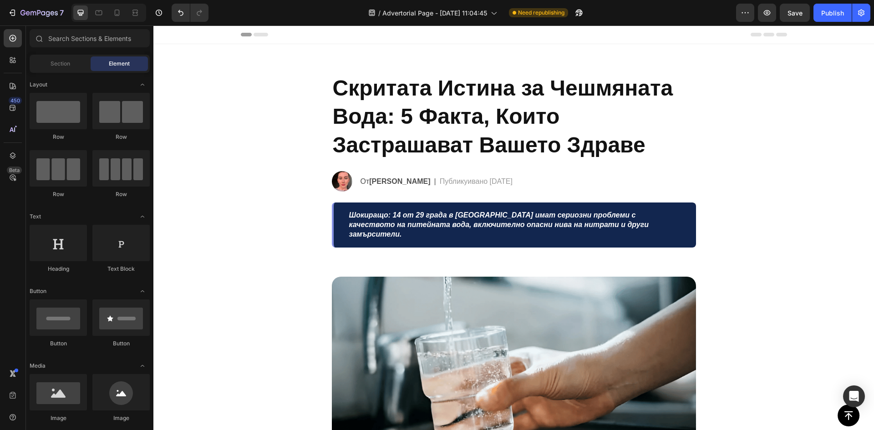
click at [828, 4] on button "Publish" at bounding box center [832, 13] width 38 height 18
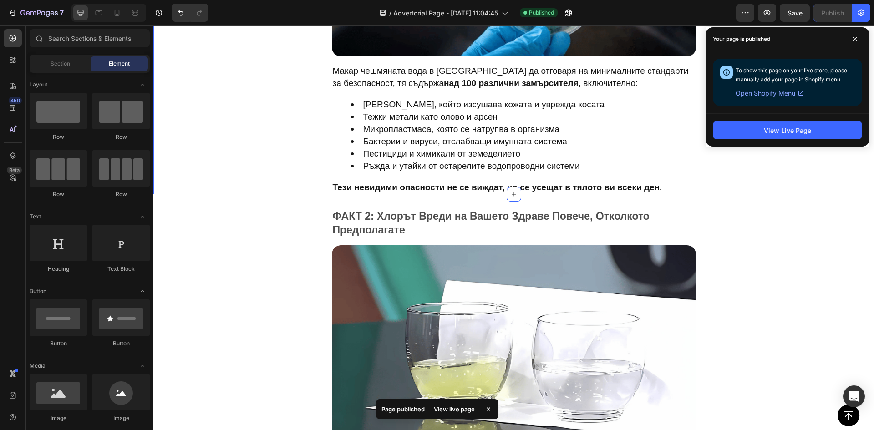
scroll to position [865, 0]
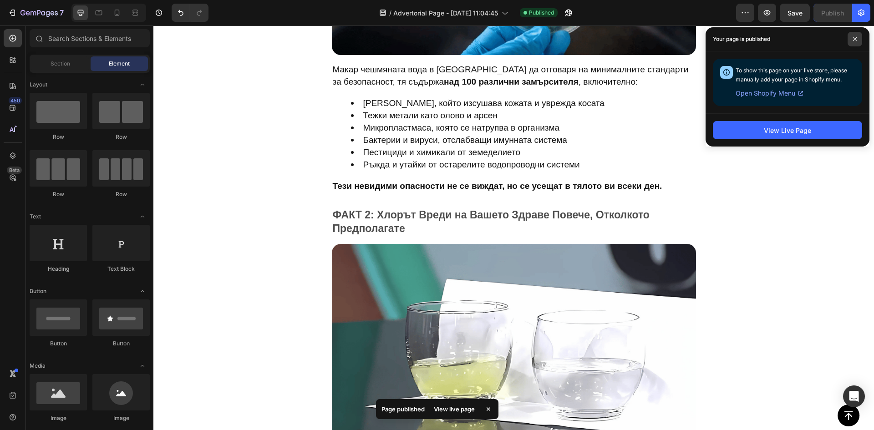
click at [853, 35] on span at bounding box center [854, 39] width 15 height 15
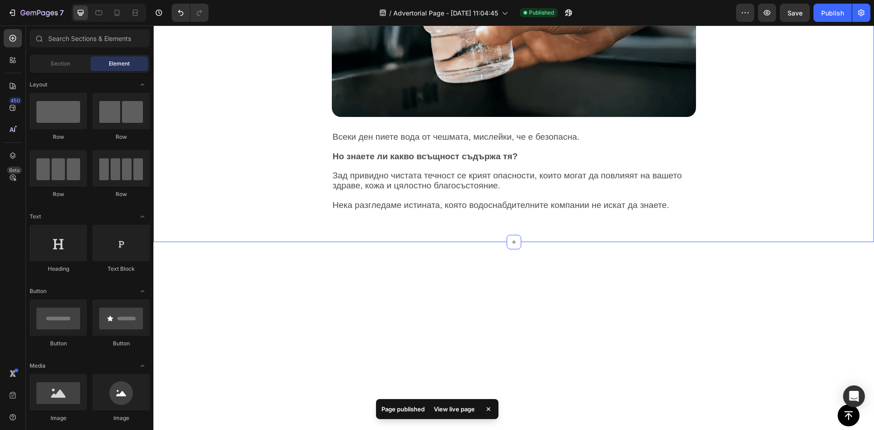
scroll to position [0, 0]
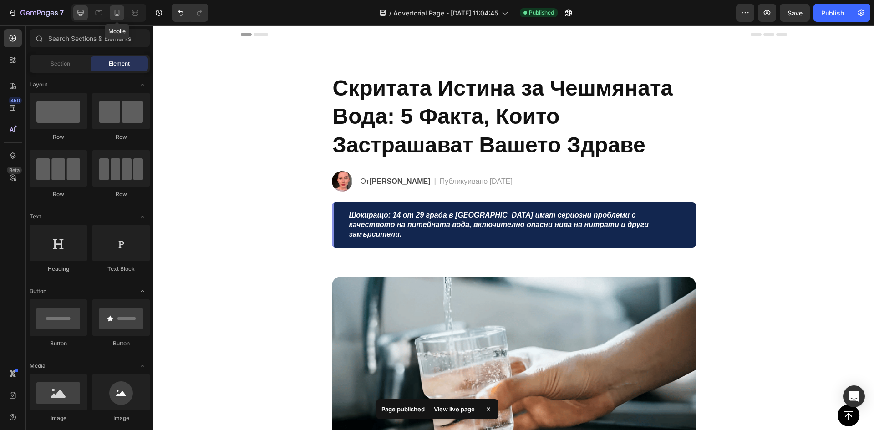
click at [111, 12] on div at bounding box center [117, 12] width 15 height 15
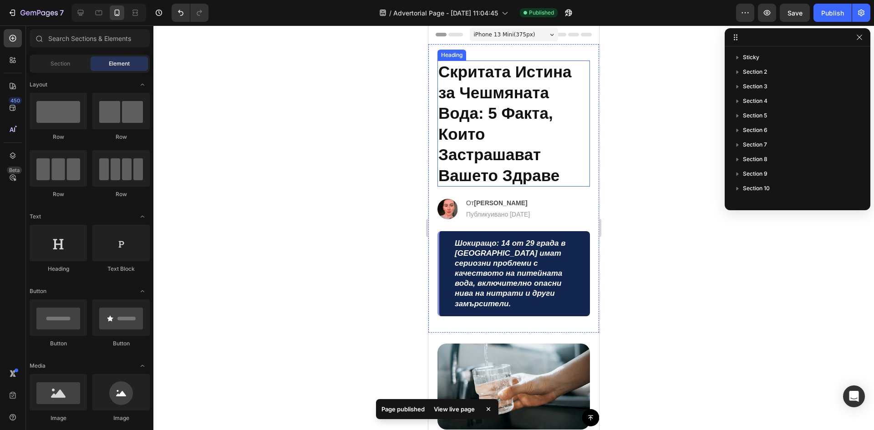
click at [482, 123] on h2 "Скритата Истина за Чешмяната Вода: 5 Факта, Които Застрашават Вашето Здраве" at bounding box center [513, 124] width 152 height 126
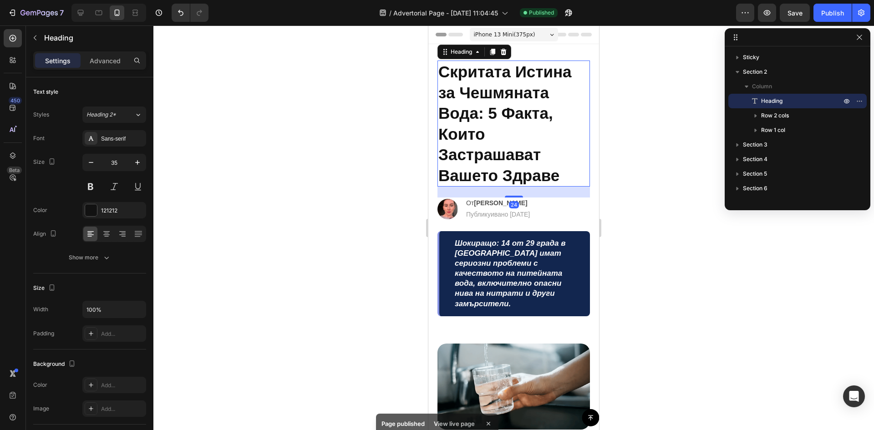
click at [482, 123] on h2 "Скритата Истина за Чешмяната Вода: 5 Факта, Които Застрашават Вашето Здраве" at bounding box center [513, 124] width 152 height 126
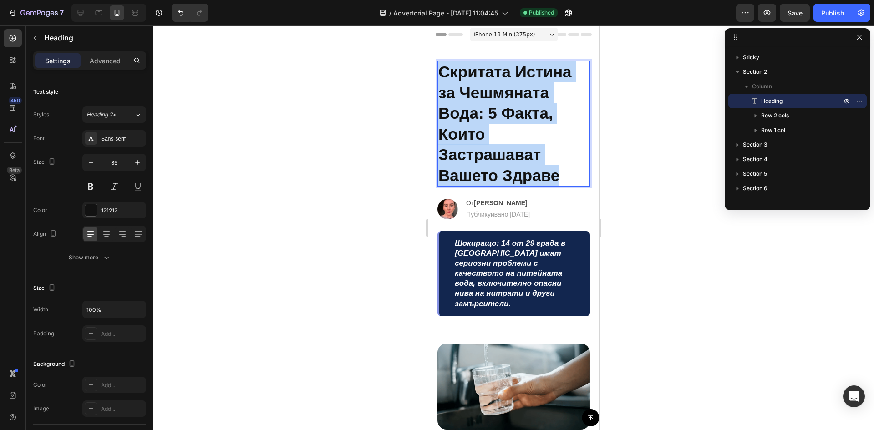
click at [482, 123] on p "Скритата Истина за Чешмяната Вода: 5 Факта, Които Застрашават Вашето Здраве" at bounding box center [513, 123] width 151 height 124
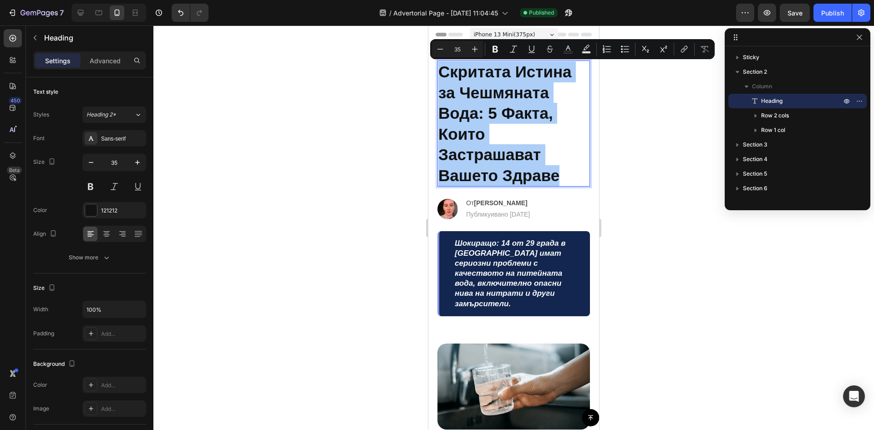
click at [456, 49] on input "35" at bounding box center [457, 49] width 18 height 11
type input "25"
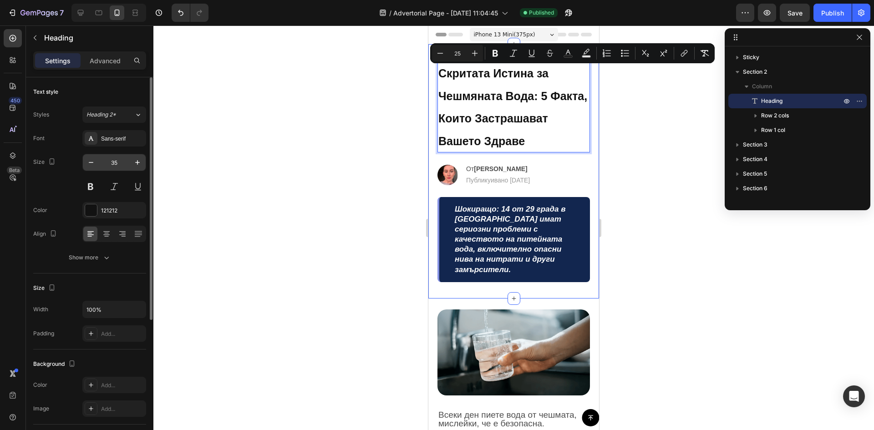
click at [123, 159] on input "35" at bounding box center [114, 162] width 30 height 16
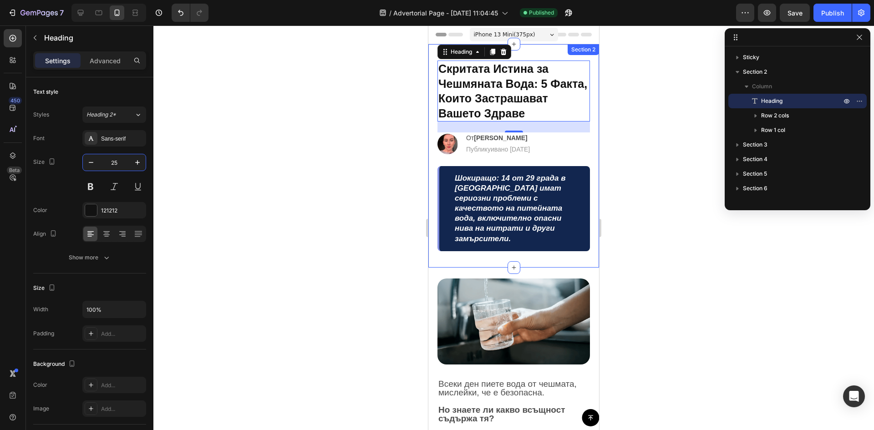
type input "25"
click at [288, 159] on div at bounding box center [513, 227] width 720 height 405
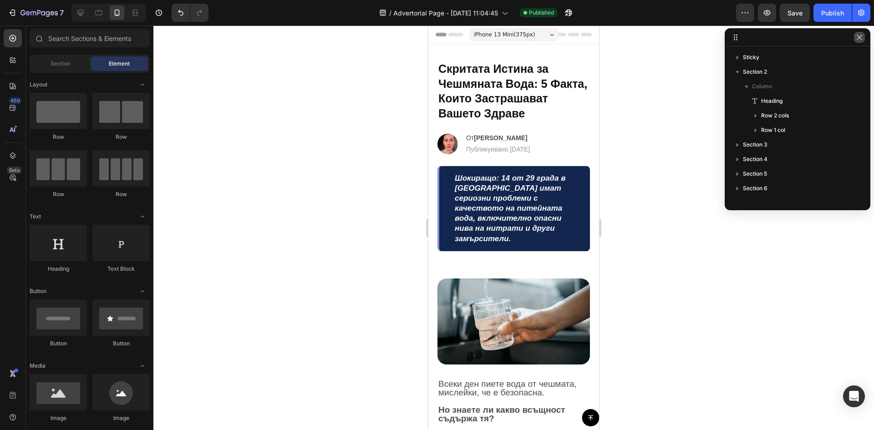
click at [855, 36] on button "button" at bounding box center [859, 37] width 11 height 11
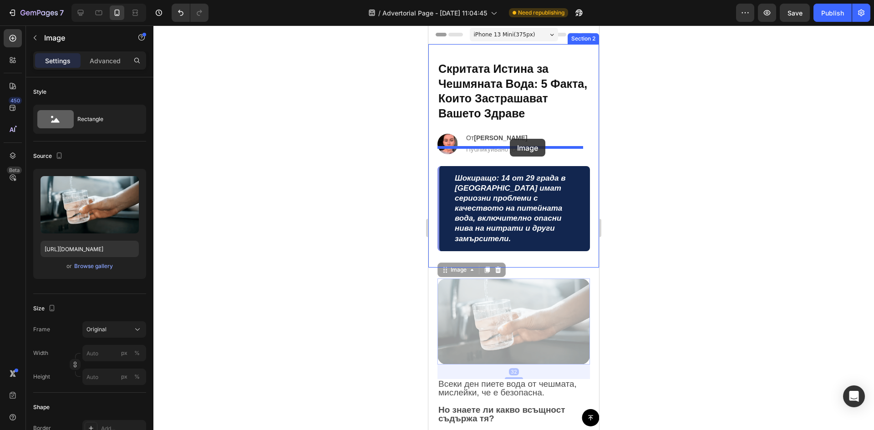
drag, startPoint x: 510, startPoint y: 319, endPoint x: 510, endPoint y: 139, distance: 180.2
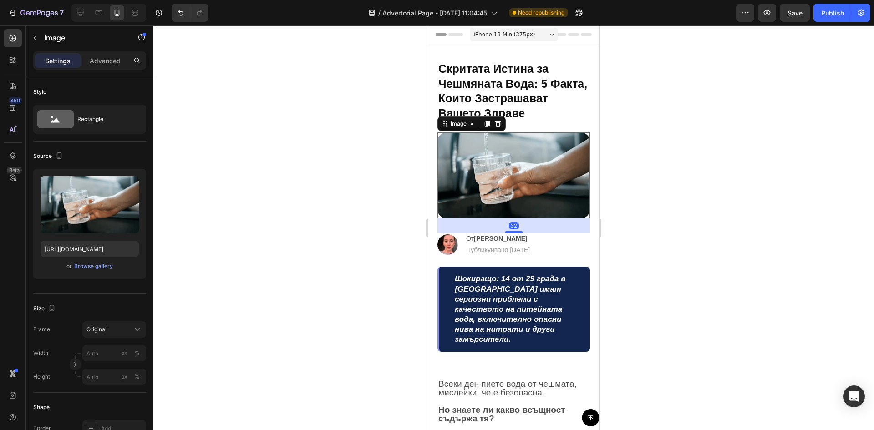
click at [683, 207] on div at bounding box center [513, 227] width 720 height 405
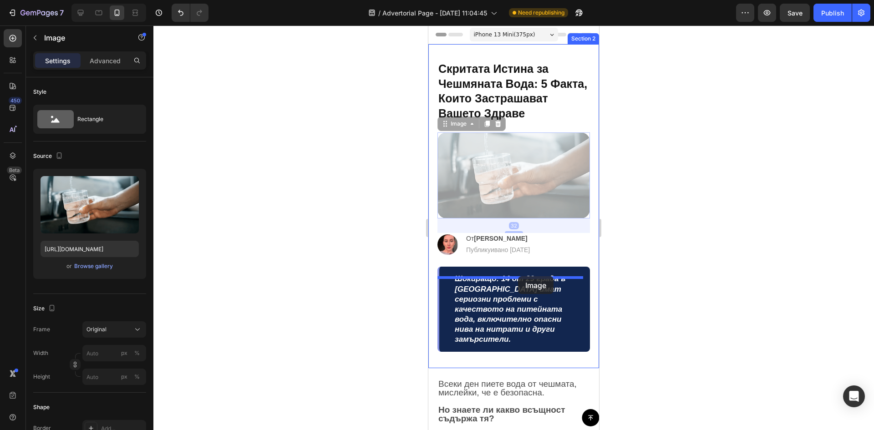
drag, startPoint x: 531, startPoint y: 165, endPoint x: 518, endPoint y: 276, distance: 111.8
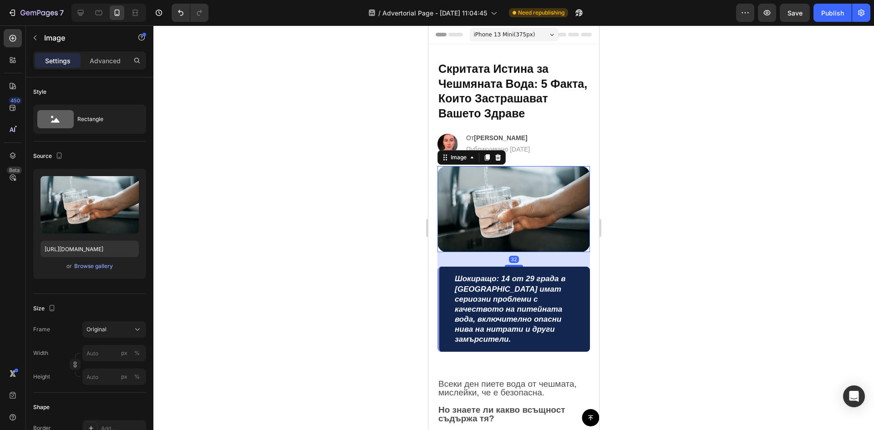
click at [694, 224] on div at bounding box center [513, 227] width 720 height 405
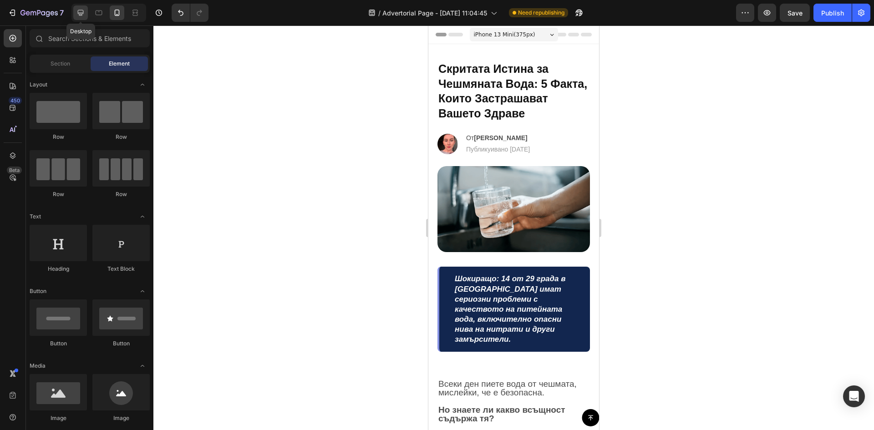
click at [84, 13] on icon at bounding box center [80, 12] width 9 height 9
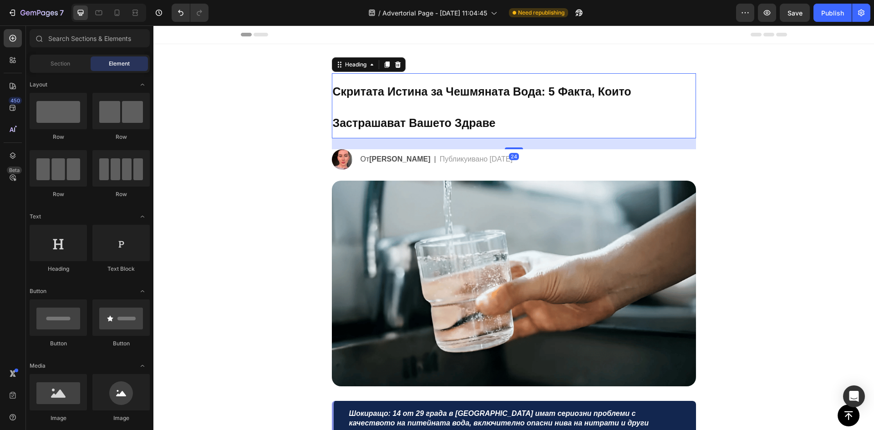
click at [593, 99] on p "⁠⁠⁠⁠⁠⁠⁠ Скритата Истина за Чешмяната Вода: 5 Факта, Които Застрашават Вашето Зд…" at bounding box center [514, 105] width 362 height 63
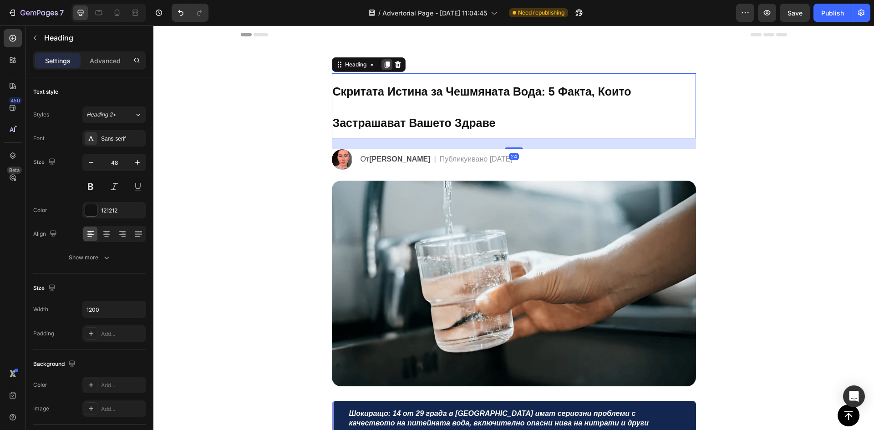
click at [386, 66] on icon at bounding box center [386, 64] width 5 height 6
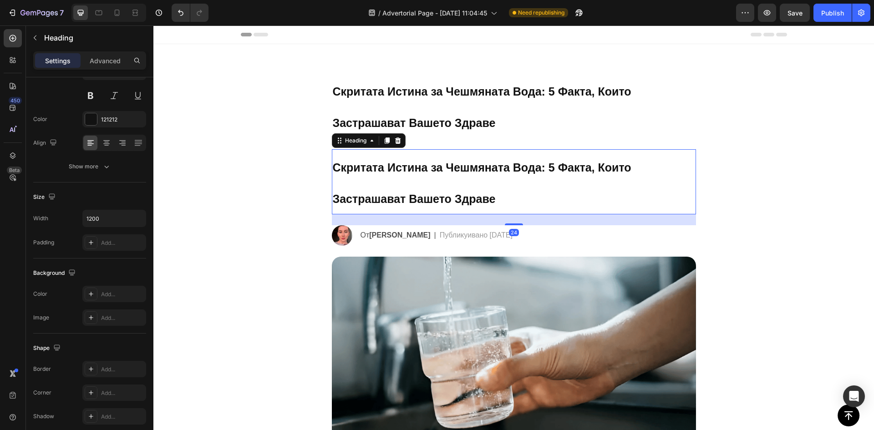
click at [111, 68] on div "Settings Advanced" at bounding box center [89, 60] width 113 height 18
click at [109, 63] on p "Advanced" at bounding box center [105, 61] width 31 height 10
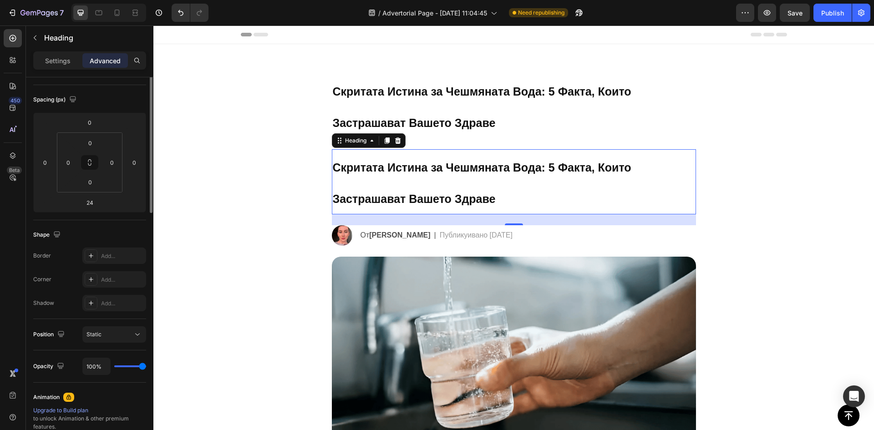
scroll to position [0, 0]
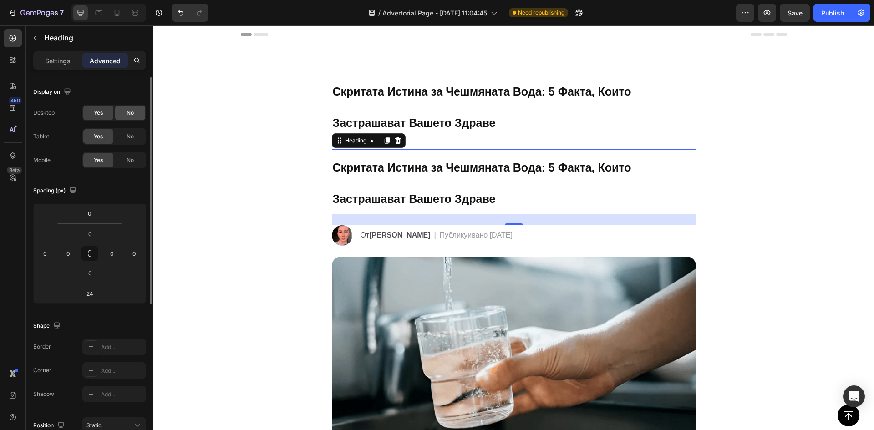
click at [123, 116] on div "No" at bounding box center [130, 113] width 30 height 15
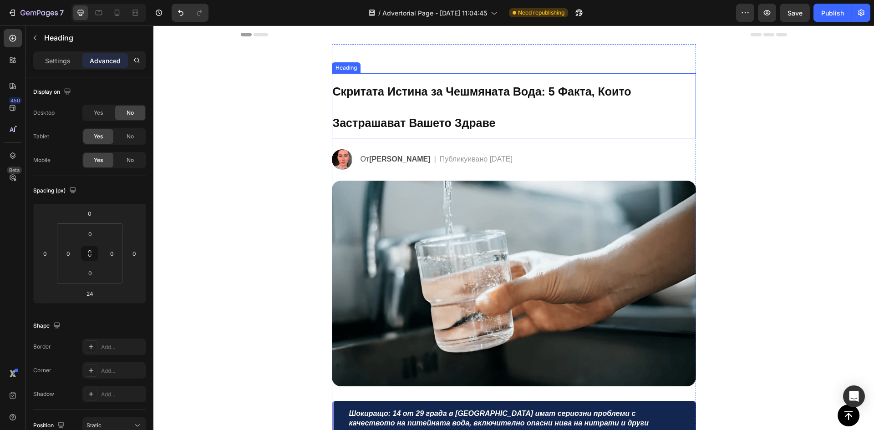
click at [427, 99] on p "⁠⁠⁠⁠⁠⁠⁠ Скритата Истина за Чешмяната Вода: 5 Факта, Които Застрашават Вашето Зд…" at bounding box center [514, 105] width 362 height 63
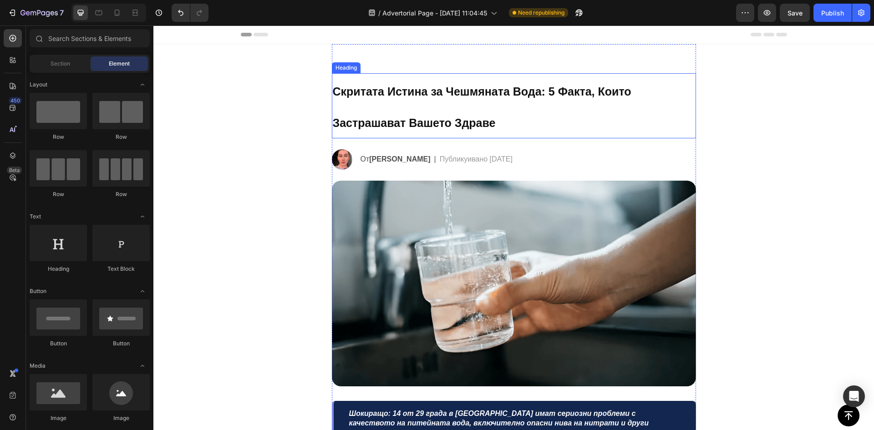
click at [405, 97] on span "Скритата Истина за Чешмяната Вода: 5 Факта, Които Застрашават Вашето Здраве" at bounding box center [482, 107] width 299 height 44
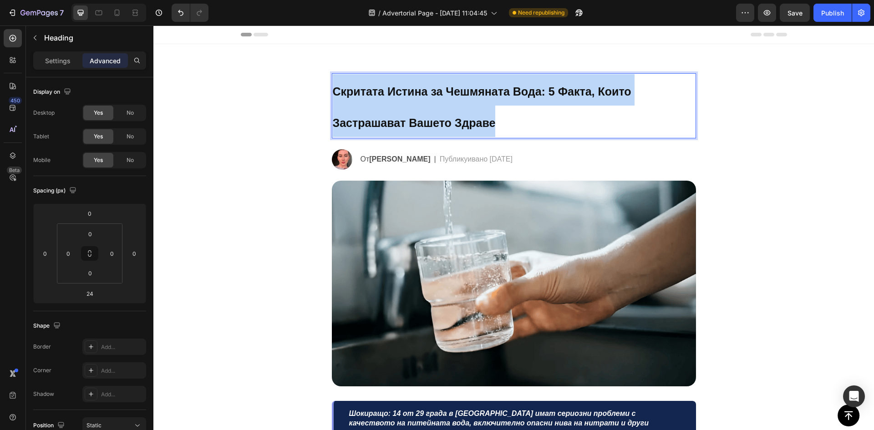
click at [405, 97] on span "Скритата Истина за Чешмяната Вода: 5 Факта, Които Застрашават Вашето Здраве" at bounding box center [482, 107] width 299 height 44
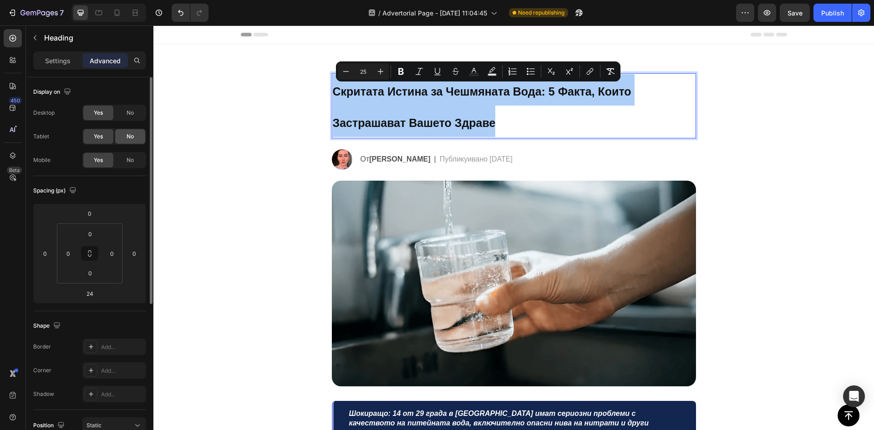
click at [129, 136] on span "No" at bounding box center [129, 136] width 7 height 8
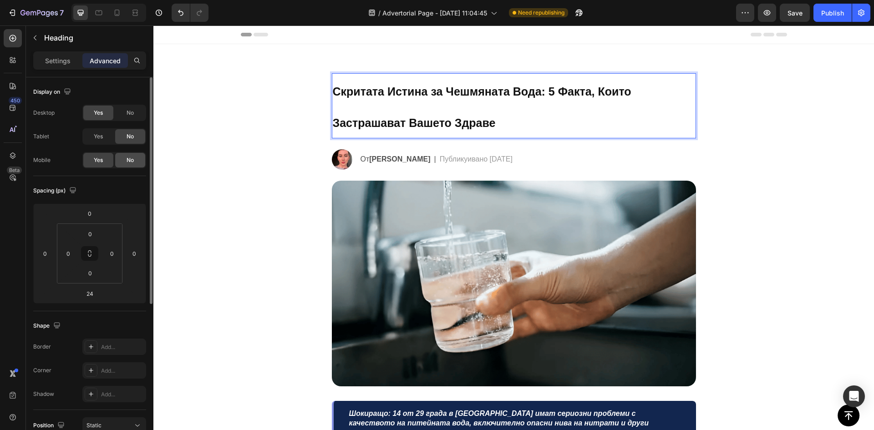
click at [138, 160] on div "No" at bounding box center [130, 160] width 30 height 15
click at [379, 95] on span "Скритата Истина за Чешмяната Вода: 5 Факта, Които Застрашават Вашето Здраве" at bounding box center [482, 107] width 299 height 44
click at [379, 94] on span "Скритата Истина за Чешмяната Вода: 5 Факта, Които Застрашават Вашето Здраве" at bounding box center [482, 107] width 299 height 44
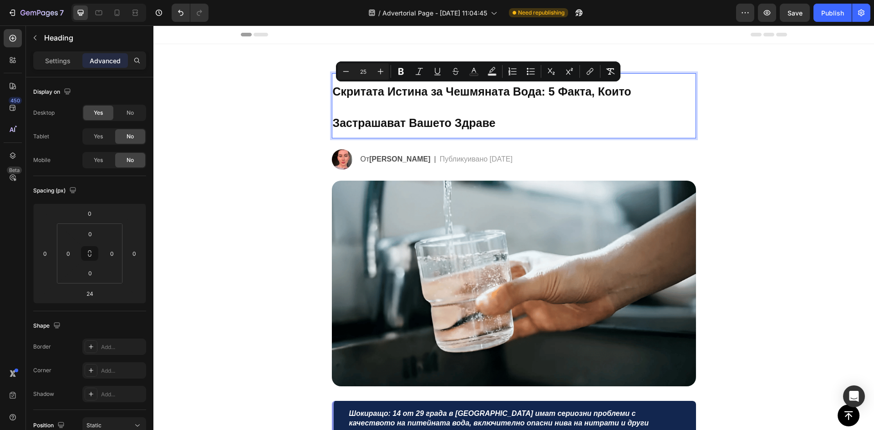
click at [362, 72] on input "25" at bounding box center [363, 71] width 18 height 11
type input "35"
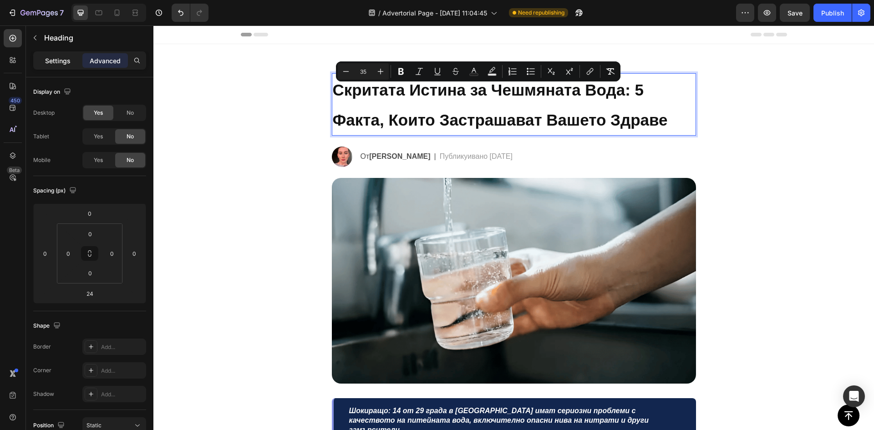
click at [57, 61] on p "Settings" at bounding box center [57, 61] width 25 height 10
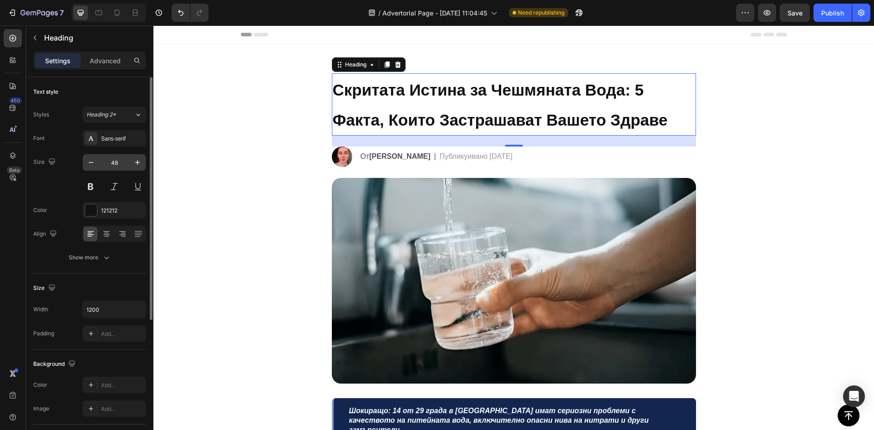
click at [118, 163] on input "48" at bounding box center [114, 162] width 30 height 16
type input "25"
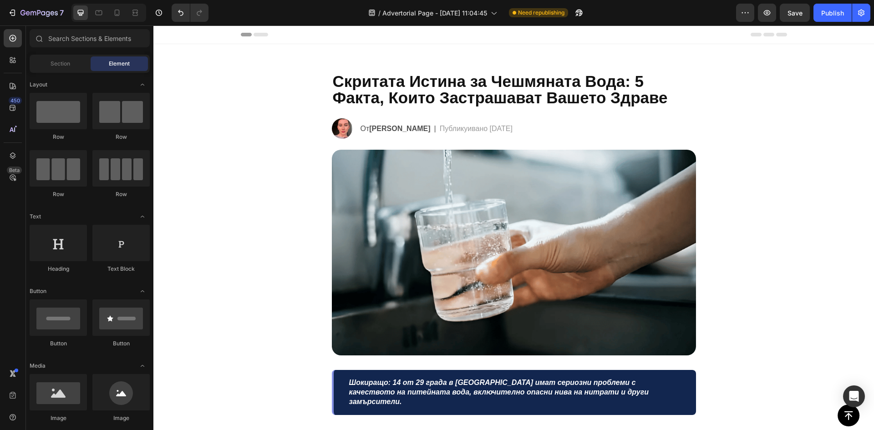
click at [119, 16] on icon at bounding box center [116, 12] width 9 height 9
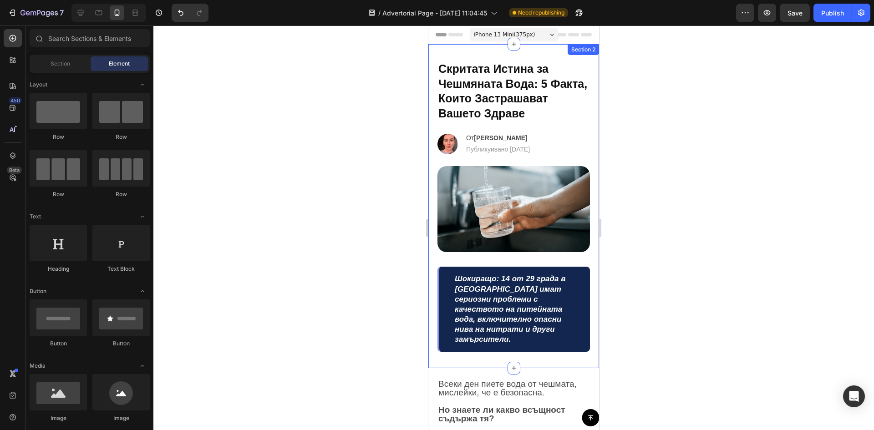
click at [377, 157] on div at bounding box center [513, 227] width 720 height 405
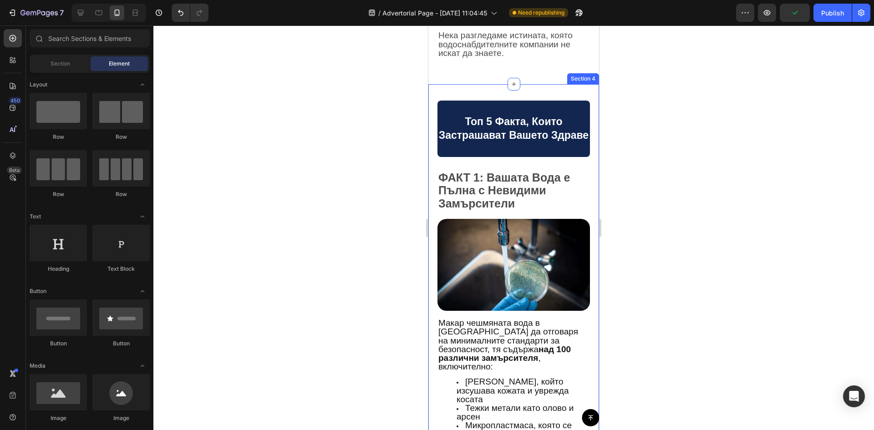
scroll to position [455, 0]
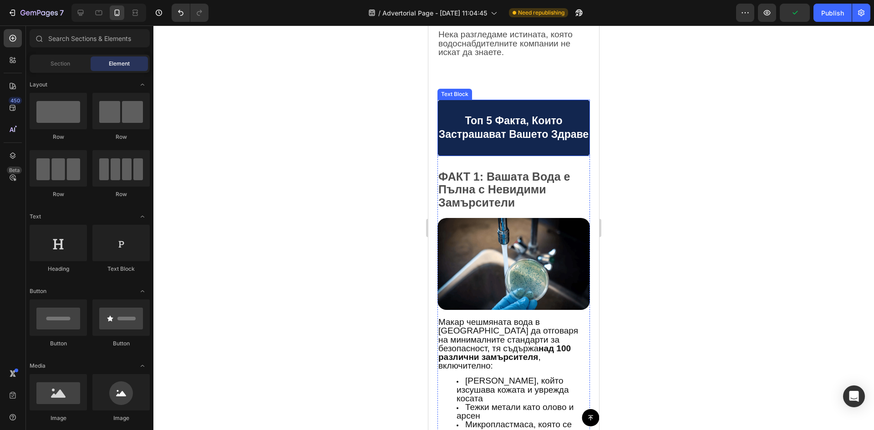
click at [520, 135] on p "Топ 5 Факта, Които Застрашават Вашето Здраве" at bounding box center [513, 127] width 151 height 27
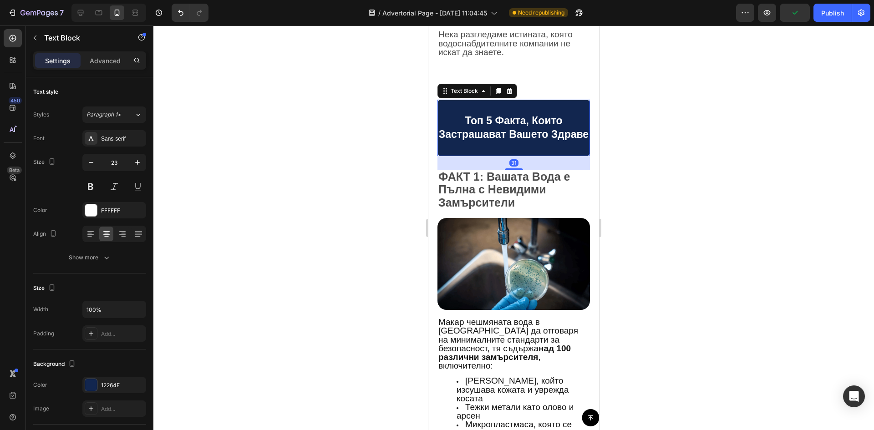
click at [520, 135] on p "Топ 5 Факта, Които Застрашават Вашето Здраве" at bounding box center [513, 127] width 151 height 27
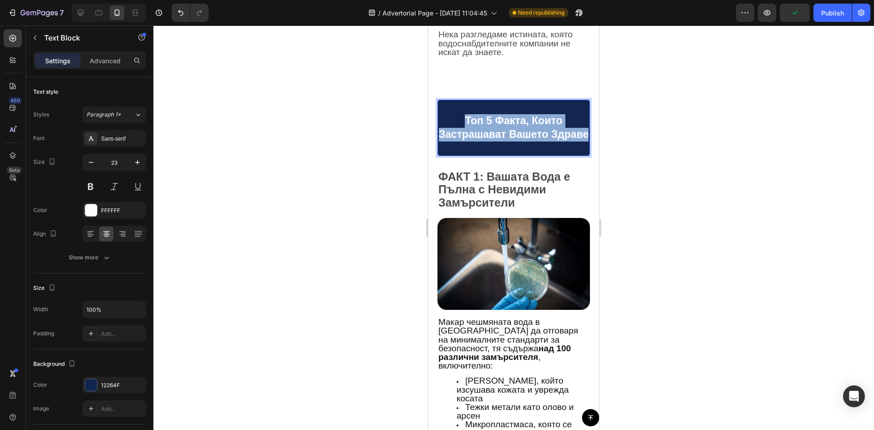
click at [520, 135] on p "Топ 5 Факта, Които Застрашават Вашето Здраве" at bounding box center [513, 127] width 151 height 27
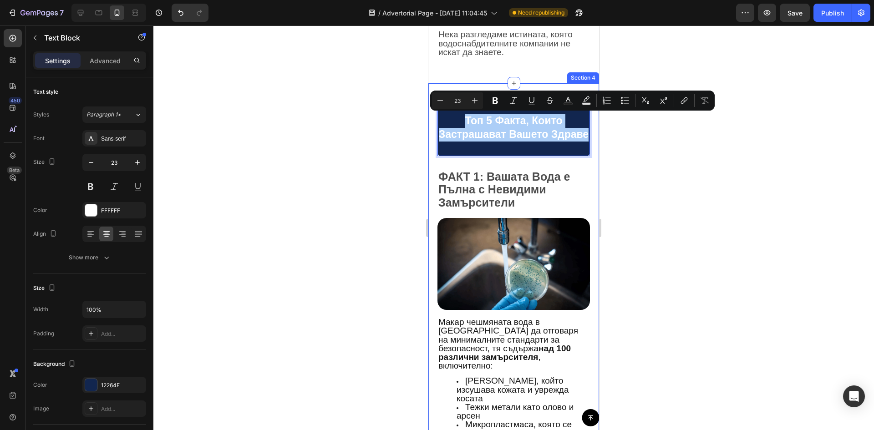
click at [392, 142] on div at bounding box center [513, 227] width 720 height 405
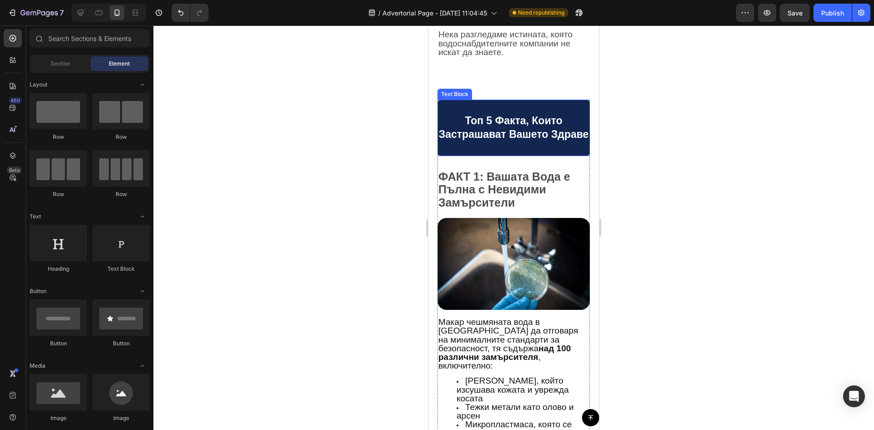
click at [574, 155] on p "Rich Text Editor. Editing area: main" at bounding box center [513, 149] width 151 height 14
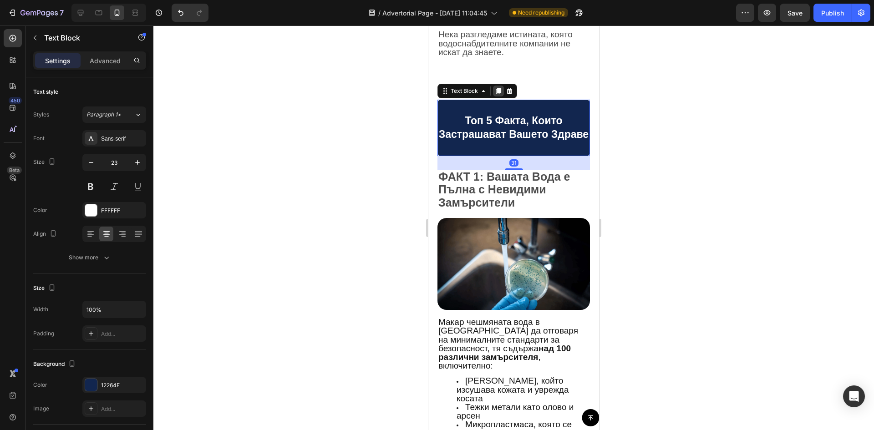
click at [499, 92] on icon at bounding box center [498, 91] width 5 height 6
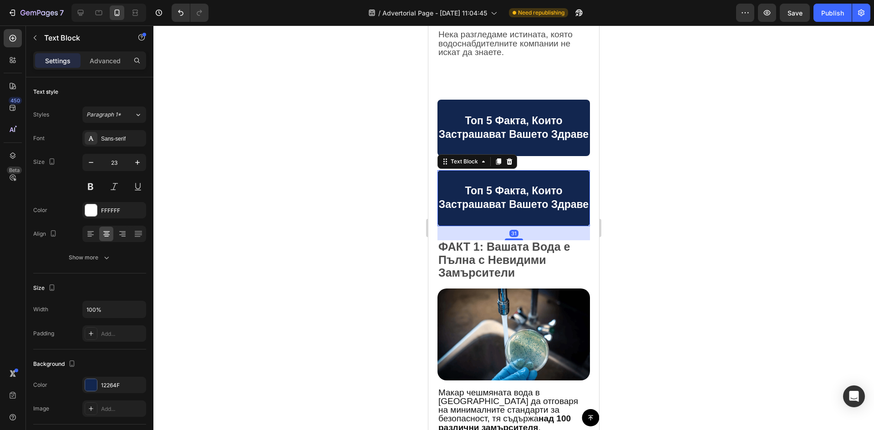
click at [558, 225] on p at bounding box center [513, 219] width 151 height 14
click at [109, 61] on p "Advanced" at bounding box center [105, 61] width 31 height 10
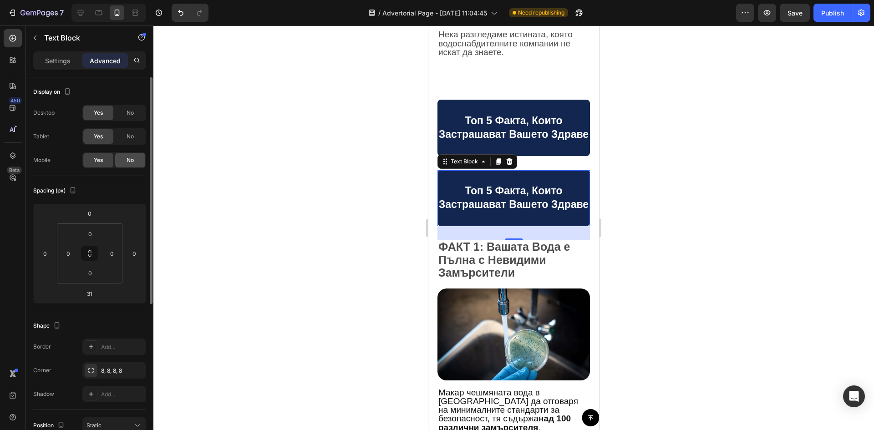
click at [132, 159] on span "No" at bounding box center [129, 160] width 7 height 8
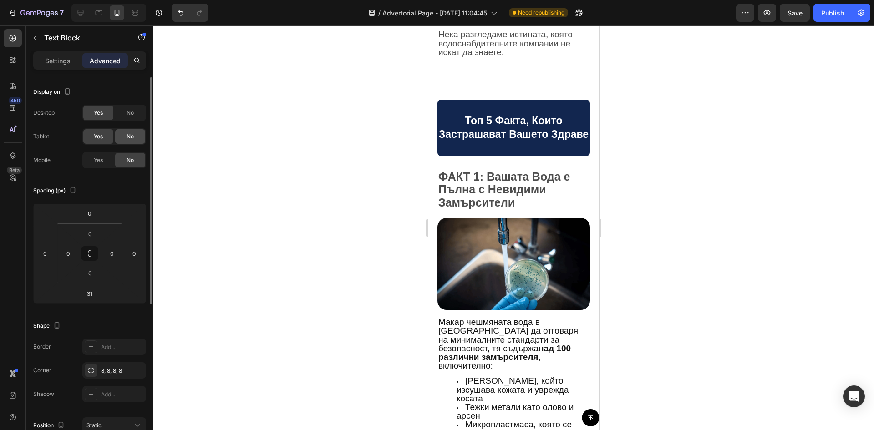
click at [133, 137] on span "No" at bounding box center [129, 136] width 7 height 8
click at [518, 134] on p "Топ 5 Факта, Които Застрашават Вашето Здраве" at bounding box center [513, 127] width 151 height 27
click at [135, 116] on div "No" at bounding box center [130, 113] width 30 height 15
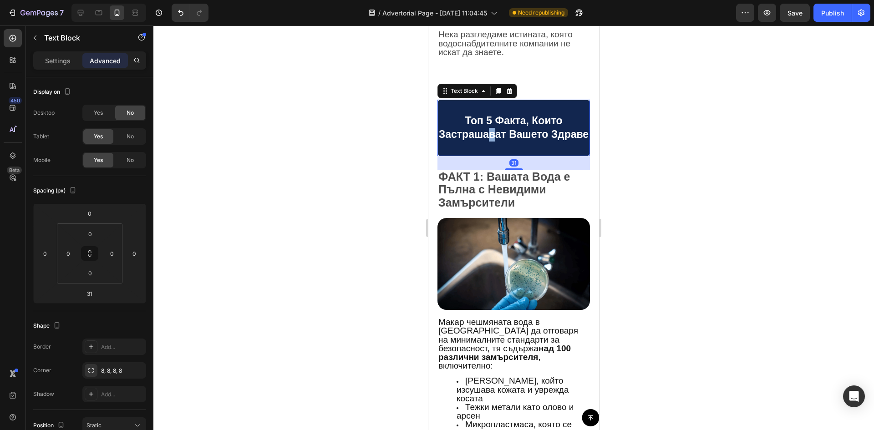
click at [509, 134] on p "Топ 5 Факта, Които Застрашават Вашето Здраве" at bounding box center [513, 127] width 151 height 27
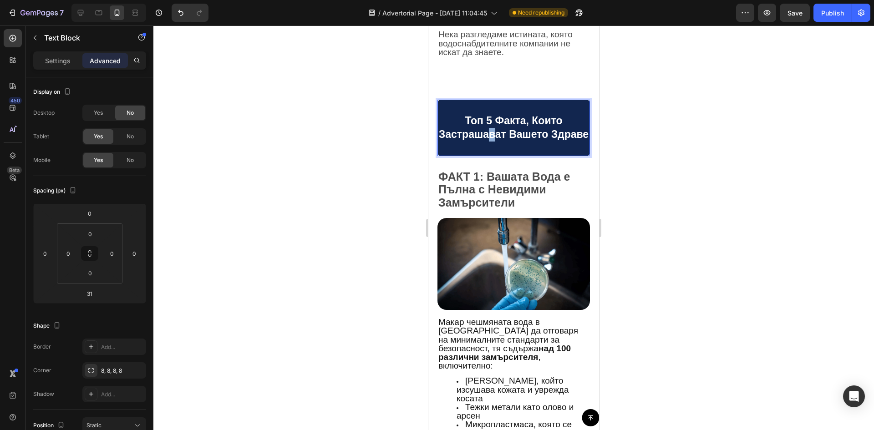
click at [509, 134] on p "Топ 5 Факта, Които Застрашават Вашето Здраве" at bounding box center [513, 127] width 151 height 27
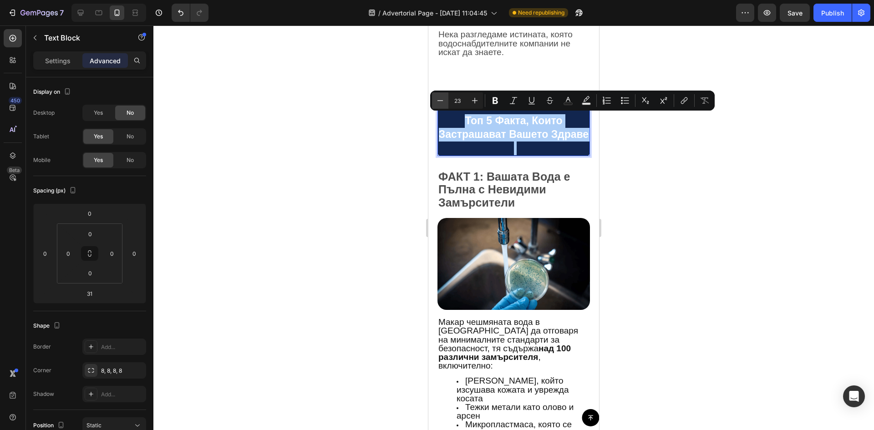
click at [440, 102] on icon "Editor contextual toolbar" at bounding box center [439, 100] width 9 height 9
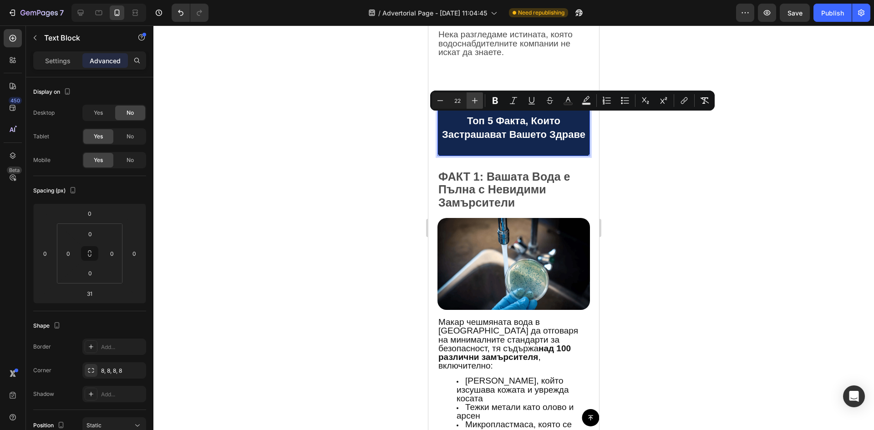
click at [473, 100] on icon "Editor contextual toolbar" at bounding box center [474, 100] width 9 height 9
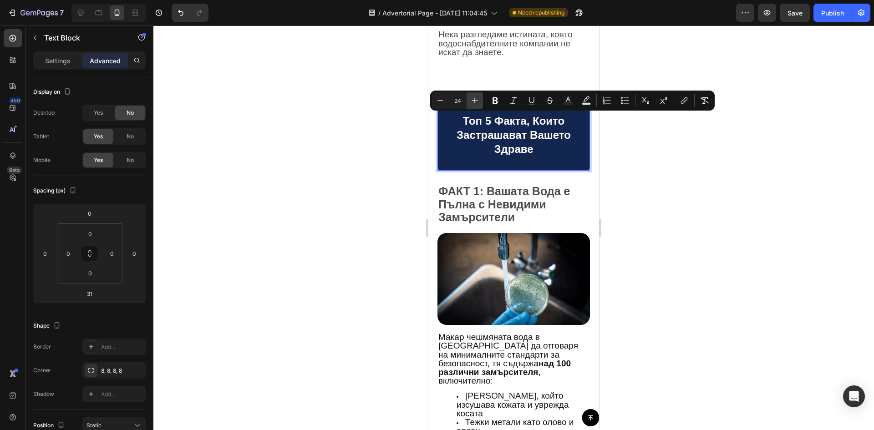
click at [473, 100] on icon "Editor contextual toolbar" at bounding box center [474, 100] width 9 height 9
type input "25"
click at [392, 131] on div at bounding box center [513, 227] width 720 height 405
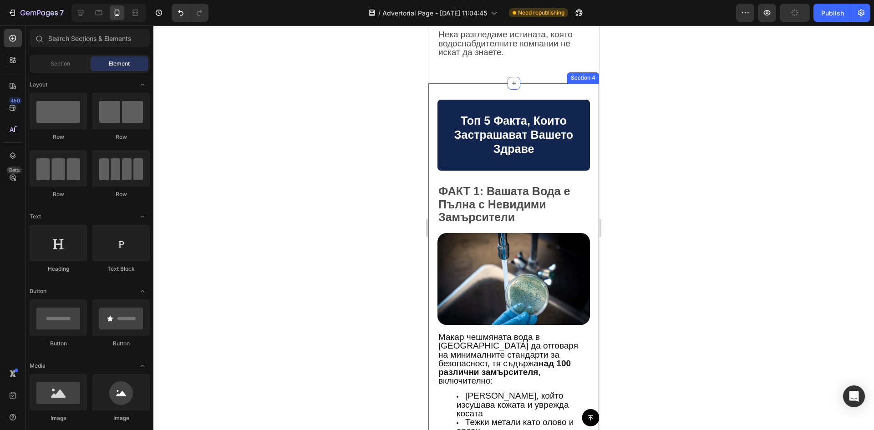
click at [473, 163] on p "Rich Text Editor. Editing area: main" at bounding box center [513, 164] width 151 height 14
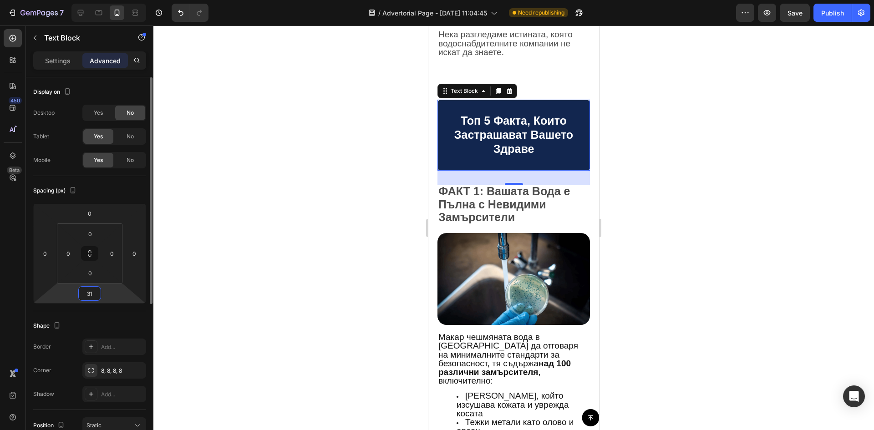
click at [96, 293] on input "31" at bounding box center [90, 294] width 18 height 14
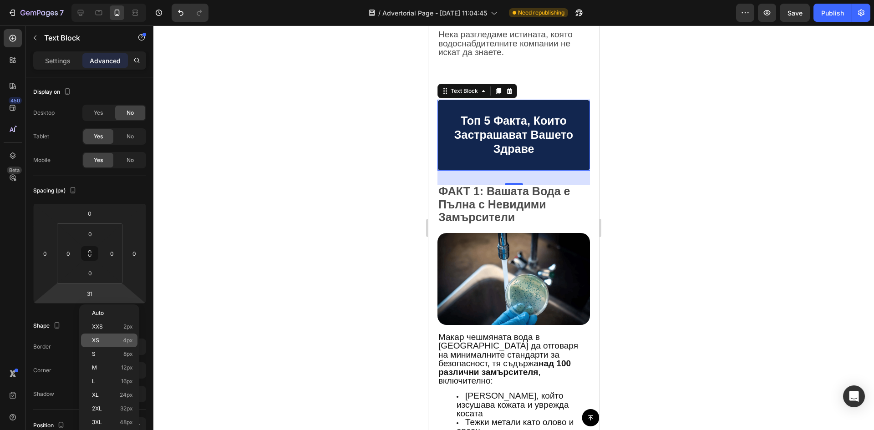
click at [112, 338] on p "XS 4px" at bounding box center [112, 340] width 41 height 6
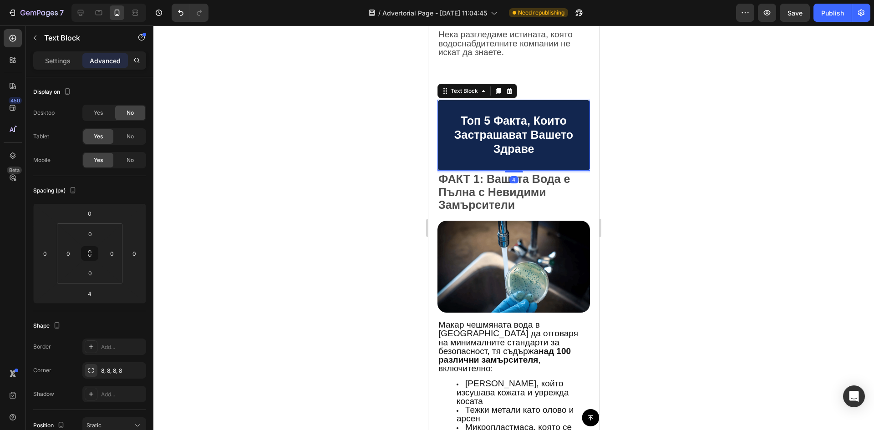
type input "31"
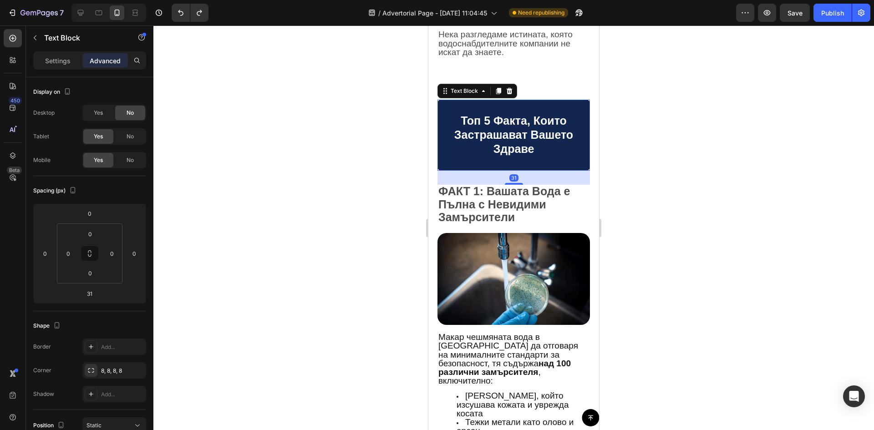
click at [341, 230] on div at bounding box center [513, 227] width 720 height 405
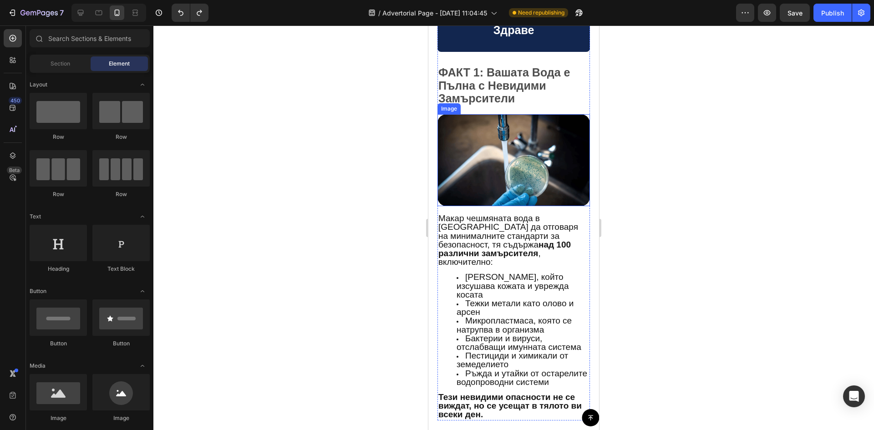
scroll to position [501, 0]
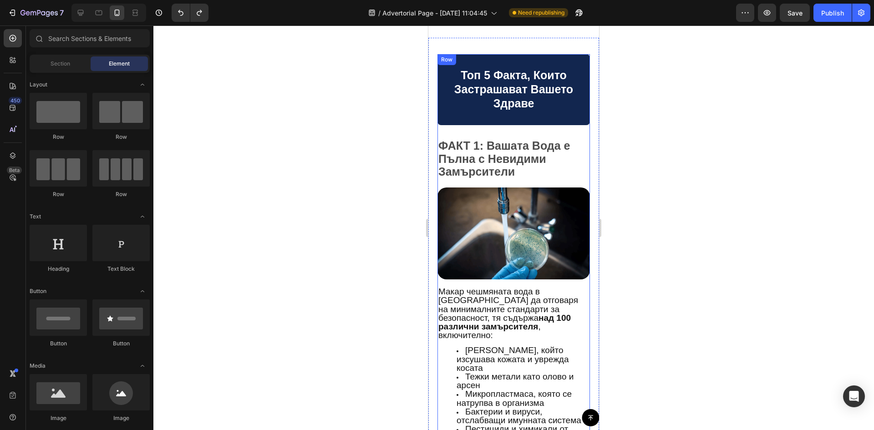
click at [489, 159] on span "ФАКТ 1 : Вашата Вода е Пълна с Невидими Замърсители" at bounding box center [504, 158] width 132 height 39
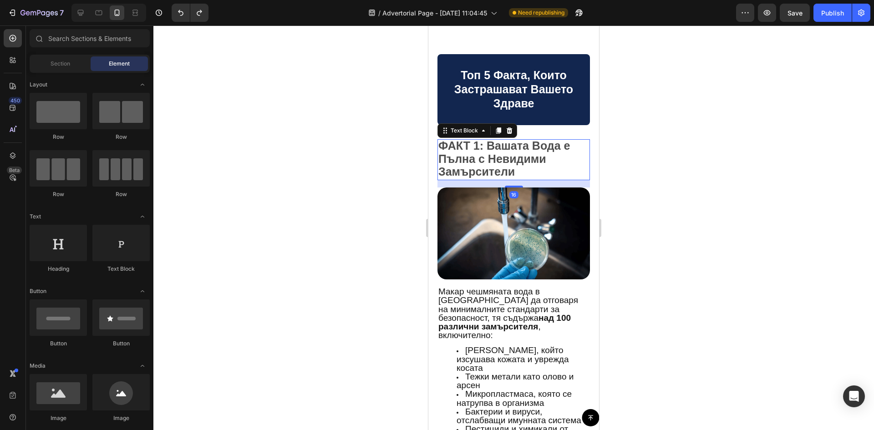
click at [489, 159] on span "ФАКТ 1 : Вашата Вода е Пълна с Невидими Замърсители" at bounding box center [504, 158] width 132 height 39
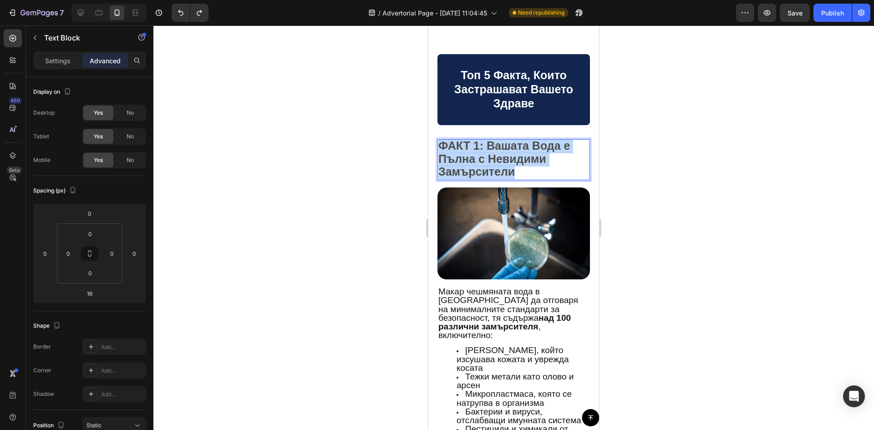
click at [489, 159] on span "ФАКТ 1 : Вашата Вода е Пълна с Невидими Замърсители" at bounding box center [504, 158] width 132 height 39
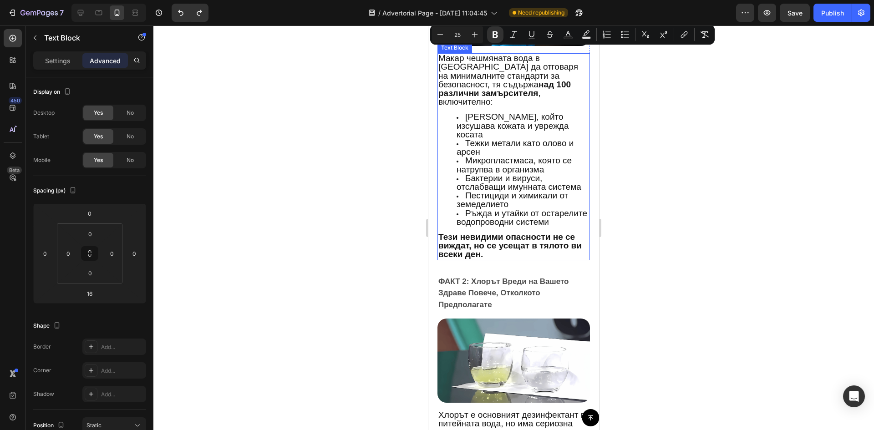
scroll to position [819, 0]
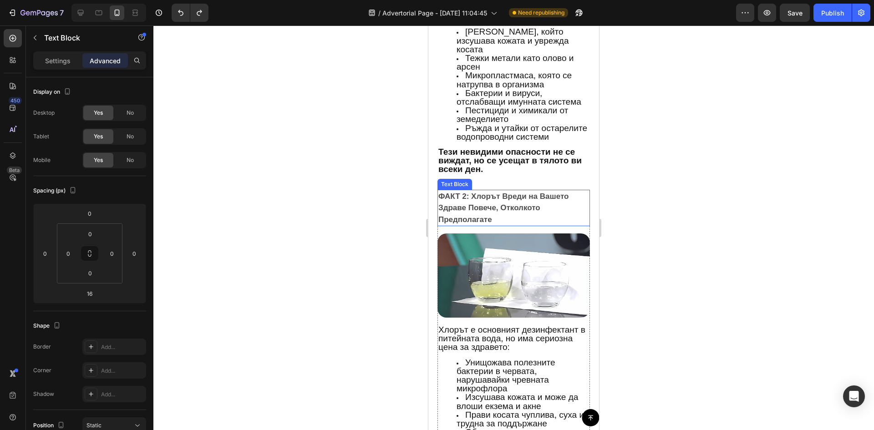
click at [492, 197] on p "ФАКТ 2: Хлорът Вреди на Вашето Здраве Повече, Отколкото Предполагате" at bounding box center [513, 208] width 151 height 35
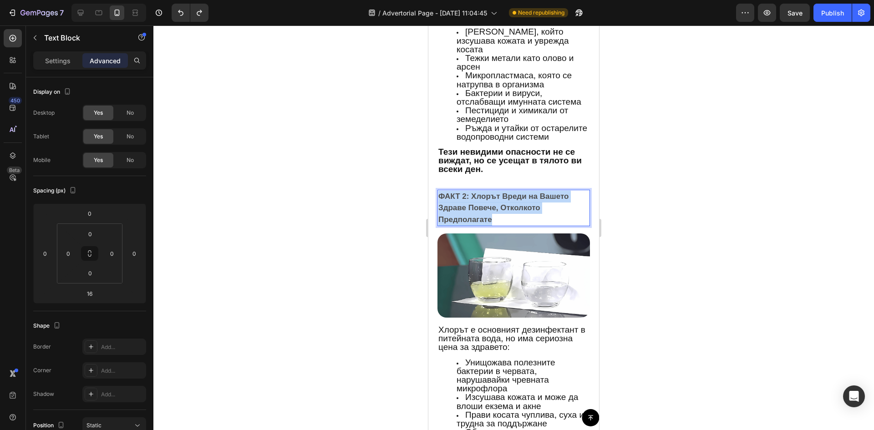
click at [492, 197] on p "ФАКТ 2: Хлорът Вреди на Вашето Здраве Повече, Отколкото Предполагате" at bounding box center [513, 208] width 151 height 35
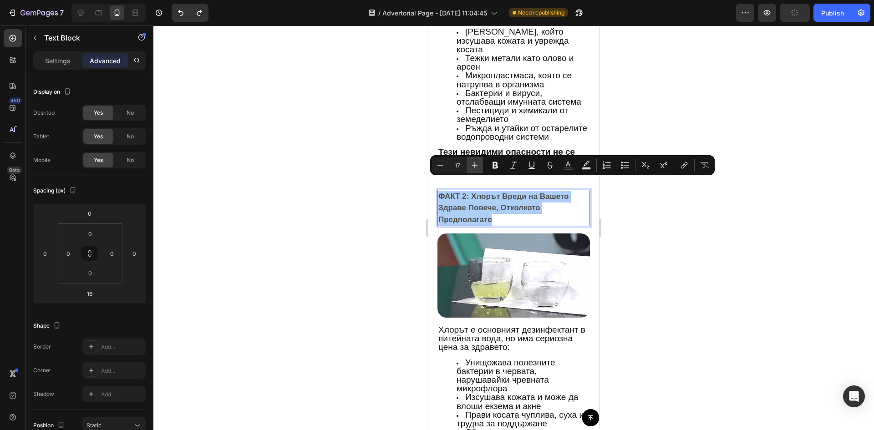
click at [475, 161] on icon "Editor contextual toolbar" at bounding box center [474, 165] width 9 height 9
type input "18"
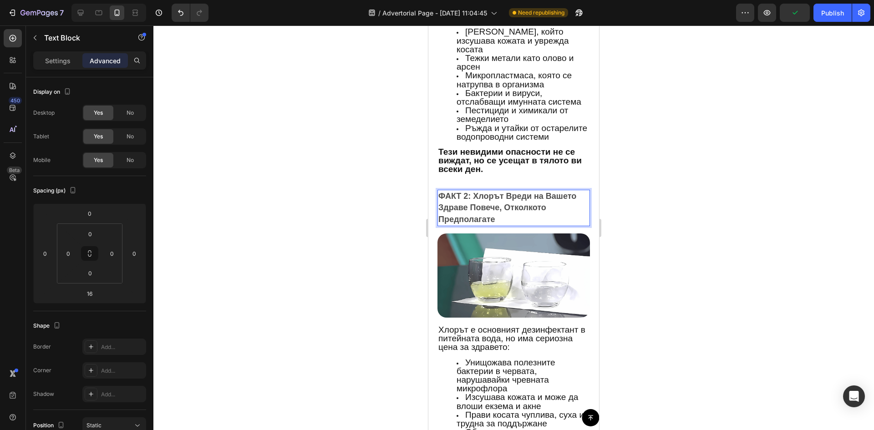
click at [475, 161] on strong "Тези невидими опасности не се виждат, но се усещат в тялото ви всеки ден." at bounding box center [509, 160] width 143 height 27
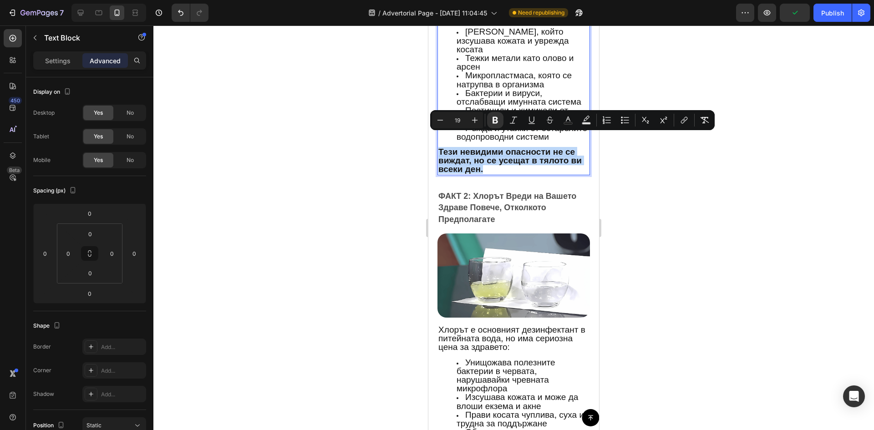
click at [476, 192] on span "ФАКТ 2: Хлорът Вреди на Вашето Здраве Повече, Отколкото Предполагате" at bounding box center [507, 208] width 138 height 32
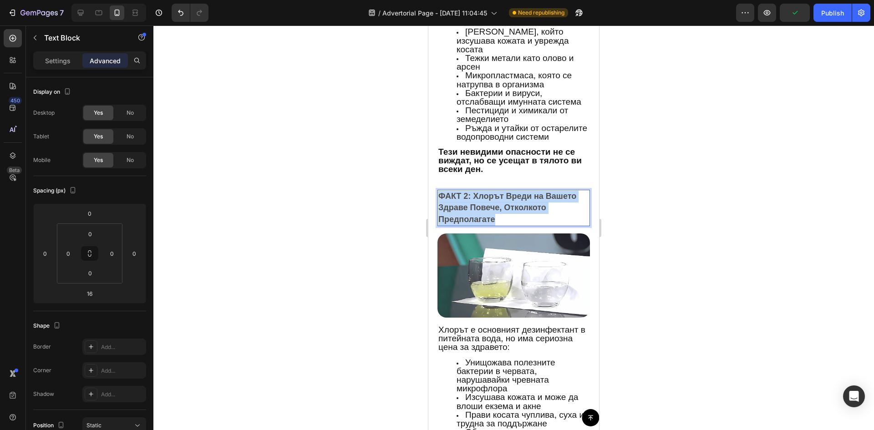
click at [476, 192] on span "ФАКТ 2: Хлорът Вреди на Вашето Здраве Повече, Отколкото Предполагате" at bounding box center [507, 208] width 138 height 32
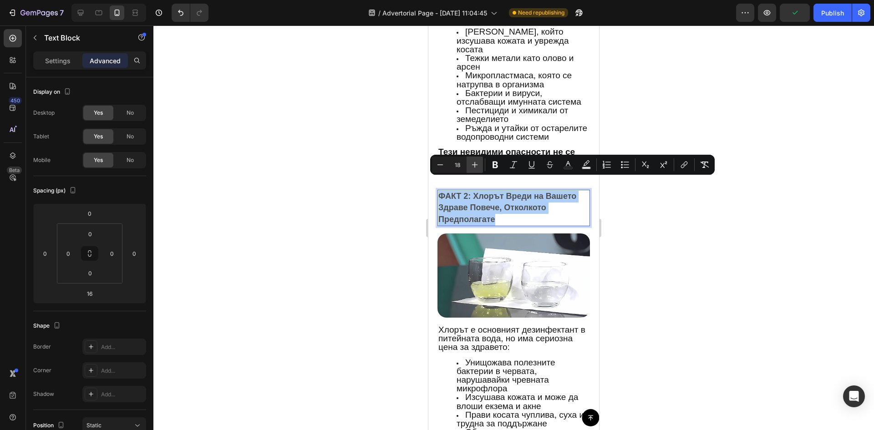
click at [477, 171] on button "Plus" at bounding box center [474, 165] width 16 height 16
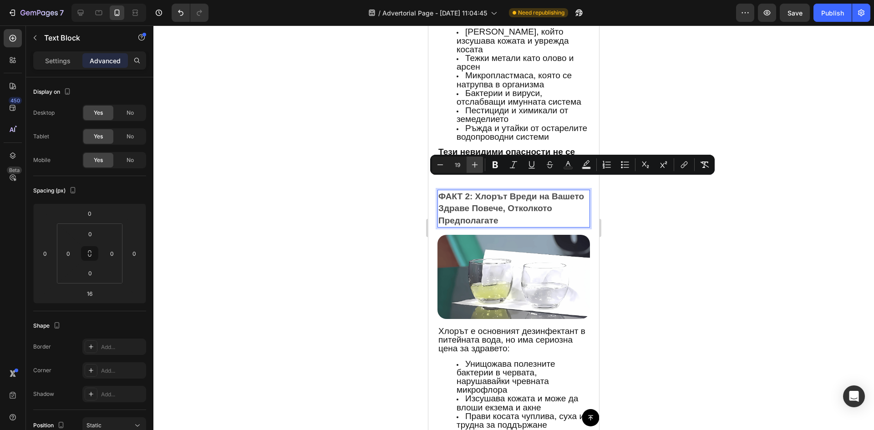
click at [477, 171] on button "Plus" at bounding box center [474, 165] width 16 height 16
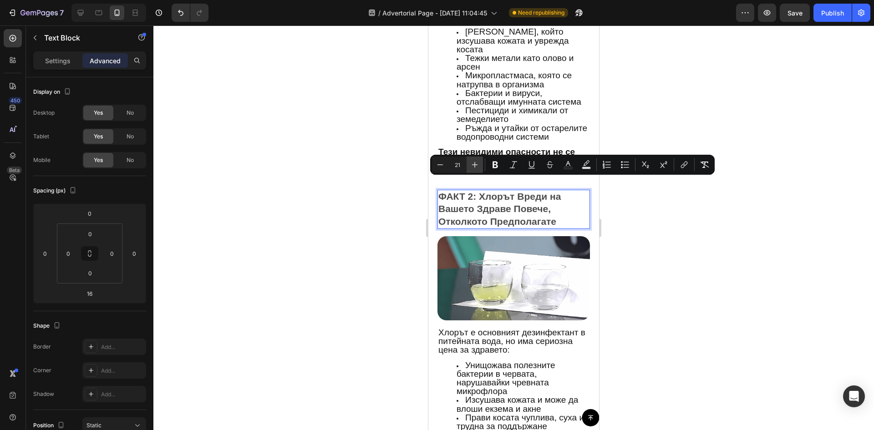
click at [477, 171] on button "Plus" at bounding box center [474, 165] width 16 height 16
type input "25"
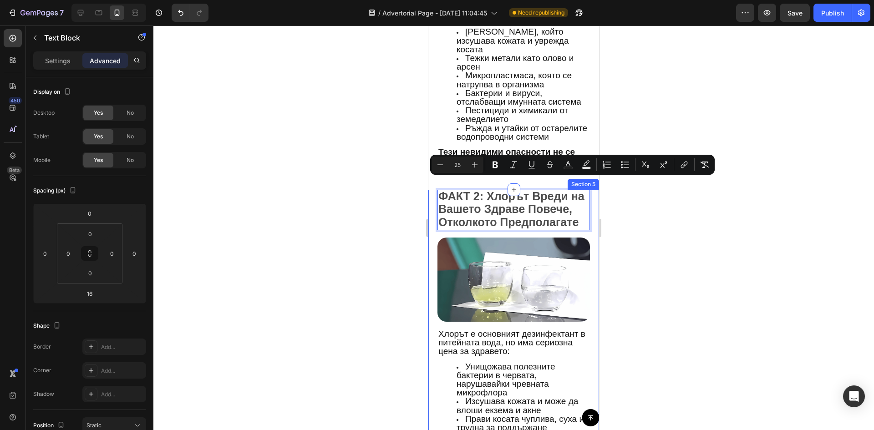
click at [394, 204] on div at bounding box center [513, 227] width 720 height 405
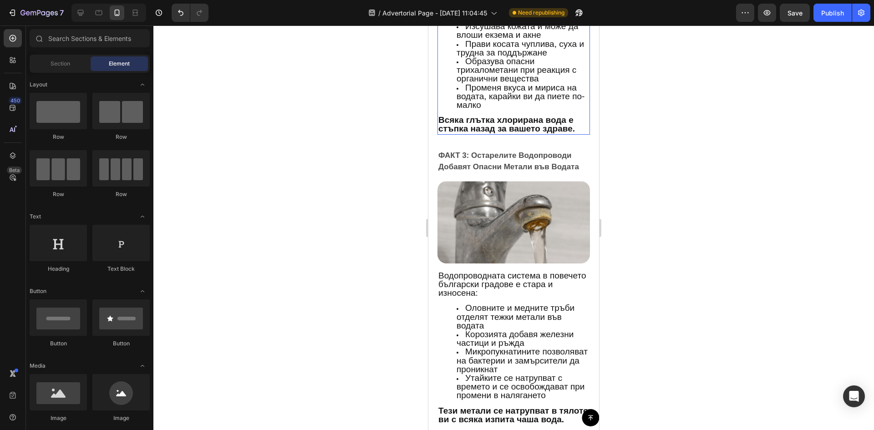
scroll to position [1183, 0]
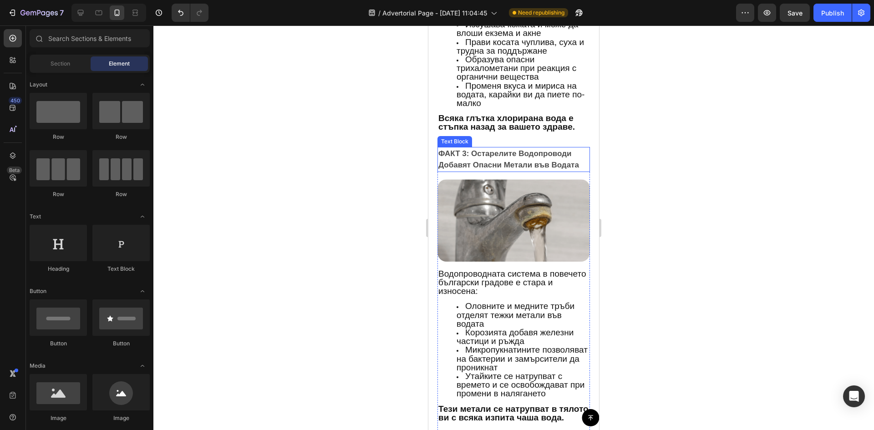
click at [493, 171] on p "ФАКТ 3: Остарелите Водопроводи Добавят Опасни Метали във Водата" at bounding box center [513, 159] width 151 height 23
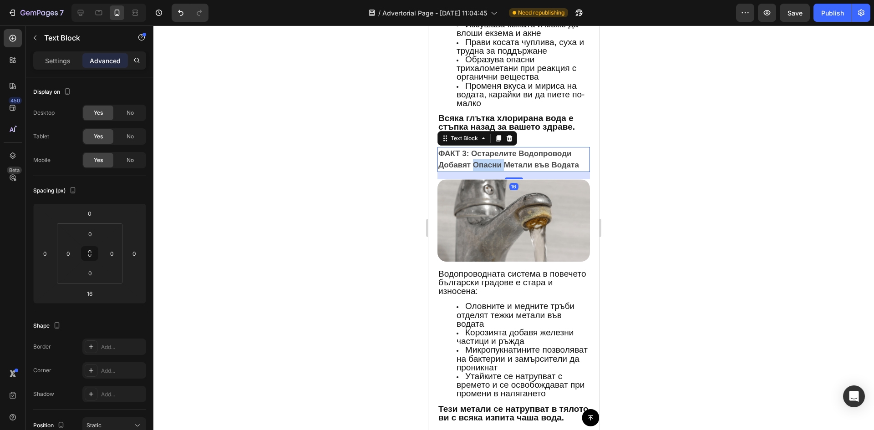
click at [493, 171] on p "ФАКТ 3: Остарелите Водопроводи Добавят Опасни Метали във Водата" at bounding box center [513, 159] width 151 height 23
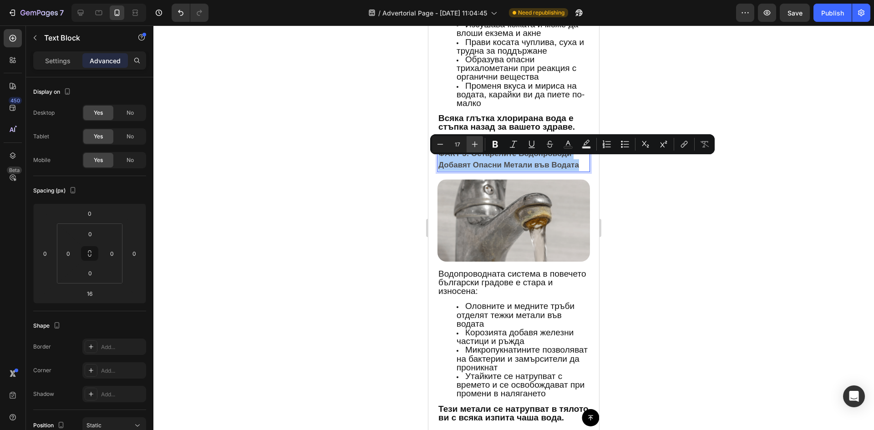
click at [472, 147] on icon "Editor contextual toolbar" at bounding box center [474, 144] width 9 height 9
type input "18"
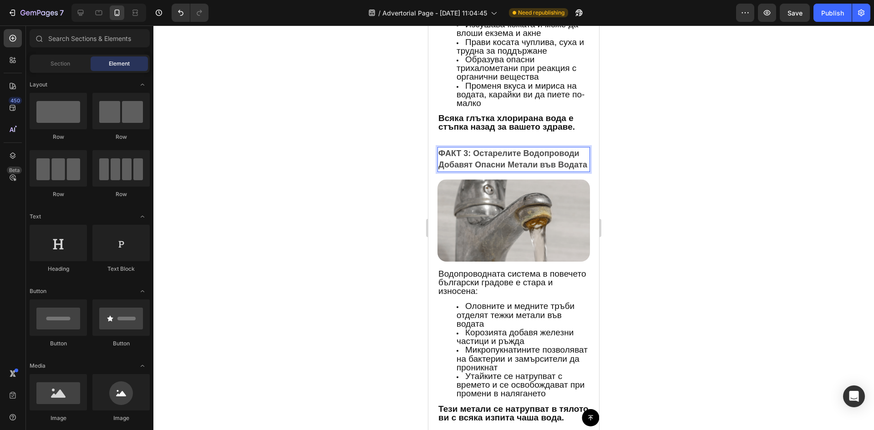
click at [471, 165] on span "ФАКТ 3: Остарелите Водопроводи Добавят Опасни Метали във Водата" at bounding box center [512, 159] width 149 height 21
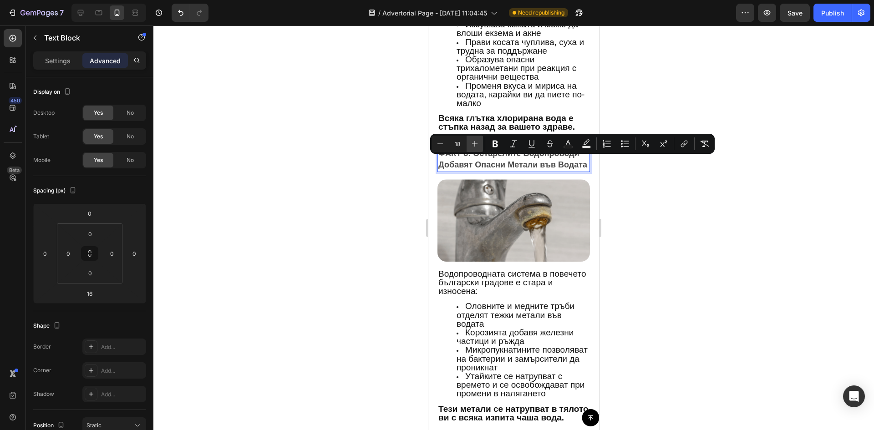
click at [475, 147] on icon "Editor contextual toolbar" at bounding box center [474, 143] width 9 height 9
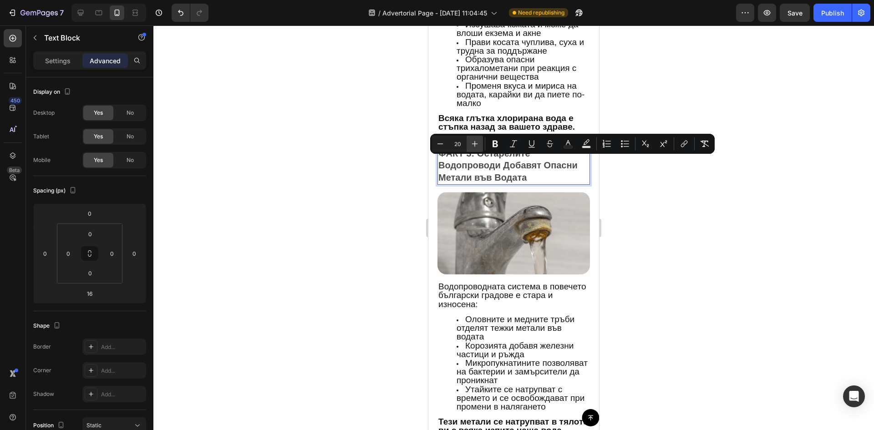
click at [475, 147] on icon "Editor contextual toolbar" at bounding box center [474, 143] width 9 height 9
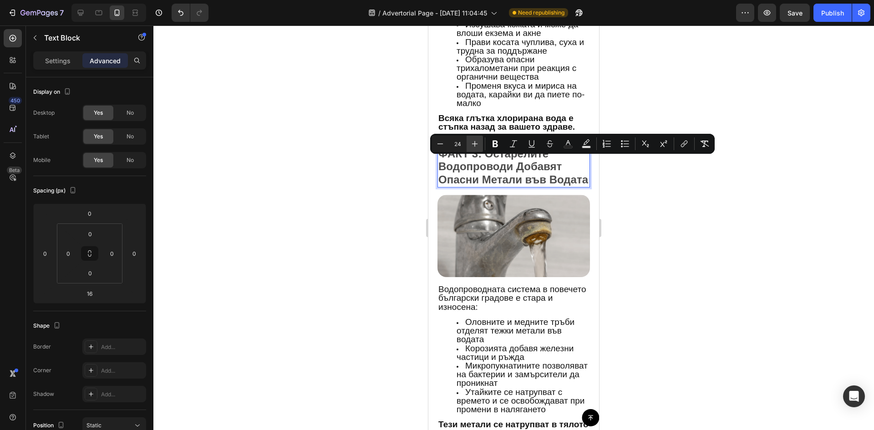
click at [475, 147] on icon "Editor contextual toolbar" at bounding box center [474, 143] width 9 height 9
type input "25"
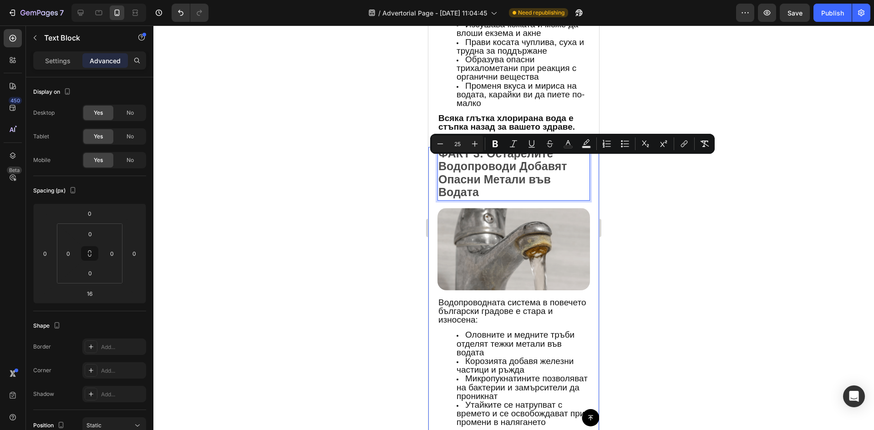
click at [388, 183] on div at bounding box center [513, 227] width 720 height 405
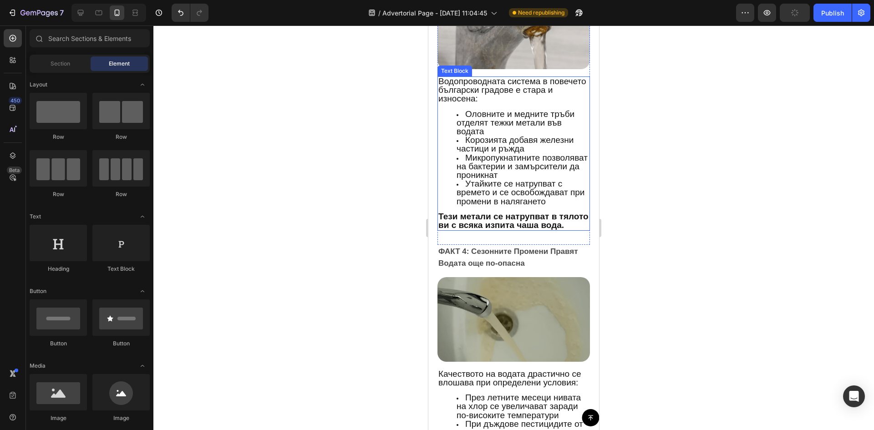
scroll to position [1456, 0]
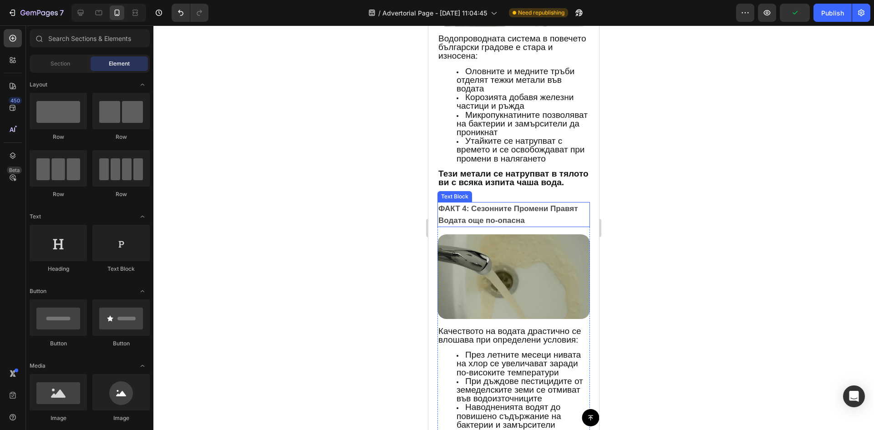
click at [471, 213] on p "ФАКТ 4: Сезонните Промени Правят Водата още по-опасна" at bounding box center [513, 214] width 151 height 23
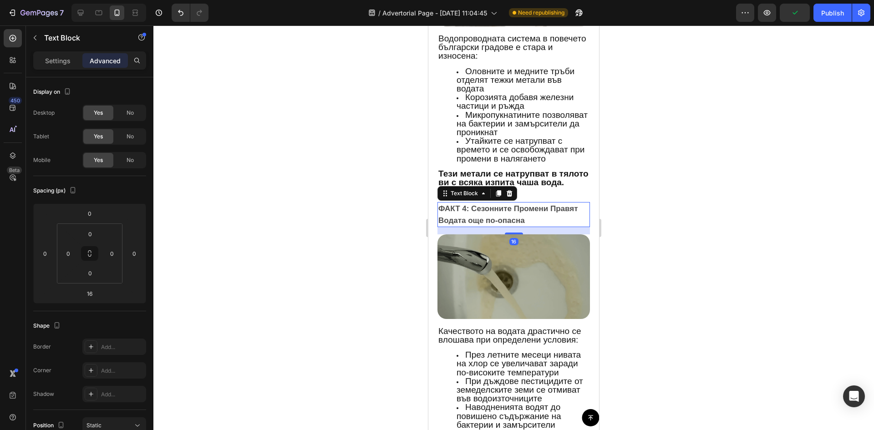
click at [471, 213] on p "ФАКТ 4: Сезонните Промени Правят Водата още по-опасна" at bounding box center [513, 214] width 151 height 23
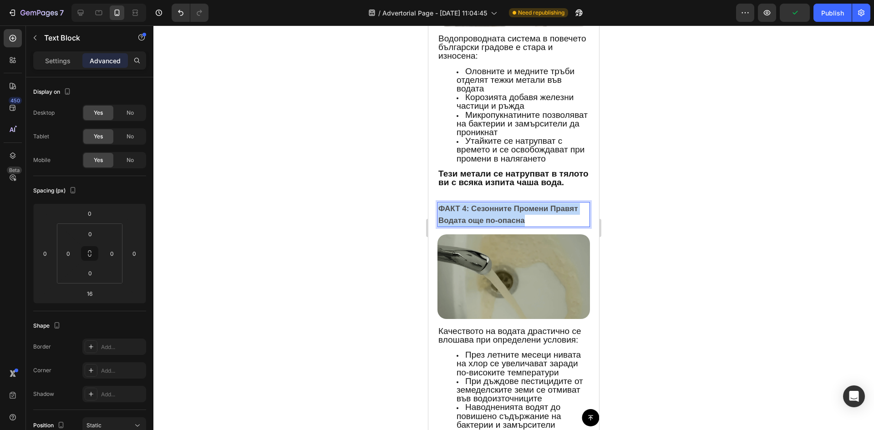
click at [471, 213] on p "ФАКТ 4: Сезонните Промени Правят Водата още по-опасна" at bounding box center [513, 214] width 151 height 23
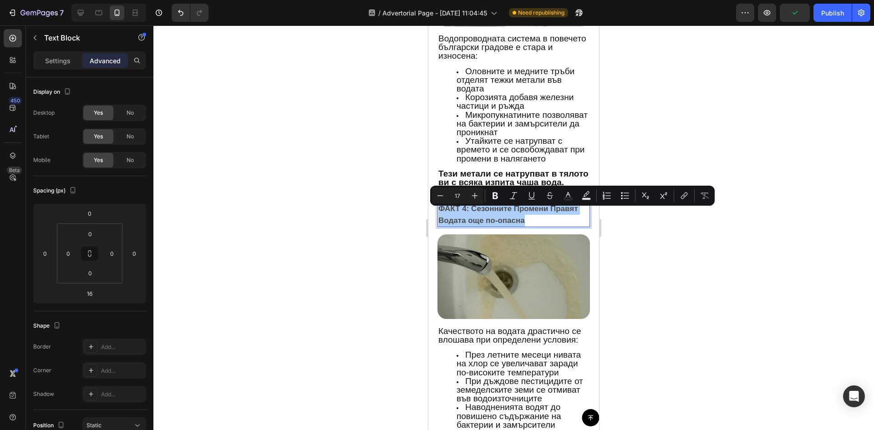
click at [452, 196] on input "17" at bounding box center [457, 195] width 18 height 11
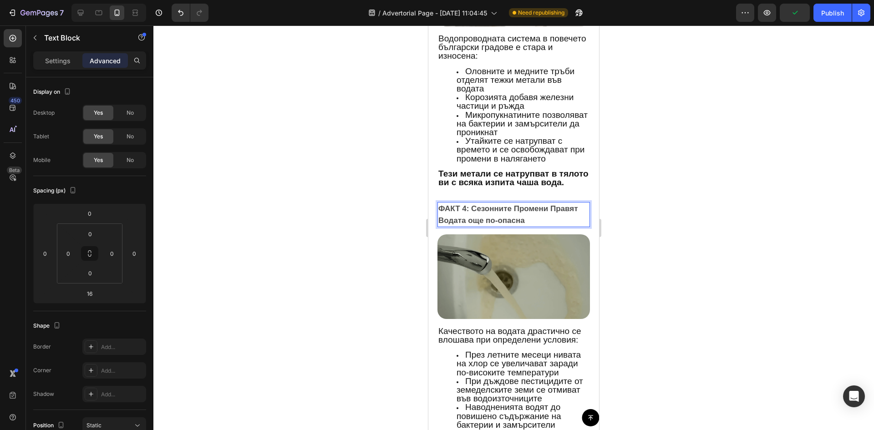
click at [464, 220] on p "ФАКТ 4: Сезонните Промени Правят Водата още по-опасна" at bounding box center [513, 214] width 151 height 23
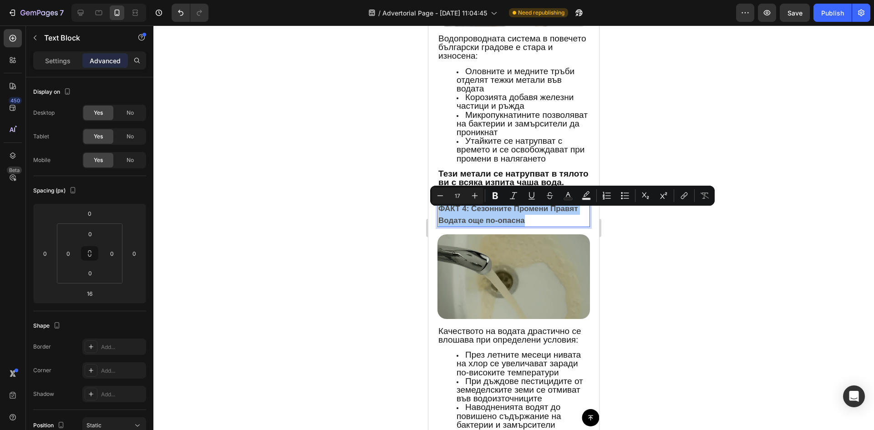
click at [460, 197] on input "17" at bounding box center [457, 195] width 18 height 11
type input "25"
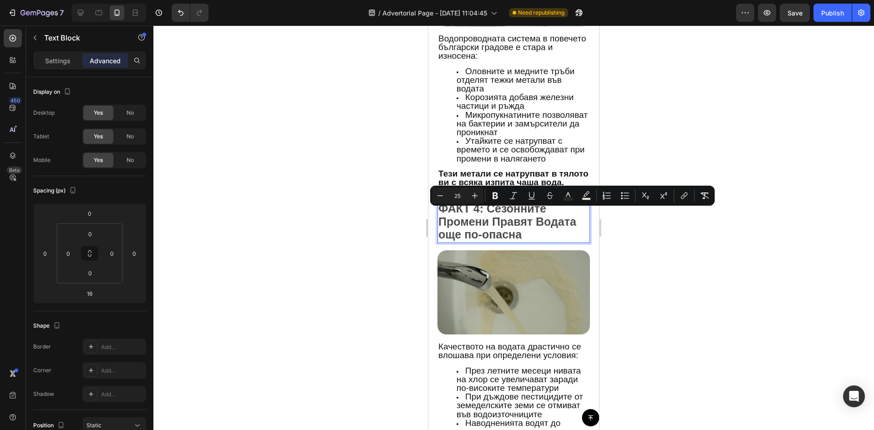
click at [388, 211] on div at bounding box center [513, 227] width 720 height 405
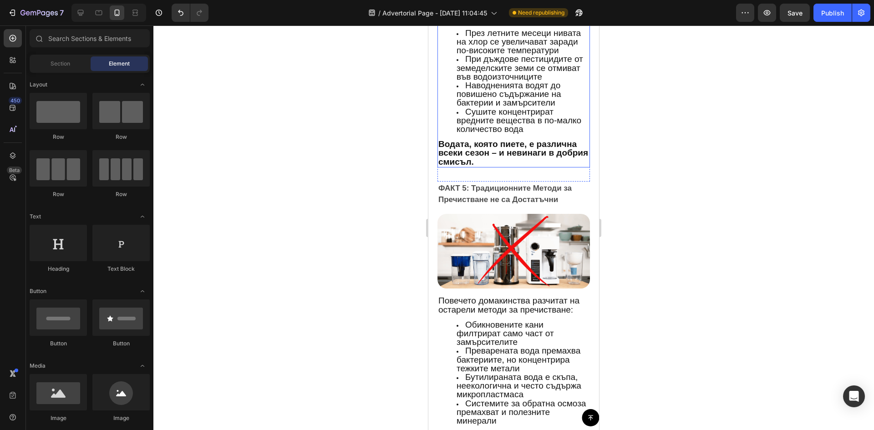
scroll to position [1820, 0]
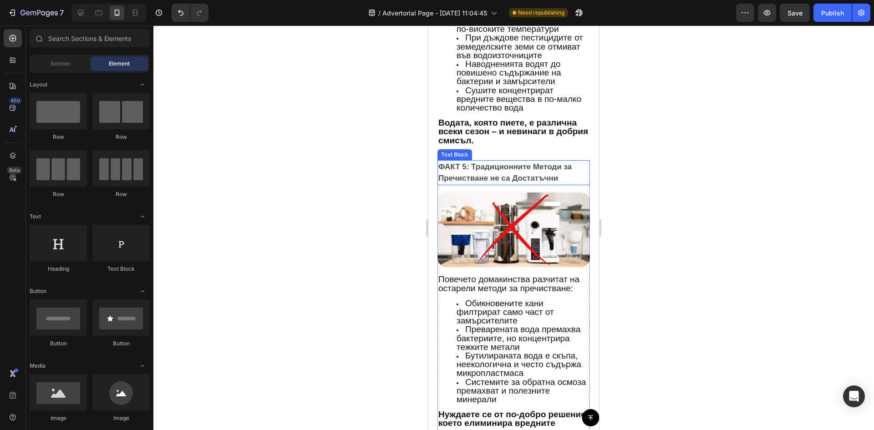
click at [456, 166] on p "ФАКТ 5: Традиционните Методи за Пречистване не са Достатъчни" at bounding box center [513, 172] width 151 height 23
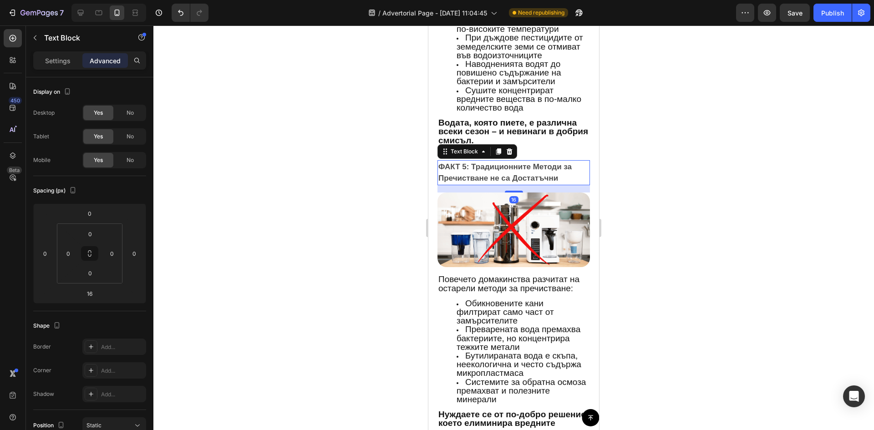
click at [456, 166] on p "ФАКТ 5: Традиционните Методи за Пречистване не са Достатъчни" at bounding box center [513, 172] width 151 height 23
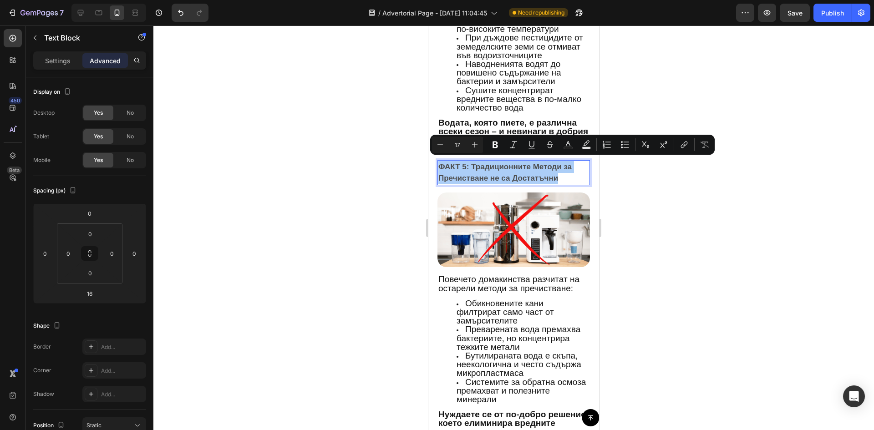
drag, startPoint x: 27, startPoint y: 129, endPoint x: 455, endPoint y: 148, distance: 428.2
click at [455, 148] on input "17" at bounding box center [457, 144] width 18 height 11
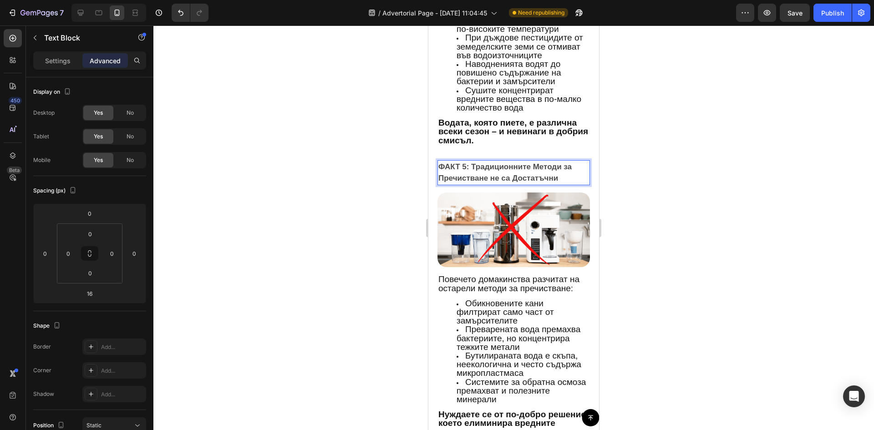
click at [458, 171] on p "ФАКТ 5: Традиционните Методи за Пречистване не са Достатъчни" at bounding box center [513, 172] width 151 height 23
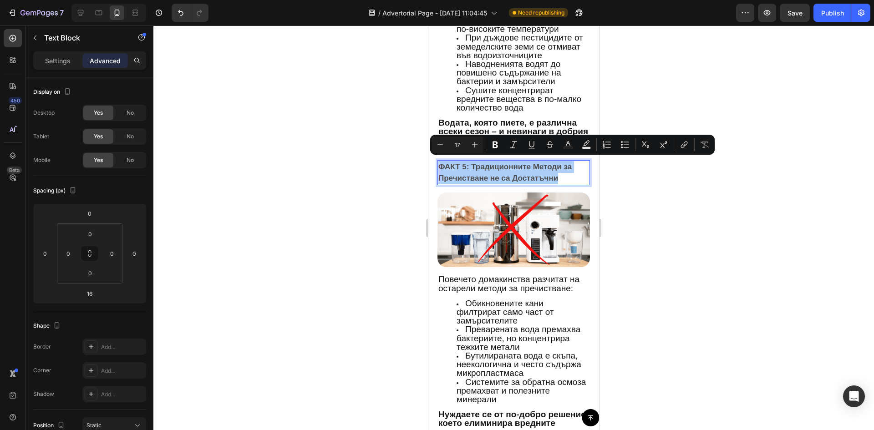
click at [459, 142] on input "17" at bounding box center [457, 144] width 18 height 11
type input "25"
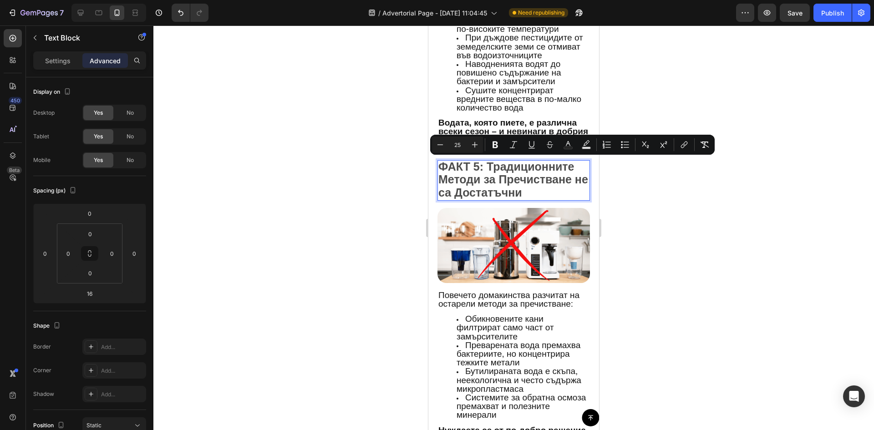
click at [390, 181] on div at bounding box center [513, 227] width 720 height 405
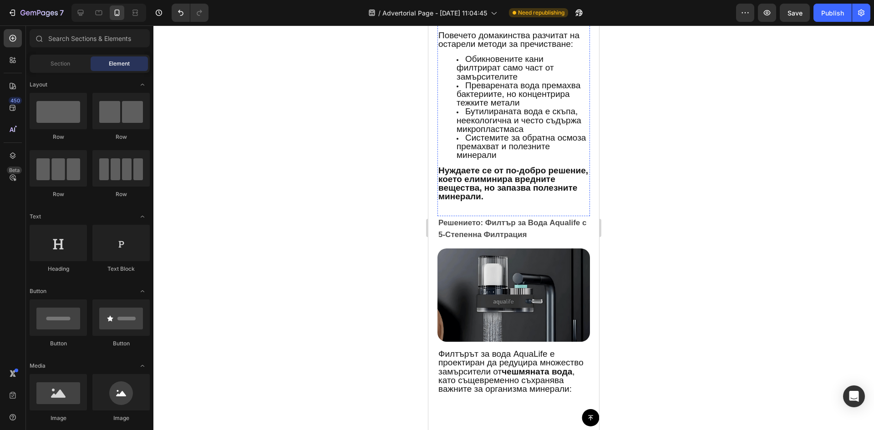
scroll to position [2093, 0]
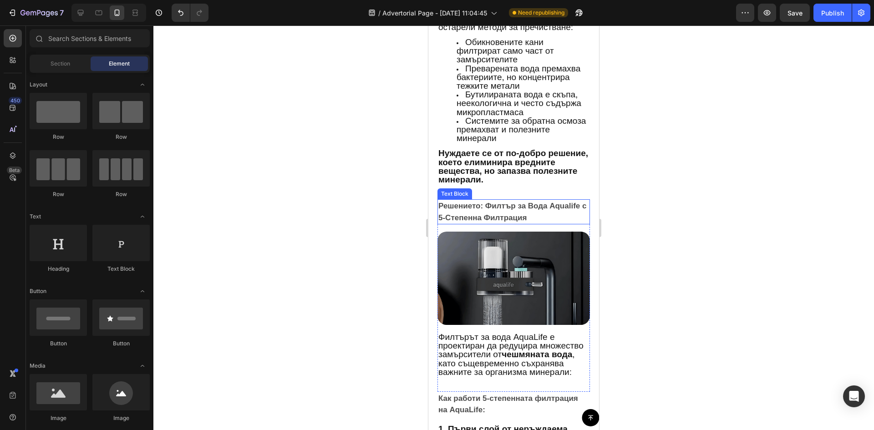
click at [492, 202] on p "Решението: Филтър за Вода Aqualife с 5-Степенна Филтрация" at bounding box center [513, 211] width 151 height 23
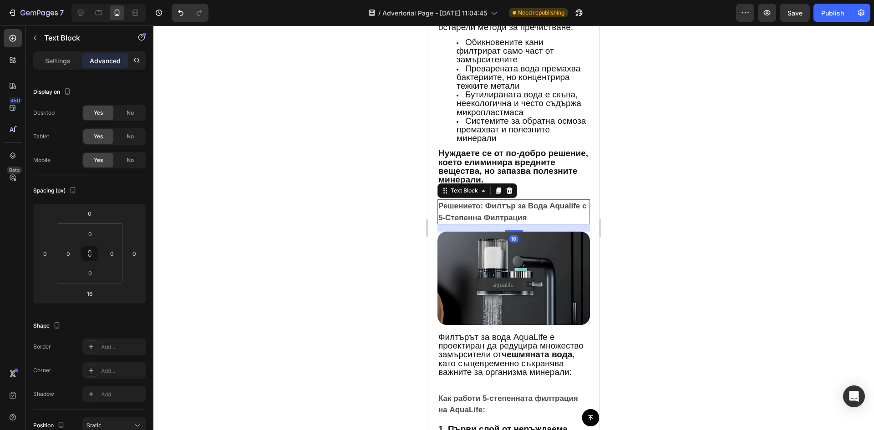
click at [492, 202] on p "Решението: Филтър за Вода Aqualife с 5-Степенна Филтрация" at bounding box center [513, 211] width 151 height 23
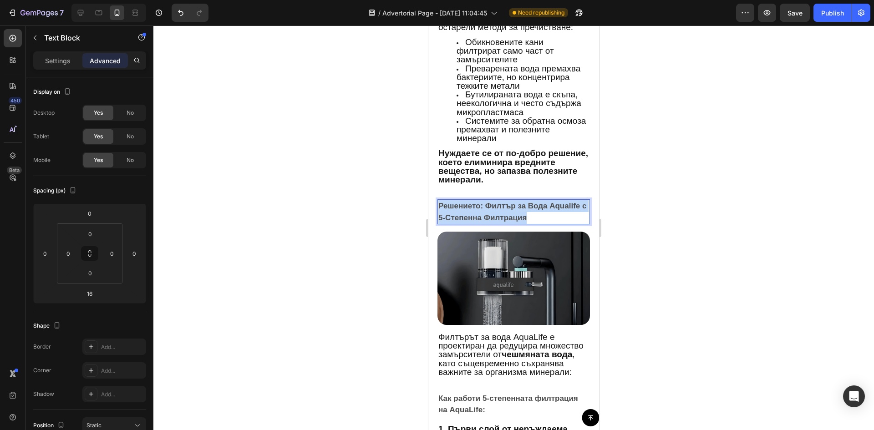
click at [492, 202] on p "Решението: Филтър за Вода Aqualife с 5-Степенна Филтрация" at bounding box center [513, 211] width 151 height 23
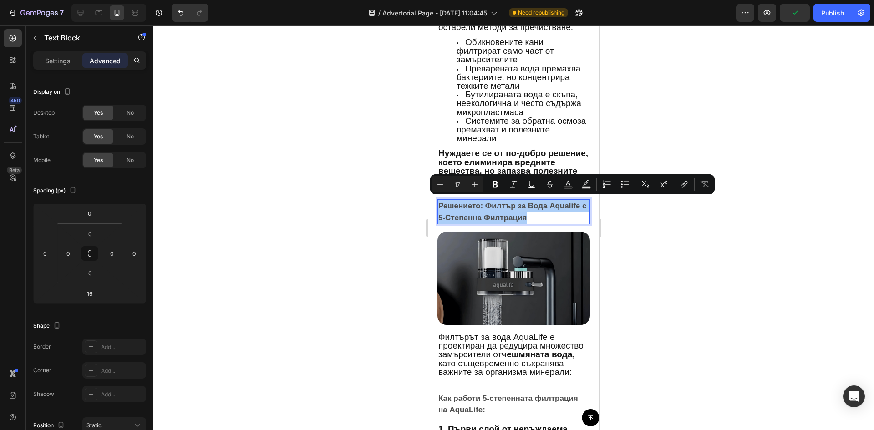
click at [457, 187] on input "17" at bounding box center [457, 184] width 18 height 11
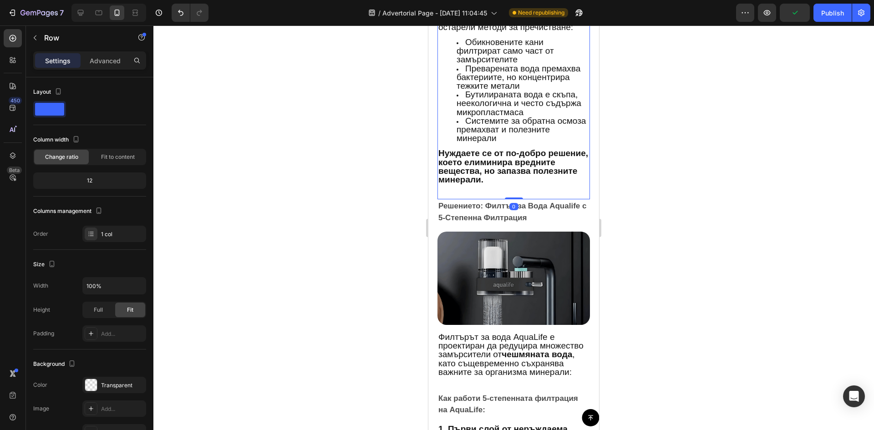
click at [457, 187] on div "ФАКТ 5: Традиционните Методи за Пречистване не са Достатъчни Text Block Image П…" at bounding box center [513, 41] width 152 height 316
click at [460, 208] on p "Решението: Филтър за Вода Aqualife с 5-Степенна Филтрация" at bounding box center [513, 211] width 151 height 23
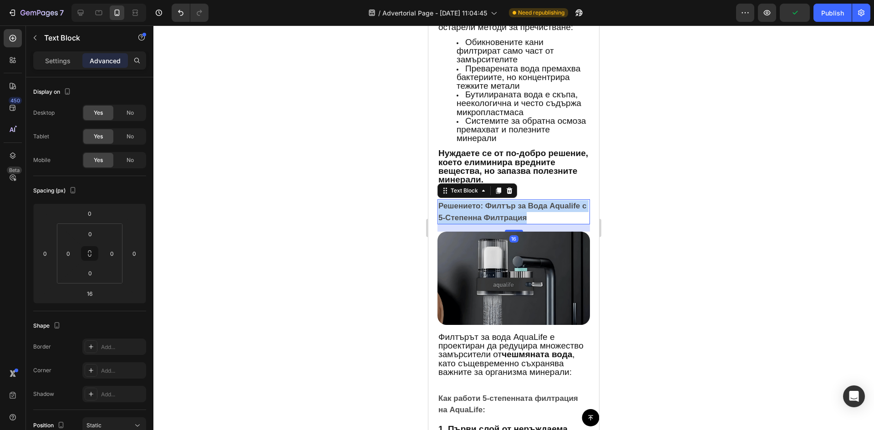
click at [460, 208] on p "Решението: Филтър за Вода Aqualife с 5-Степенна Филтрация" at bounding box center [513, 211] width 151 height 23
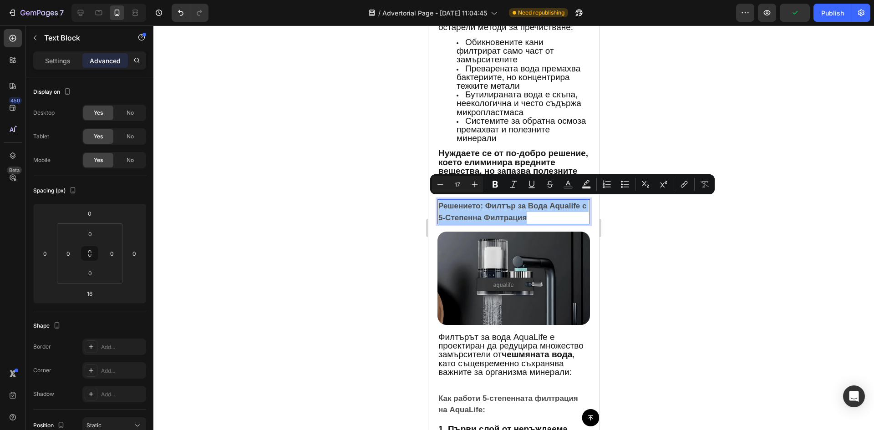
click at [455, 185] on input "17" at bounding box center [457, 184] width 18 height 11
type input "25"
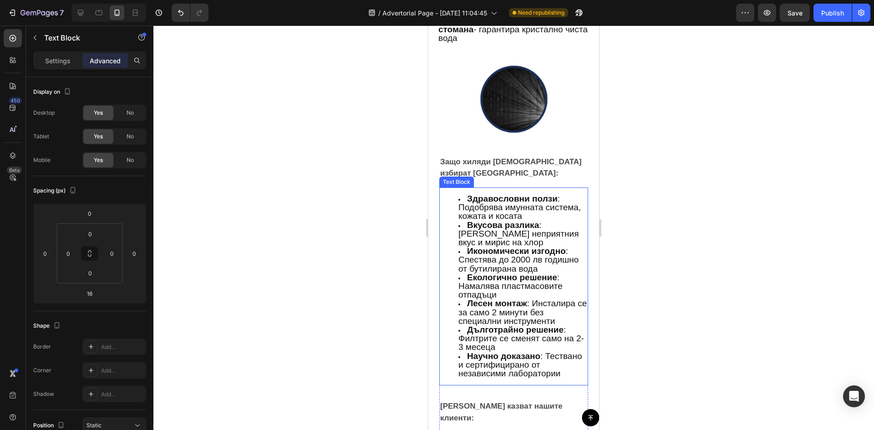
scroll to position [3003, 0]
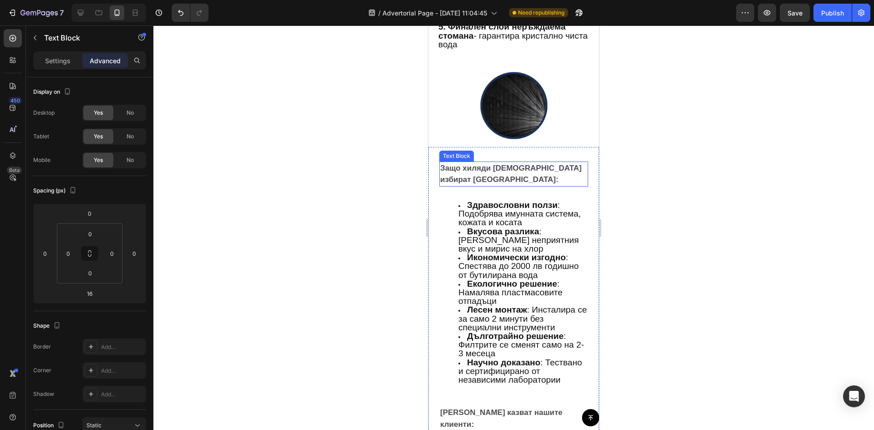
click at [484, 172] on strong "Защо хиляди [DEMOGRAPHIC_DATA] избират [GEOGRAPHIC_DATA]:" at bounding box center [511, 174] width 142 height 20
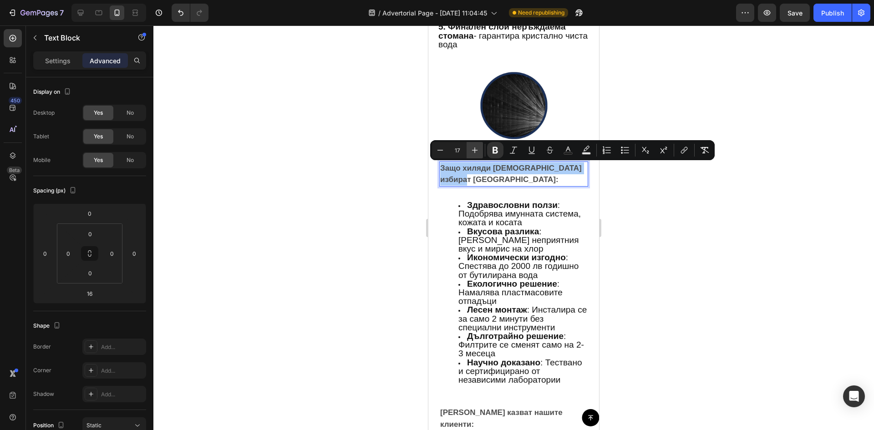
click at [473, 155] on button "Plus" at bounding box center [474, 150] width 16 height 16
type input "18"
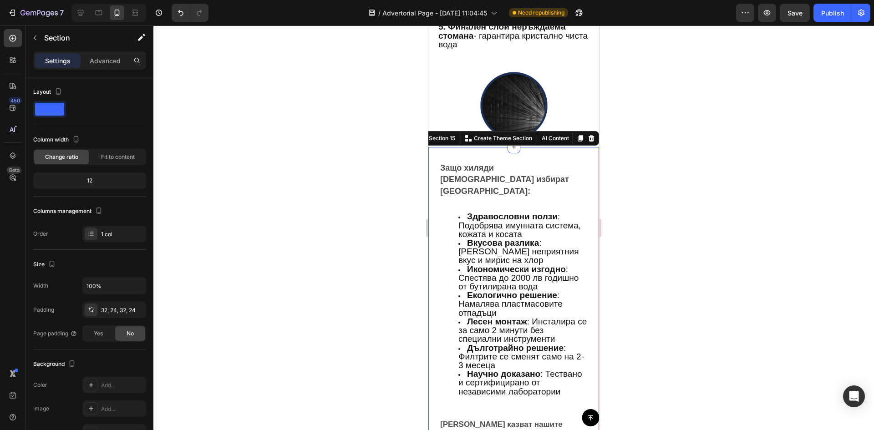
click at [472, 170] on strong "Защо хиляди [DEMOGRAPHIC_DATA] избират [GEOGRAPHIC_DATA]:" at bounding box center [504, 179] width 129 height 32
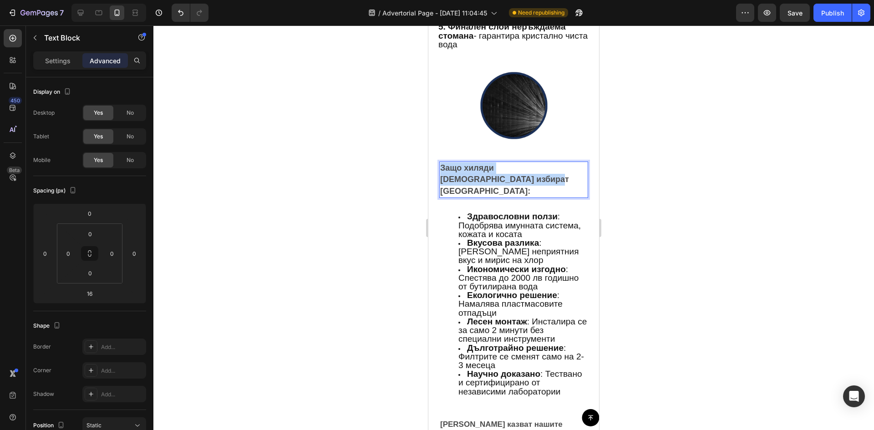
click at [472, 170] on strong "Защо хиляди [DEMOGRAPHIC_DATA] избират [GEOGRAPHIC_DATA]:" at bounding box center [504, 179] width 129 height 32
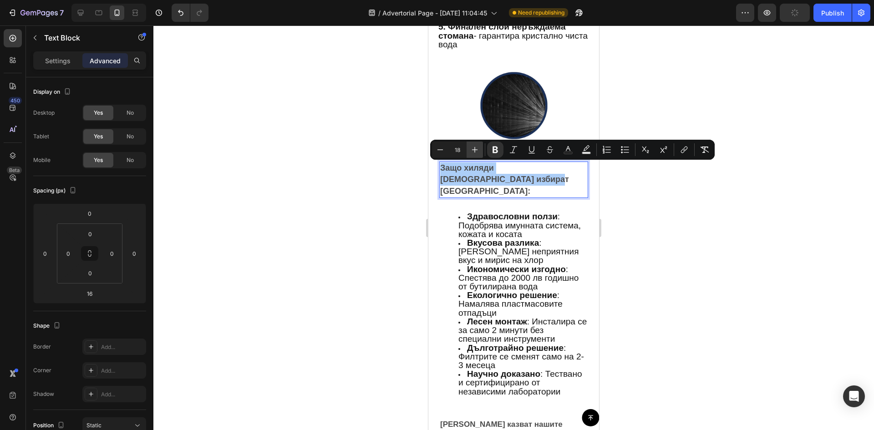
click at [477, 154] on icon "Editor contextual toolbar" at bounding box center [474, 149] width 9 height 9
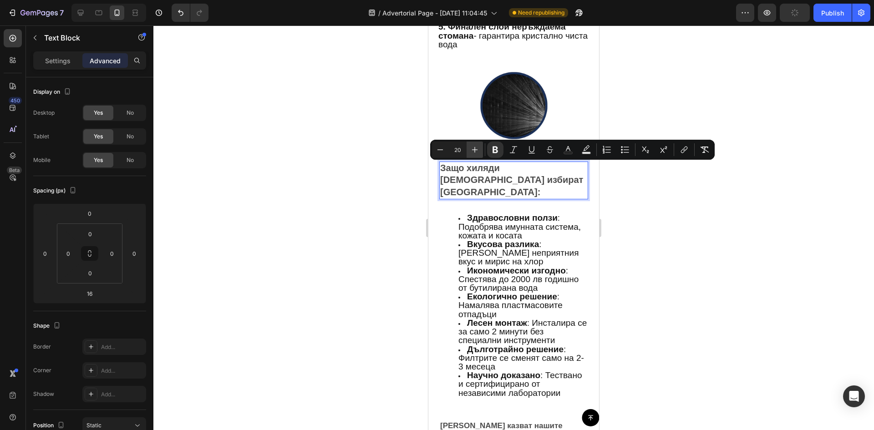
click at [477, 154] on icon "Editor contextual toolbar" at bounding box center [474, 149] width 9 height 9
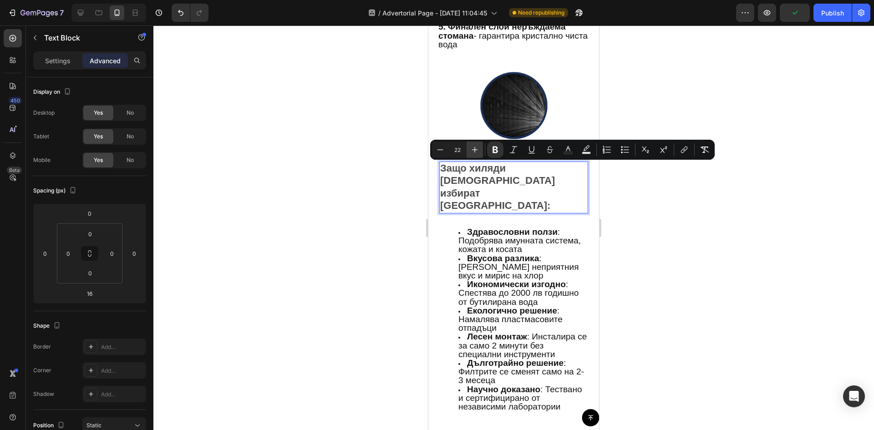
click at [477, 154] on icon "Editor contextual toolbar" at bounding box center [474, 149] width 9 height 9
type input "25"
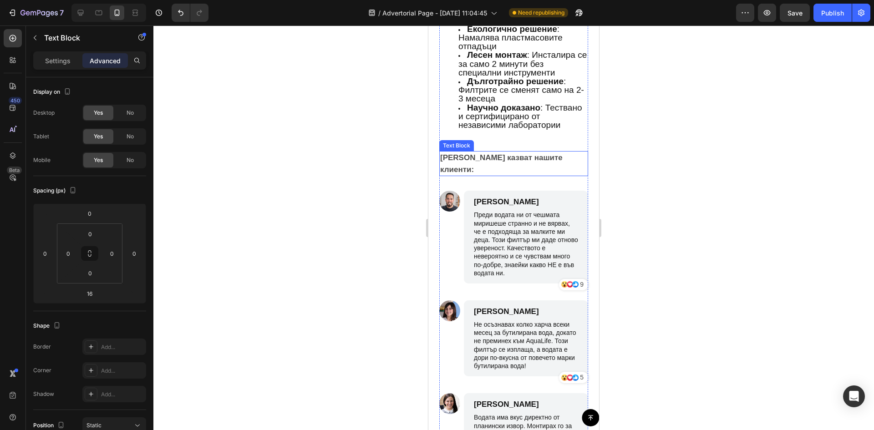
scroll to position [3276, 0]
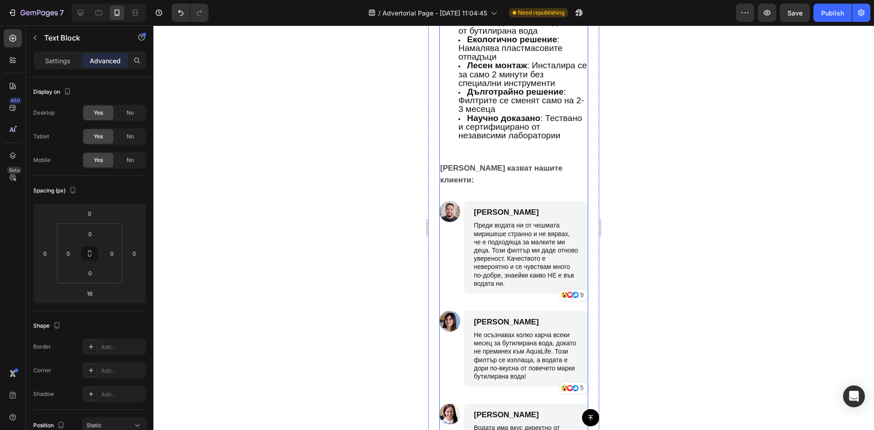
click at [485, 164] on strong "[PERSON_NAME] казват нашите клиенти:" at bounding box center [501, 174] width 122 height 20
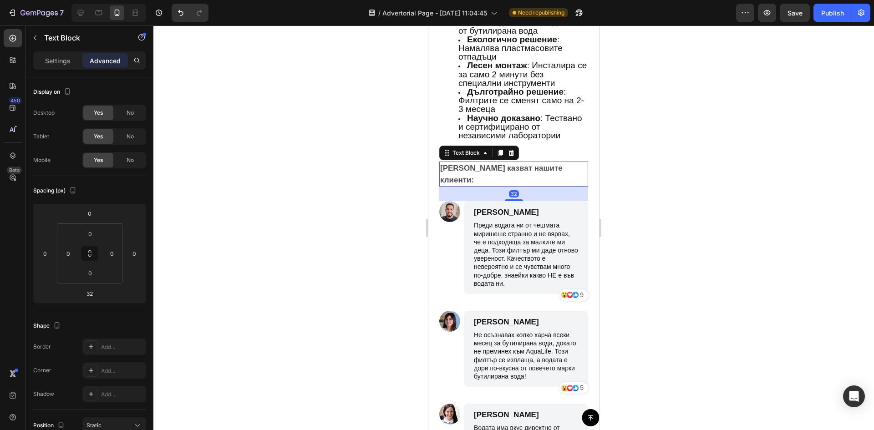
click at [485, 164] on strong "[PERSON_NAME] казват нашите клиенти:" at bounding box center [501, 174] width 122 height 20
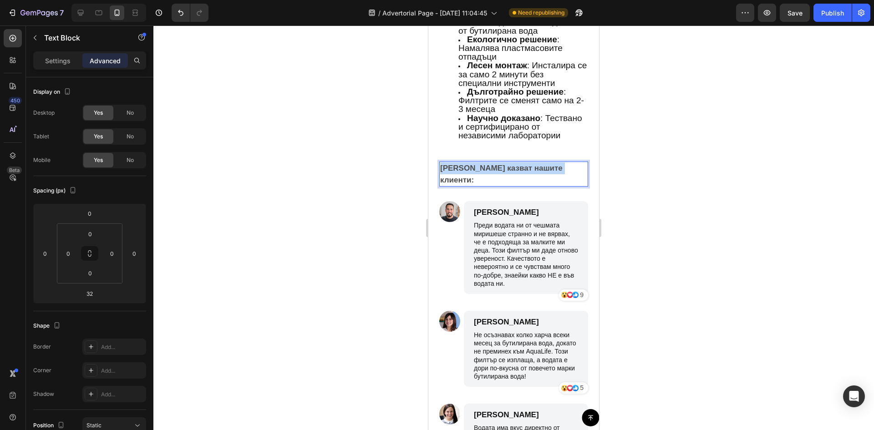
click at [484, 164] on strong "[PERSON_NAME] казват нашите клиенти:" at bounding box center [501, 174] width 122 height 20
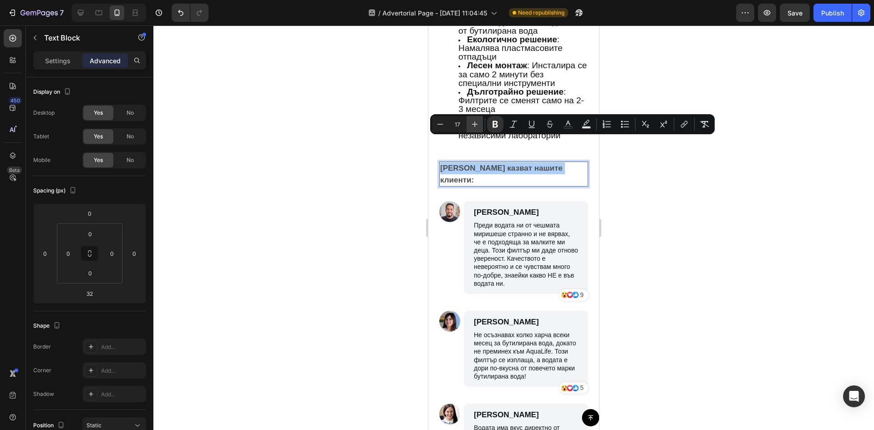
click at [474, 125] on icon "Editor contextual toolbar" at bounding box center [474, 124] width 9 height 9
type input "18"
click at [474, 125] on div "Здравословни ползи : Подобрява имунната система, кожата и косата Вкусова разлик…" at bounding box center [513, 214] width 149 height 531
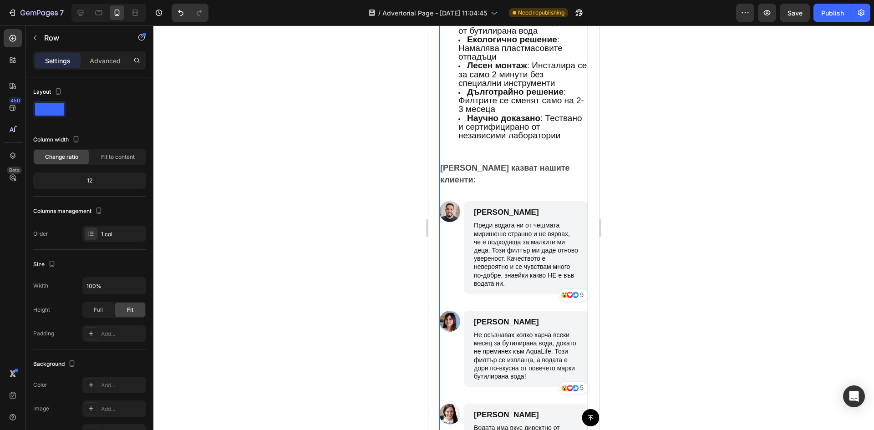
click at [474, 125] on div "Здравословни ползи : Подобрява имунната система, кожата и косата Вкусова разлик…" at bounding box center [513, 214] width 149 height 531
click at [470, 163] on strong "[PERSON_NAME] казват нашите клиенти:" at bounding box center [505, 173] width 130 height 21
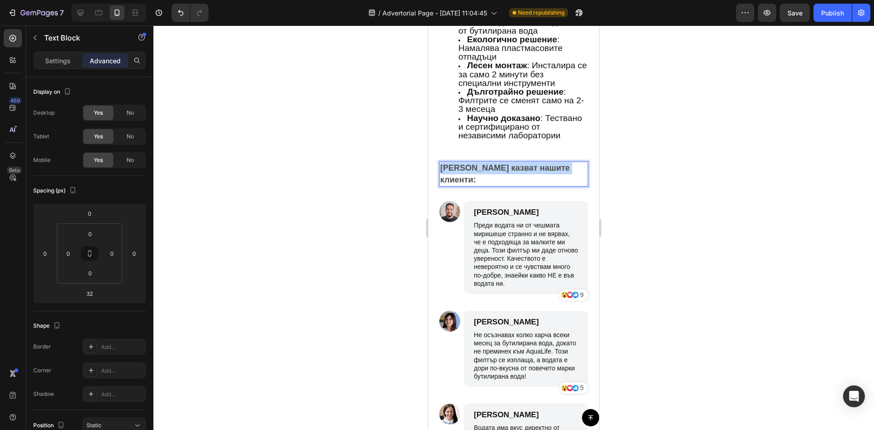
click at [470, 163] on strong "[PERSON_NAME] казват нашите клиенти:" at bounding box center [505, 173] width 130 height 21
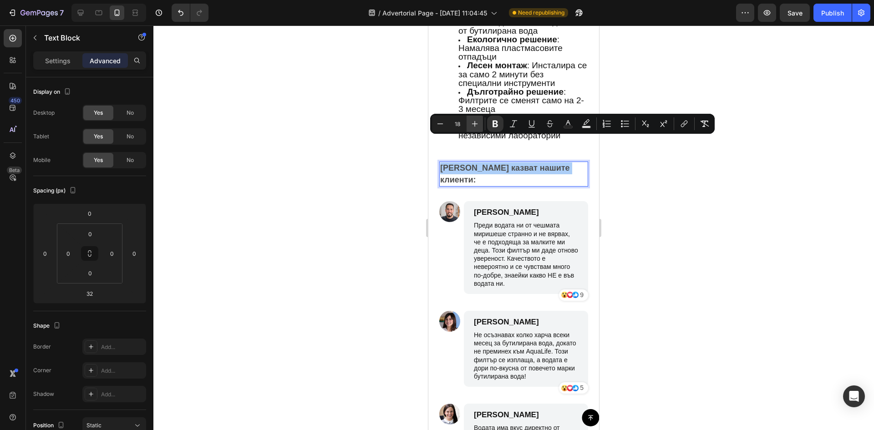
click at [475, 129] on button "Plus" at bounding box center [474, 124] width 16 height 16
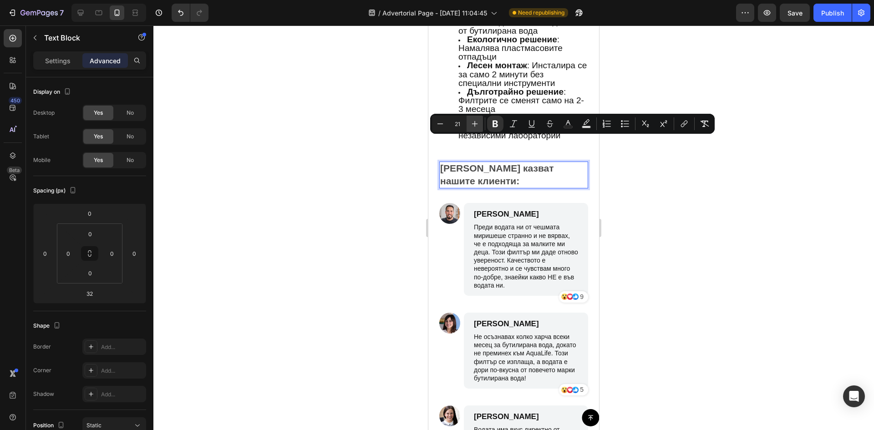
click at [475, 129] on button "Plus" at bounding box center [474, 124] width 16 height 16
type input "25"
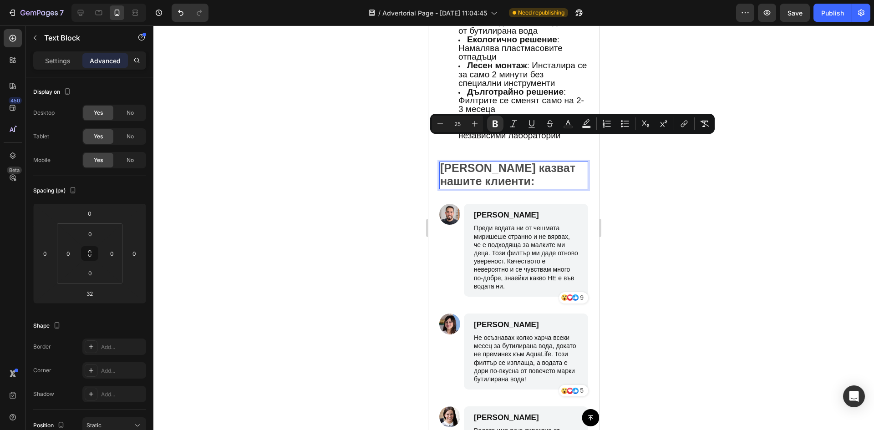
click at [390, 163] on div at bounding box center [513, 227] width 720 height 405
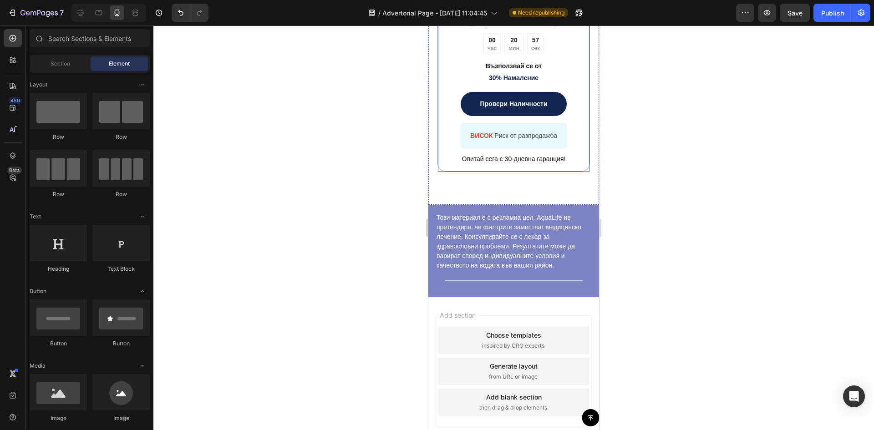
scroll to position [3913, 0]
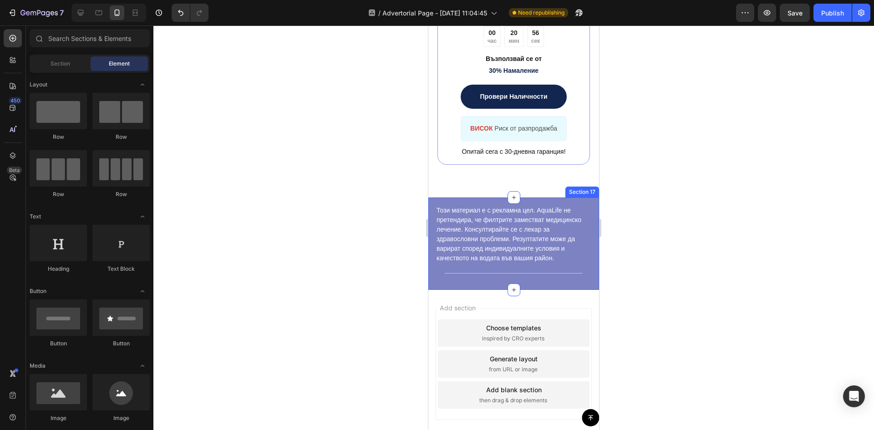
click at [586, 290] on div "Този материал е с рекламна цел. AquaLife не претендира, че филтрите заместват м…" at bounding box center [513, 243] width 171 height 92
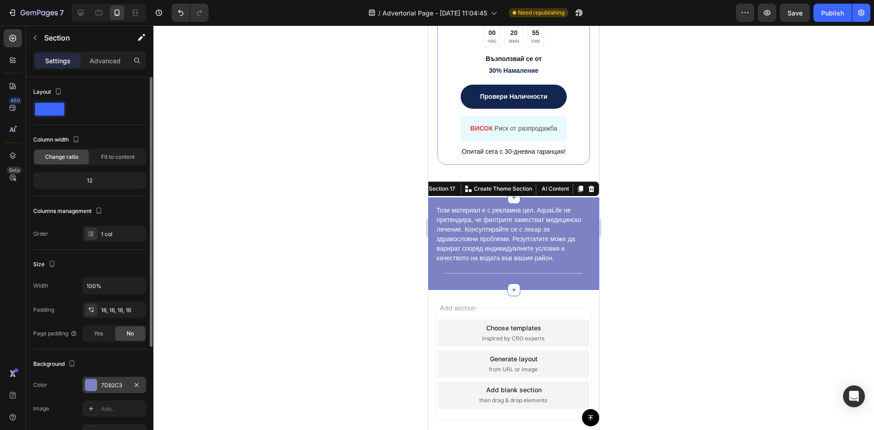
click at [97, 381] on div "7D82C3" at bounding box center [114, 385] width 64 height 16
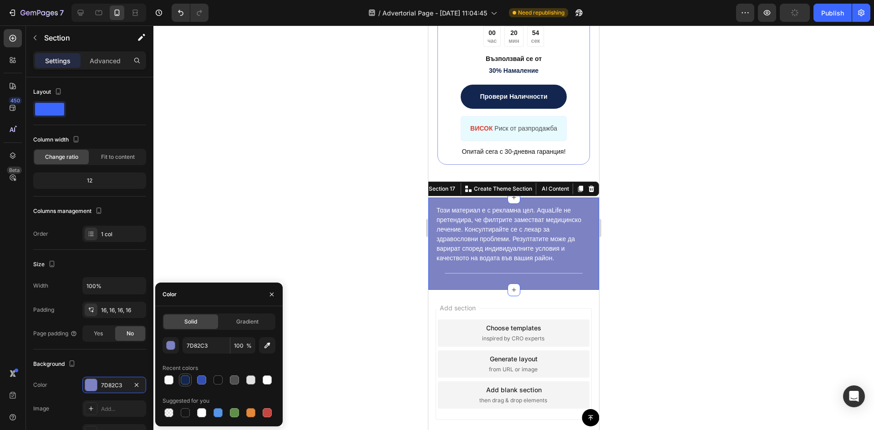
click at [189, 379] on div at bounding box center [185, 379] width 9 height 9
type input "12264F"
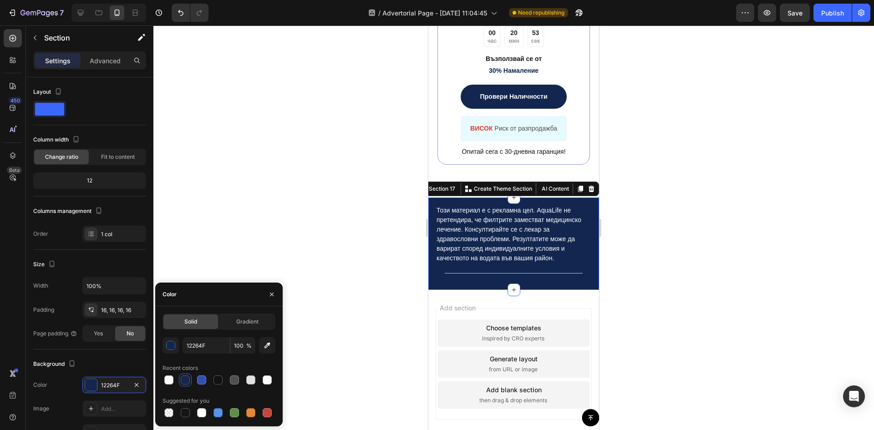
click at [344, 236] on div at bounding box center [513, 227] width 720 height 405
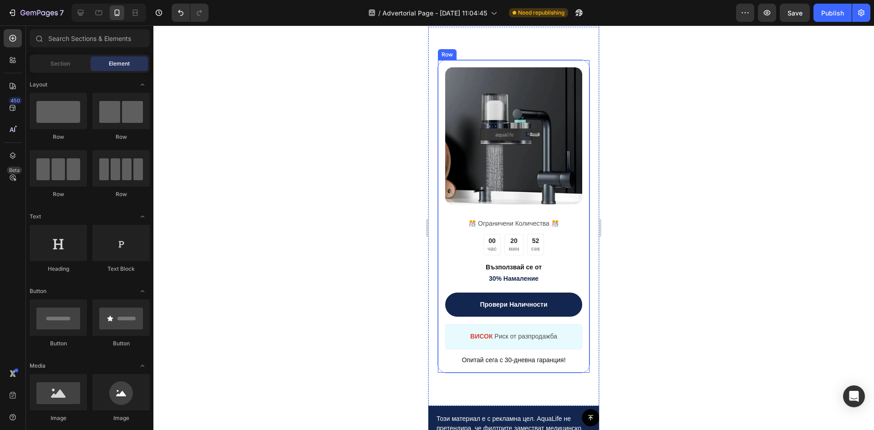
scroll to position [3718, 0]
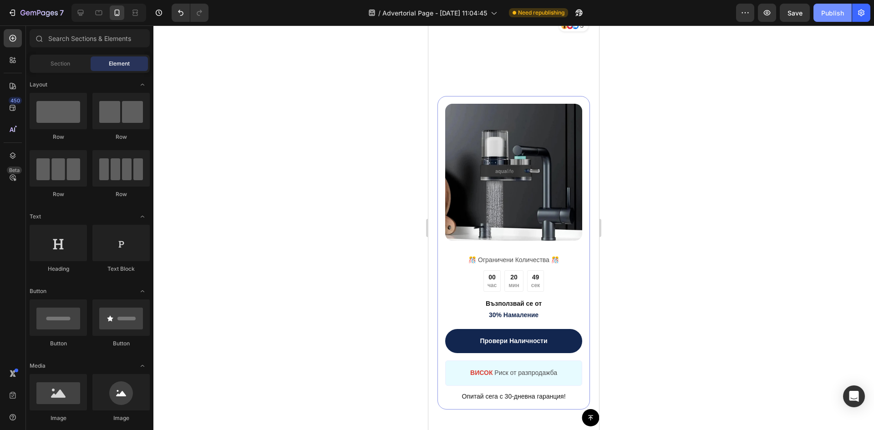
click at [838, 10] on div "Publish" at bounding box center [832, 13] width 23 height 10
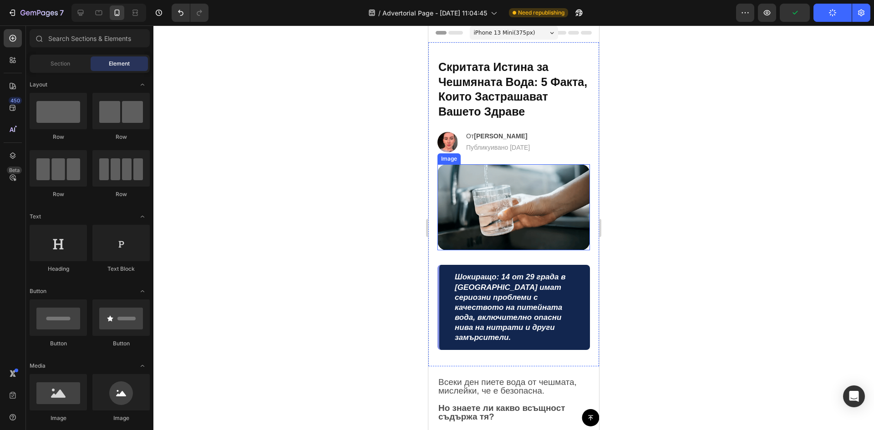
scroll to position [0, 0]
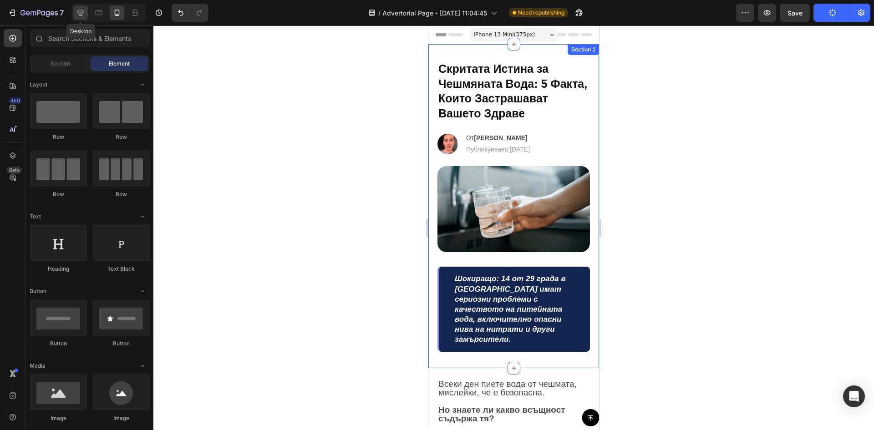
click at [85, 15] on icon at bounding box center [80, 12] width 9 height 9
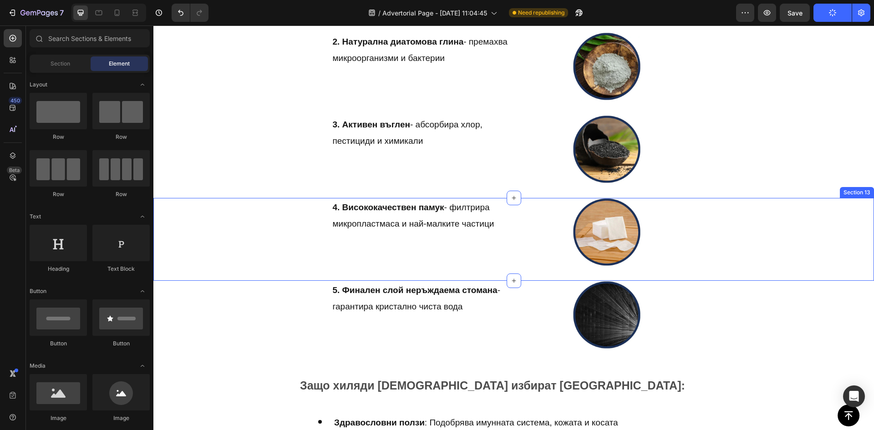
scroll to position [3691, 0]
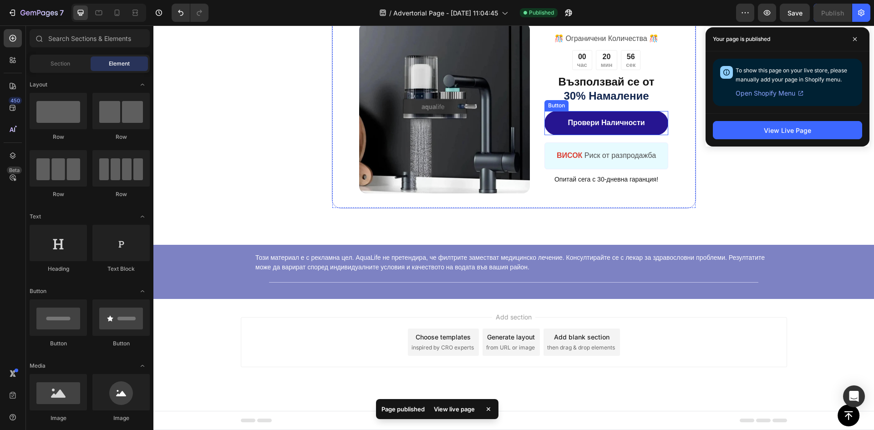
click at [654, 120] on link "Провери Наличности" at bounding box center [606, 123] width 124 height 24
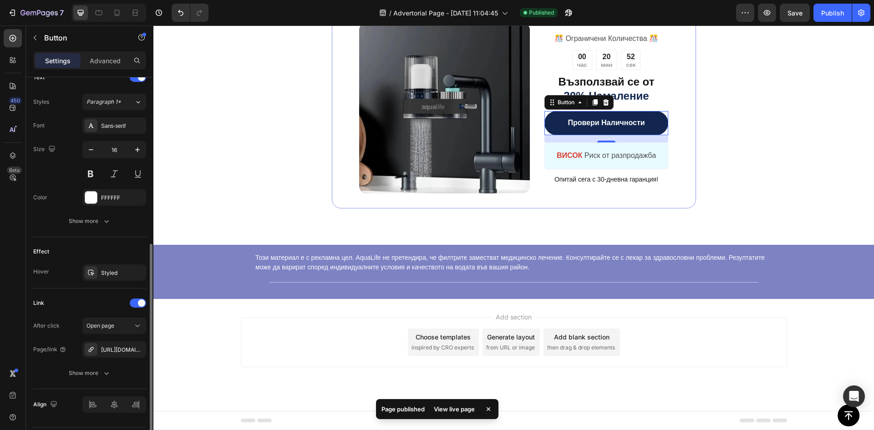
scroll to position [345, 0]
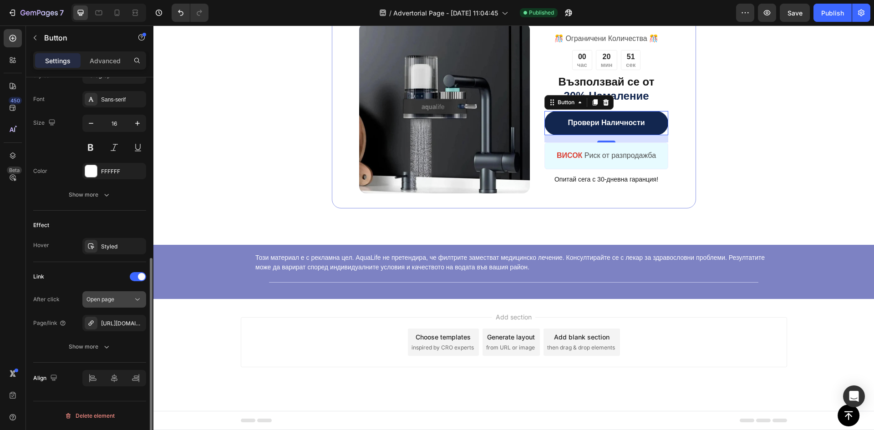
click at [113, 300] on span "Open page" at bounding box center [100, 299] width 28 height 7
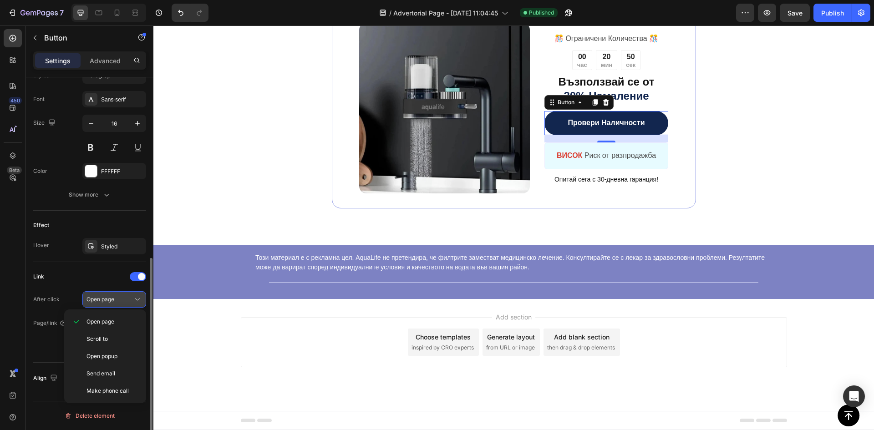
click at [116, 300] on div "Open page" at bounding box center [109, 299] width 46 height 8
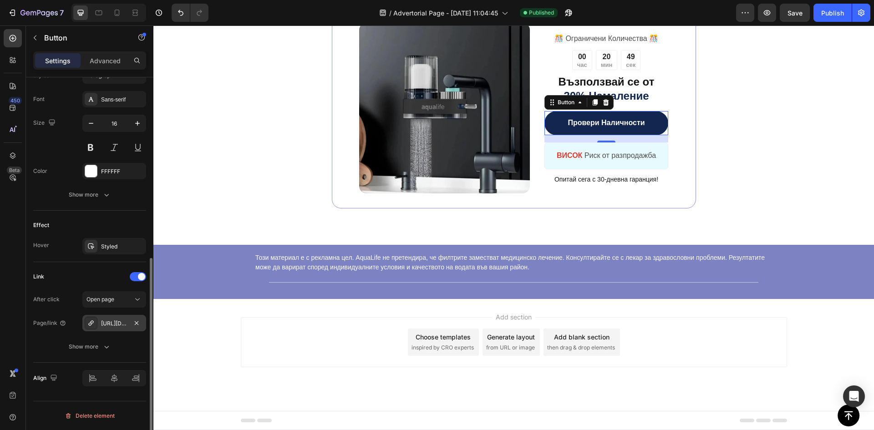
click at [111, 320] on div "[URL][DOMAIN_NAME]" at bounding box center [114, 323] width 26 height 8
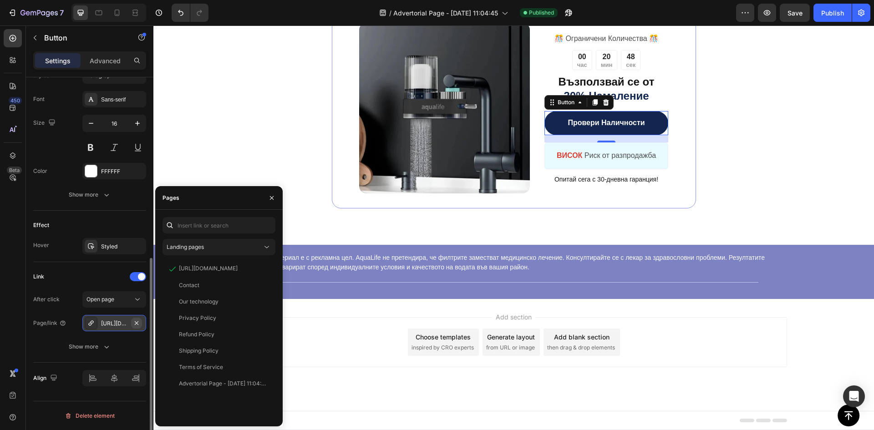
click at [137, 325] on icon "button" at bounding box center [136, 322] width 7 height 7
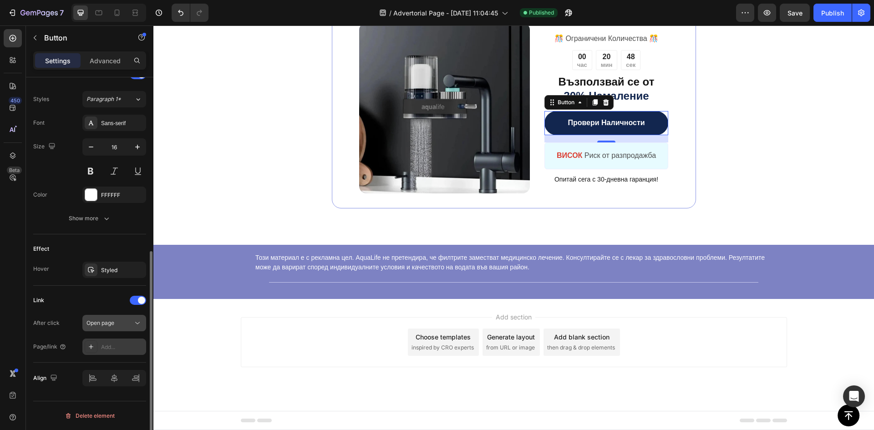
scroll to position [321, 0]
click at [107, 342] on div "Add..." at bounding box center [114, 347] width 64 height 16
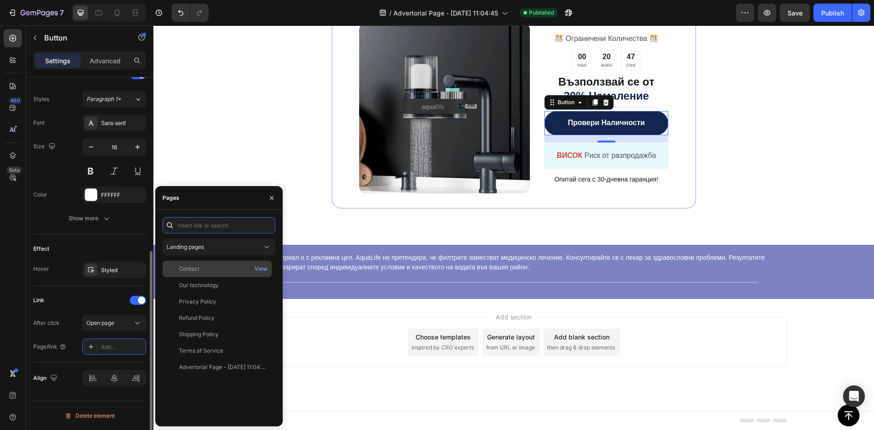
paste input "[URL][DOMAIN_NAME]"
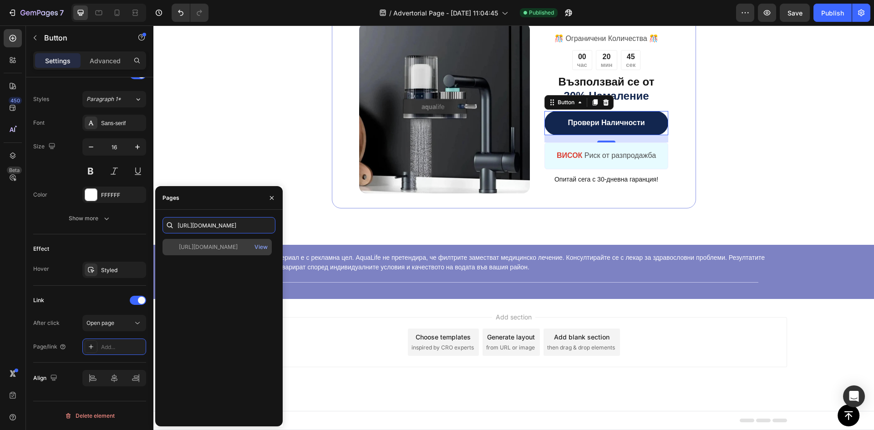
type input "[URL][DOMAIN_NAME]"
click at [212, 248] on div "[URL][DOMAIN_NAME]" at bounding box center [208, 247] width 59 height 8
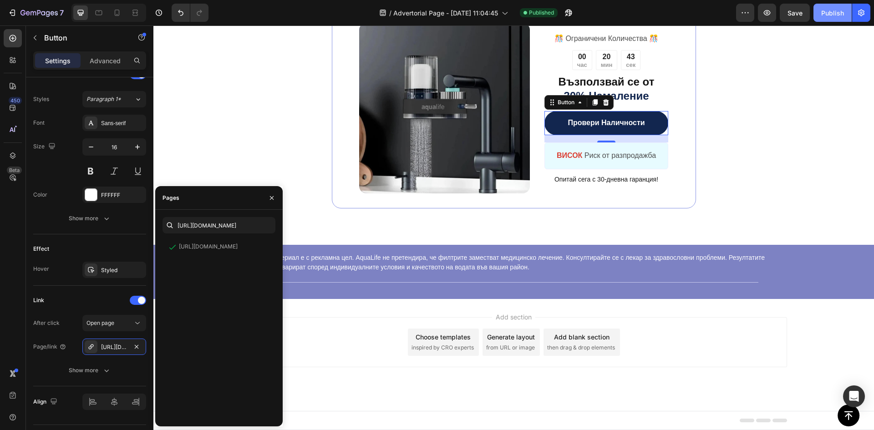
click at [829, 13] on div "Publish" at bounding box center [832, 13] width 23 height 10
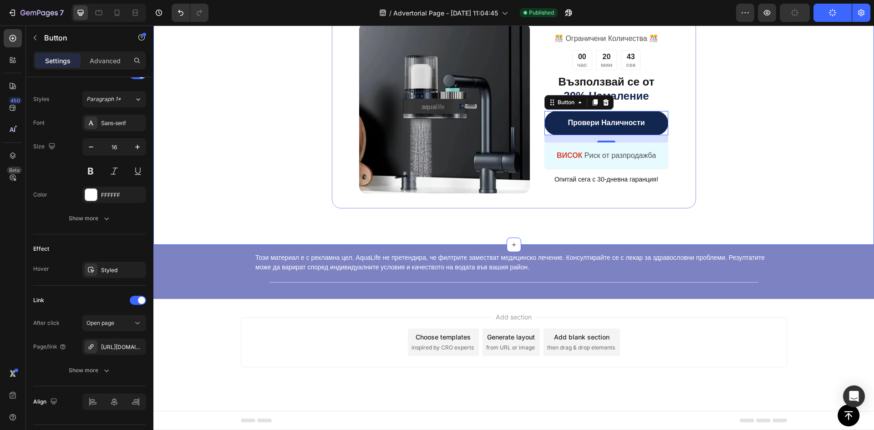
click at [809, 122] on div "Image ️🎊 Ограничени Количества ️🎊 Text Block 00 час 20 мин 43 сек Countdown Tim…" at bounding box center [513, 107] width 720 height 273
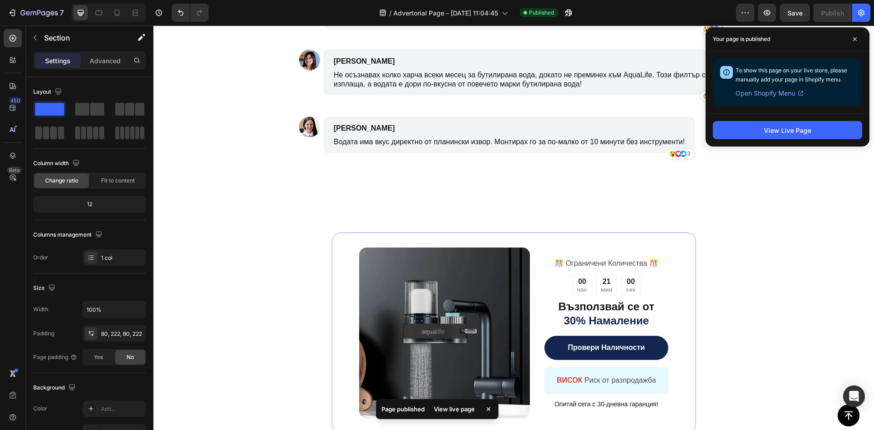
scroll to position [3463, 0]
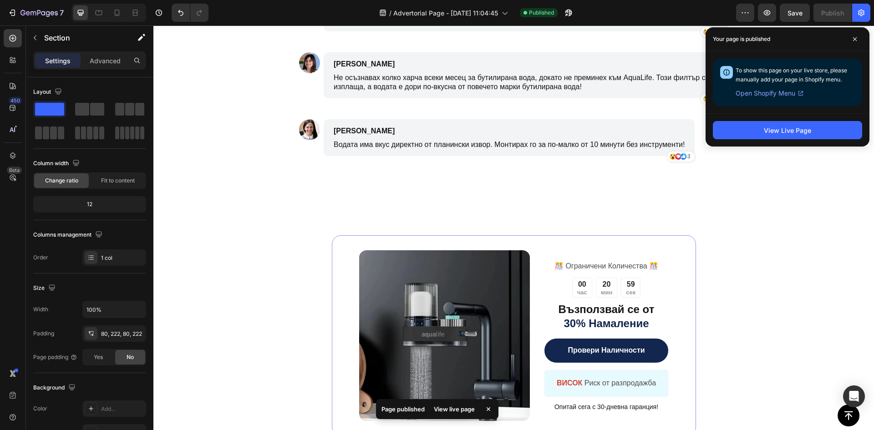
click at [744, 267] on div "Image ️🎊 Ограничени Количества ️🎊 Text Block 00 час 20 мин 59 сек Countdown Tim…" at bounding box center [513, 335] width 518 height 201
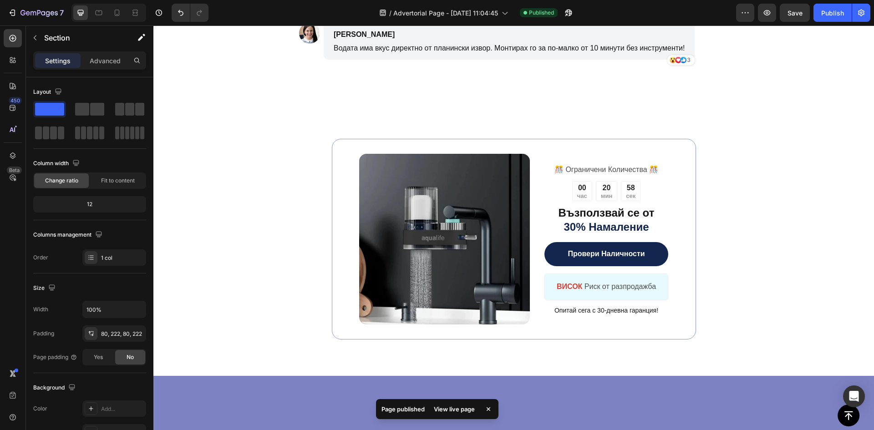
scroll to position [3600, 0]
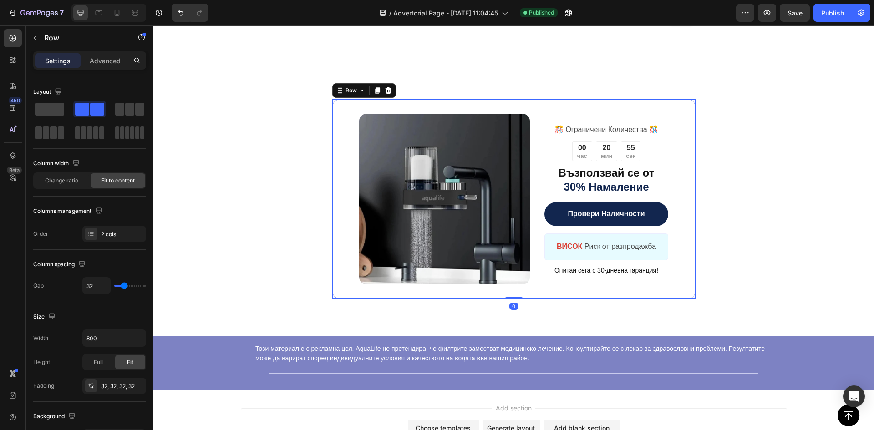
click at [332, 105] on div "Image ️🎊 Ограничени Количества ️🎊 Text Block 00 час 20 мин 55 сек Countdown Tim…" at bounding box center [514, 199] width 364 height 201
click at [374, 94] on icon at bounding box center [377, 90] width 7 height 7
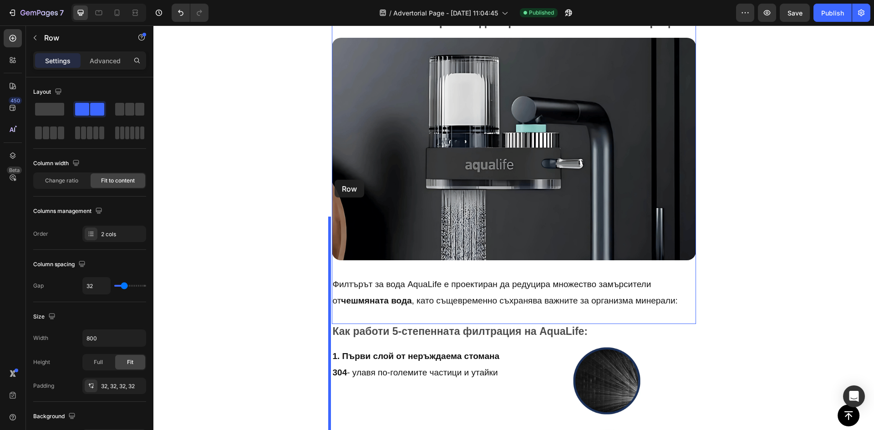
scroll to position [2249, 0]
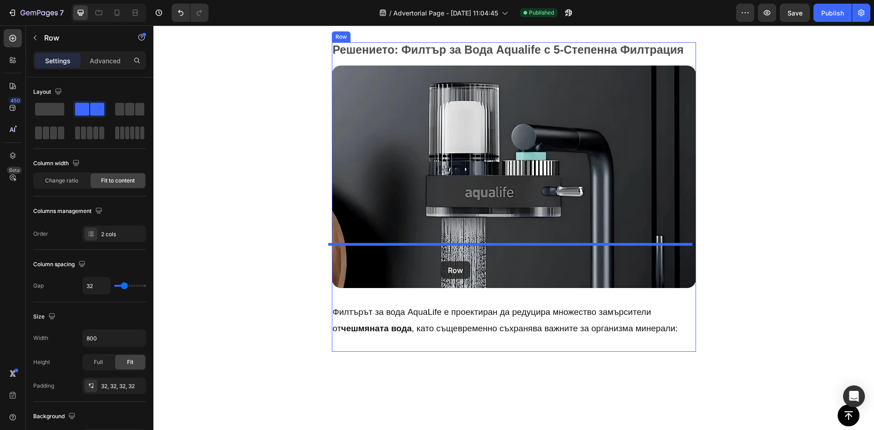
drag, startPoint x: 343, startPoint y: 51, endPoint x: 441, endPoint y: 261, distance: 232.1
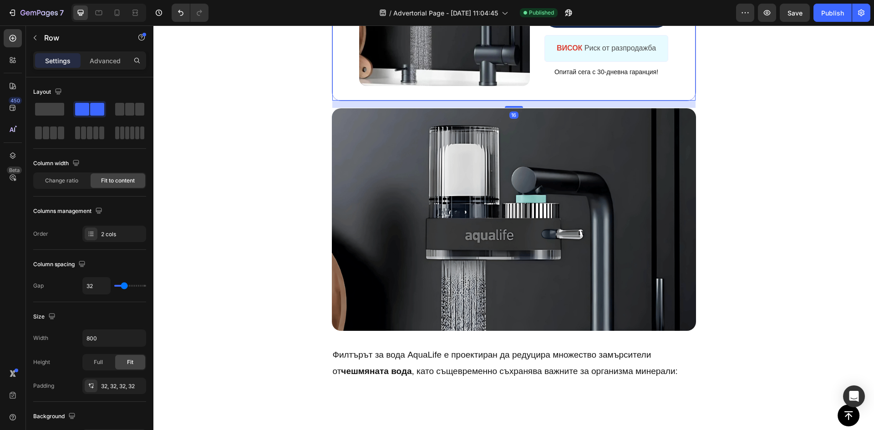
scroll to position [2431, 0]
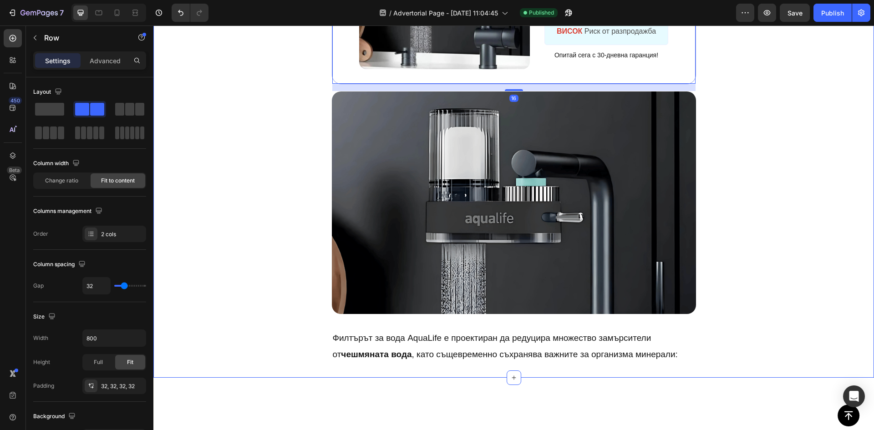
click at [716, 226] on div "Решението: Филтър за Вода Aqualife с 5-Степенна Филтрация Text Block Image ️🎊 О…" at bounding box center [513, 118] width 429 height 517
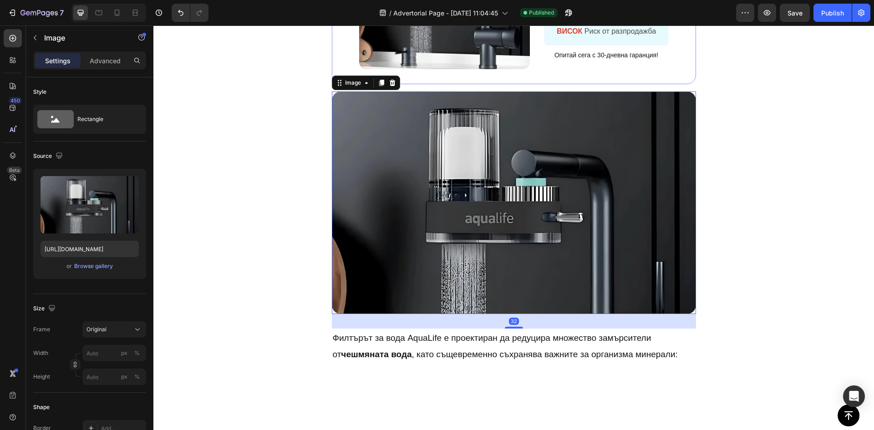
click at [668, 296] on img at bounding box center [514, 202] width 364 height 223
click at [387, 88] on div at bounding box center [392, 82] width 11 height 11
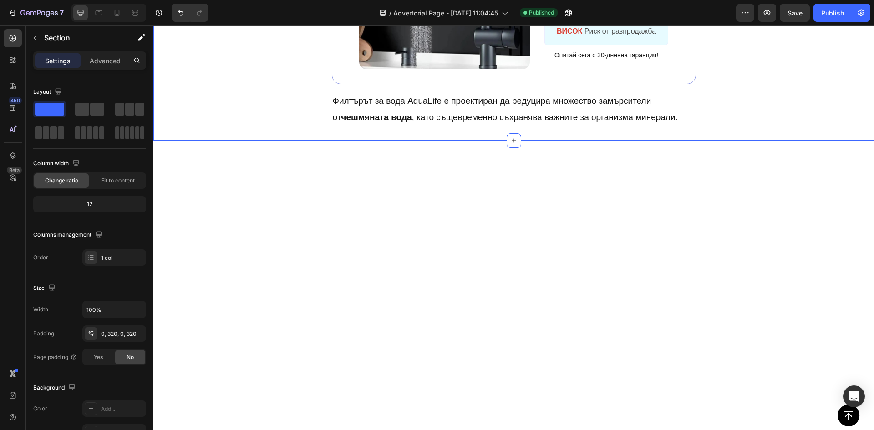
click at [774, 141] on div "Решението: Филтър за Вода Aqualife с 5-Степенна Филтрация Text Block Image ️🎊 О…" at bounding box center [513, 0] width 720 height 280
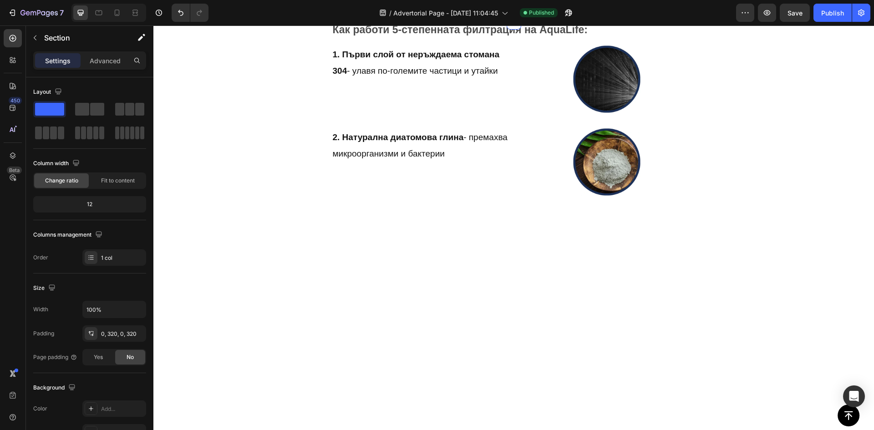
scroll to position [2340, 0]
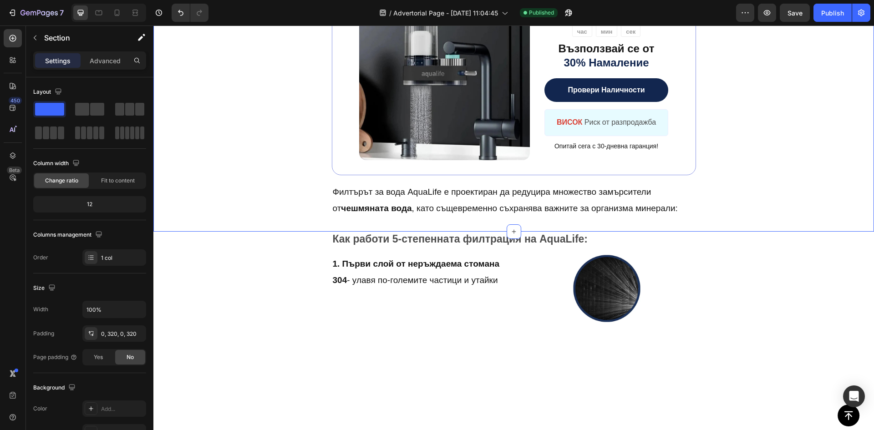
click at [762, 232] on div "Решението: Филтър за Вода Aqualife с 5-Степенна Филтрация Text Block Image ️🎊 О…" at bounding box center [513, 91] width 720 height 280
click at [183, 228] on div "Решението: Филтър за Вода Aqualife с 5-Степенна Филтрация Text Block Image ️🎊 О…" at bounding box center [513, 91] width 720 height 280
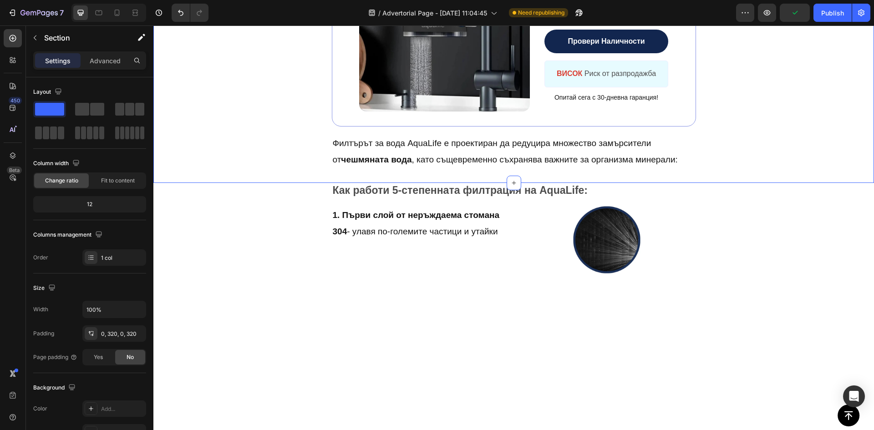
scroll to position [2431, 0]
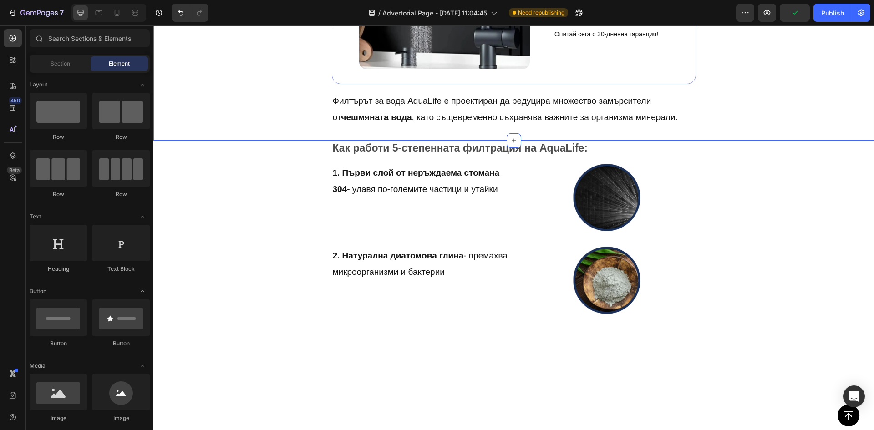
click at [743, 134] on div "Решението: Филтър за Вода Aqualife с 5-Степенна Филтрация Text Block Image Възп…" at bounding box center [513, 0] width 720 height 280
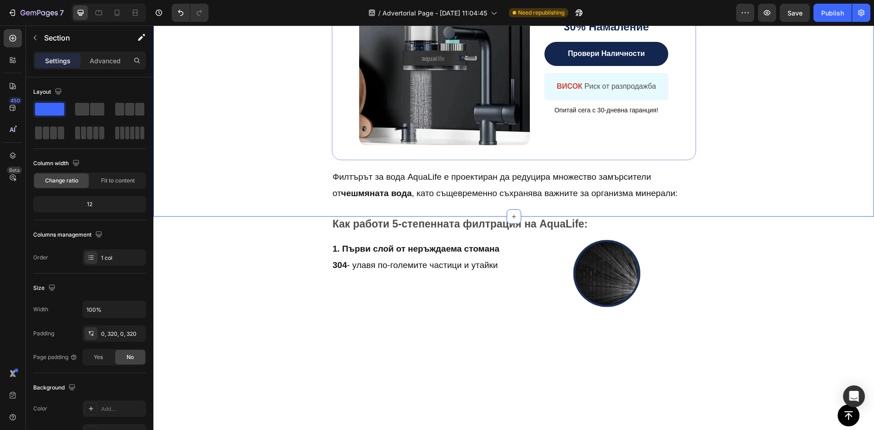
scroll to position [2340, 0]
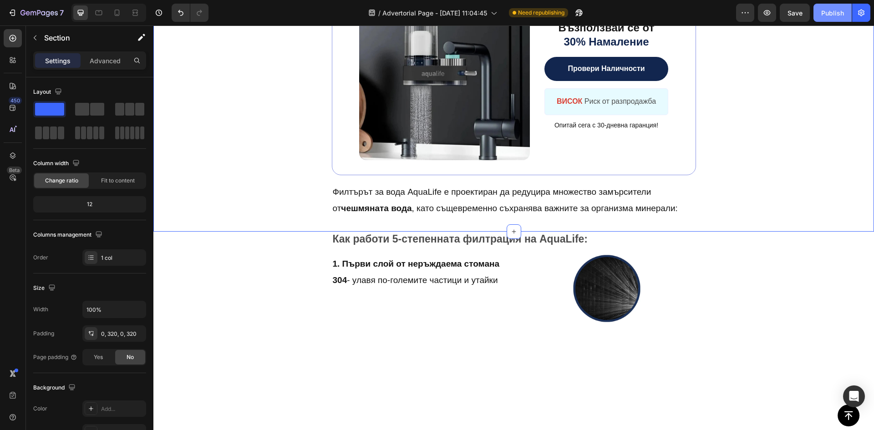
click at [830, 16] on div "Publish" at bounding box center [832, 13] width 23 height 10
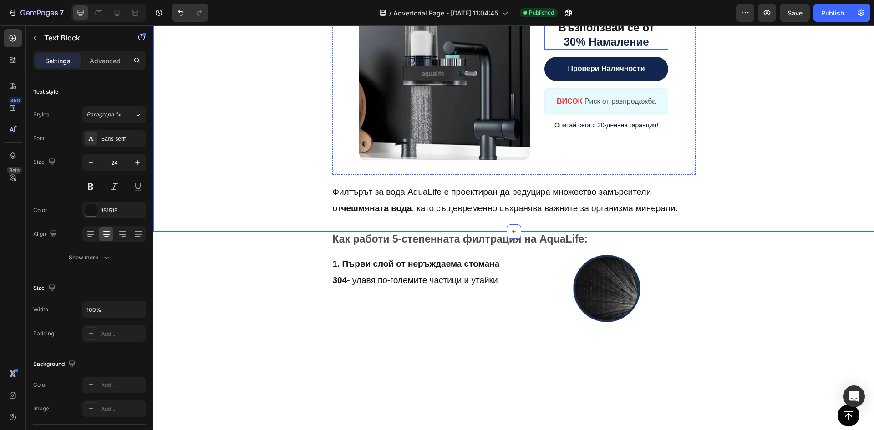
click at [587, 49] on p "Възползвай се от 30% Намаление" at bounding box center [606, 34] width 122 height 28
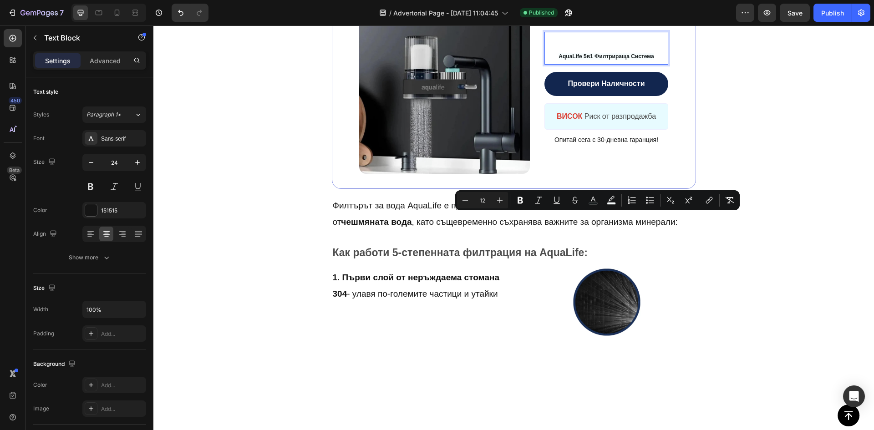
scroll to position [2339, 0]
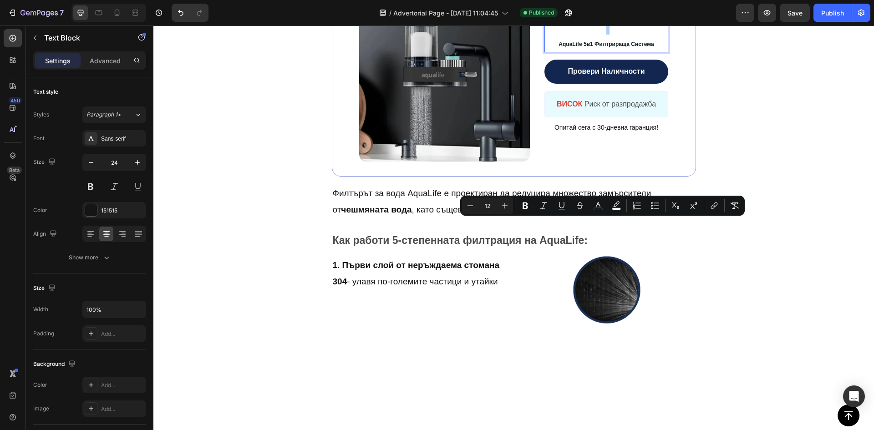
click at [487, 207] on input "12" at bounding box center [487, 205] width 18 height 11
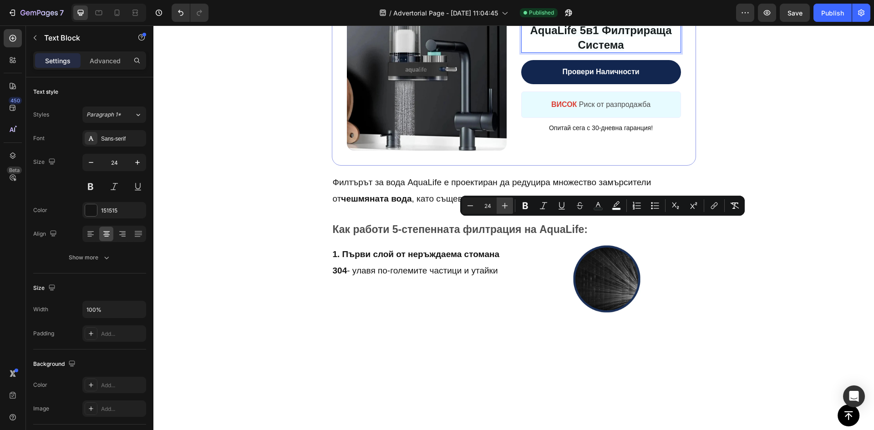
click at [503, 208] on icon "Editor contextual toolbar" at bounding box center [504, 205] width 9 height 9
type input "25"
click at [613, 51] on span "AquaLife 5в1 Филтрираща Система" at bounding box center [600, 37] width 147 height 27
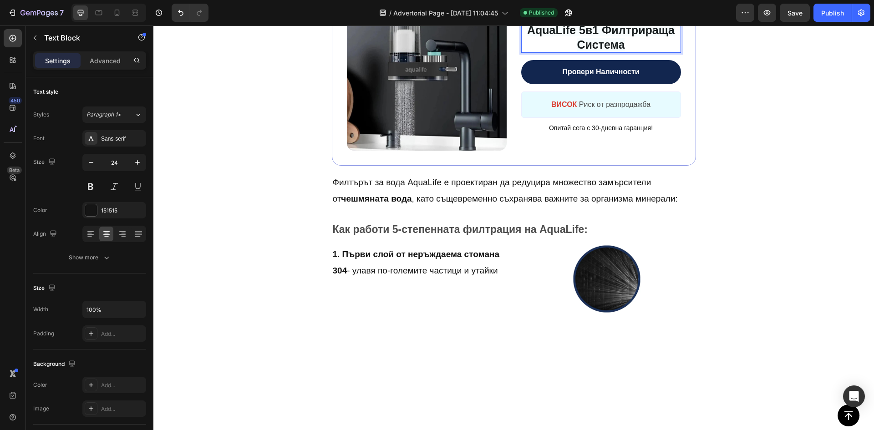
scroll to position [2346, 0]
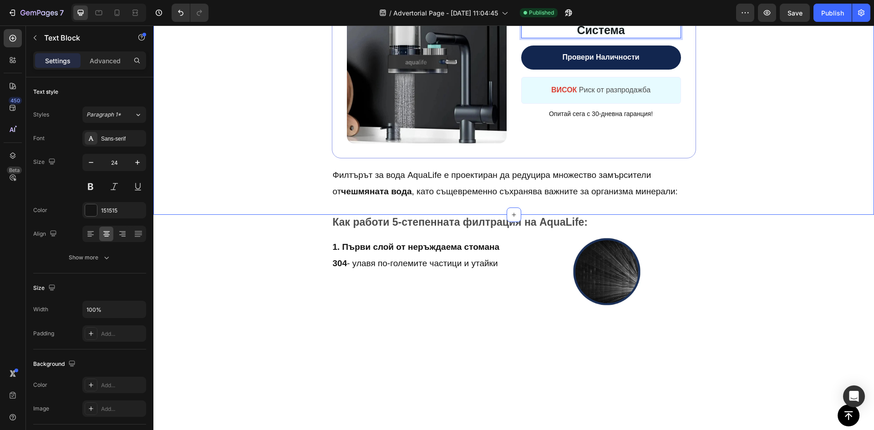
click at [754, 197] on div "Решението: Филтър за Вода Aqualife с 5-Степенна Филтрация Text Block Image Aqua…" at bounding box center [513, 79] width 720 height 269
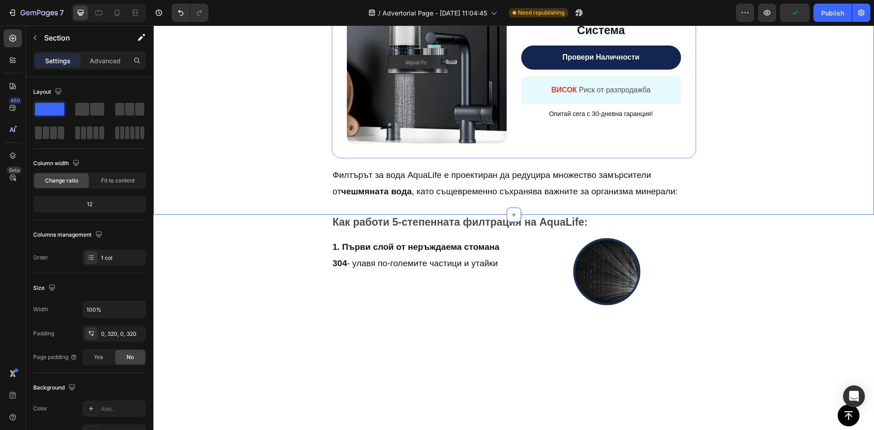
click at [743, 215] on div "Решението: Филтър за Вода Aqualife с 5-Степенна Филтрация Text Block Image Aqua…" at bounding box center [513, 79] width 720 height 269
click at [830, 17] on div "Publish" at bounding box center [832, 13] width 23 height 10
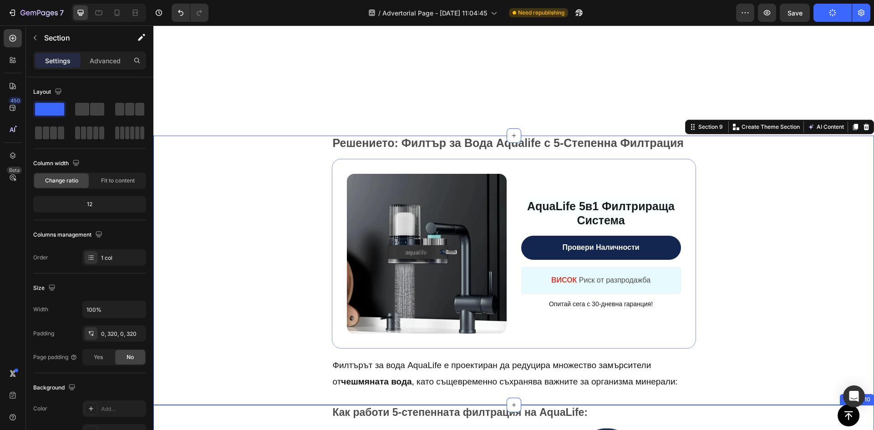
scroll to position [2301, 0]
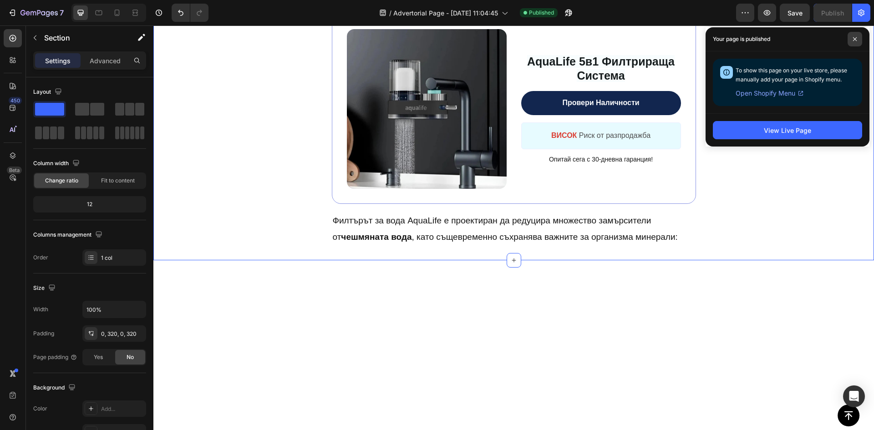
click at [855, 38] on icon at bounding box center [854, 39] width 5 height 5
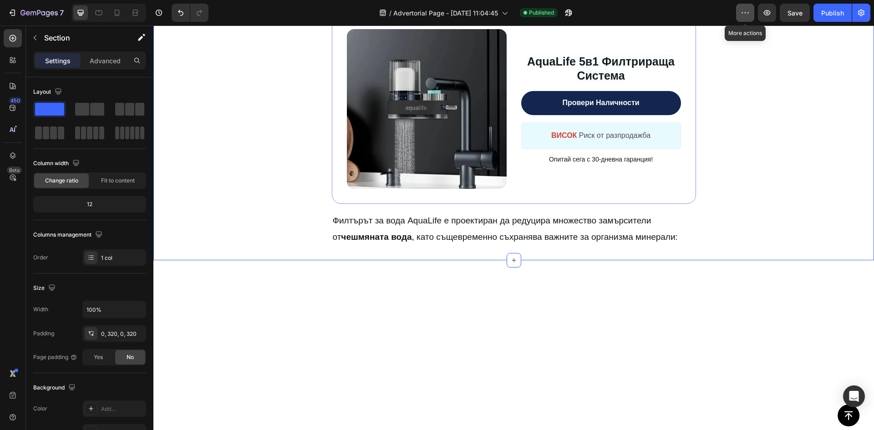
click at [744, 17] on button "button" at bounding box center [745, 13] width 18 height 18
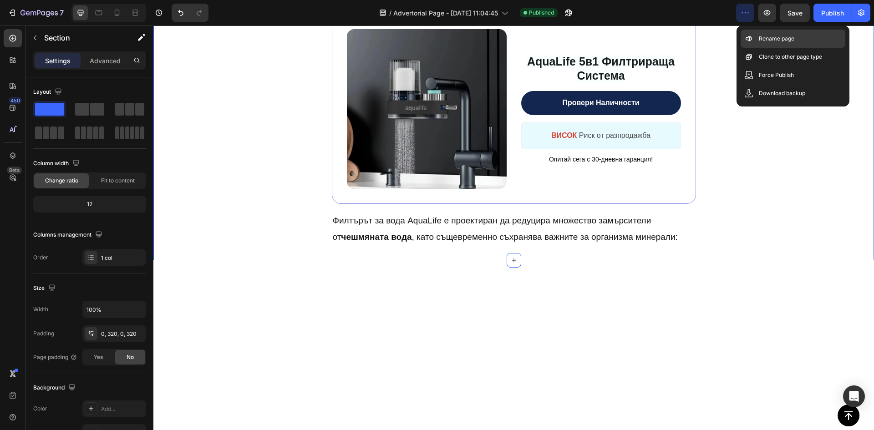
click at [759, 48] on div "Rename page" at bounding box center [792, 57] width 105 height 18
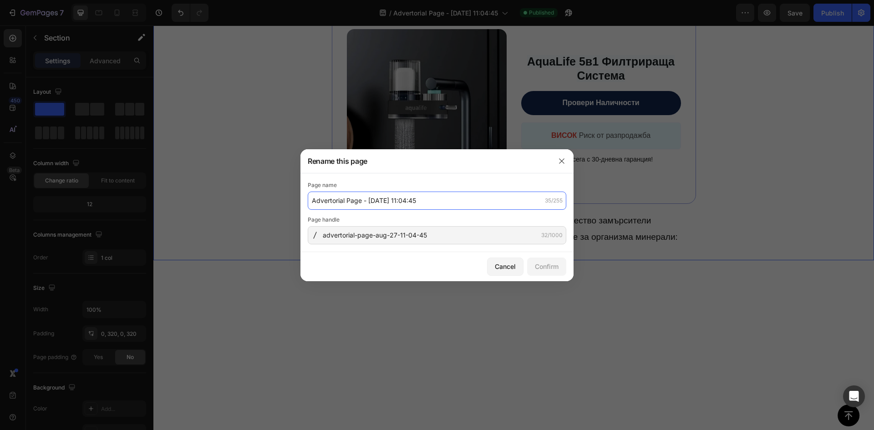
click at [424, 203] on input "Advertorial Page - [DATE] 11:04:45" at bounding box center [437, 201] width 258 height 18
drag, startPoint x: 338, startPoint y: 198, endPoint x: 316, endPoint y: 202, distance: 22.1
click at [316, 202] on input "5 fak" at bounding box center [437, 201] width 258 height 18
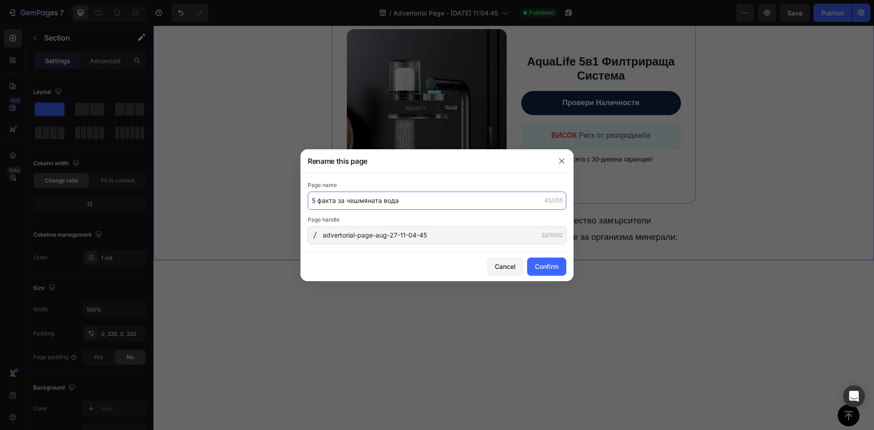
type input "5 факта за чешмяната вода"
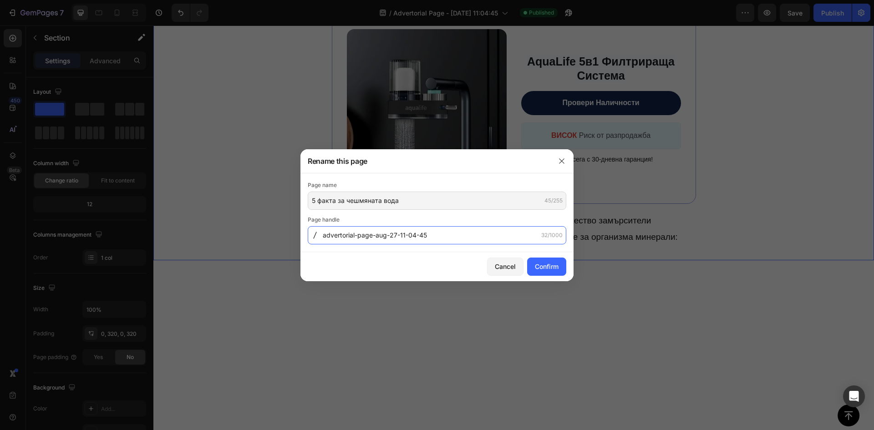
click at [411, 242] on input "advertorial-page-aug-27-11-04-45" at bounding box center [437, 235] width 258 height 18
click at [325, 236] on input "5fa-" at bounding box center [437, 235] width 258 height 18
drag, startPoint x: 341, startPoint y: 235, endPoint x: 327, endPoint y: 238, distance: 14.0
click at [327, 238] on input "5fa-" at bounding box center [437, 235] width 258 height 18
type input "5-facts-tap-water"
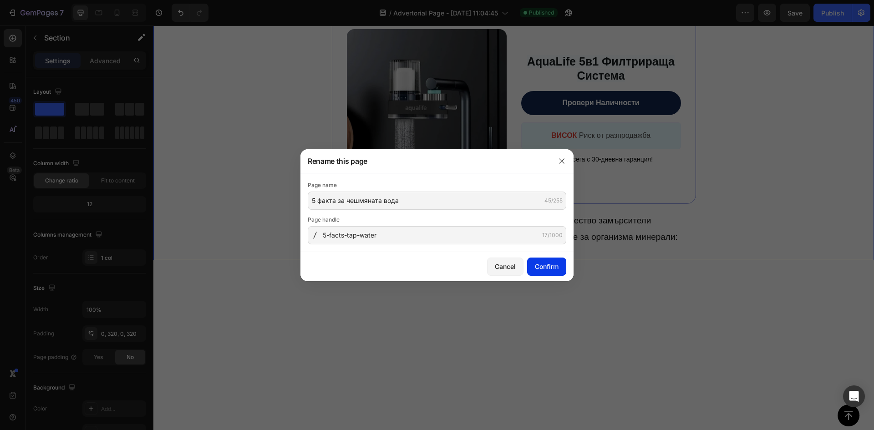
click at [552, 270] on div "Confirm" at bounding box center [547, 267] width 24 height 10
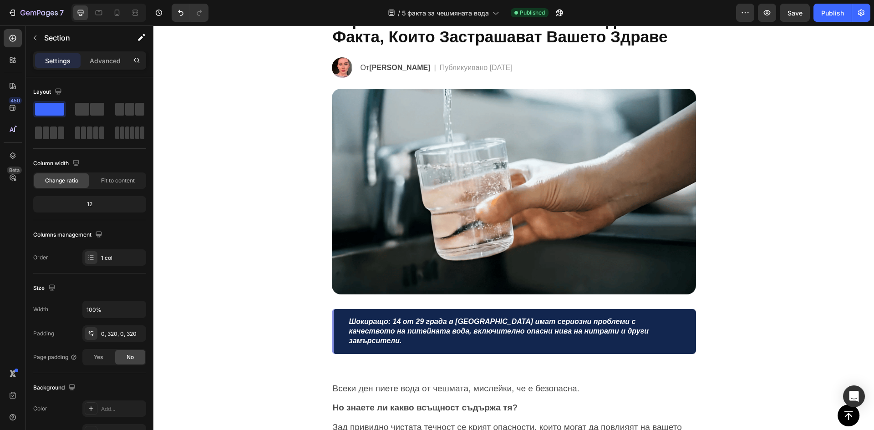
scroll to position [137, 0]
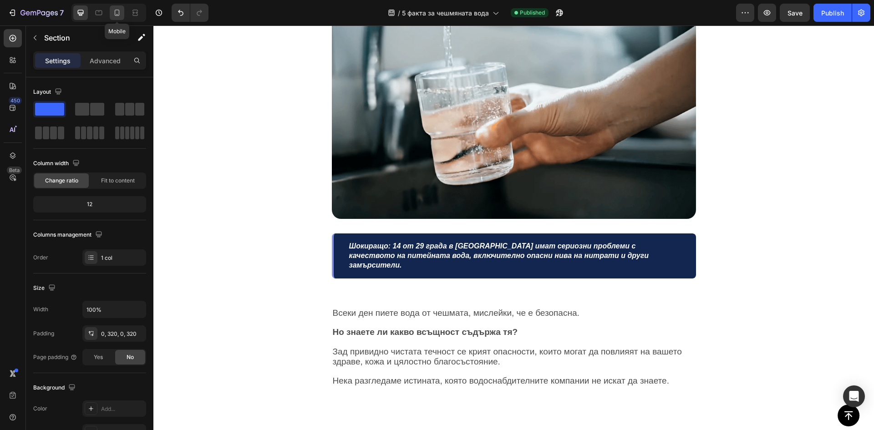
click at [117, 15] on icon at bounding box center [116, 12] width 9 height 9
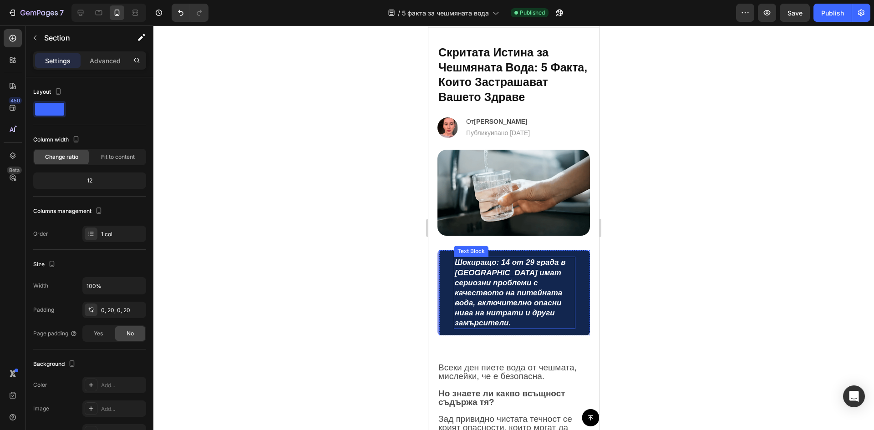
scroll to position [46, 0]
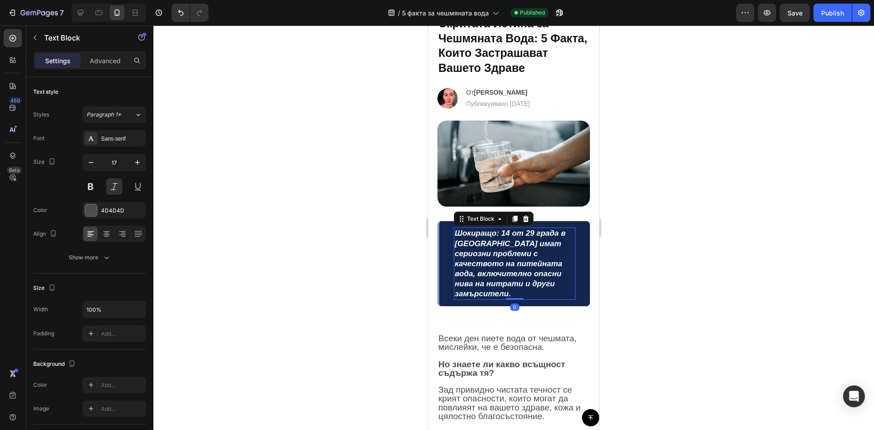
click at [481, 267] on span "Шокиращо: 14 от 29 града в [GEOGRAPHIC_DATA] имат сериозни проблеми с качествот…" at bounding box center [510, 263] width 111 height 69
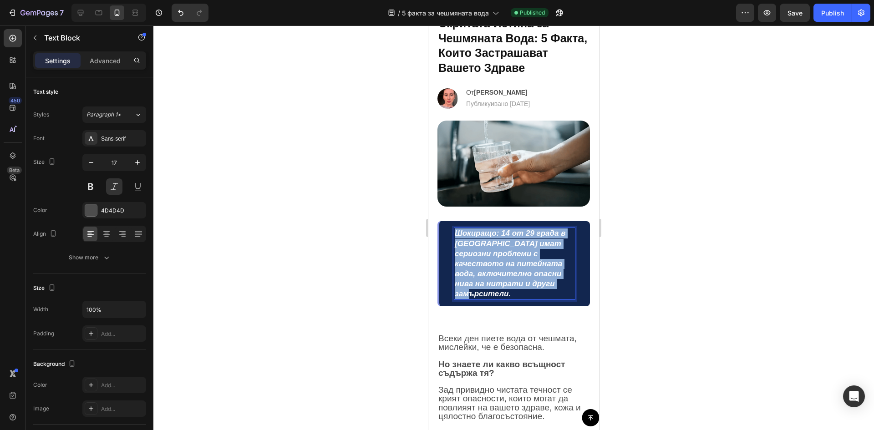
click at [481, 267] on span "Шокиращо: 14 от 29 града в [GEOGRAPHIC_DATA] имат сериозни проблеми с качествот…" at bounding box center [510, 263] width 111 height 69
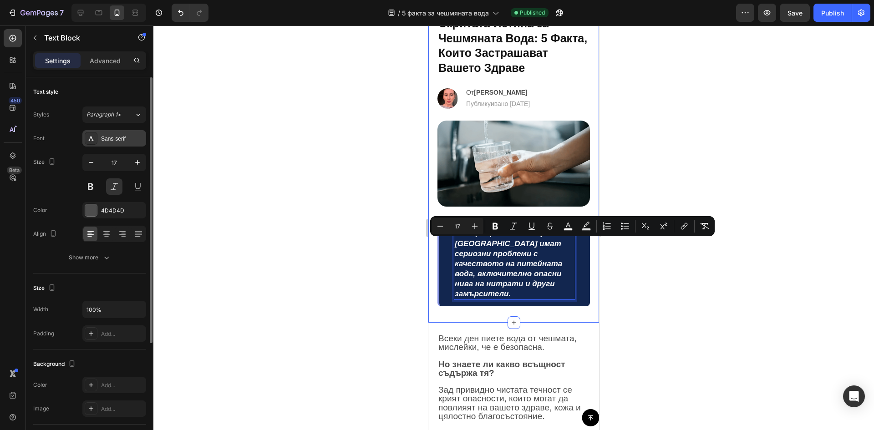
click at [108, 136] on div "Sans-serif" at bounding box center [122, 139] width 43 height 8
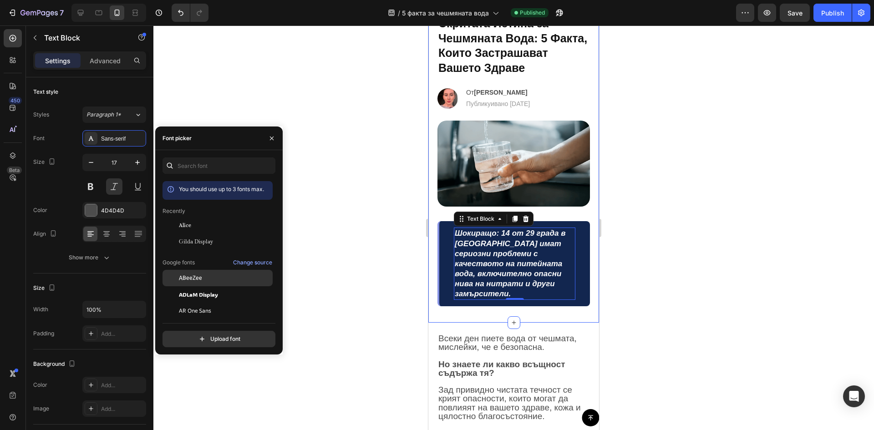
click at [195, 276] on span "ABeeZee" at bounding box center [190, 278] width 23 height 8
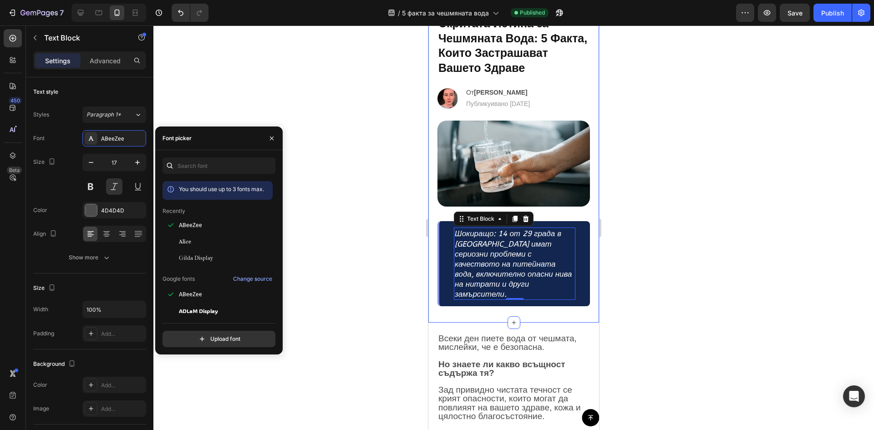
click at [344, 243] on div at bounding box center [513, 227] width 720 height 405
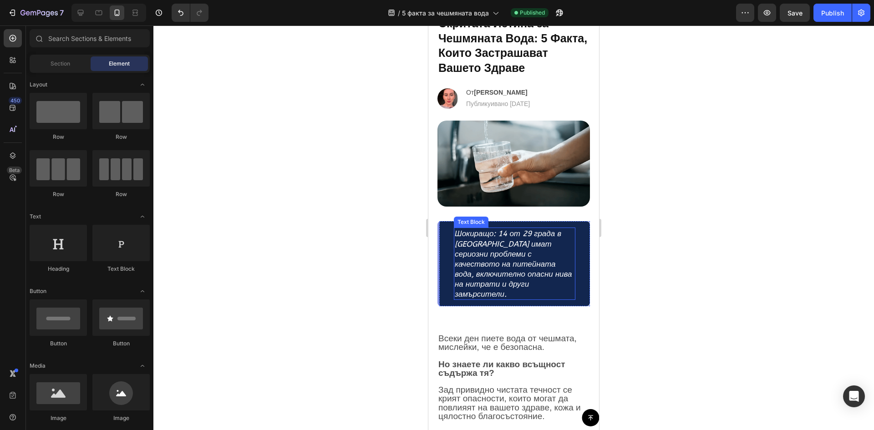
click at [505, 256] on span "Шокиращо: 14 от 29 града в [GEOGRAPHIC_DATA] имат сериозни проблеми с качествот…" at bounding box center [513, 264] width 117 height 70
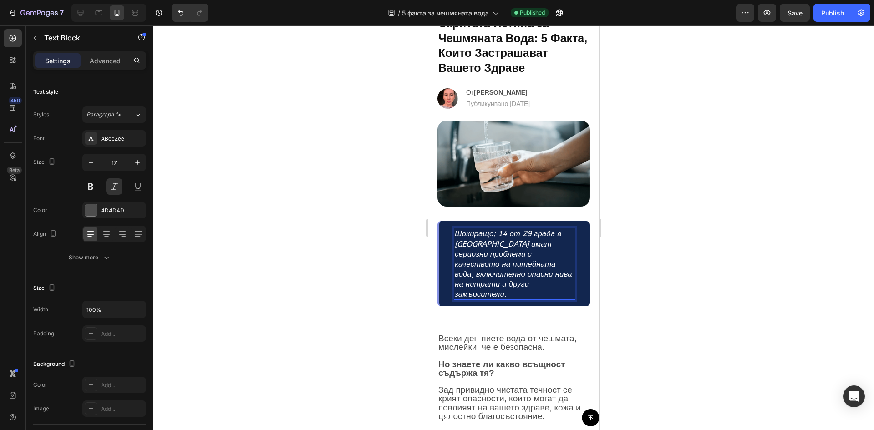
click at [505, 256] on span "Шокиращо: 14 от 29 града в [GEOGRAPHIC_DATA] имат сериозни проблеми с качествот…" at bounding box center [513, 264] width 117 height 70
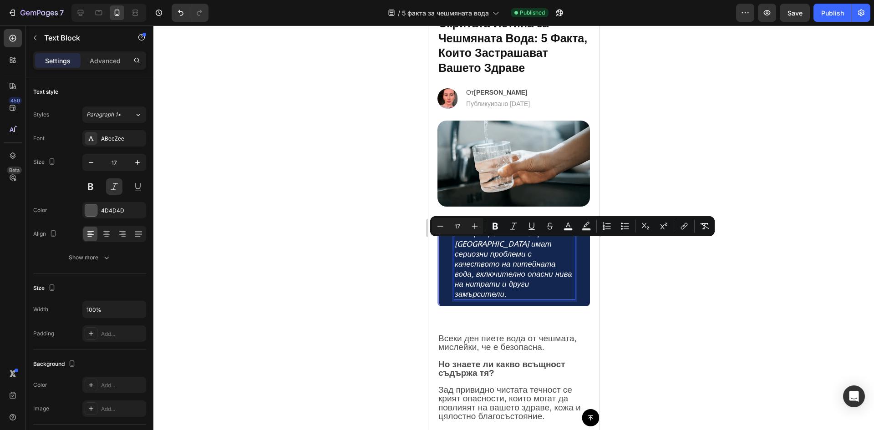
click at [486, 245] on span "Шокиращо: 14 от 29 града в [GEOGRAPHIC_DATA] имат сериозни проблеми с качествот…" at bounding box center [513, 264] width 117 height 70
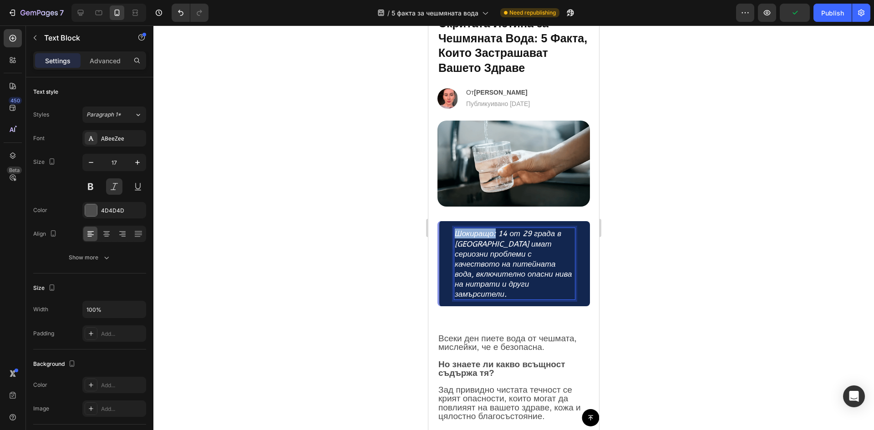
drag, startPoint x: 496, startPoint y: 244, endPoint x: 455, endPoint y: 246, distance: 40.5
click at [455, 246] on span "Шокиращо: 14 от 29 града в [GEOGRAPHIC_DATA] имат сериозни проблеми с качествот…" at bounding box center [513, 264] width 117 height 70
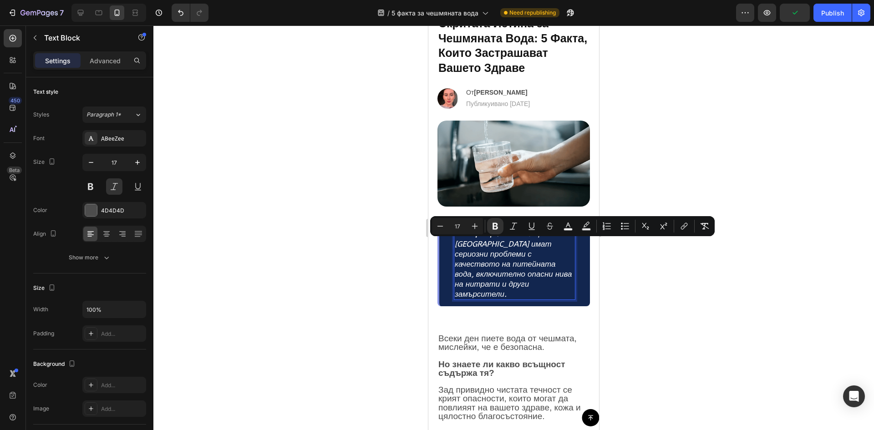
click at [507, 259] on span "Шокиращо: 14 от 29 града в [GEOGRAPHIC_DATA] имат сериозни проблеми с качествот…" at bounding box center [513, 264] width 117 height 70
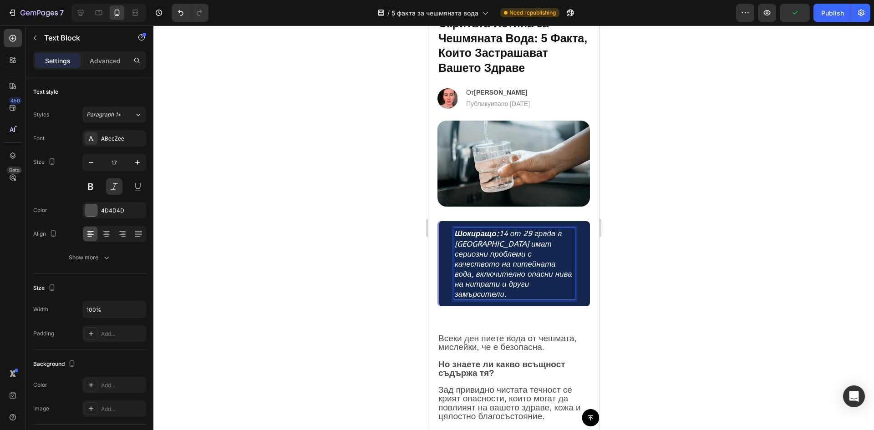
click at [638, 256] on div at bounding box center [513, 227] width 720 height 405
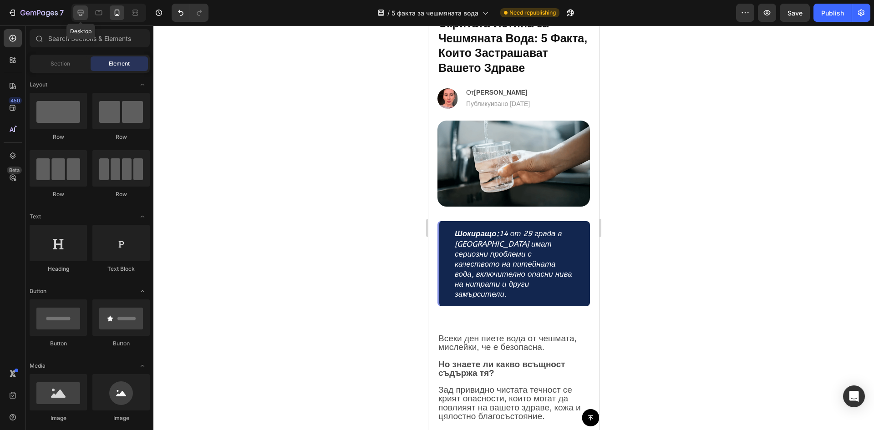
click at [77, 15] on icon at bounding box center [80, 12] width 9 height 9
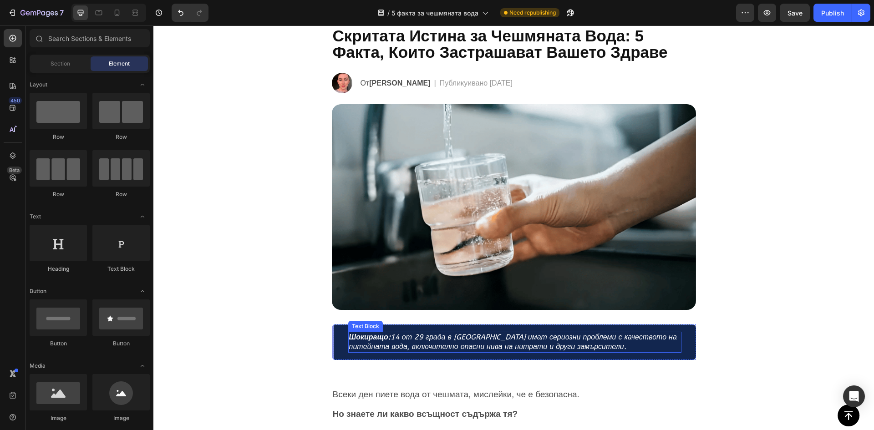
click at [455, 335] on span "Шокиращо: 14 от 29 града в [GEOGRAPHIC_DATA] имат сериозни проблеми с качествот…" at bounding box center [513, 342] width 328 height 18
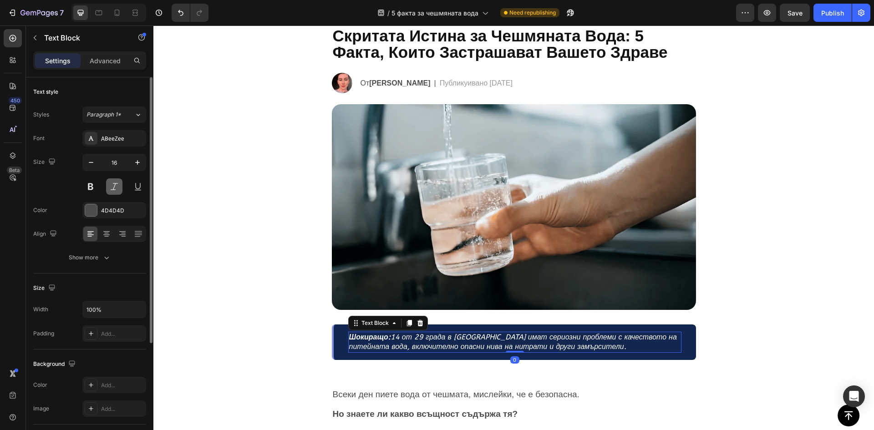
click at [115, 187] on button at bounding box center [114, 186] width 16 height 16
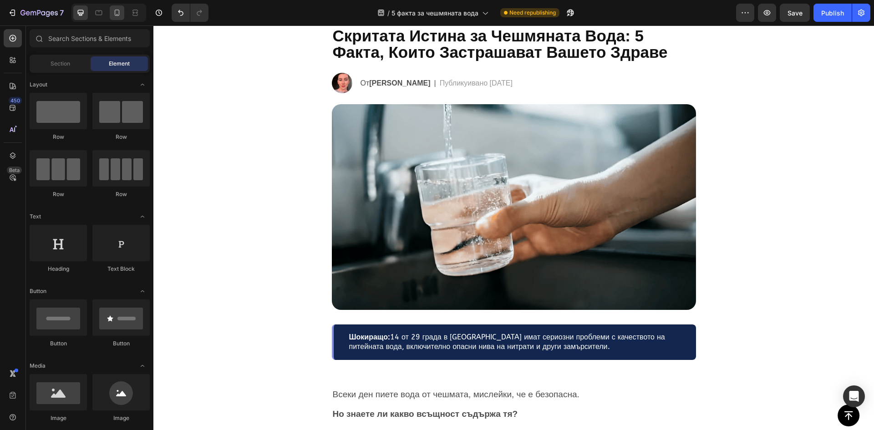
click at [110, 13] on div at bounding box center [117, 12] width 15 height 15
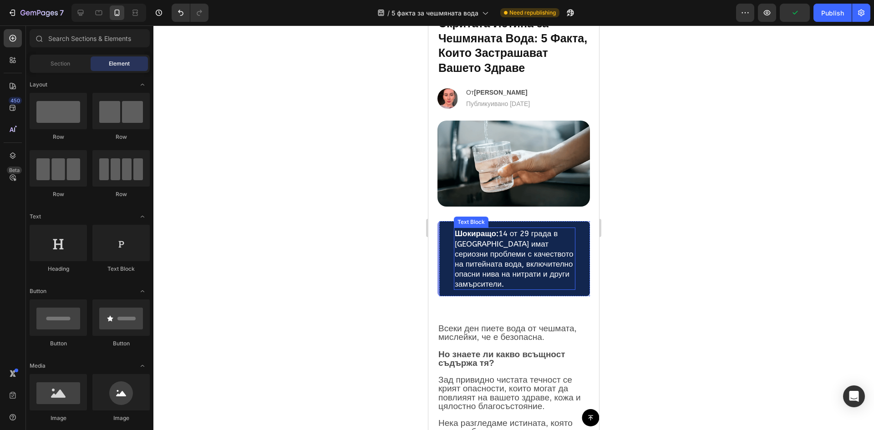
click at [378, 263] on div at bounding box center [513, 227] width 720 height 405
click at [832, 19] on button "Publish" at bounding box center [832, 13] width 38 height 18
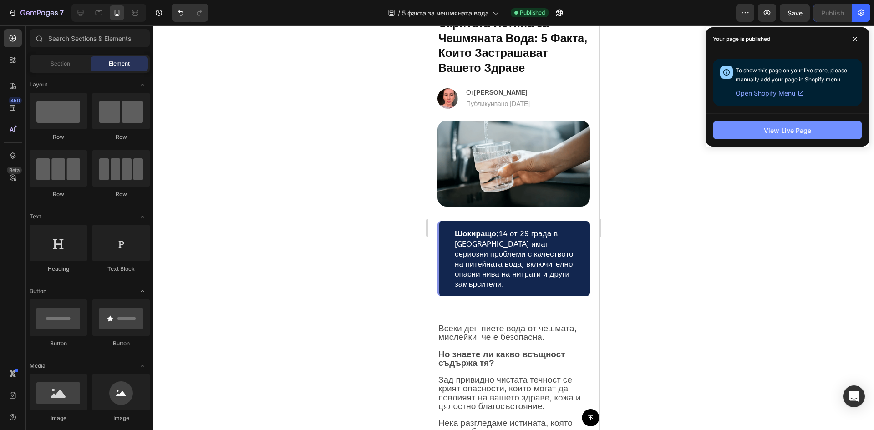
click at [750, 130] on button "View Live Page" at bounding box center [787, 130] width 149 height 18
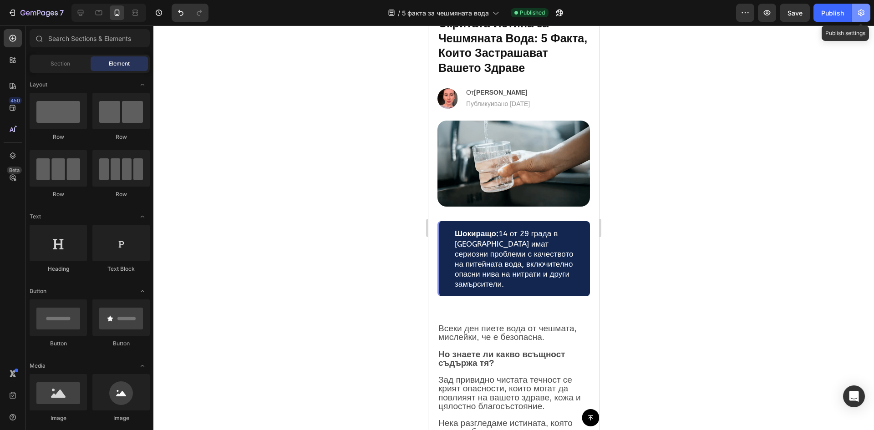
click at [856, 13] on icon "button" at bounding box center [860, 12] width 9 height 9
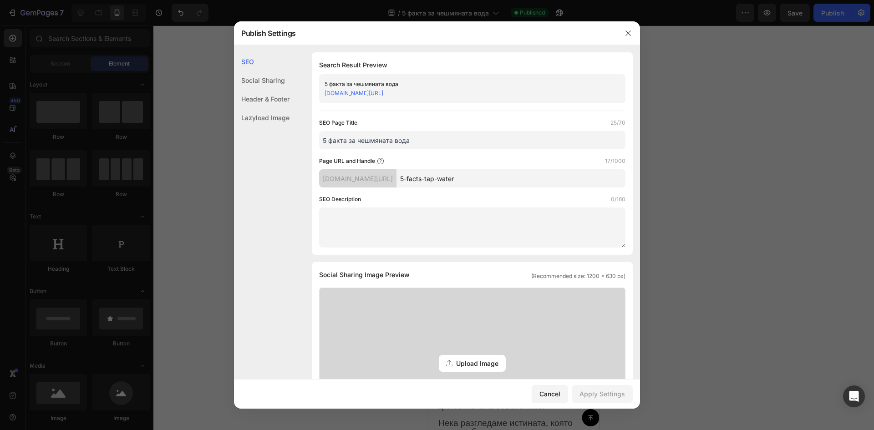
click at [266, 108] on div "Header & Footer" at bounding box center [262, 117] width 56 height 19
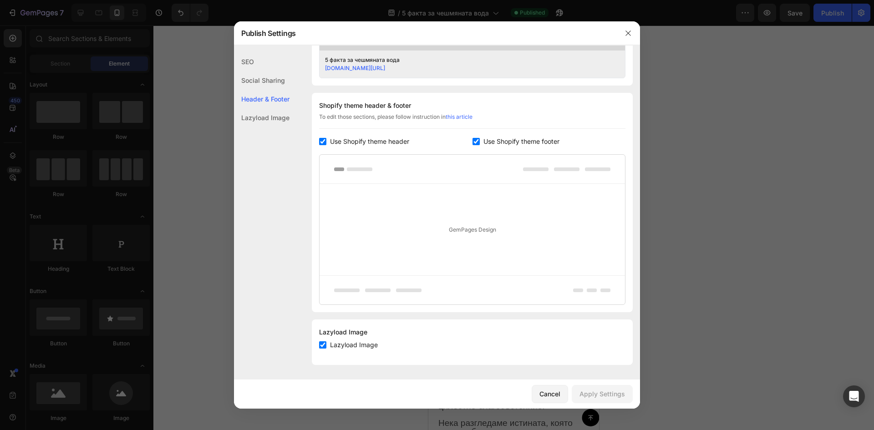
click at [323, 141] on input "checkbox" at bounding box center [322, 141] width 7 height 7
checkbox input "false"
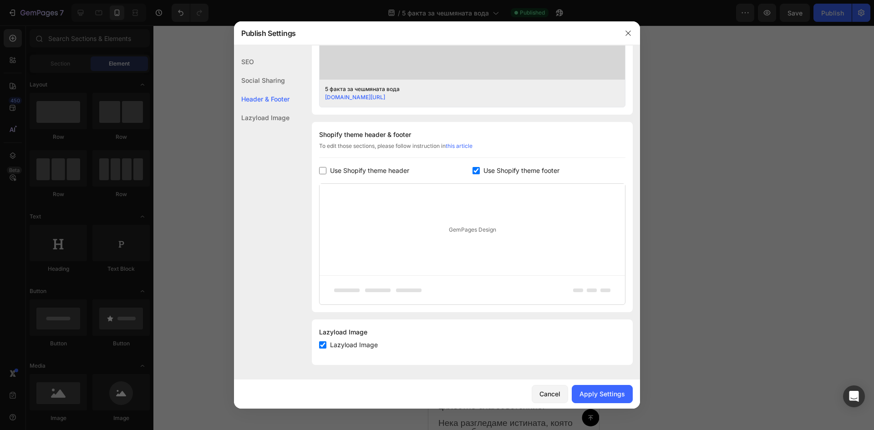
click at [472, 174] on input "checkbox" at bounding box center [475, 170] width 7 height 7
checkbox input "false"
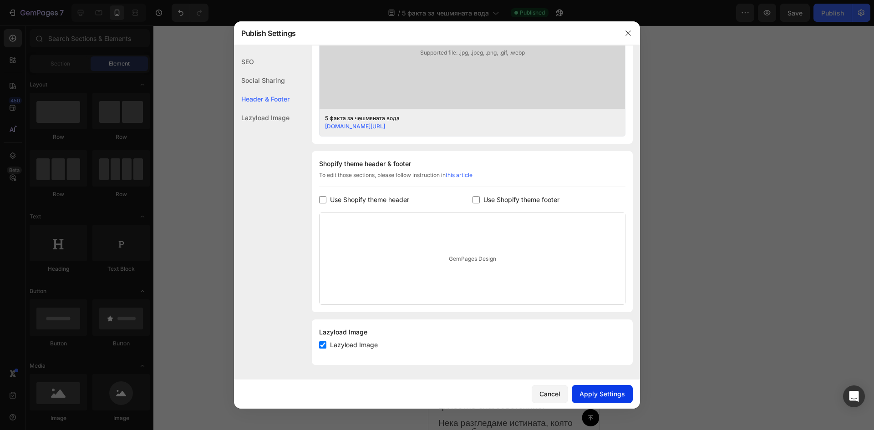
click at [587, 391] on div "Apply Settings" at bounding box center [602, 394] width 46 height 10
click at [632, 35] on button "button" at bounding box center [628, 33] width 15 height 15
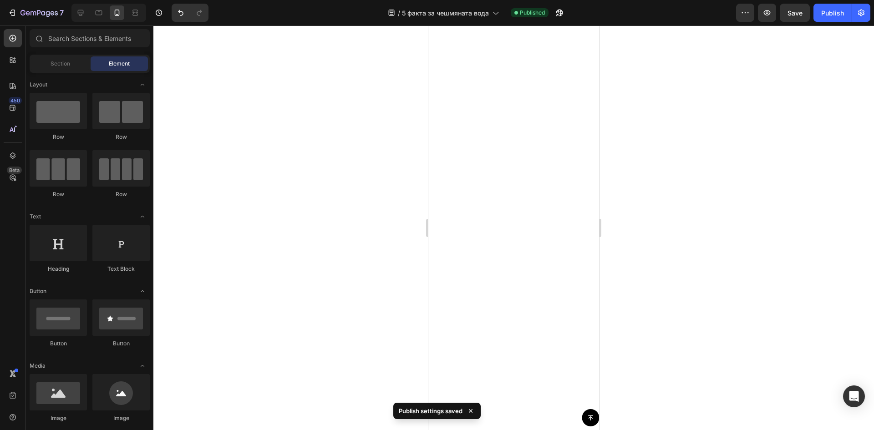
scroll to position [4136, 0]
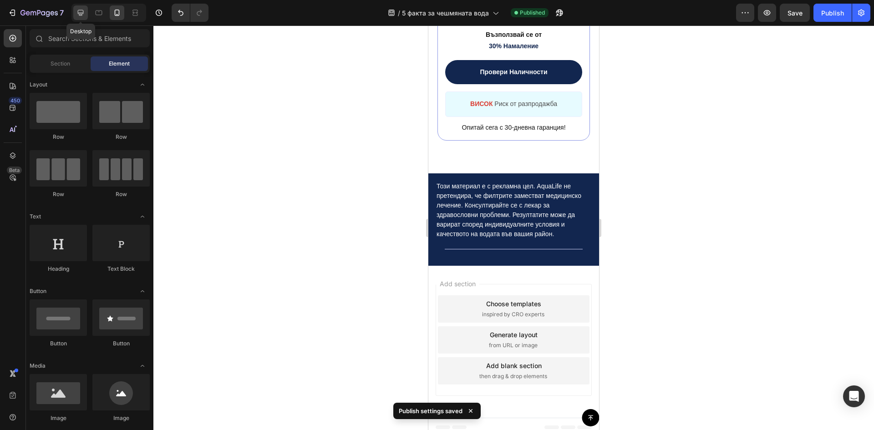
click at [81, 10] on icon at bounding box center [81, 13] width 6 height 6
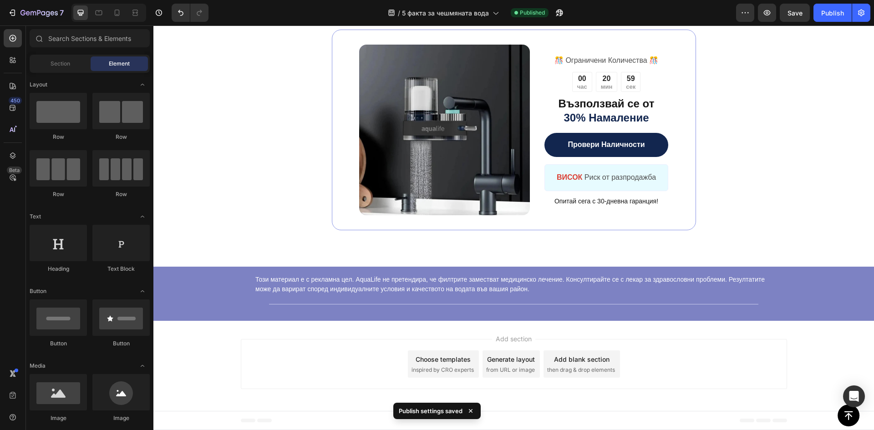
scroll to position [3958, 0]
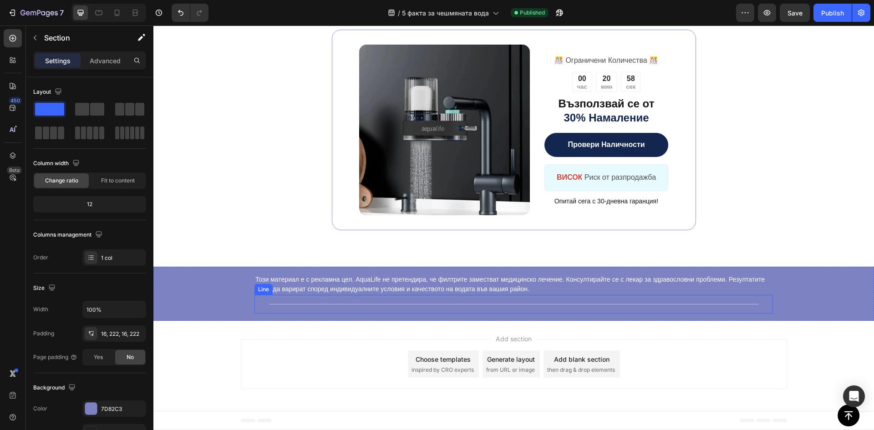
click at [822, 303] on div "Този материал е с рекламна цел. AquaLife не претендира, че филтрите заместват м…" at bounding box center [513, 294] width 720 height 54
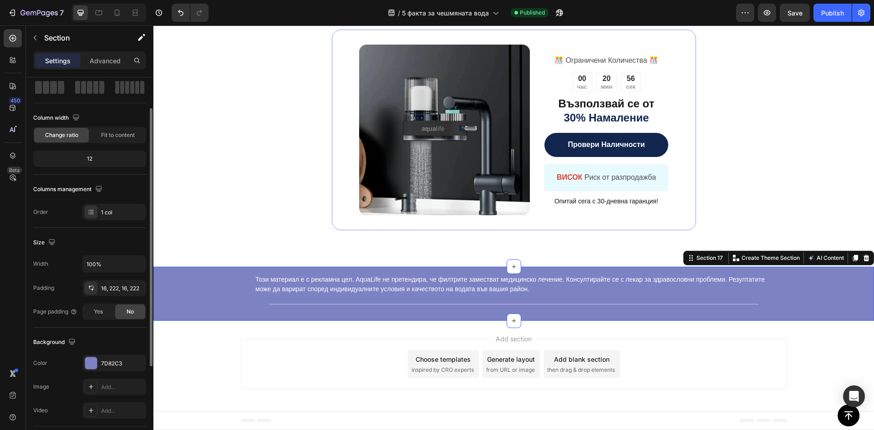
scroll to position [177, 0]
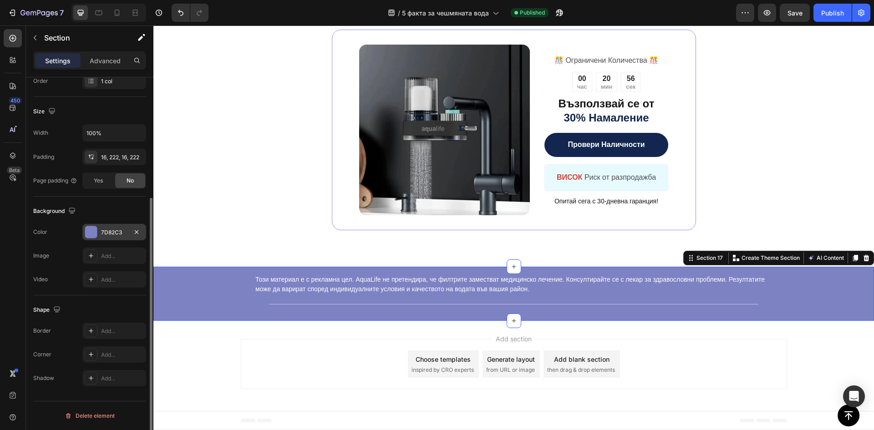
click at [111, 229] on div "7D82C3" at bounding box center [114, 232] width 26 height 8
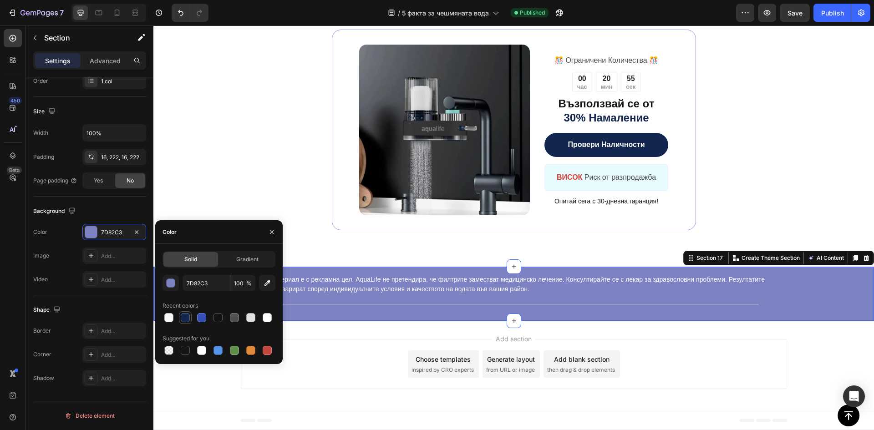
click at [180, 315] on div at bounding box center [185, 317] width 11 height 11
type input "12264F"
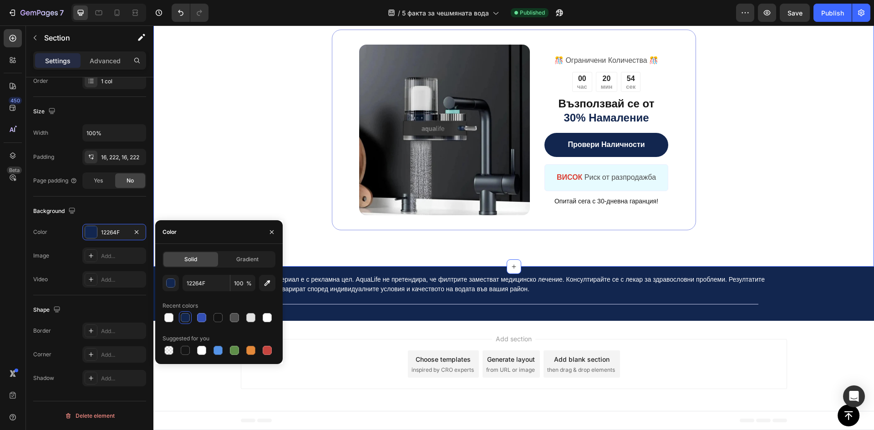
click at [237, 173] on div "Image ️🎊 Ограничени Количества ️🎊 Text Block 00 час 20 мин 54 сек Countdown Tim…" at bounding box center [513, 129] width 720 height 273
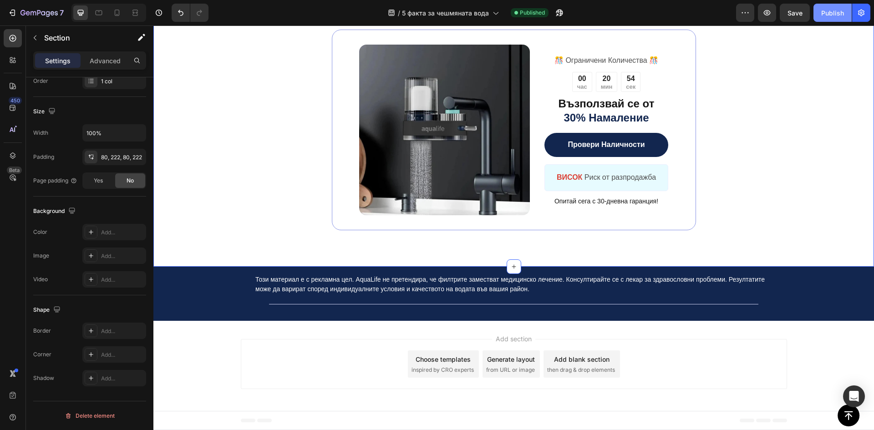
click at [835, 15] on div "Publish" at bounding box center [832, 13] width 23 height 10
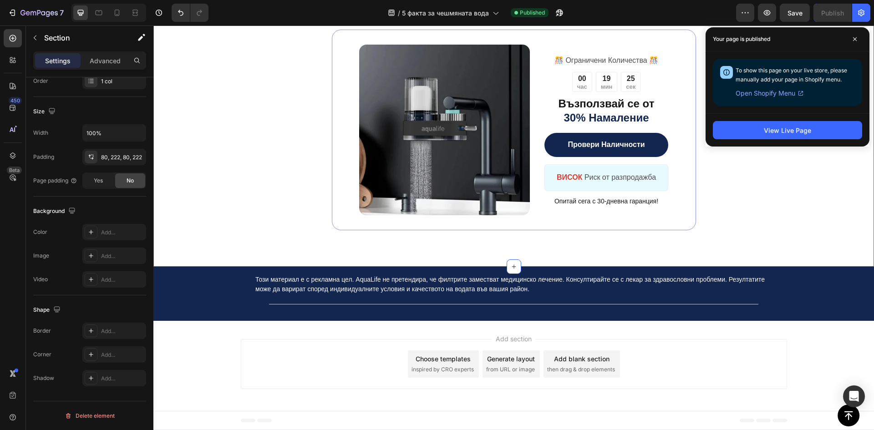
scroll to position [3556, 0]
